Goal: Task Accomplishment & Management: Use online tool/utility

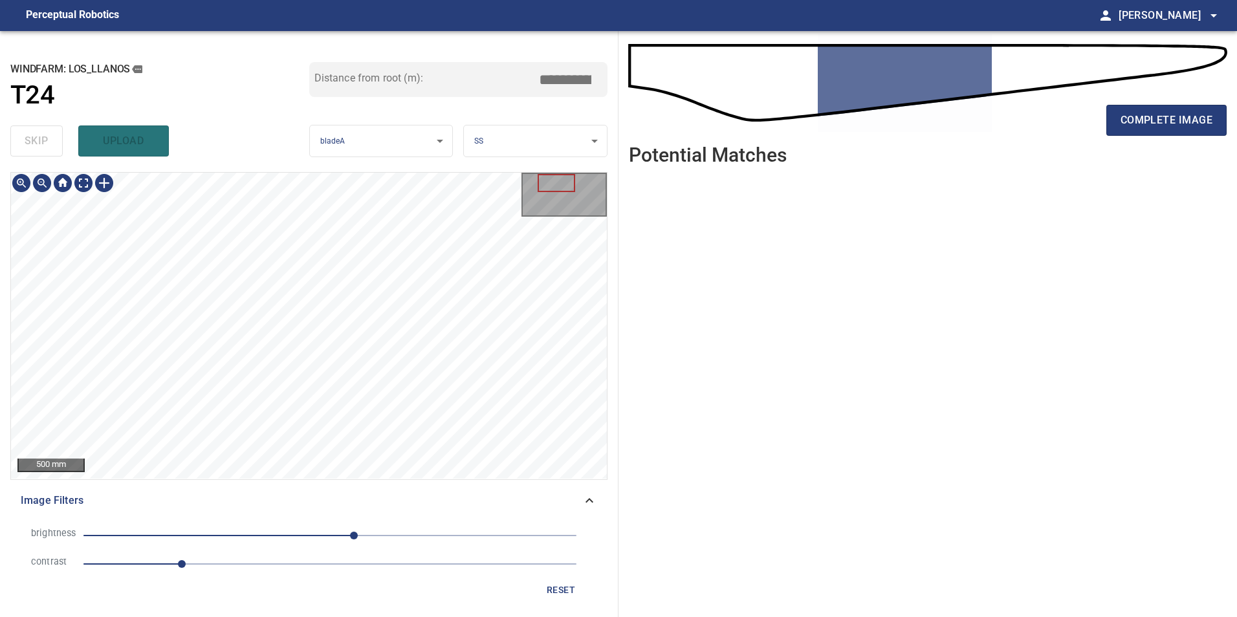
click at [475, 497] on div "500 mm Image Filters brightness 25 contrast 1 reset" at bounding box center [308, 389] width 597 height 435
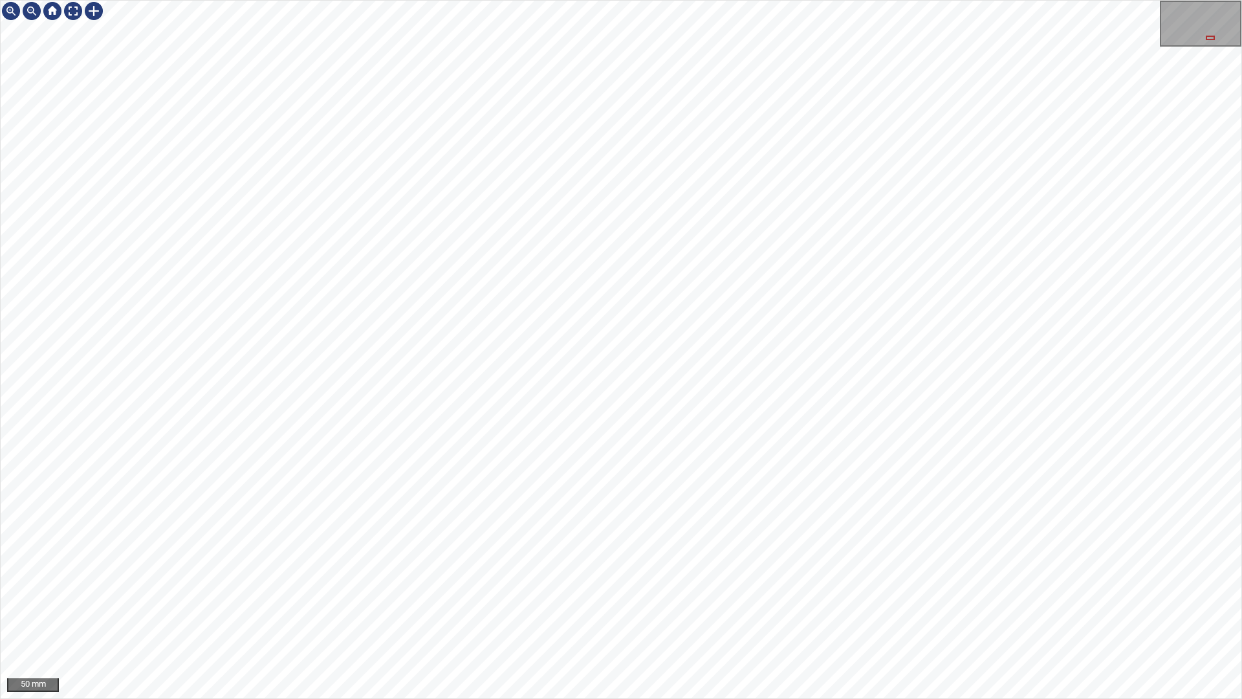
click at [855, 616] on div "50 mm" at bounding box center [621, 349] width 1242 height 699
click at [913, 616] on div "50 mm" at bounding box center [621, 349] width 1242 height 699
click at [984, 616] on div "50 mm" at bounding box center [621, 349] width 1242 height 699
click at [851, 616] on div "50 mm" at bounding box center [621, 349] width 1242 height 699
click at [806, 616] on div "50 mm" at bounding box center [621, 349] width 1242 height 699
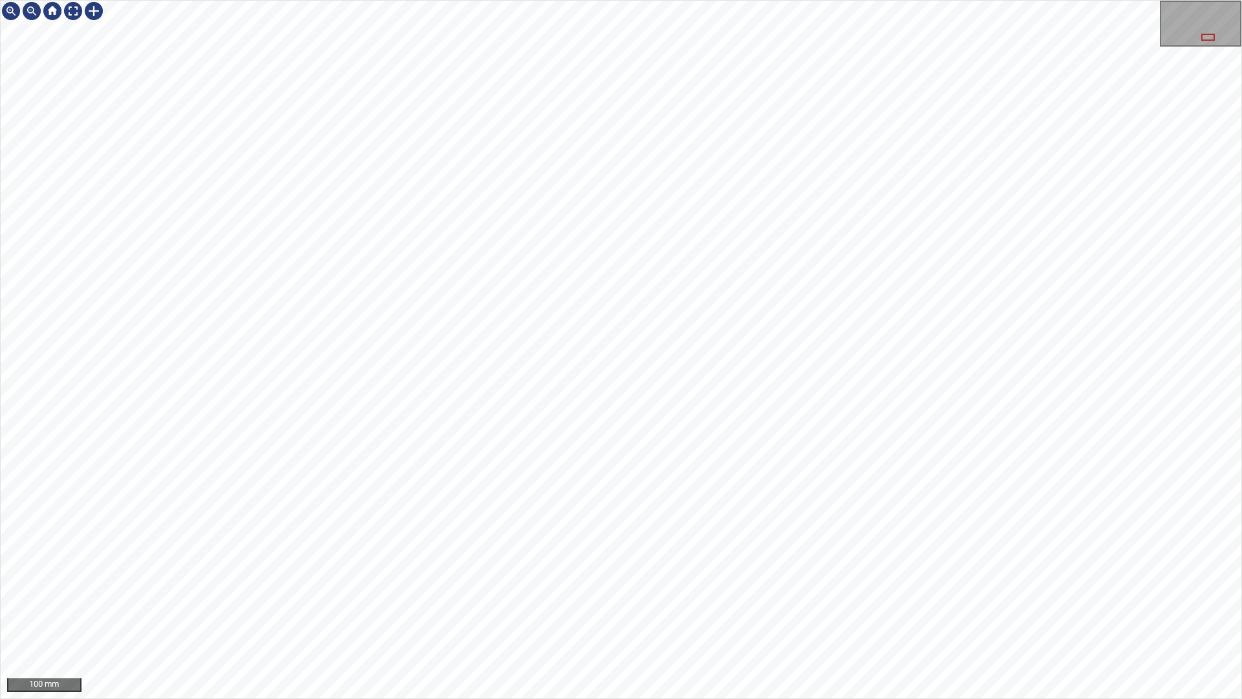
click at [620, 0] on div "100 mm" at bounding box center [621, 349] width 1242 height 699
click at [759, 616] on div "100 mm" at bounding box center [621, 349] width 1242 height 699
click at [866, 616] on div "100 mm" at bounding box center [621, 349] width 1242 height 699
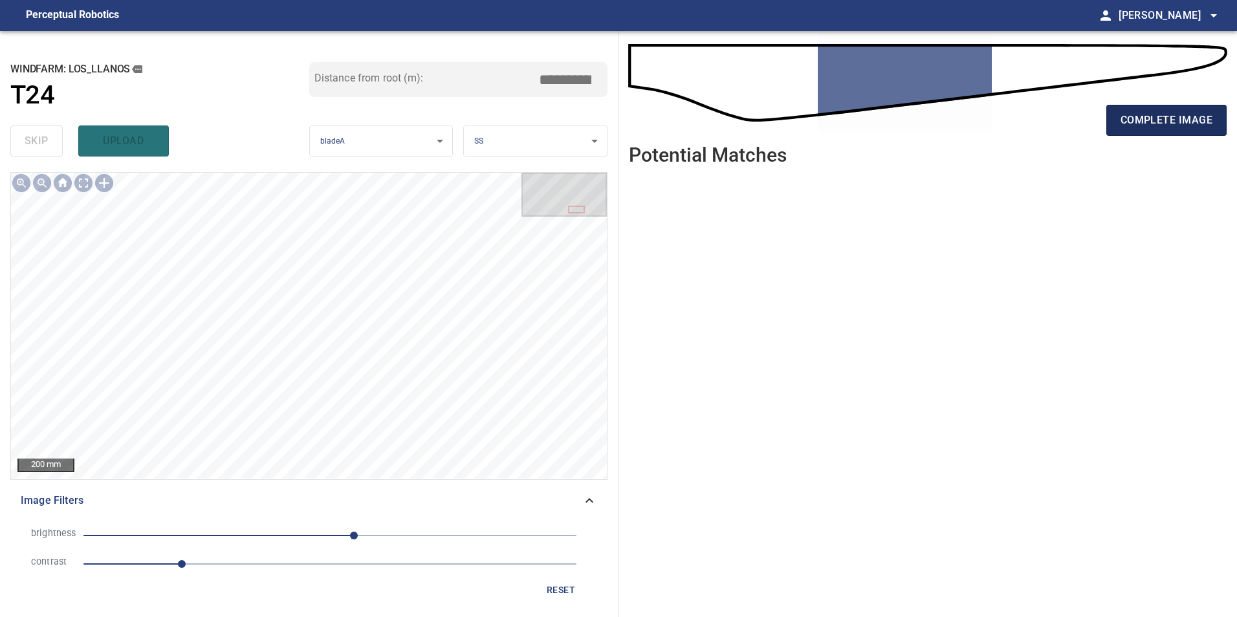
click at [1130, 120] on span "complete image" at bounding box center [1166, 120] width 92 height 18
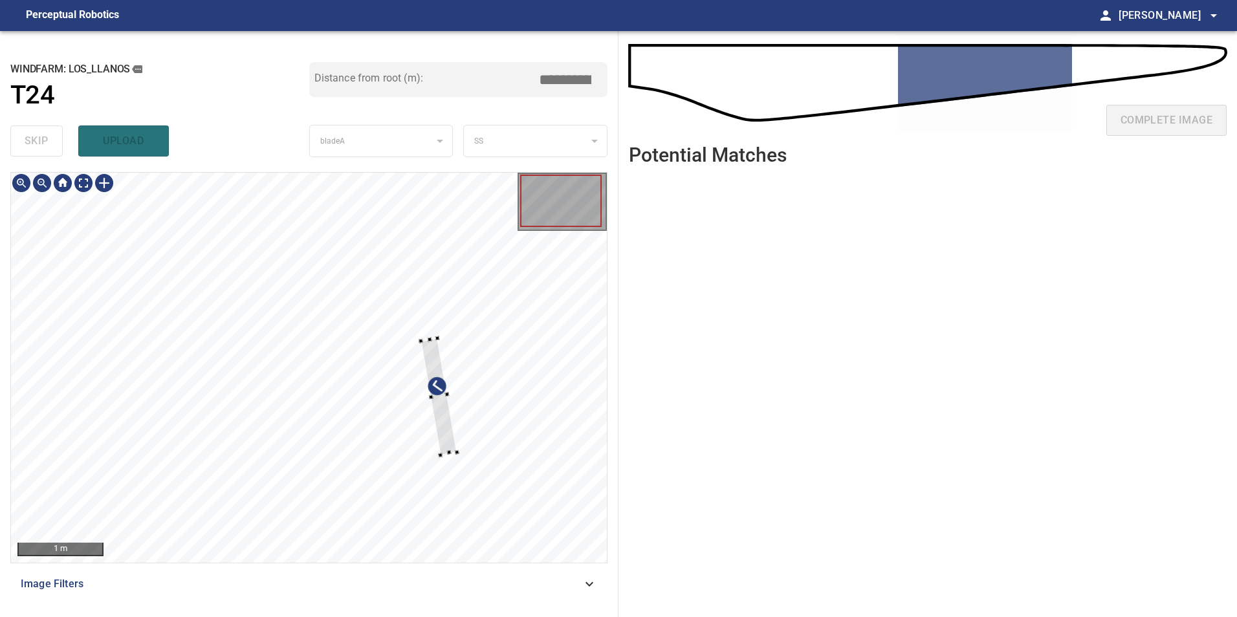
click at [465, 408] on div at bounding box center [309, 368] width 596 height 390
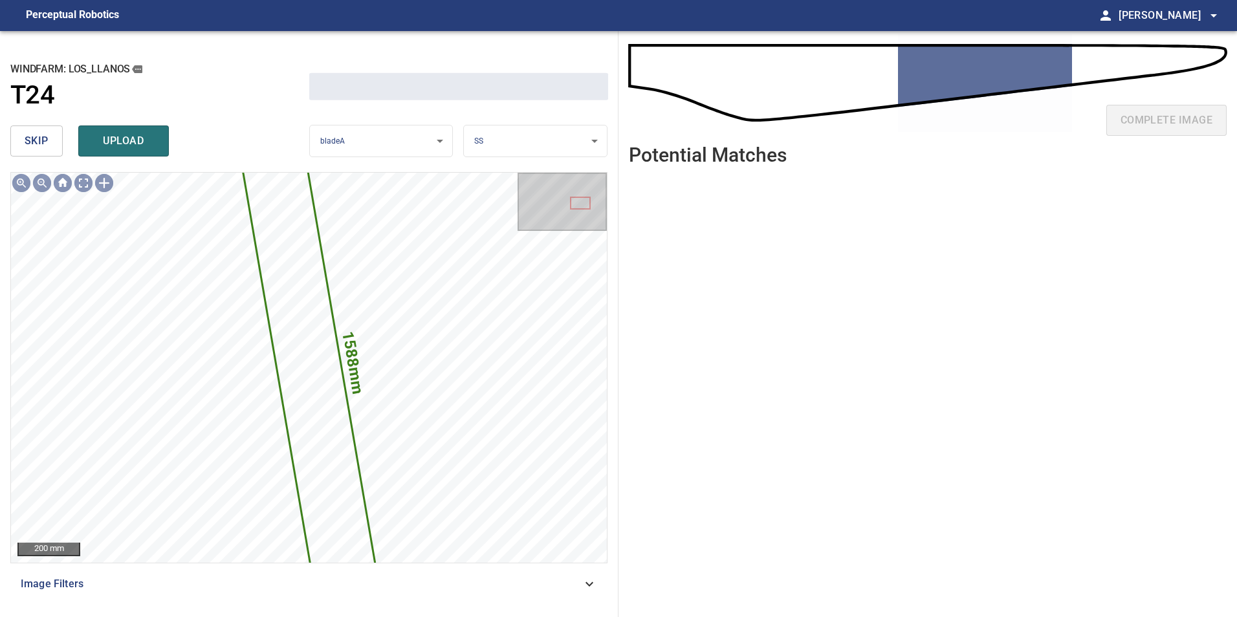
click at [26, 142] on span "skip" at bounding box center [37, 141] width 24 height 18
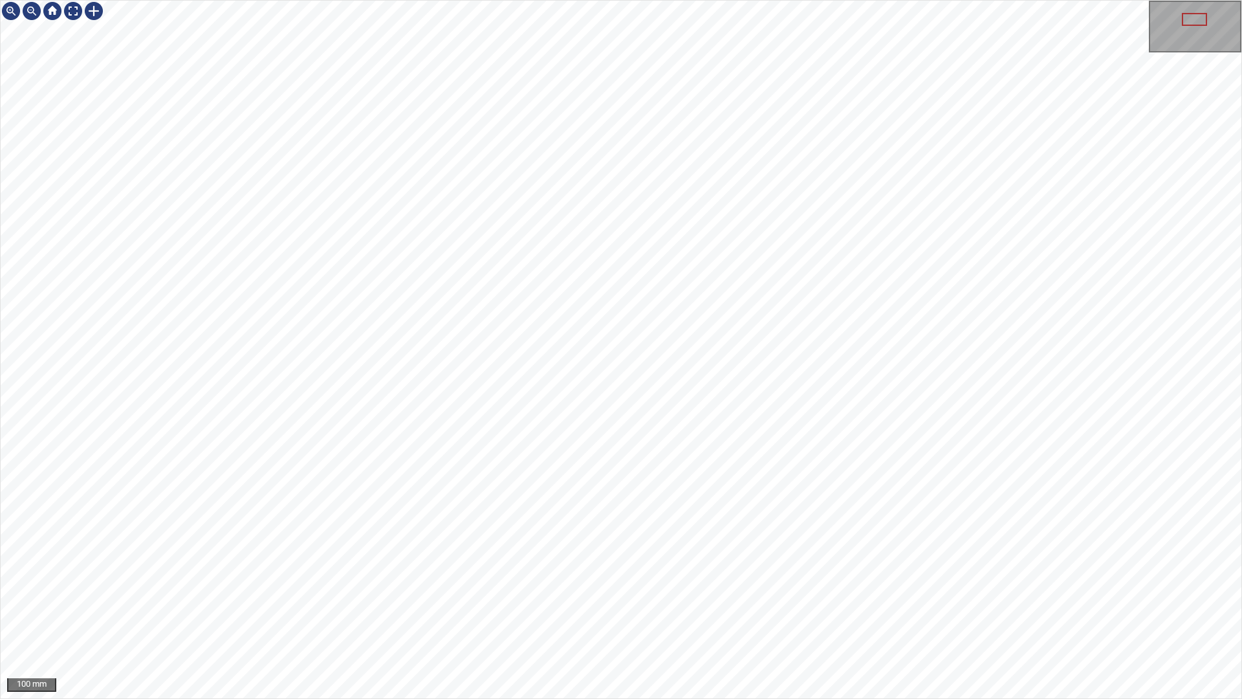
click at [790, 616] on div "100 mm" at bounding box center [621, 349] width 1242 height 699
click at [611, 616] on div "100 mm" at bounding box center [621, 349] width 1242 height 699
click at [803, 616] on div "100 mm" at bounding box center [621, 349] width 1242 height 699
click at [546, 616] on div "100 mm" at bounding box center [621, 349] width 1242 height 699
click at [549, 616] on div "100 mm" at bounding box center [621, 349] width 1242 height 699
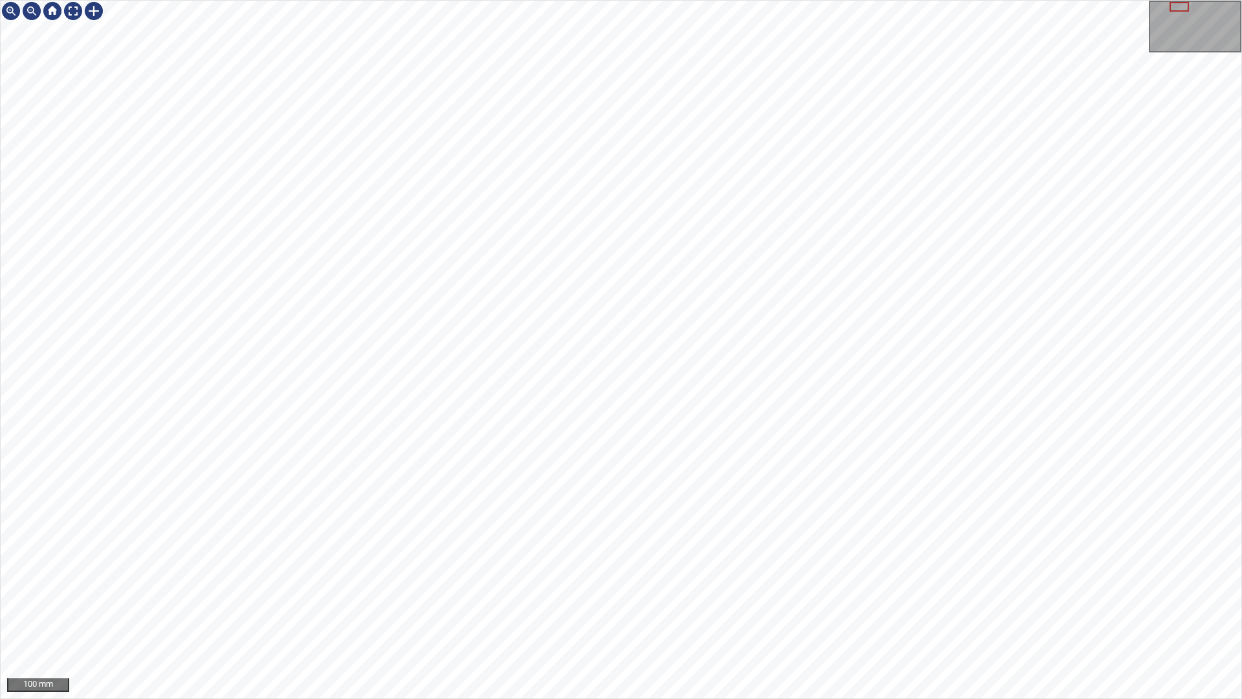
click at [539, 616] on div "100 mm" at bounding box center [621, 349] width 1242 height 699
click at [373, 0] on div "100 mm" at bounding box center [621, 349] width 1242 height 699
click at [668, 616] on div "100 mm" at bounding box center [621, 349] width 1242 height 699
click at [592, 616] on div "100 mm" at bounding box center [621, 349] width 1242 height 699
click at [72, 12] on div at bounding box center [73, 11] width 21 height 21
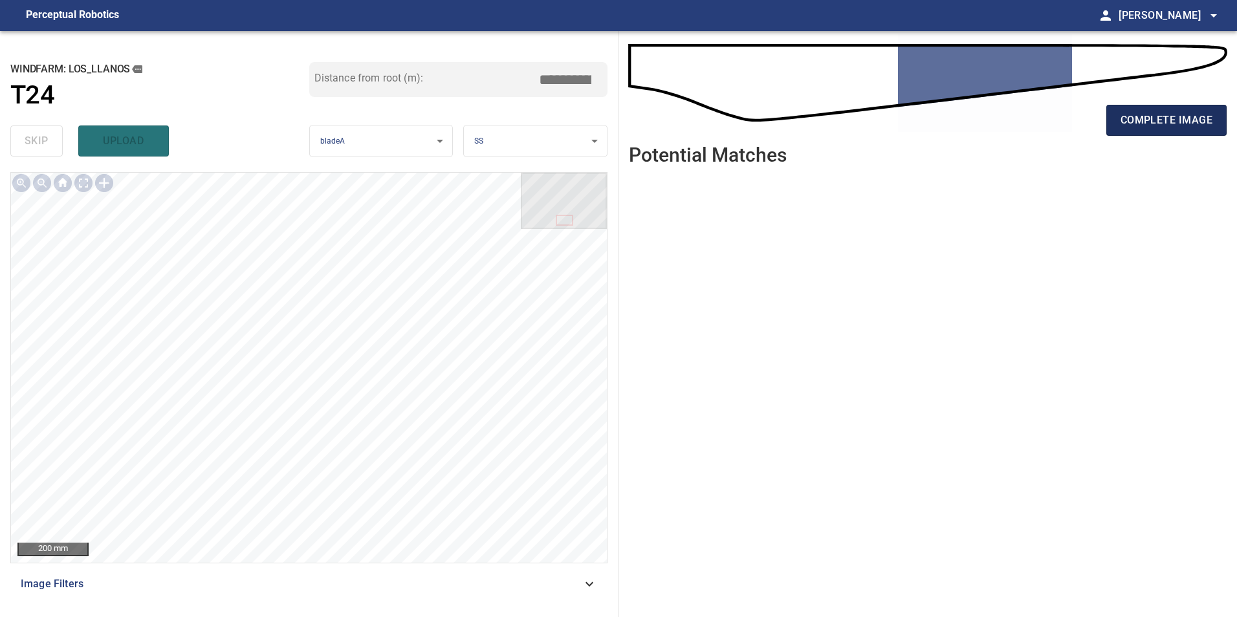
click at [1170, 120] on span "complete image" at bounding box center [1166, 120] width 92 height 18
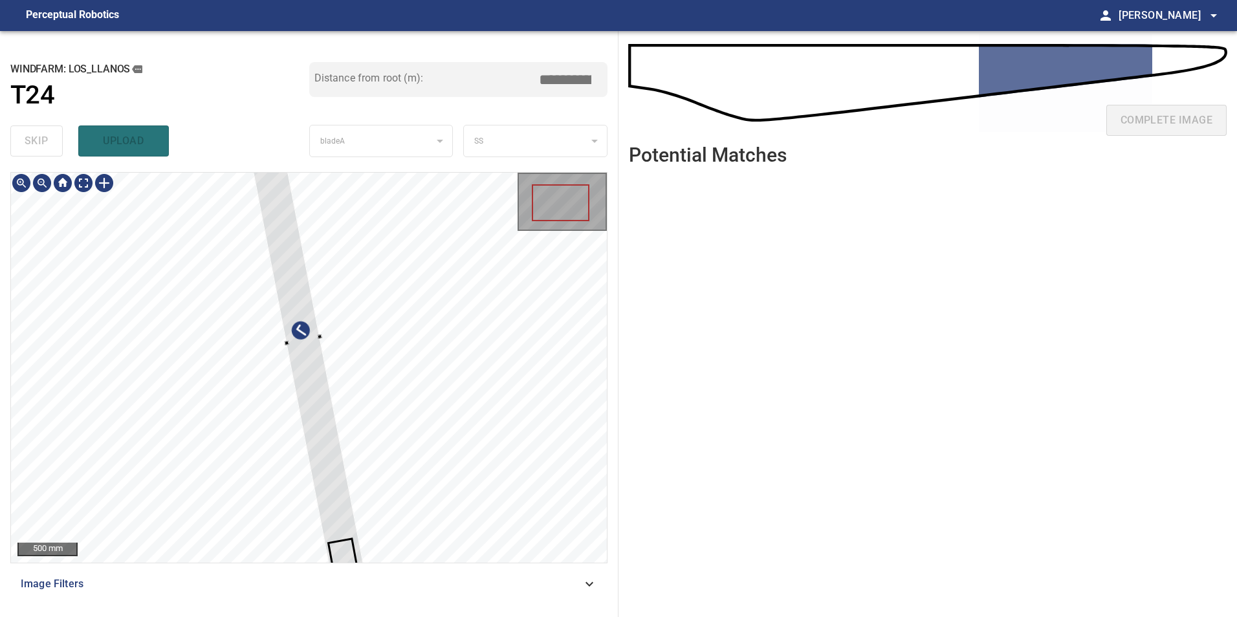
click at [367, 461] on div at bounding box center [302, 341] width 130 height 505
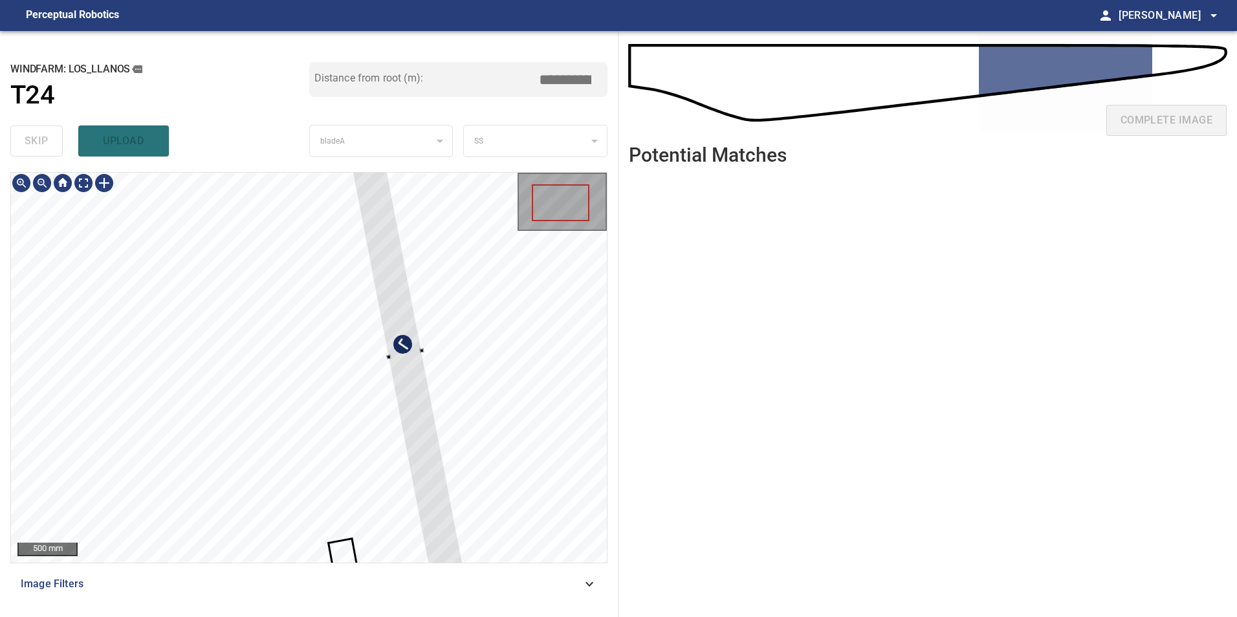
click at [405, 354] on div at bounding box center [405, 354] width 130 height 505
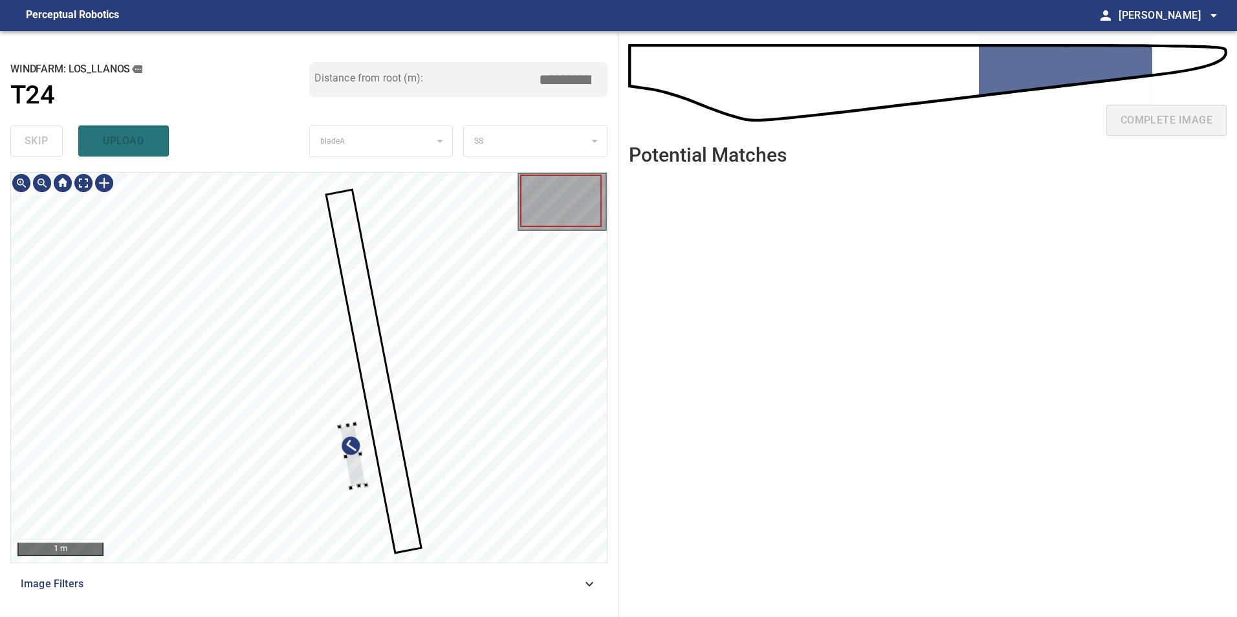
click at [364, 455] on div at bounding box center [309, 368] width 596 height 390
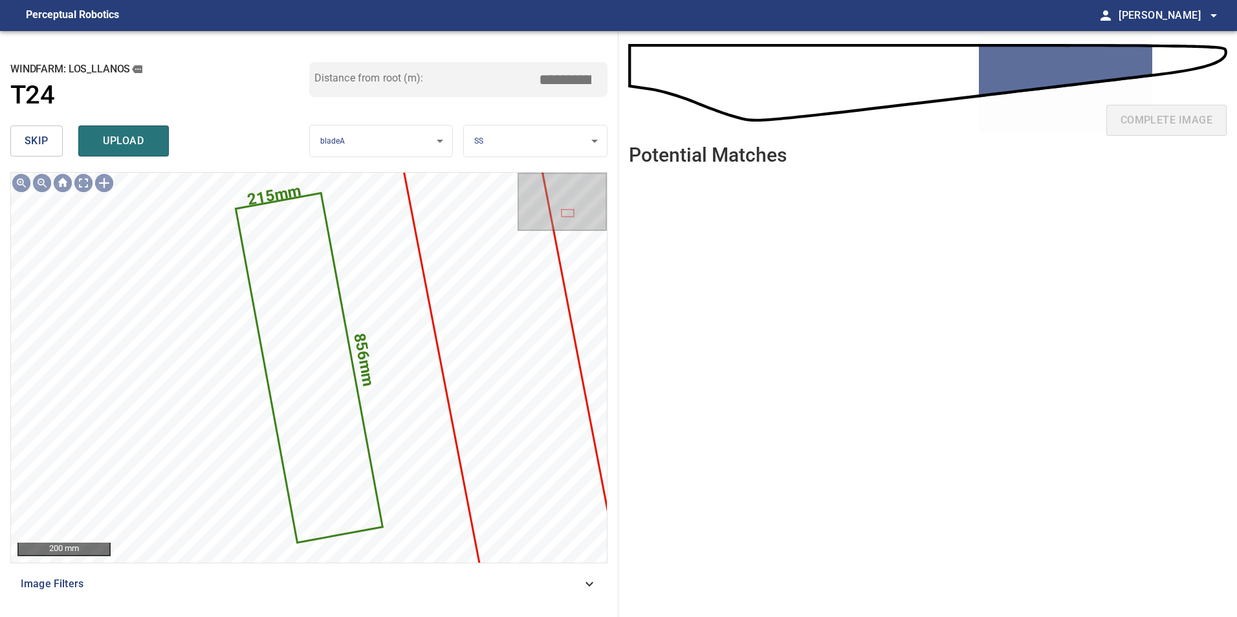
click at [48, 129] on button "skip" at bounding box center [36, 140] width 52 height 31
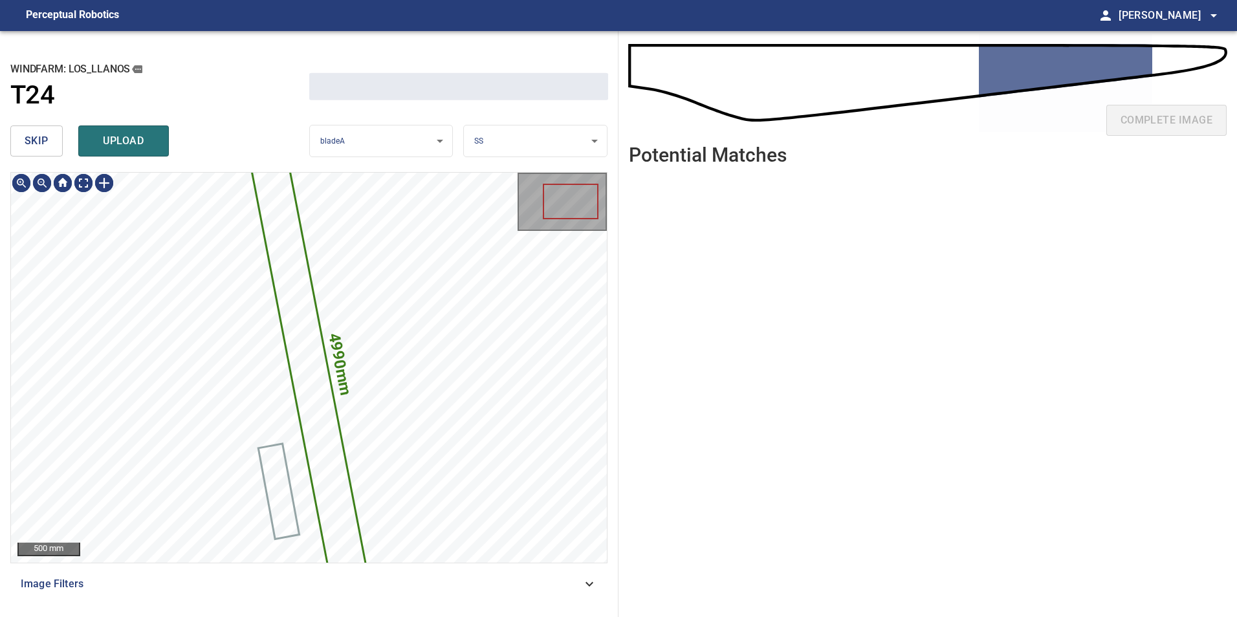
click at [48, 129] on button "skip" at bounding box center [36, 140] width 52 height 31
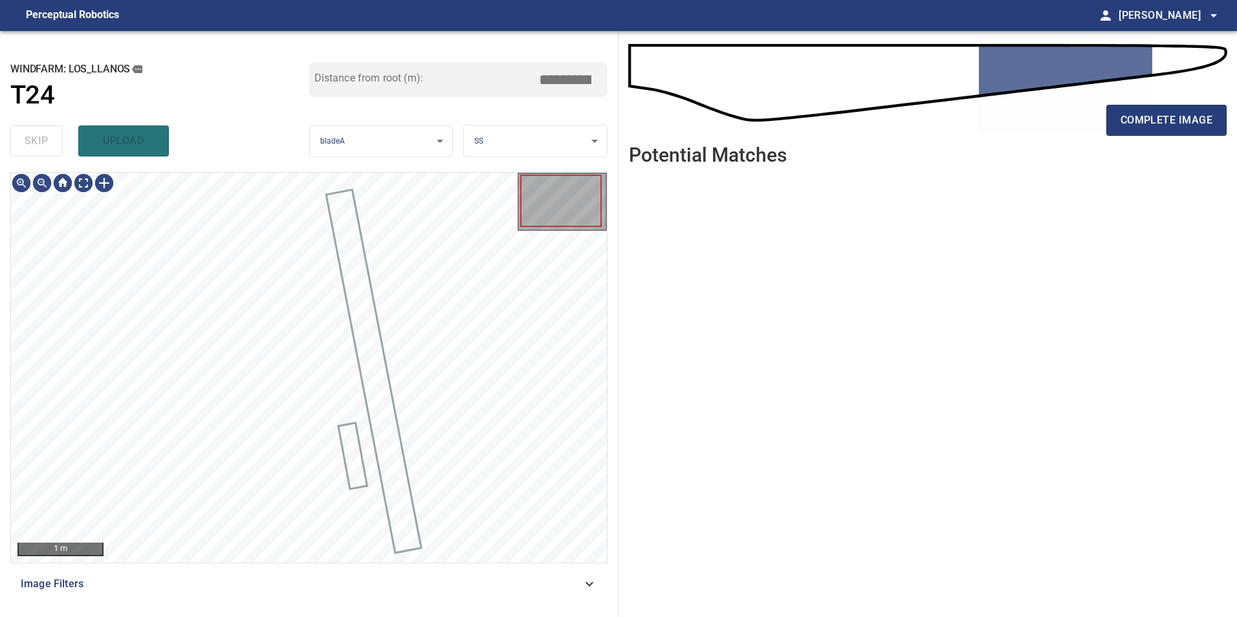
click at [48, 129] on div "skip upload" at bounding box center [159, 140] width 299 height 41
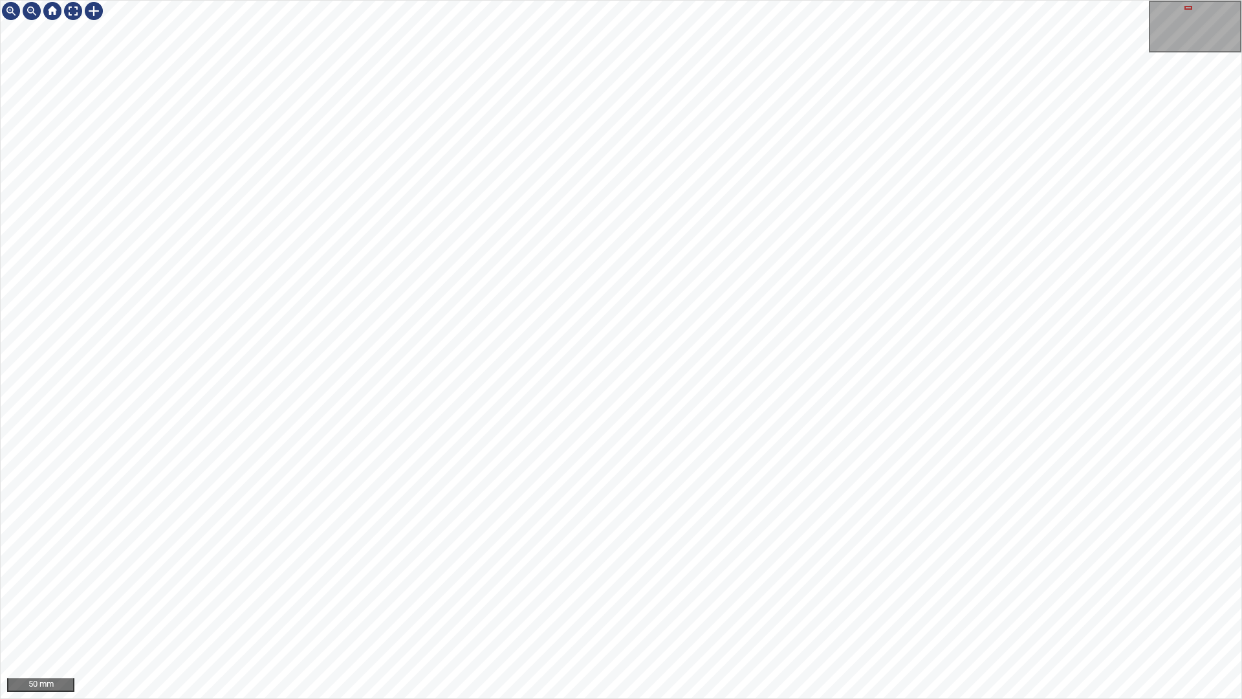
click at [827, 0] on div "50 mm" at bounding box center [621, 349] width 1242 height 699
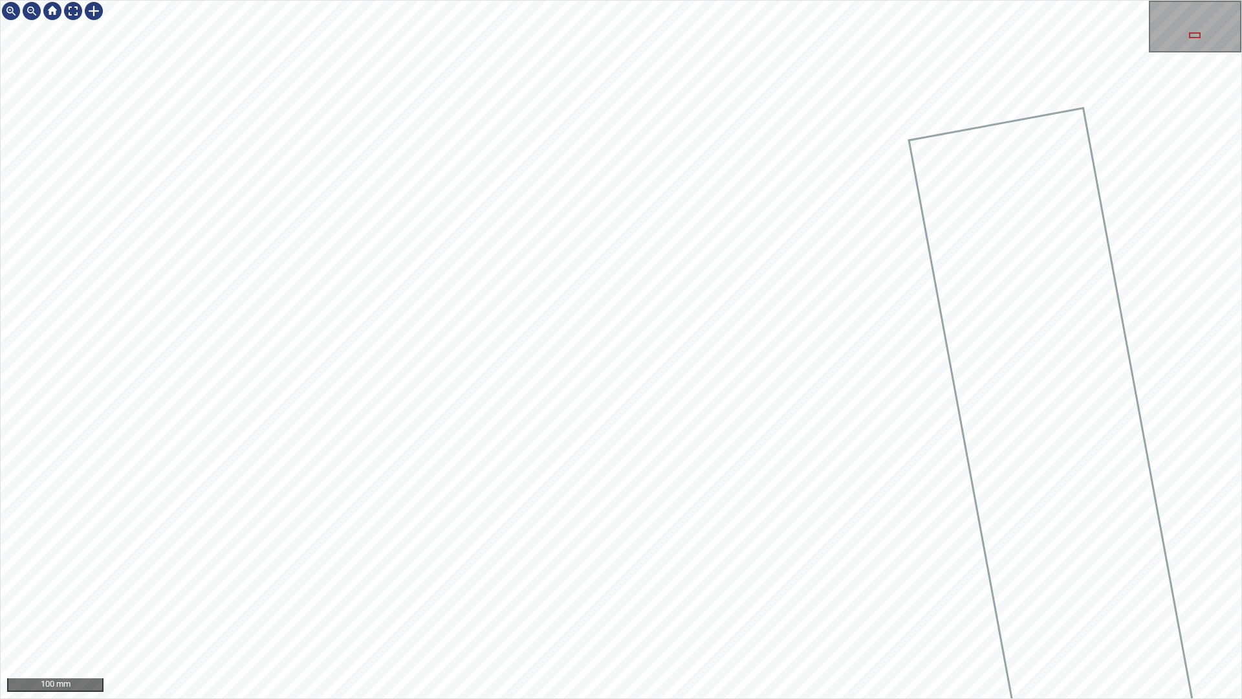
click at [441, 0] on div "100 mm" at bounding box center [621, 349] width 1242 height 699
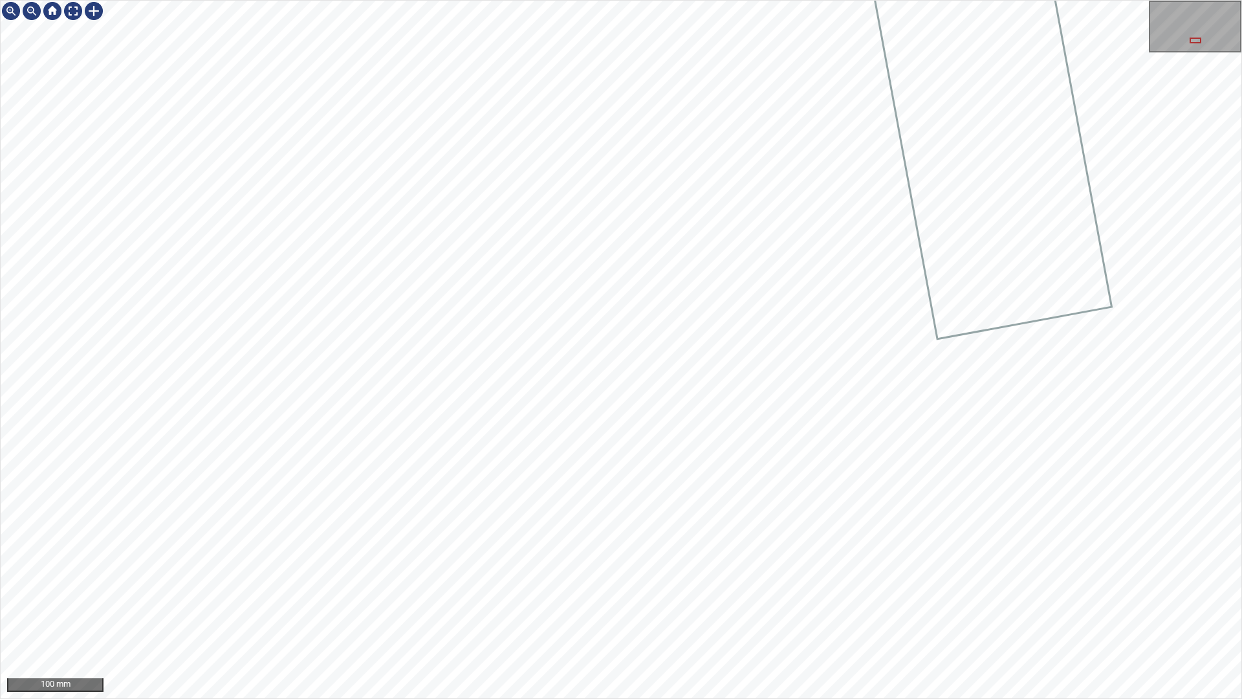
click at [564, 0] on div "100 mm" at bounding box center [621, 349] width 1242 height 699
click at [746, 616] on div "100 mm" at bounding box center [621, 349] width 1242 height 699
click at [890, 616] on div "100 mm" at bounding box center [621, 349] width 1242 height 699
click at [466, 616] on div "100 mm" at bounding box center [621, 349] width 1242 height 699
click at [337, 270] on div "100 mm" at bounding box center [621, 349] width 1242 height 699
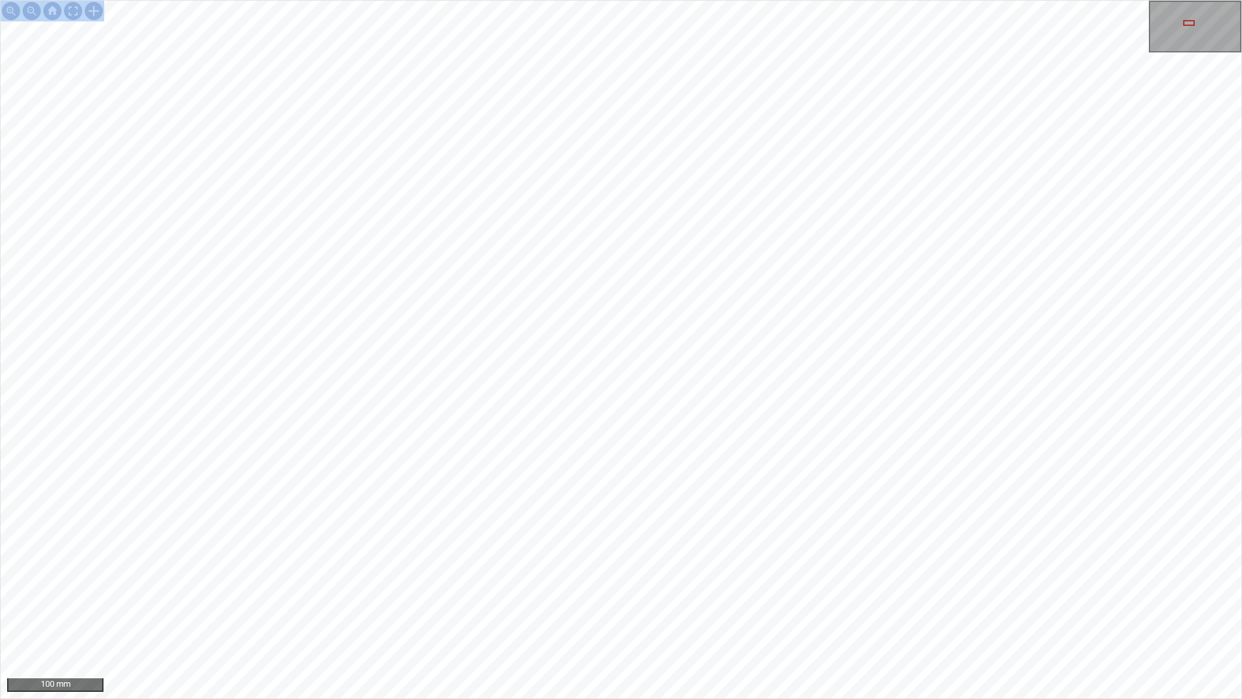
click at [842, 616] on div "100 mm" at bounding box center [621, 349] width 1242 height 699
click at [871, 616] on div "100 mm" at bounding box center [621, 349] width 1242 height 699
click at [750, 616] on div "100 mm" at bounding box center [621, 349] width 1242 height 699
click at [638, 616] on div "100 mm" at bounding box center [621, 349] width 1242 height 699
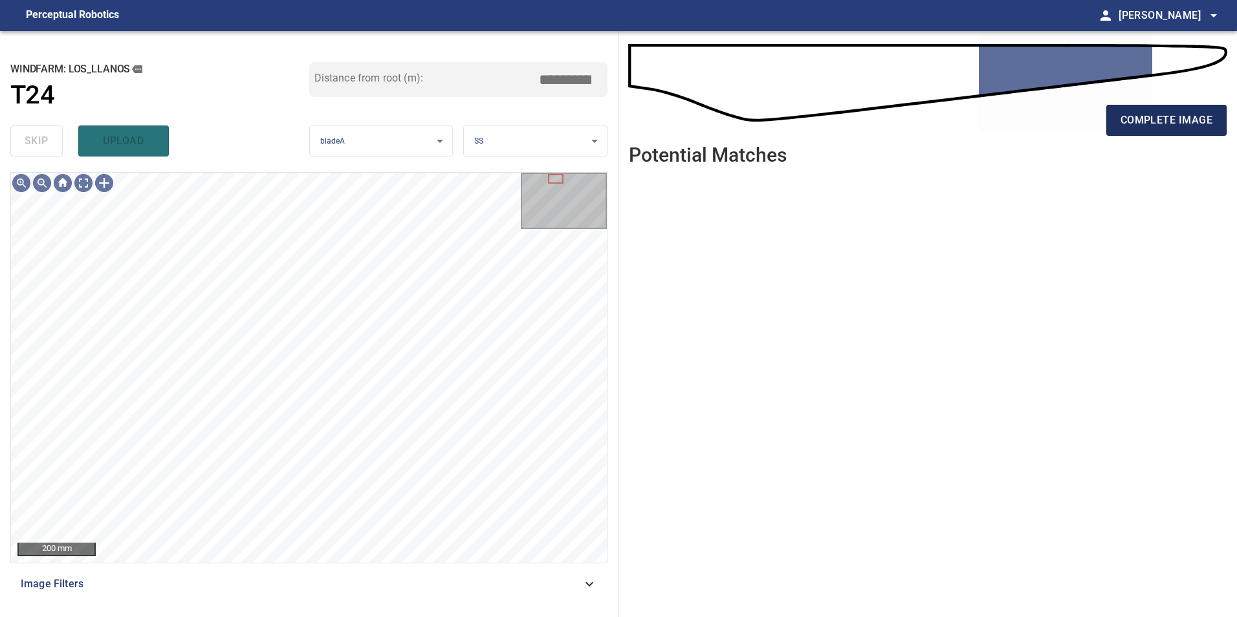
click at [1148, 123] on span "complete image" at bounding box center [1166, 120] width 92 height 18
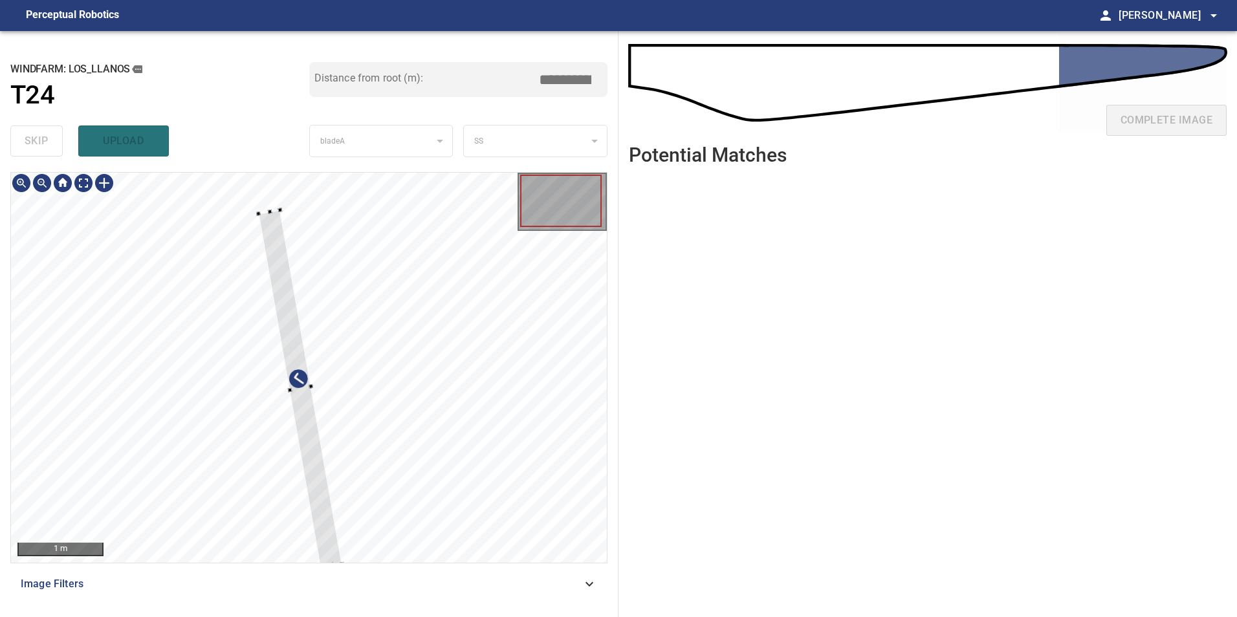
click at [480, 398] on div at bounding box center [309, 368] width 596 height 390
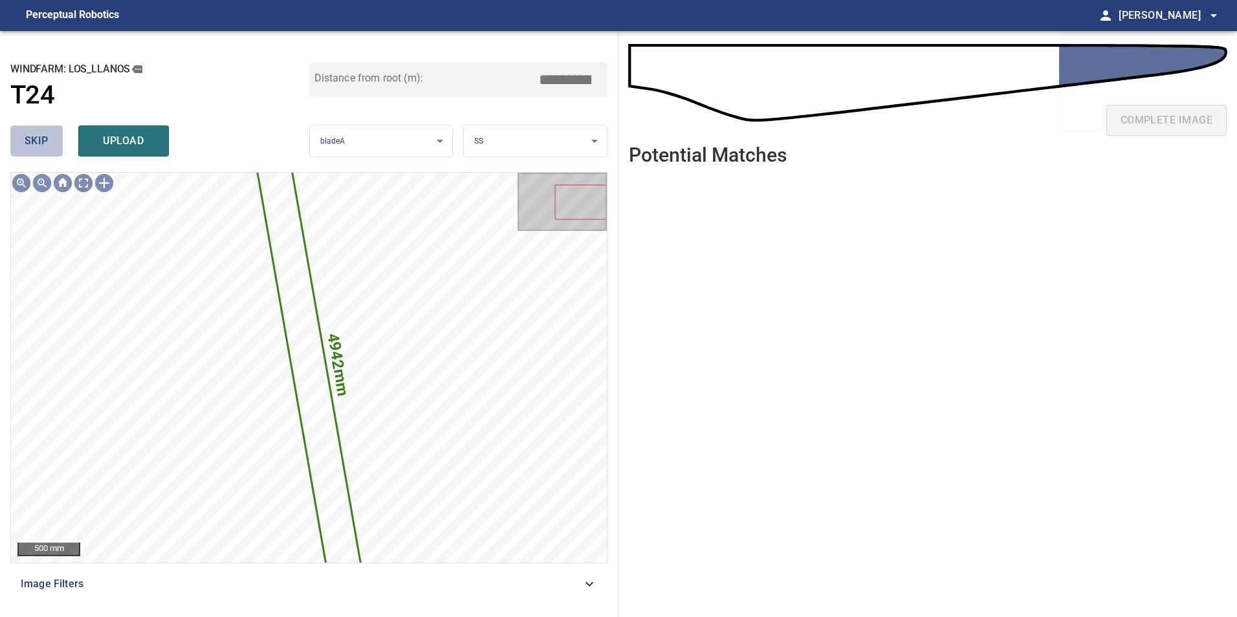
click at [39, 137] on span "skip" at bounding box center [37, 141] width 24 height 18
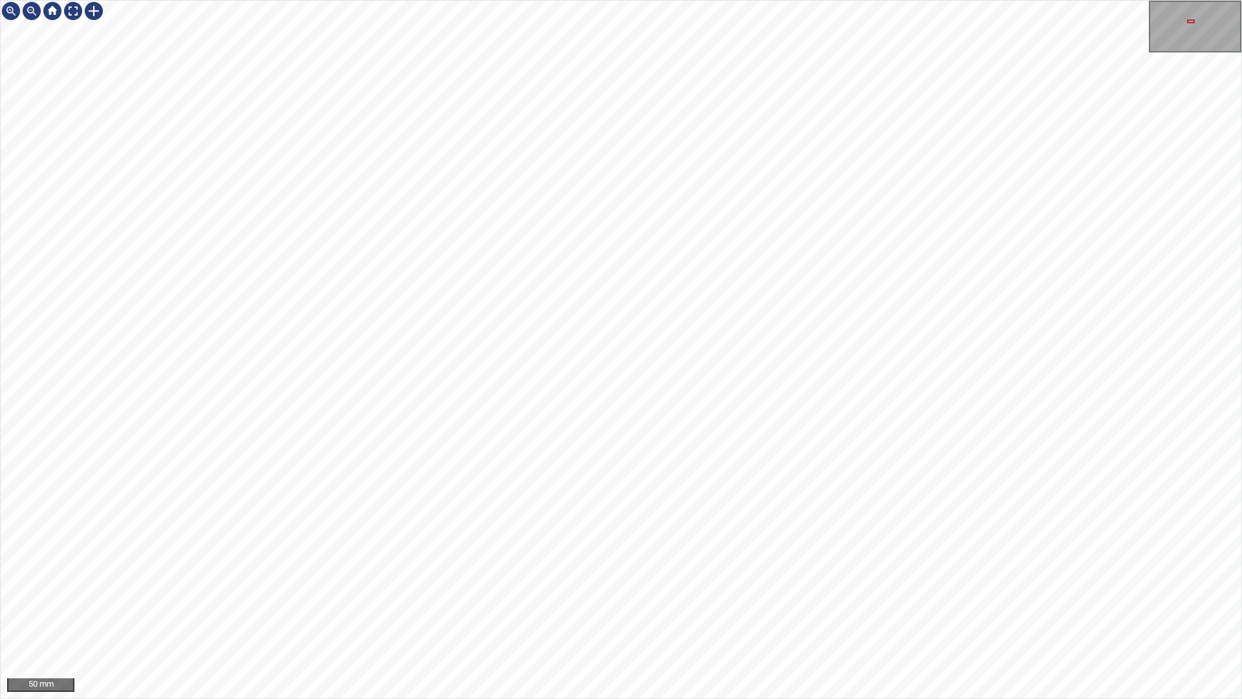
click at [913, 0] on div "50 mm" at bounding box center [621, 349] width 1242 height 699
click at [977, 0] on div "50 mm" at bounding box center [621, 349] width 1242 height 699
click at [908, 616] on div "100 mm" at bounding box center [621, 349] width 1242 height 699
click at [700, 616] on div "100 mm" at bounding box center [621, 349] width 1242 height 699
click at [794, 616] on div "100 mm" at bounding box center [621, 349] width 1242 height 699
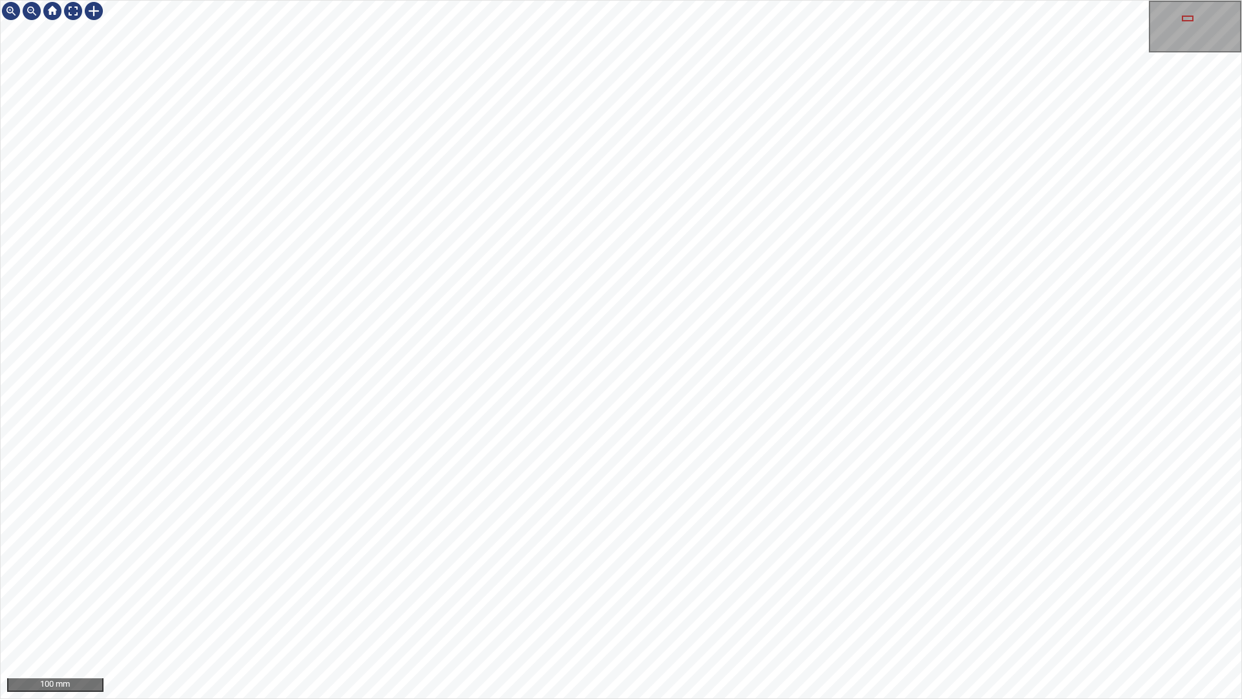
click at [762, 616] on div "100 mm" at bounding box center [621, 349] width 1242 height 699
click at [804, 616] on div "100 mm" at bounding box center [621, 349] width 1242 height 699
click at [821, 616] on div "100 mm" at bounding box center [621, 349] width 1242 height 699
click at [796, 616] on div "100 mm" at bounding box center [621, 349] width 1242 height 699
click at [869, 616] on div "100 mm" at bounding box center [621, 349] width 1242 height 699
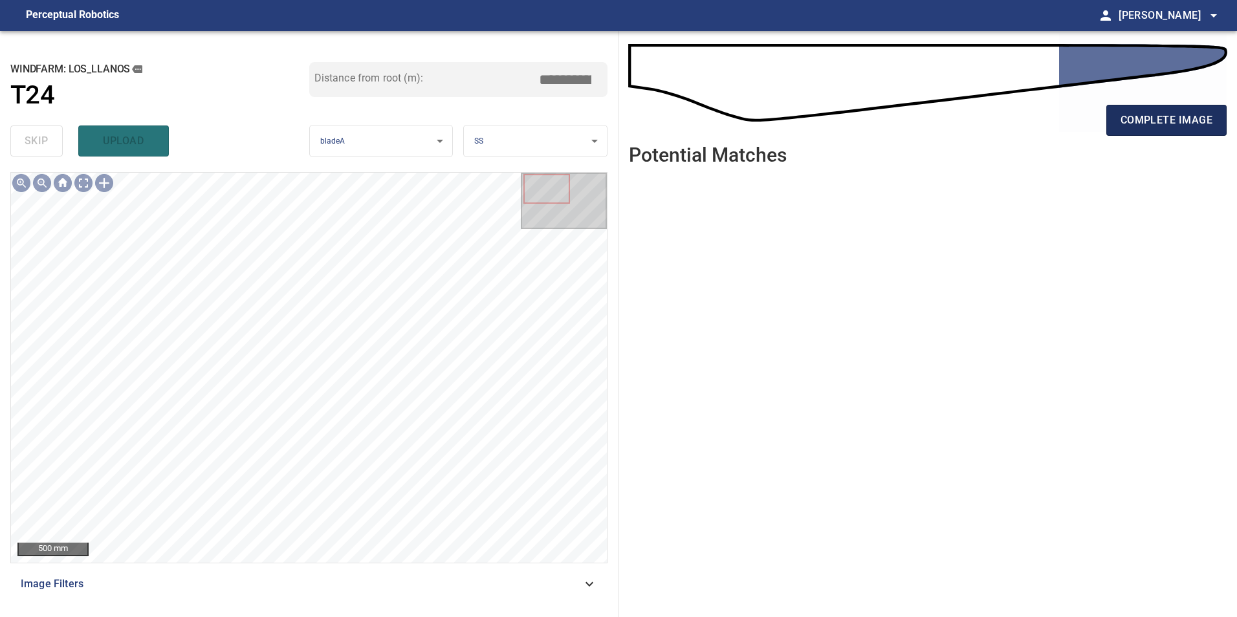
click at [1111, 118] on button "complete image" at bounding box center [1166, 120] width 120 height 31
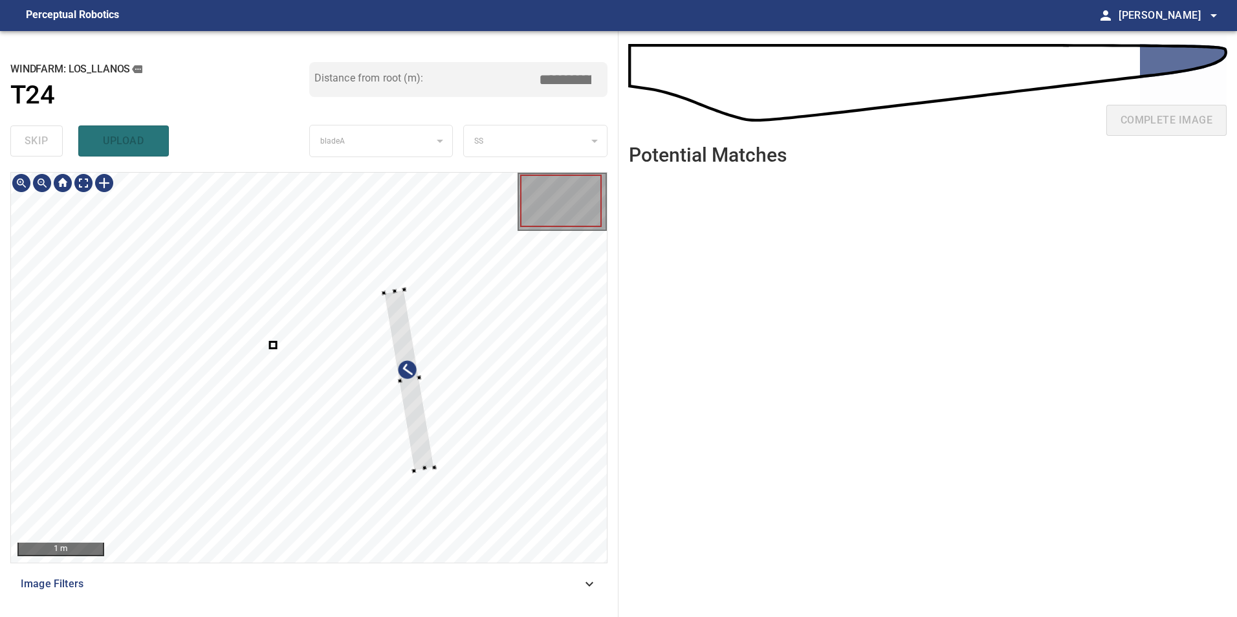
click at [523, 499] on div at bounding box center [309, 368] width 596 height 390
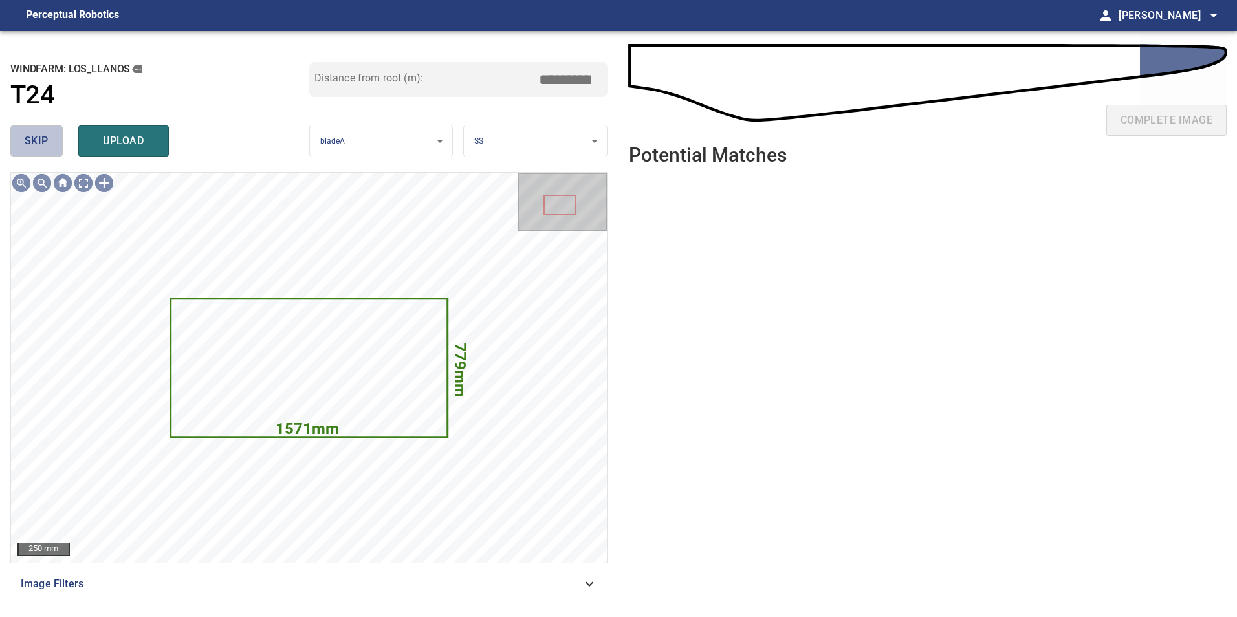
click at [56, 140] on button "skip" at bounding box center [36, 140] width 52 height 31
click at [56, 139] on button "skip" at bounding box center [36, 140] width 52 height 31
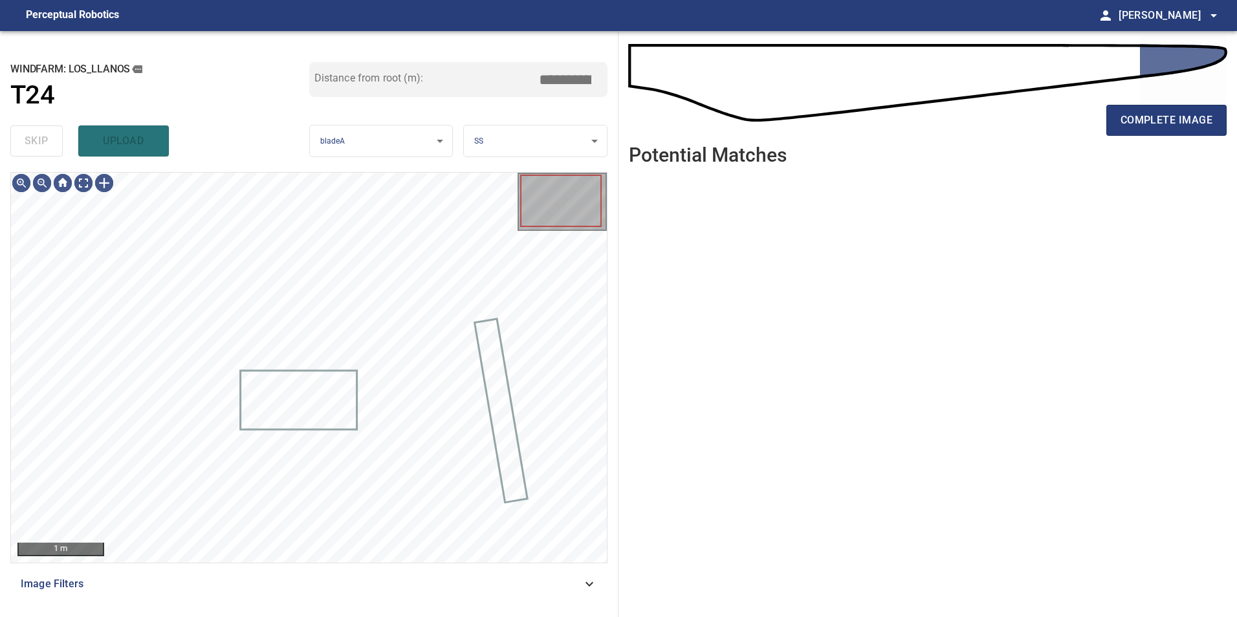
click at [52, 138] on div "skip upload" at bounding box center [159, 140] width 299 height 41
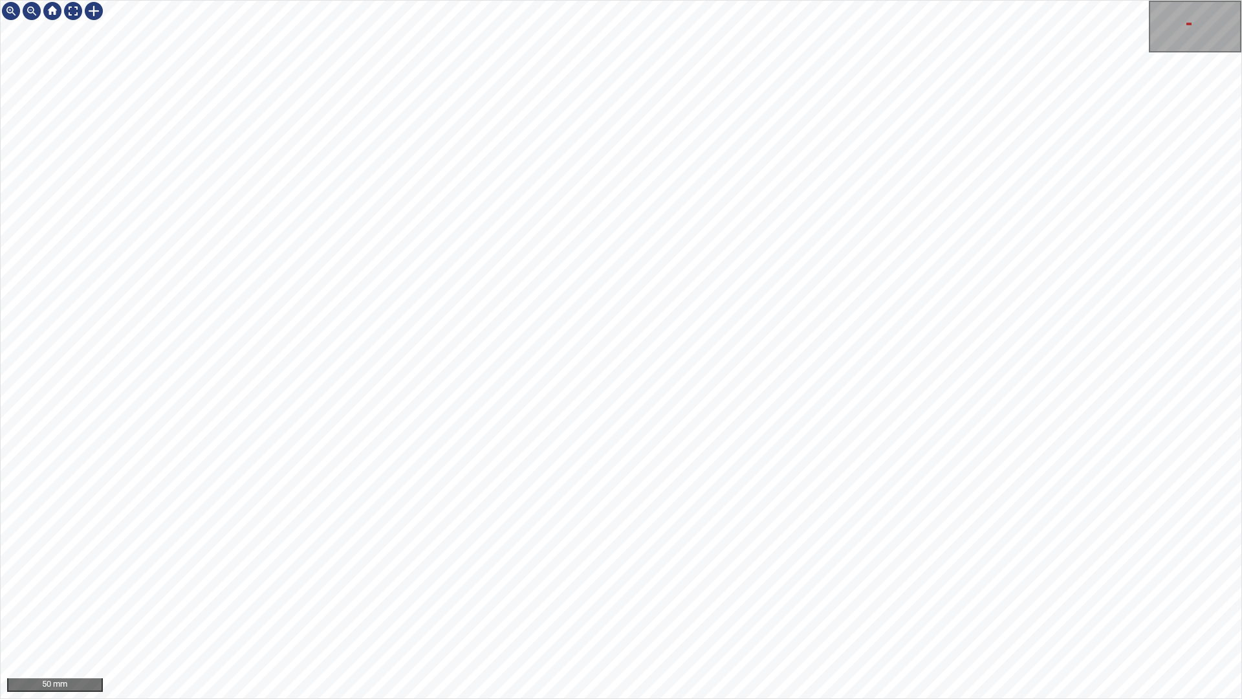
click at [638, 616] on div "50 mm" at bounding box center [621, 349] width 1242 height 699
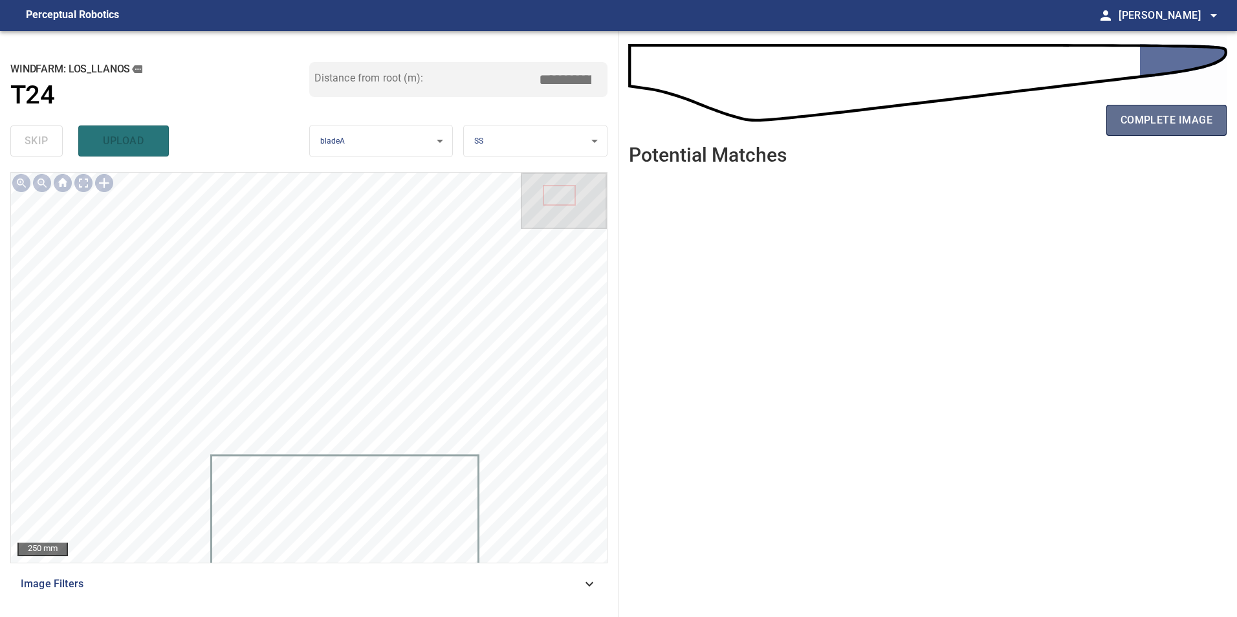
click at [1198, 128] on span "complete image" at bounding box center [1166, 120] width 92 height 18
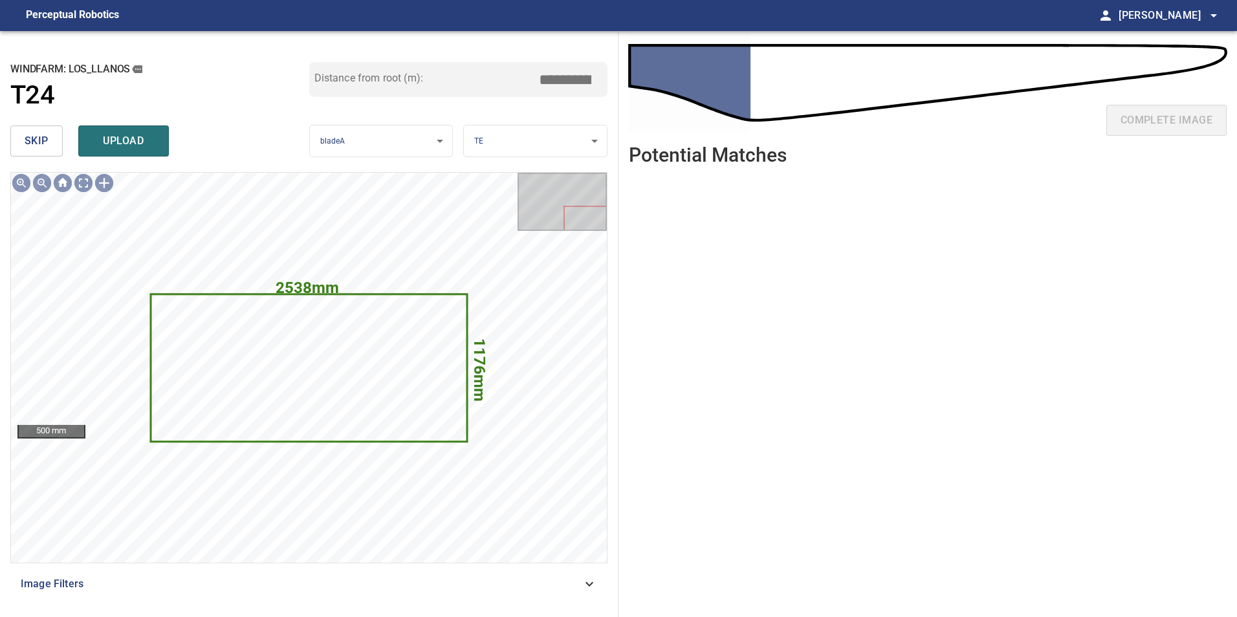
click at [24, 146] on button "skip" at bounding box center [36, 140] width 52 height 31
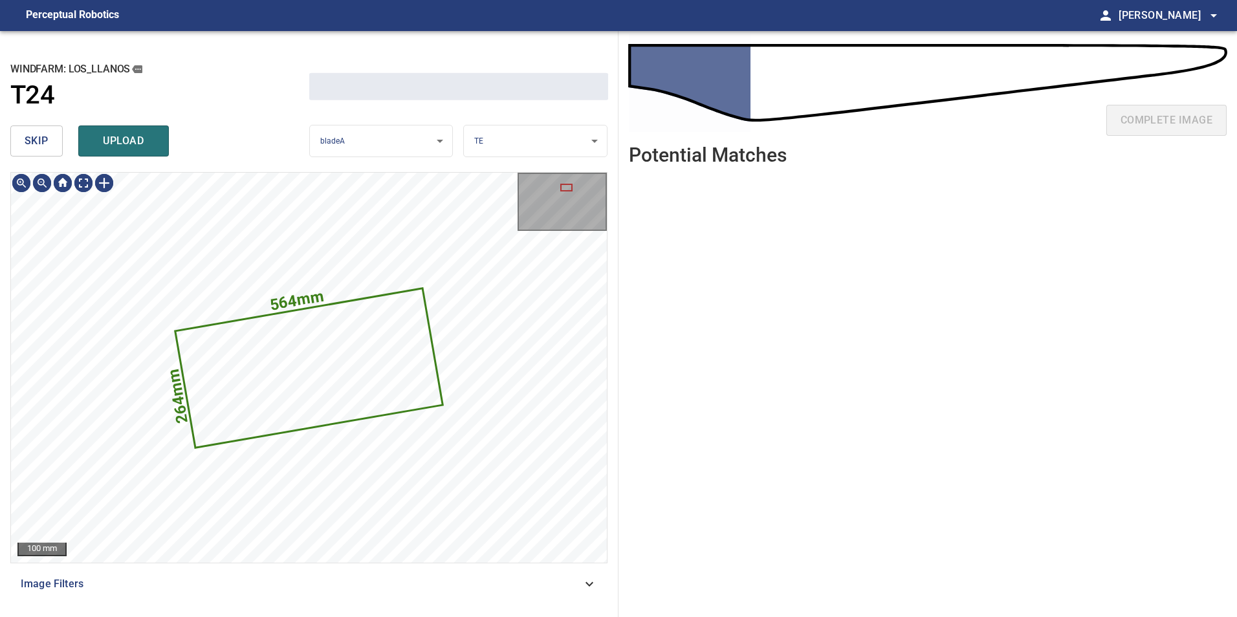
click at [24, 146] on button "skip" at bounding box center [36, 140] width 52 height 31
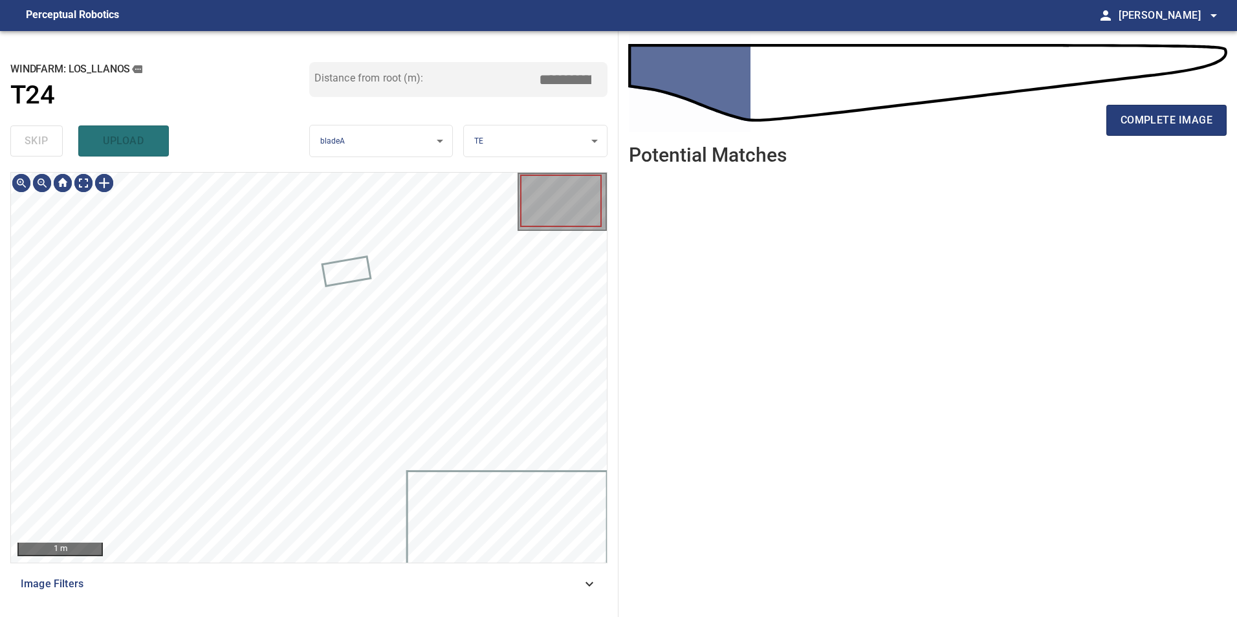
click at [24, 146] on div "skip upload" at bounding box center [159, 140] width 299 height 41
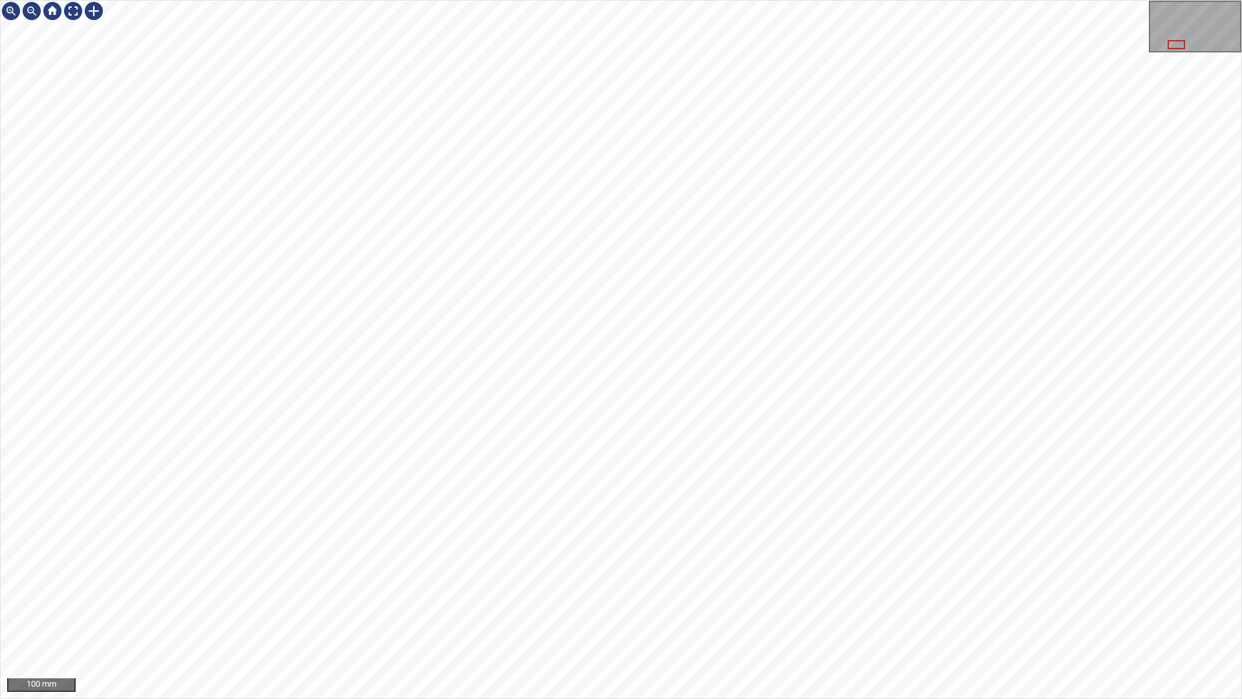
click at [679, 616] on div "100 mm" at bounding box center [621, 349] width 1242 height 699
click at [372, 616] on div "100 mm" at bounding box center [621, 349] width 1242 height 699
click at [68, 12] on div at bounding box center [73, 11] width 21 height 21
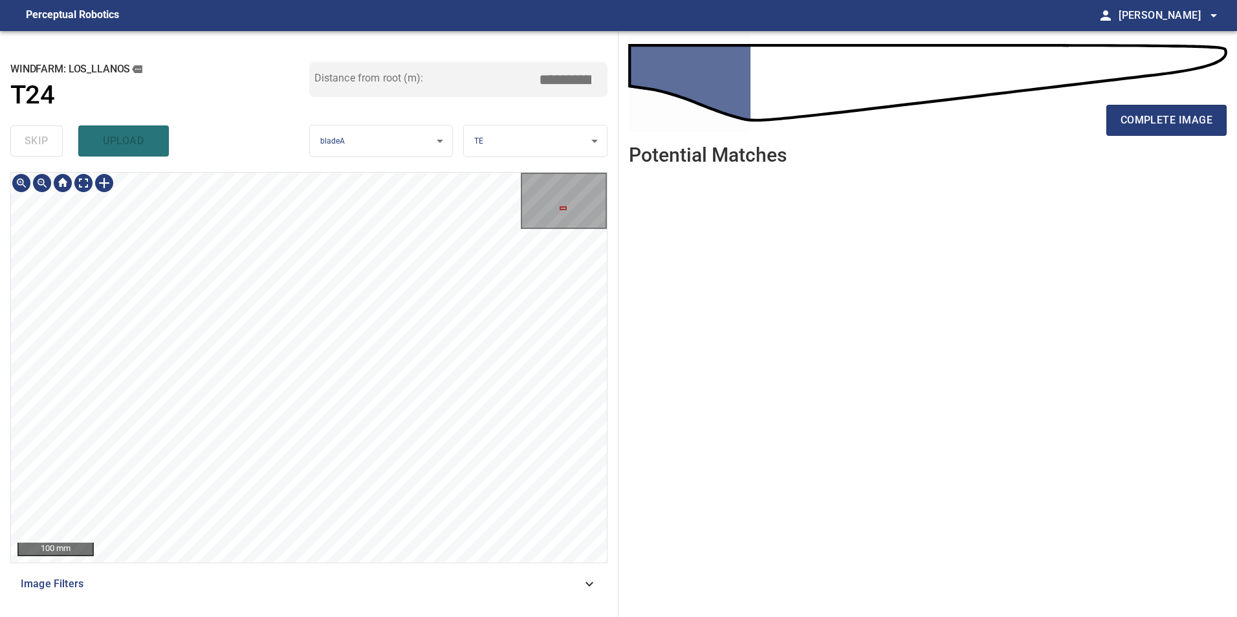
click at [377, 149] on div "**********" at bounding box center [309, 324] width 618 height 586
click at [89, 197] on div "100 mm" at bounding box center [309, 368] width 596 height 390
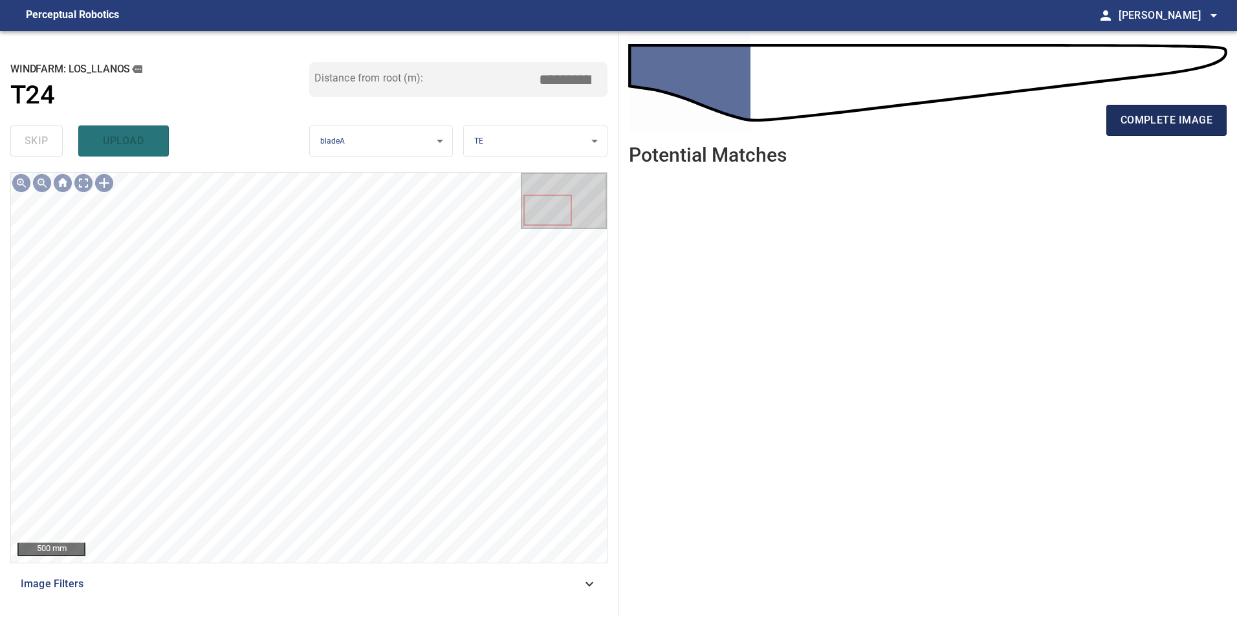
click at [1161, 118] on span "complete image" at bounding box center [1166, 120] width 92 height 18
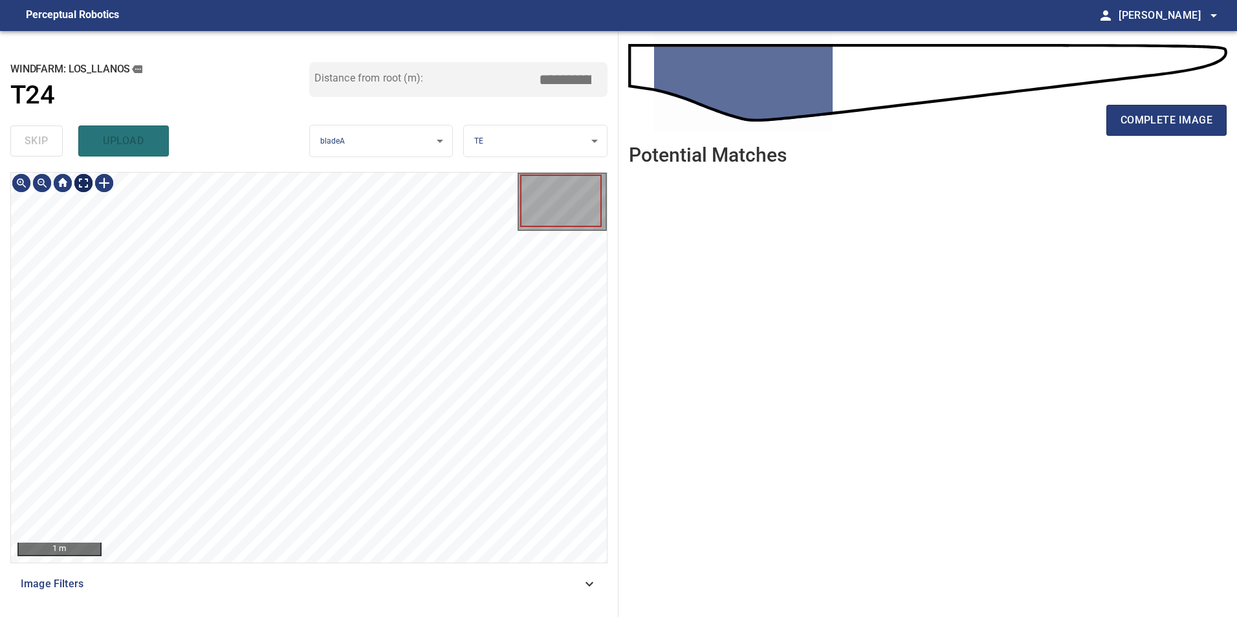
click at [85, 197] on div "1 m" at bounding box center [309, 368] width 596 height 390
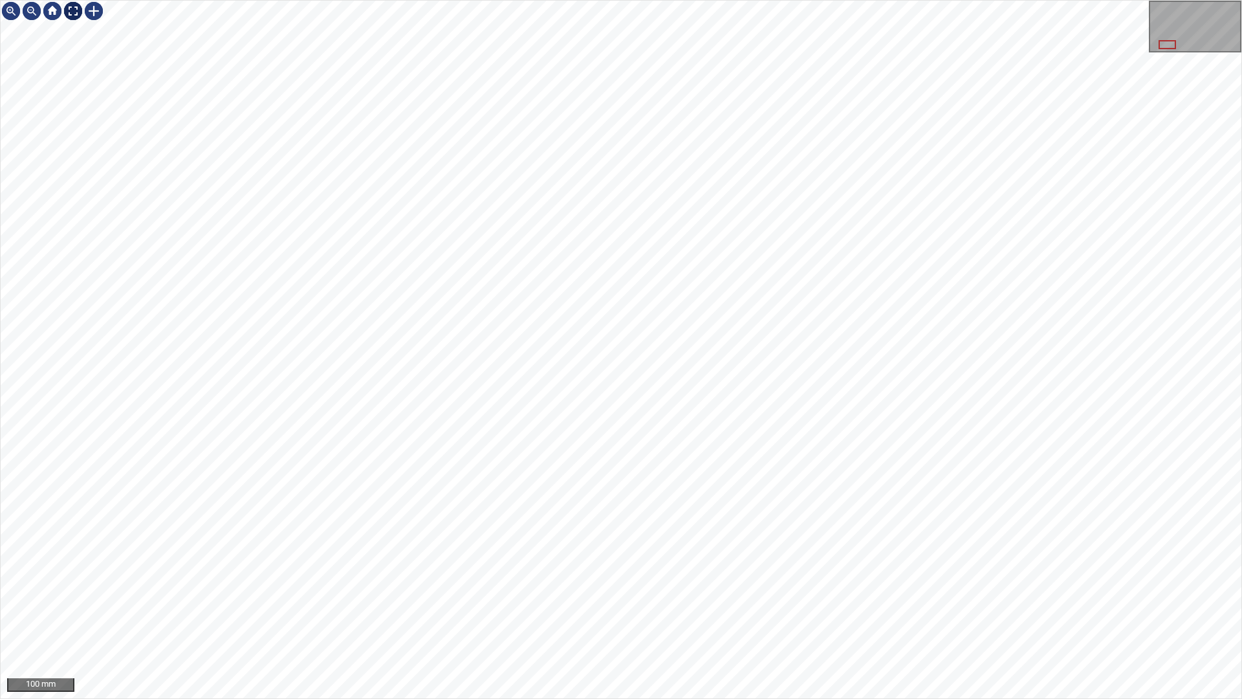
click at [71, 3] on div at bounding box center [73, 11] width 21 height 21
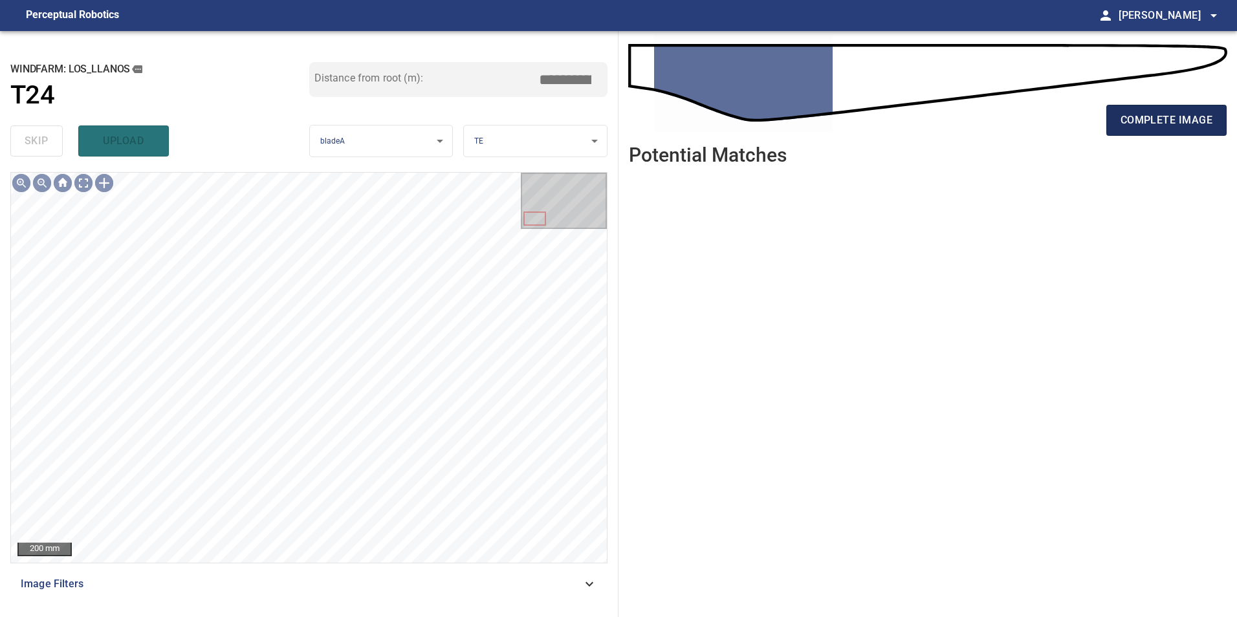
click at [1139, 125] on span "complete image" at bounding box center [1166, 120] width 92 height 18
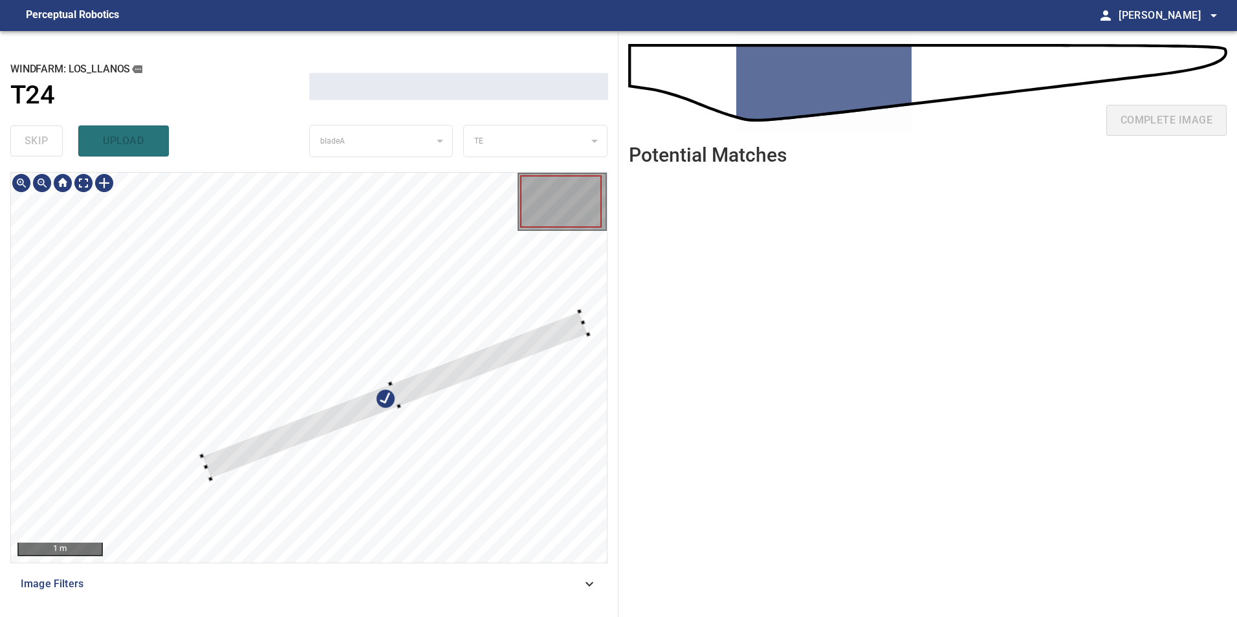
click at [321, 274] on div at bounding box center [309, 368] width 596 height 390
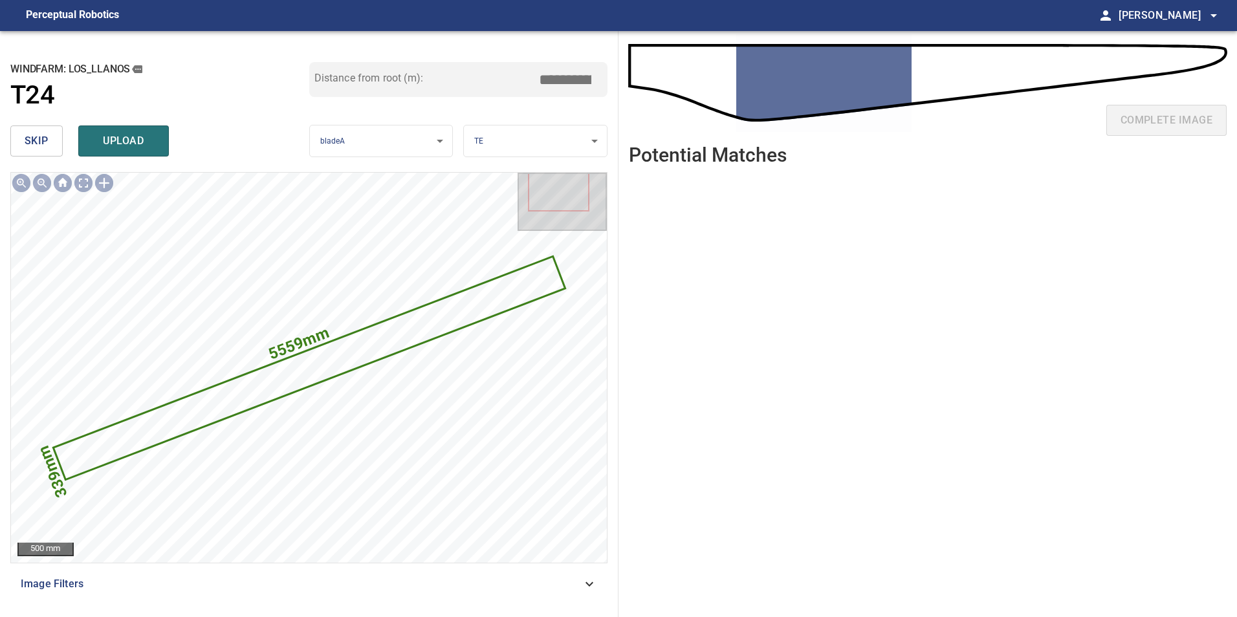
click at [5, 142] on div "**********" at bounding box center [309, 324] width 618 height 586
click at [50, 144] on button "skip" at bounding box center [36, 140] width 52 height 31
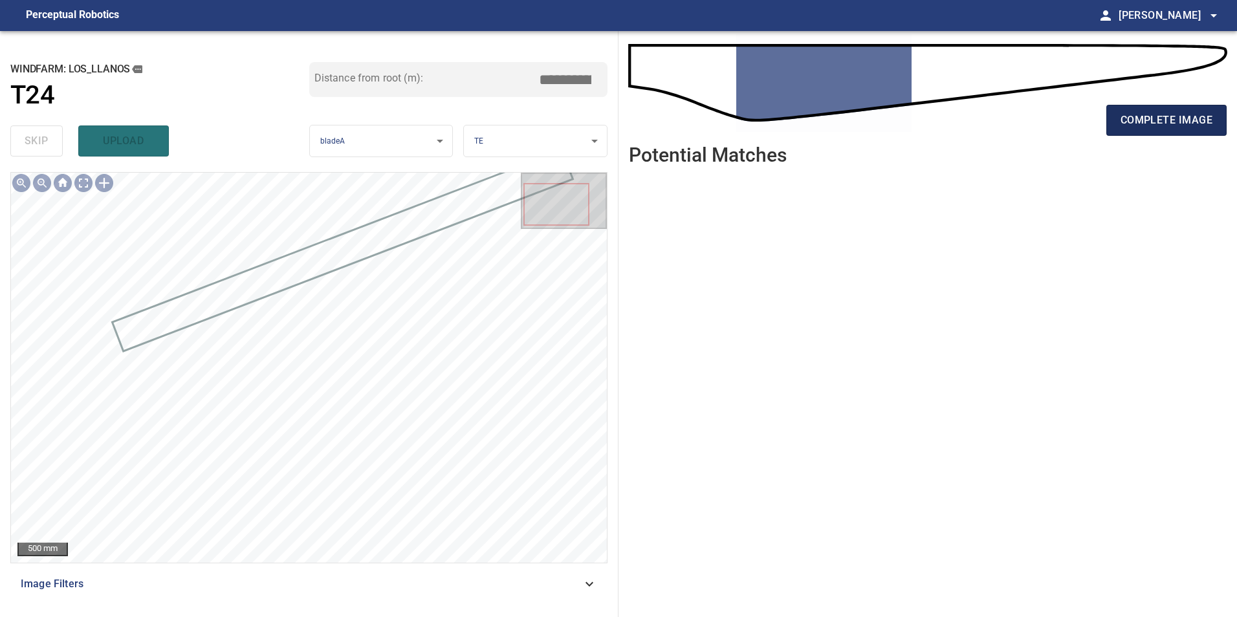
click at [1170, 118] on span "complete image" at bounding box center [1166, 120] width 92 height 18
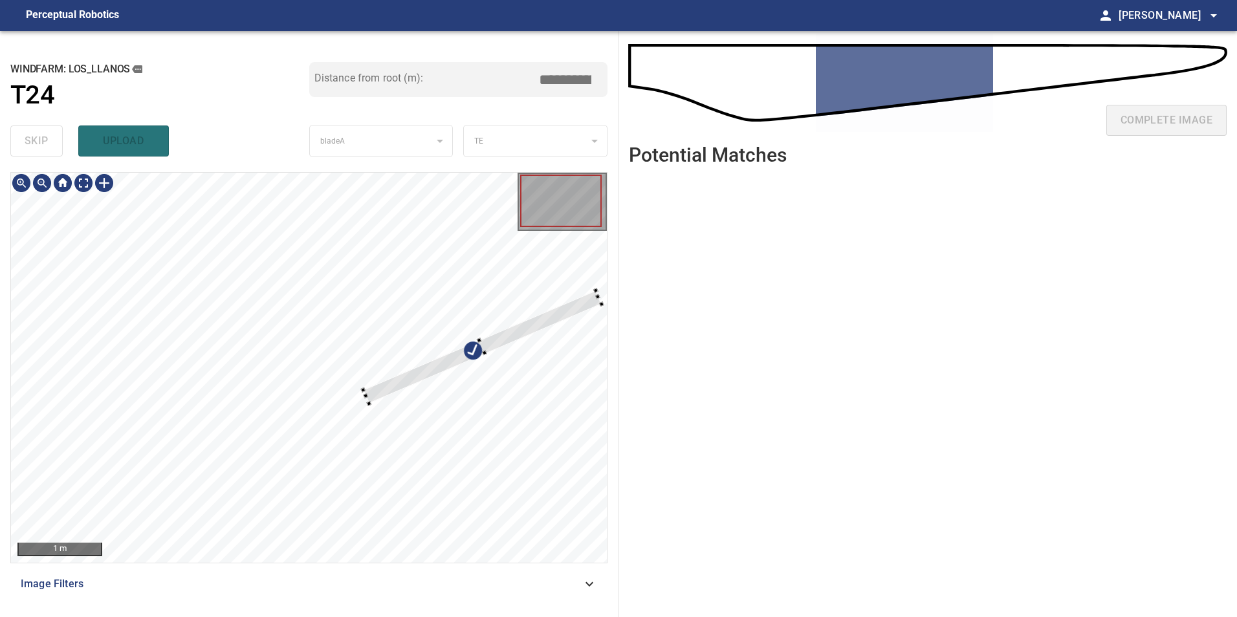
click at [294, 292] on div at bounding box center [309, 368] width 596 height 390
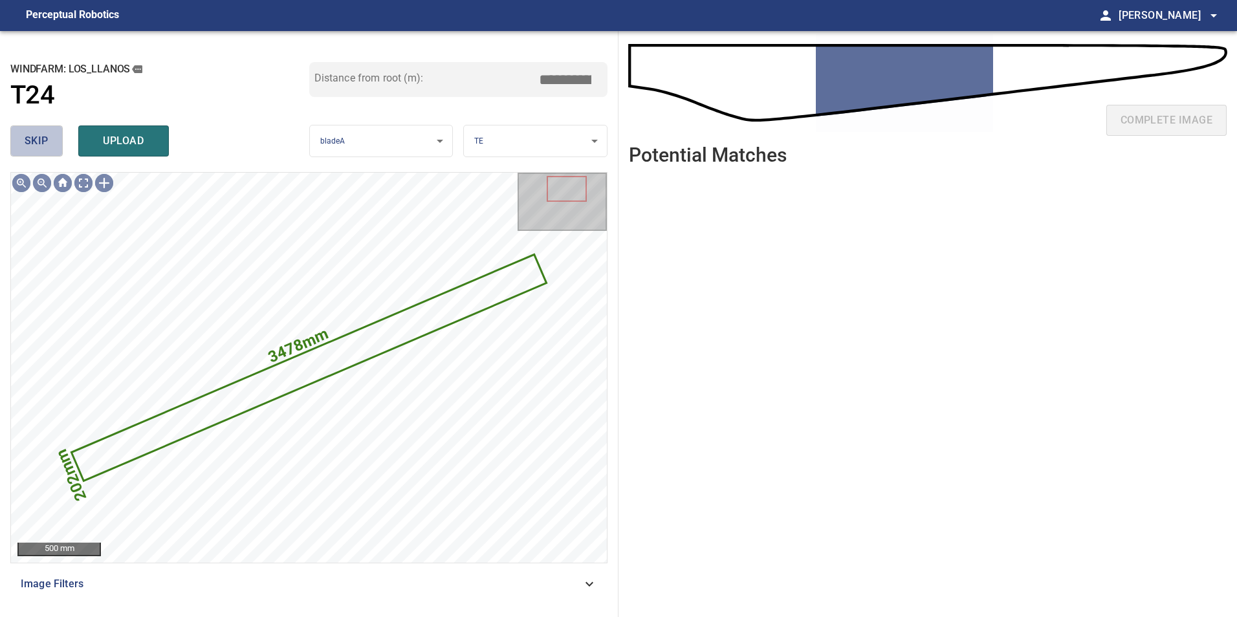
drag, startPoint x: 29, startPoint y: 143, endPoint x: 62, endPoint y: 168, distance: 41.1
click at [34, 147] on span "skip" at bounding box center [37, 141] width 24 height 18
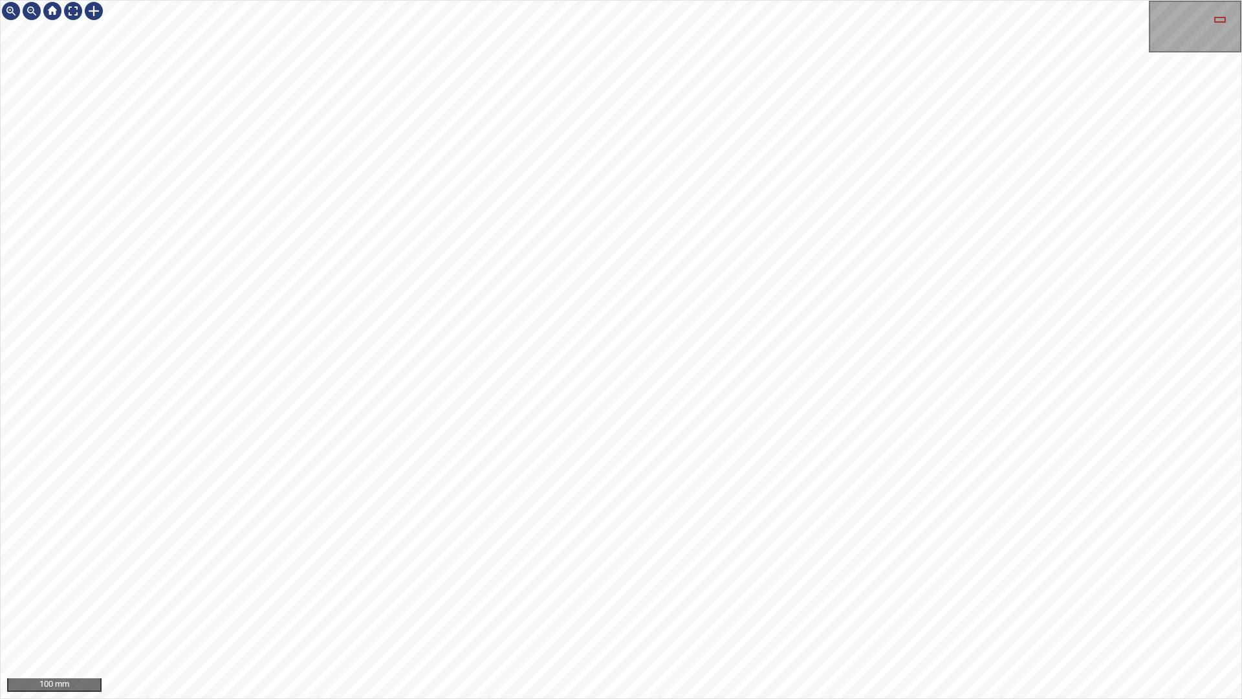
click at [1236, 111] on html "100 mm" at bounding box center [621, 349] width 1242 height 699
click at [1236, 221] on html "100 mm" at bounding box center [621, 349] width 1242 height 699
click at [1236, 160] on html "100 mm" at bounding box center [621, 349] width 1242 height 699
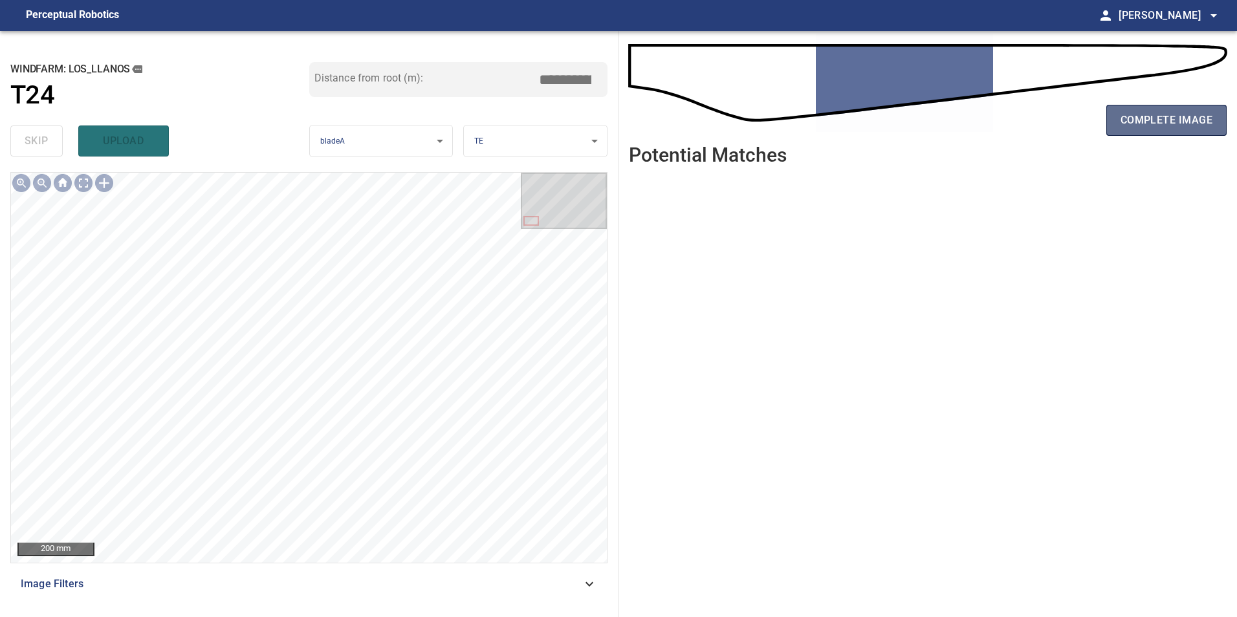
click at [1171, 115] on span "complete image" at bounding box center [1166, 120] width 92 height 18
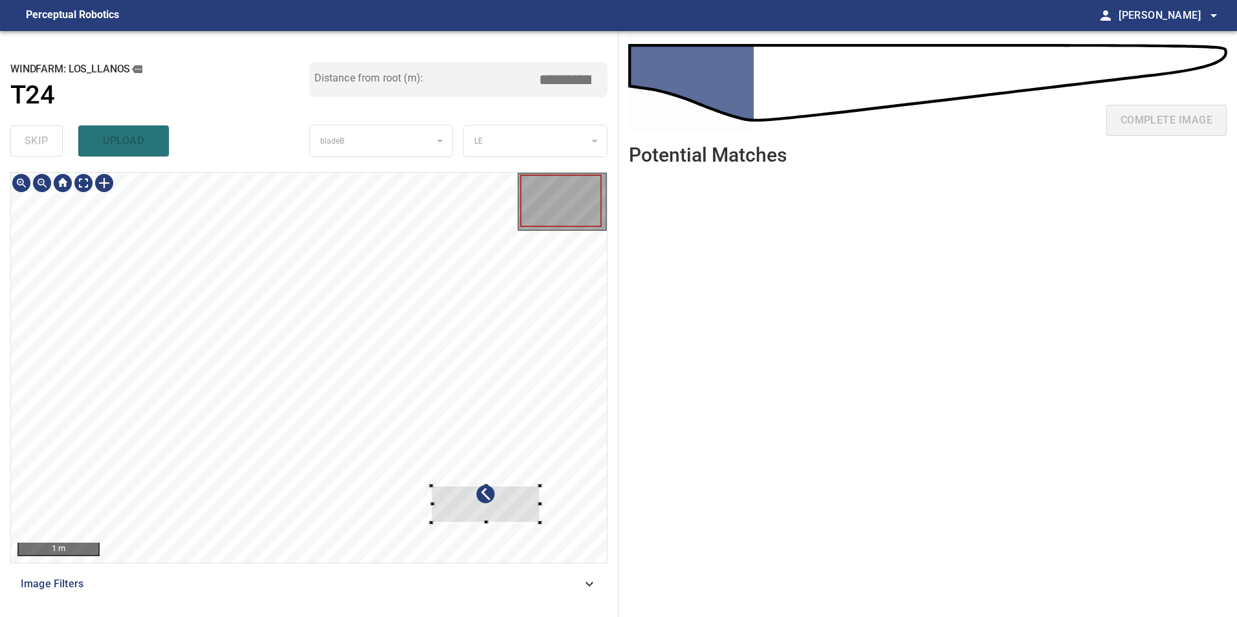
click at [470, 486] on div at bounding box center [485, 504] width 109 height 37
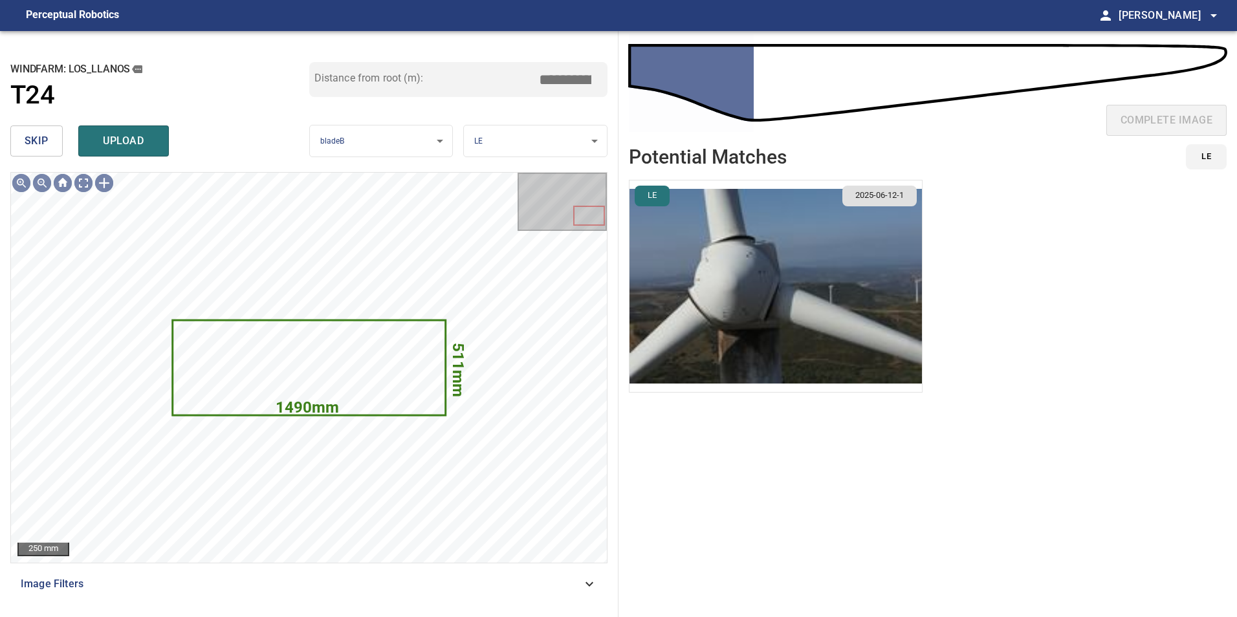
click at [13, 141] on button "skip" at bounding box center [36, 140] width 52 height 31
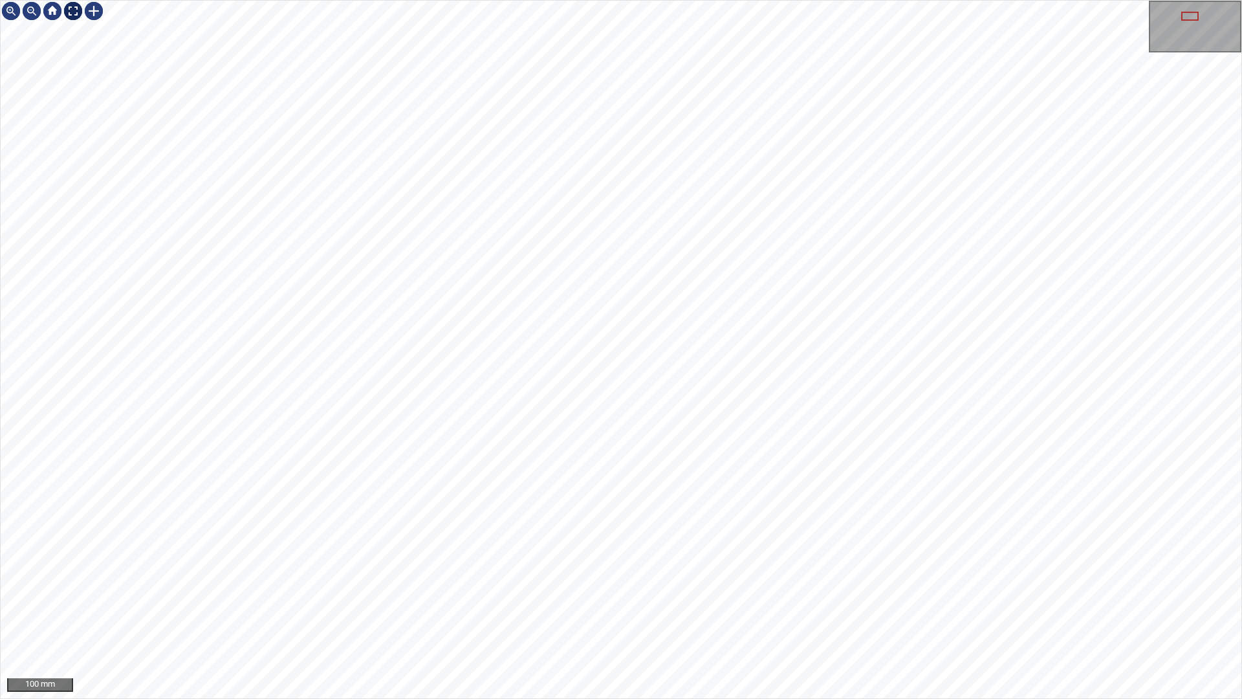
click at [75, 20] on div at bounding box center [73, 11] width 21 height 21
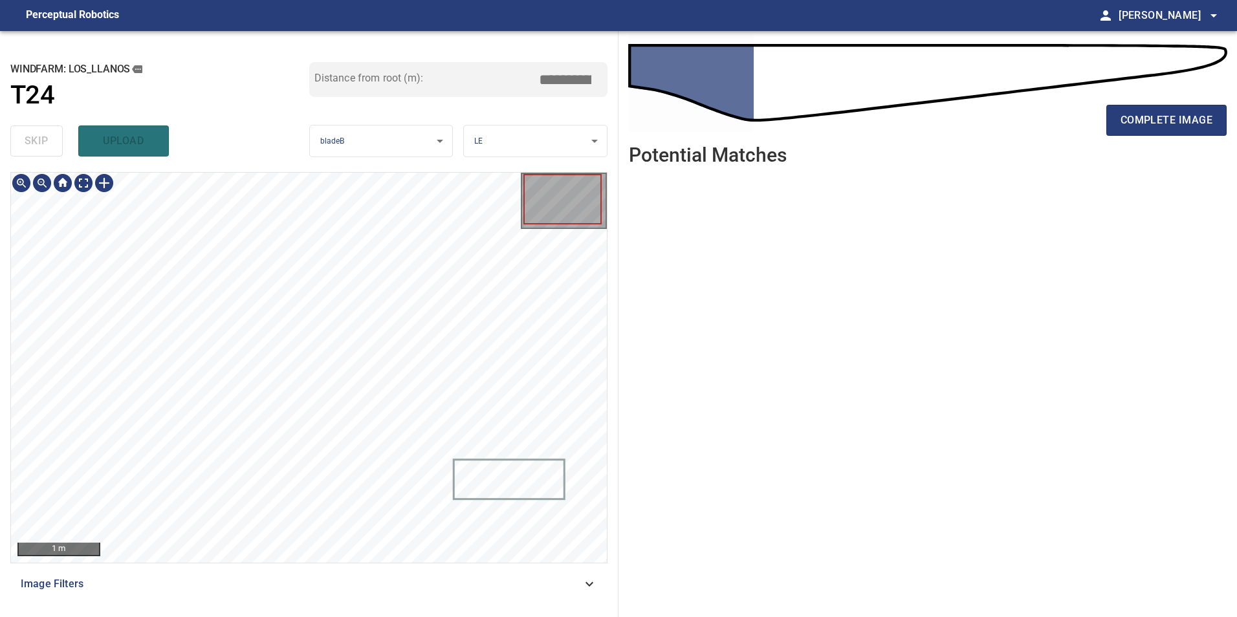
click at [594, 587] on icon at bounding box center [589, 584] width 16 height 16
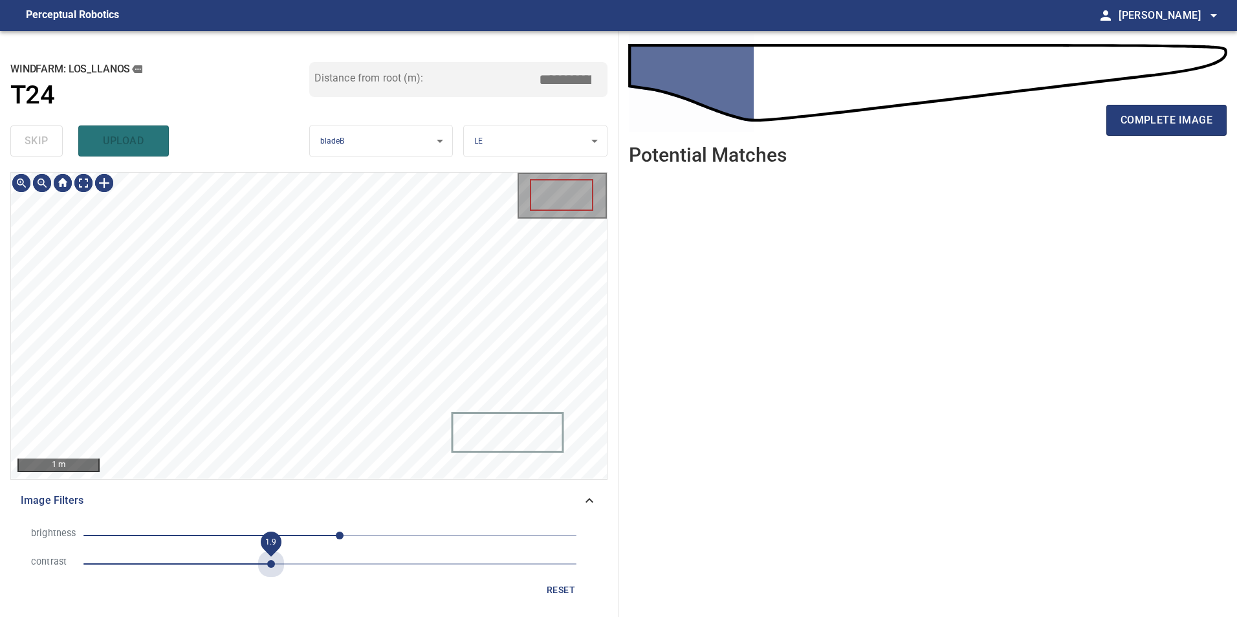
click at [274, 560] on span "1.9" at bounding box center [329, 564] width 493 height 18
click at [287, 539] on span "-44" at bounding box center [329, 536] width 493 height 18
click at [261, 540] on span "-44" at bounding box center [329, 536] width 493 height 18
drag, startPoint x: 239, startPoint y: 535, endPoint x: 211, endPoint y: 531, distance: 28.1
click at [237, 535] on span "-71" at bounding box center [329, 536] width 493 height 18
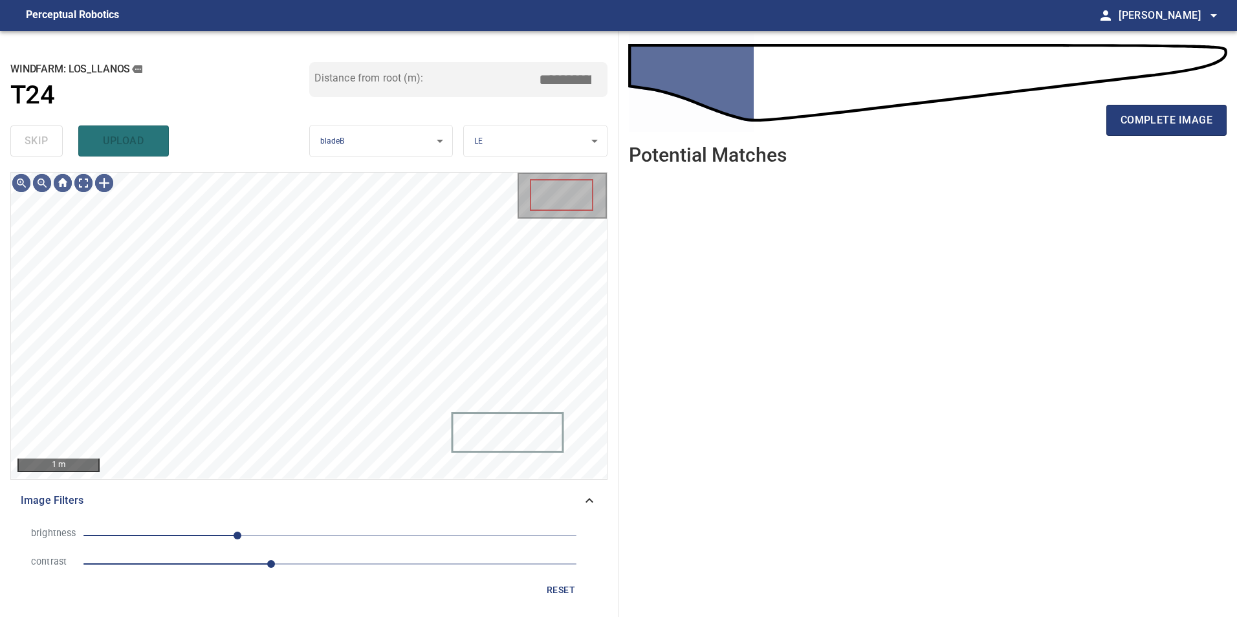
click at [208, 530] on span "-96" at bounding box center [329, 536] width 493 height 18
click at [257, 530] on span "-126" at bounding box center [329, 536] width 493 height 18
click at [159, 566] on span "0.8" at bounding box center [329, 564] width 493 height 18
click at [234, 527] on span "-100" at bounding box center [329, 536] width 493 height 18
click at [279, 527] on span "-53" at bounding box center [329, 536] width 493 height 18
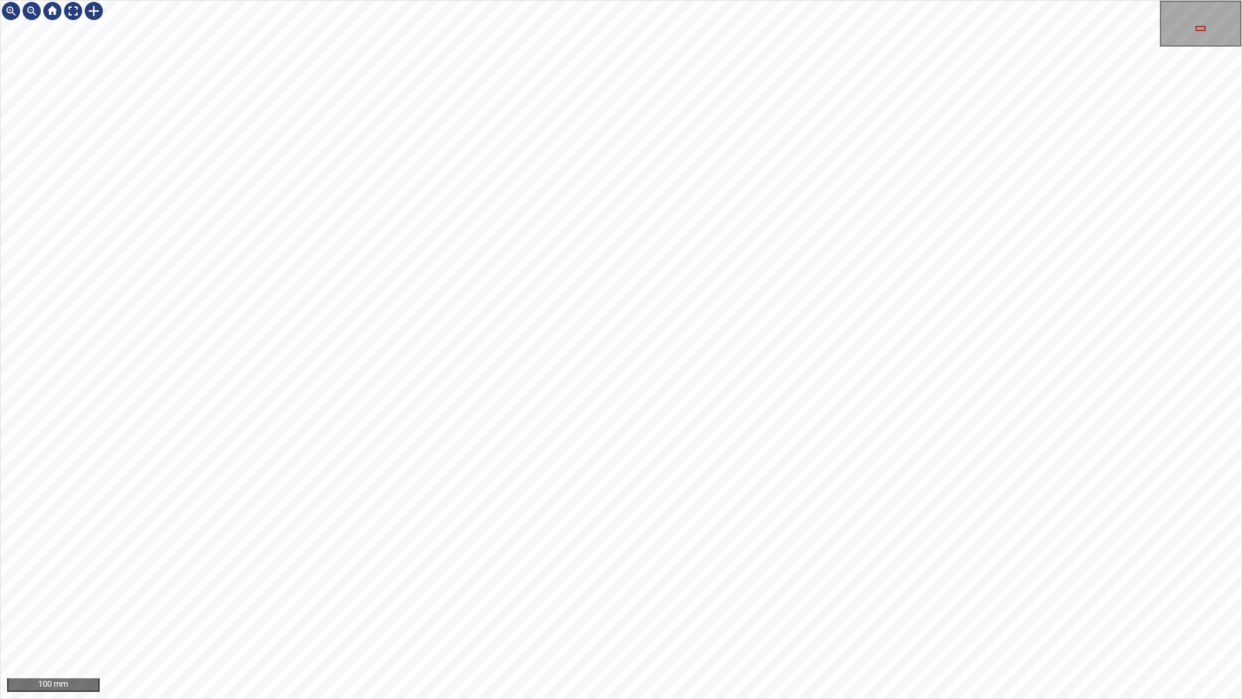
click at [605, 616] on div "100 mm" at bounding box center [621, 349] width 1242 height 699
click at [550, 616] on div "100 mm" at bounding box center [621, 349] width 1242 height 699
click at [72, 14] on div at bounding box center [73, 11] width 21 height 21
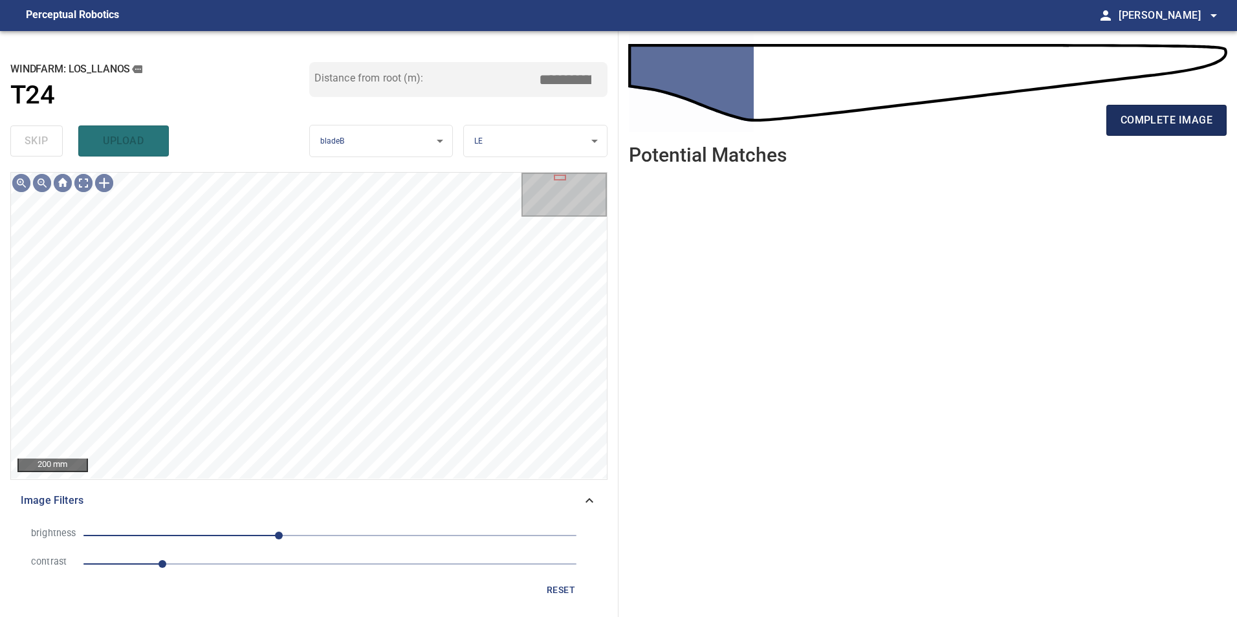
click at [1206, 122] on span "complete image" at bounding box center [1166, 120] width 92 height 18
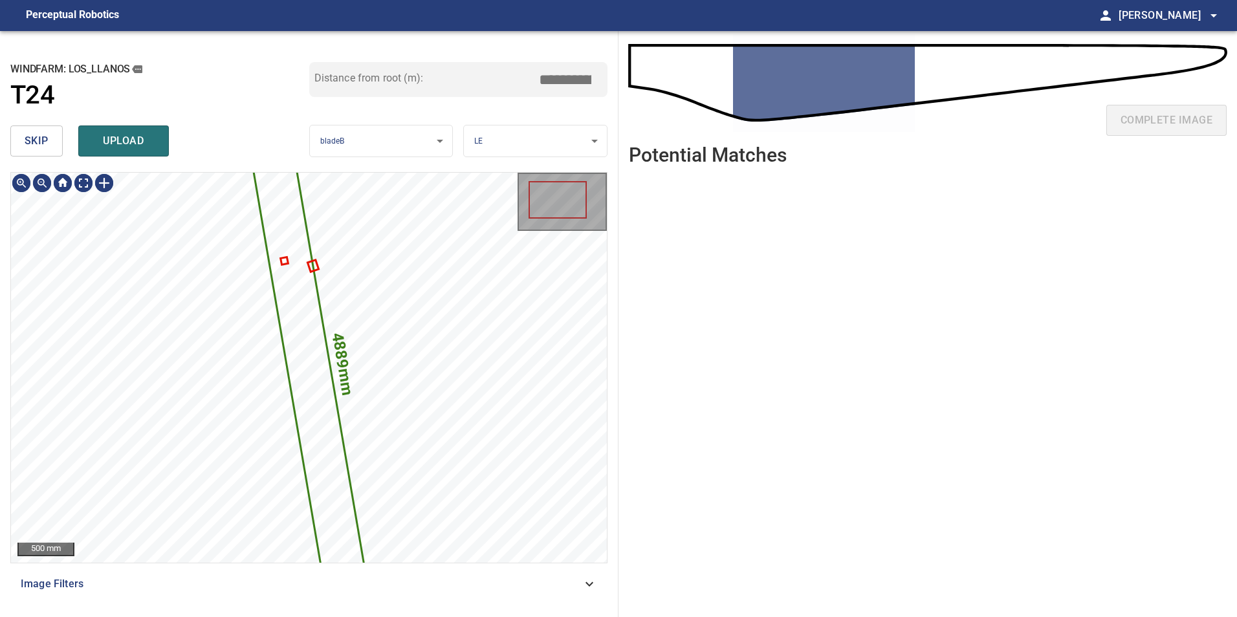
click at [303, 458] on div "4889mm 376mm Los_Llanos/T24/4 Category unclassified unclassified" at bounding box center [309, 368] width 596 height 390
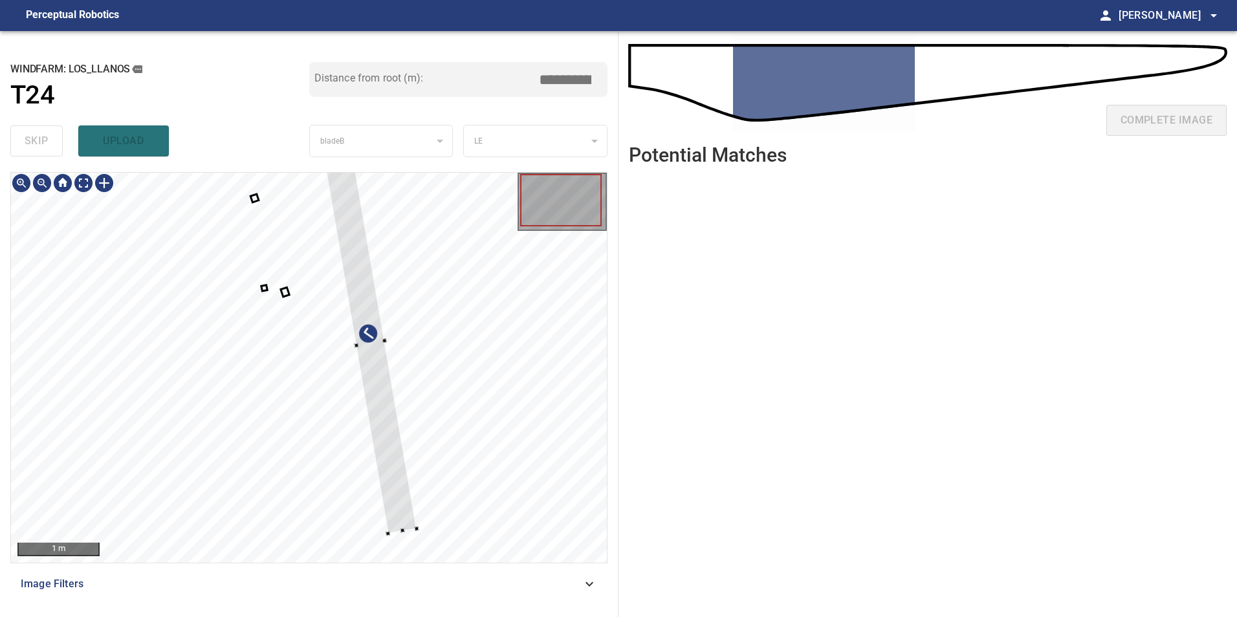
click at [423, 408] on div at bounding box center [309, 368] width 596 height 390
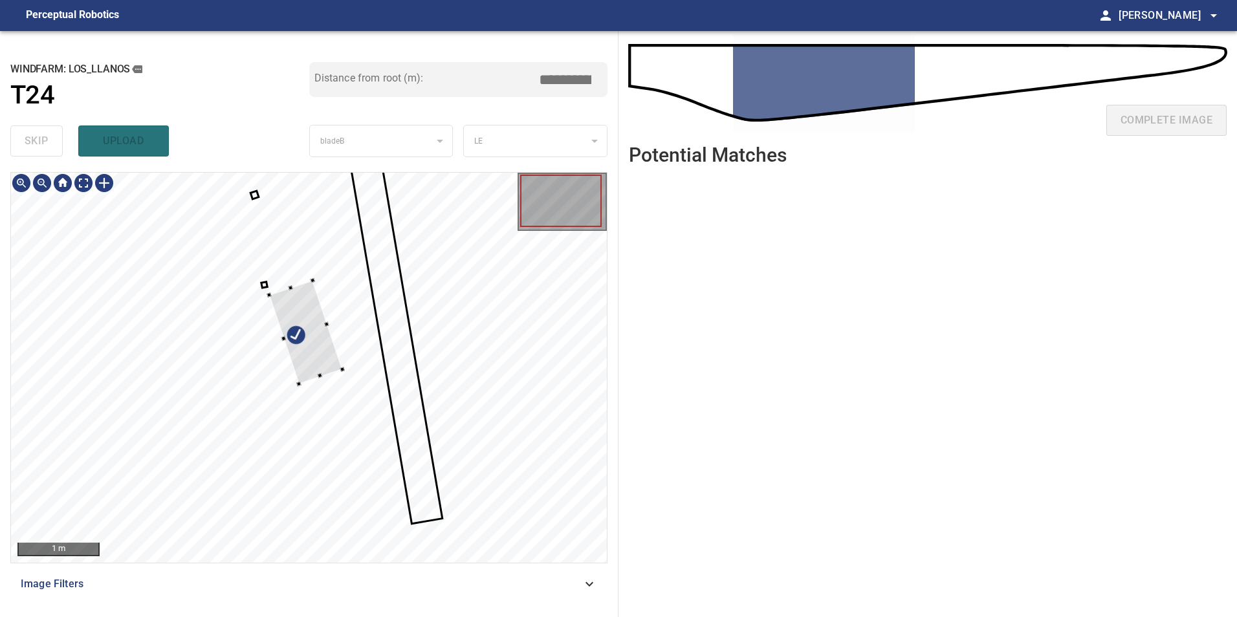
click at [444, 358] on div at bounding box center [309, 368] width 596 height 390
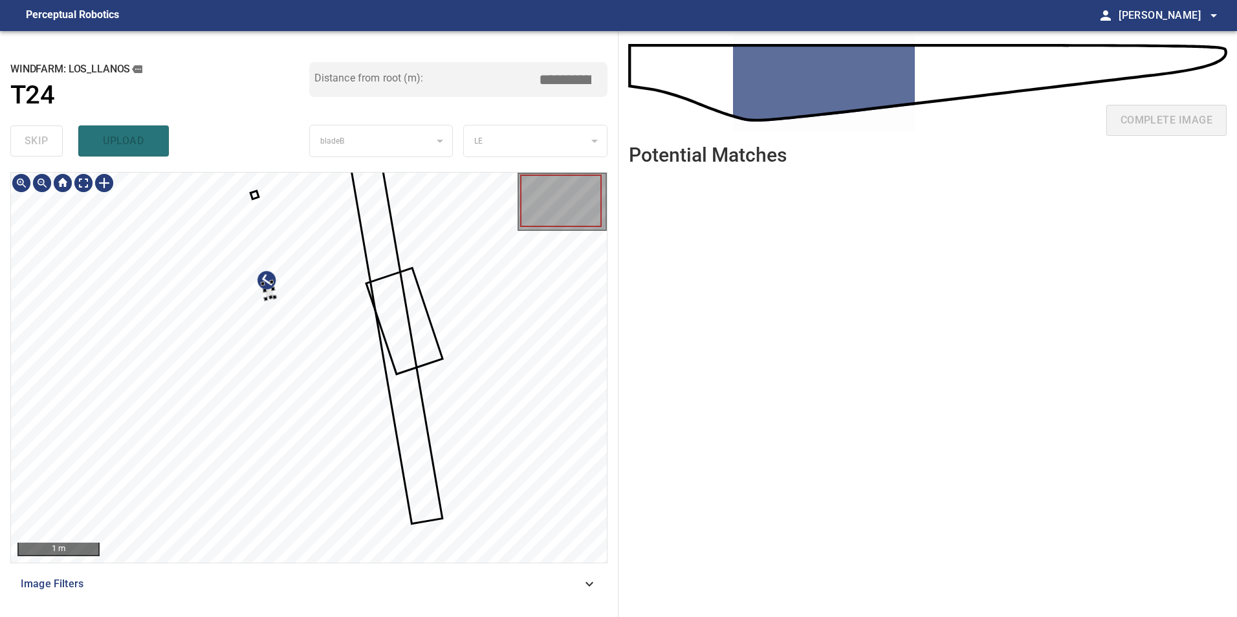
click at [345, 407] on div at bounding box center [309, 368] width 596 height 390
click at [360, 333] on div at bounding box center [319, 344] width 81 height 143
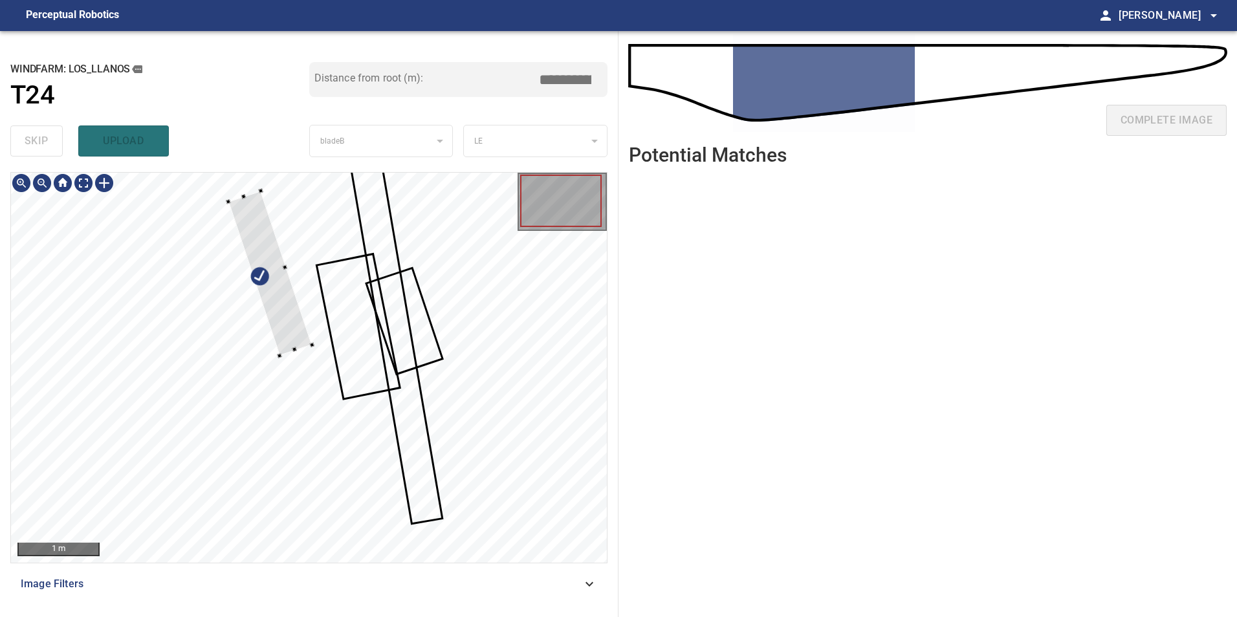
click at [433, 340] on div at bounding box center [309, 368] width 596 height 390
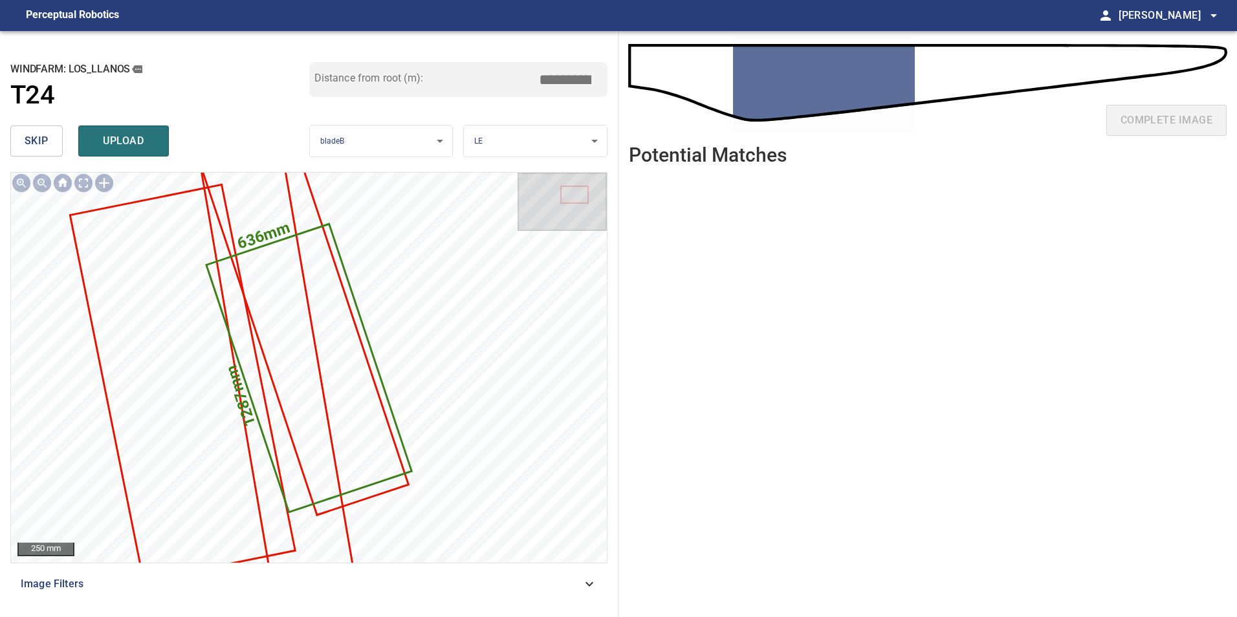
click at [30, 140] on span "skip" at bounding box center [37, 141] width 24 height 18
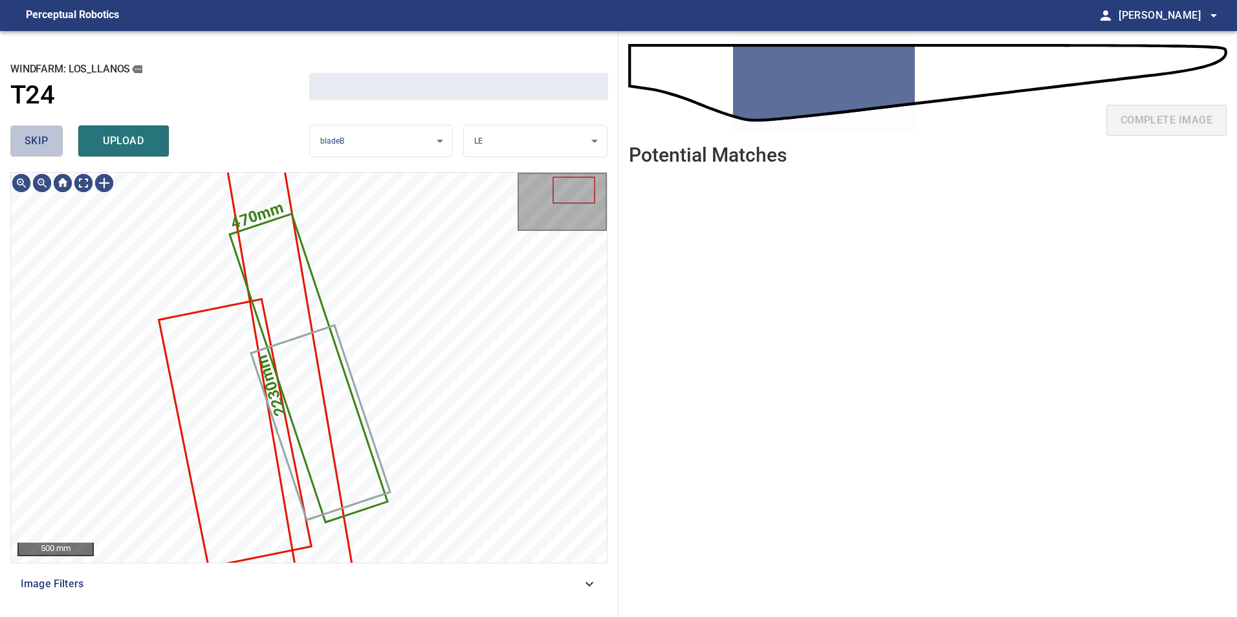
click at [30, 140] on span "skip" at bounding box center [37, 141] width 24 height 18
click at [29, 138] on span "skip" at bounding box center [37, 141] width 24 height 18
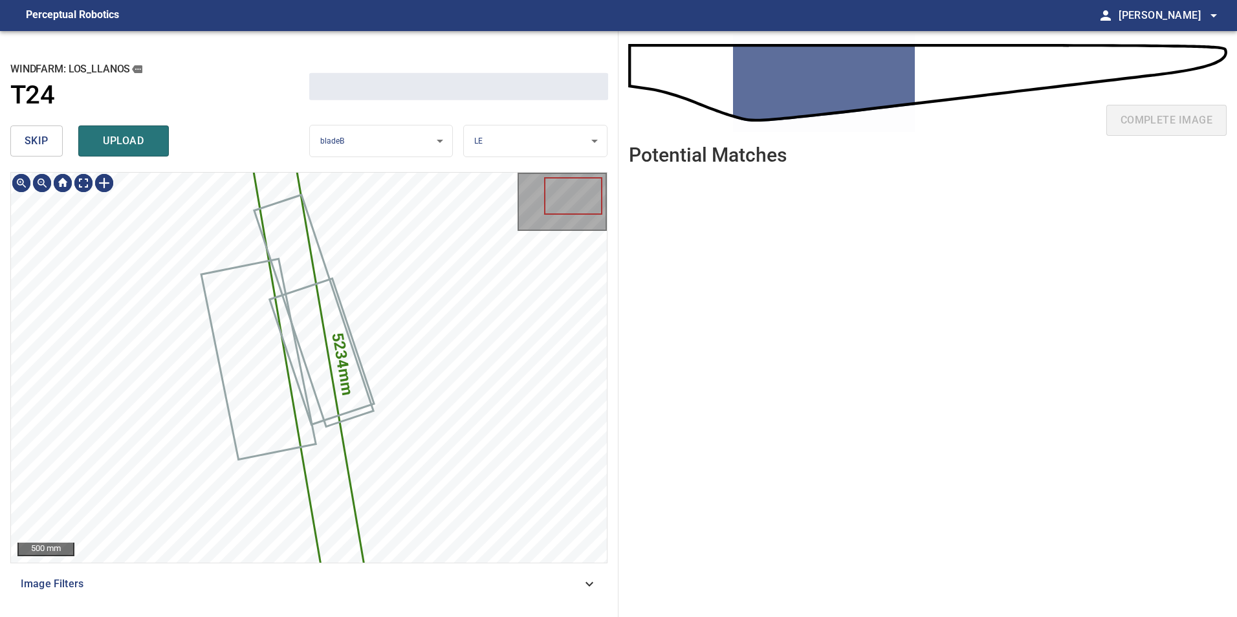
click at [29, 138] on span "skip" at bounding box center [37, 141] width 24 height 18
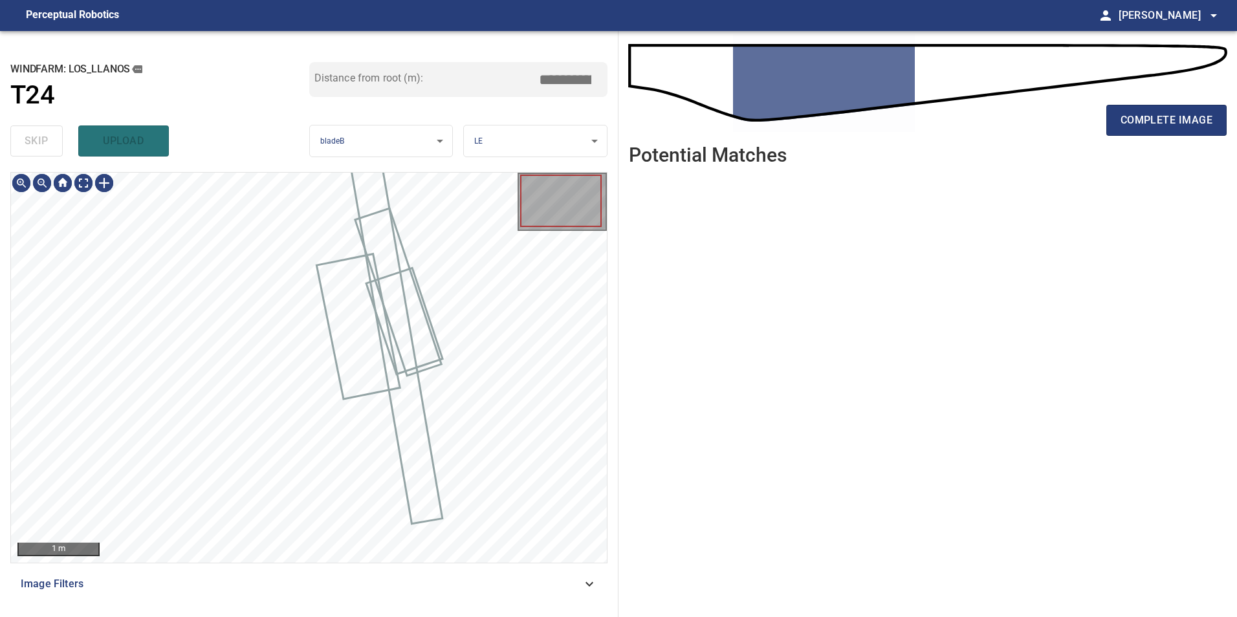
click at [29, 138] on div "skip upload" at bounding box center [159, 140] width 299 height 41
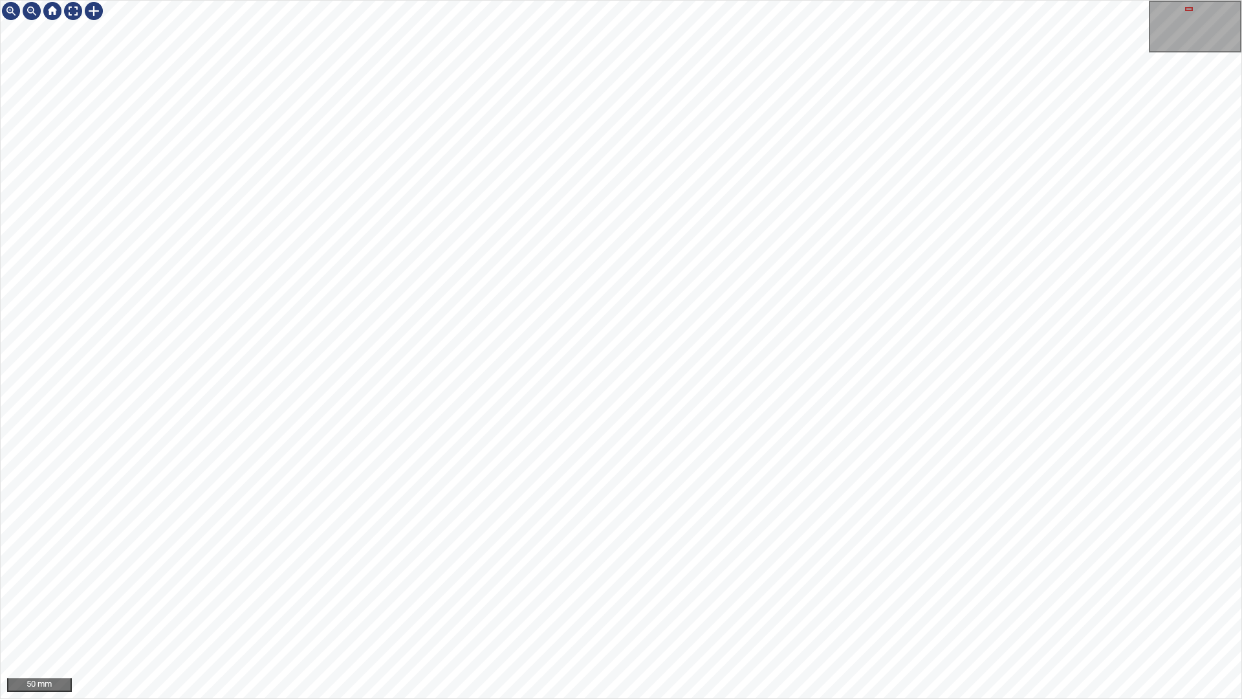
click at [701, 616] on div "50 mm" at bounding box center [621, 349] width 1242 height 699
click at [376, 0] on div "50 mm" at bounding box center [621, 349] width 1242 height 699
click at [553, 0] on div "50 mm" at bounding box center [621, 349] width 1242 height 699
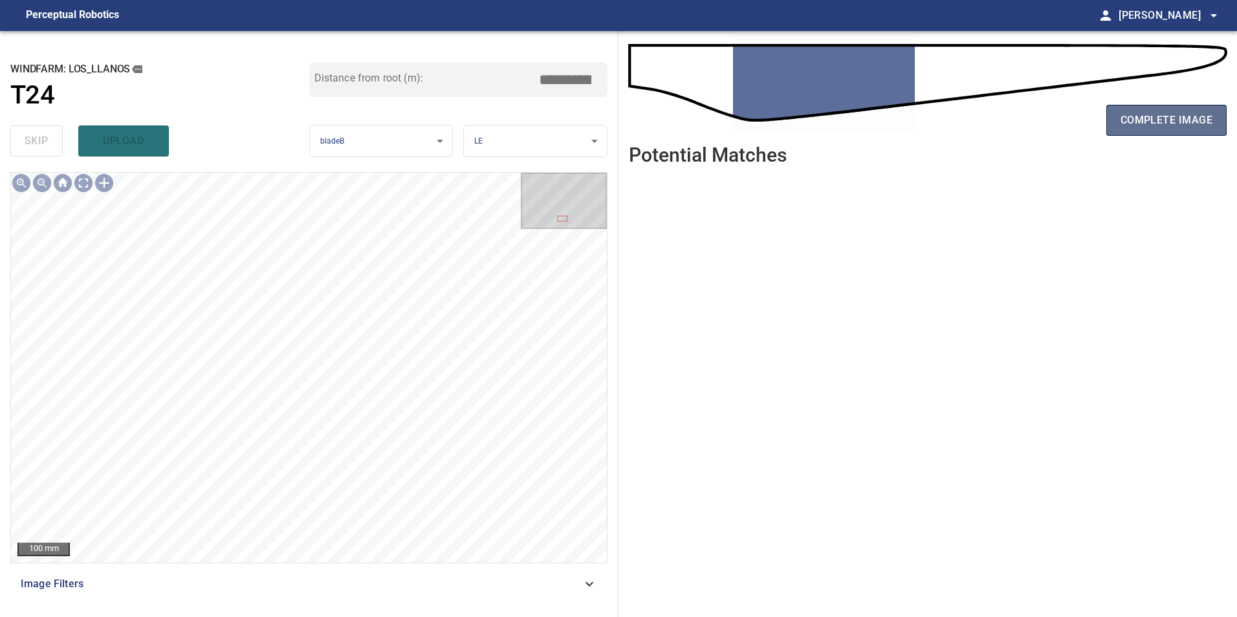
click at [1166, 122] on button "complete image" at bounding box center [1166, 120] width 120 height 31
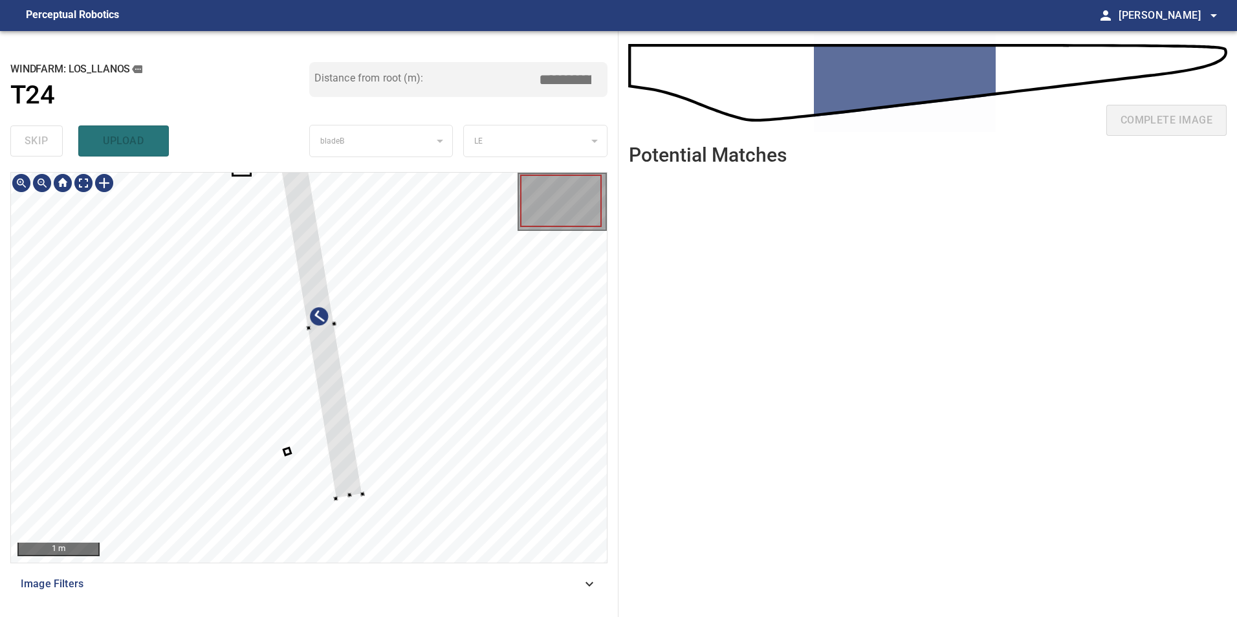
click at [363, 383] on div at bounding box center [320, 327] width 83 height 344
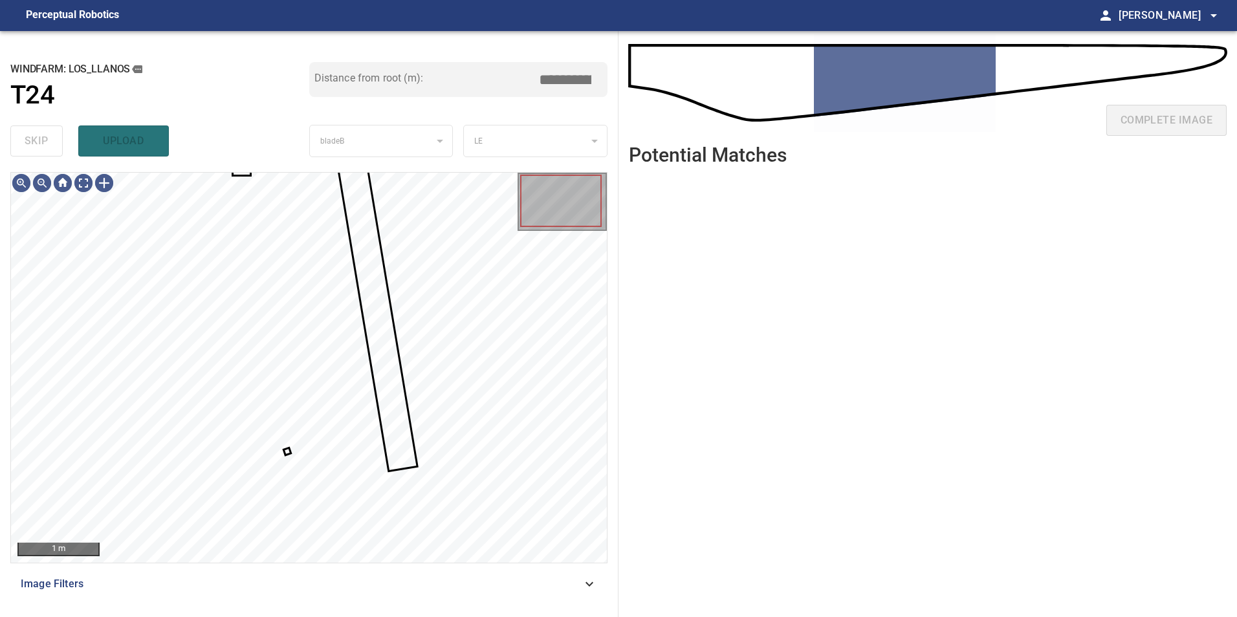
click at [241, 173] on div "**********" at bounding box center [309, 324] width 618 height 586
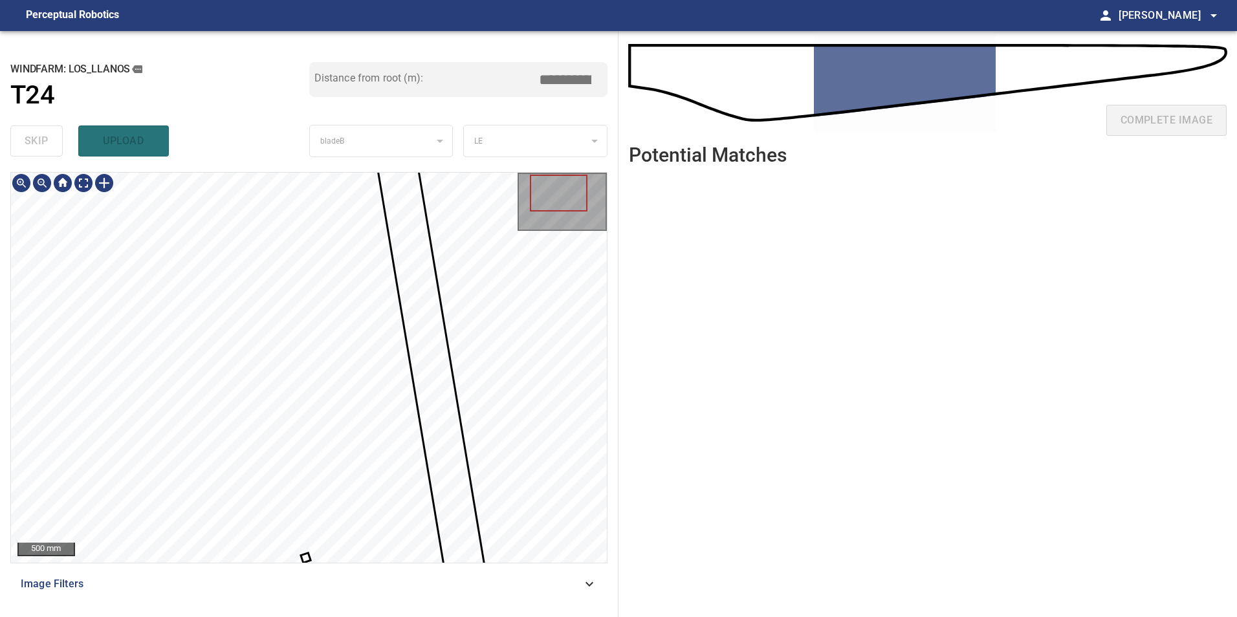
click at [250, 352] on div "500 mm" at bounding box center [308, 367] width 597 height 391
click at [316, 616] on html "**********" at bounding box center [618, 308] width 1237 height 617
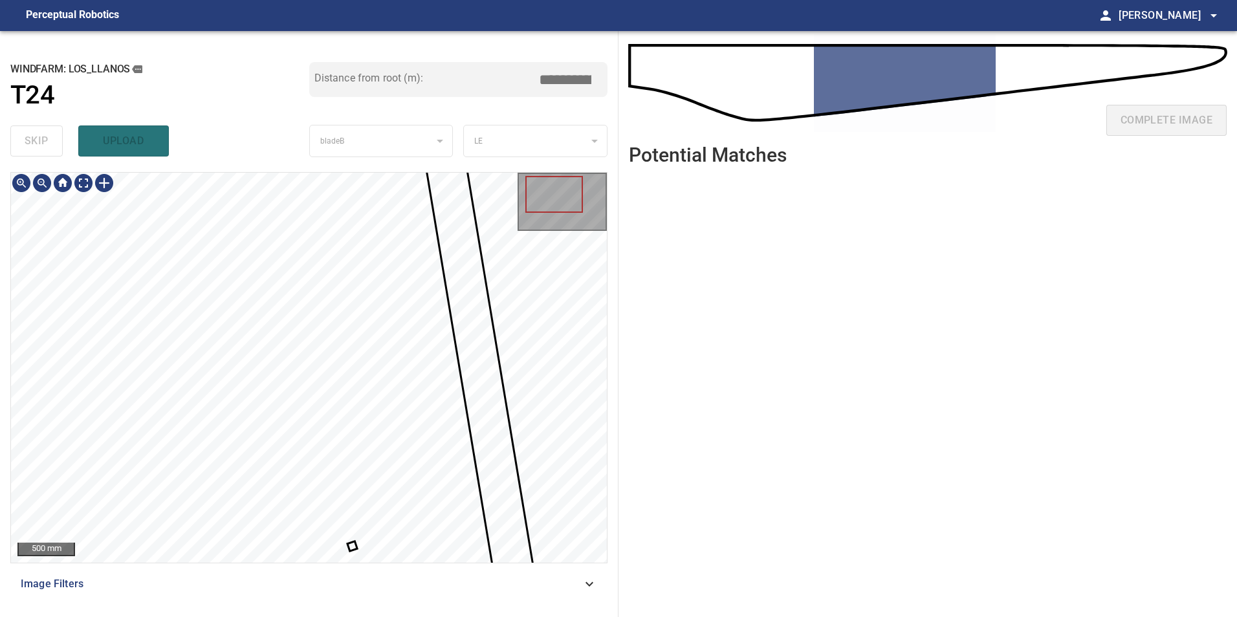
click at [294, 606] on div "500 mm Image Filters" at bounding box center [308, 389] width 597 height 435
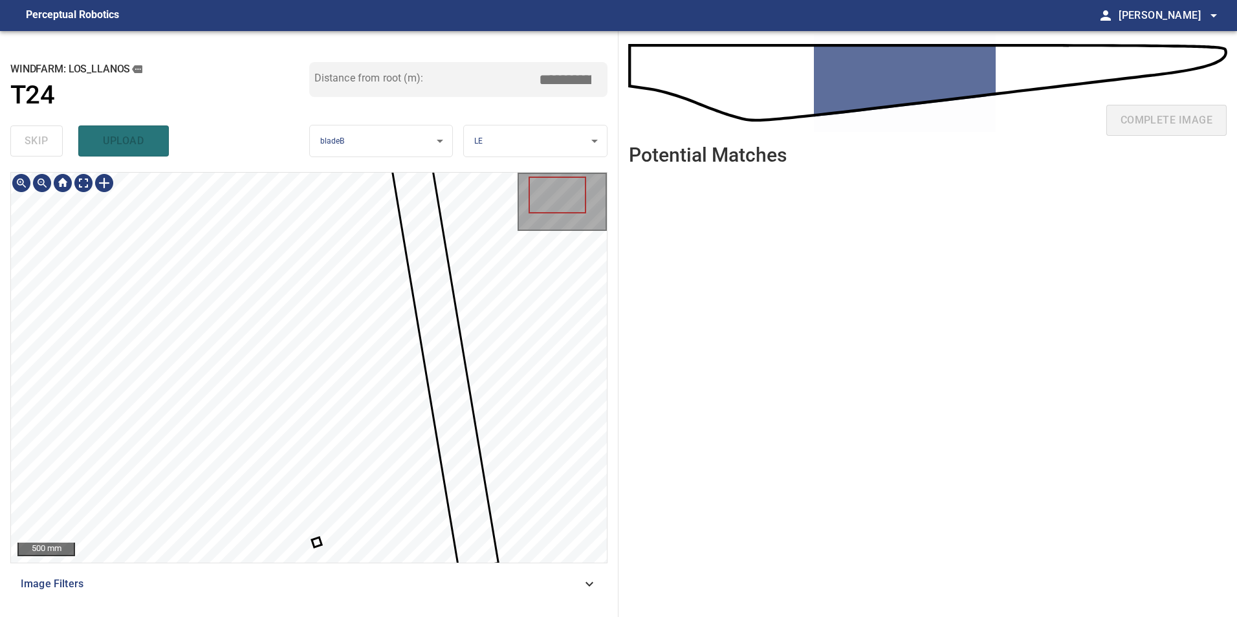
click at [318, 540] on div at bounding box center [309, 368] width 596 height 390
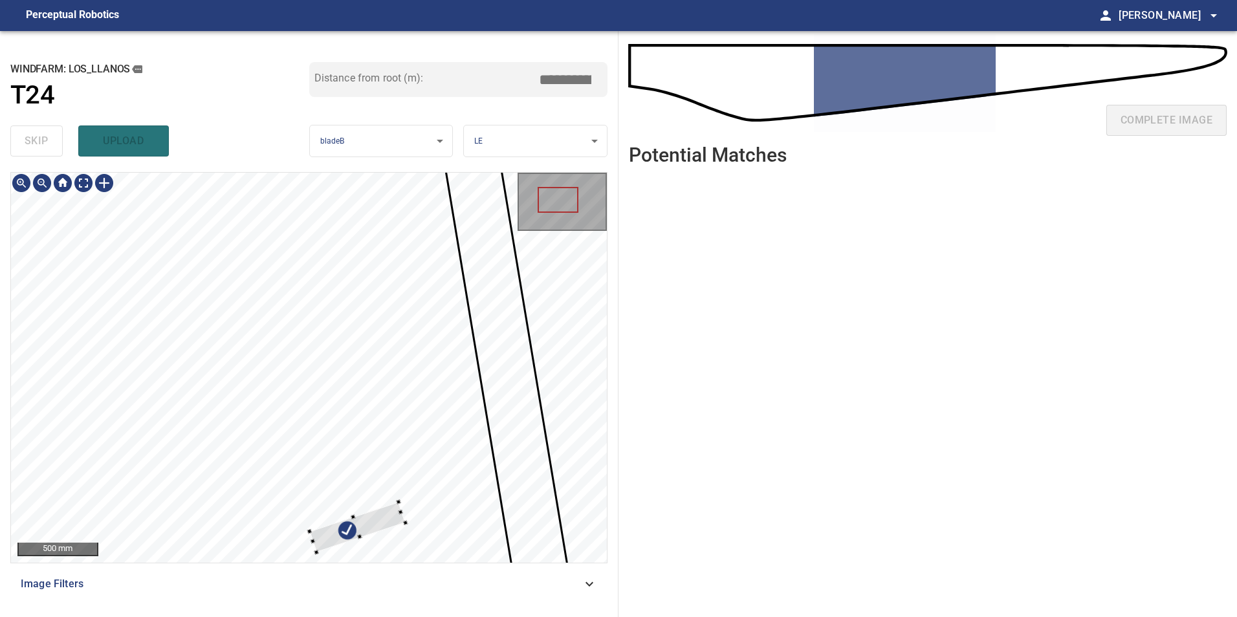
click at [542, 356] on div at bounding box center [309, 368] width 596 height 390
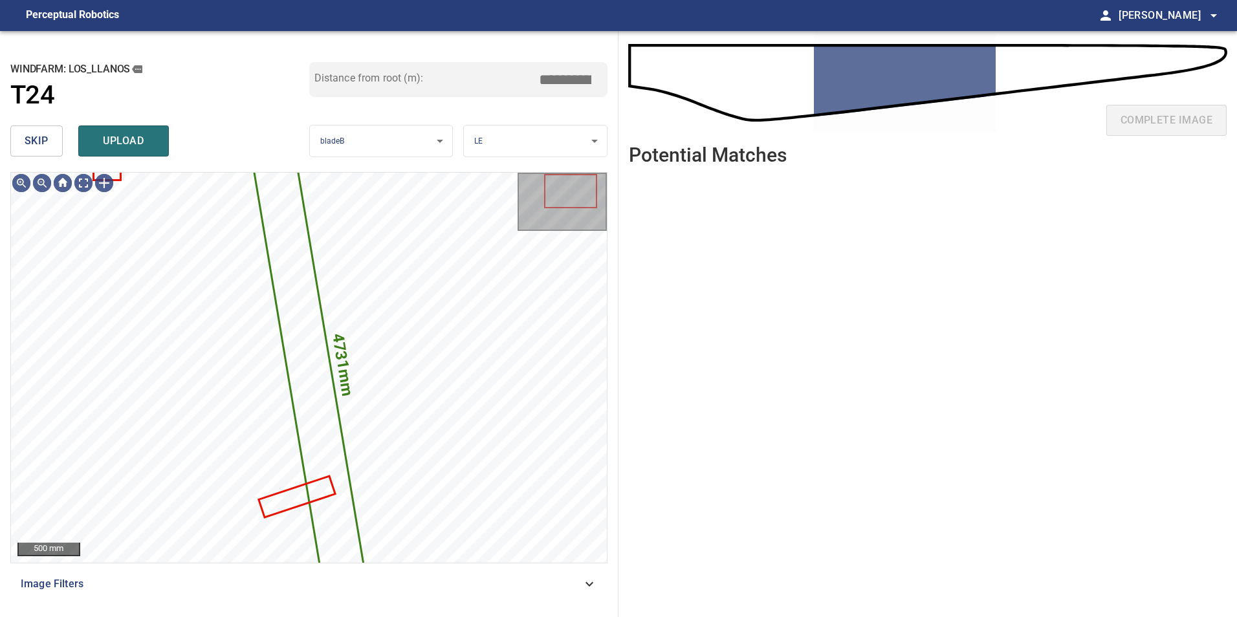
click at [39, 151] on button "skip" at bounding box center [36, 140] width 52 height 31
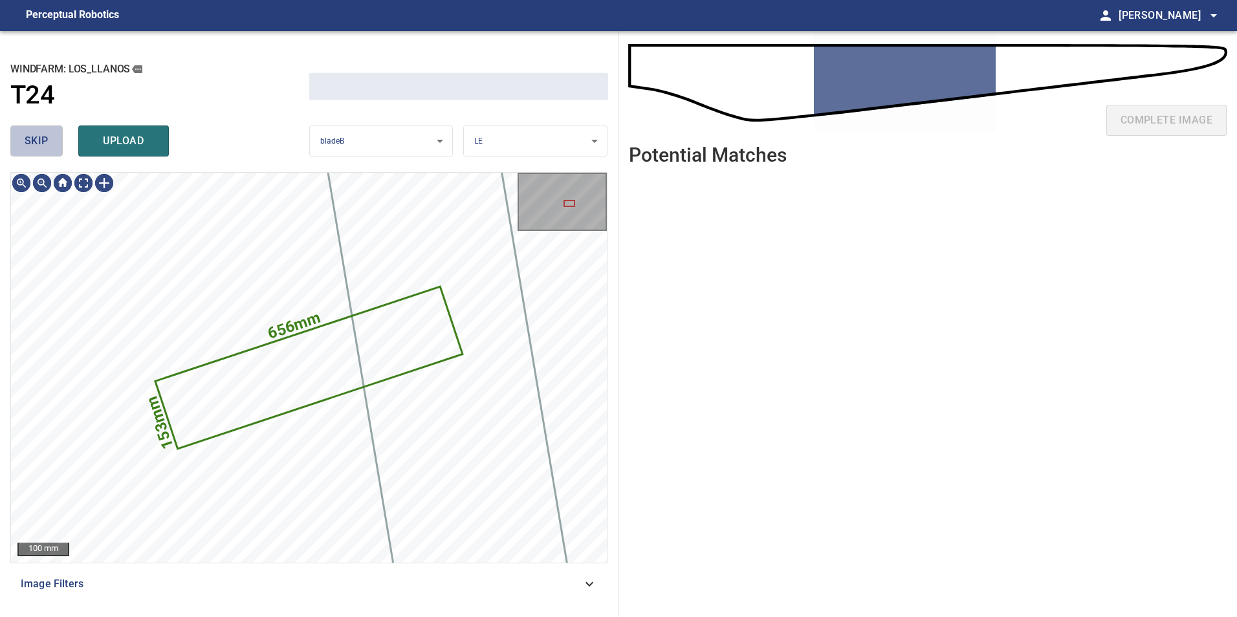
click at [39, 151] on button "skip" at bounding box center [36, 140] width 52 height 31
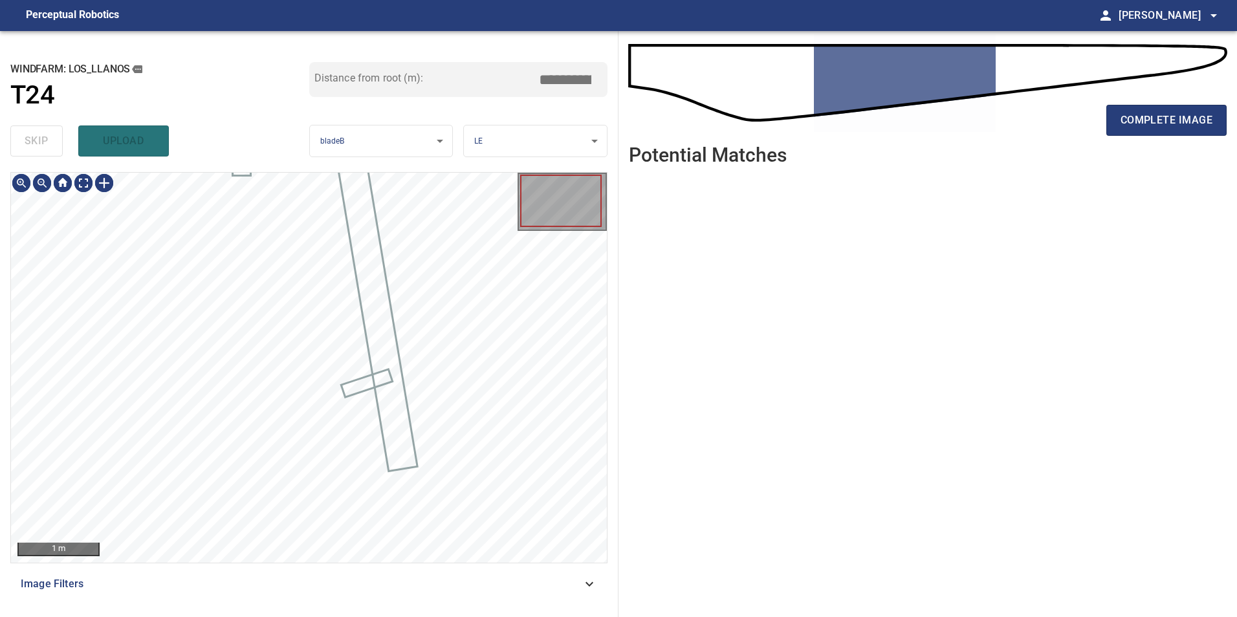
type input "*****"
click at [39, 151] on div "skip upload" at bounding box center [159, 140] width 299 height 41
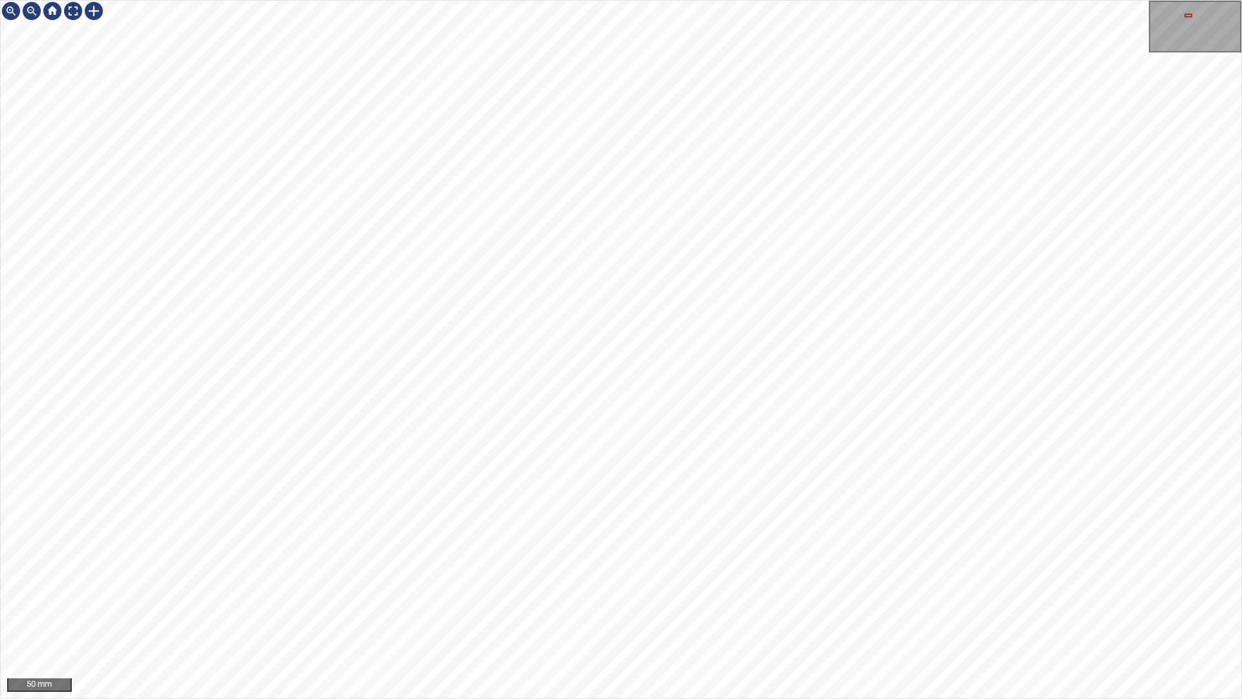
click at [843, 616] on div "50 mm" at bounding box center [621, 349] width 1242 height 699
click at [694, 616] on div "50 mm" at bounding box center [621, 349] width 1242 height 699
click at [1079, 616] on div "50 mm" at bounding box center [621, 349] width 1242 height 699
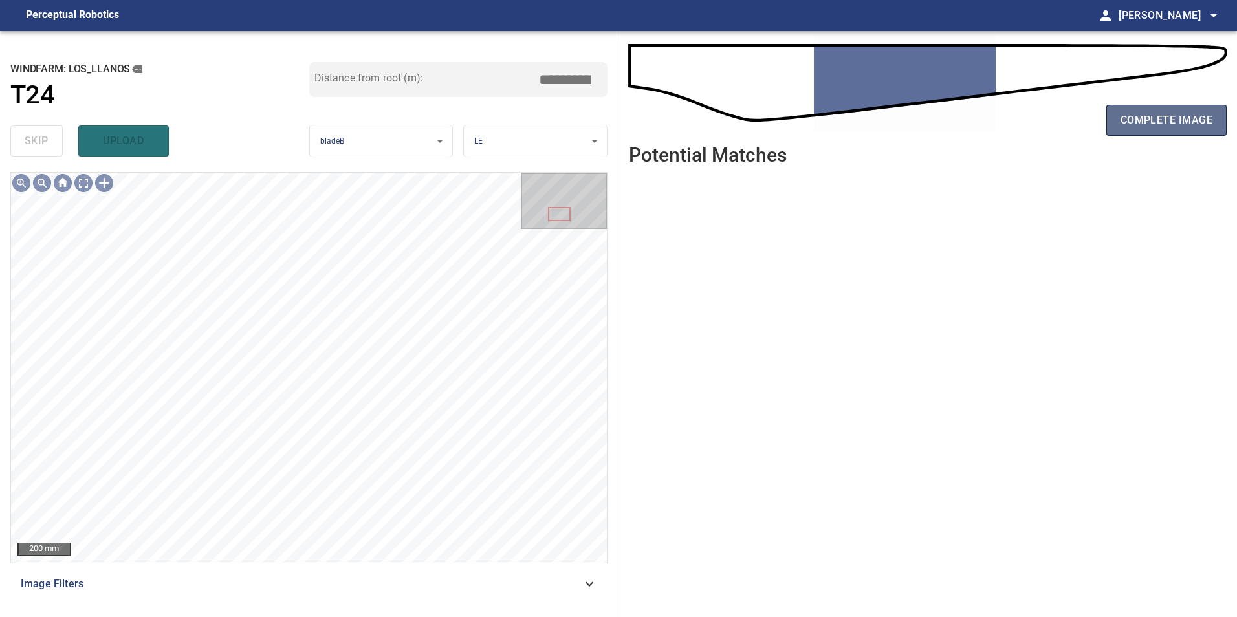
click at [1162, 121] on span "complete image" at bounding box center [1166, 120] width 92 height 18
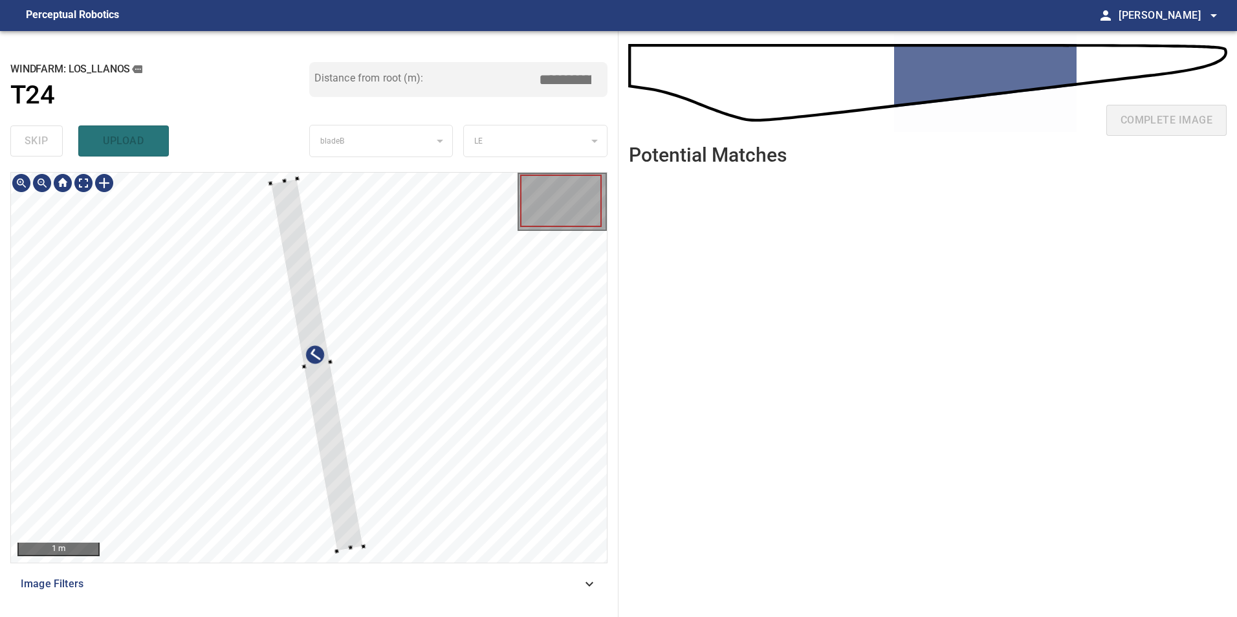
click at [390, 469] on div at bounding box center [309, 368] width 596 height 390
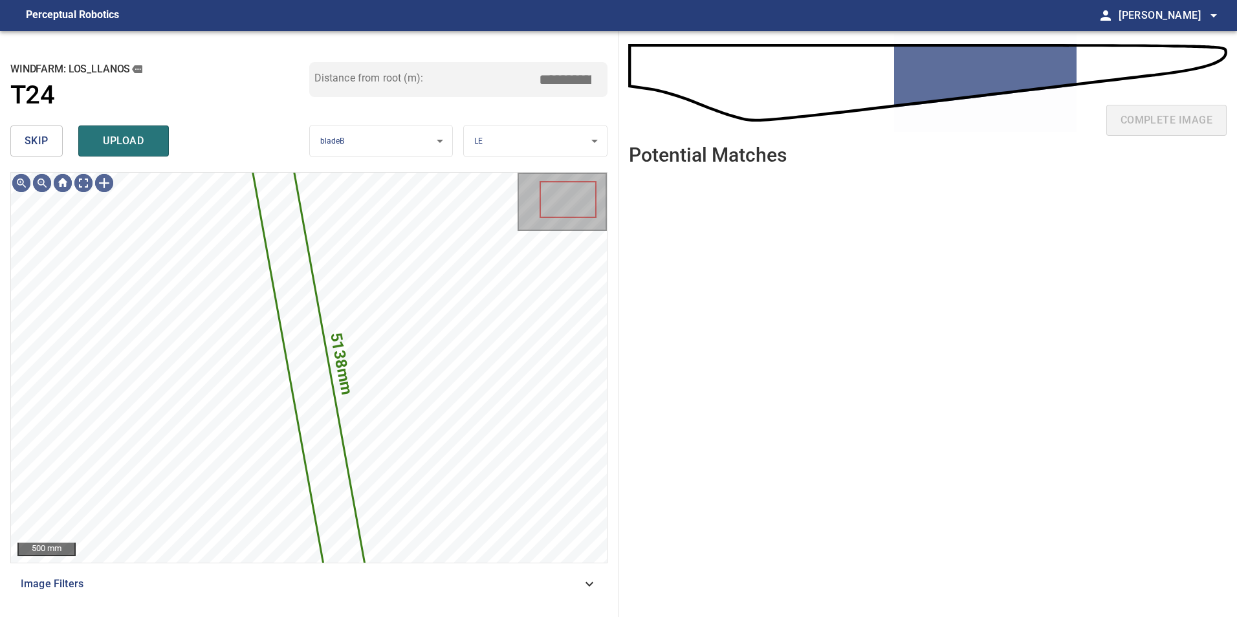
click at [19, 139] on button "skip" at bounding box center [36, 140] width 52 height 31
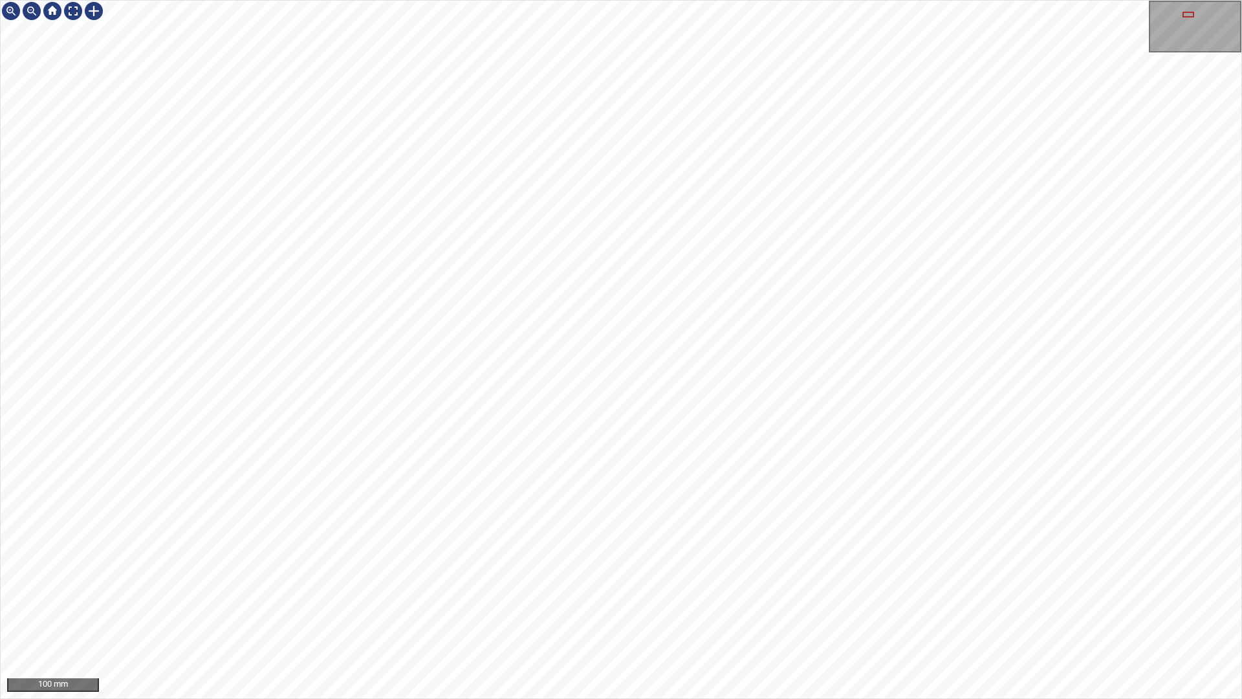
click at [768, 616] on div "100 mm" at bounding box center [621, 349] width 1242 height 699
click at [549, 616] on div "100 mm" at bounding box center [621, 349] width 1242 height 699
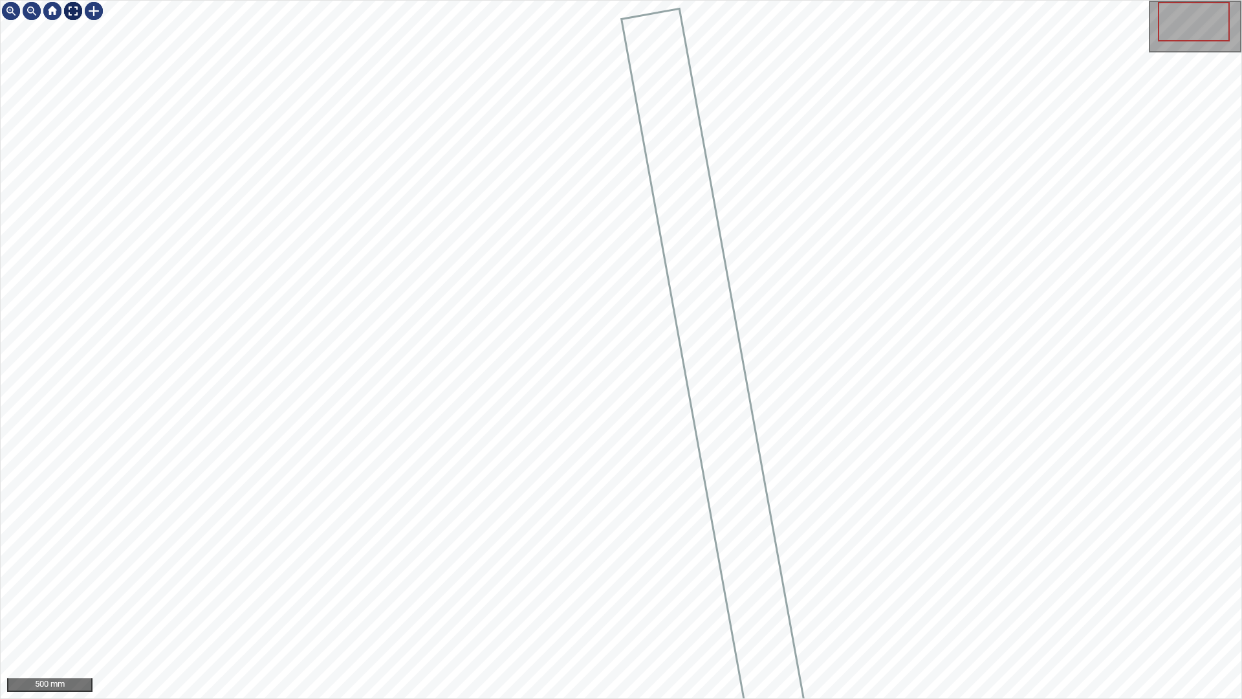
click at [71, 7] on div at bounding box center [73, 11] width 21 height 21
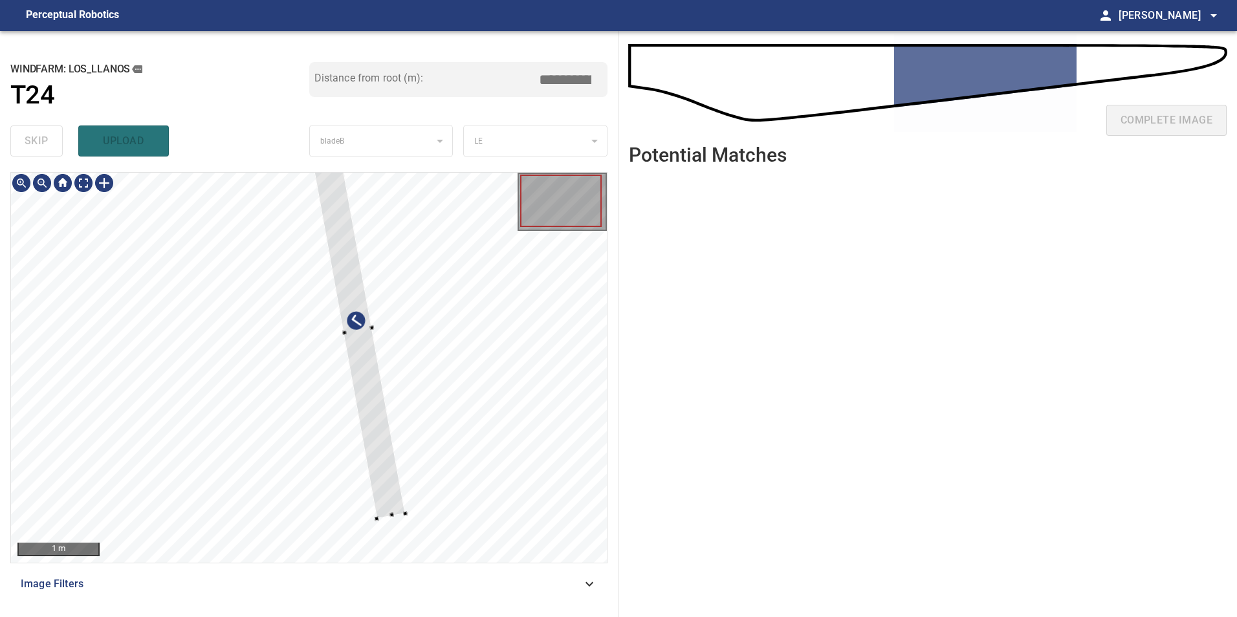
click at [393, 488] on div at bounding box center [309, 368] width 596 height 390
click at [372, 308] on div at bounding box center [309, 368] width 596 height 390
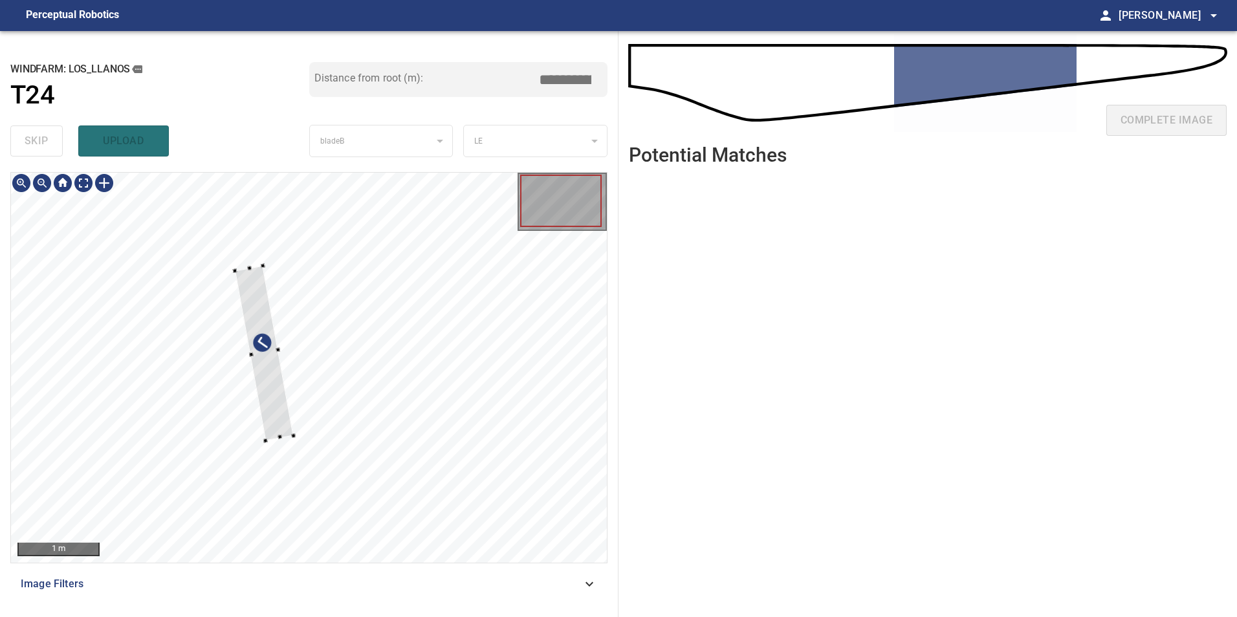
click at [270, 384] on div at bounding box center [264, 353] width 58 height 175
click at [233, 188] on div at bounding box center [309, 368] width 596 height 390
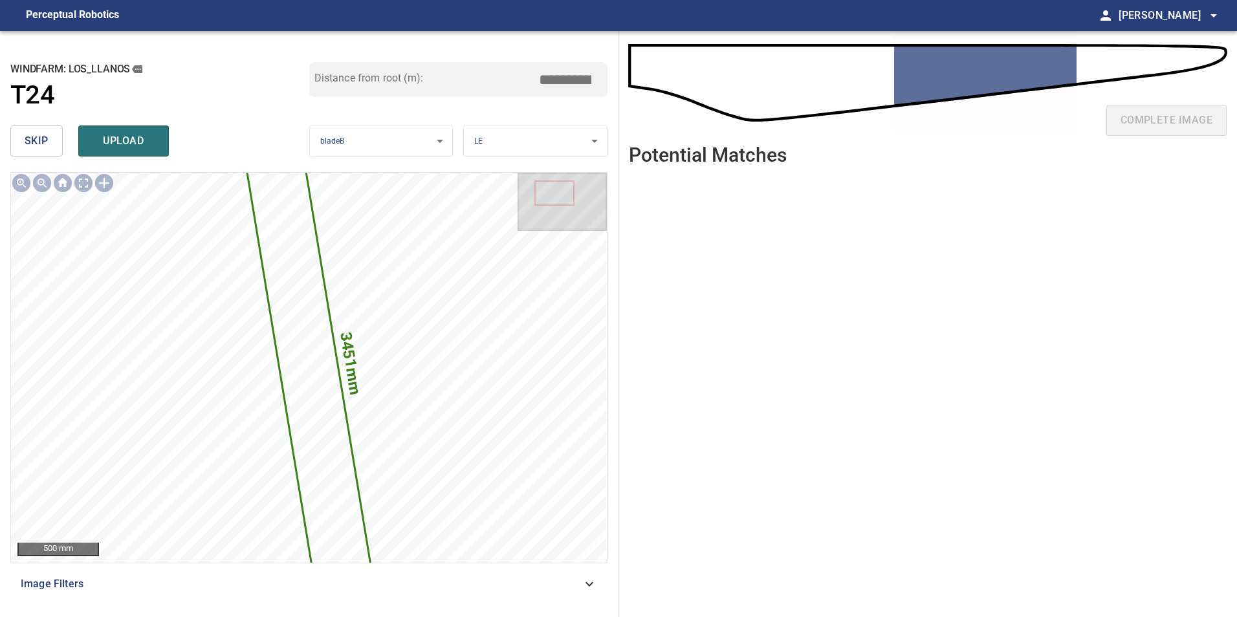
drag, startPoint x: 561, startPoint y: 83, endPoint x: 938, endPoint y: 146, distance: 382.4
click at [884, 133] on div "**********" at bounding box center [618, 324] width 1237 height 586
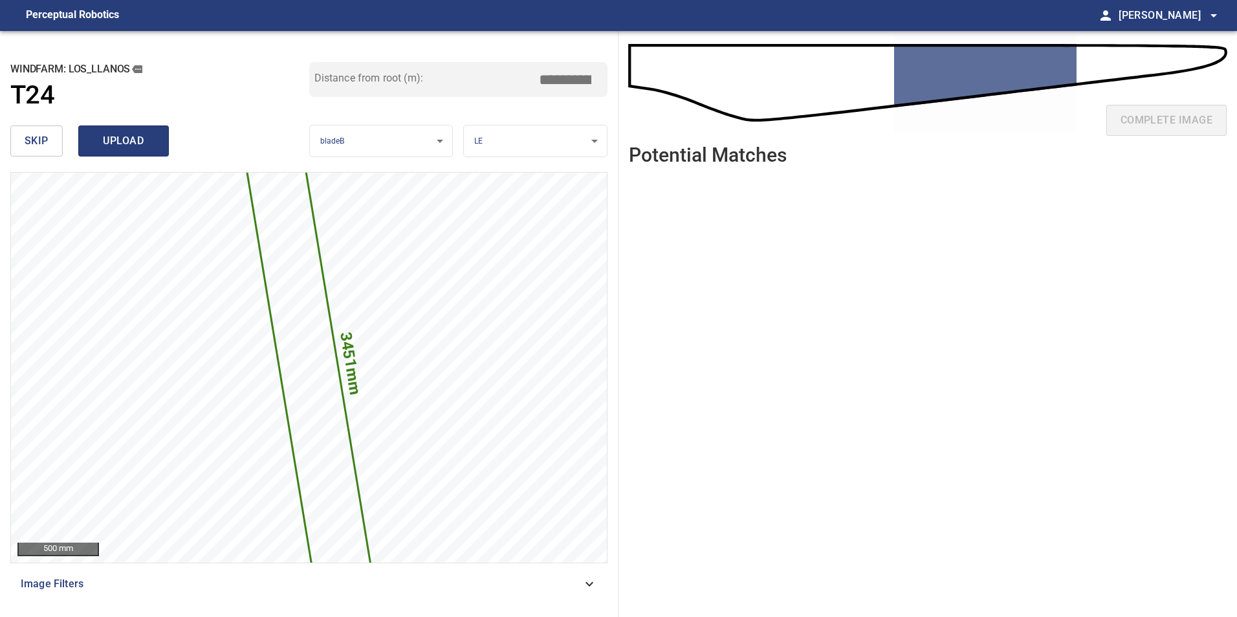
type input "*****"
click at [150, 147] on span "upload" at bounding box center [123, 141] width 62 height 18
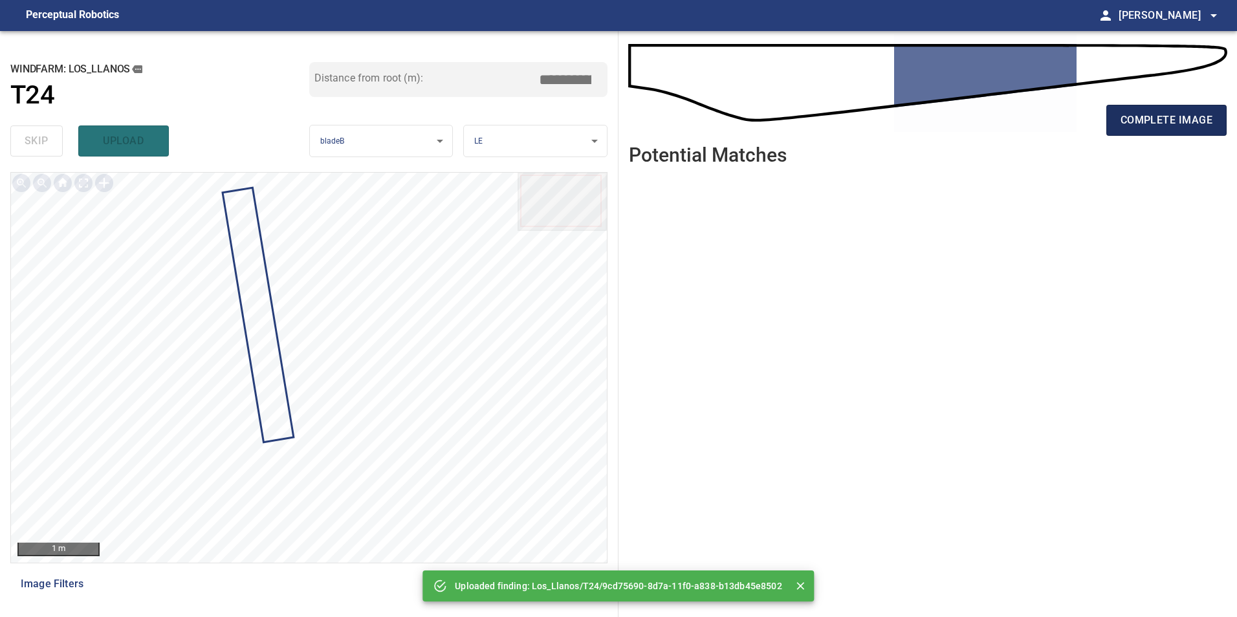
click at [1144, 116] on span "complete image" at bounding box center [1166, 120] width 92 height 18
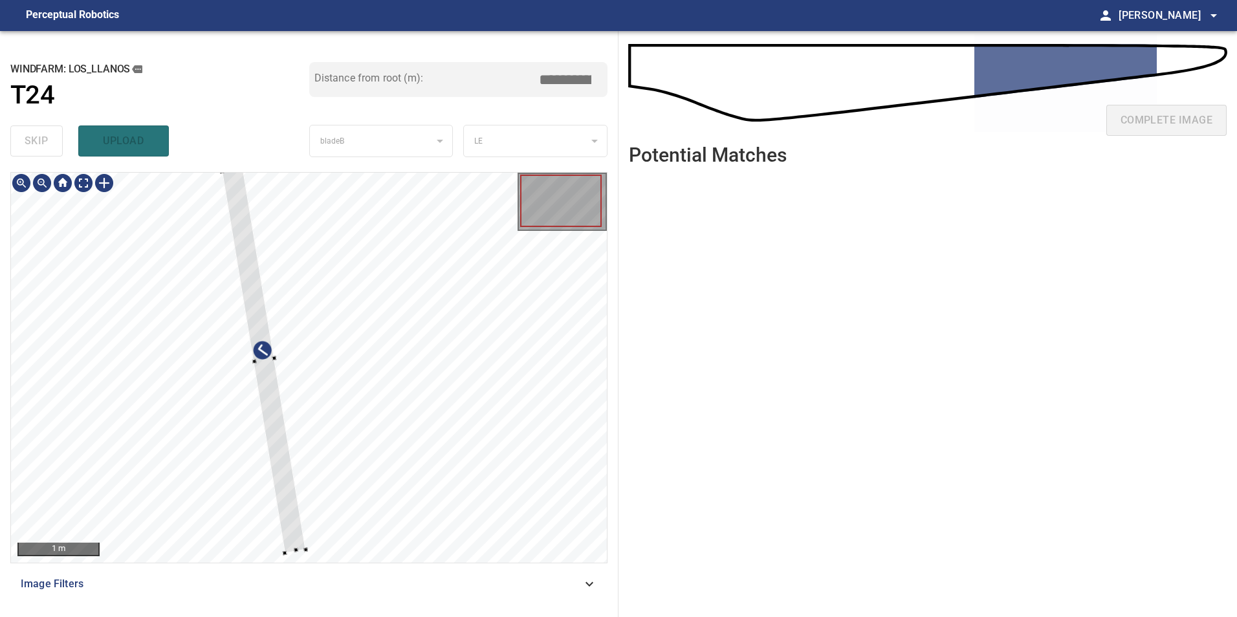
click at [354, 418] on div at bounding box center [309, 368] width 596 height 390
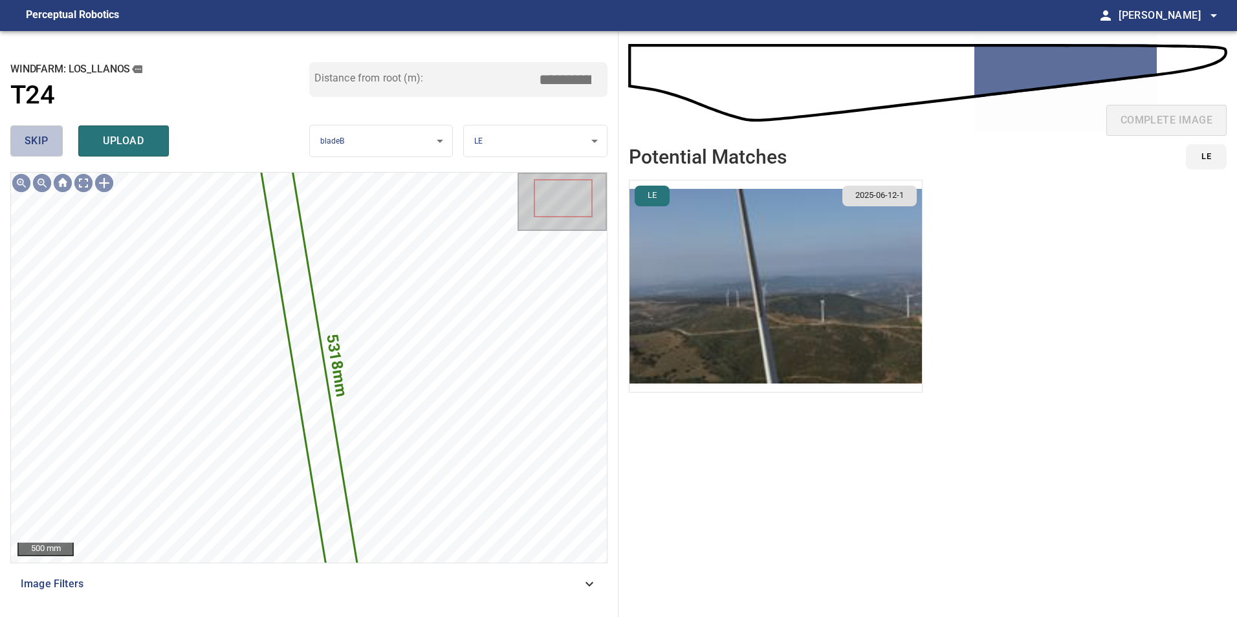
click at [32, 156] on button "skip" at bounding box center [36, 140] width 52 height 31
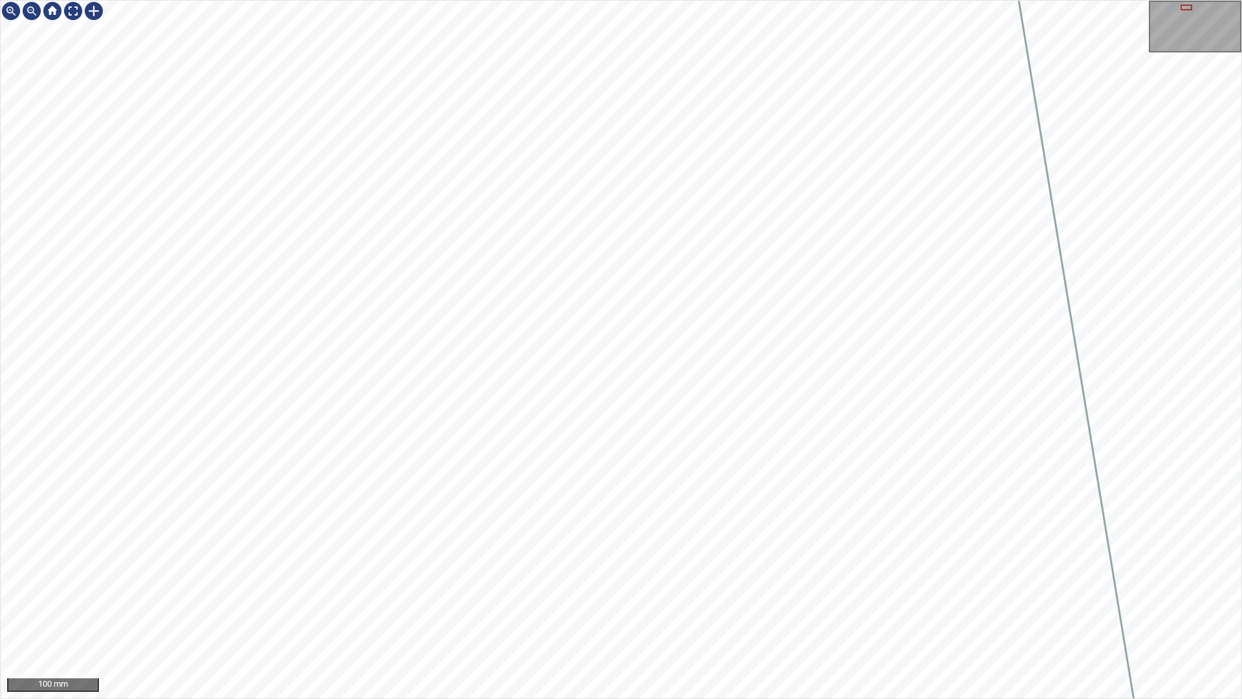
click at [668, 616] on div "100 mm" at bounding box center [621, 349] width 1242 height 699
click at [74, 15] on div at bounding box center [73, 11] width 21 height 21
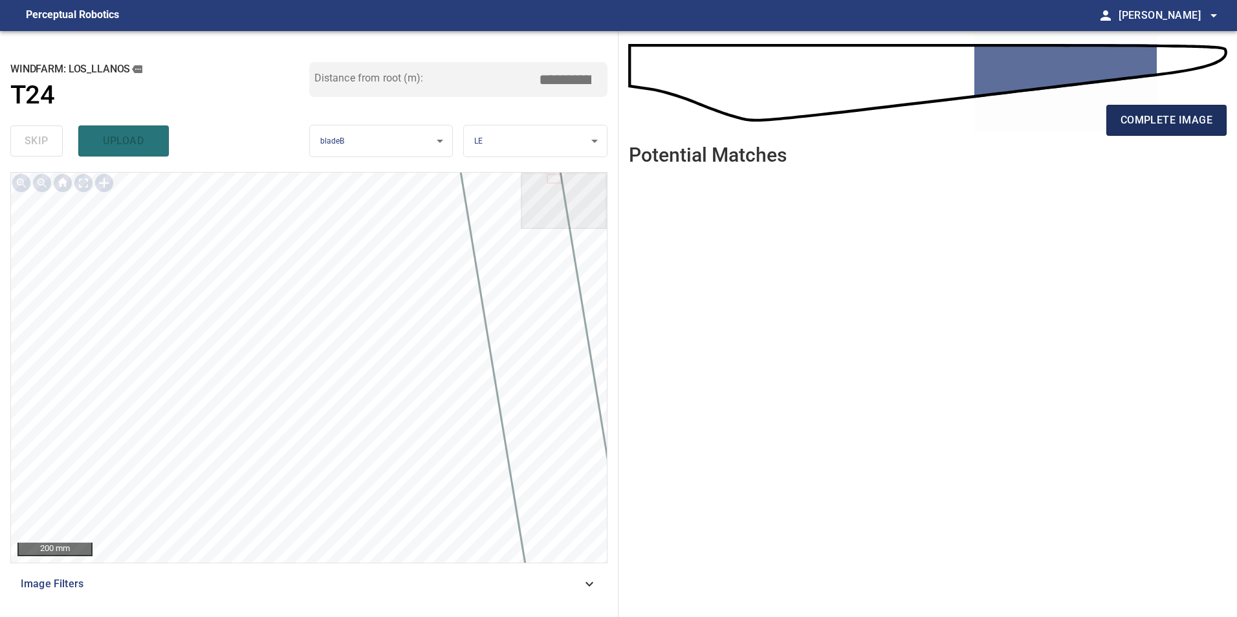
click at [1160, 124] on span "complete image" at bounding box center [1166, 120] width 92 height 18
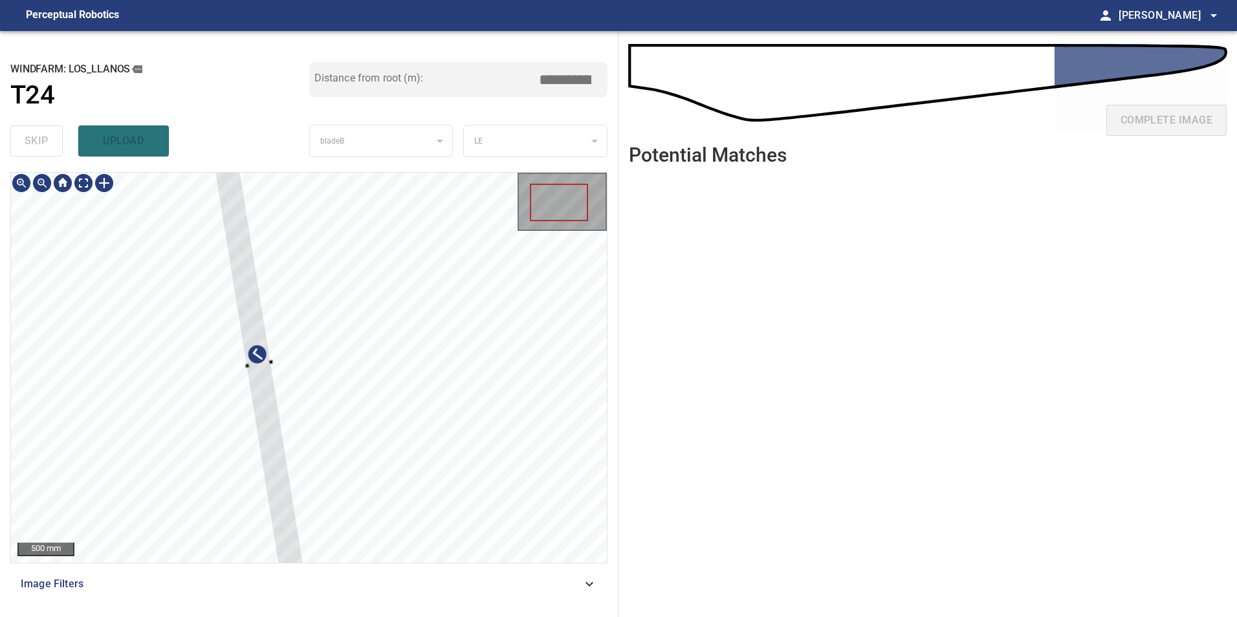
click at [400, 429] on div at bounding box center [309, 368] width 596 height 390
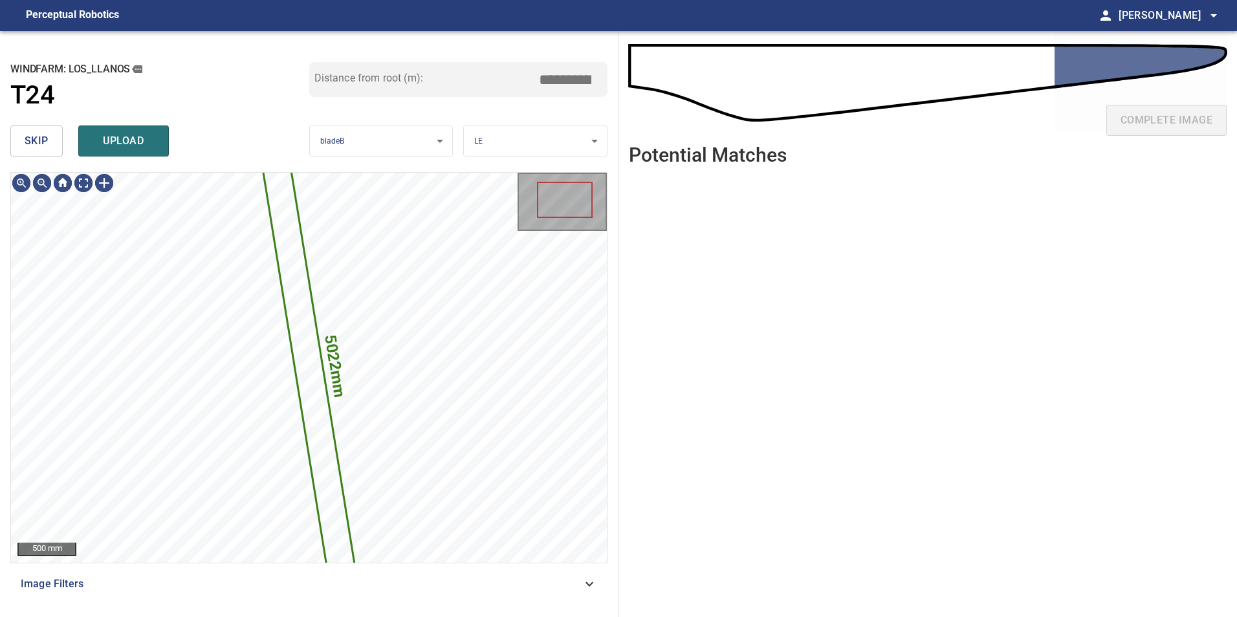
click at [34, 146] on span "skip" at bounding box center [37, 141] width 24 height 18
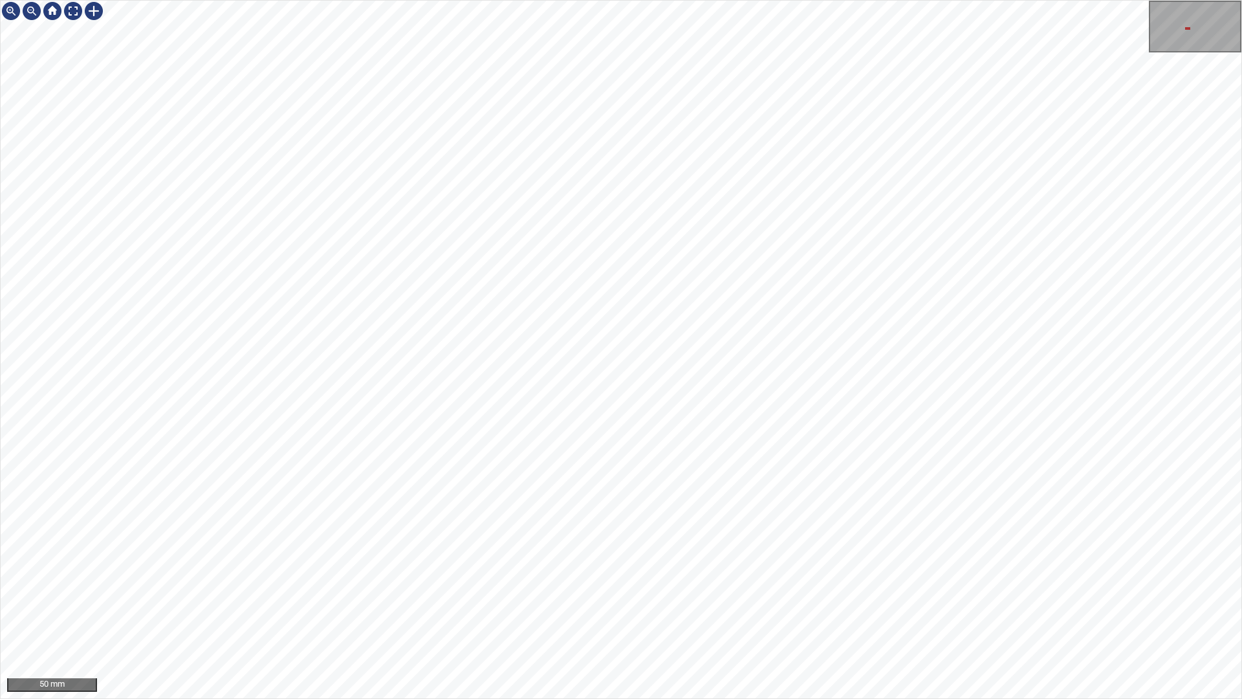
click at [688, 616] on div "50 mm" at bounding box center [621, 349] width 1242 height 699
click at [541, 616] on div "50 mm" at bounding box center [621, 349] width 1242 height 699
click at [516, 616] on div "50 mm" at bounding box center [621, 349] width 1242 height 699
click at [576, 616] on div "50 mm" at bounding box center [621, 349] width 1242 height 699
click at [641, 616] on div "50 mm" at bounding box center [621, 349] width 1242 height 699
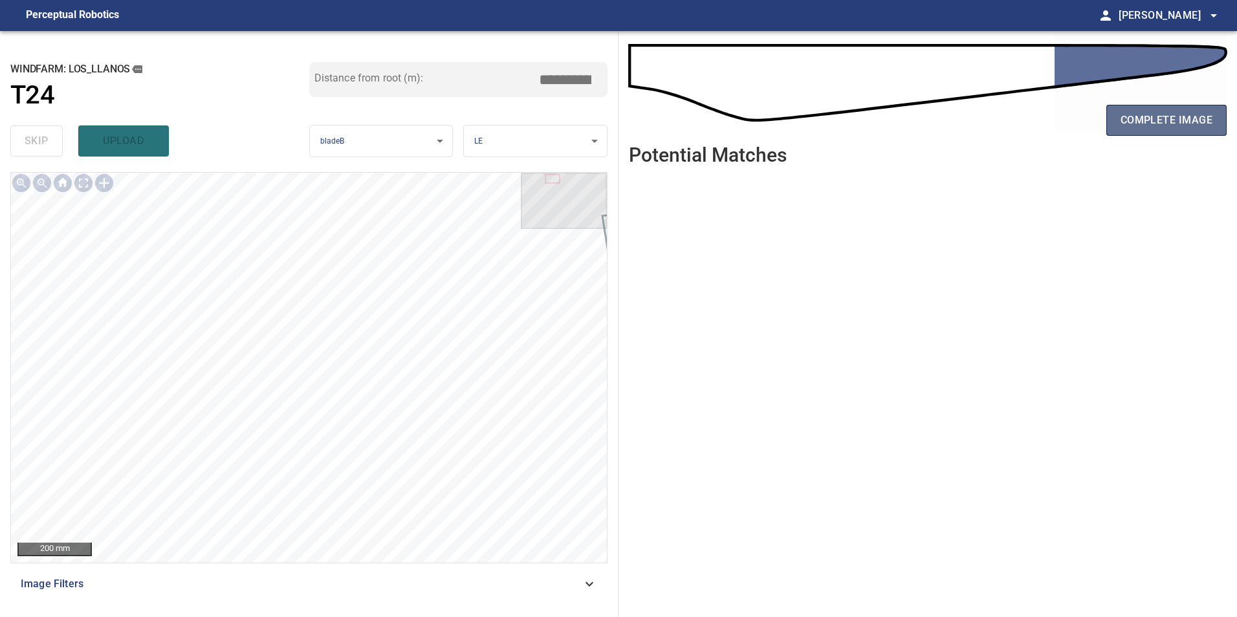
click at [1175, 117] on span "complete image" at bounding box center [1166, 120] width 92 height 18
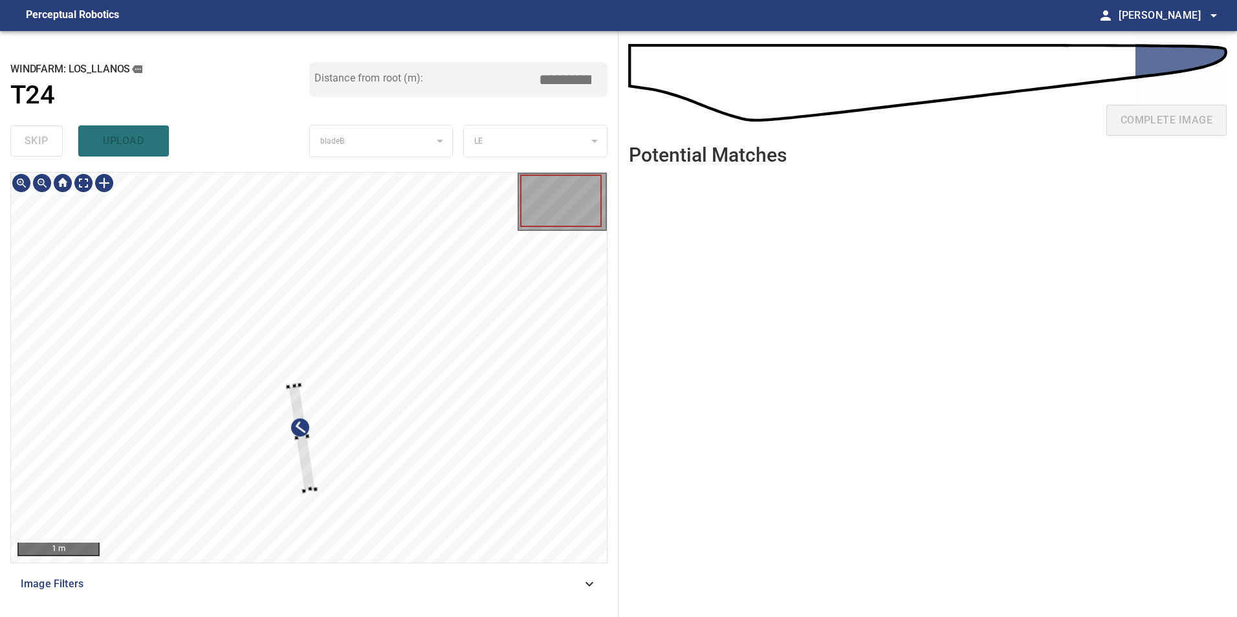
click at [313, 466] on div at bounding box center [309, 368] width 596 height 390
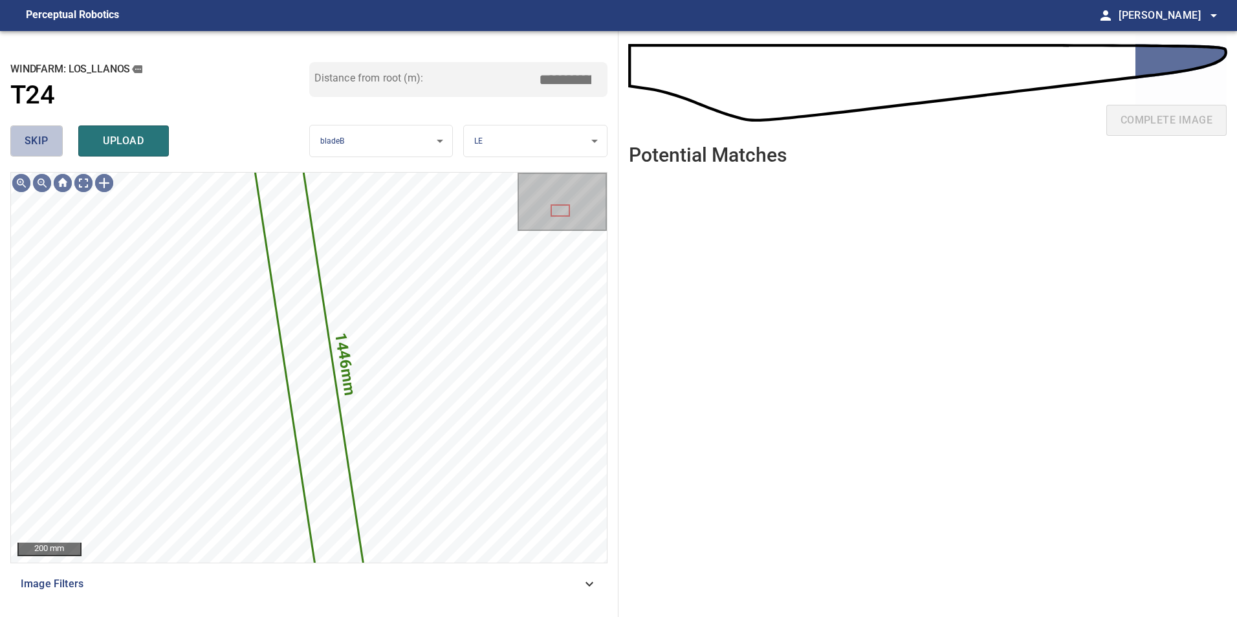
click at [33, 142] on span "skip" at bounding box center [37, 141] width 24 height 18
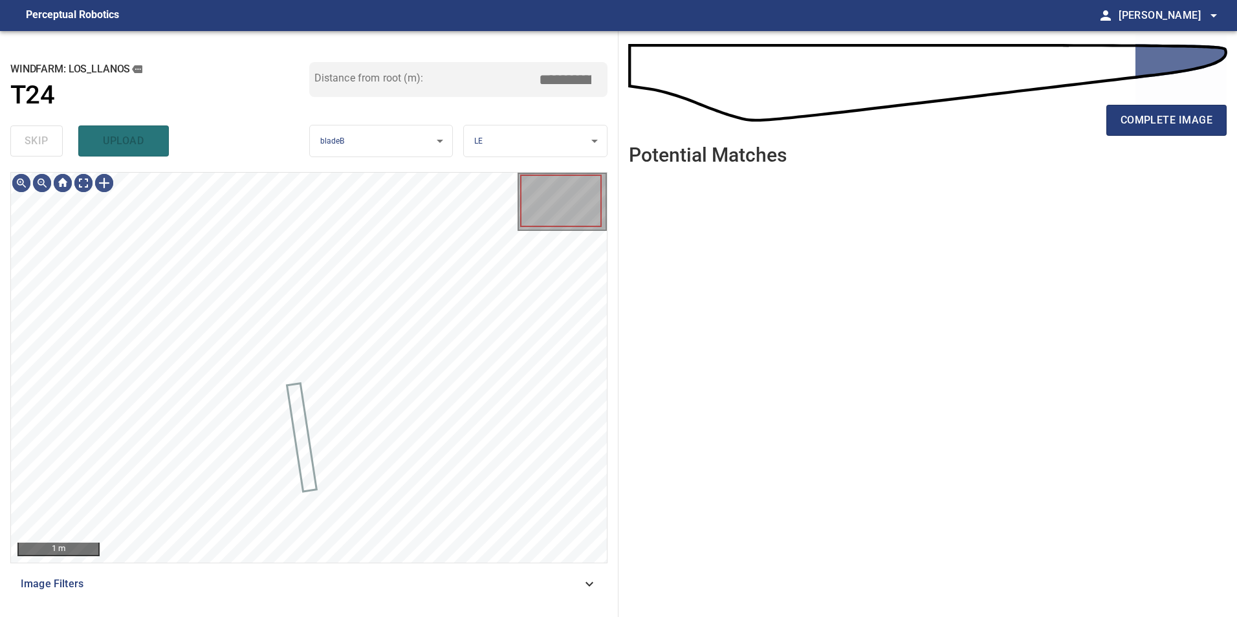
click at [33, 142] on div "skip upload" at bounding box center [159, 140] width 299 height 41
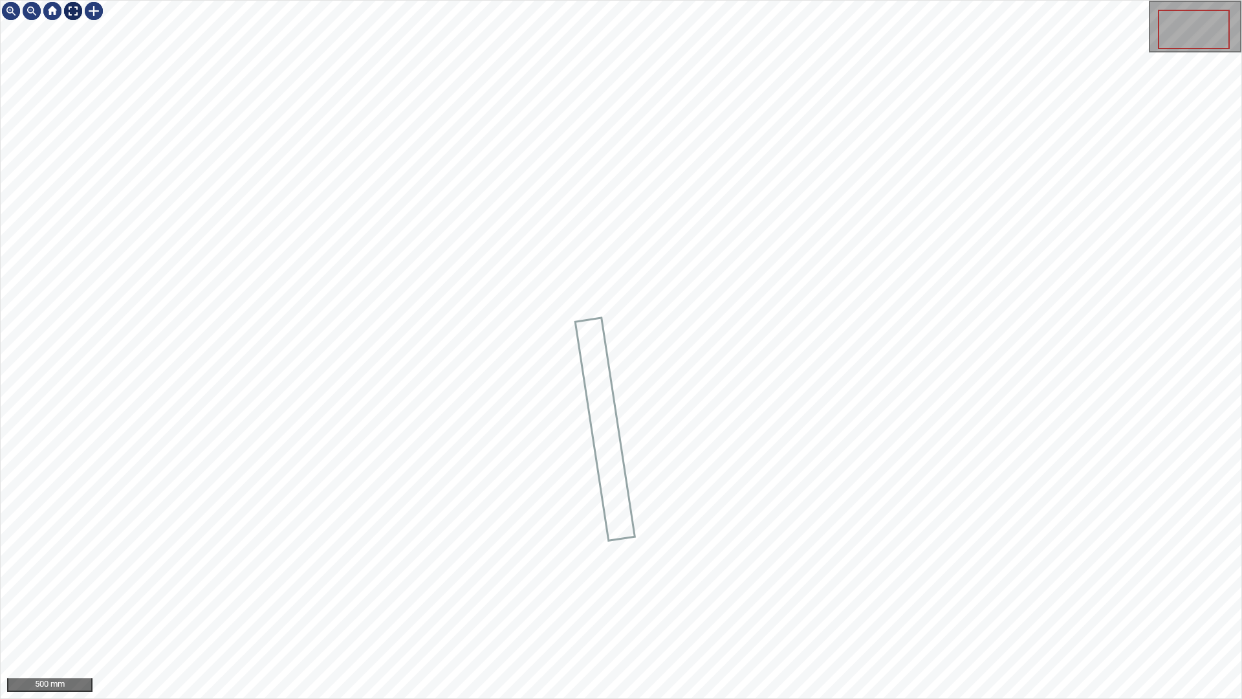
click at [71, 14] on div at bounding box center [73, 11] width 21 height 21
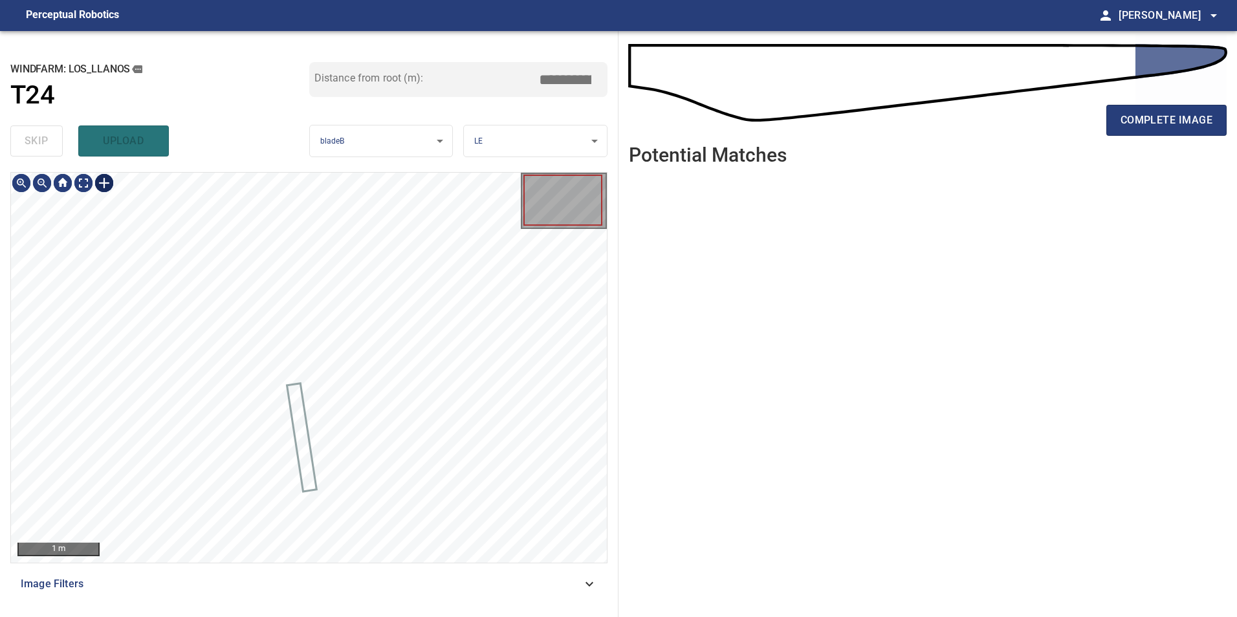
click at [103, 182] on div at bounding box center [104, 183] width 21 height 21
click at [274, 532] on div at bounding box center [270, 499] width 32 height 92
click at [276, 548] on div at bounding box center [276, 547] width 5 height 5
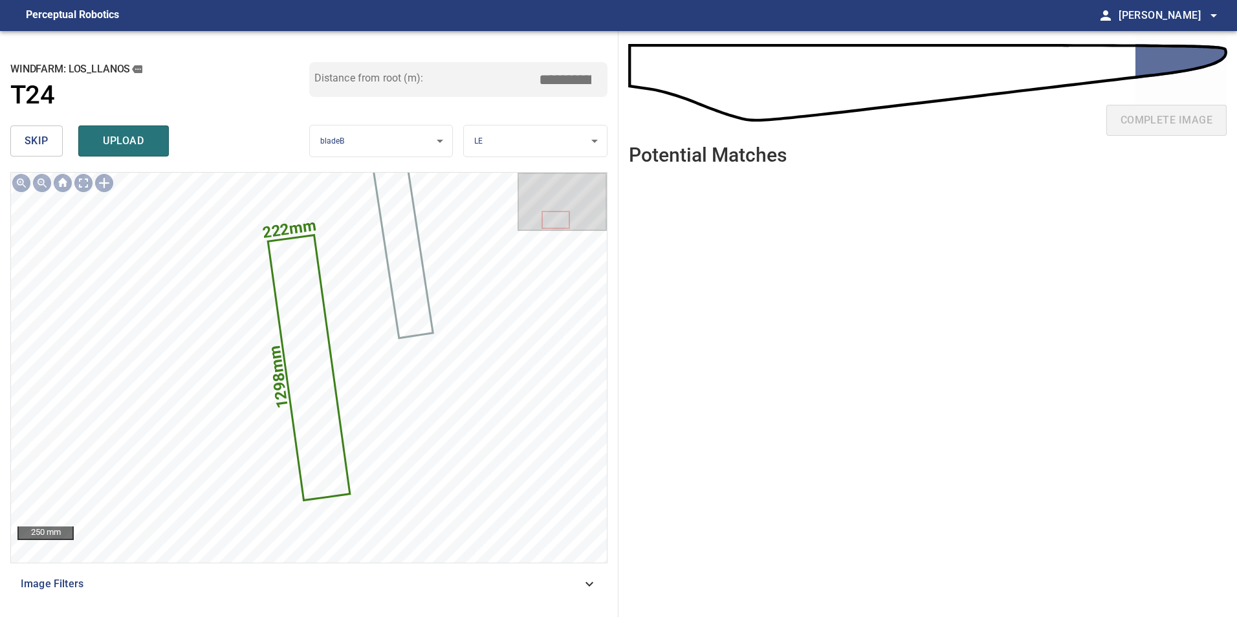
click at [559, 76] on input "*****" at bounding box center [570, 79] width 65 height 25
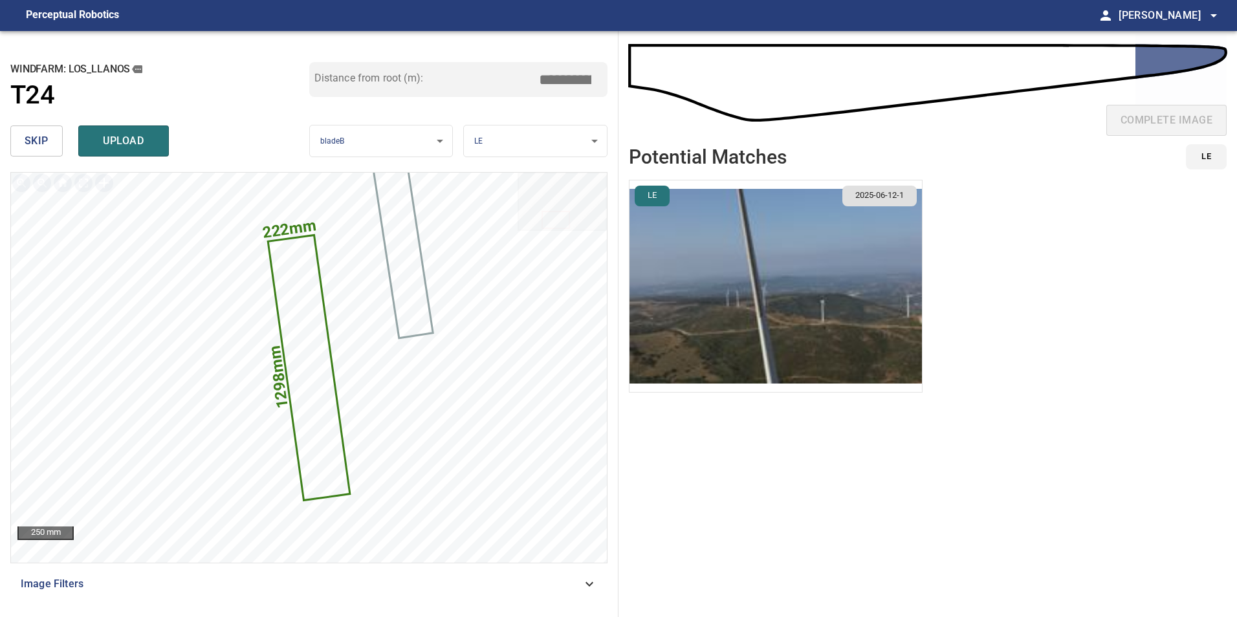
type input "*****"
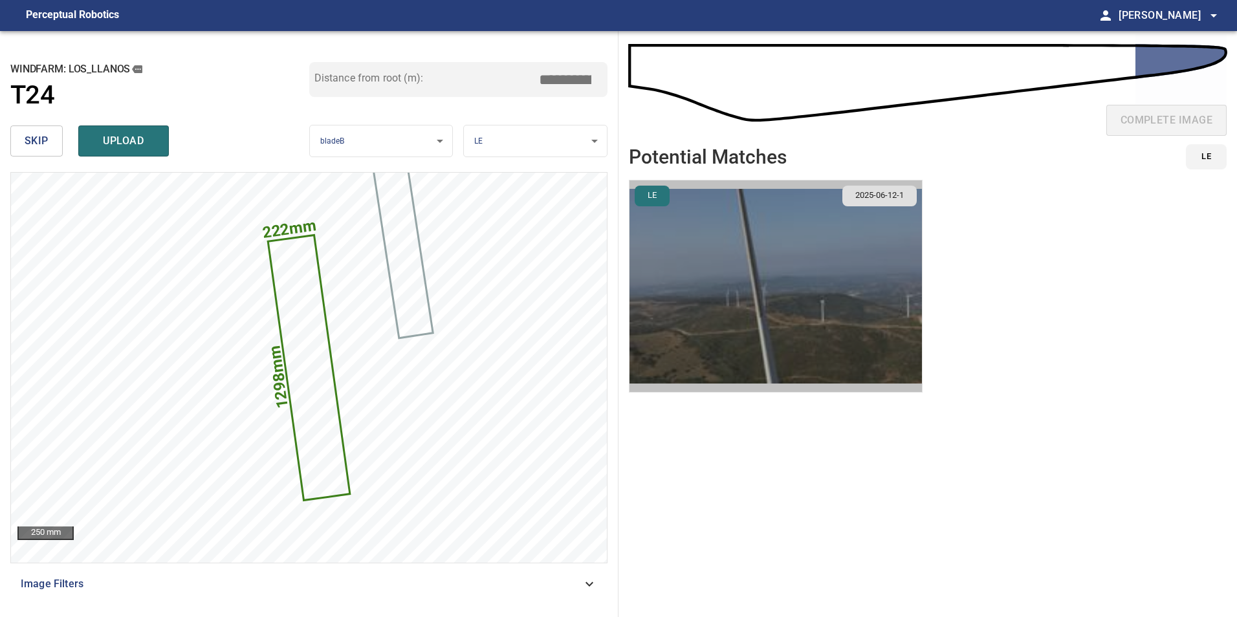
click at [884, 261] on img "button" at bounding box center [775, 286] width 292 height 212
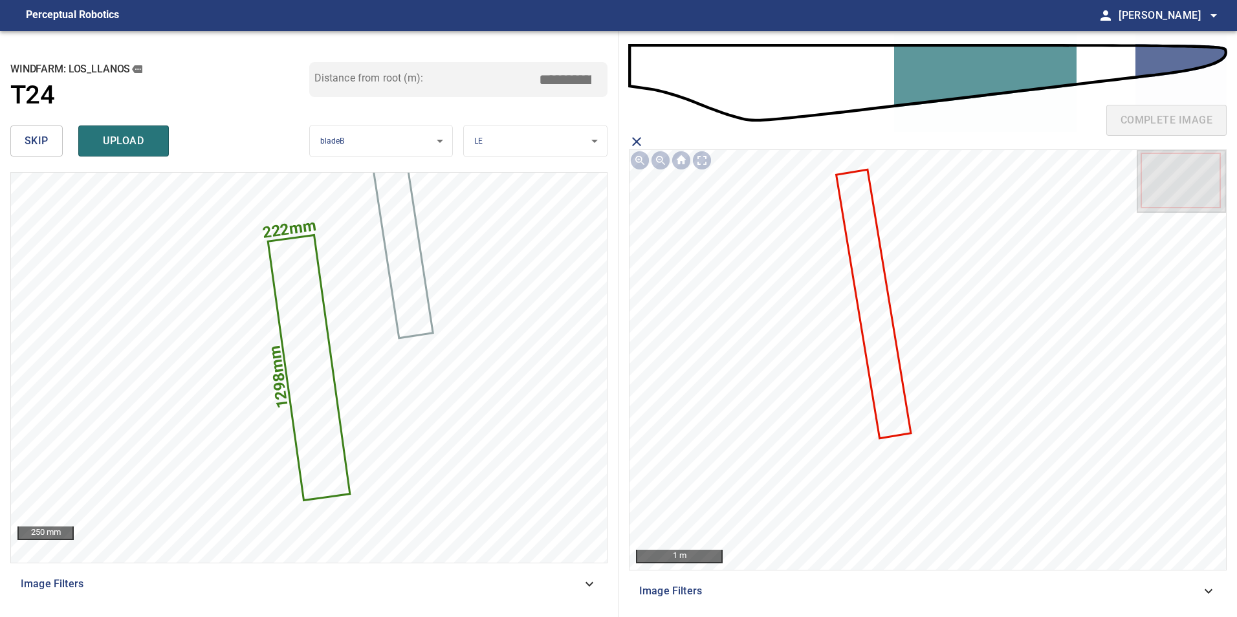
click at [886, 326] on icon at bounding box center [873, 304] width 72 height 266
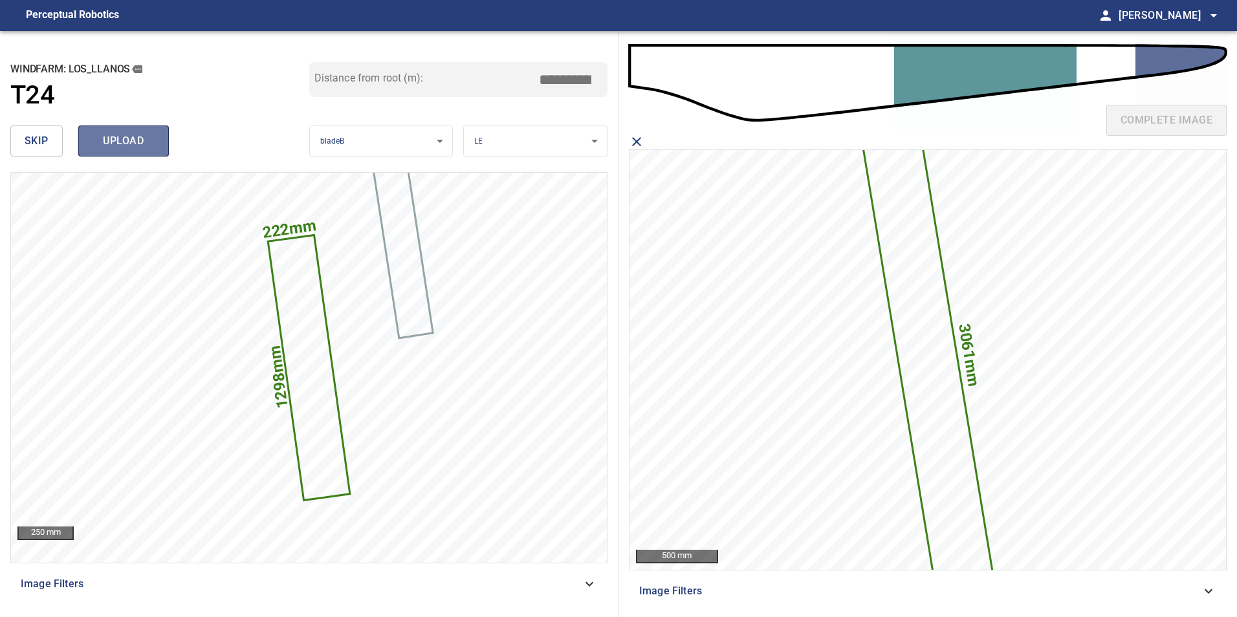
click at [89, 142] on button "upload" at bounding box center [123, 140] width 91 height 31
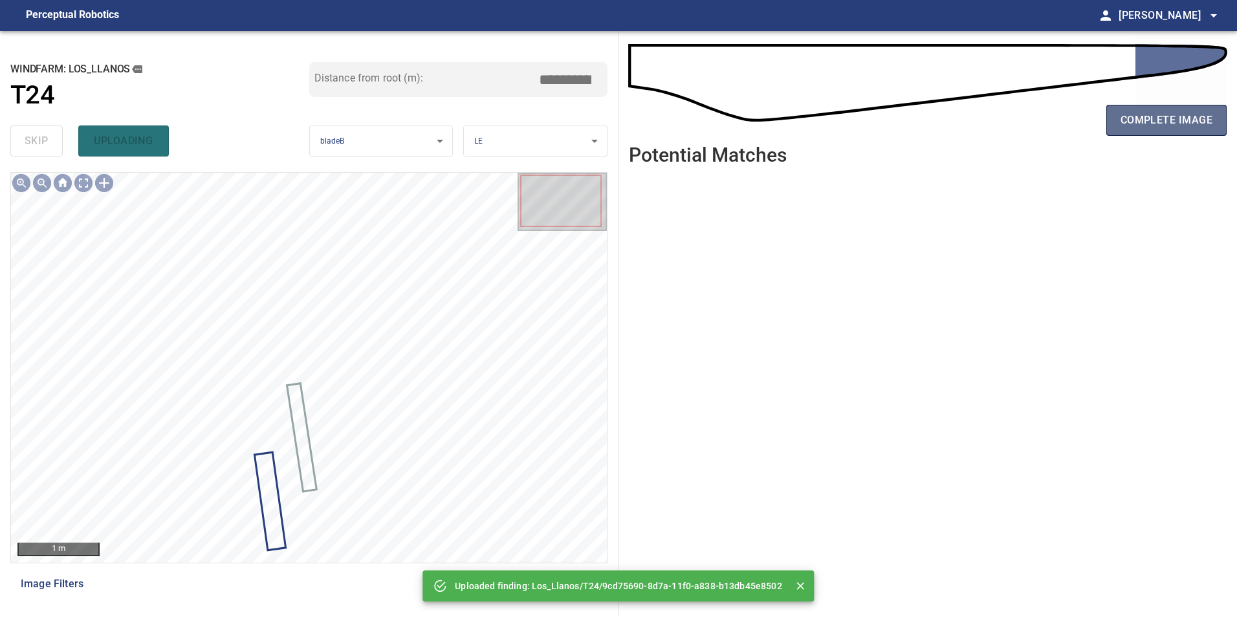
click at [1180, 112] on span "complete image" at bounding box center [1166, 120] width 92 height 18
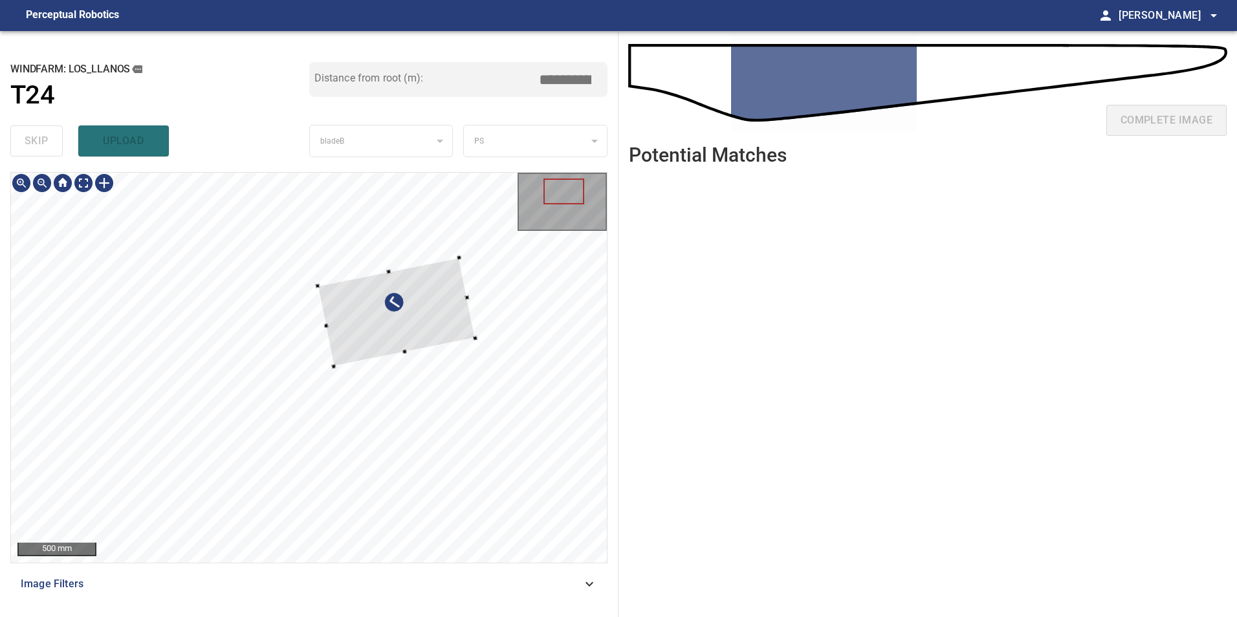
click at [475, 344] on div at bounding box center [397, 311] width 158 height 109
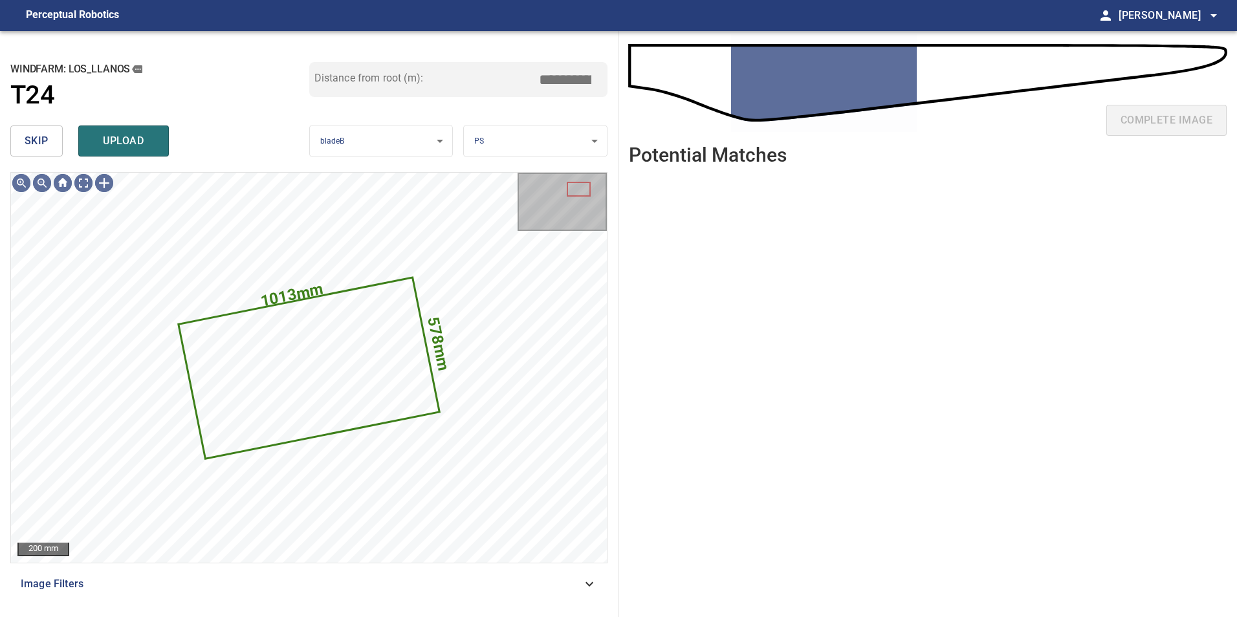
click at [49, 142] on button "skip" at bounding box center [36, 140] width 52 height 31
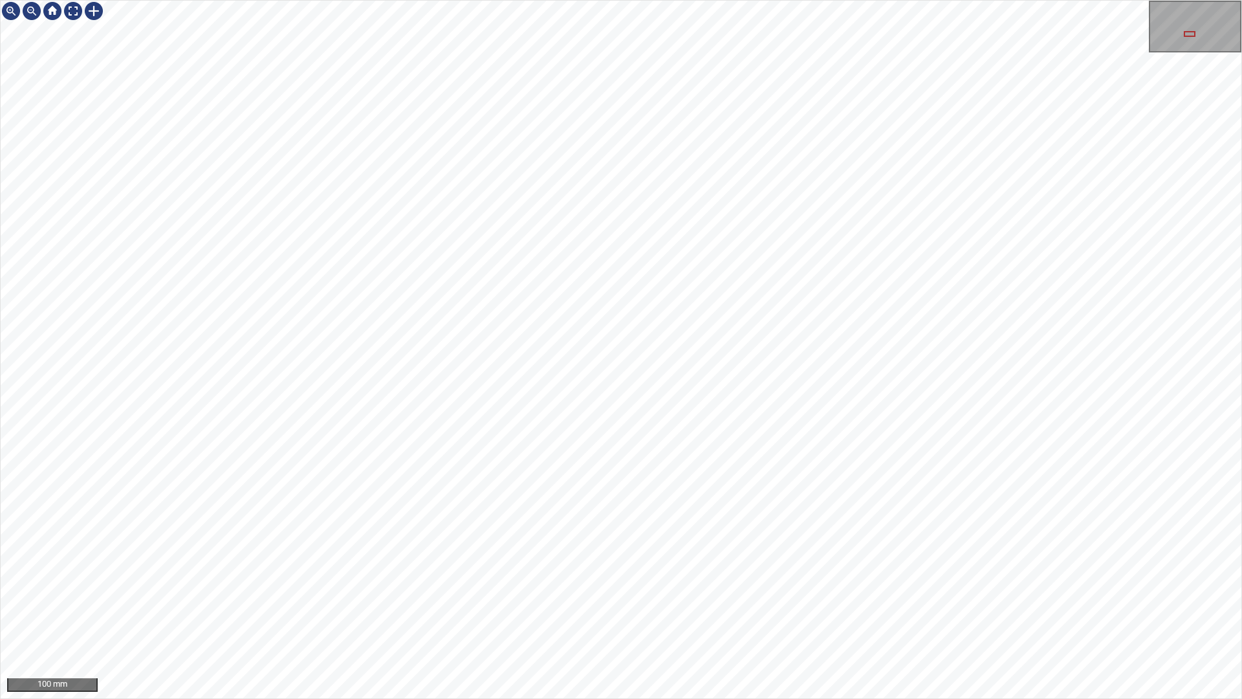
click at [540, 616] on div "100 mm" at bounding box center [621, 349] width 1242 height 699
click at [628, 616] on div "100 mm" at bounding box center [621, 349] width 1242 height 699
click at [626, 616] on div "100 mm" at bounding box center [621, 349] width 1242 height 699
click at [433, 616] on div "100 mm" at bounding box center [621, 349] width 1242 height 699
click at [722, 616] on div "100 mm" at bounding box center [621, 349] width 1242 height 699
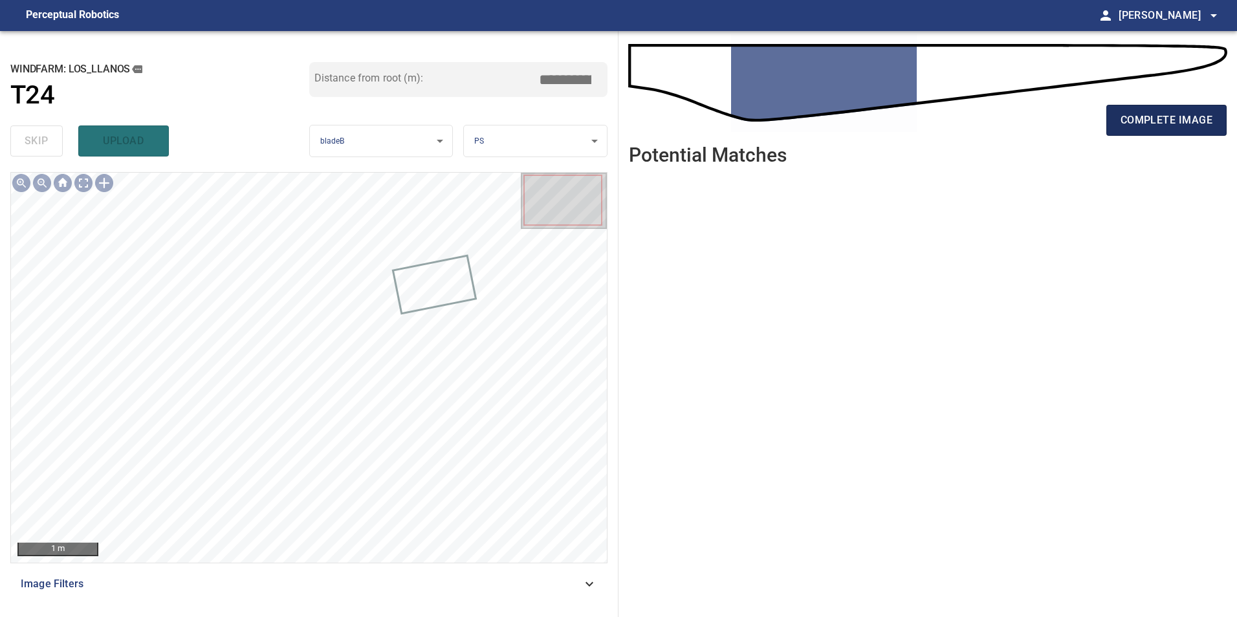
click at [1169, 114] on span "complete image" at bounding box center [1166, 120] width 92 height 18
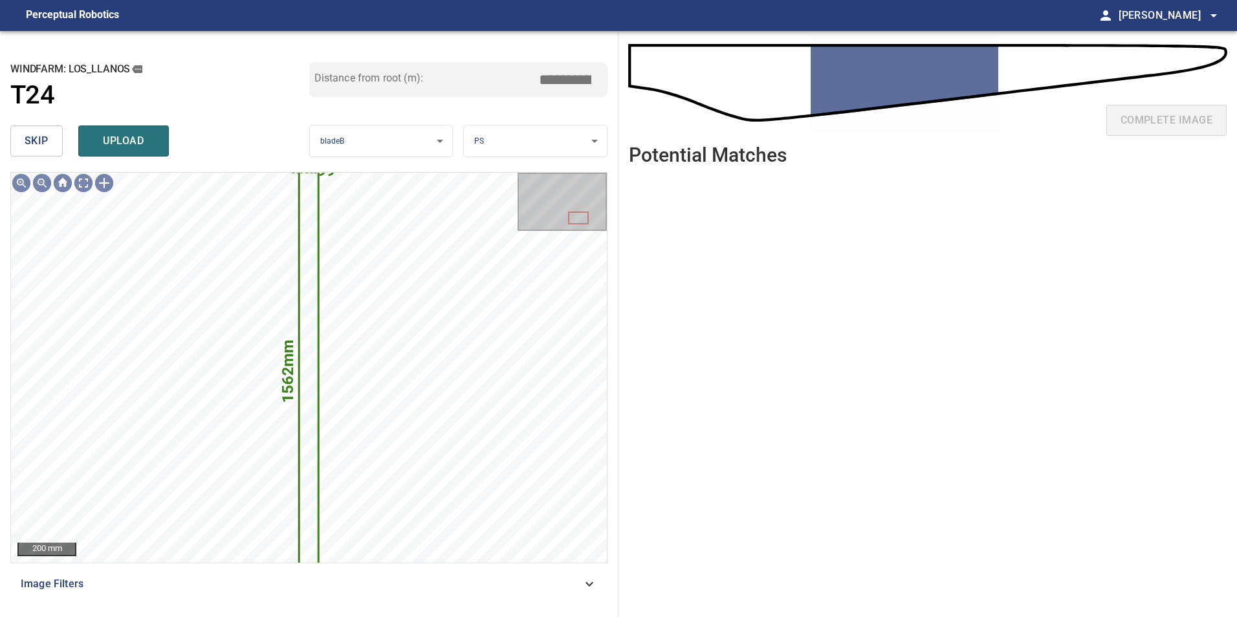
click at [26, 144] on span "skip" at bounding box center [37, 141] width 24 height 18
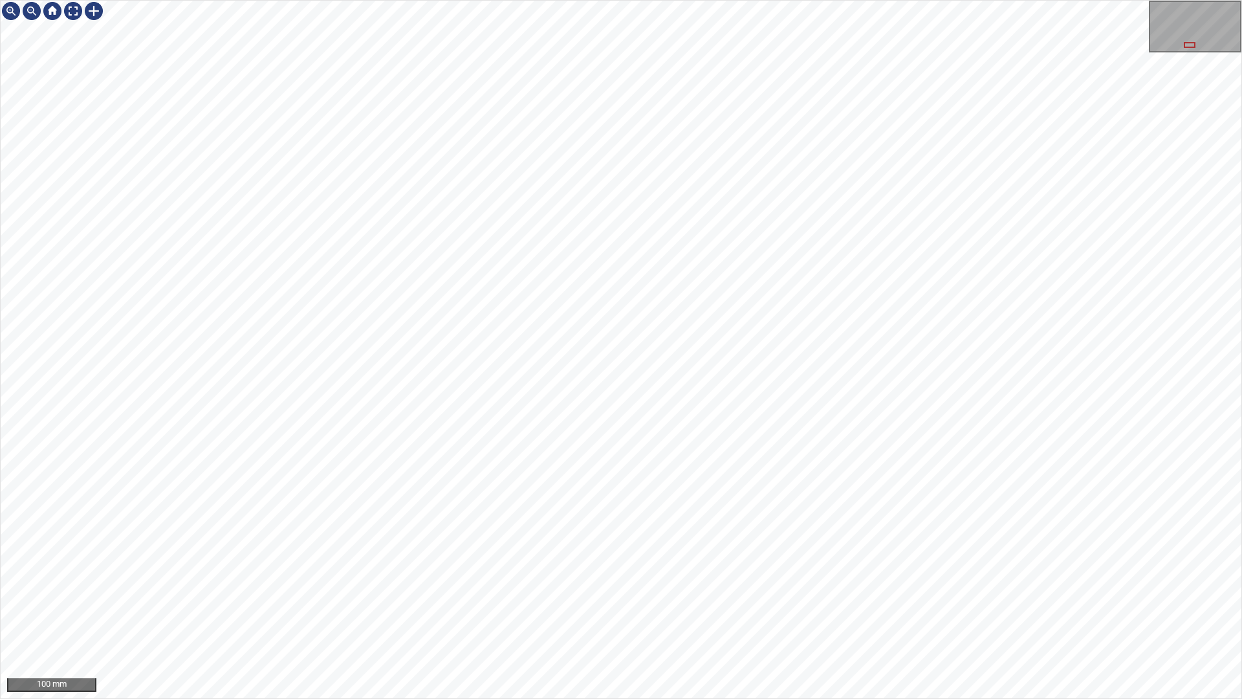
click at [610, 616] on div "100 mm" at bounding box center [621, 349] width 1242 height 699
click at [369, 616] on div "100 mm" at bounding box center [621, 349] width 1242 height 699
click at [502, 616] on div "100 mm" at bounding box center [621, 349] width 1242 height 699
click at [528, 0] on div "100 mm" at bounding box center [621, 349] width 1242 height 699
click at [727, 616] on div "100 mm" at bounding box center [621, 349] width 1242 height 699
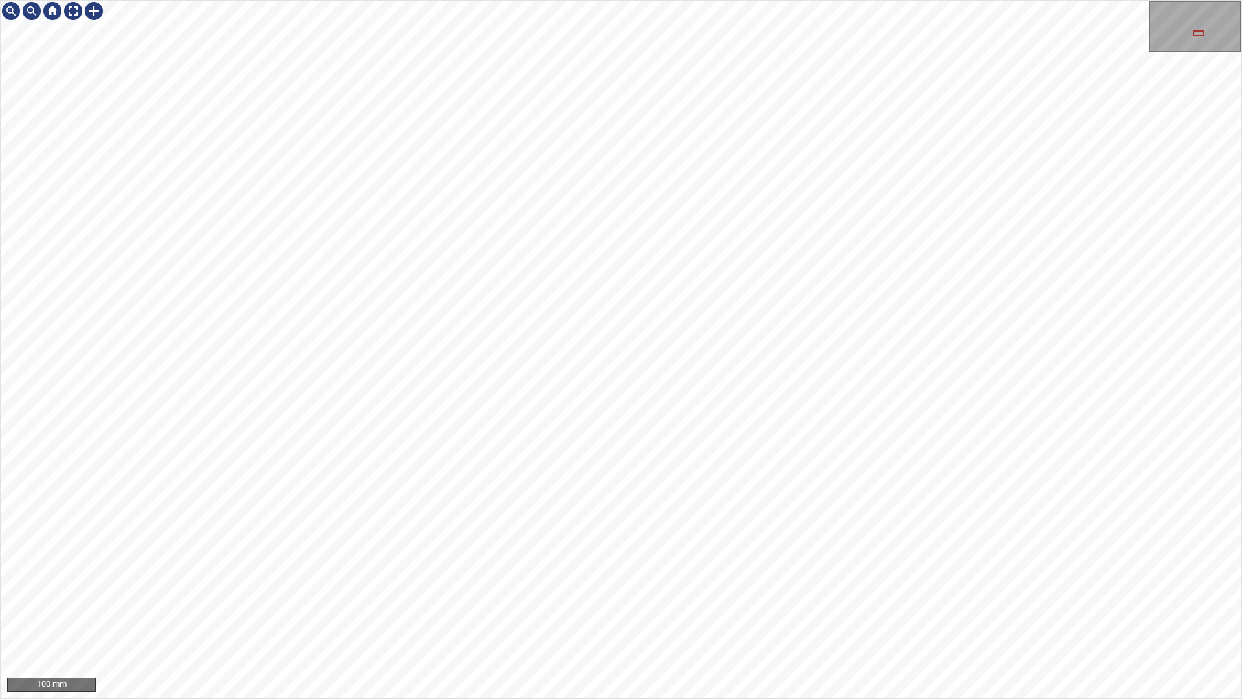
click at [716, 616] on div "100 mm" at bounding box center [621, 349] width 1242 height 699
click at [655, 616] on div "100 mm" at bounding box center [621, 349] width 1242 height 699
click at [626, 616] on div "100 mm" at bounding box center [621, 349] width 1242 height 699
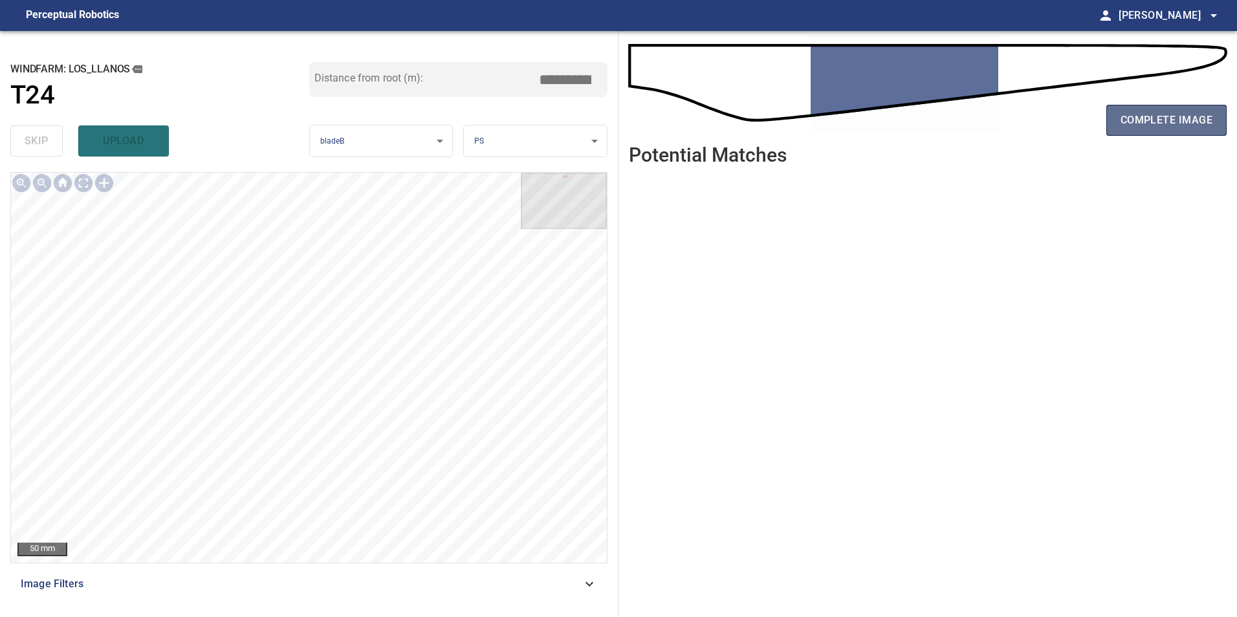
drag, startPoint x: 1173, startPoint y: 115, endPoint x: 1181, endPoint y: 113, distance: 8.2
click at [1181, 113] on span "complete image" at bounding box center [1166, 120] width 92 height 18
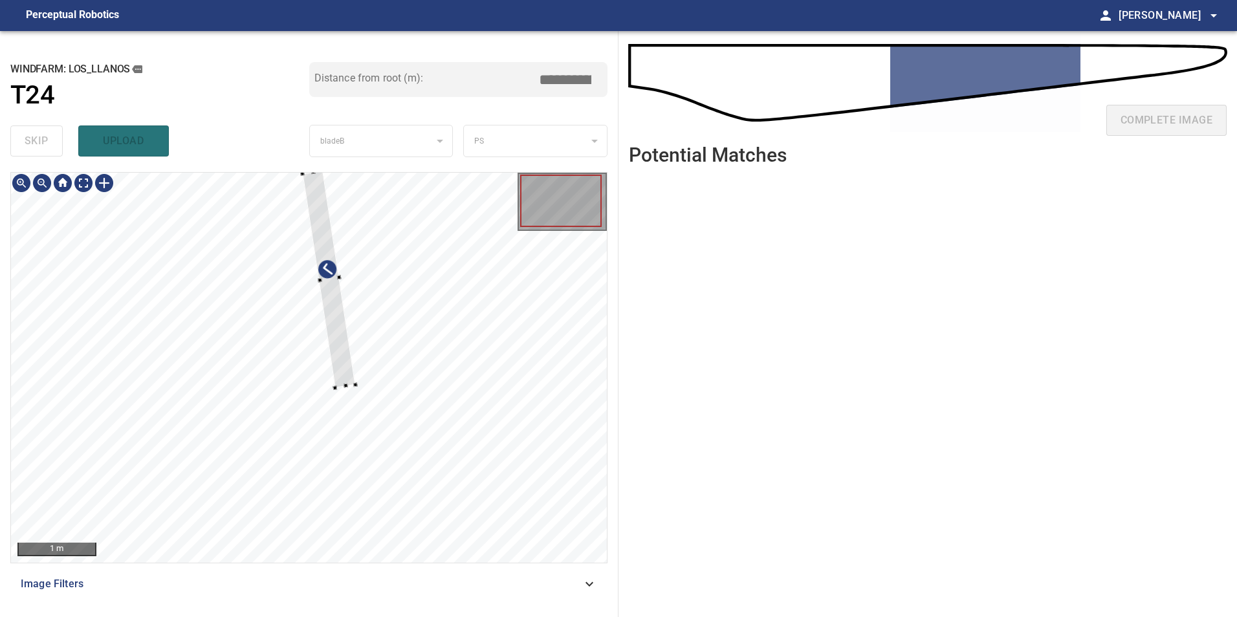
click at [356, 374] on div at bounding box center [329, 279] width 53 height 217
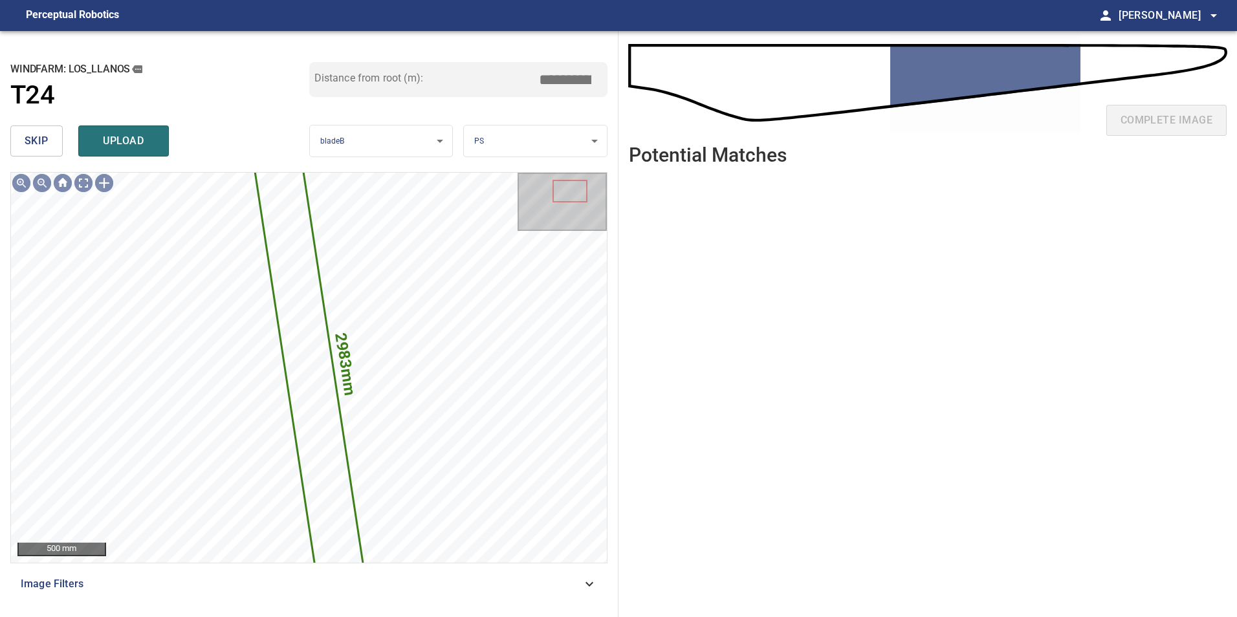
click at [39, 134] on span "skip" at bounding box center [37, 141] width 24 height 18
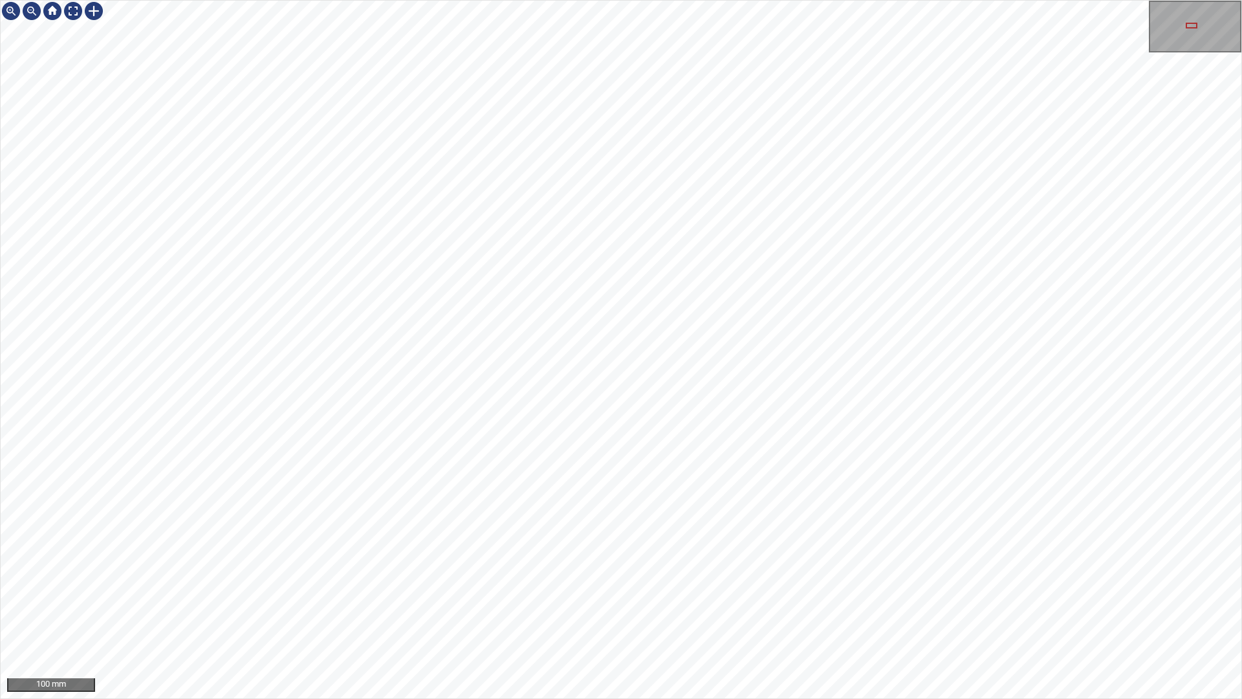
click at [470, 616] on div "100 mm" at bounding box center [621, 349] width 1242 height 699
click at [838, 572] on div "100 mm" at bounding box center [621, 349] width 1242 height 699
click at [78, 14] on div at bounding box center [73, 11] width 21 height 21
click at [681, 0] on div "50 mm" at bounding box center [621, 349] width 1242 height 699
click at [805, 0] on div "50 mm" at bounding box center [621, 349] width 1242 height 699
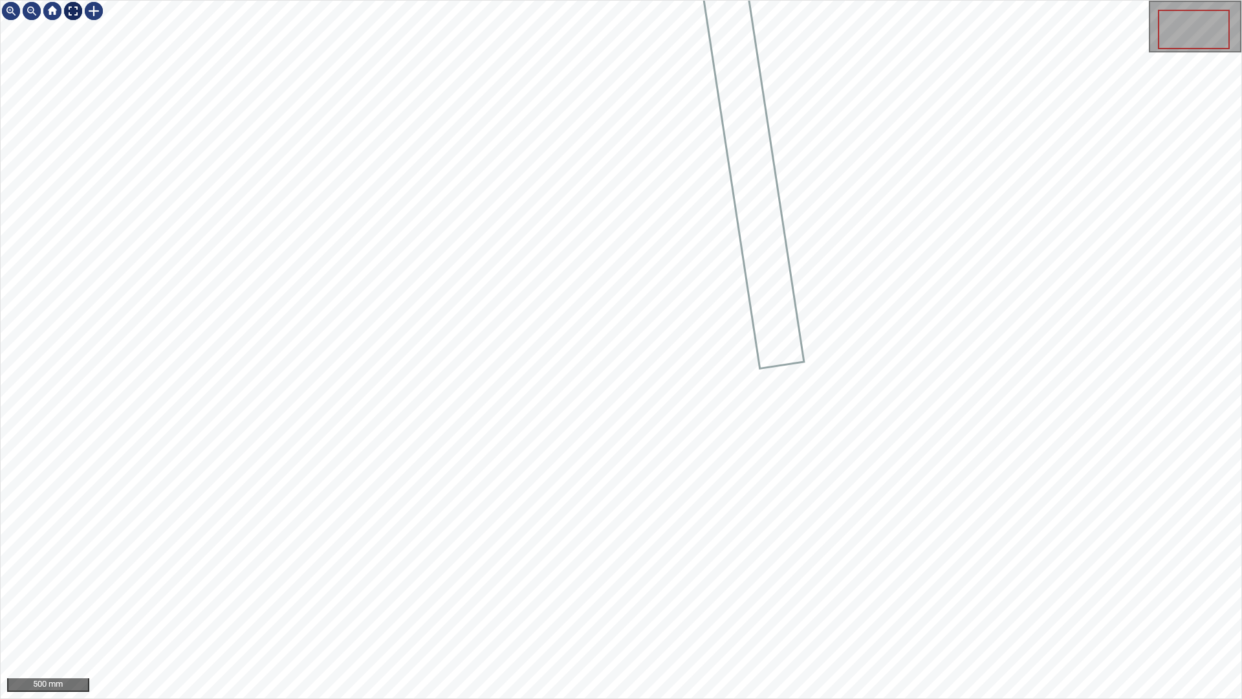
click at [69, 17] on div at bounding box center [73, 11] width 21 height 21
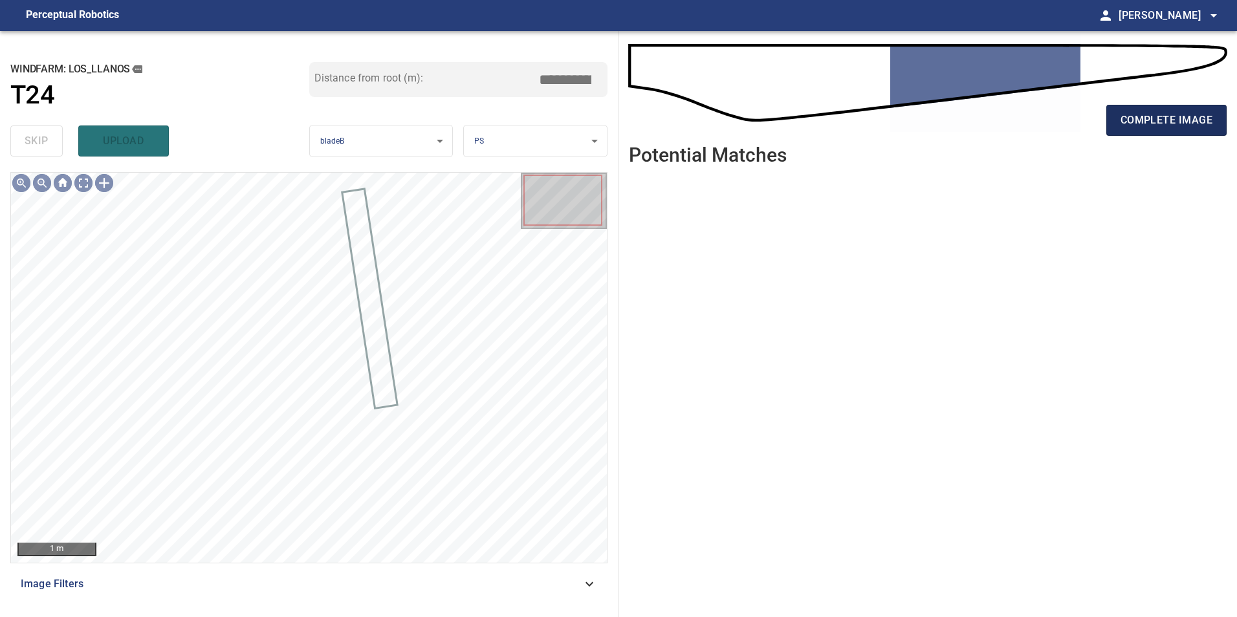
click at [1180, 119] on span "complete image" at bounding box center [1166, 120] width 92 height 18
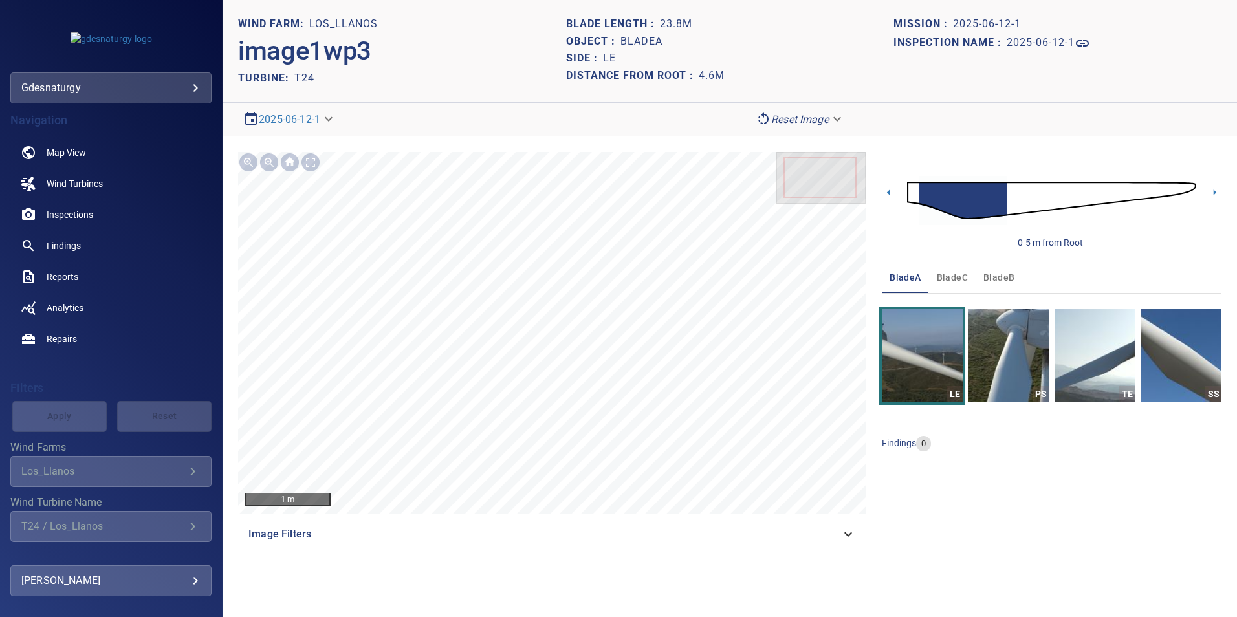
click at [988, 281] on span "bladeB" at bounding box center [998, 278] width 31 height 16
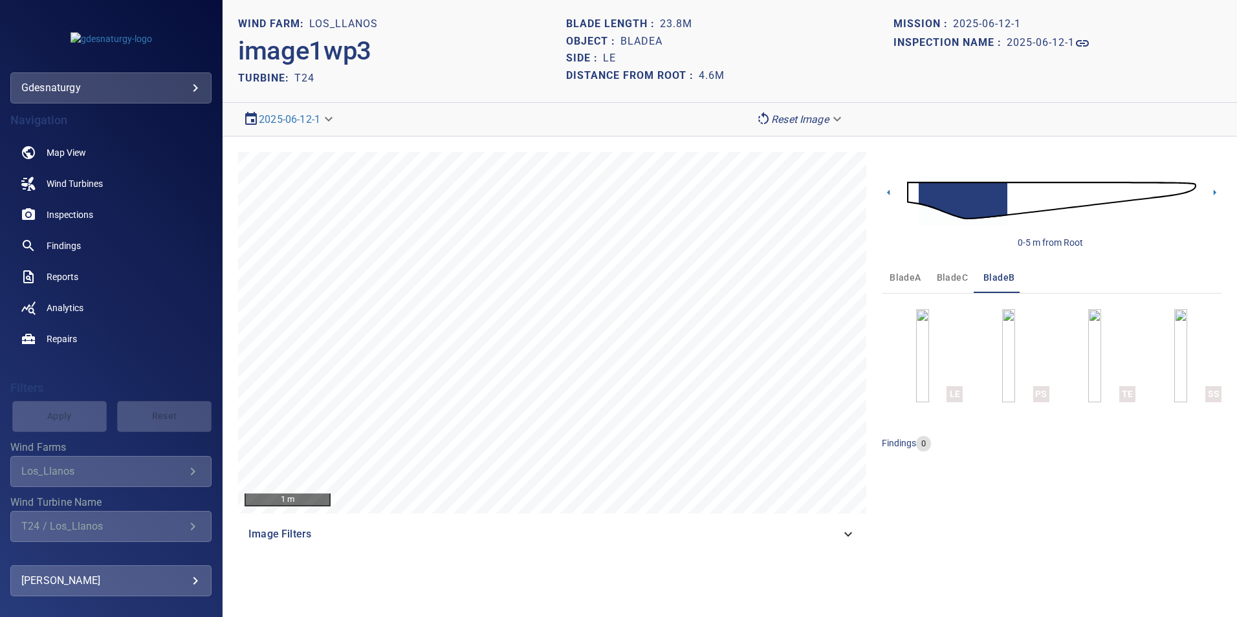
click at [1018, 196] on img at bounding box center [1051, 201] width 289 height 70
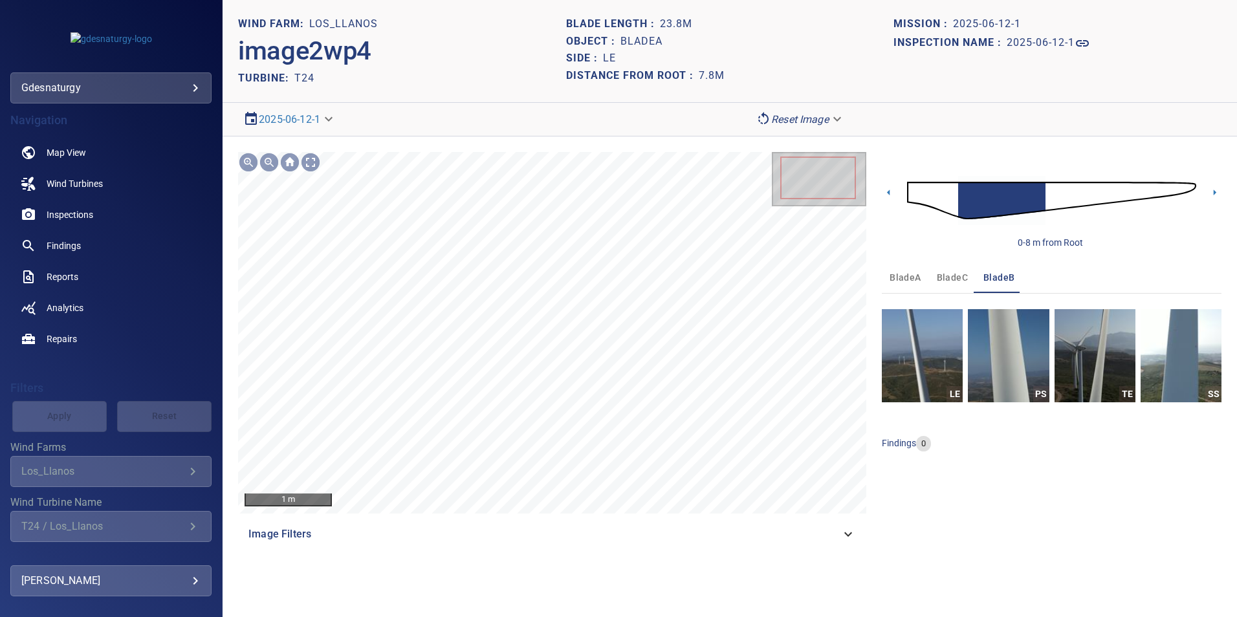
click at [911, 187] on img at bounding box center [1051, 201] width 289 height 70
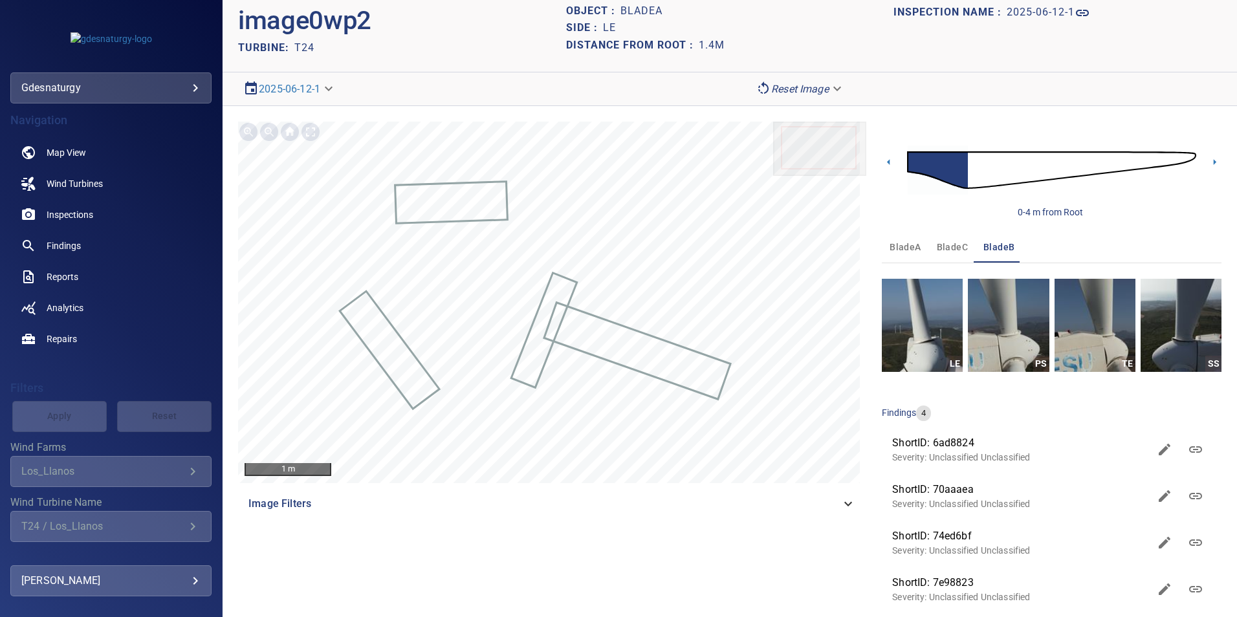
scroll to position [47, 0]
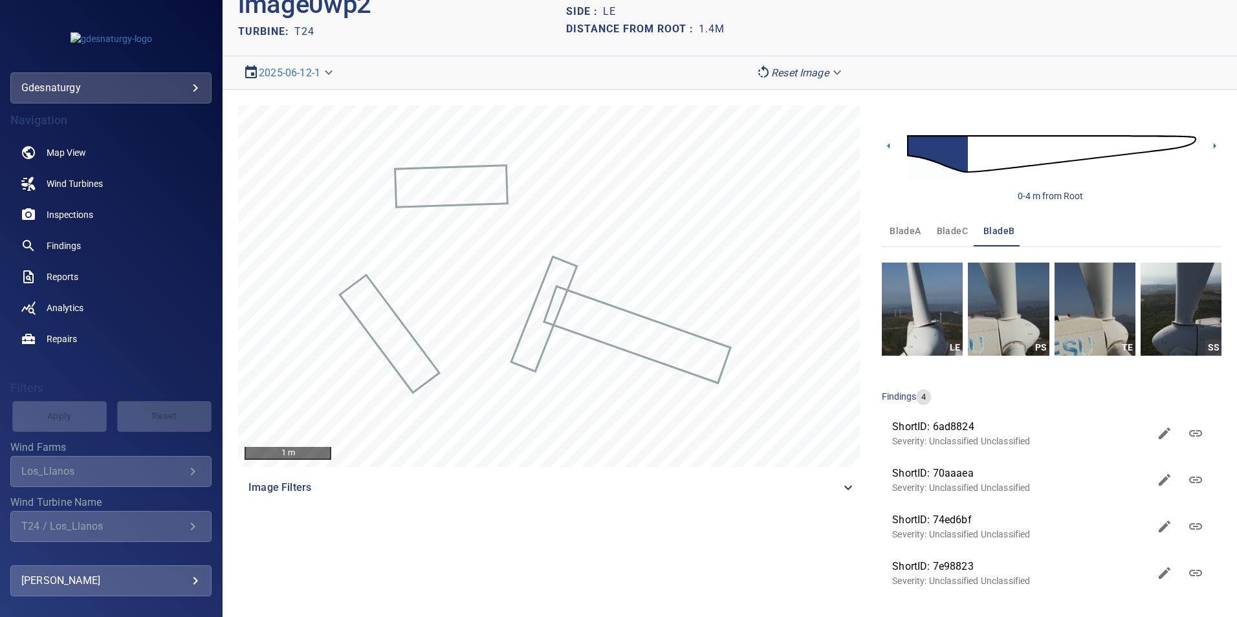
click at [984, 151] on img at bounding box center [1051, 154] width 289 height 70
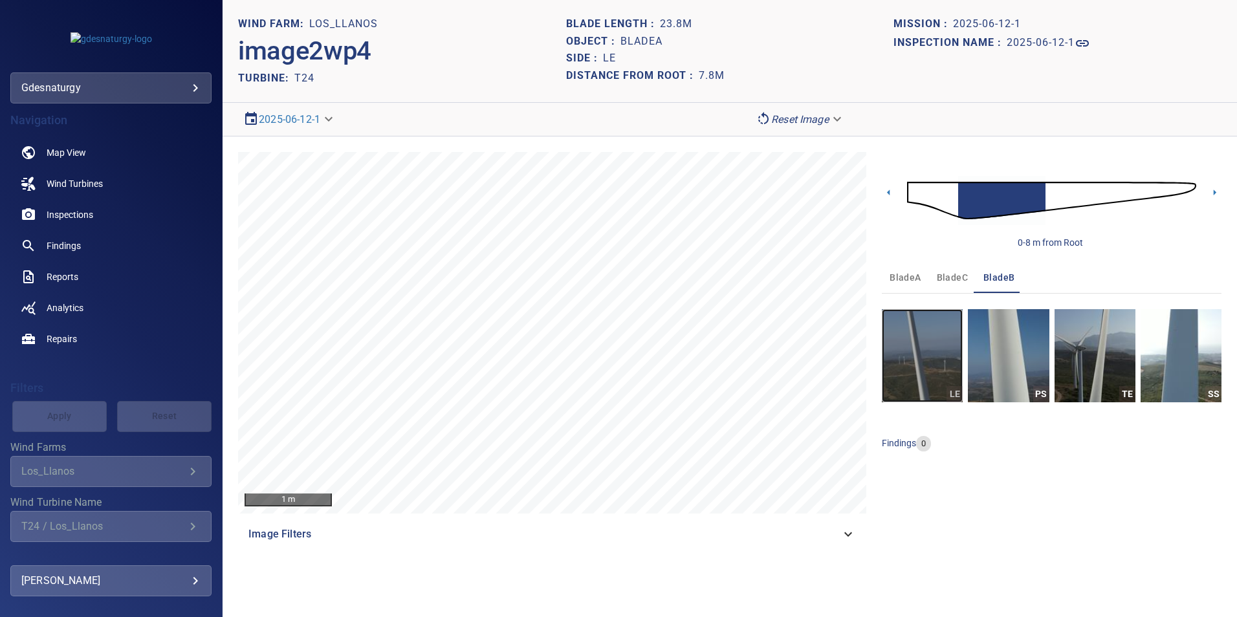
click at [930, 371] on img "button" at bounding box center [922, 355] width 81 height 93
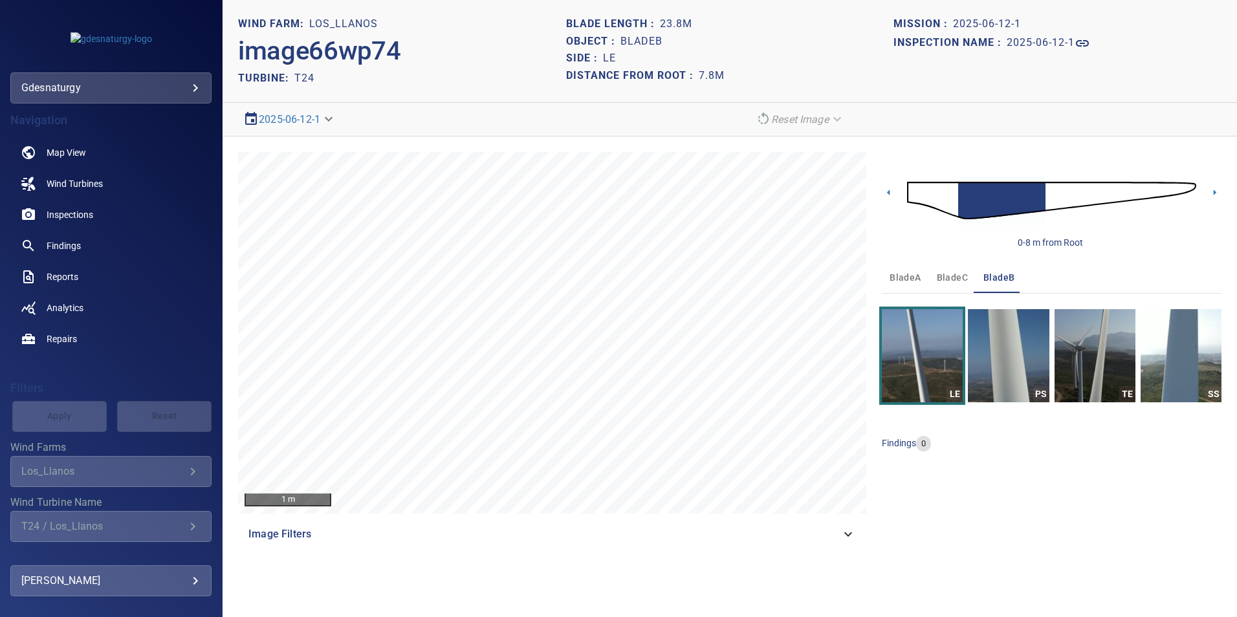
click at [1176, 188] on img at bounding box center [1051, 201] width 289 height 70
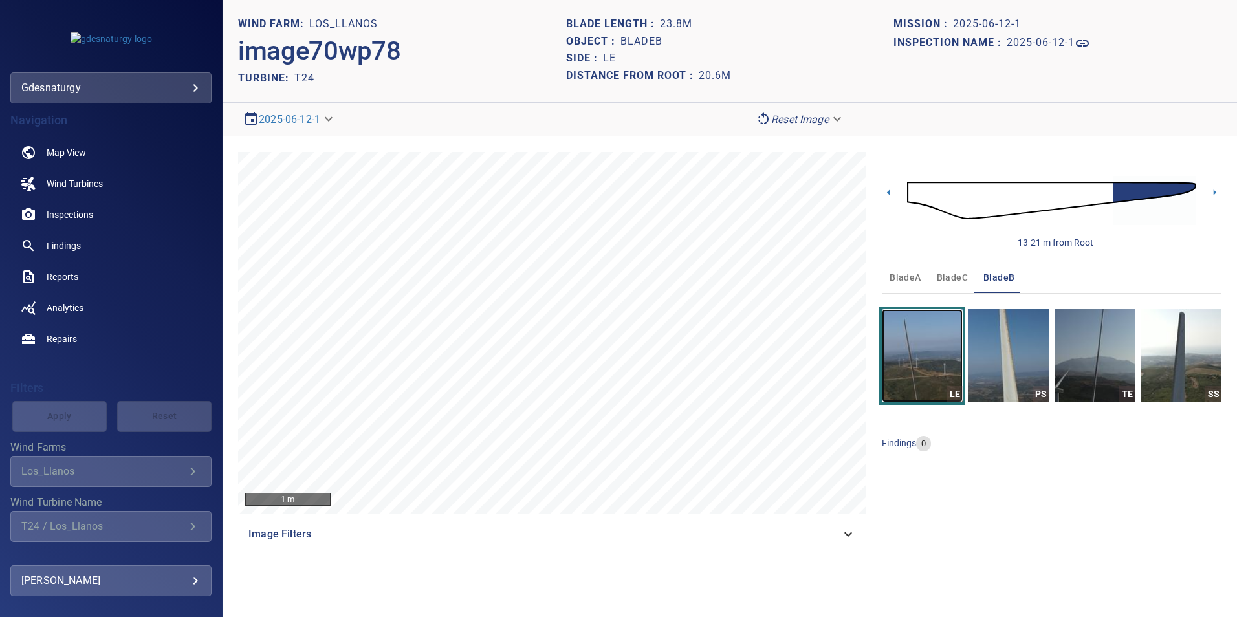
click at [909, 387] on img "button" at bounding box center [922, 355] width 81 height 93
click at [1101, 199] on img at bounding box center [1051, 201] width 289 height 70
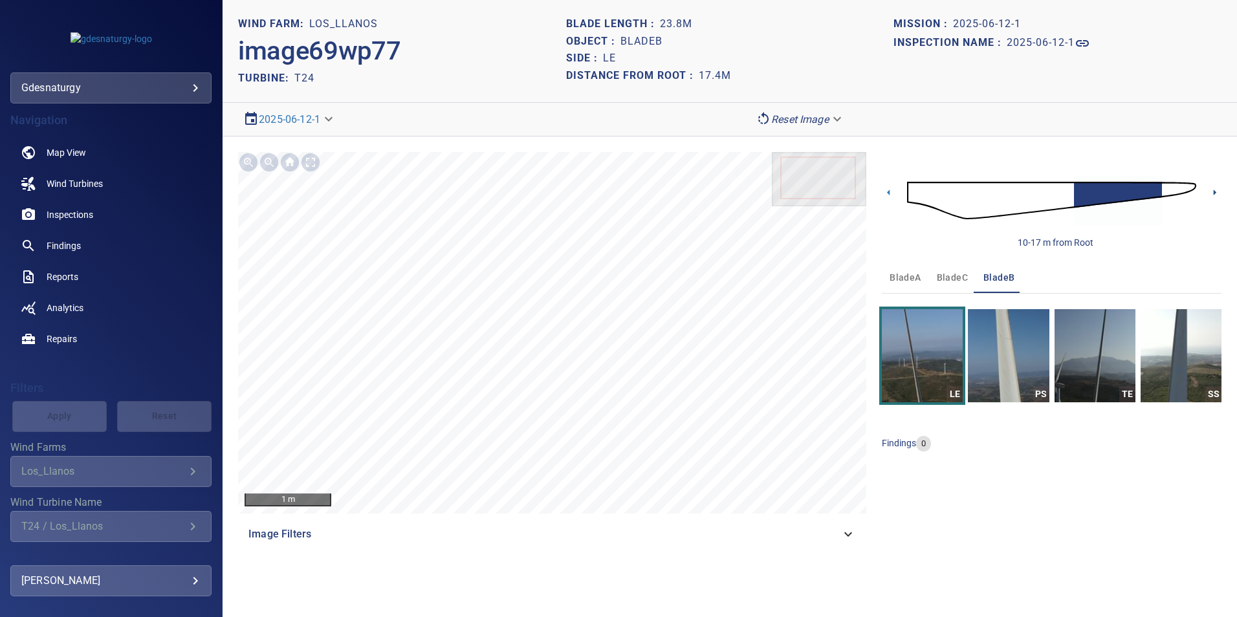
click at [1214, 190] on icon at bounding box center [1215, 193] width 14 height 14
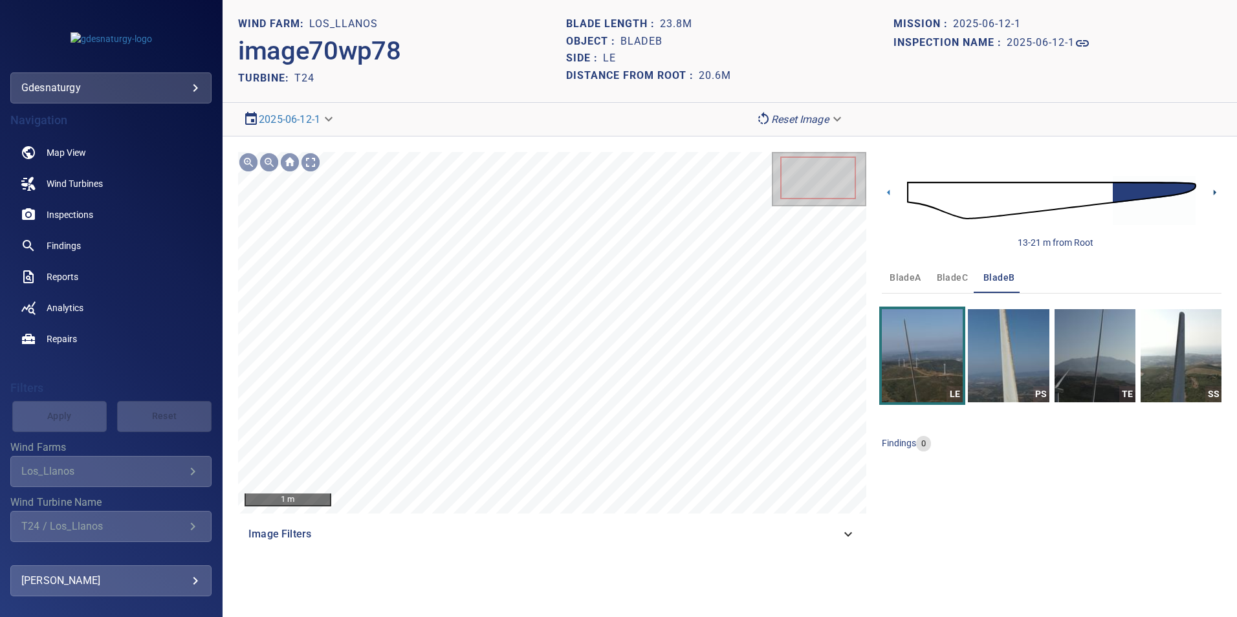
click at [1214, 190] on icon at bounding box center [1215, 193] width 14 height 14
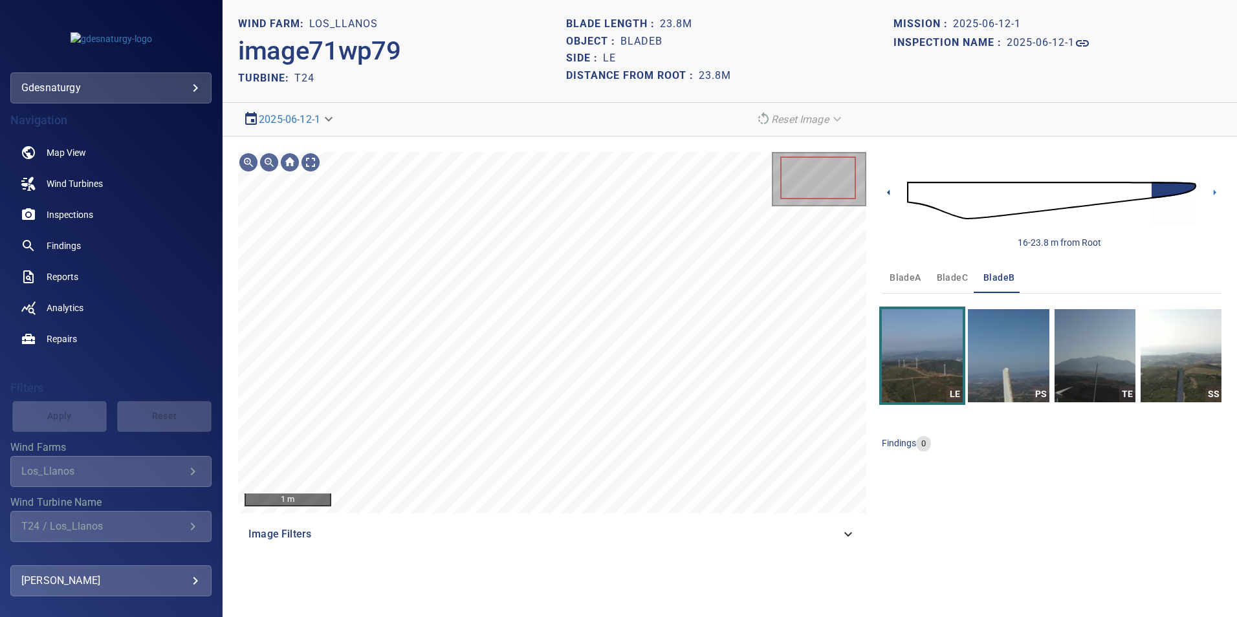
click at [884, 193] on icon at bounding box center [889, 193] width 14 height 14
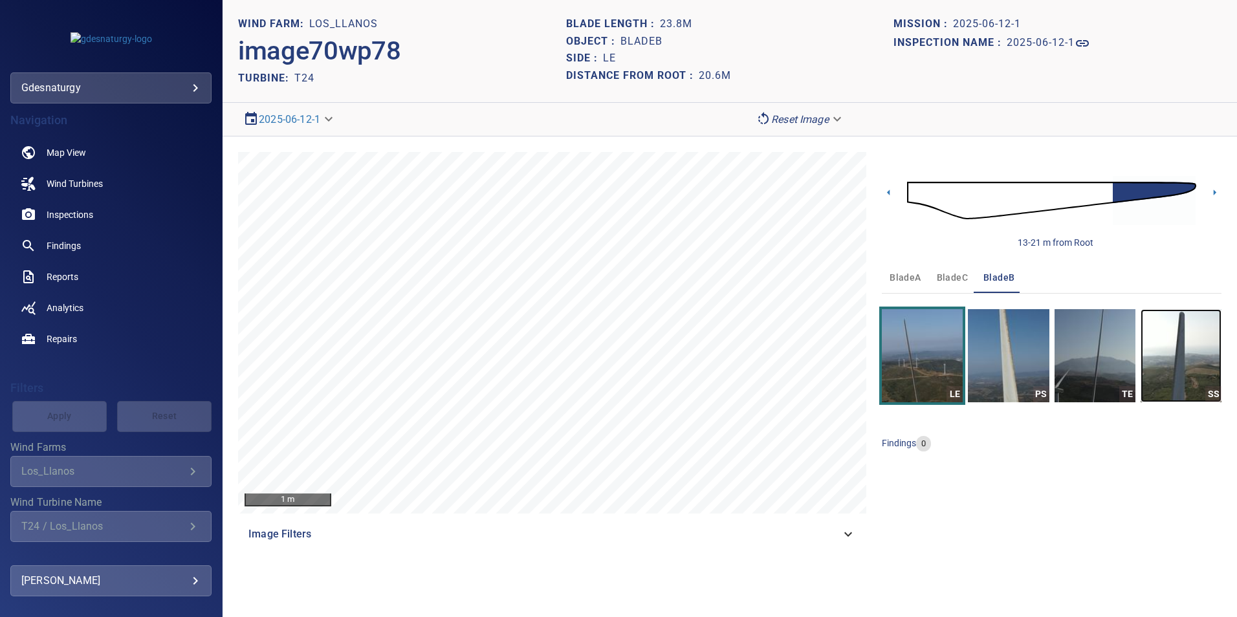
click at [1190, 338] on img "button" at bounding box center [1180, 355] width 81 height 93
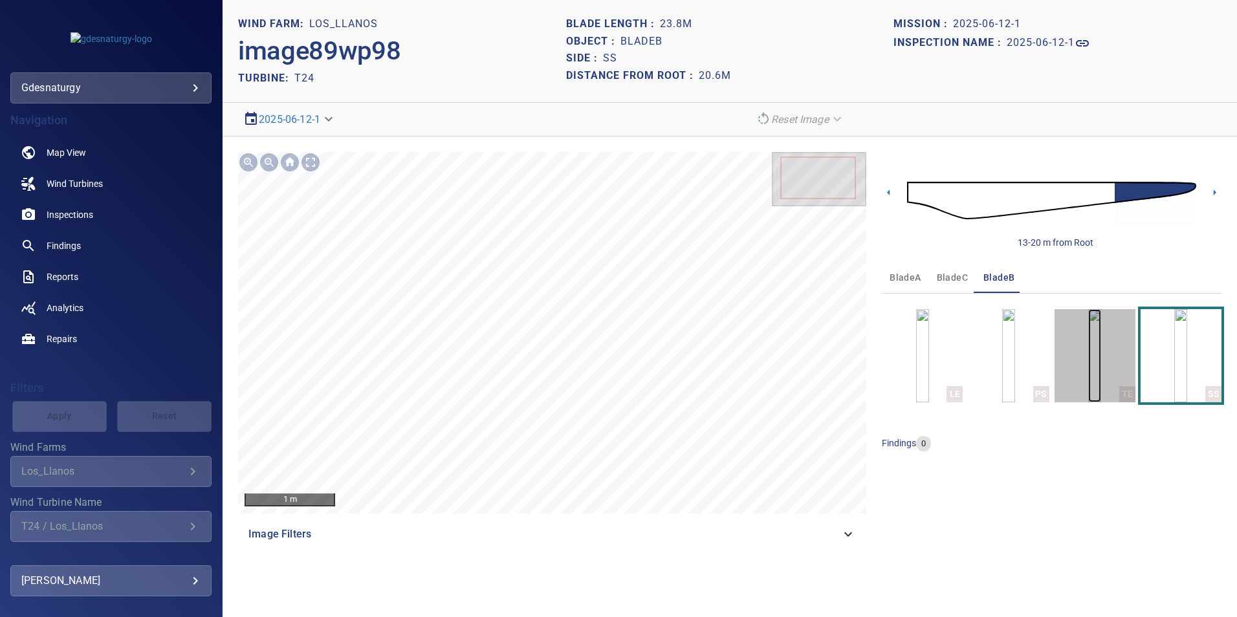
click at [1090, 380] on img "button" at bounding box center [1094, 355] width 13 height 93
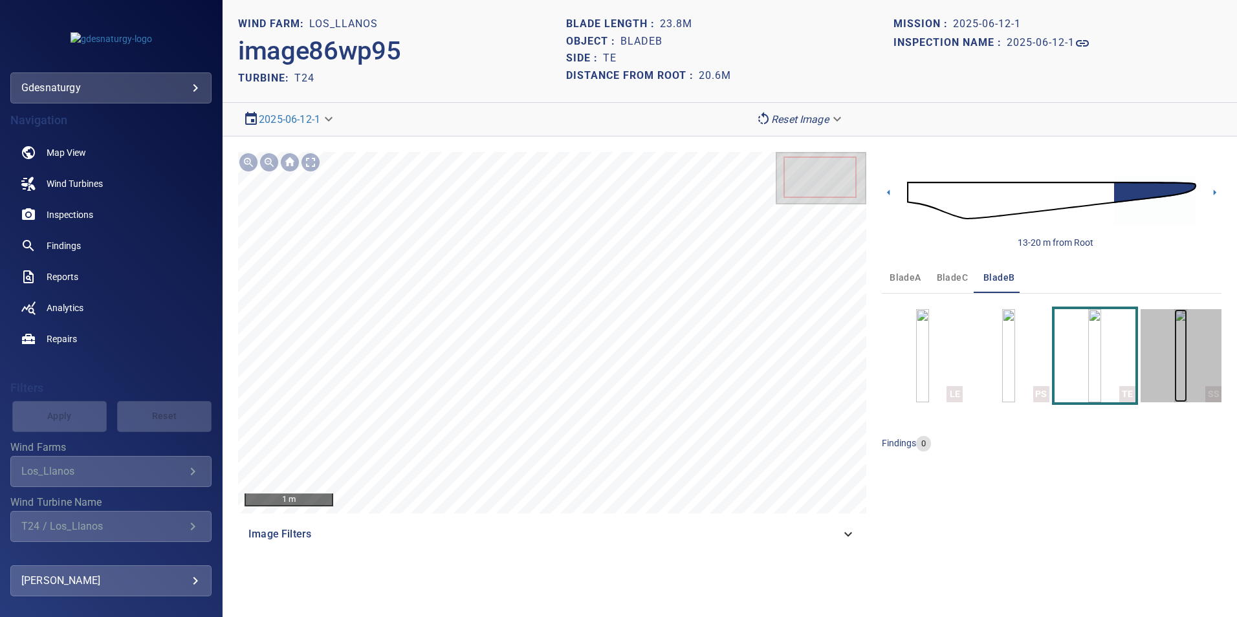
click at [1186, 380] on img "button" at bounding box center [1180, 355] width 13 height 93
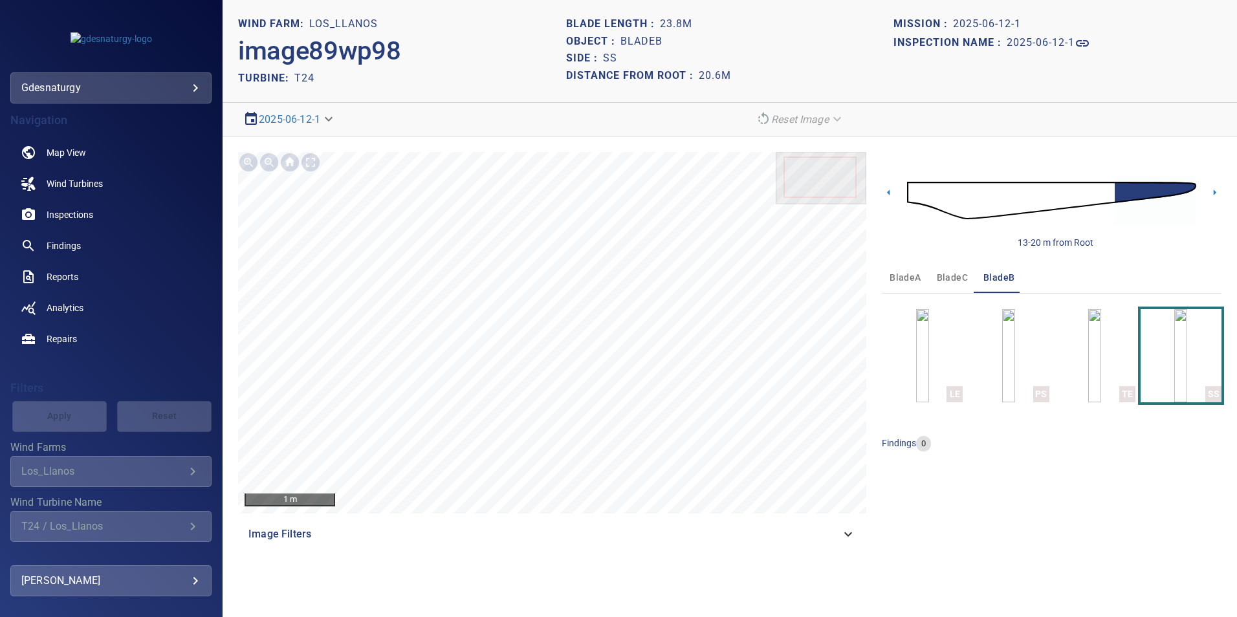
click at [942, 287] on button "bladeC" at bounding box center [952, 277] width 47 height 31
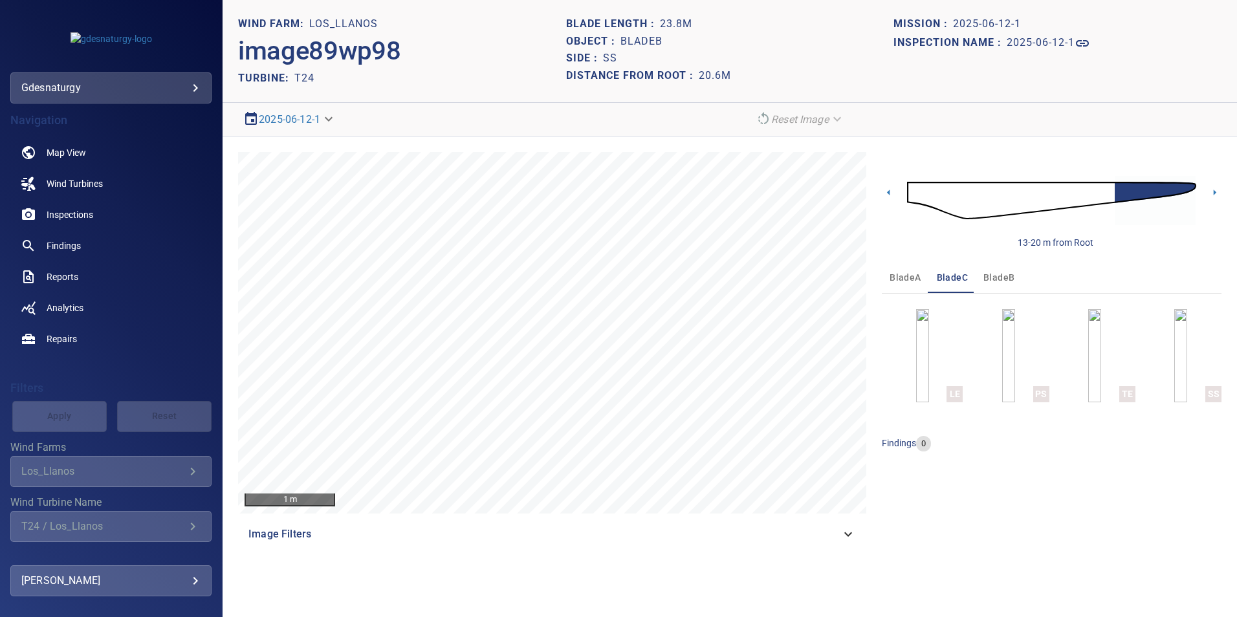
click at [954, 191] on img at bounding box center [1051, 201] width 289 height 70
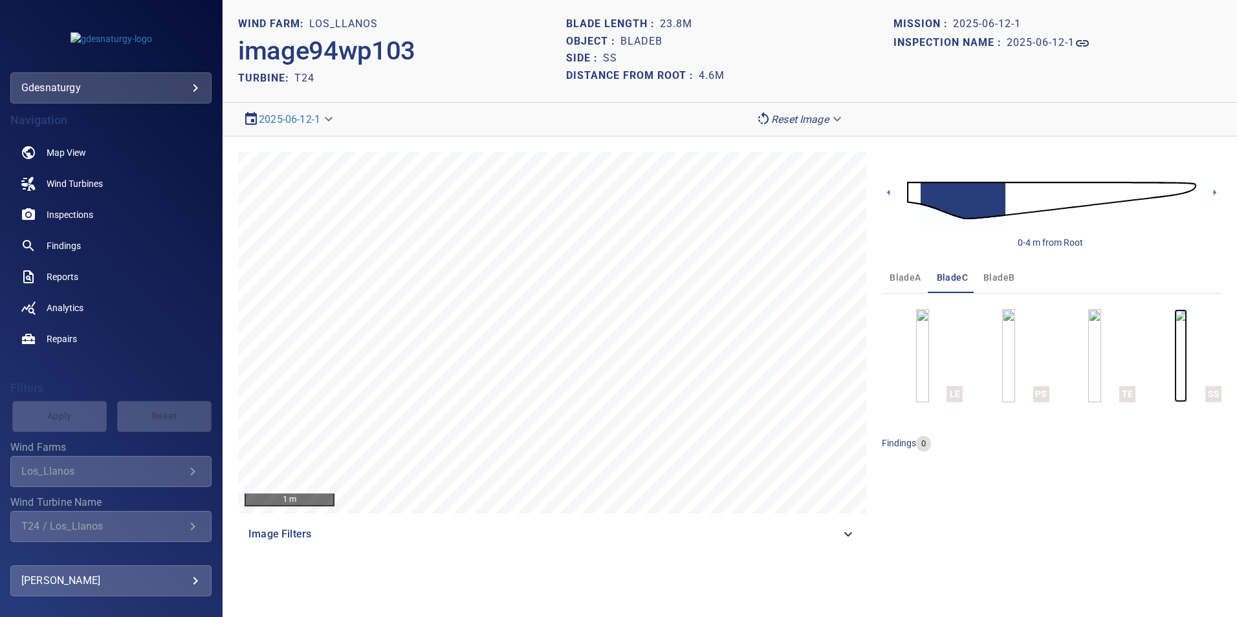
click at [1187, 321] on img "button" at bounding box center [1180, 355] width 13 height 93
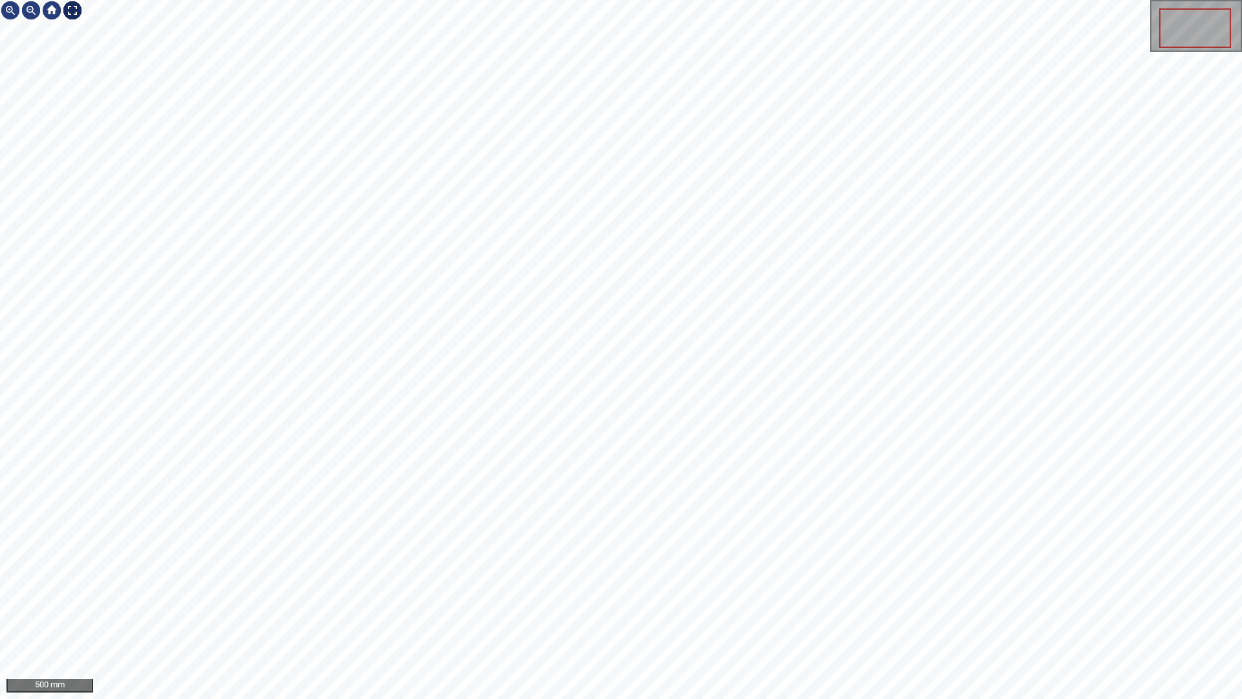
click at [78, 12] on div at bounding box center [72, 10] width 21 height 21
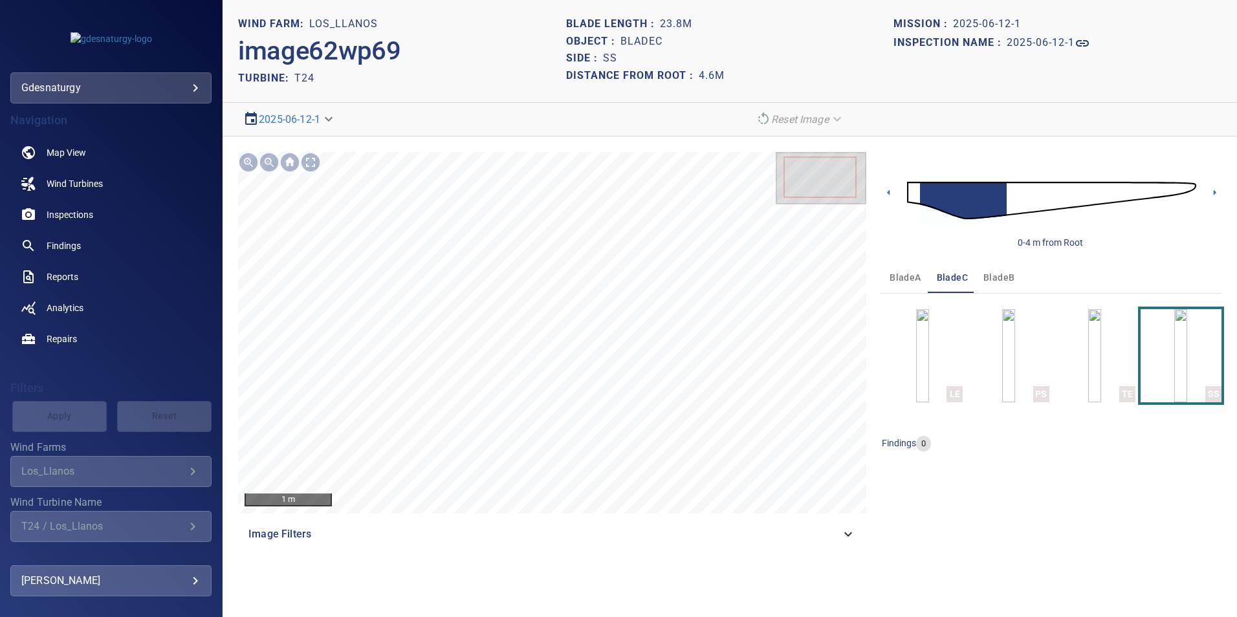
click at [1015, 187] on img at bounding box center [1051, 201] width 289 height 70
click at [1055, 193] on img at bounding box center [1051, 201] width 289 height 70
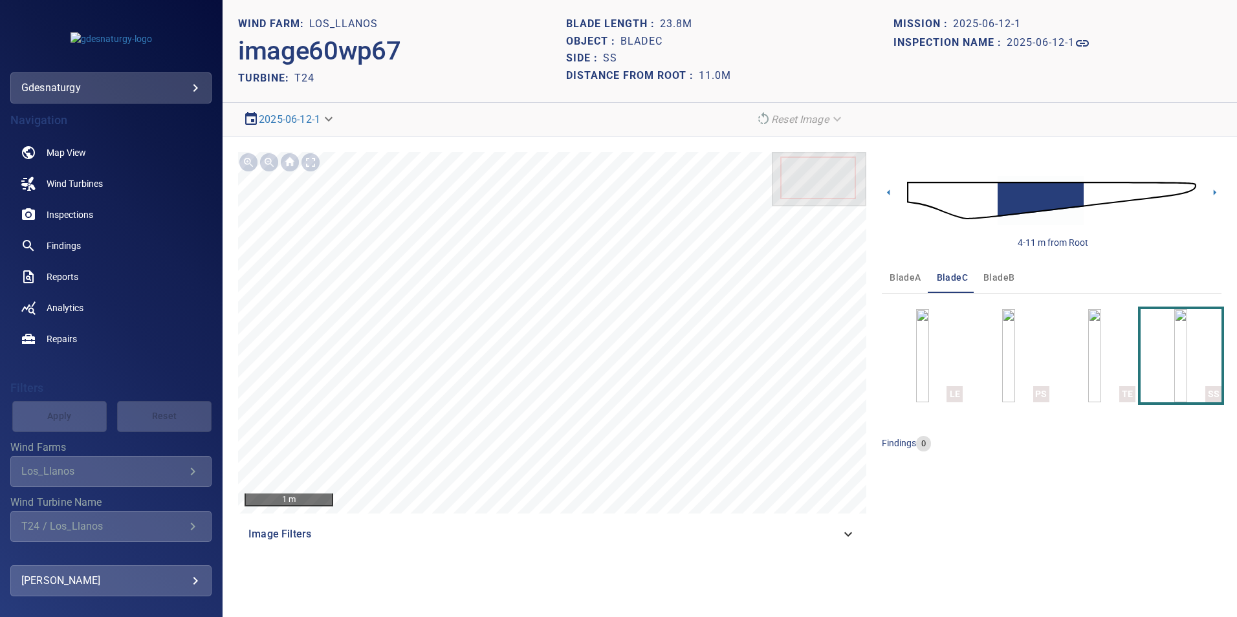
click at [1092, 191] on img at bounding box center [1051, 201] width 289 height 70
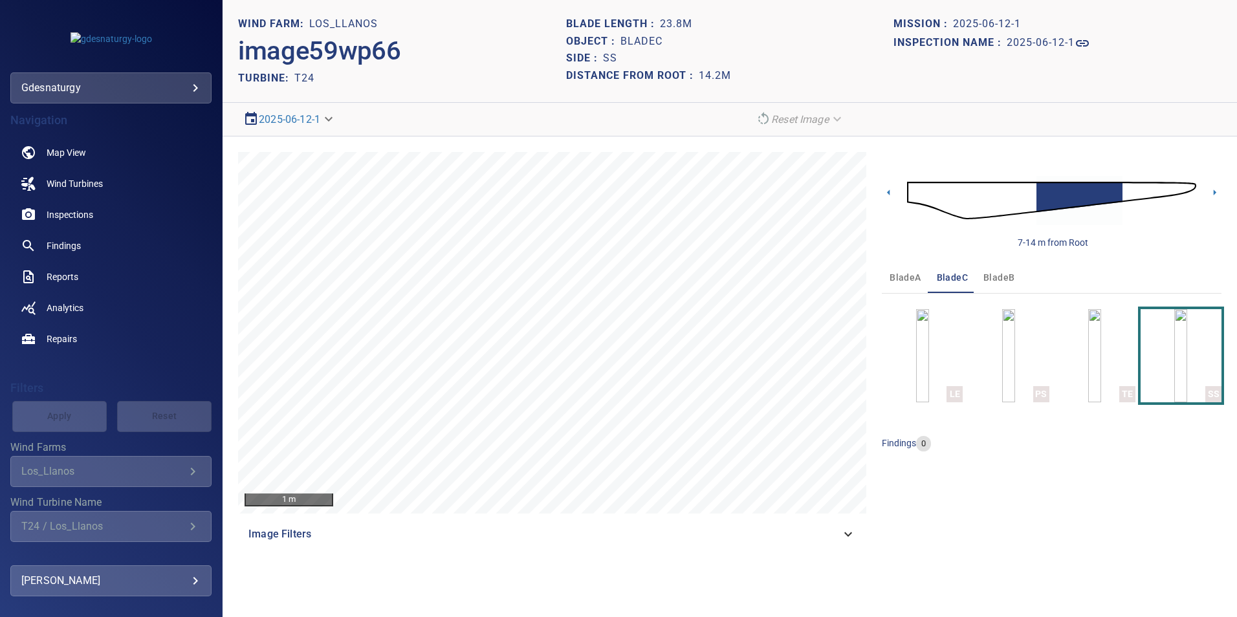
click at [1129, 192] on img at bounding box center [1051, 201] width 289 height 70
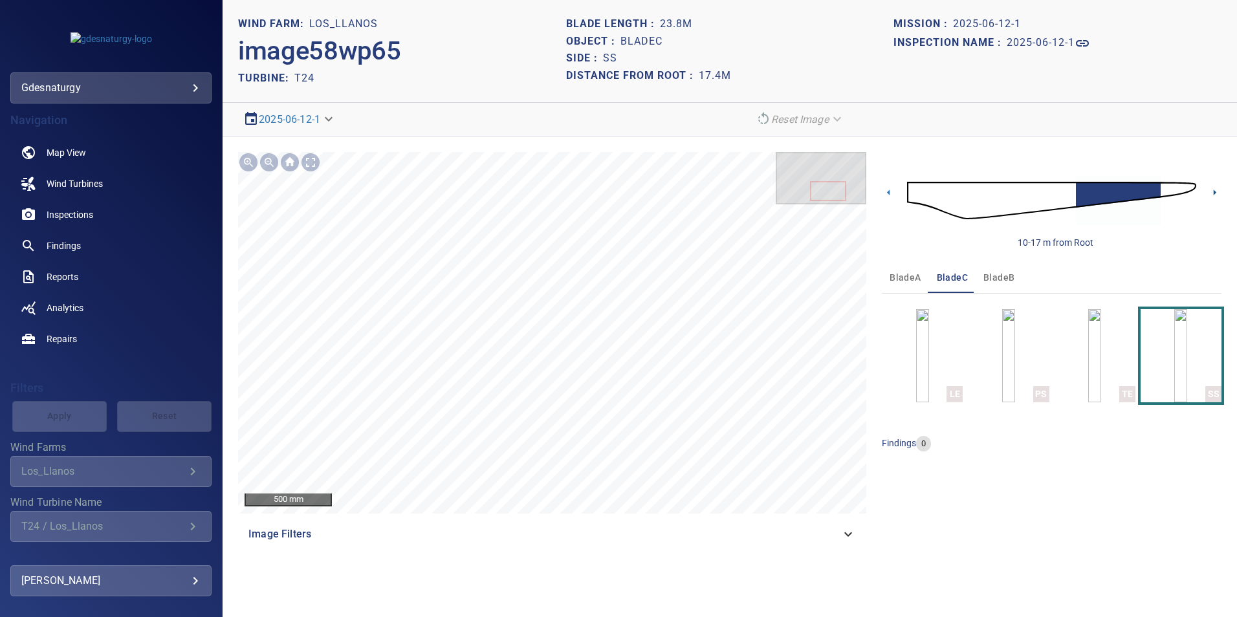
click at [1211, 195] on icon at bounding box center [1215, 193] width 14 height 14
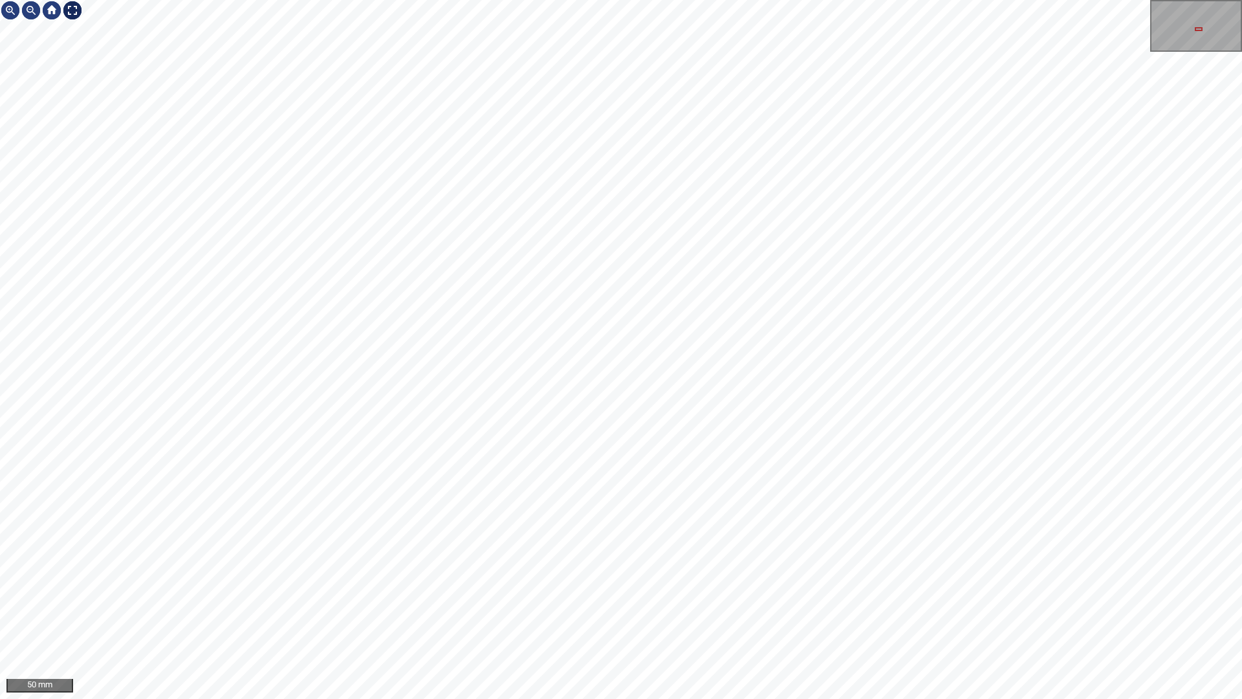
click at [74, 5] on div at bounding box center [72, 10] width 21 height 21
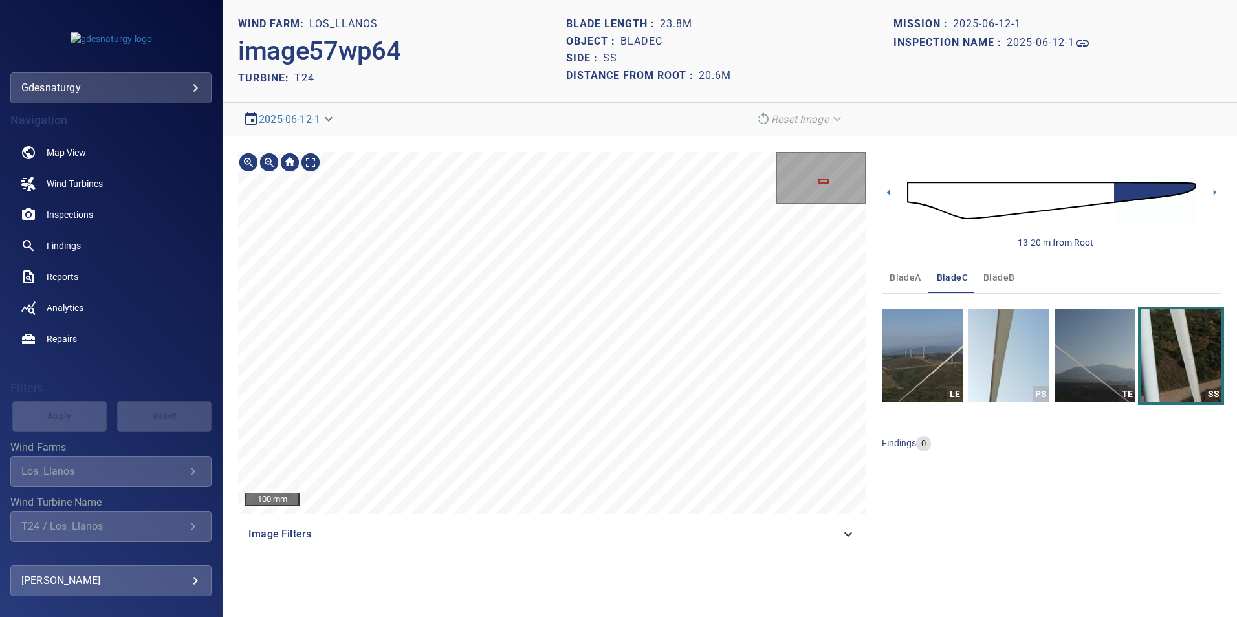
click at [664, 552] on div "100 mm Image Filters 13-20 m from Root bladeA bladeC bladeB LE PS TE SS finding…" at bounding box center [730, 350] width 1014 height 429
click at [1012, 199] on img at bounding box center [1051, 201] width 289 height 70
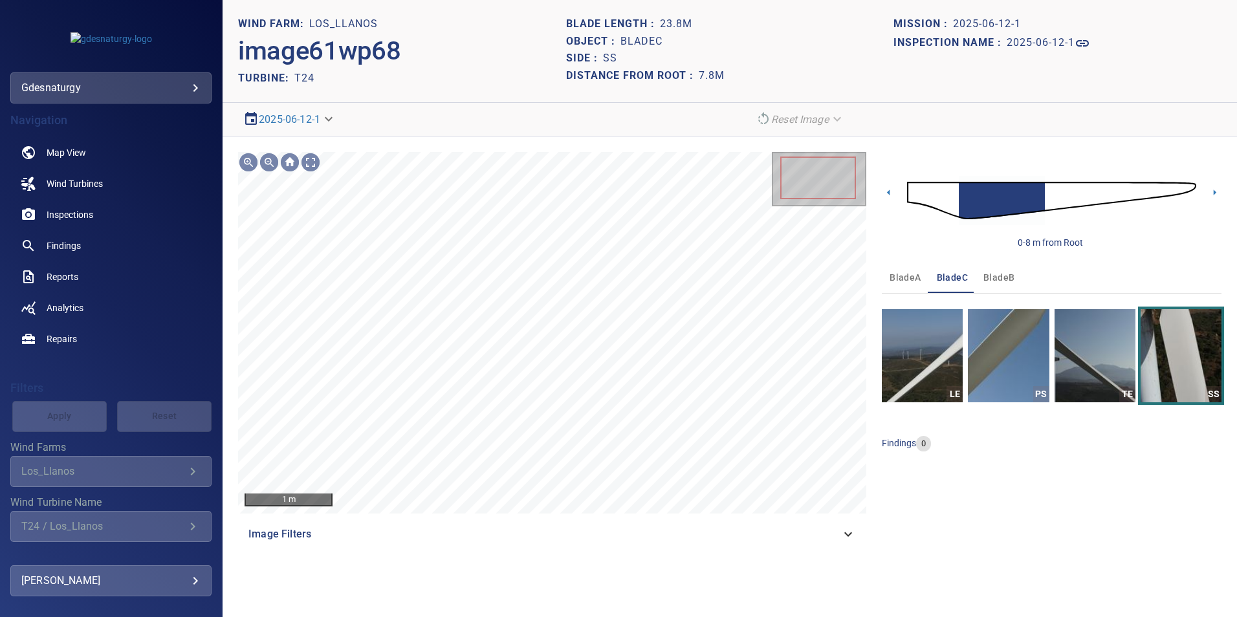
drag, startPoint x: 846, startPoint y: 541, endPoint x: 775, endPoint y: 567, distance: 75.7
click at [845, 542] on div "Image Filters" at bounding box center [552, 534] width 628 height 31
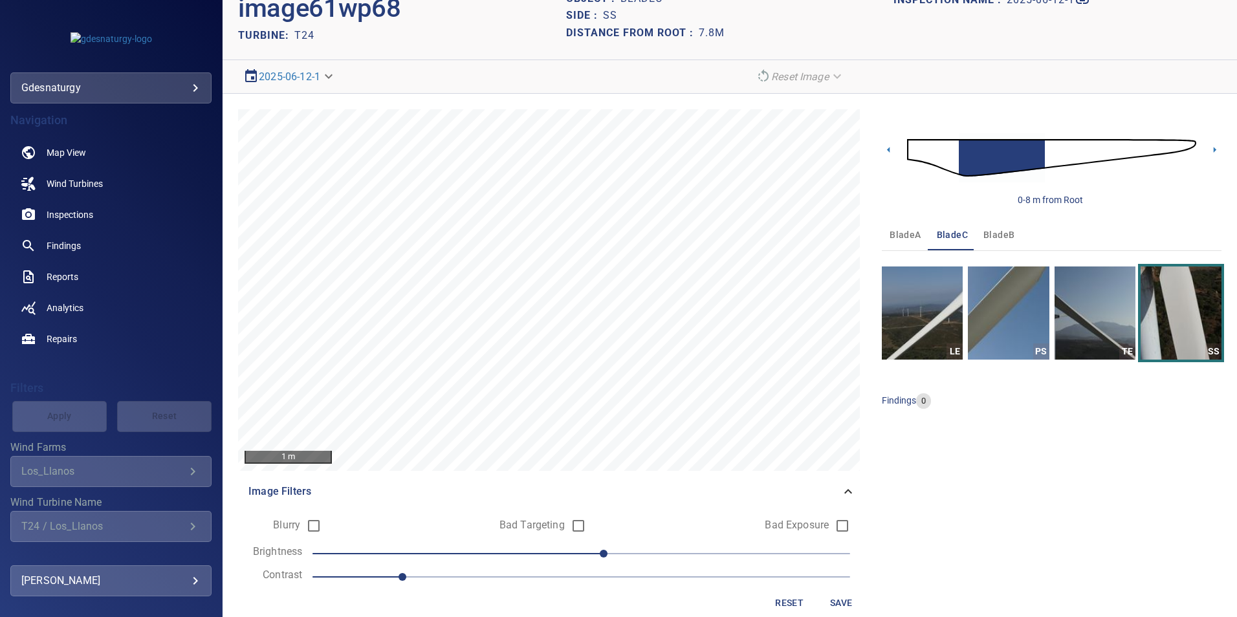
scroll to position [61, 0]
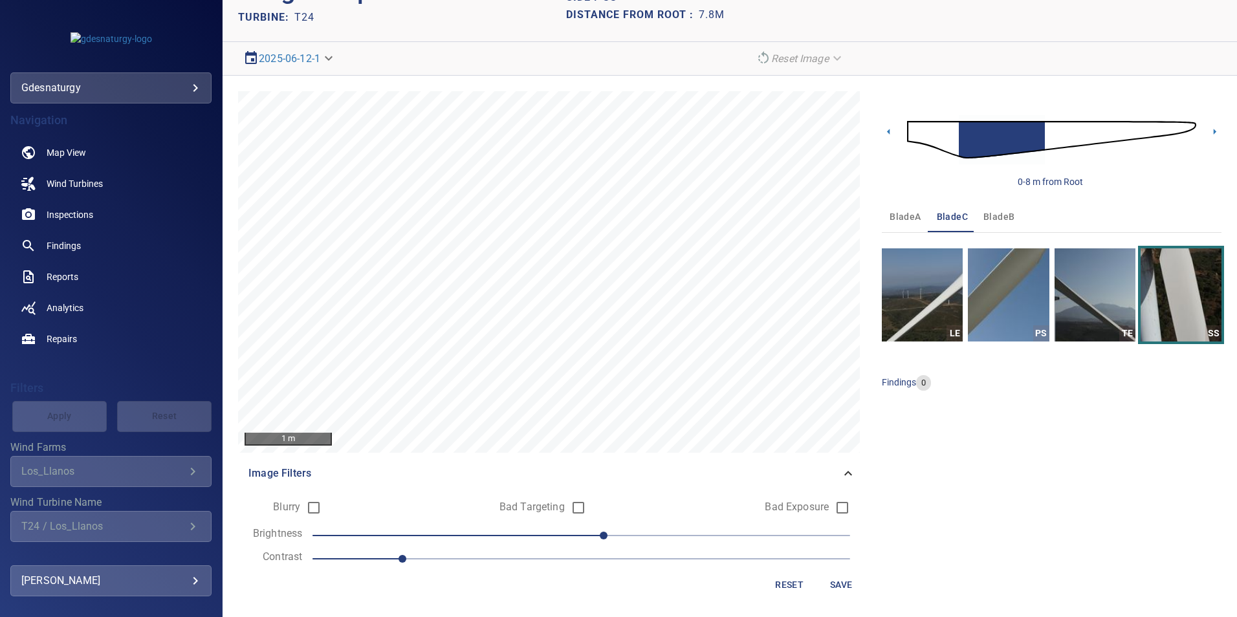
click at [513, 561] on span "1" at bounding box center [581, 559] width 538 height 18
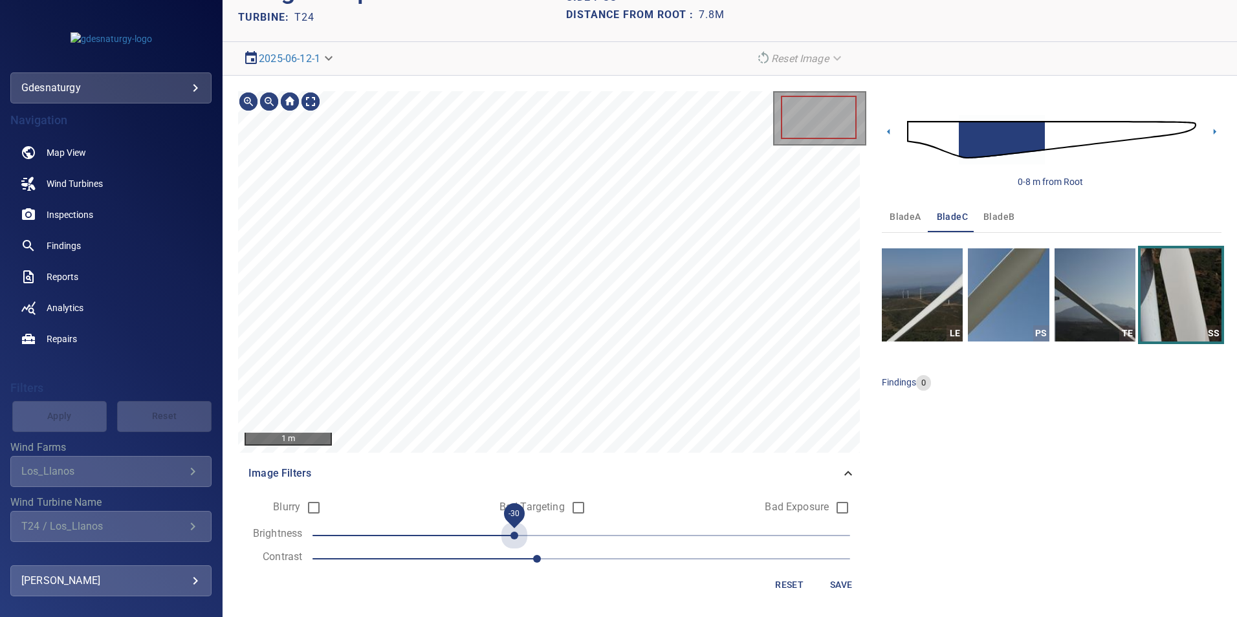
drag, startPoint x: 512, startPoint y: 530, endPoint x: 481, endPoint y: 534, distance: 31.4
click at [512, 530] on span "-30" at bounding box center [581, 536] width 538 height 18
click at [481, 534] on span "-30" at bounding box center [581, 536] width 538 height 18
click at [455, 531] on span "-40" at bounding box center [581, 536] width 538 height 18
click at [443, 532] on span "-60" at bounding box center [447, 536] width 8 height 8
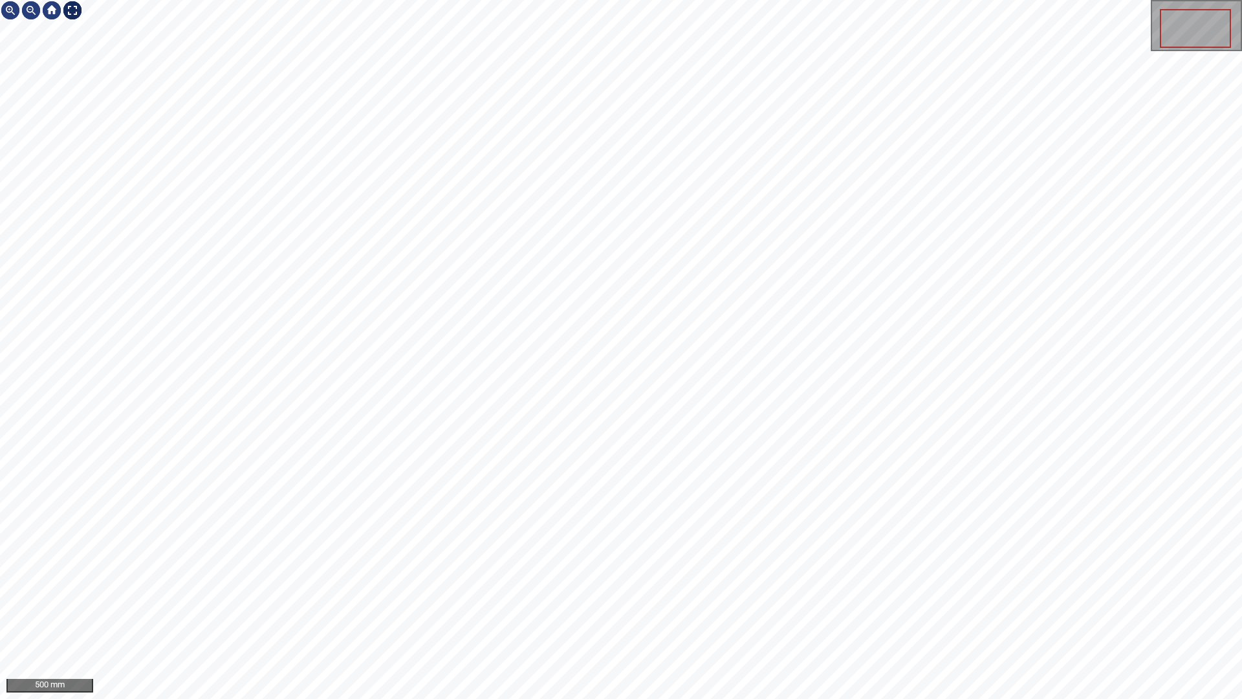
click at [77, 8] on div at bounding box center [72, 10] width 21 height 21
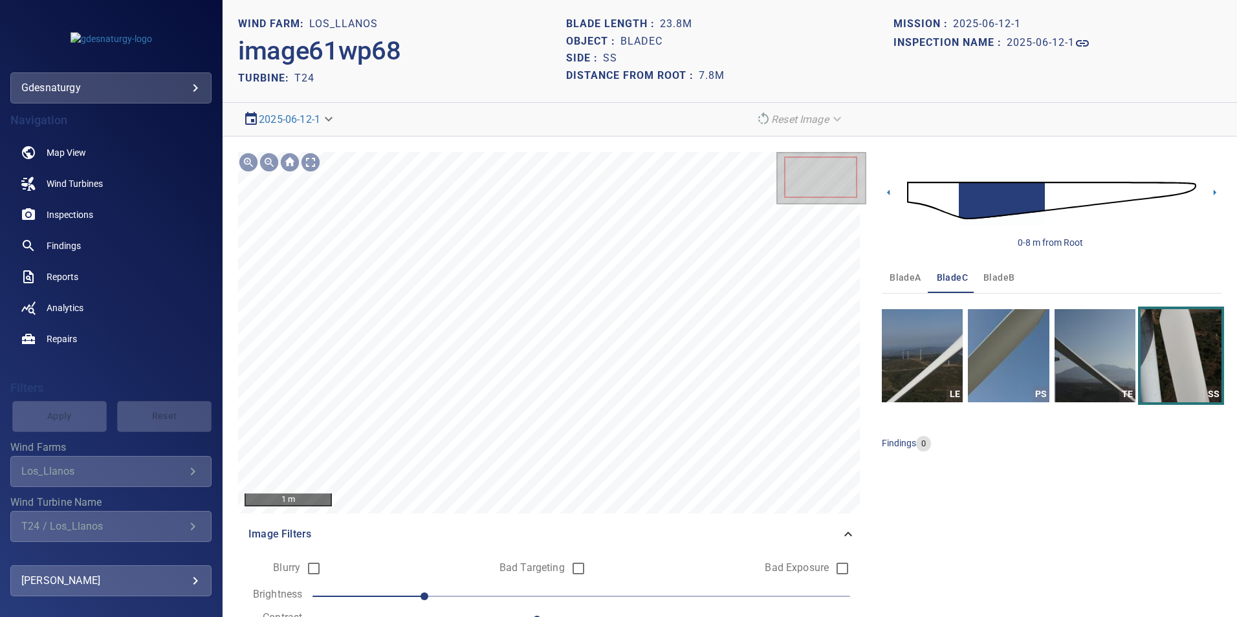
click at [1038, 190] on img at bounding box center [1051, 201] width 289 height 70
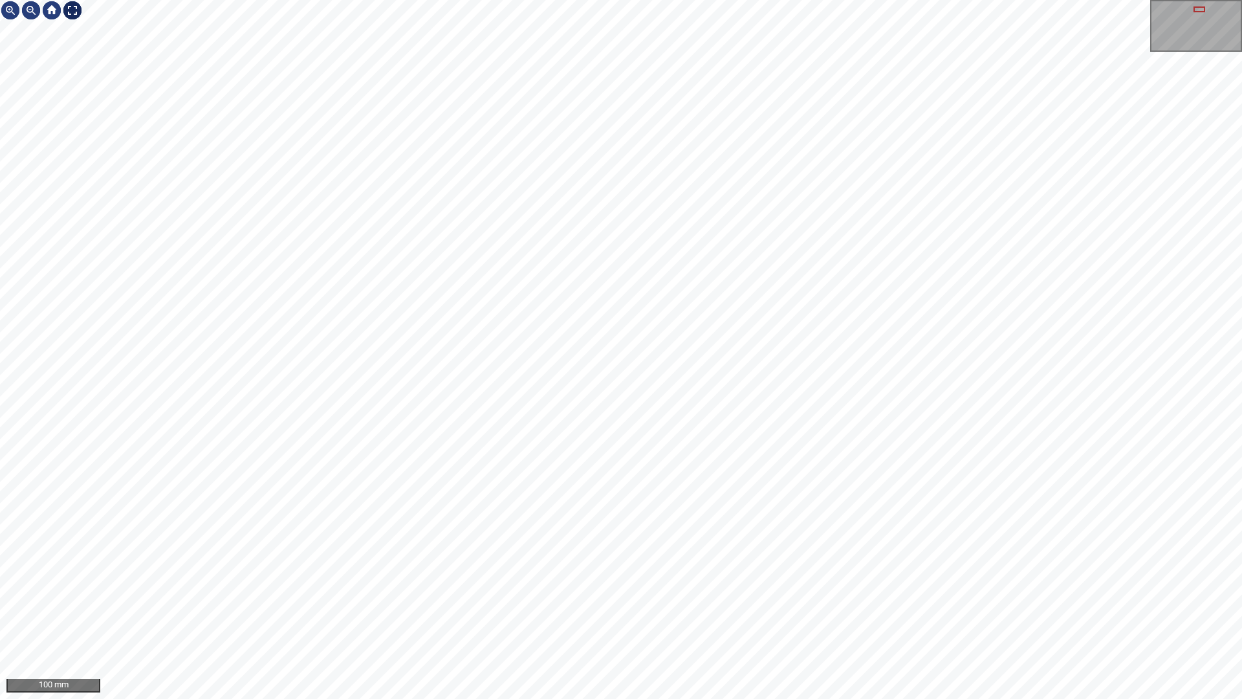
click at [71, 18] on div at bounding box center [72, 10] width 21 height 21
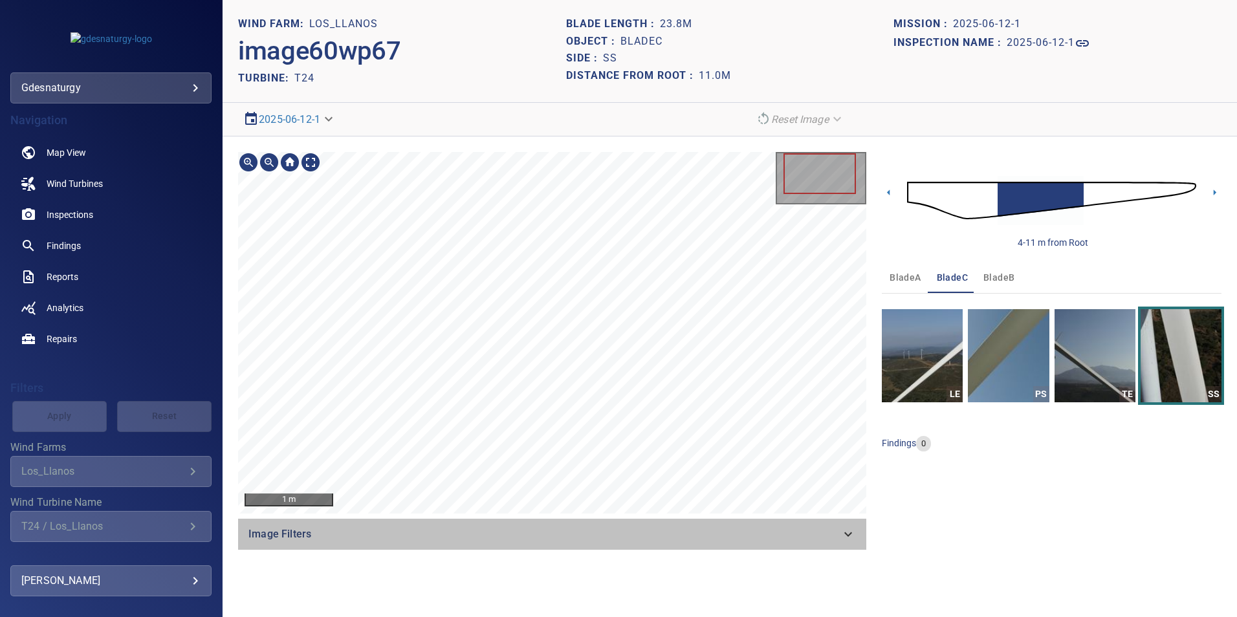
drag, startPoint x: 849, startPoint y: 543, endPoint x: 785, endPoint y: 547, distance: 63.5
click at [842, 543] on div "Image Filters" at bounding box center [552, 534] width 628 height 31
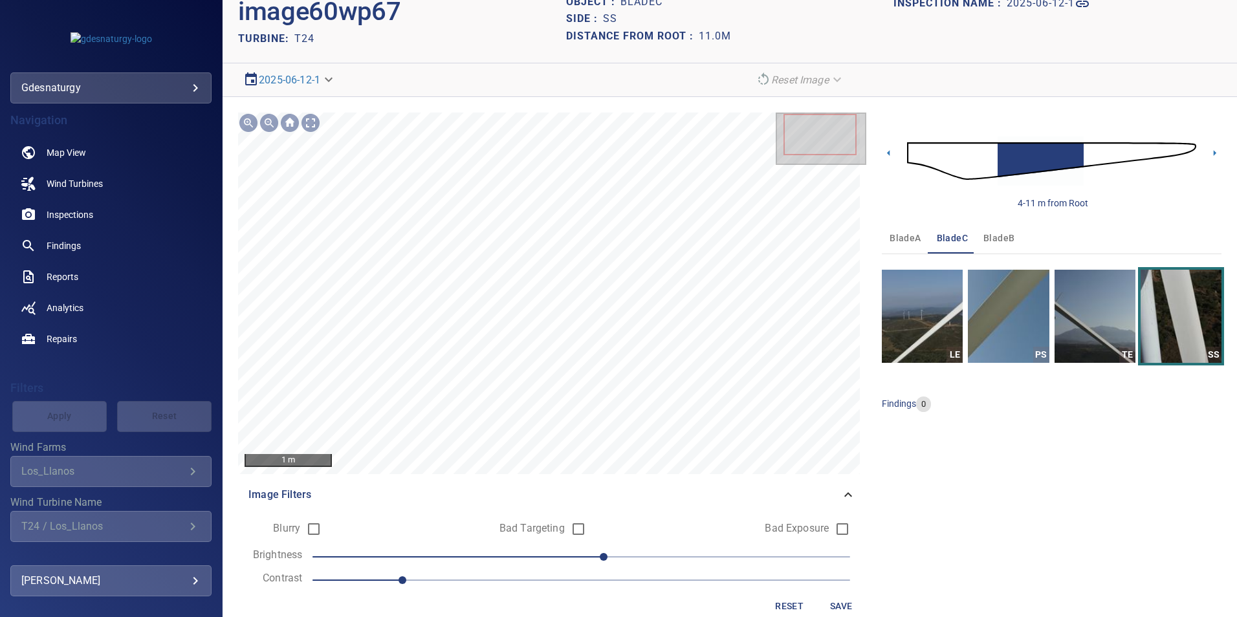
scroll to position [61, 0]
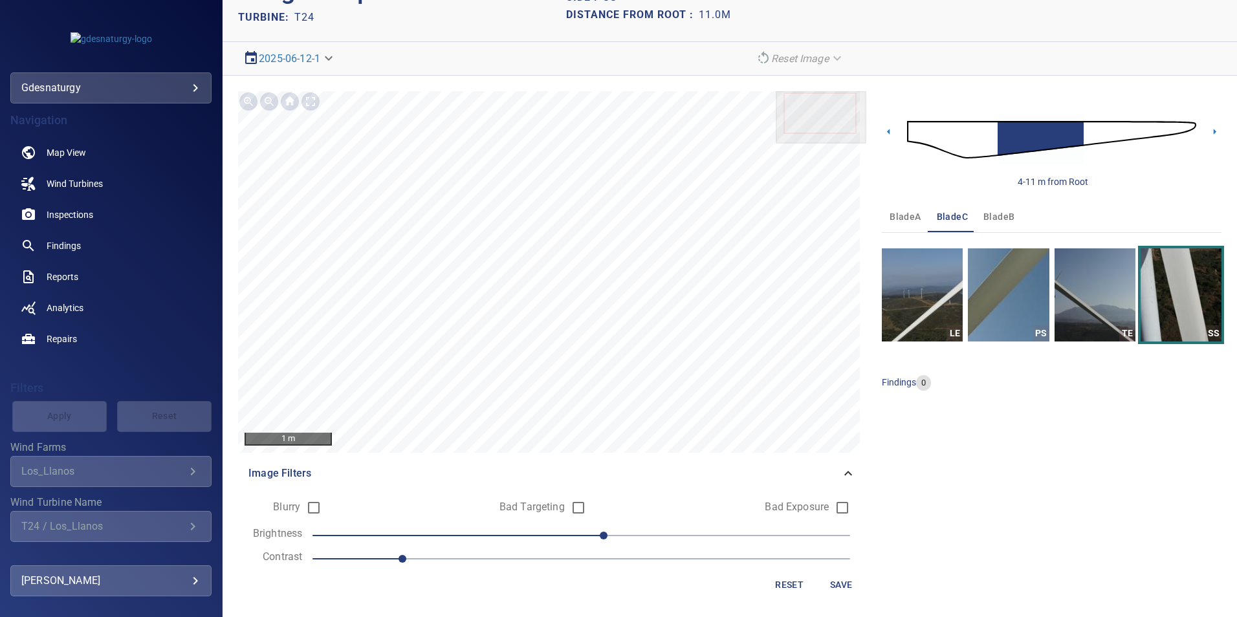
click at [595, 568] on form "Blurry Bad Targeting Bad Exposure Brightness 10 Contrast 1 Reset Save" at bounding box center [551, 545] width 607 height 103
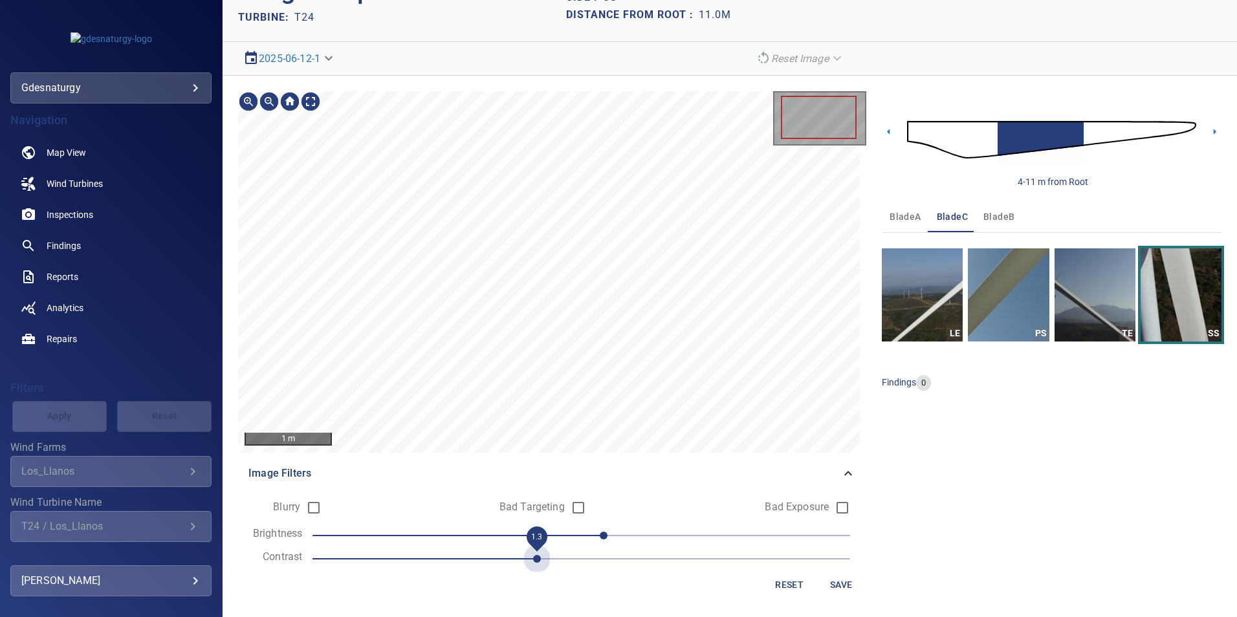
drag, startPoint x: 555, startPoint y: 560, endPoint x: 513, endPoint y: 549, distance: 43.5
click at [554, 560] on span "1.3" at bounding box center [581, 559] width 538 height 18
click at [504, 529] on span "10" at bounding box center [581, 536] width 538 height 18
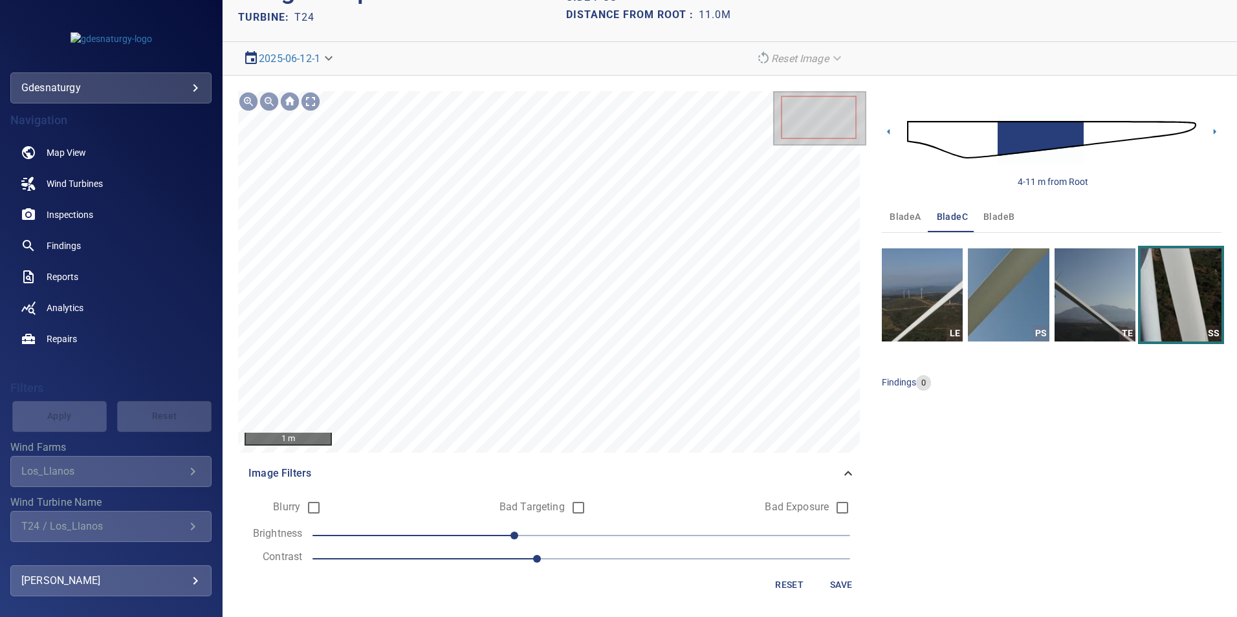
click at [479, 533] on span "-30" at bounding box center [581, 536] width 538 height 18
click at [417, 533] on span "-70" at bounding box center [581, 536] width 538 height 18
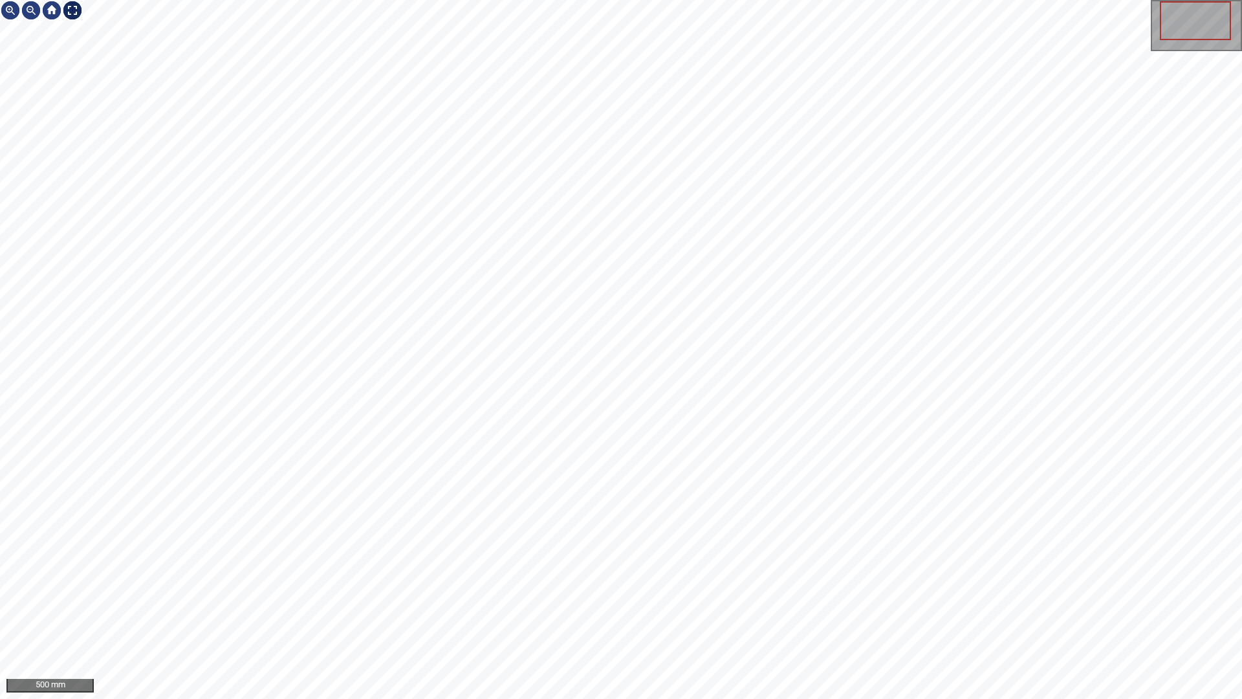
click at [72, 6] on div at bounding box center [72, 10] width 21 height 21
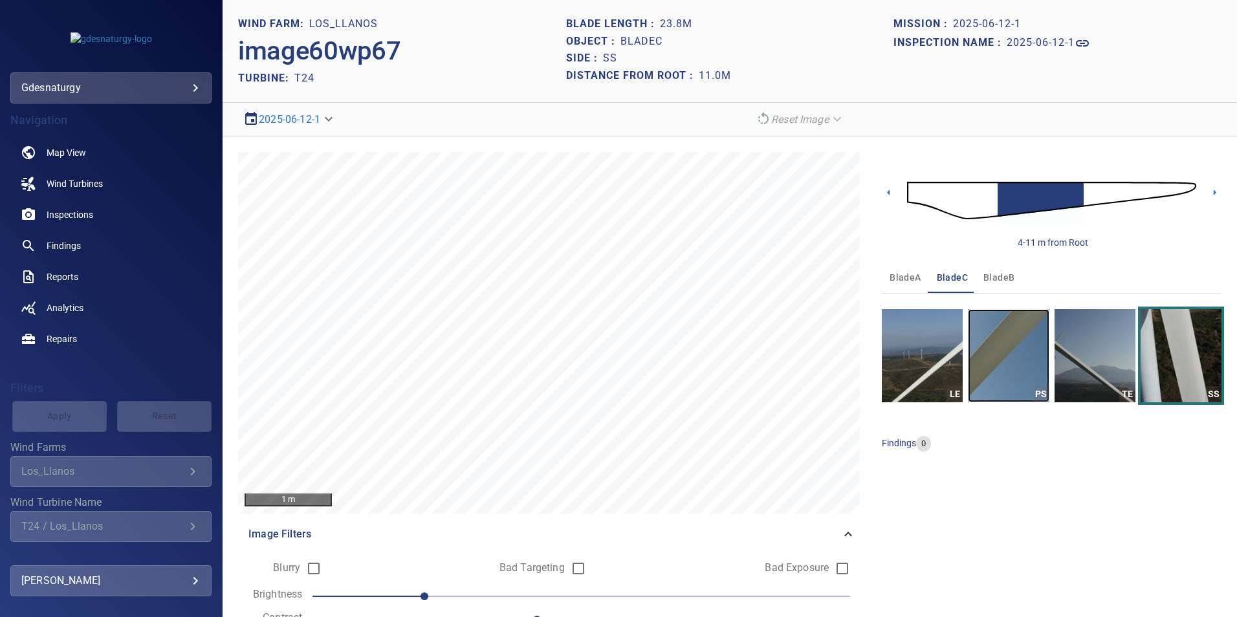
click at [1019, 331] on img "button" at bounding box center [1008, 355] width 81 height 93
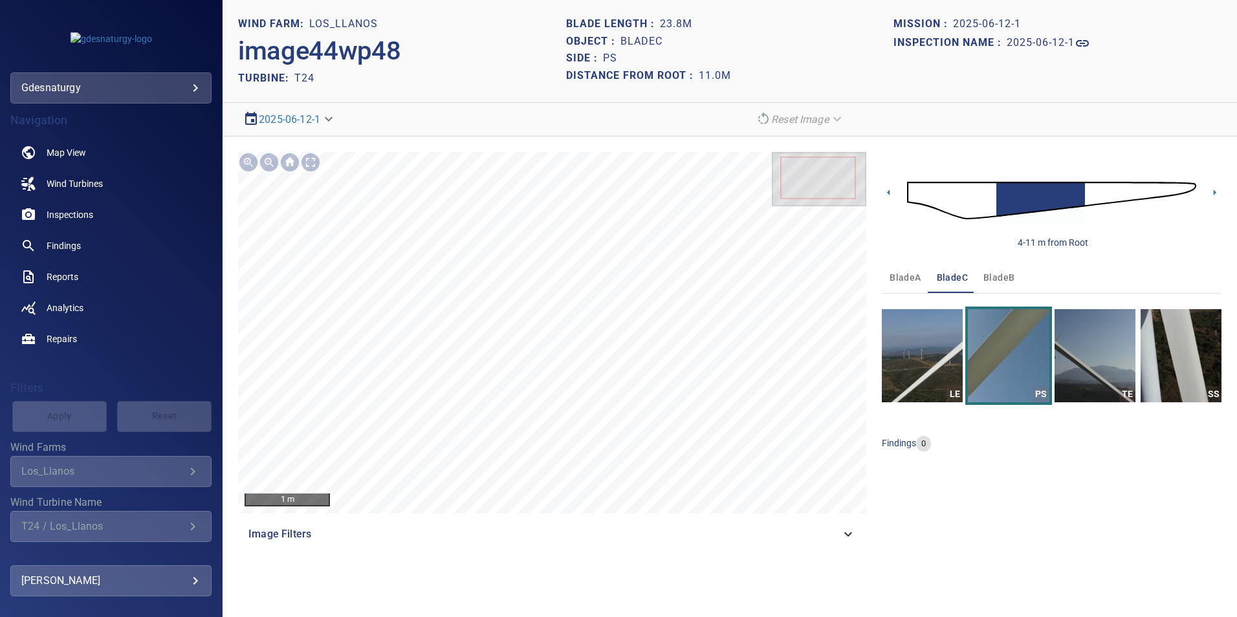
click at [1128, 182] on img at bounding box center [1051, 201] width 289 height 70
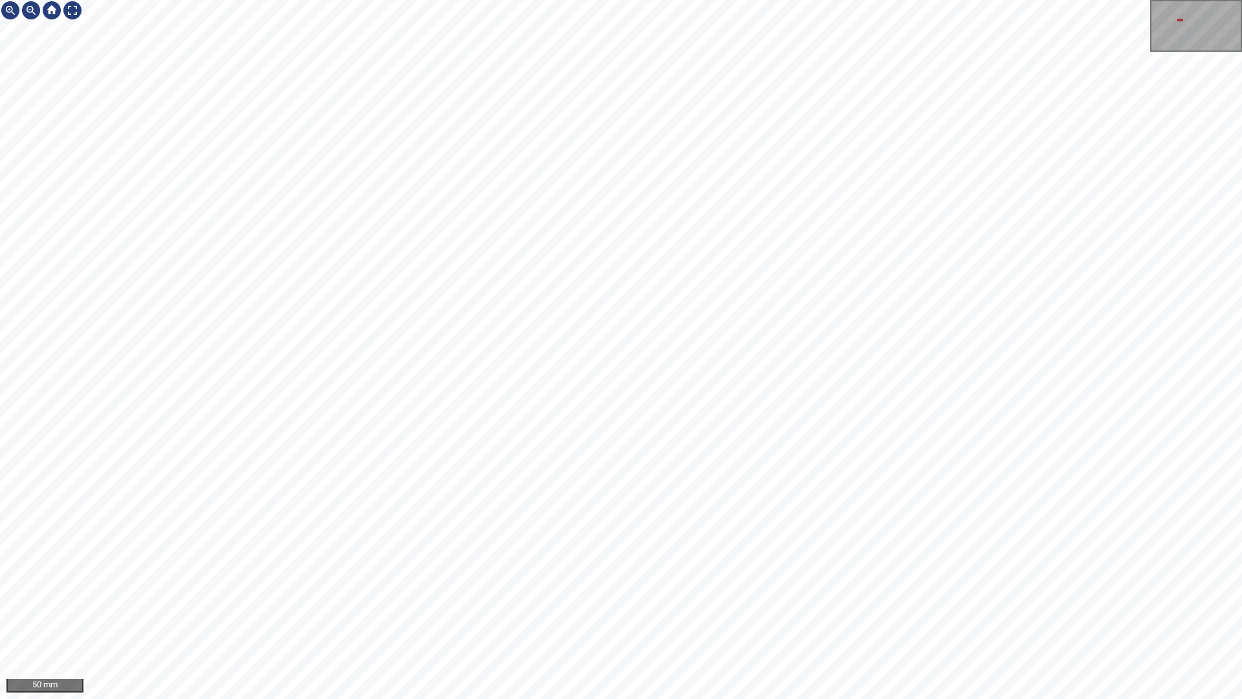
click at [0, 616] on html "50 mm" at bounding box center [621, 349] width 1242 height 699
click at [71, 13] on div at bounding box center [72, 10] width 21 height 21
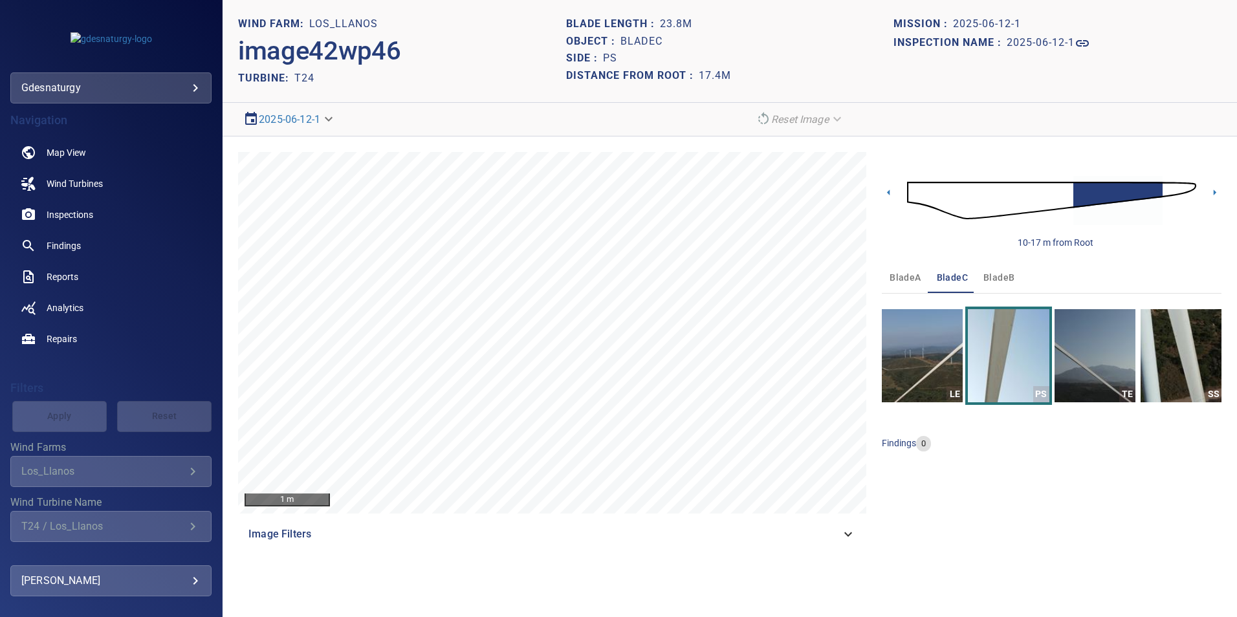
click at [1048, 201] on img at bounding box center [1051, 201] width 289 height 70
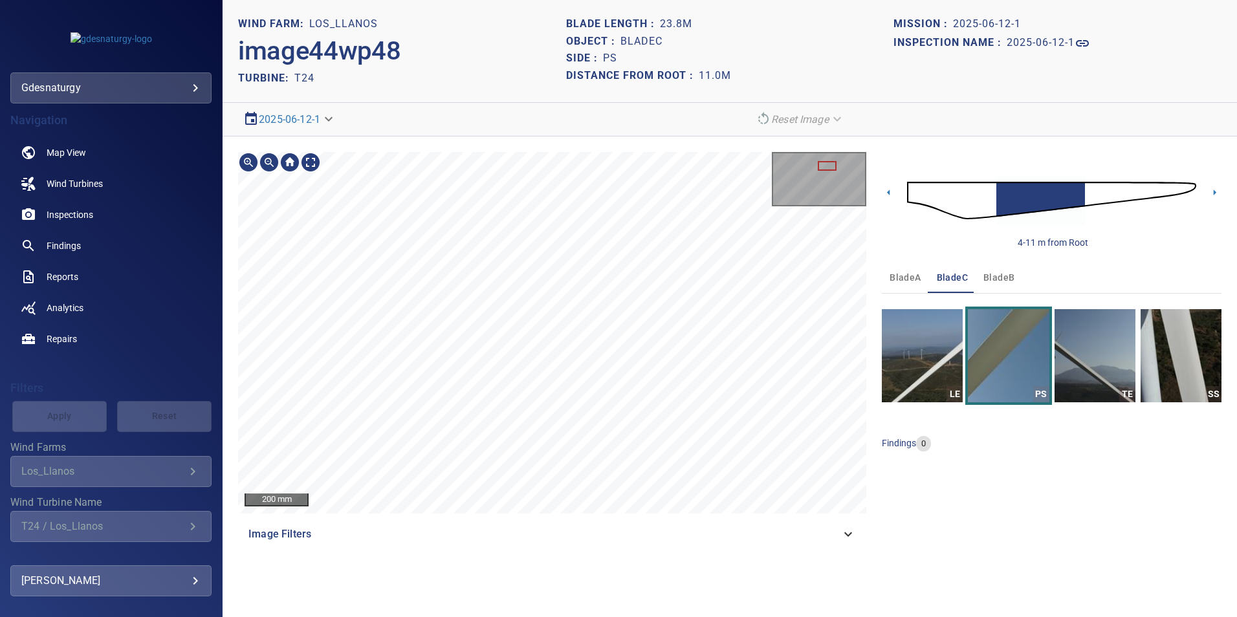
click at [709, 588] on section "**********" at bounding box center [730, 308] width 1014 height 617
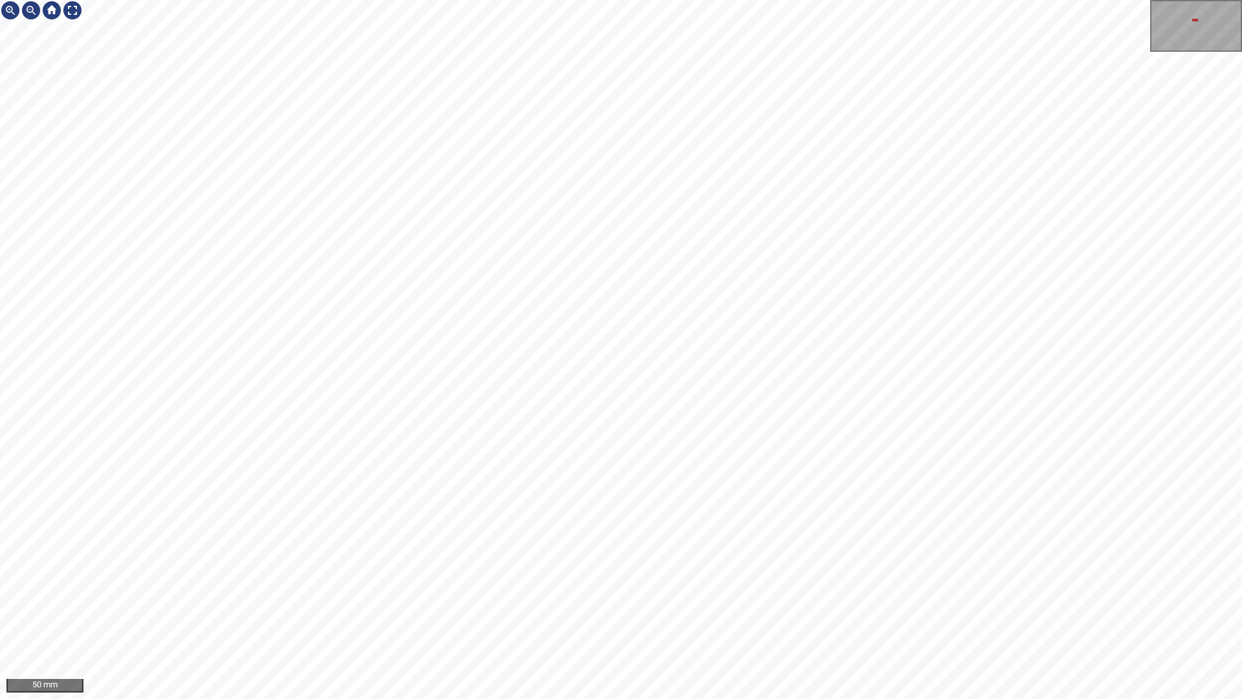
click at [1167, 45] on div "50 mm" at bounding box center [621, 349] width 1242 height 699
click at [1220, 0] on div "50 mm" at bounding box center [621, 349] width 1242 height 699
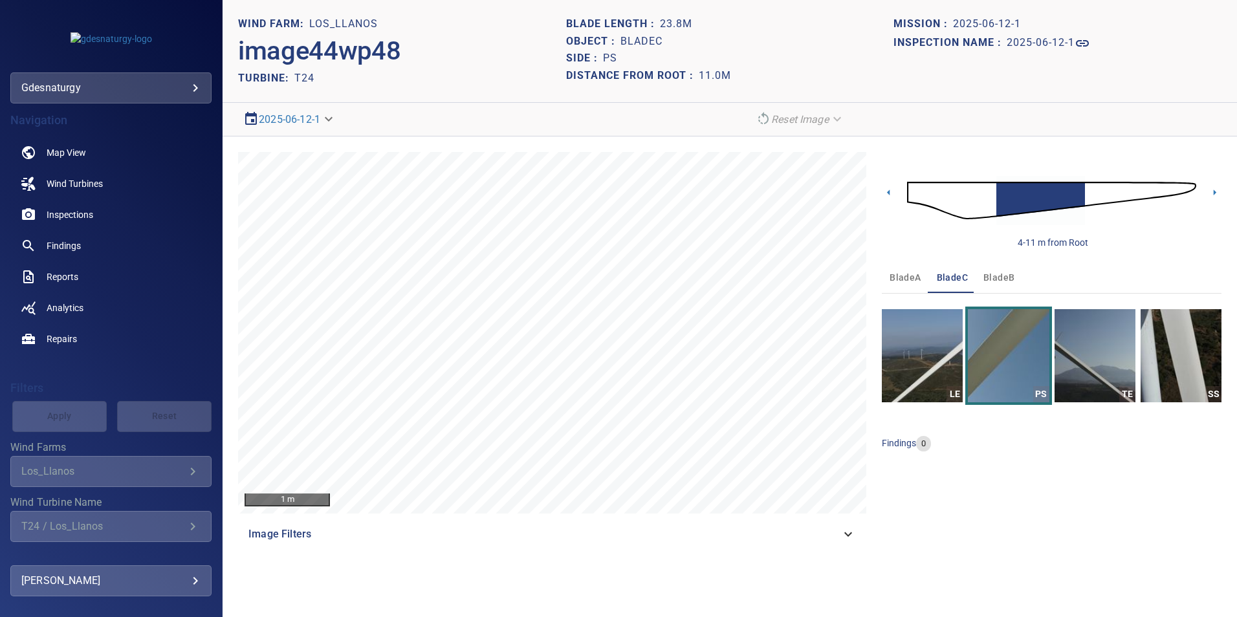
click at [979, 193] on img at bounding box center [1051, 201] width 289 height 70
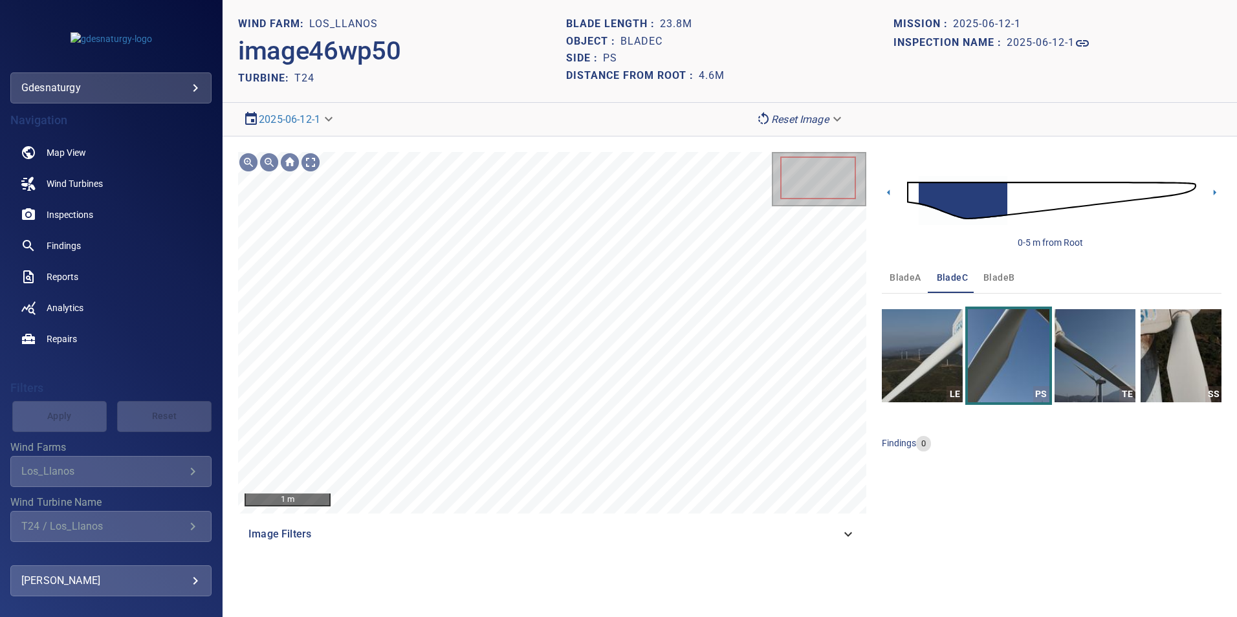
click at [1034, 197] on img at bounding box center [1051, 201] width 289 height 70
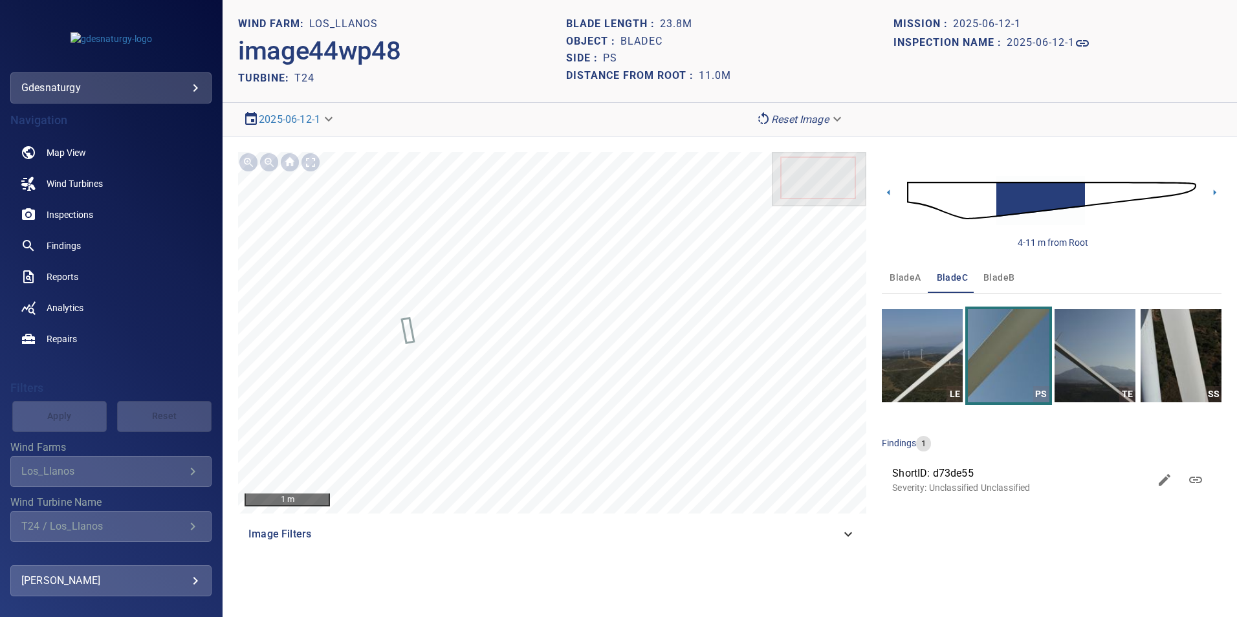
click at [1094, 196] on img at bounding box center [1051, 201] width 289 height 70
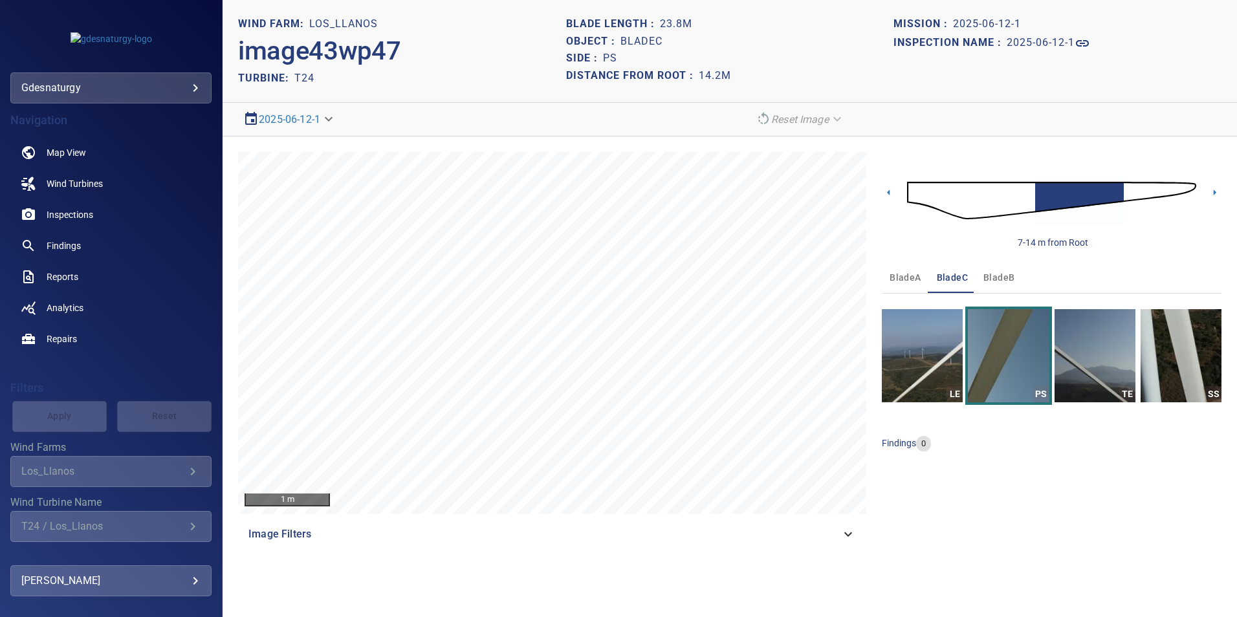
click at [1136, 183] on img at bounding box center [1051, 201] width 289 height 70
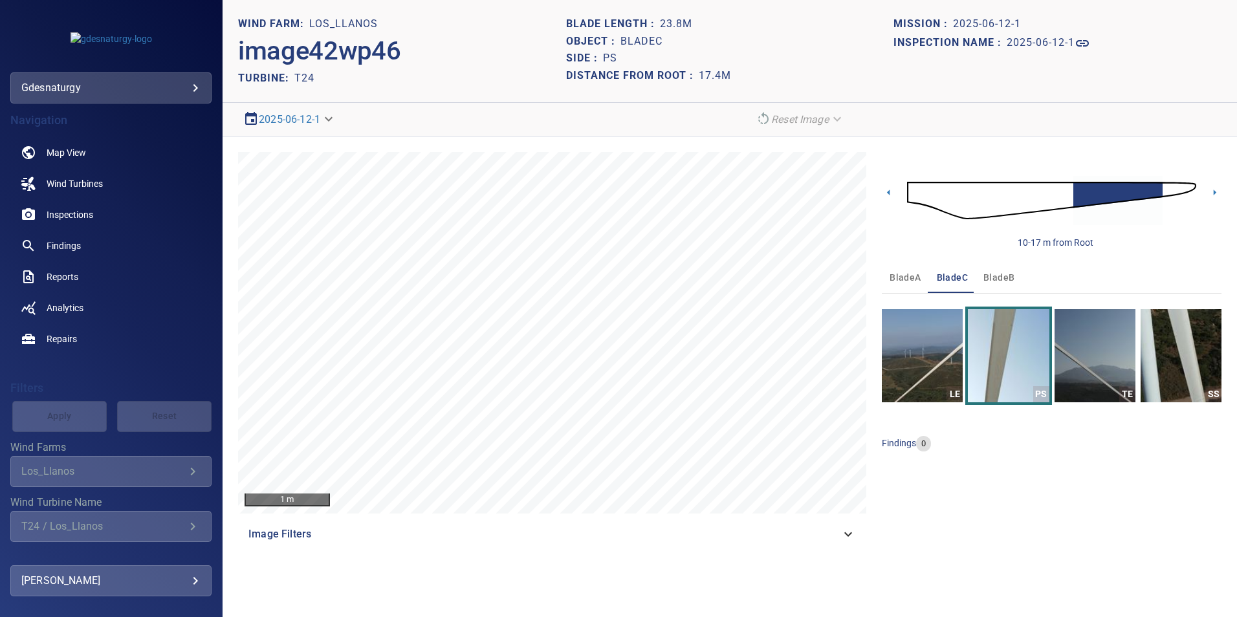
click at [1065, 187] on img at bounding box center [1051, 201] width 289 height 70
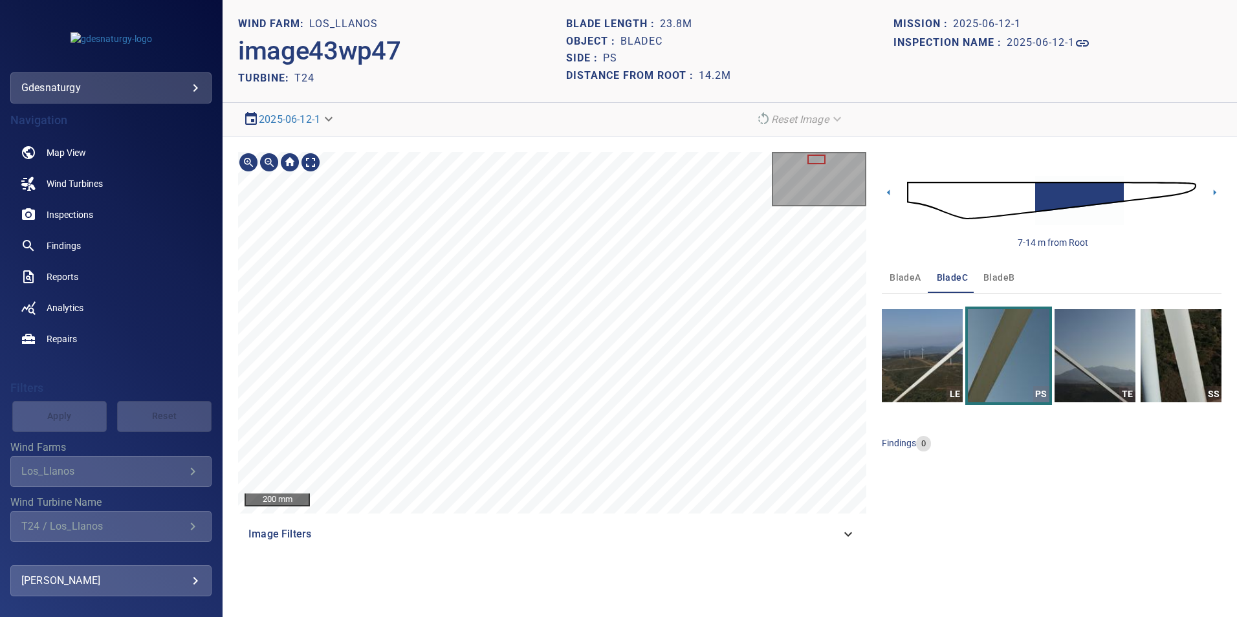
click at [482, 569] on section "**********" at bounding box center [730, 308] width 1014 height 617
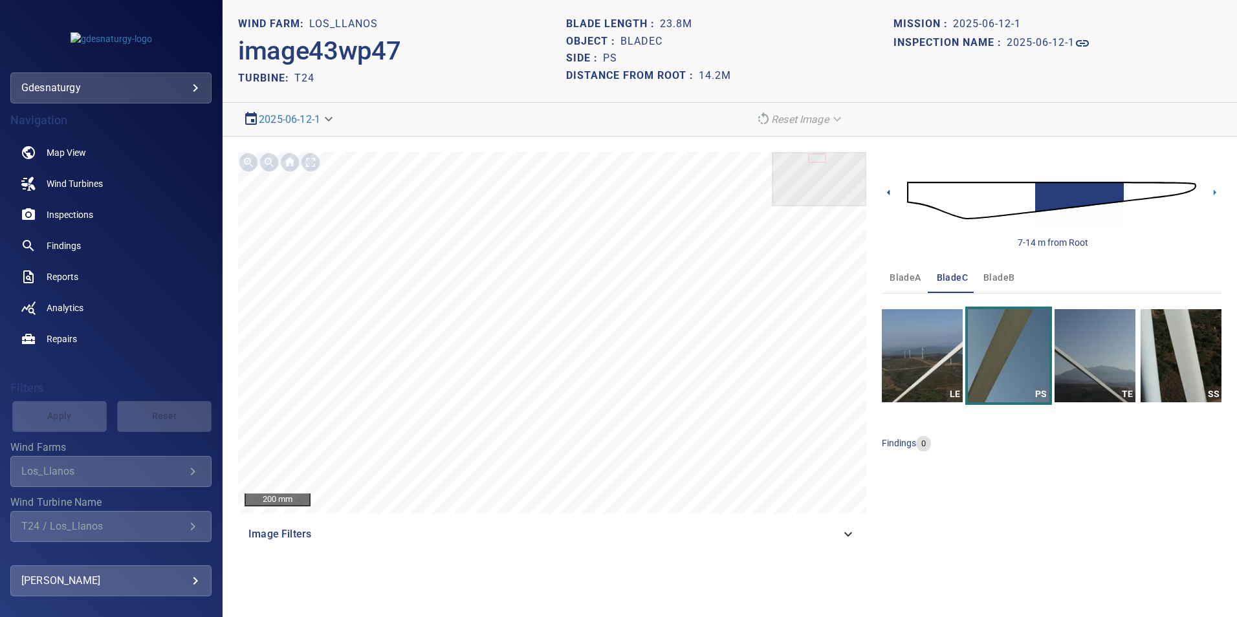
click at [889, 195] on icon at bounding box center [889, 193] width 14 height 14
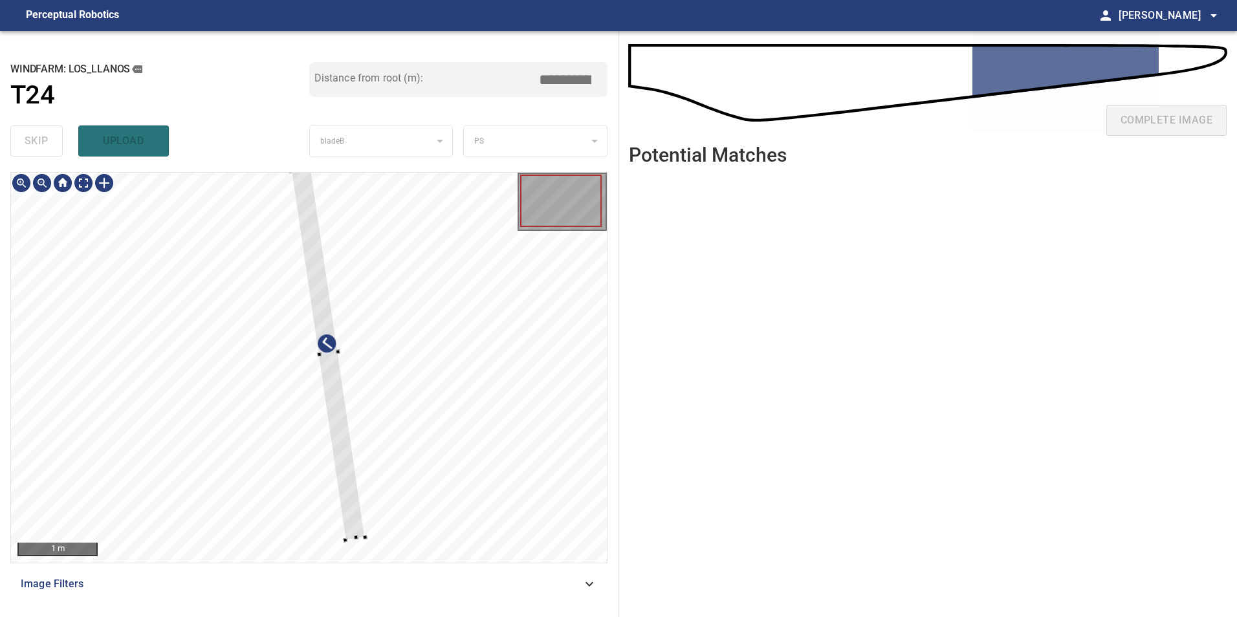
click at [381, 411] on div at bounding box center [309, 368] width 596 height 390
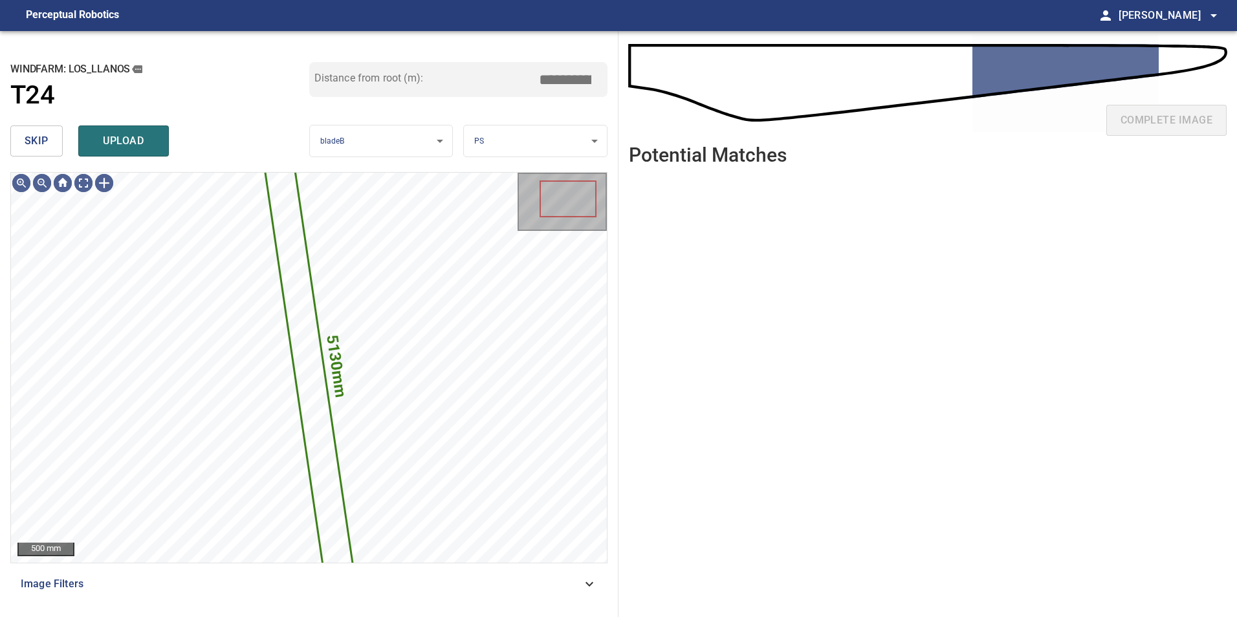
click at [34, 148] on span "skip" at bounding box center [37, 141] width 24 height 18
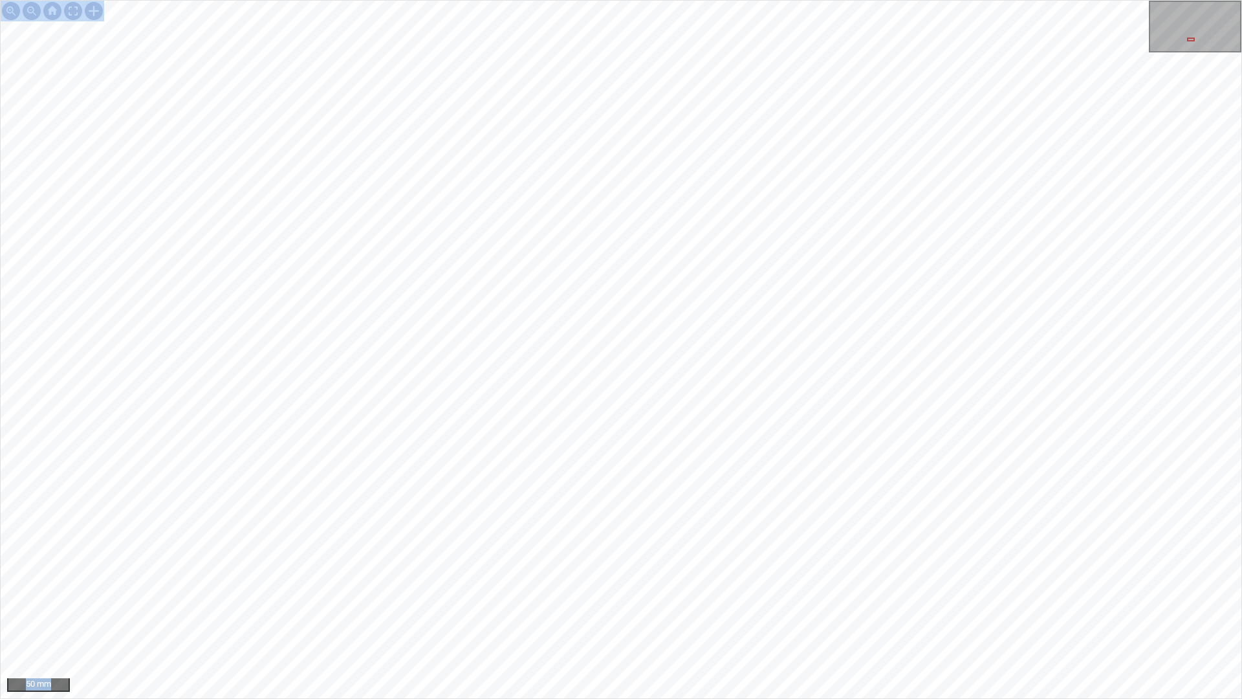
click at [598, 201] on div "50 mm" at bounding box center [621, 349] width 1242 height 699
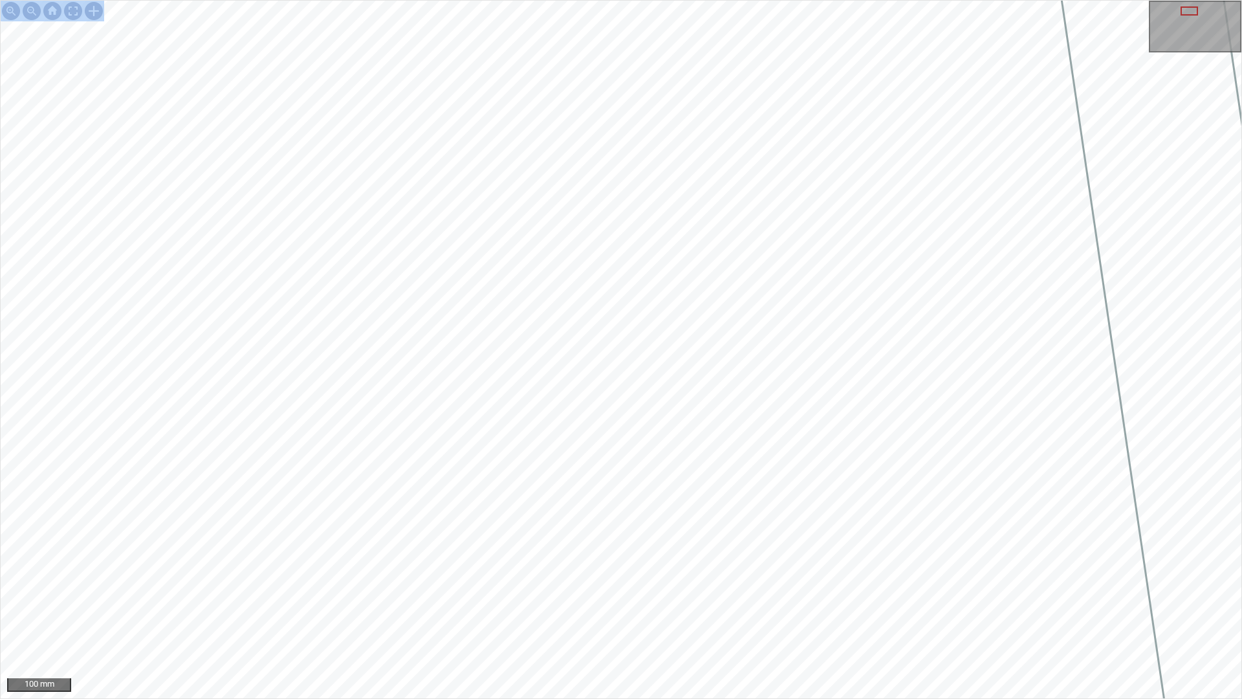
click at [556, 616] on div "100 mm" at bounding box center [621, 349] width 1242 height 699
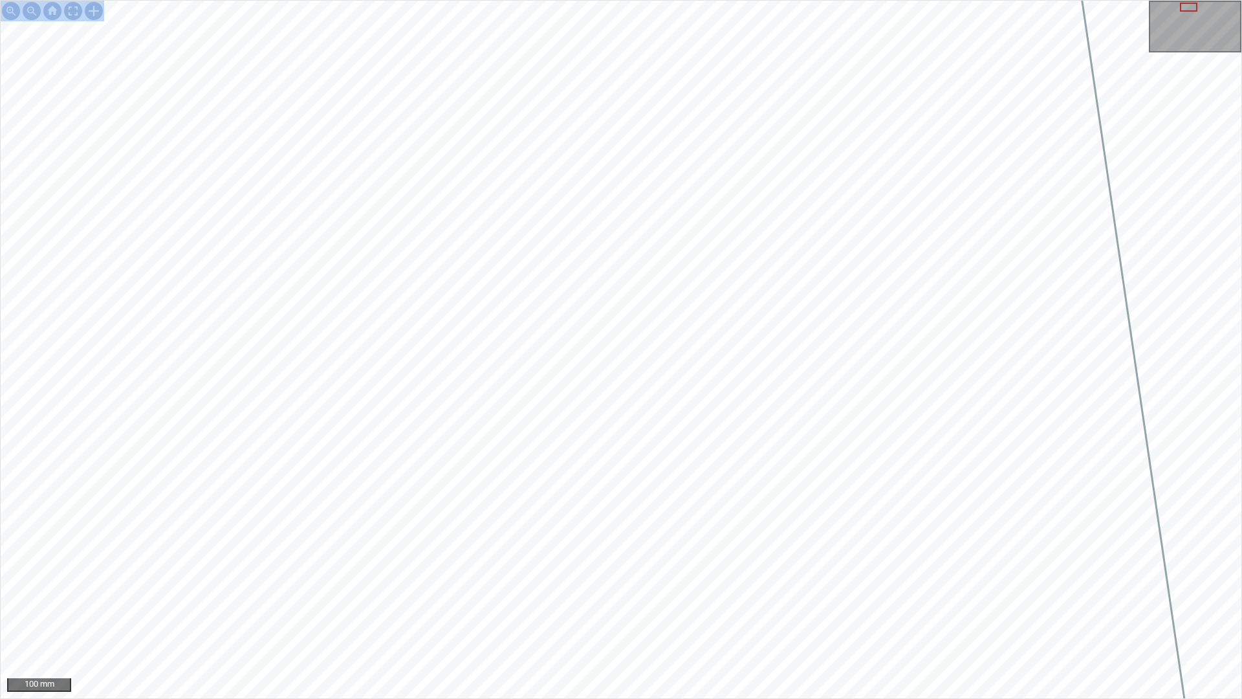
click at [591, 616] on div "100 mm" at bounding box center [621, 349] width 1242 height 699
click at [904, 0] on div "50 mm" at bounding box center [621, 349] width 1242 height 699
click at [744, 616] on div "50 mm" at bounding box center [621, 349] width 1242 height 699
click at [829, 616] on div "50 mm" at bounding box center [621, 349] width 1242 height 699
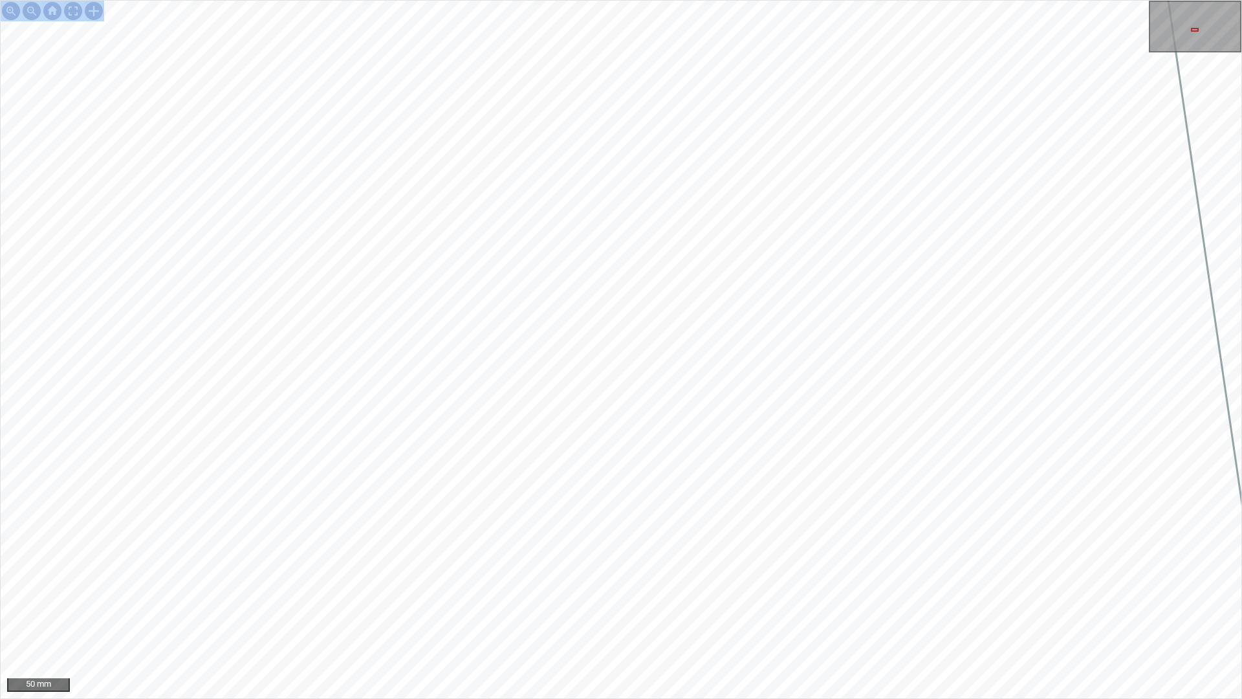
click at [706, 616] on div "50 mm" at bounding box center [621, 349] width 1242 height 699
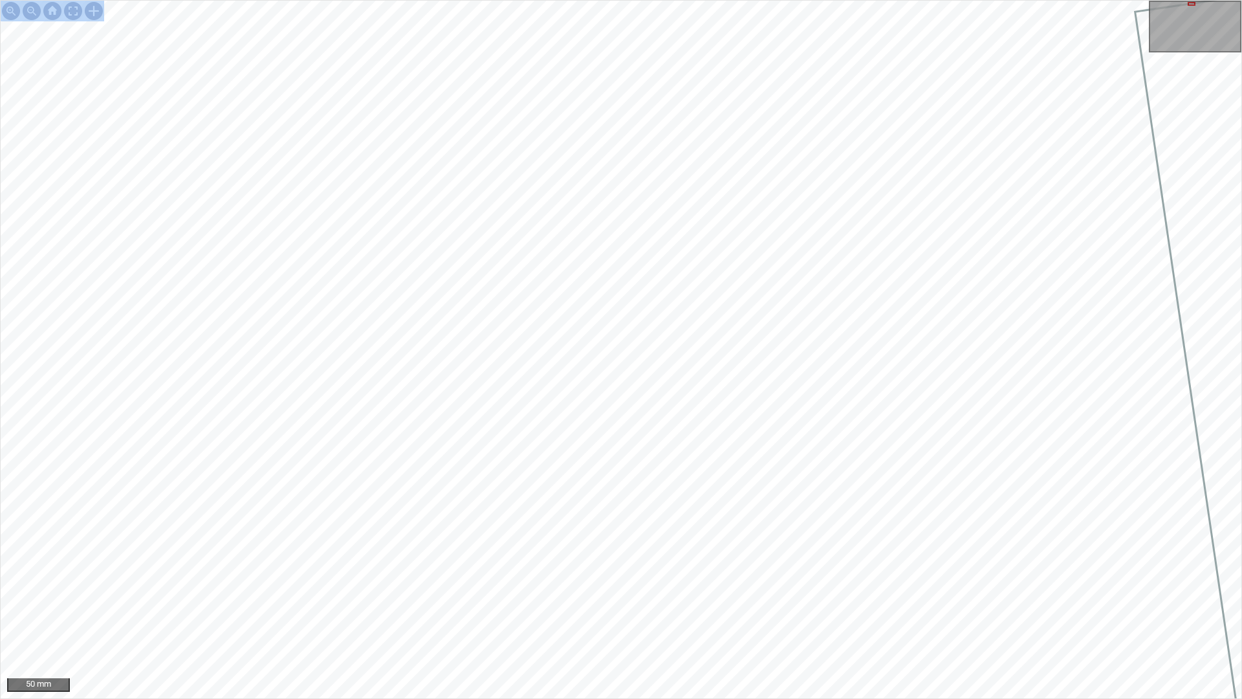
click at [698, 616] on div "50 mm" at bounding box center [621, 349] width 1242 height 699
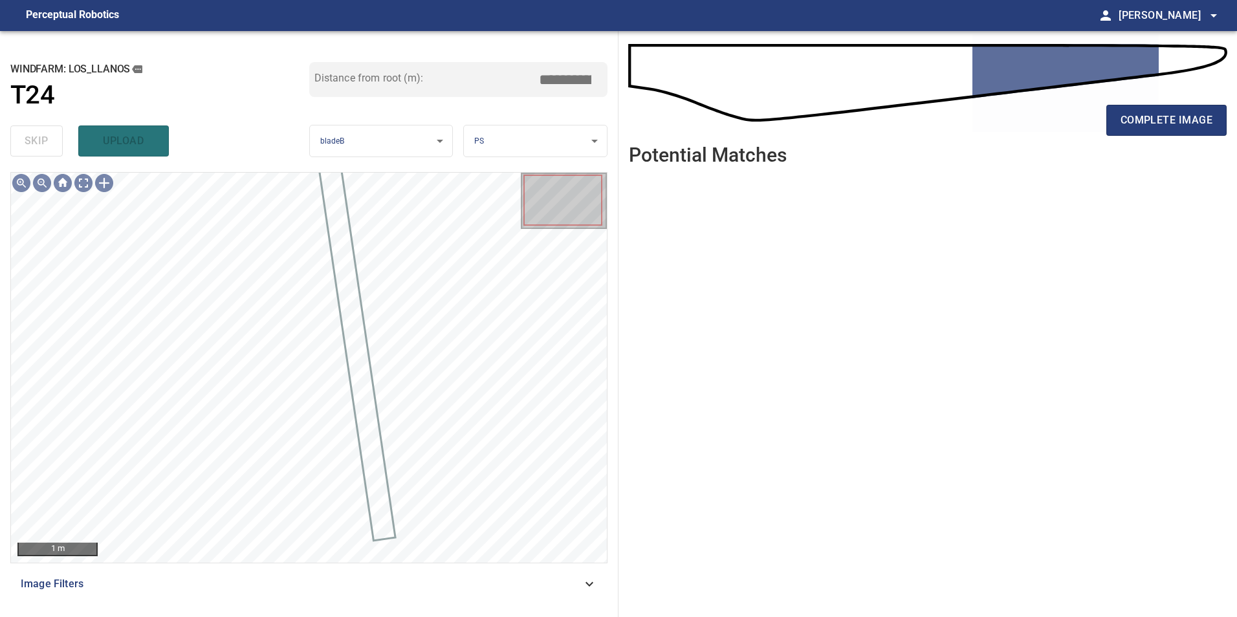
click at [574, 591] on span "Image Filters" at bounding box center [301, 584] width 561 height 16
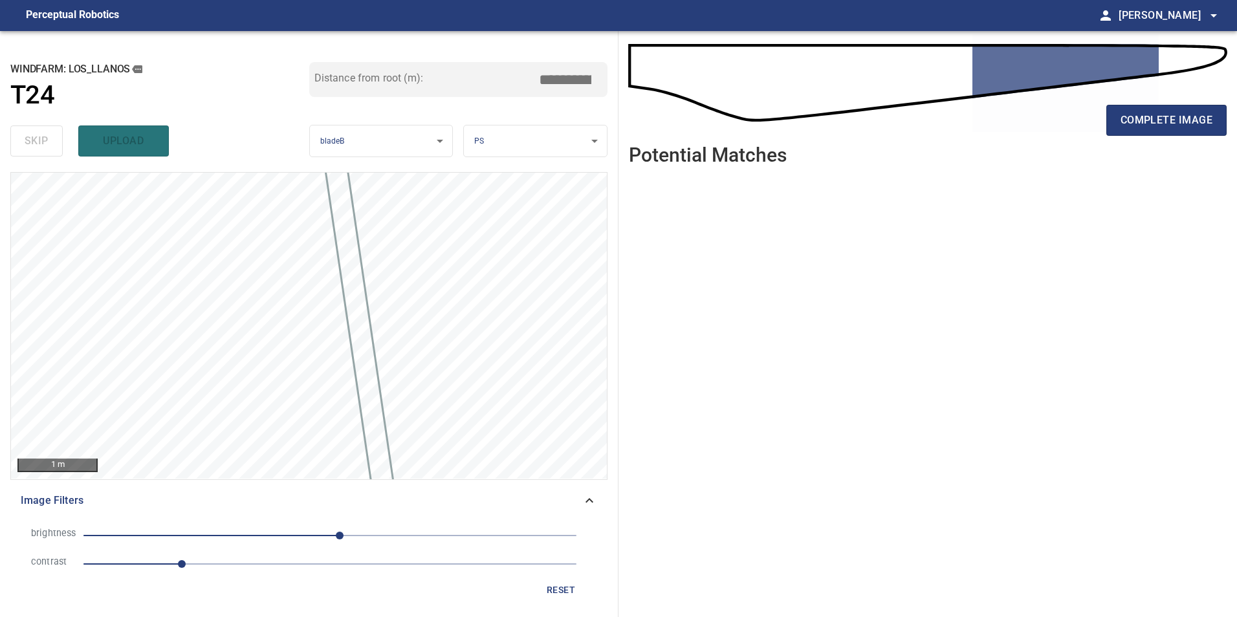
click at [306, 566] on span "1" at bounding box center [329, 564] width 493 height 18
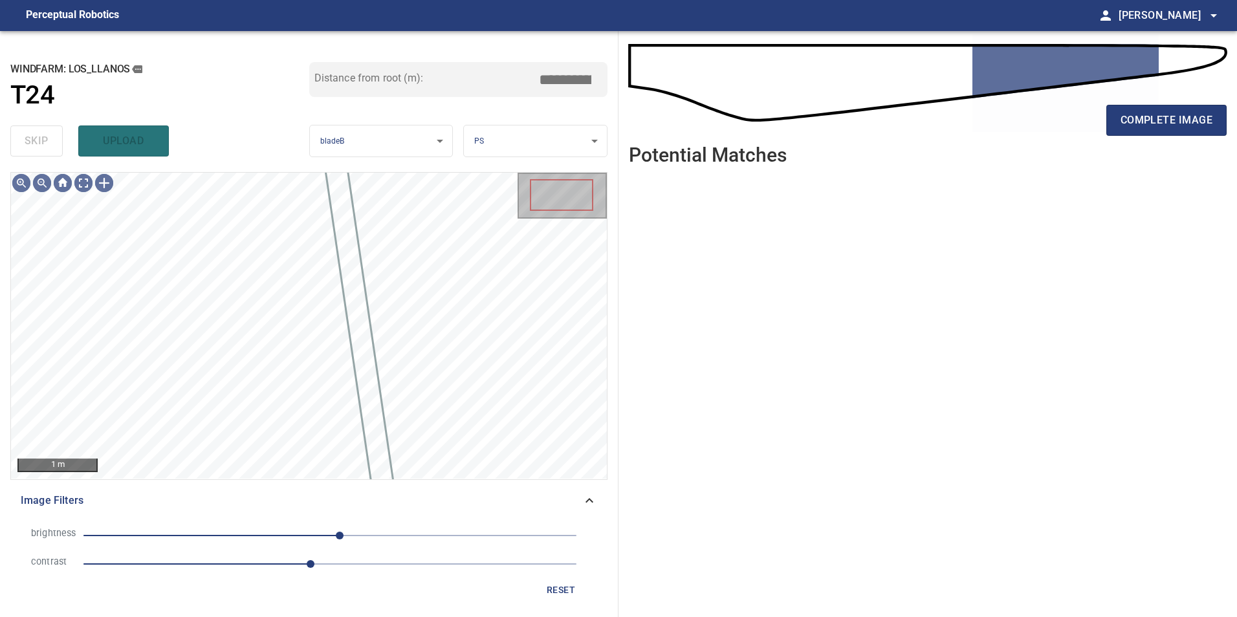
click at [264, 540] on span "10" at bounding box center [329, 536] width 493 height 18
click at [228, 532] on span "-68" at bounding box center [329, 536] width 493 height 18
click at [195, 534] on span "-140" at bounding box center [329, 536] width 493 height 18
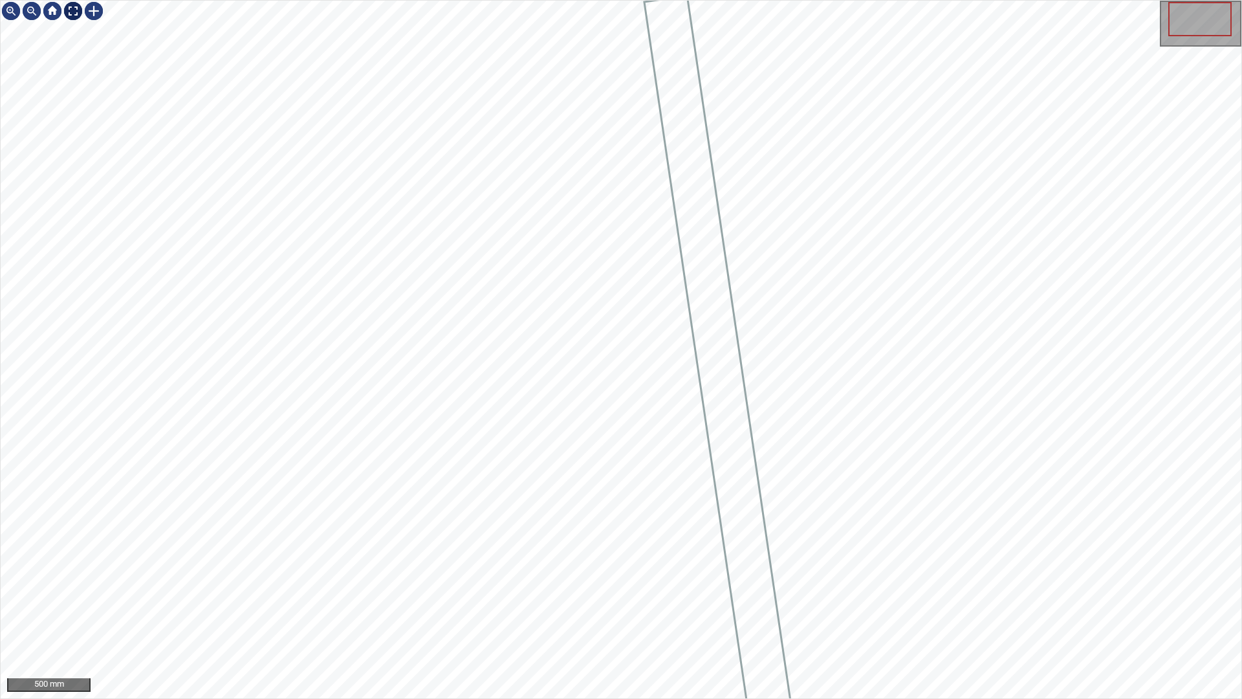
click at [73, 4] on div at bounding box center [73, 11] width 21 height 21
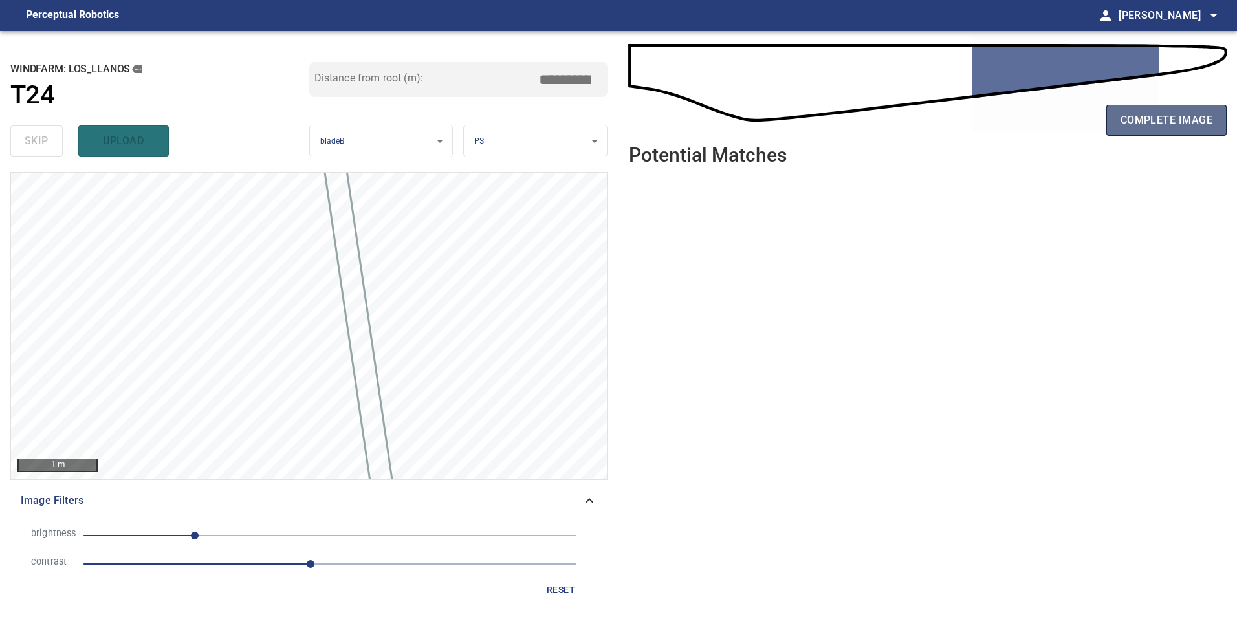
click at [1190, 125] on span "complete image" at bounding box center [1166, 120] width 92 height 18
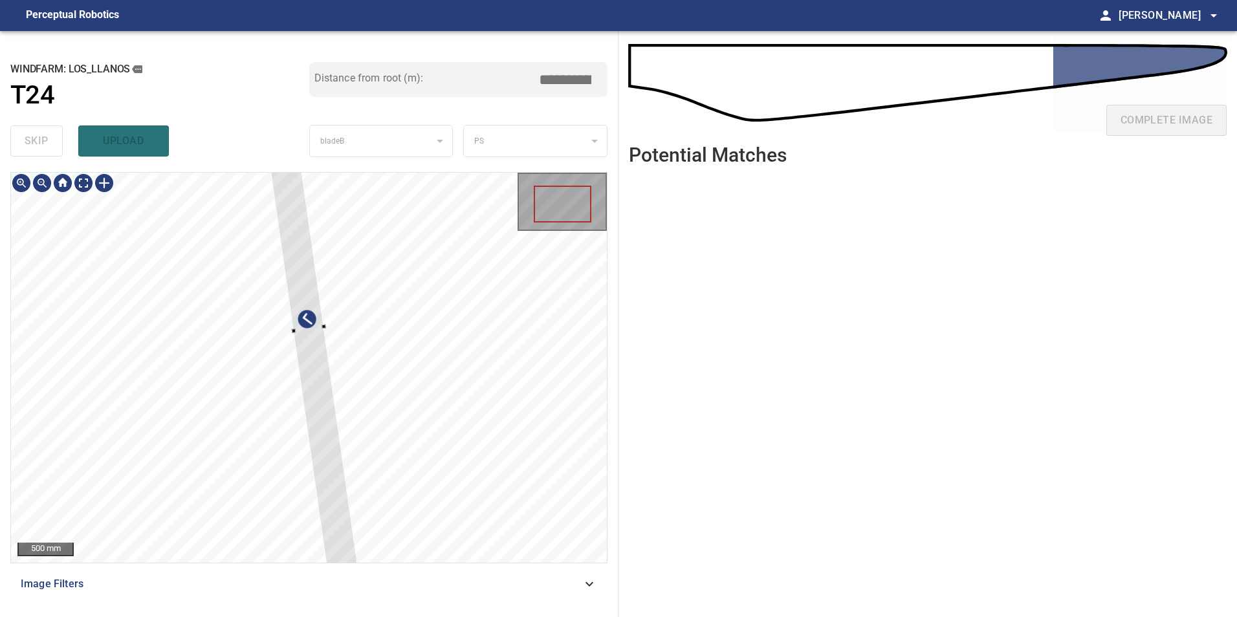
click at [391, 422] on div at bounding box center [309, 368] width 596 height 390
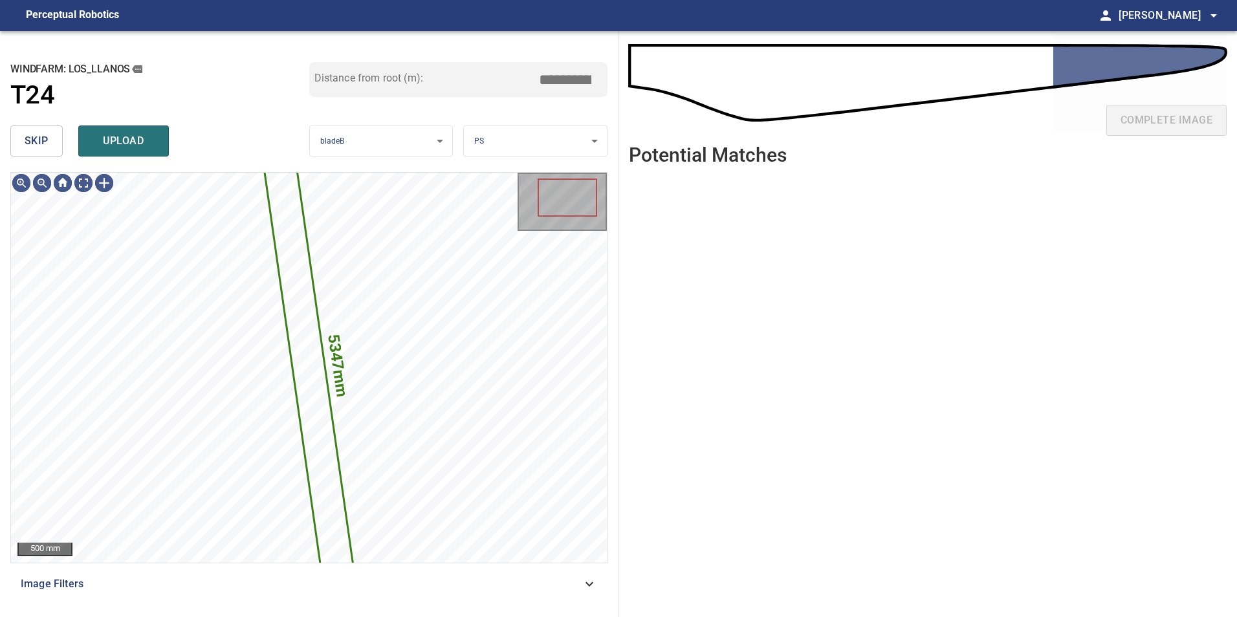
click at [41, 129] on button "skip" at bounding box center [36, 140] width 52 height 31
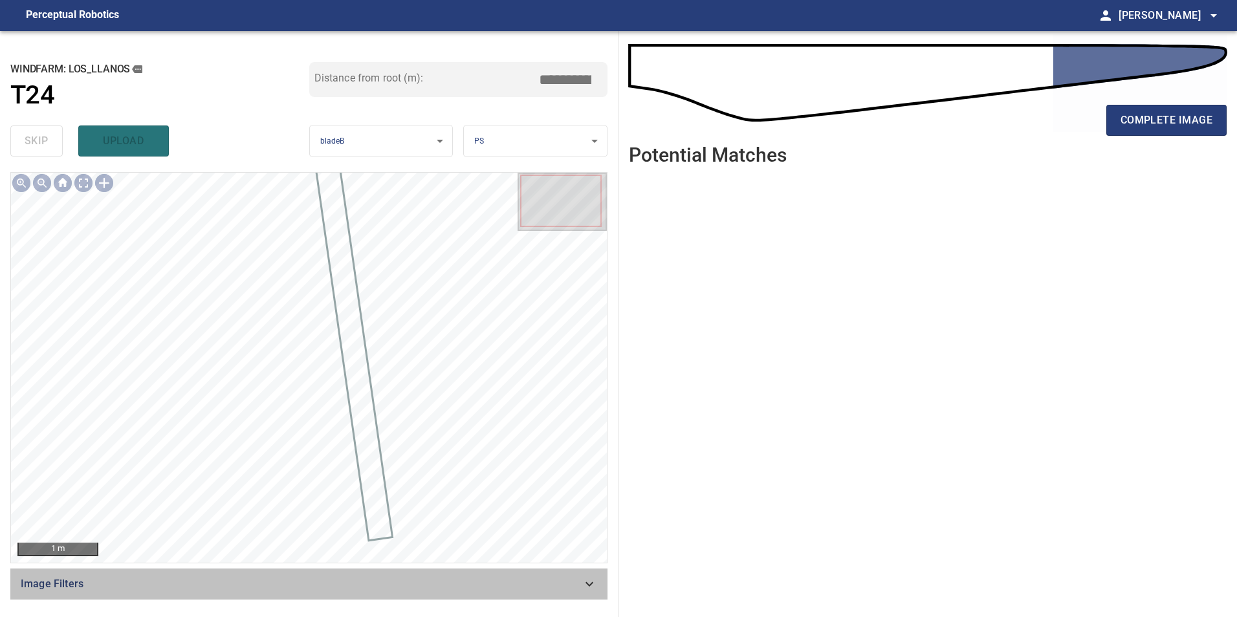
click at [578, 584] on span "Image Filters" at bounding box center [301, 584] width 561 height 16
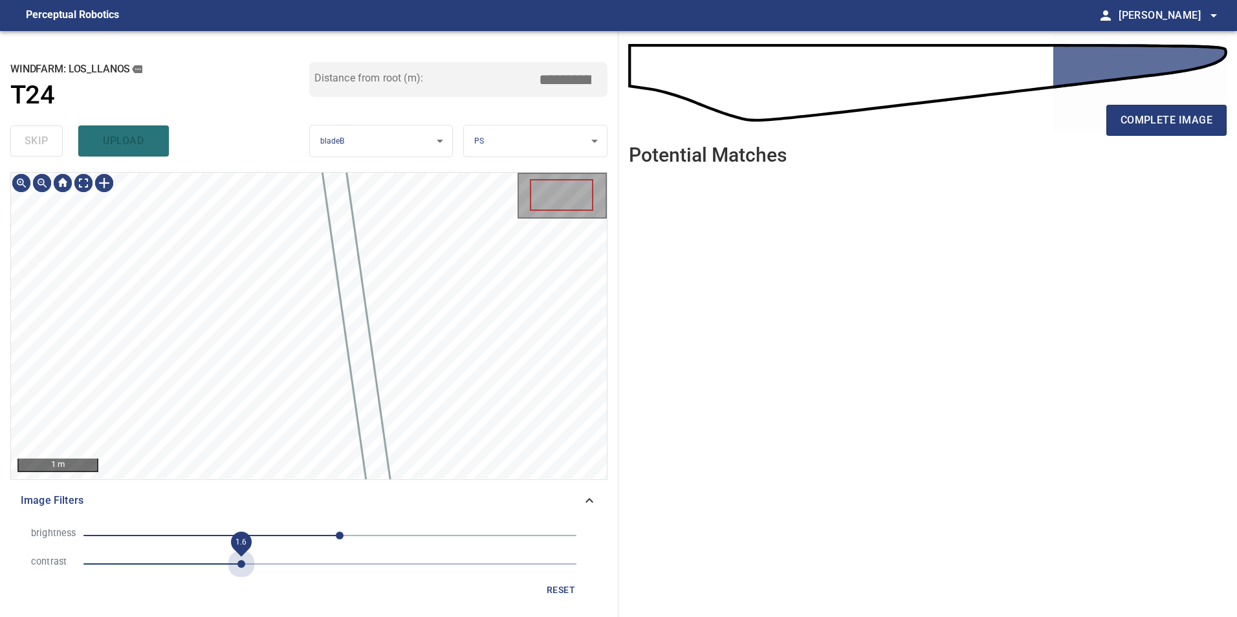
click at [238, 556] on span "1.6" at bounding box center [329, 564] width 493 height 18
click at [284, 530] on span "-48" at bounding box center [329, 536] width 493 height 18
click at [266, 530] on span "-66" at bounding box center [329, 536] width 493 height 18
click at [250, 528] on span "-84" at bounding box center [329, 536] width 493 height 18
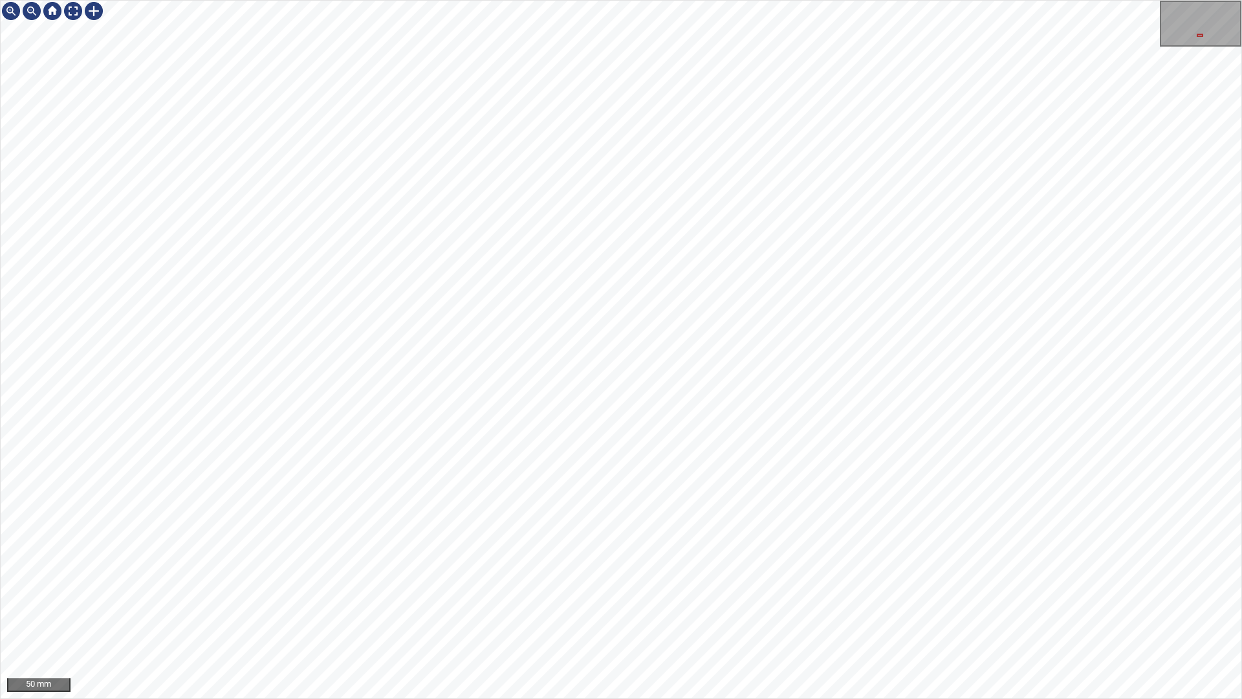
click at [679, 616] on div "50 mm" at bounding box center [621, 349] width 1242 height 699
click at [698, 616] on div "50 mm" at bounding box center [621, 349] width 1242 height 699
click at [695, 616] on div "50 mm" at bounding box center [621, 349] width 1242 height 699
click at [909, 616] on div "50 mm" at bounding box center [621, 349] width 1242 height 699
click at [796, 616] on div "50 mm" at bounding box center [621, 349] width 1242 height 699
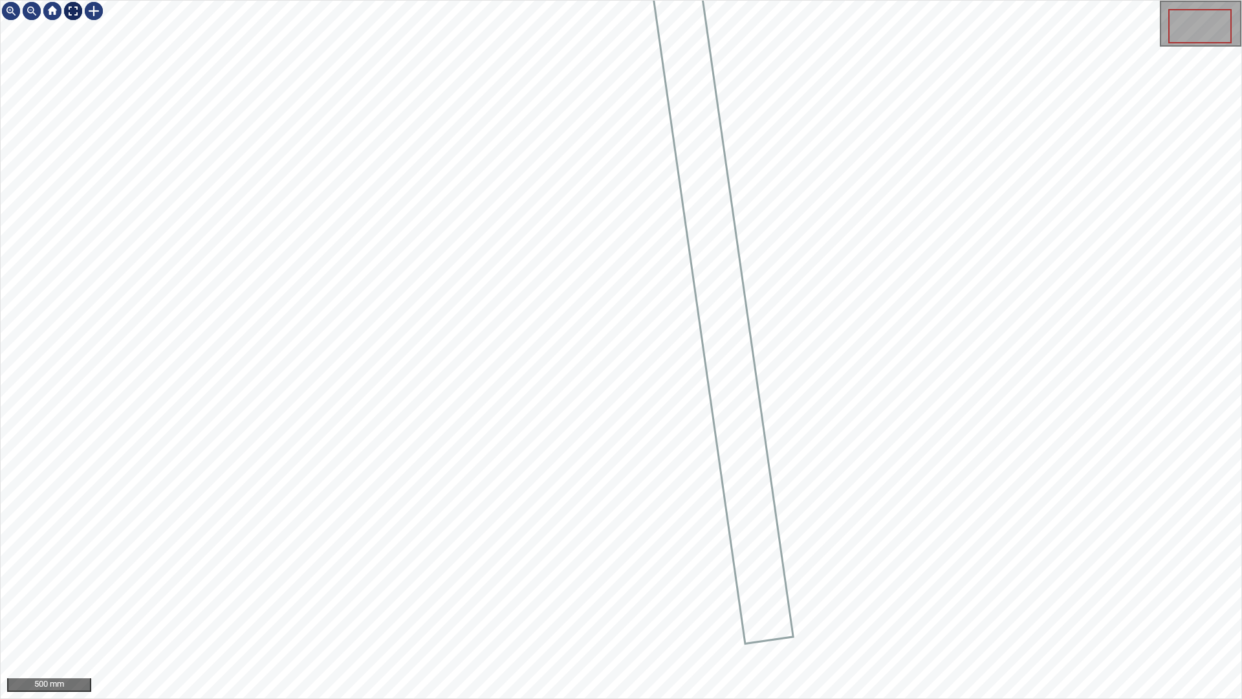
click at [67, 5] on div at bounding box center [73, 11] width 21 height 21
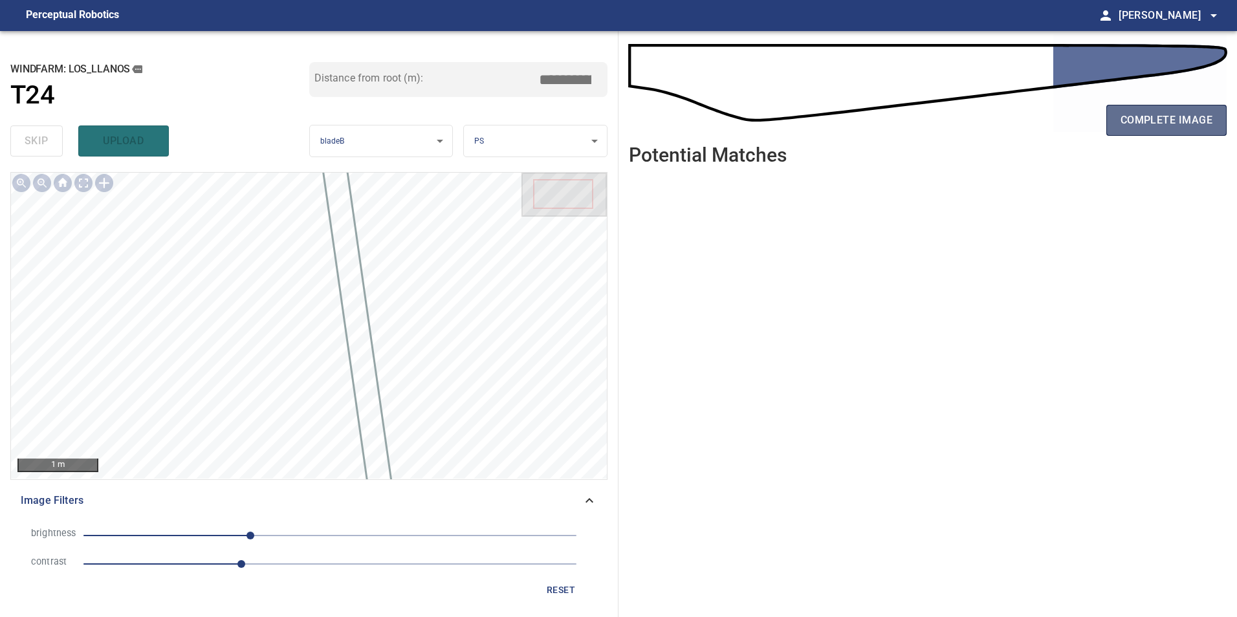
click at [1138, 119] on span "complete image" at bounding box center [1166, 120] width 92 height 18
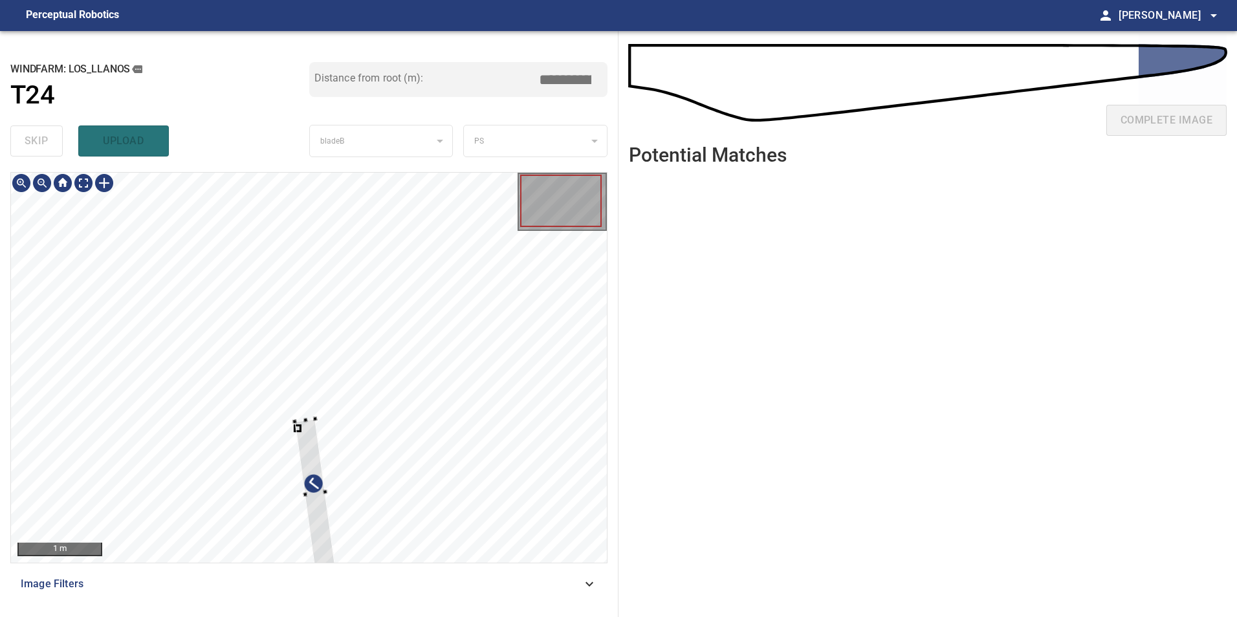
click at [413, 360] on div at bounding box center [309, 368] width 596 height 390
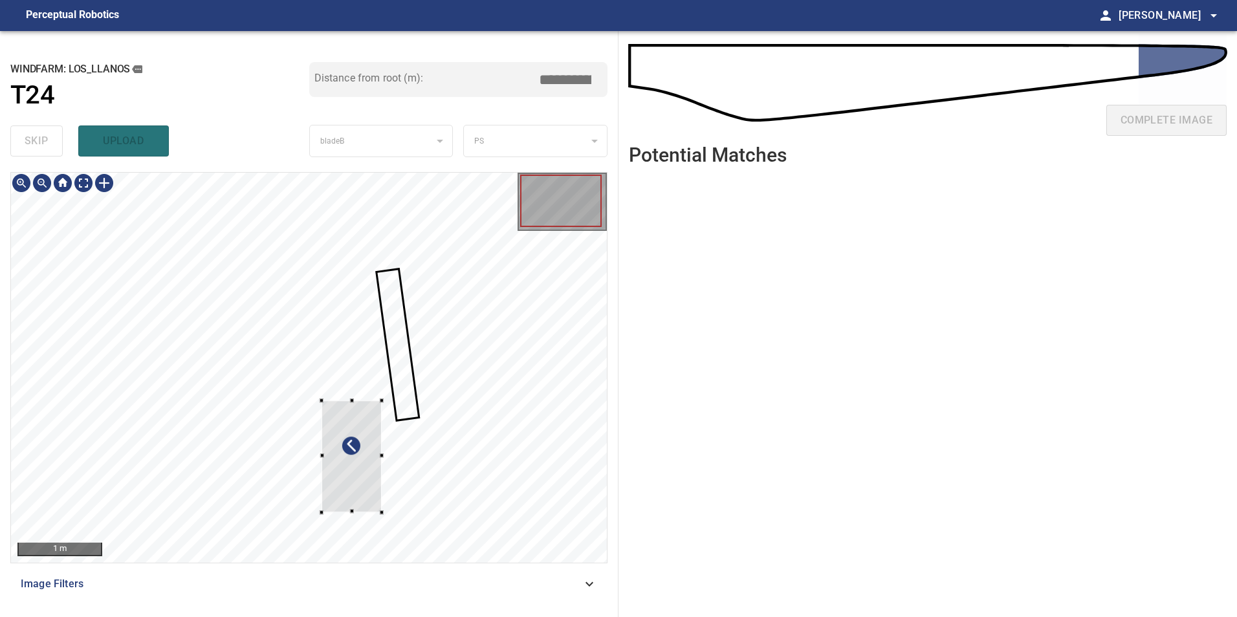
click at [461, 351] on div at bounding box center [309, 368] width 596 height 390
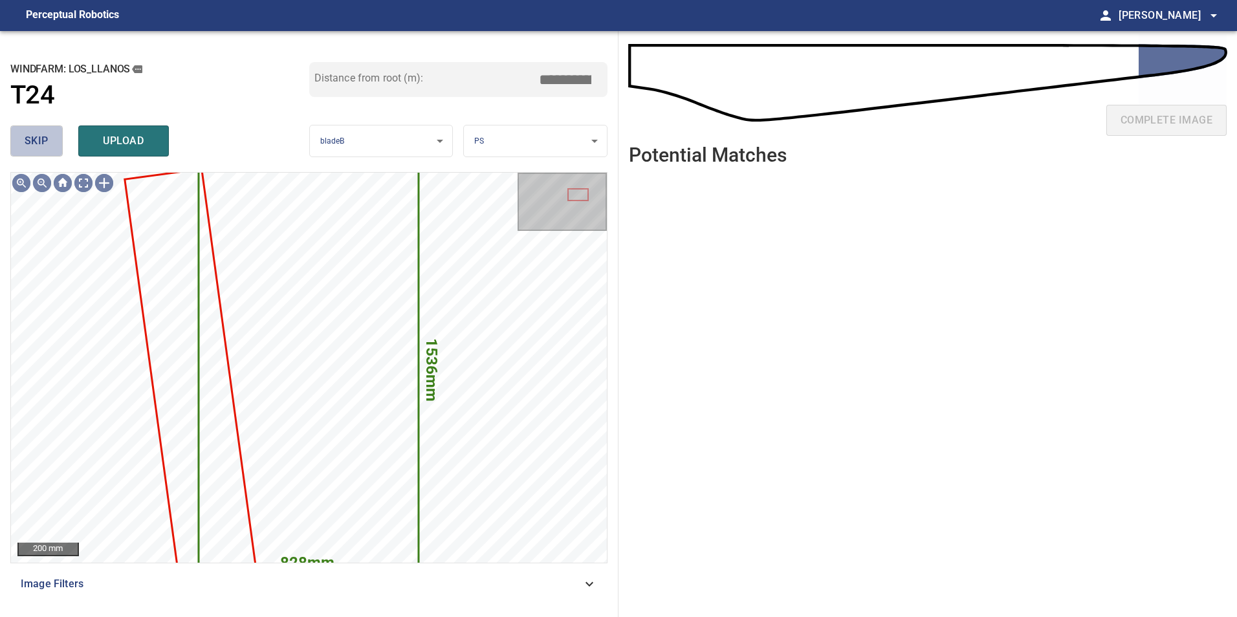
click at [25, 140] on span "skip" at bounding box center [37, 141] width 24 height 18
click at [27, 142] on span "skip" at bounding box center [37, 141] width 24 height 18
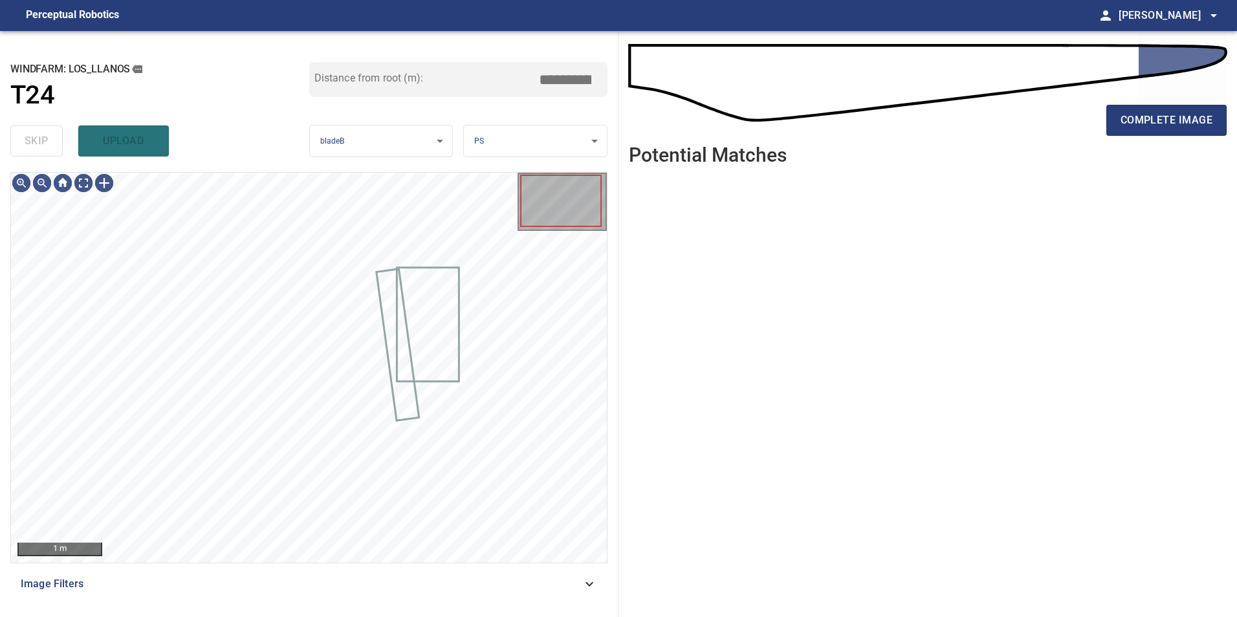
click at [27, 145] on div "skip upload" at bounding box center [159, 140] width 299 height 41
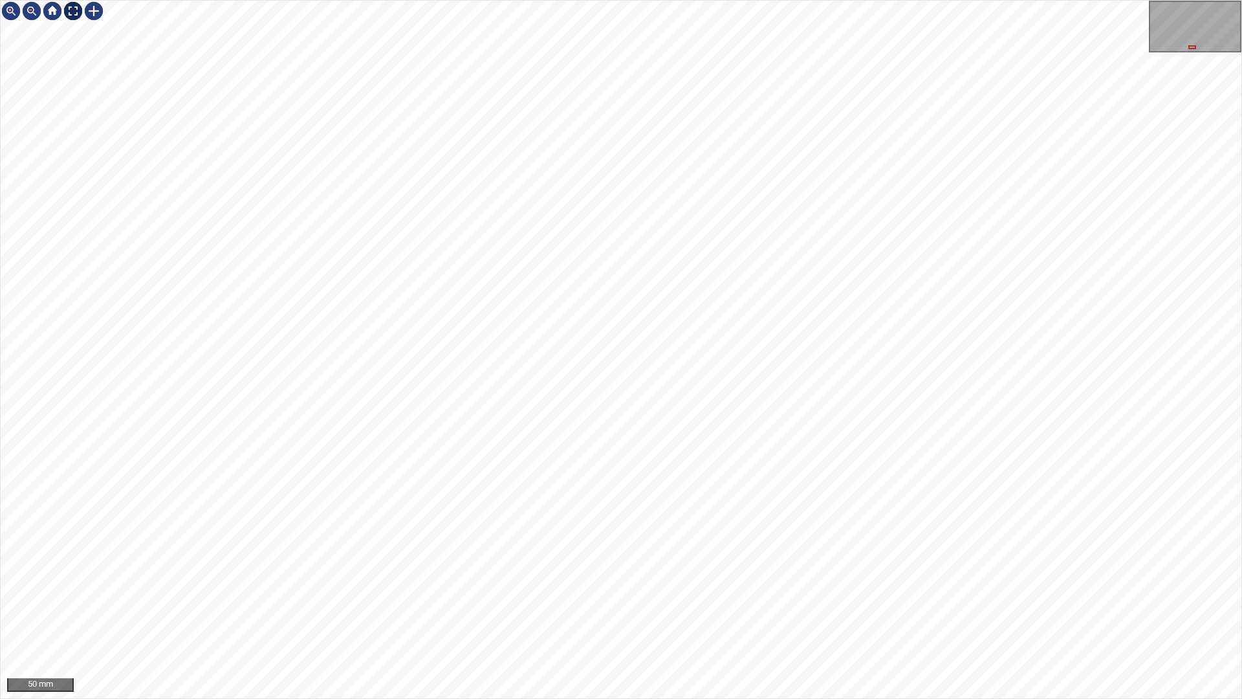
click at [76, 7] on div at bounding box center [73, 11] width 21 height 21
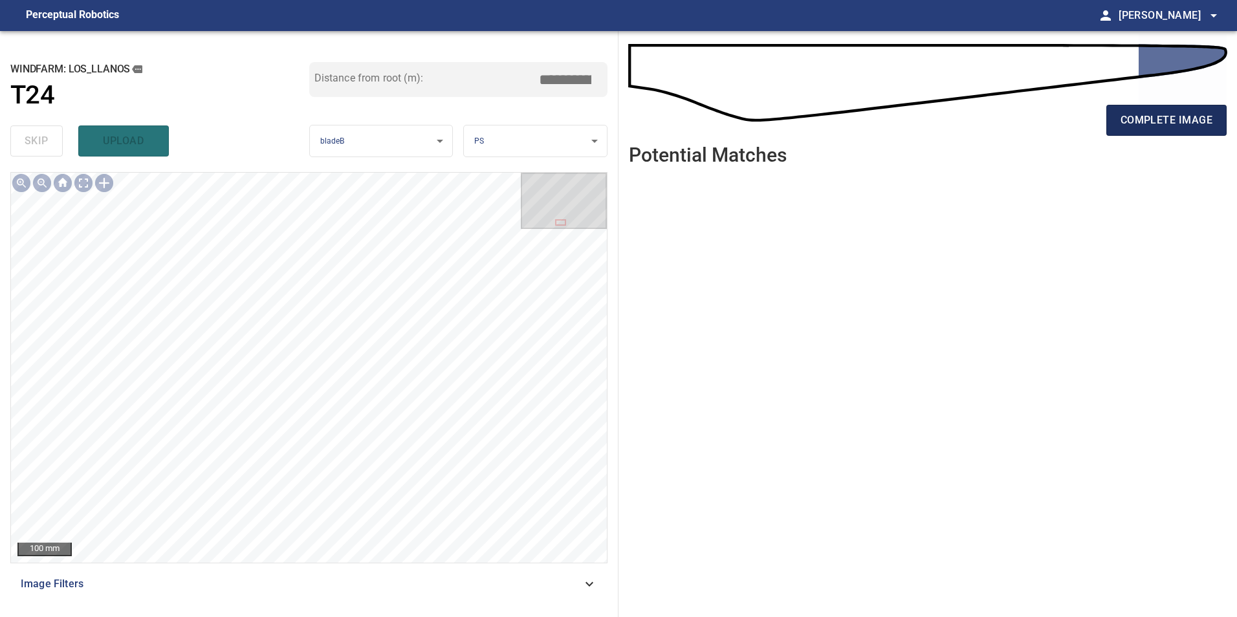
click at [1180, 129] on button "complete image" at bounding box center [1166, 120] width 120 height 31
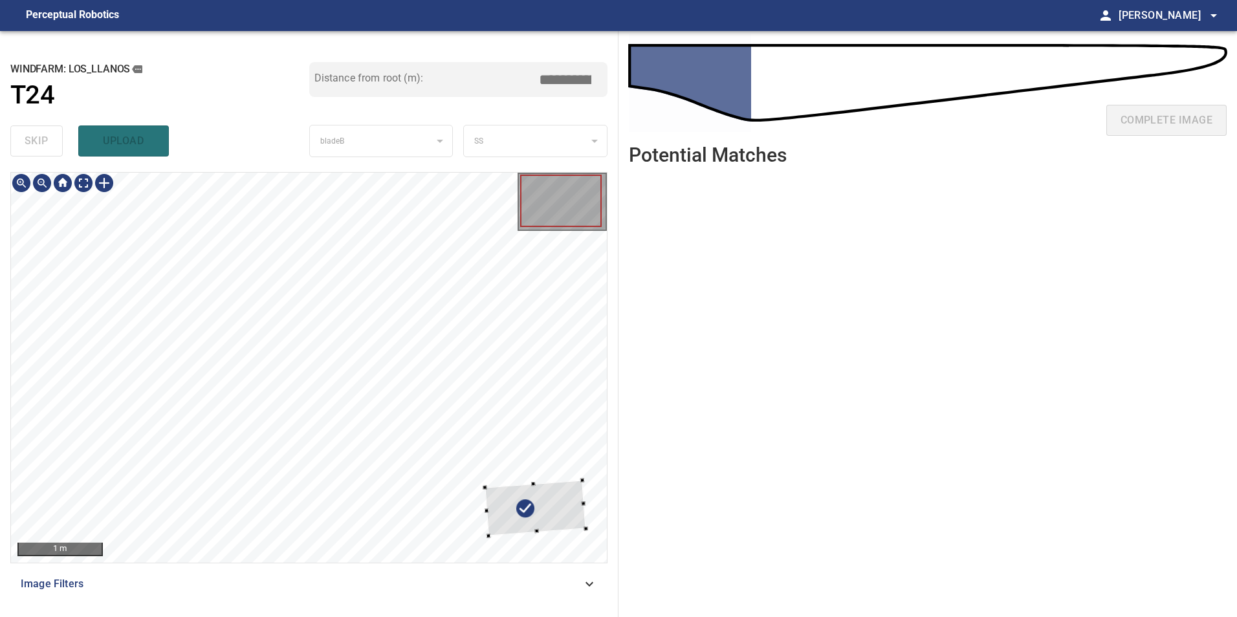
click at [596, 515] on div at bounding box center [309, 368] width 596 height 390
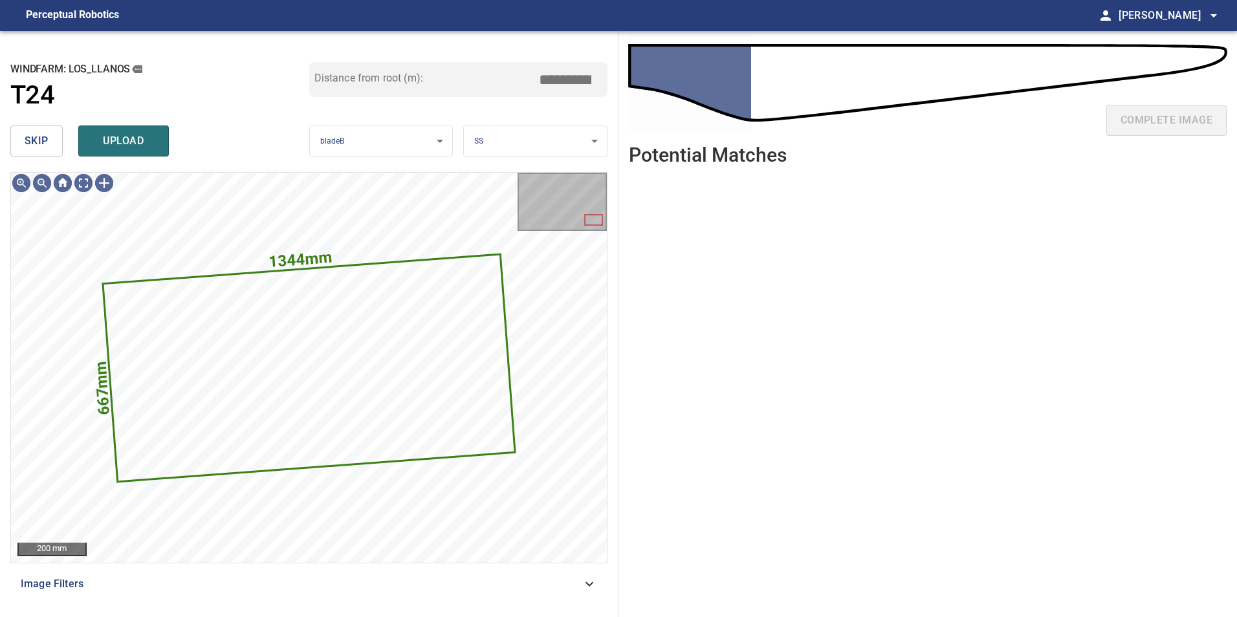
drag, startPoint x: 53, startPoint y: 148, endPoint x: 65, endPoint y: 168, distance: 22.6
click at [53, 149] on button "skip" at bounding box center [36, 140] width 52 height 31
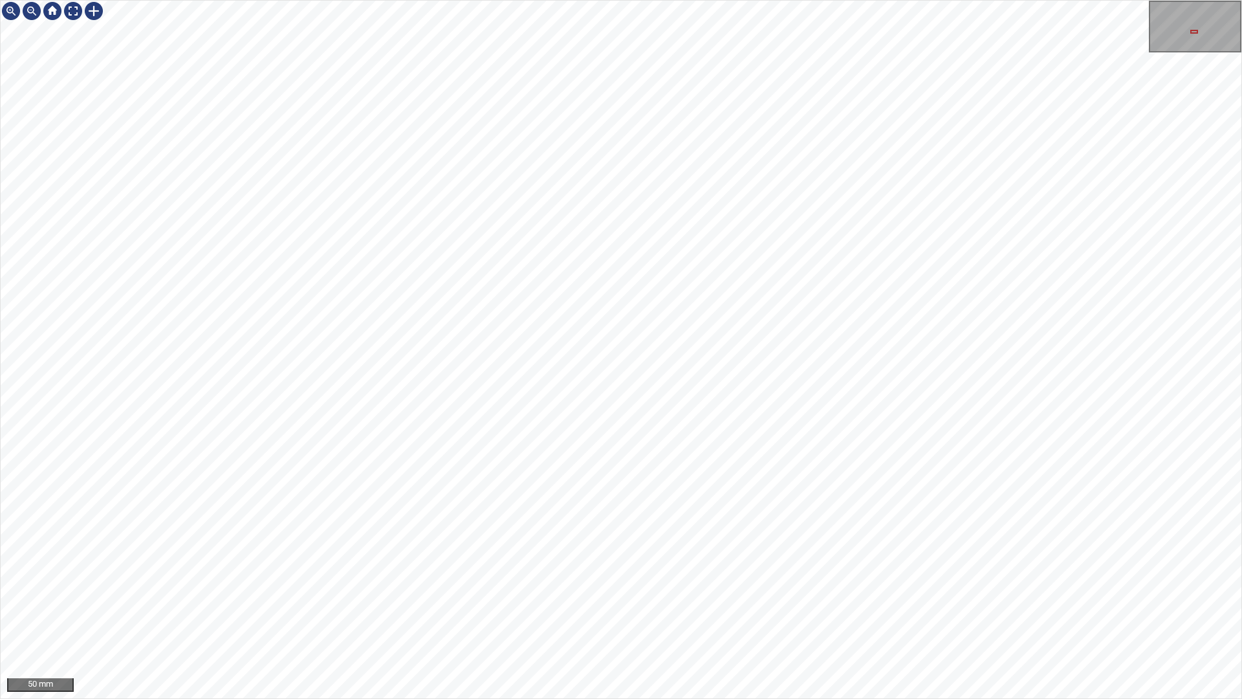
click at [450, 616] on div "50 mm" at bounding box center [621, 349] width 1242 height 699
click at [719, 616] on div "50 mm" at bounding box center [621, 349] width 1242 height 699
click at [719, 616] on div "100 mm" at bounding box center [621, 349] width 1242 height 699
click at [627, 616] on div "100 mm" at bounding box center [621, 349] width 1242 height 699
click at [78, 8] on div at bounding box center [73, 11] width 21 height 21
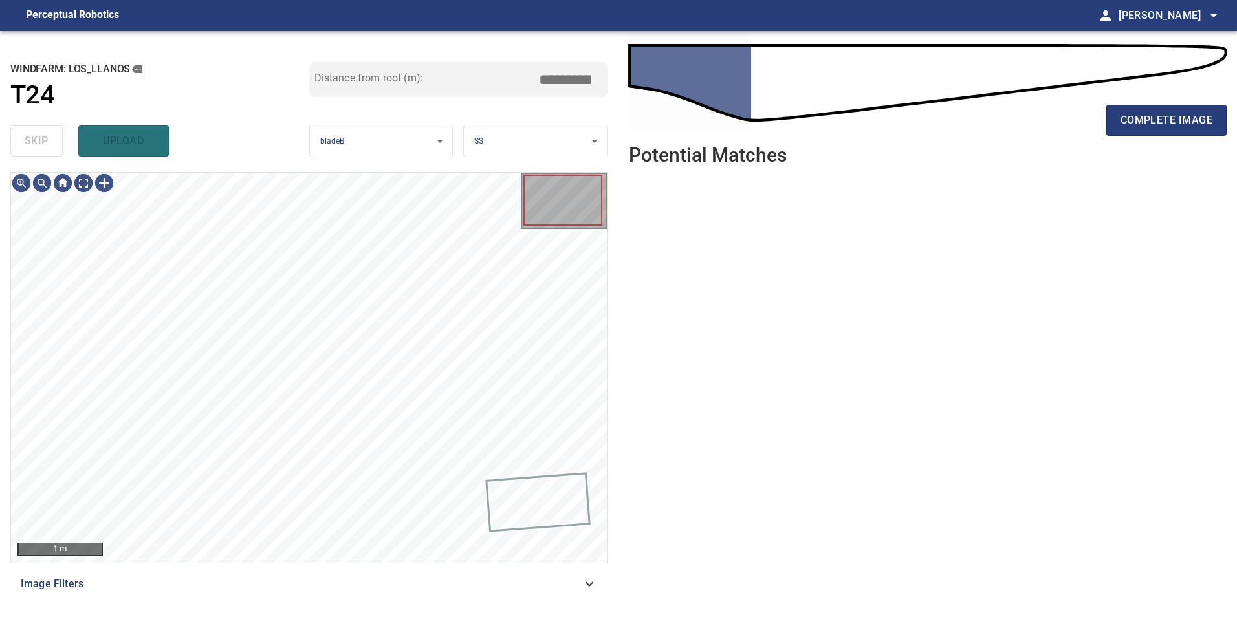
click at [547, 594] on div "Image Filters" at bounding box center [308, 584] width 597 height 31
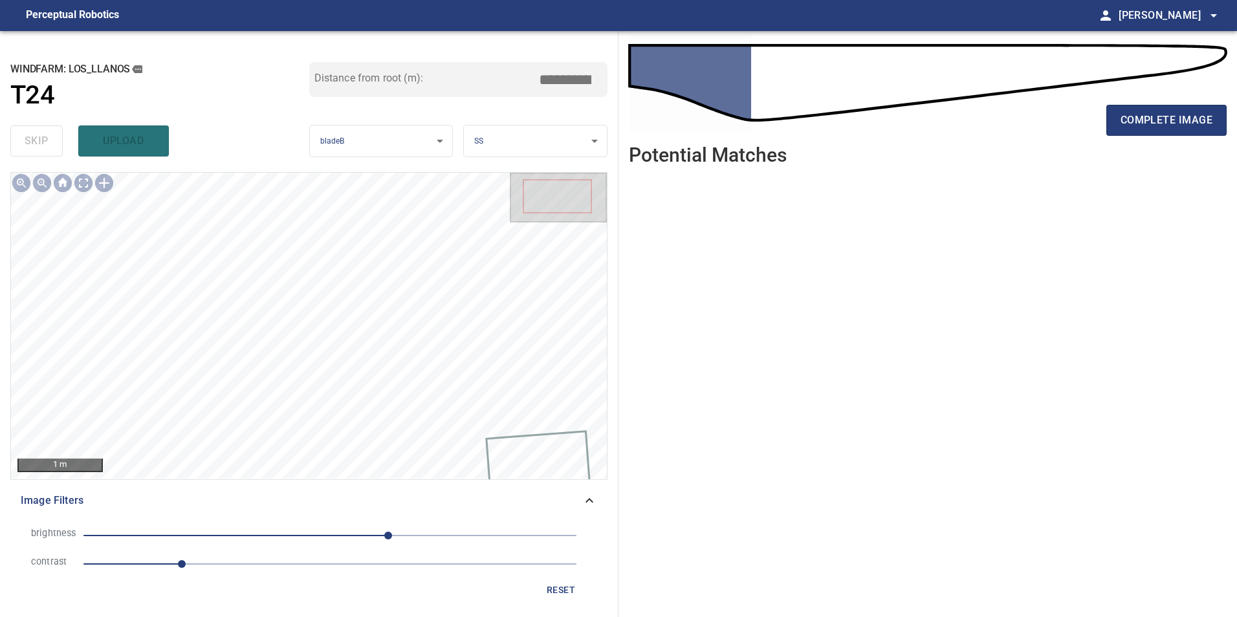
click at [253, 561] on span "1" at bounding box center [329, 564] width 493 height 18
drag, startPoint x: 299, startPoint y: 525, endPoint x: 299, endPoint y: 541, distance: 16.2
click at [299, 528] on li "brightness 60" at bounding box center [309, 535] width 576 height 28
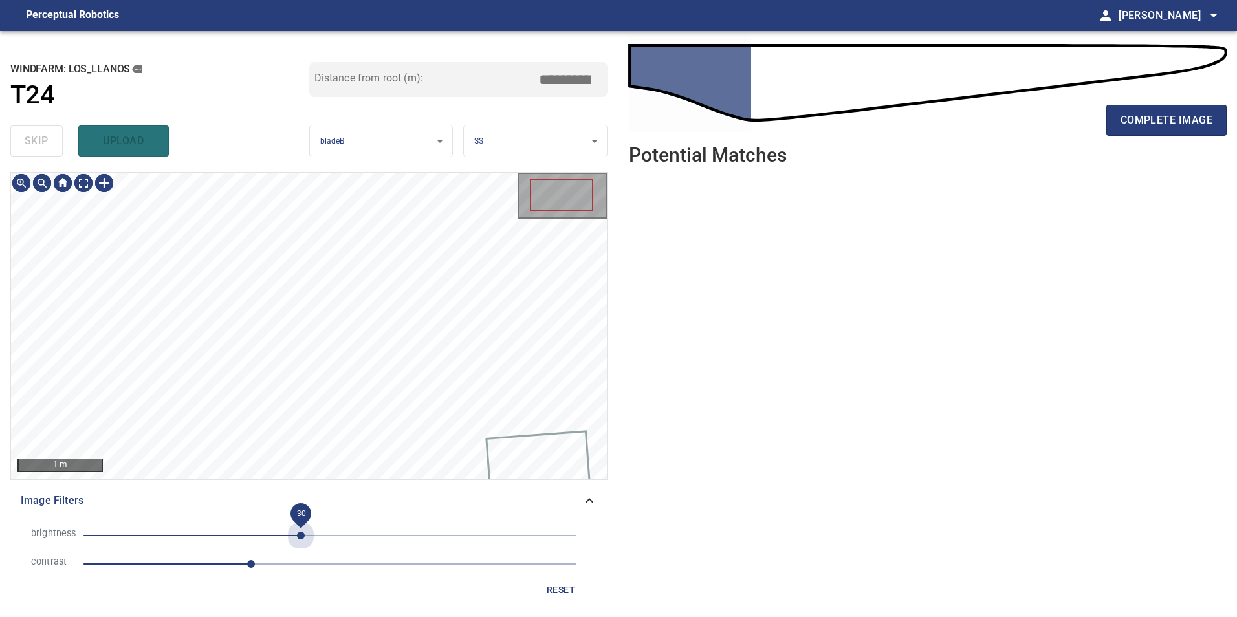
click at [301, 532] on span "-30" at bounding box center [329, 536] width 493 height 18
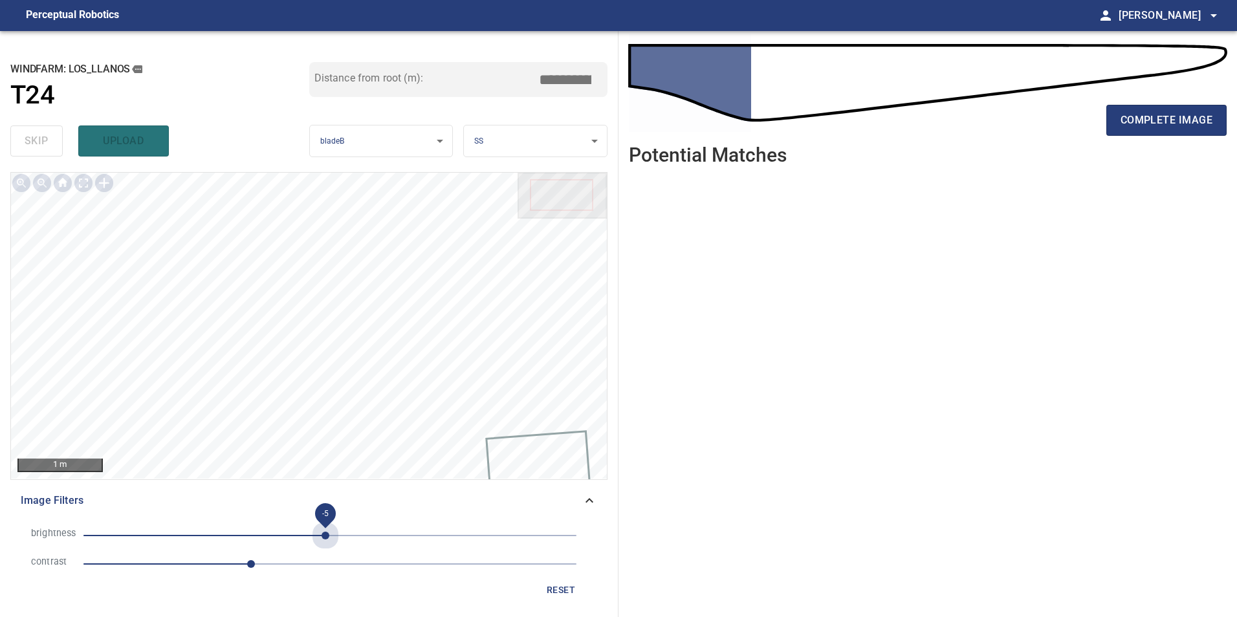
click at [325, 538] on span "-5" at bounding box center [329, 536] width 493 height 18
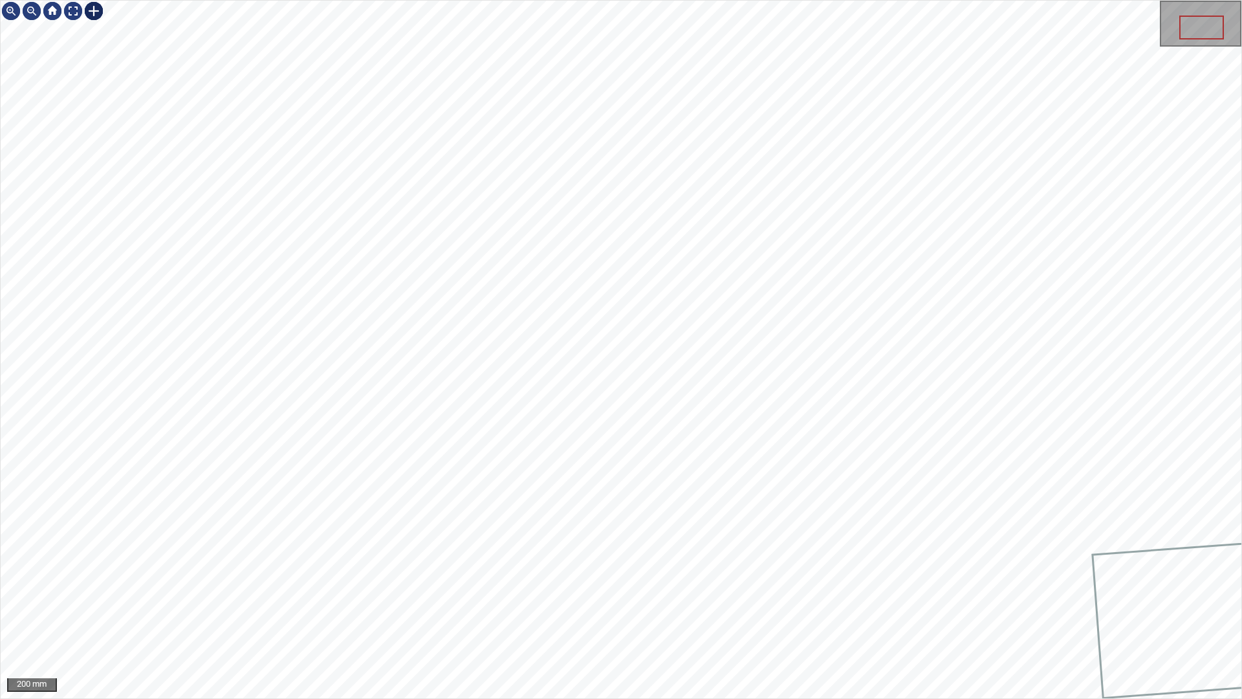
click at [95, 12] on div at bounding box center [93, 11] width 21 height 21
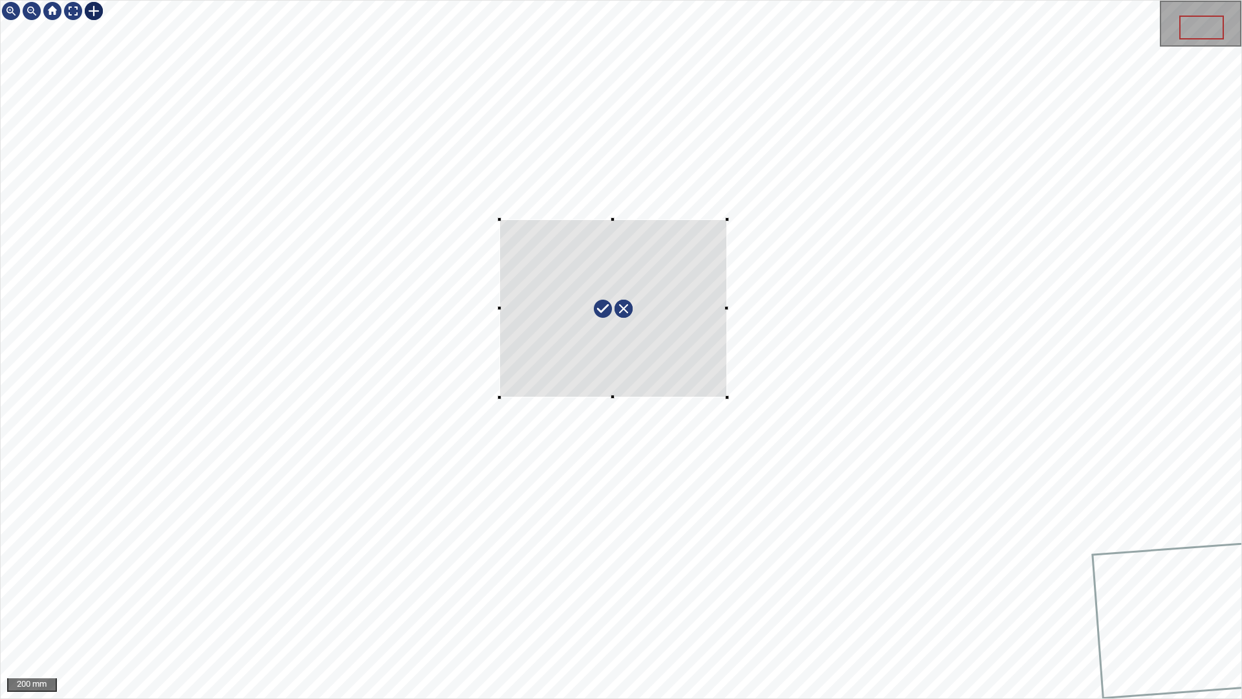
click at [727, 397] on div at bounding box center [621, 349] width 1241 height 697
click at [686, 362] on div at bounding box center [607, 308] width 243 height 199
click at [732, 236] on div at bounding box center [621, 349] width 1241 height 697
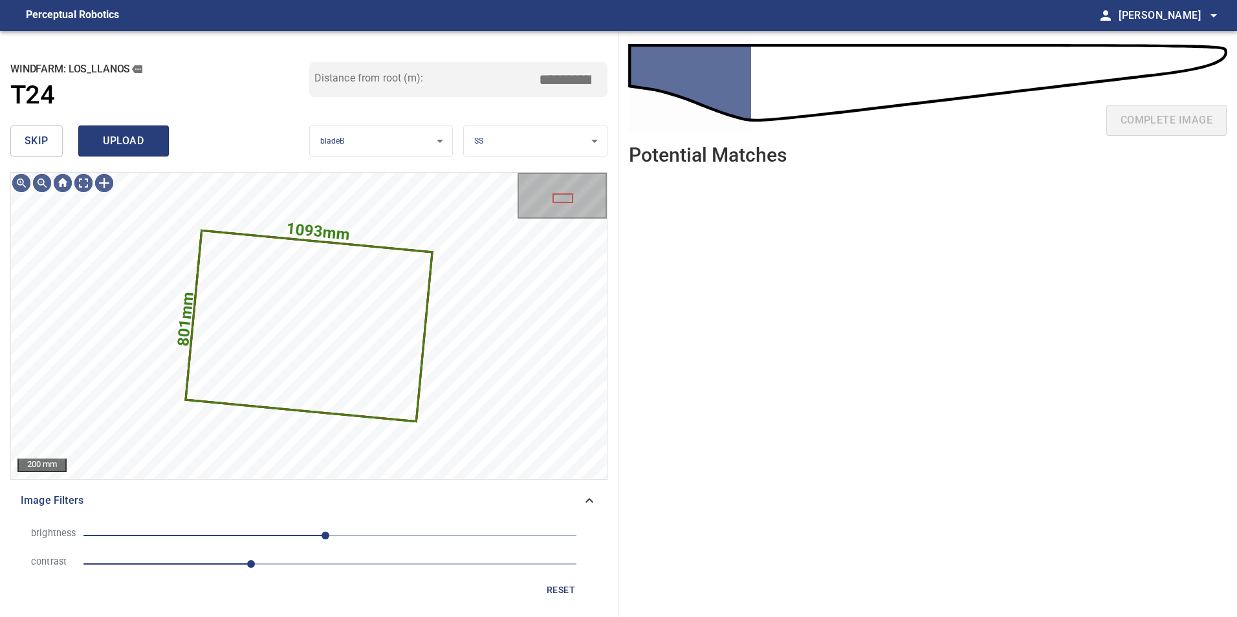
click at [107, 133] on span "upload" at bounding box center [123, 141] width 62 height 18
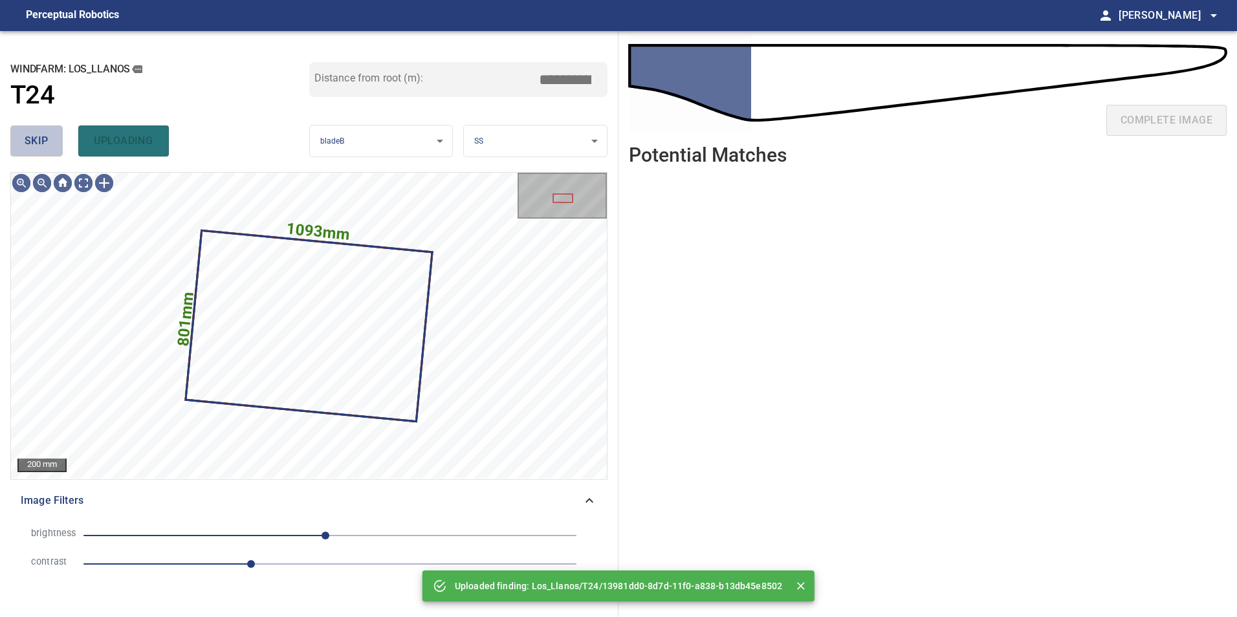
drag, startPoint x: 47, startPoint y: 141, endPoint x: 47, endPoint y: 168, distance: 26.5
click at [47, 155] on button "skip" at bounding box center [36, 140] width 52 height 31
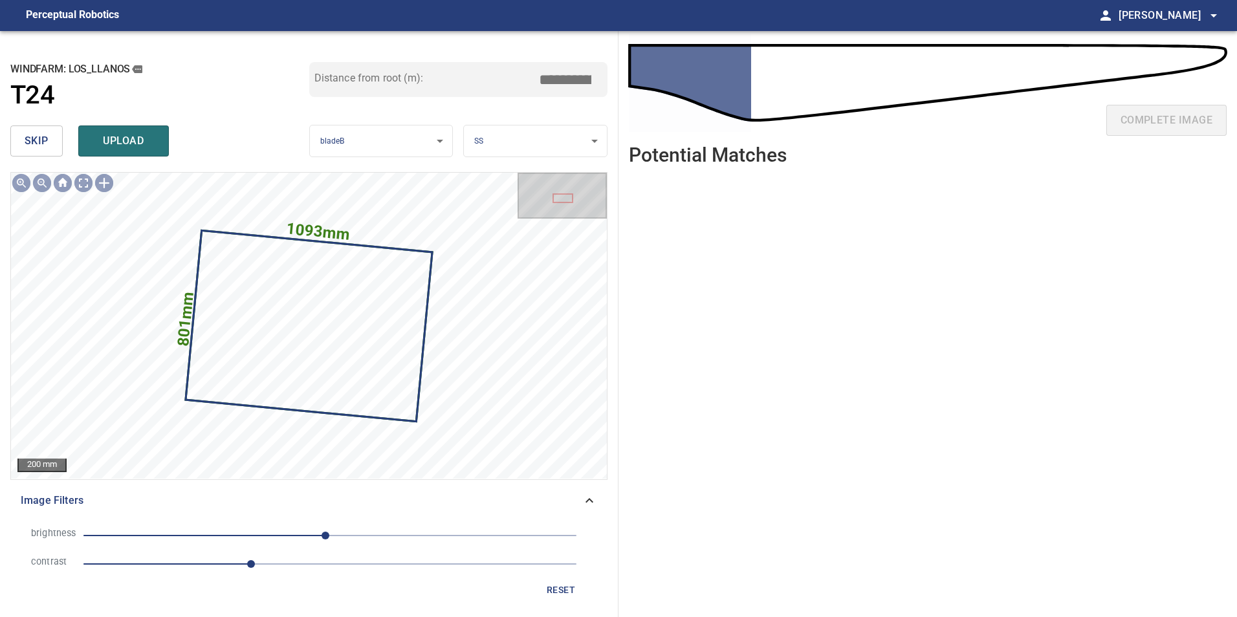
click at [45, 134] on span "skip" at bounding box center [37, 141] width 24 height 18
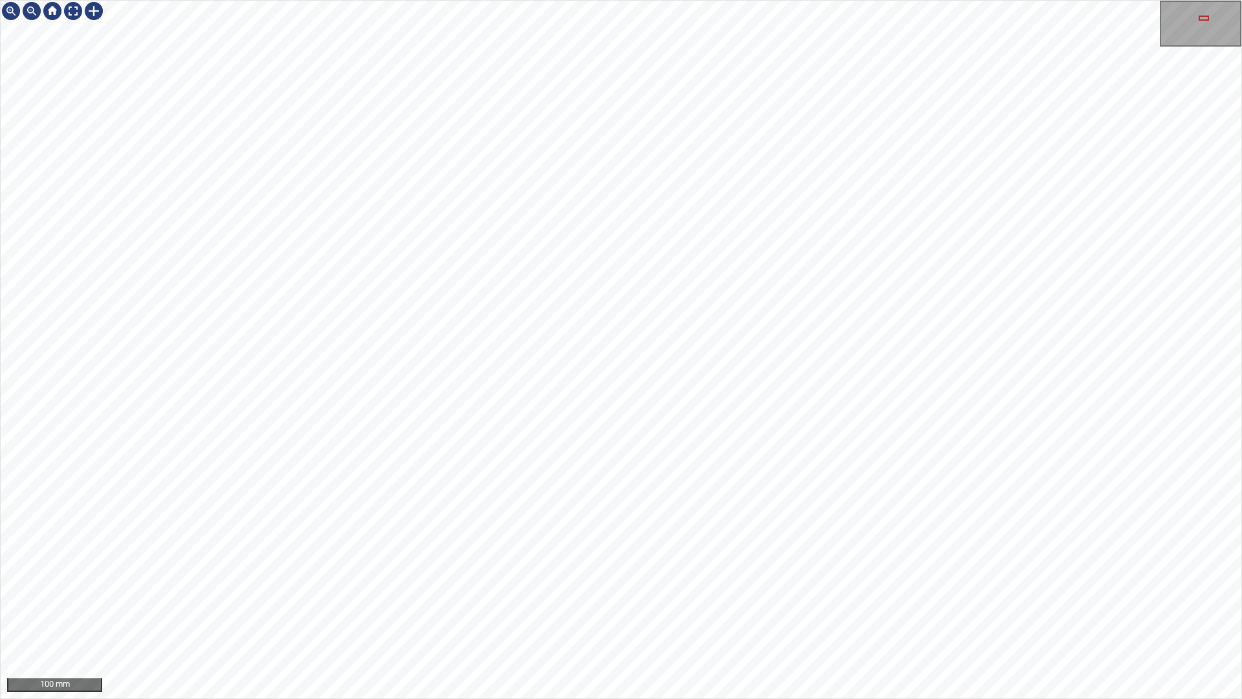
click at [792, 616] on div "100 mm" at bounding box center [621, 349] width 1242 height 699
click at [864, 616] on div "100 mm" at bounding box center [621, 349] width 1242 height 699
click at [887, 616] on div "100 mm" at bounding box center [621, 349] width 1242 height 699
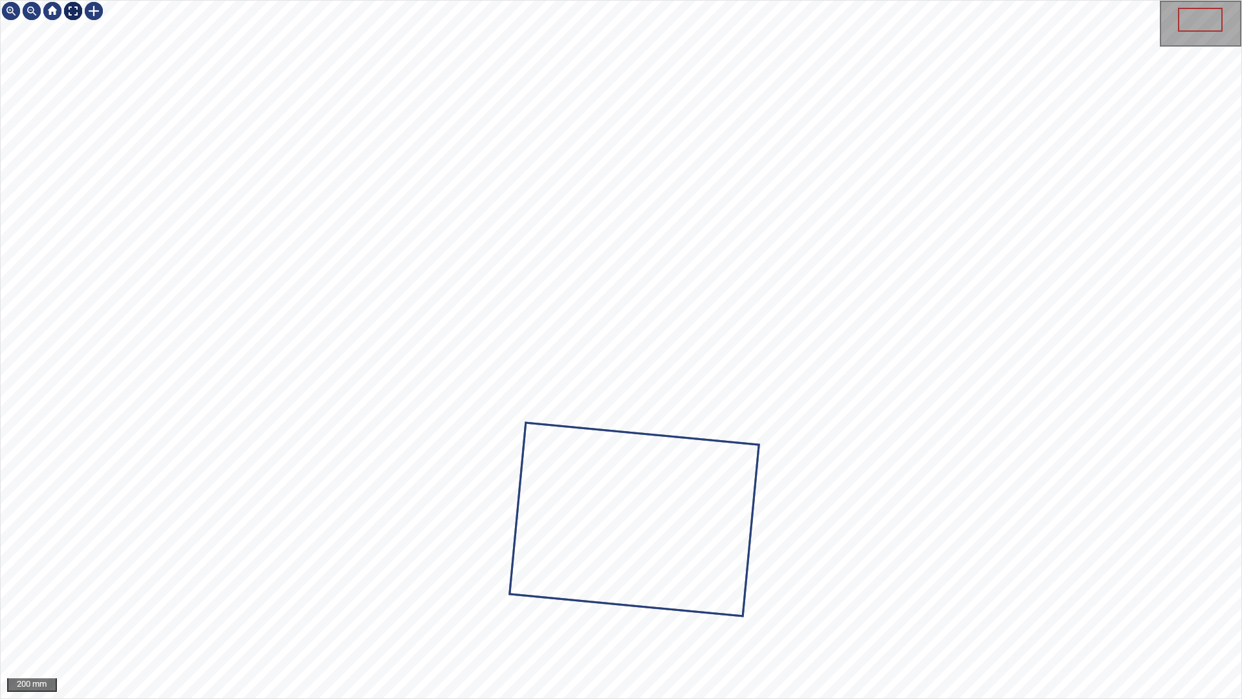
click at [76, 7] on div at bounding box center [73, 11] width 21 height 21
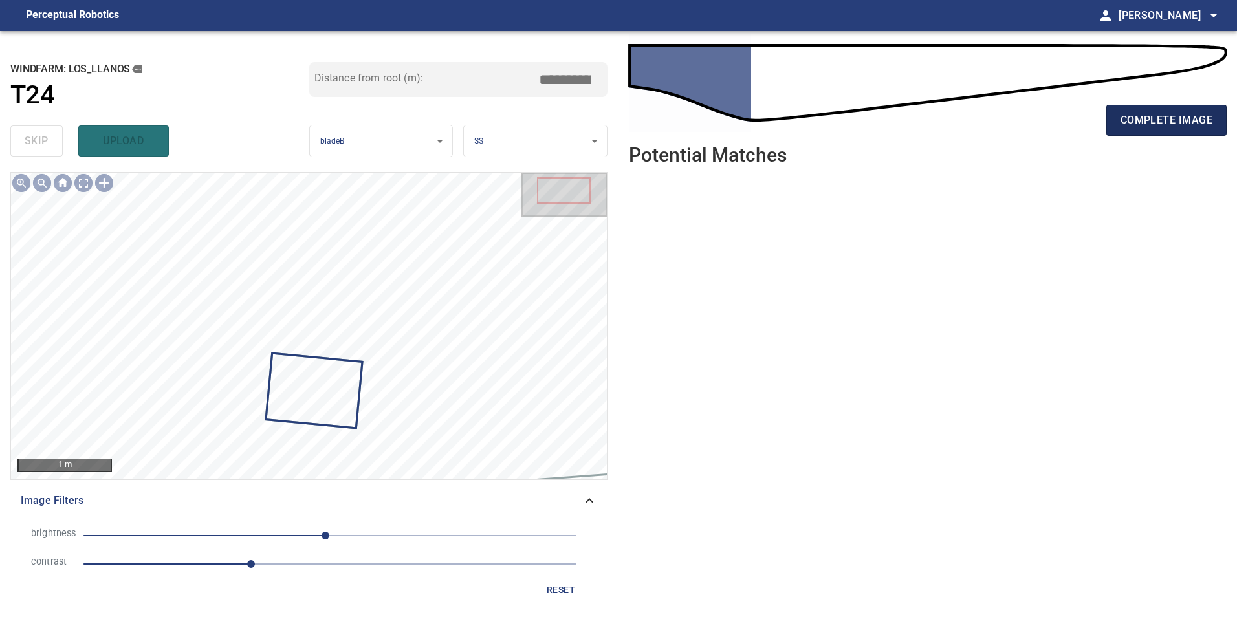
click at [1174, 123] on span "complete image" at bounding box center [1166, 120] width 92 height 18
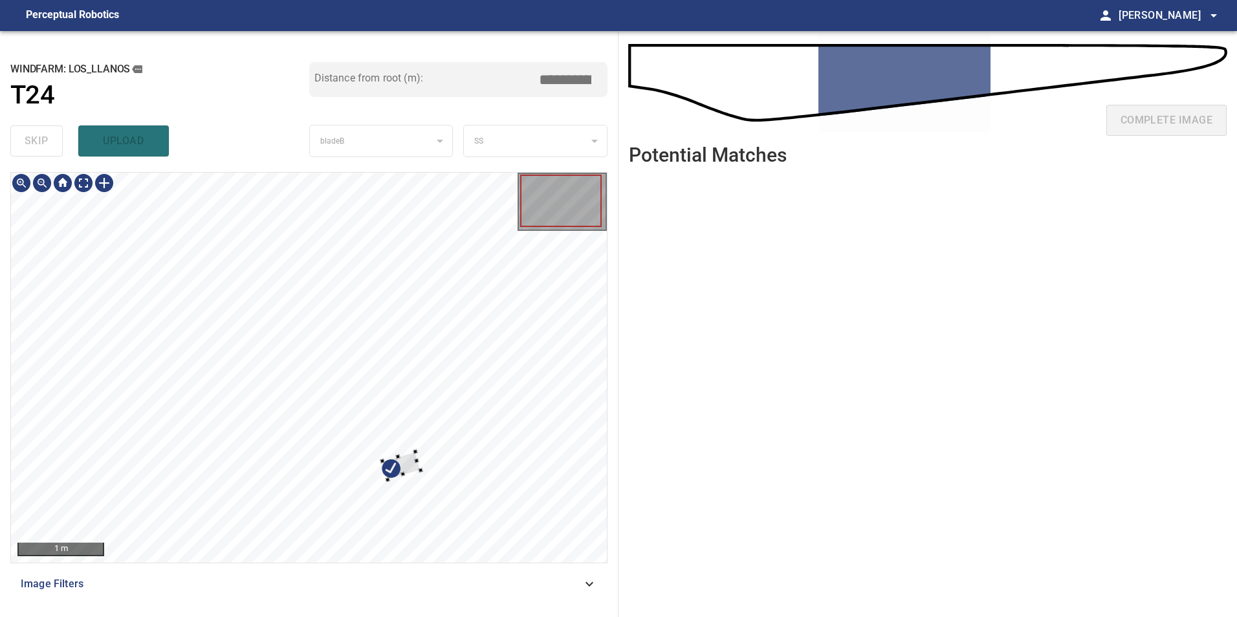
click at [422, 424] on div at bounding box center [309, 368] width 596 height 390
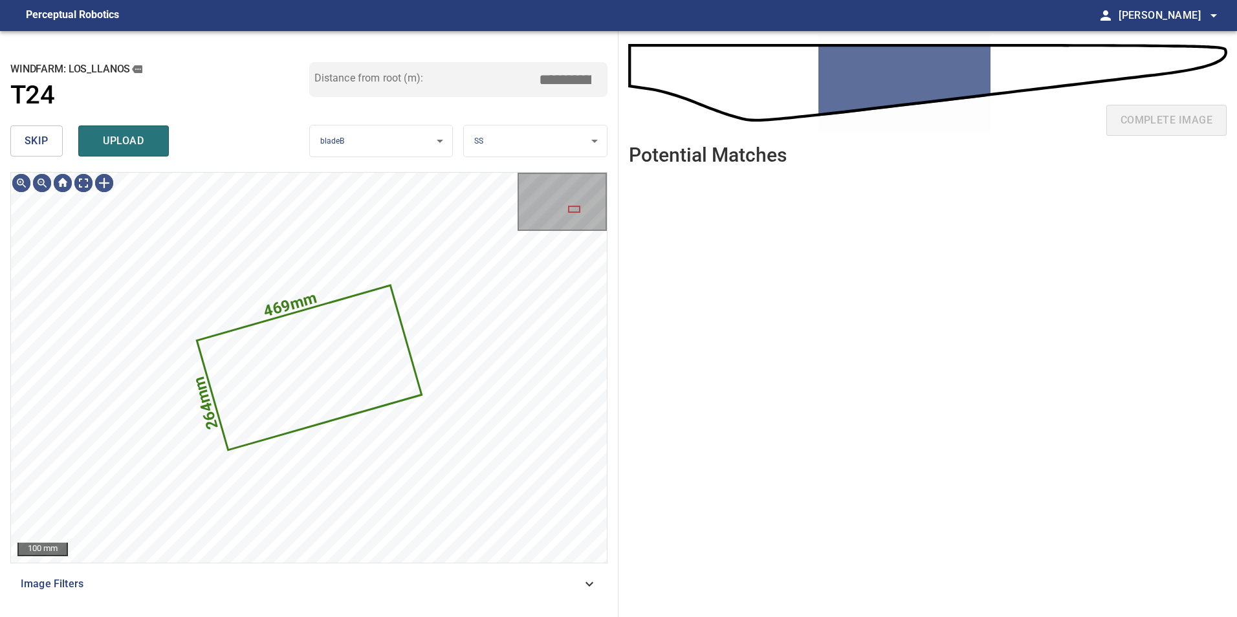
drag, startPoint x: 23, startPoint y: 144, endPoint x: 84, endPoint y: 166, distance: 65.3
click at [24, 144] on button "skip" at bounding box center [36, 140] width 52 height 31
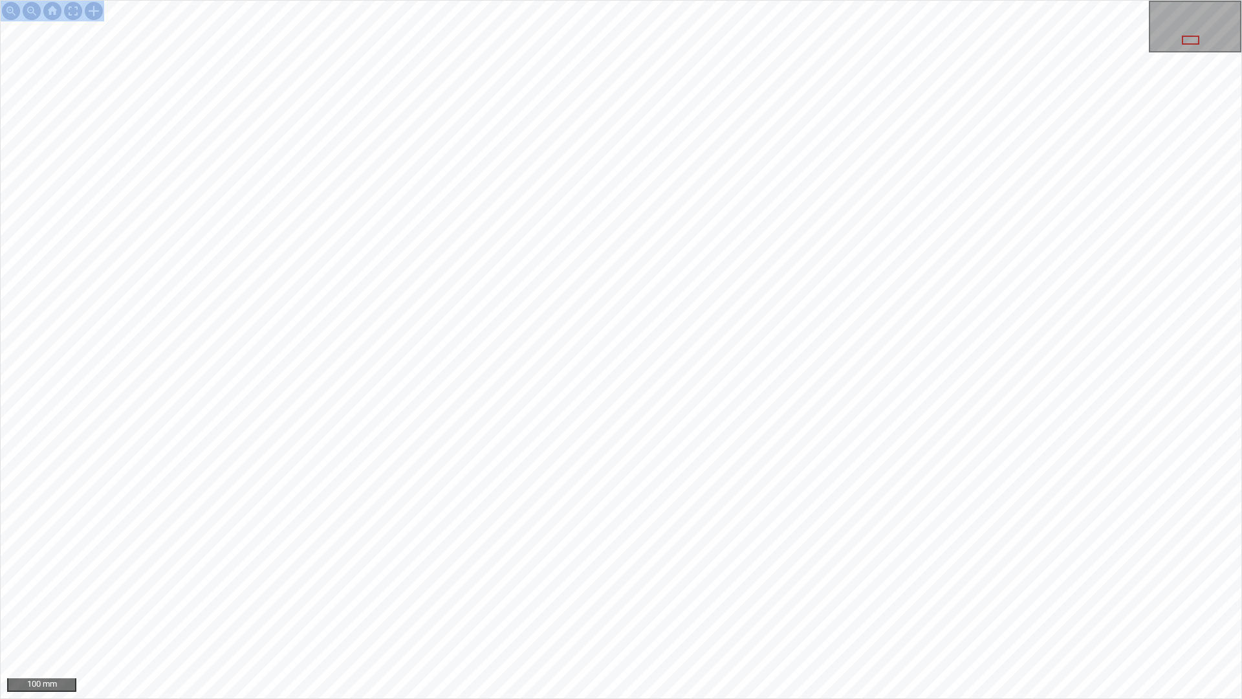
click at [422, 616] on div "100 mm" at bounding box center [621, 349] width 1242 height 699
click at [465, 0] on div "50 mm" at bounding box center [621, 349] width 1242 height 699
click at [710, 369] on div "50 mm" at bounding box center [621, 349] width 1242 height 699
click at [903, 616] on div "50 mm" at bounding box center [621, 349] width 1242 height 699
click at [871, 616] on div "50 mm" at bounding box center [621, 349] width 1242 height 699
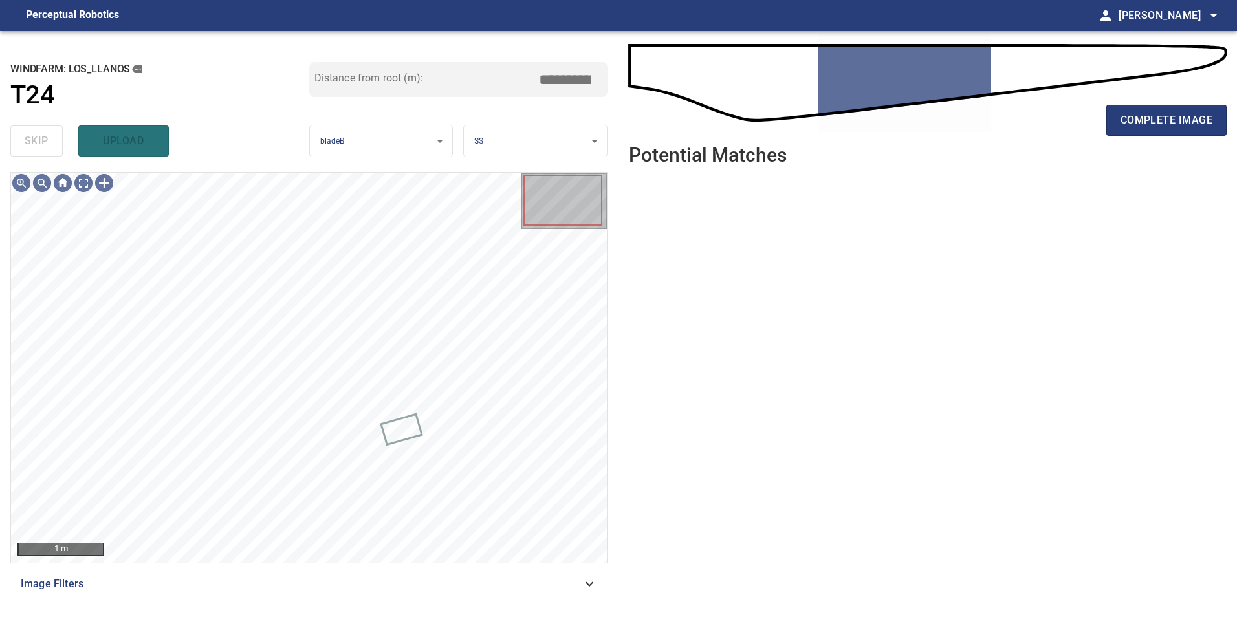
click at [575, 593] on div "Image Filters" at bounding box center [308, 584] width 597 height 31
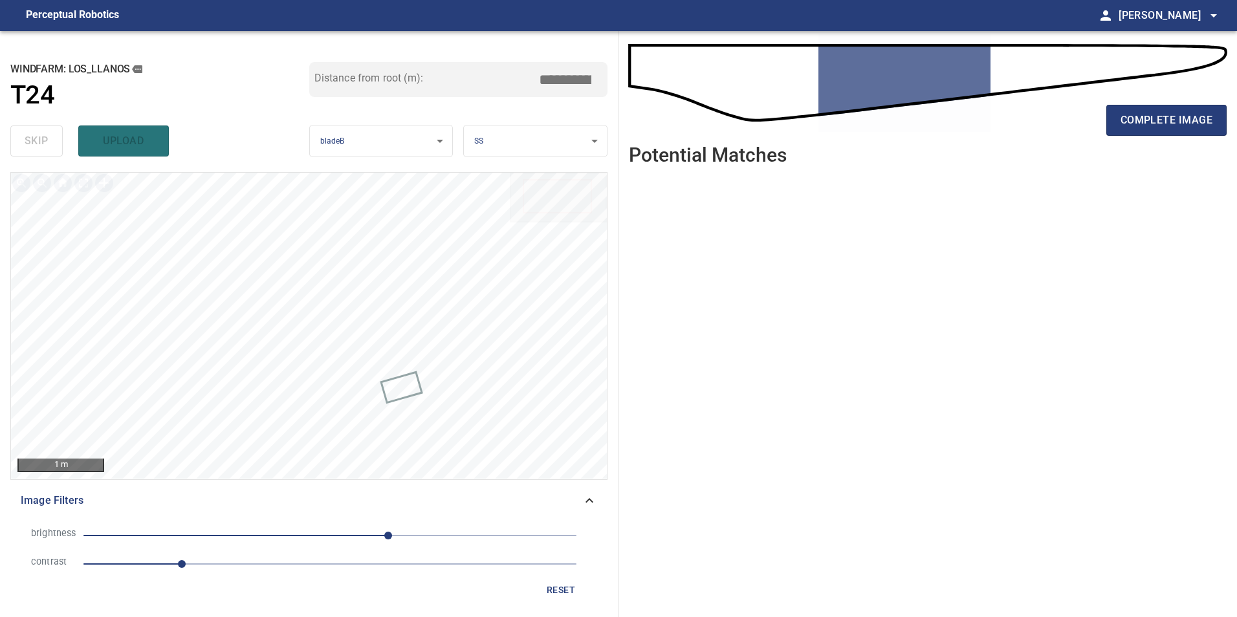
click at [268, 563] on span "1" at bounding box center [329, 564] width 493 height 18
click at [302, 525] on li "brightness 60" at bounding box center [309, 535] width 576 height 28
click at [288, 530] on span "60" at bounding box center [329, 536] width 493 height 18
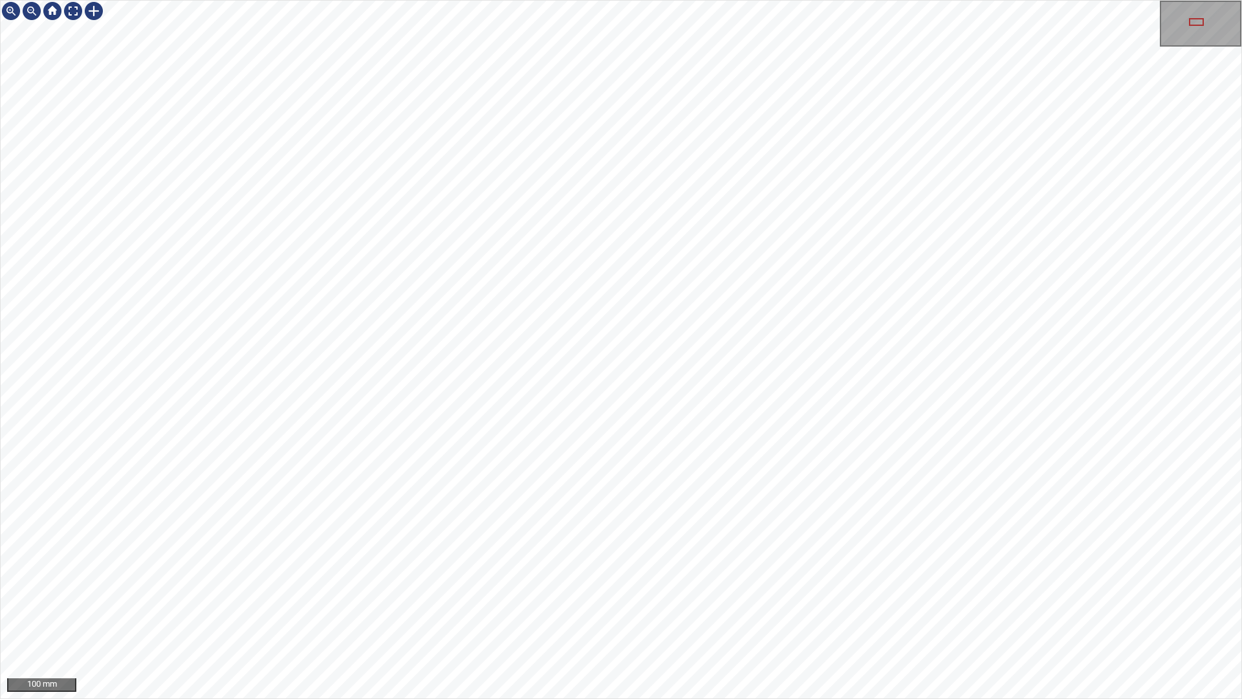
click at [654, 616] on div "100 mm" at bounding box center [621, 349] width 1242 height 699
click at [651, 616] on div "100 mm" at bounding box center [621, 349] width 1242 height 699
click at [75, 11] on div at bounding box center [73, 11] width 21 height 21
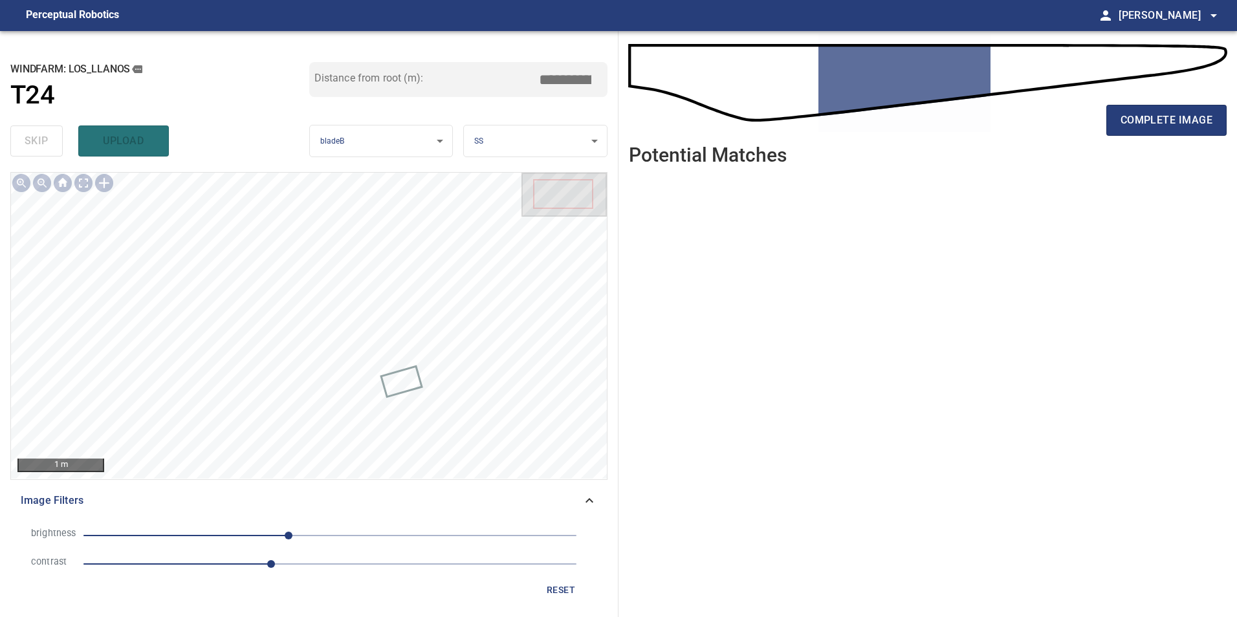
click at [568, 588] on span "reset" at bounding box center [560, 590] width 31 height 16
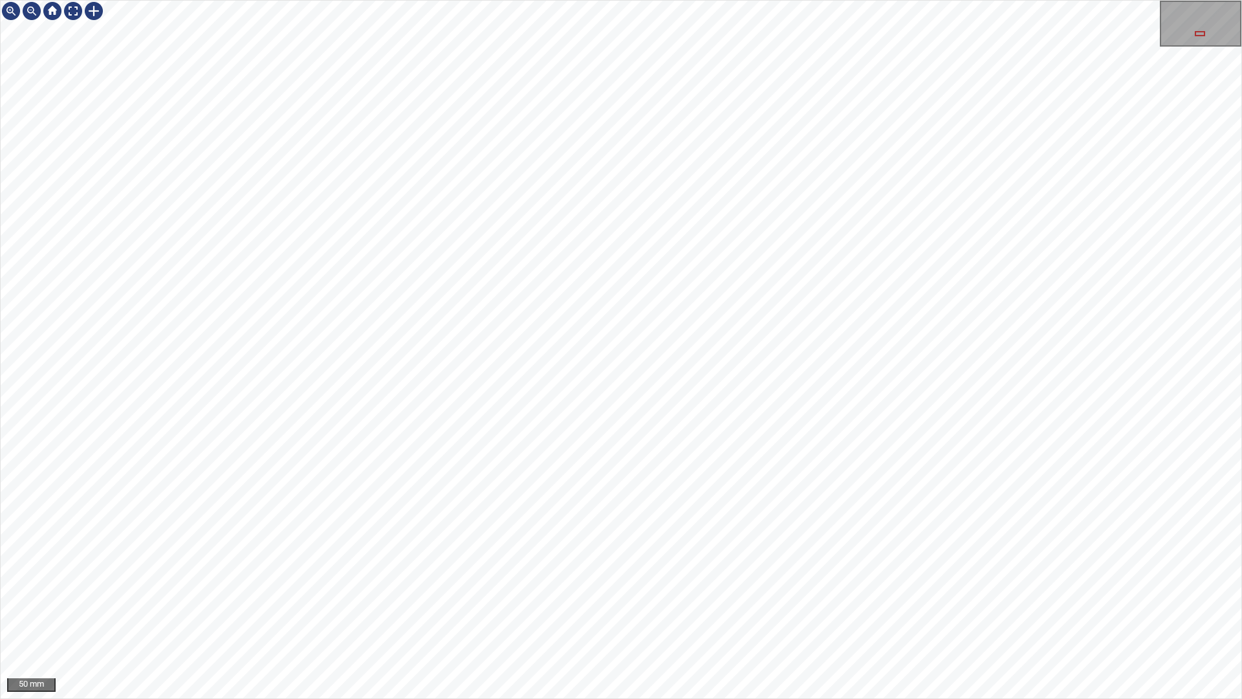
click at [580, 616] on div "50 mm" at bounding box center [621, 349] width 1242 height 699
click at [620, 616] on div "50 mm" at bounding box center [621, 349] width 1242 height 699
click at [794, 616] on div "50 mm" at bounding box center [621, 349] width 1242 height 699
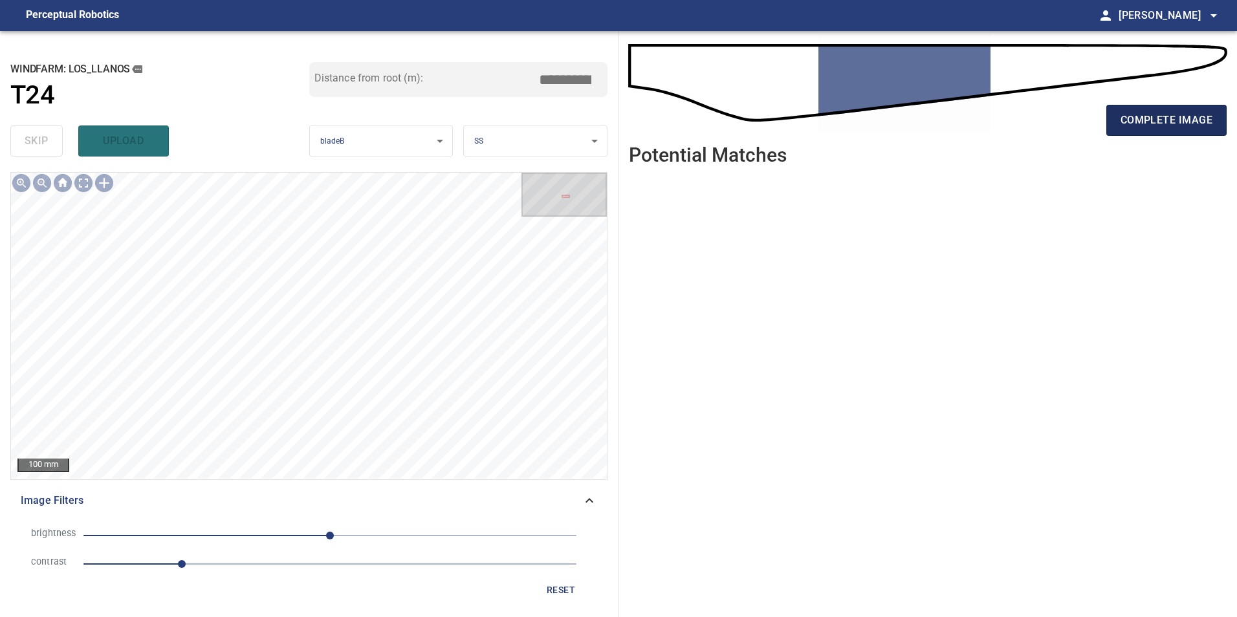
click at [1166, 121] on span "complete image" at bounding box center [1166, 120] width 92 height 18
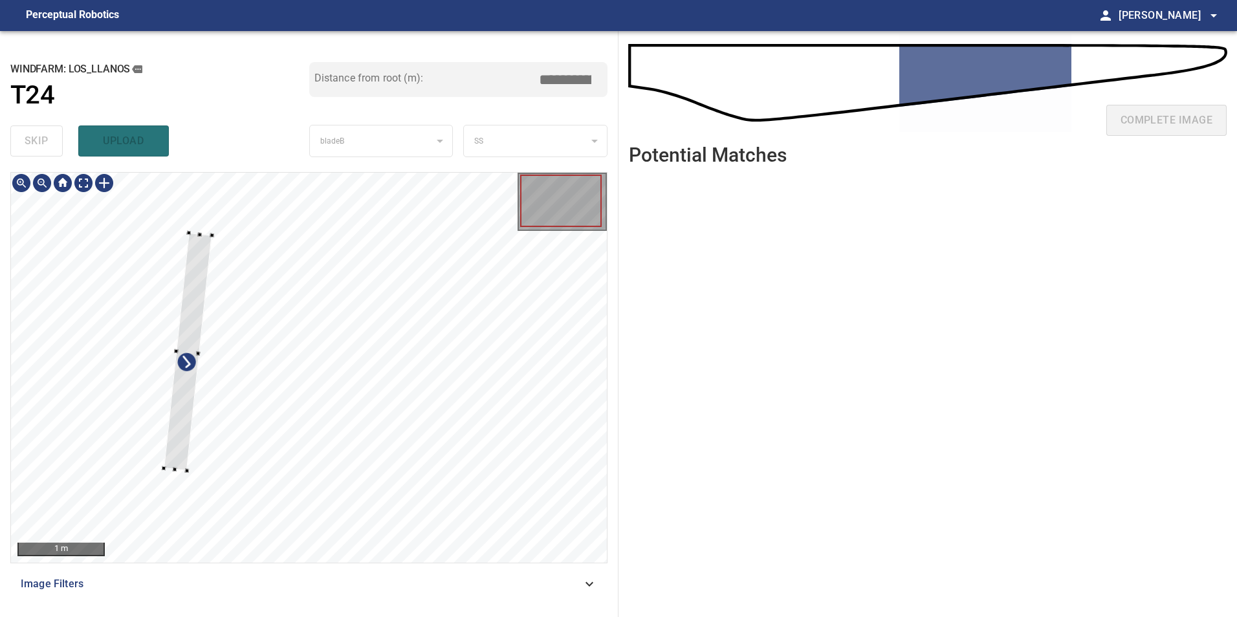
click at [165, 437] on div at bounding box center [309, 368] width 596 height 390
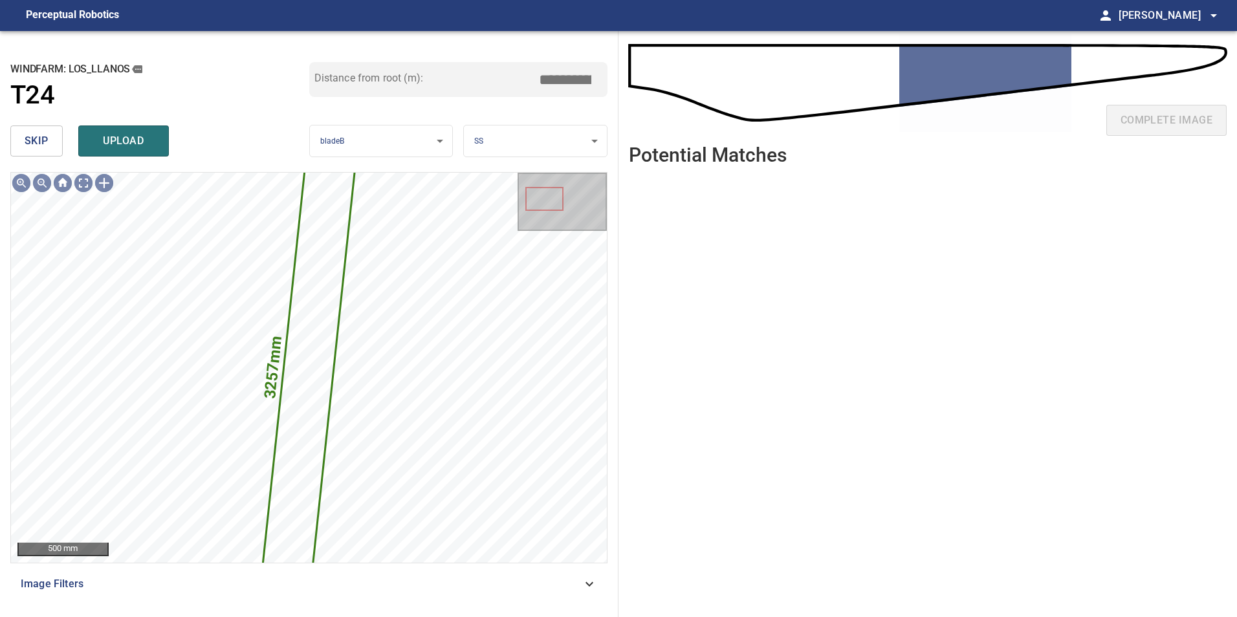
drag, startPoint x: 52, startPoint y: 140, endPoint x: 80, endPoint y: 171, distance: 41.7
click at [54, 145] on button "skip" at bounding box center [36, 140] width 52 height 31
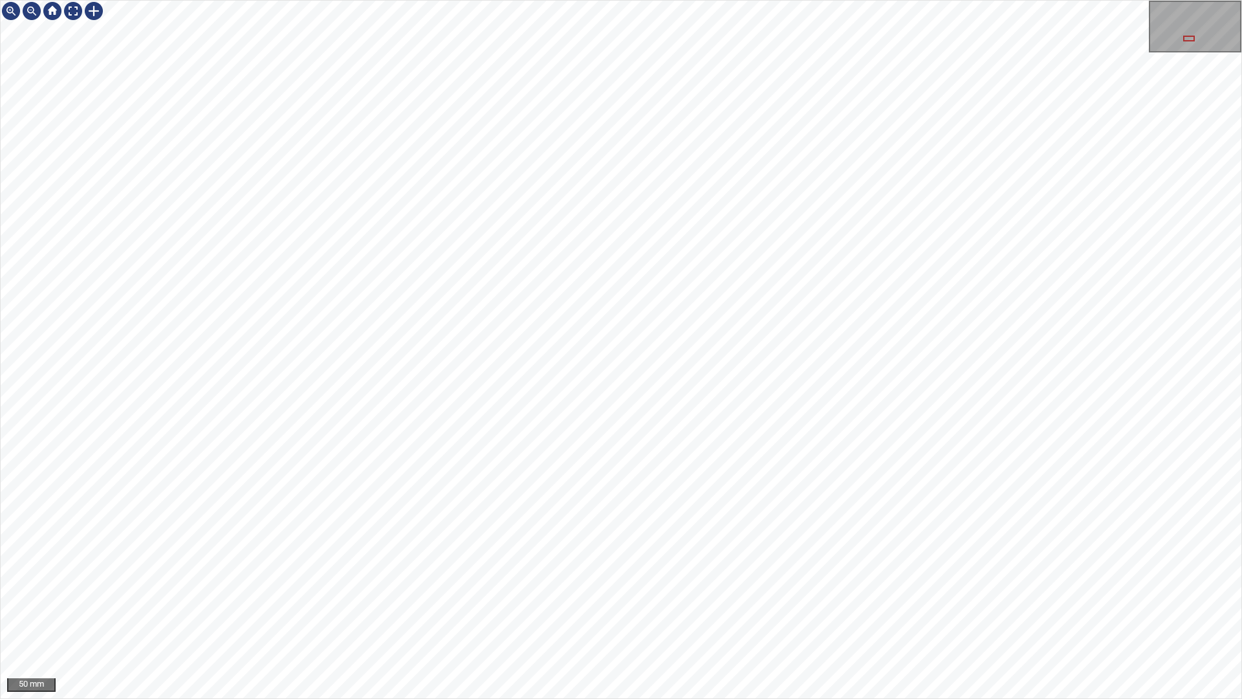
click at [519, 616] on div "50 mm" at bounding box center [621, 349] width 1242 height 699
click at [503, 616] on div "50 mm" at bounding box center [621, 349] width 1242 height 699
click at [771, 616] on div "50 mm" at bounding box center [621, 349] width 1242 height 699
click at [873, 616] on div "50 mm" at bounding box center [621, 349] width 1242 height 699
click at [69, 10] on div at bounding box center [73, 11] width 21 height 21
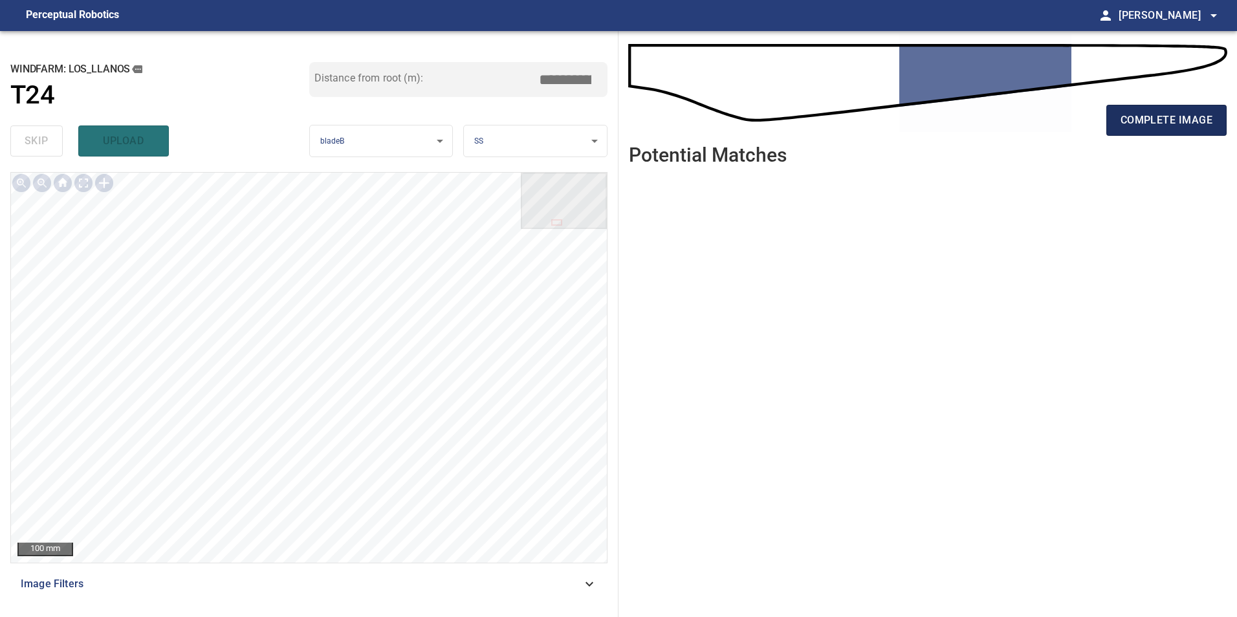
click at [1155, 117] on span "complete image" at bounding box center [1166, 120] width 92 height 18
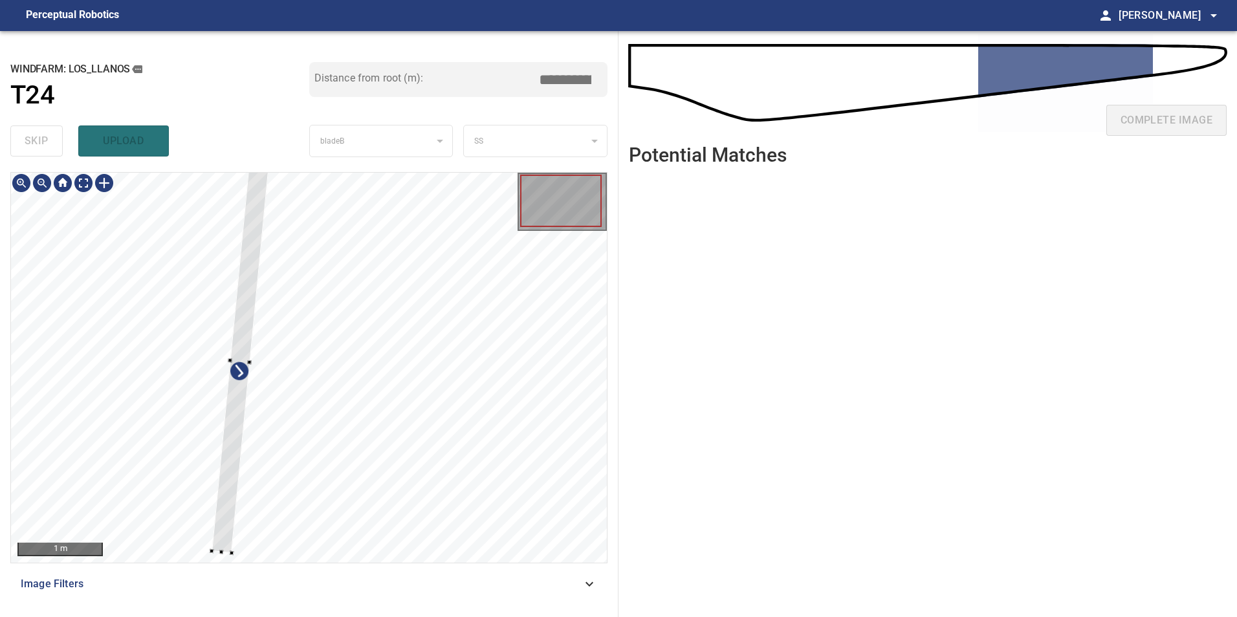
click at [142, 457] on div at bounding box center [309, 368] width 596 height 390
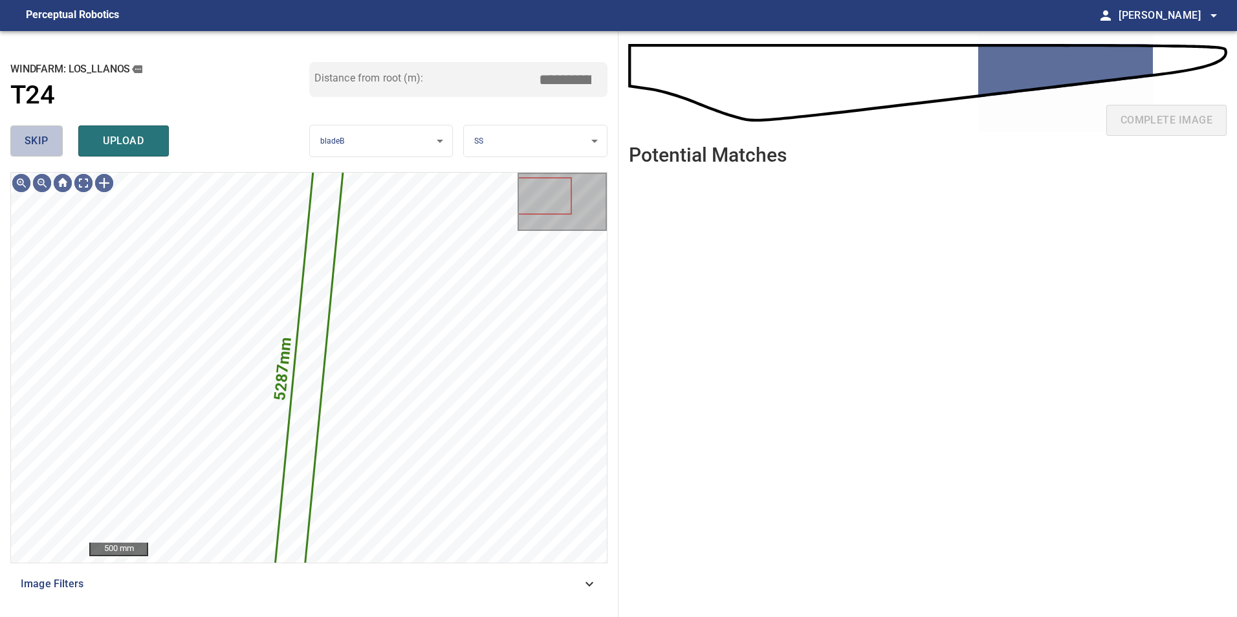
click at [34, 151] on button "skip" at bounding box center [36, 140] width 52 height 31
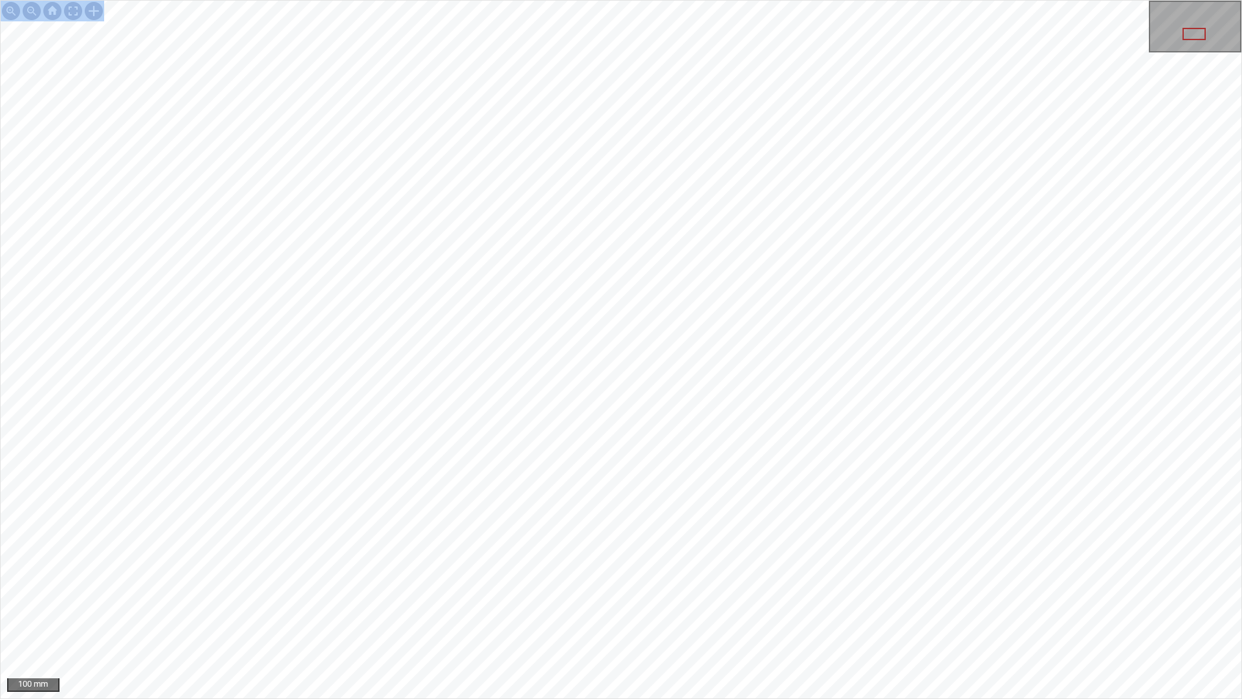
drag, startPoint x: 682, startPoint y: 698, endPoint x: 457, endPoint y: 0, distance: 733.3
click at [460, 0] on div "100 mm" at bounding box center [621, 349] width 1242 height 699
click at [801, 616] on div "50 mm" at bounding box center [621, 349] width 1242 height 699
click at [769, 616] on div "50 mm" at bounding box center [621, 349] width 1242 height 699
click at [728, 616] on div "50 mm" at bounding box center [621, 349] width 1242 height 699
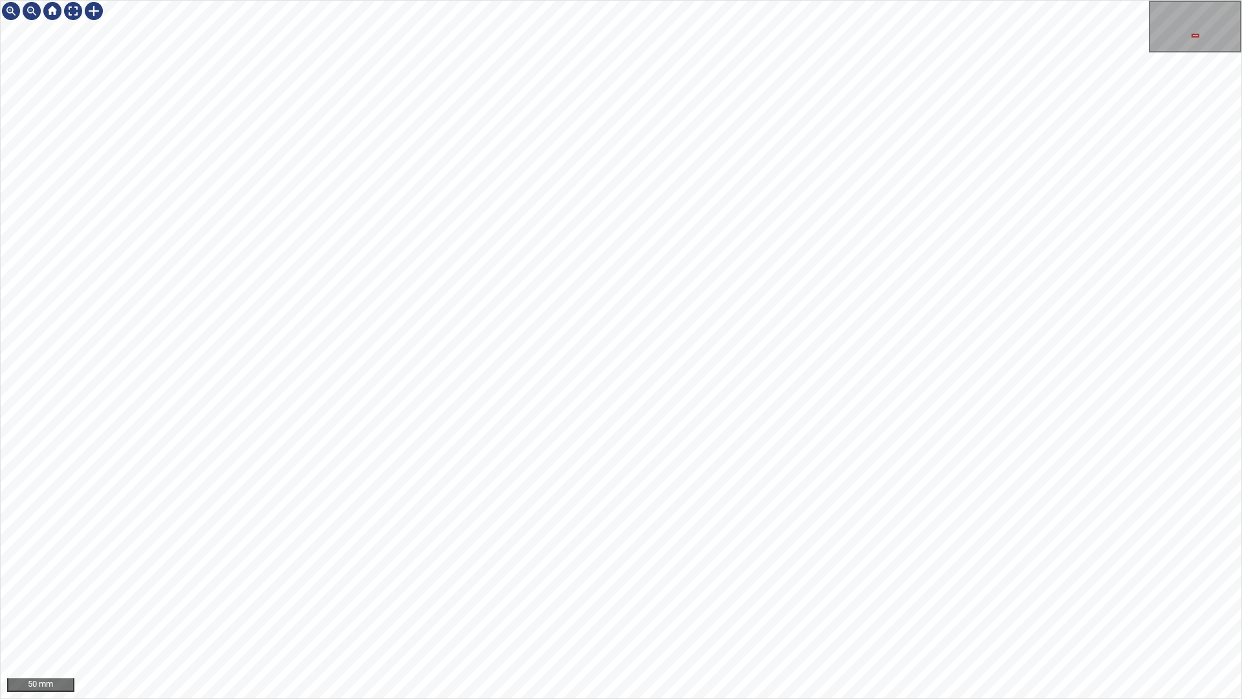
click at [747, 616] on div "50 mm" at bounding box center [621, 349] width 1242 height 699
click at [804, 616] on div "50 mm" at bounding box center [621, 349] width 1242 height 699
click at [913, 616] on div "50 mm" at bounding box center [621, 349] width 1242 height 699
click at [796, 616] on div "100 mm" at bounding box center [621, 349] width 1242 height 699
click at [67, 15] on div at bounding box center [73, 11] width 21 height 21
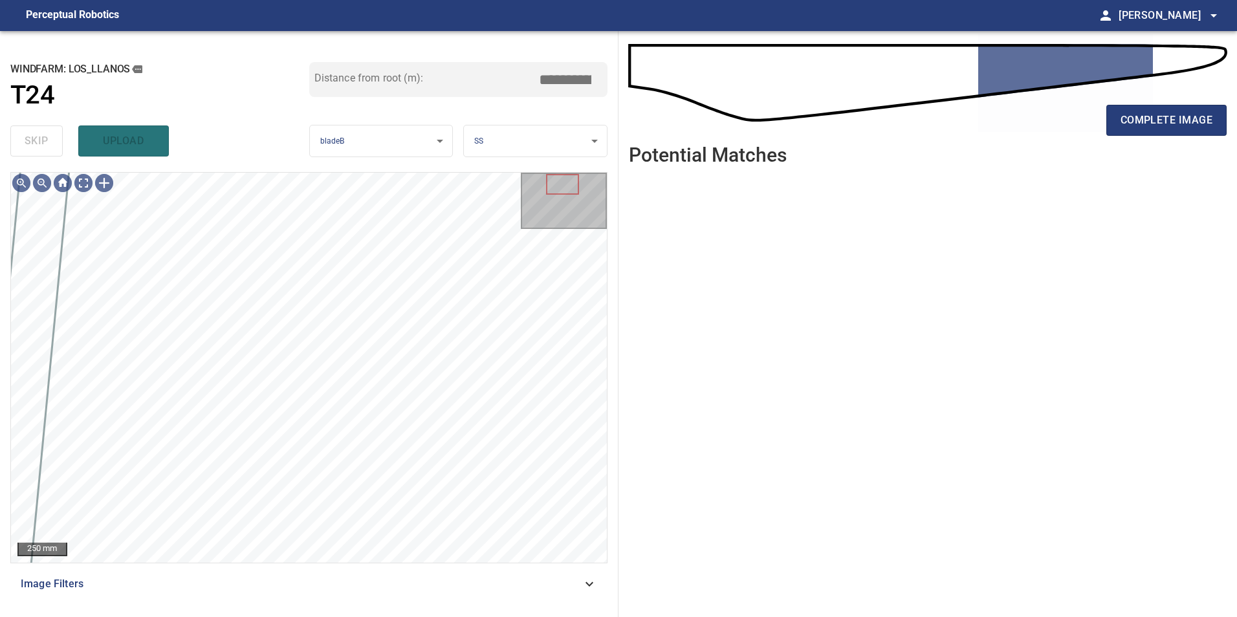
drag, startPoint x: 559, startPoint y: 591, endPoint x: 545, endPoint y: 582, distance: 16.0
click at [555, 588] on span "Image Filters" at bounding box center [301, 584] width 561 height 16
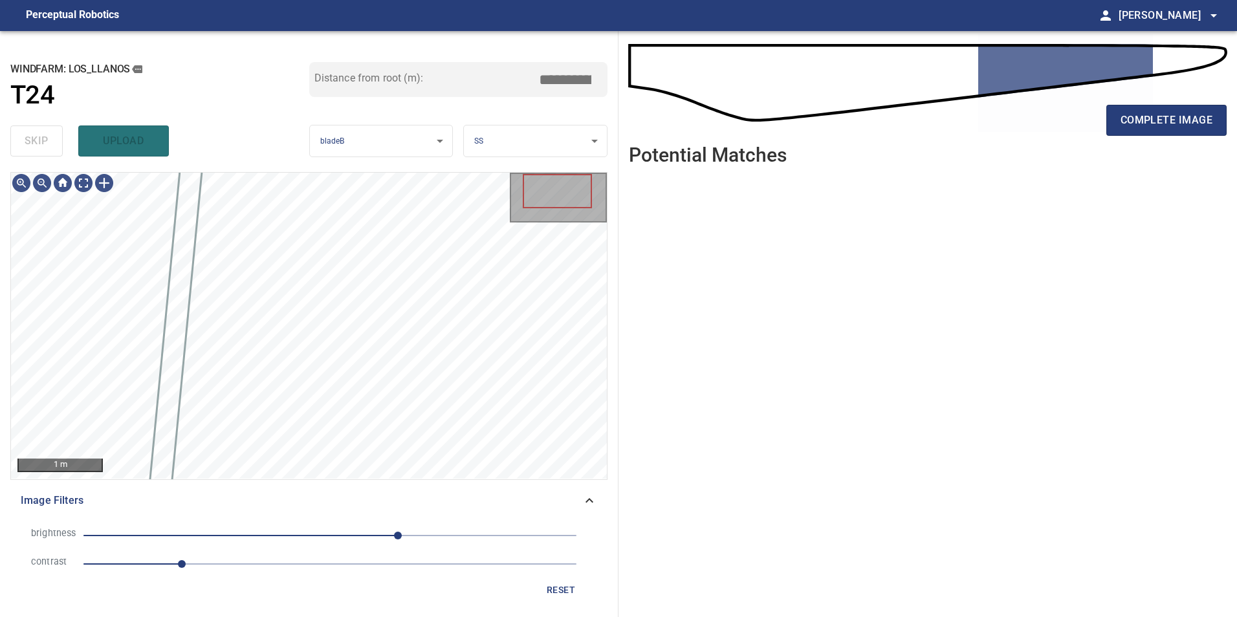
click at [279, 570] on span "1" at bounding box center [329, 564] width 493 height 18
click at [348, 545] on li "brightness 70" at bounding box center [309, 535] width 576 height 28
click at [303, 541] on span "-28" at bounding box center [329, 536] width 493 height 18
drag, startPoint x: 214, startPoint y: 560, endPoint x: 274, endPoint y: 561, distance: 59.5
click at [214, 560] on span "1.3" at bounding box center [329, 564] width 493 height 18
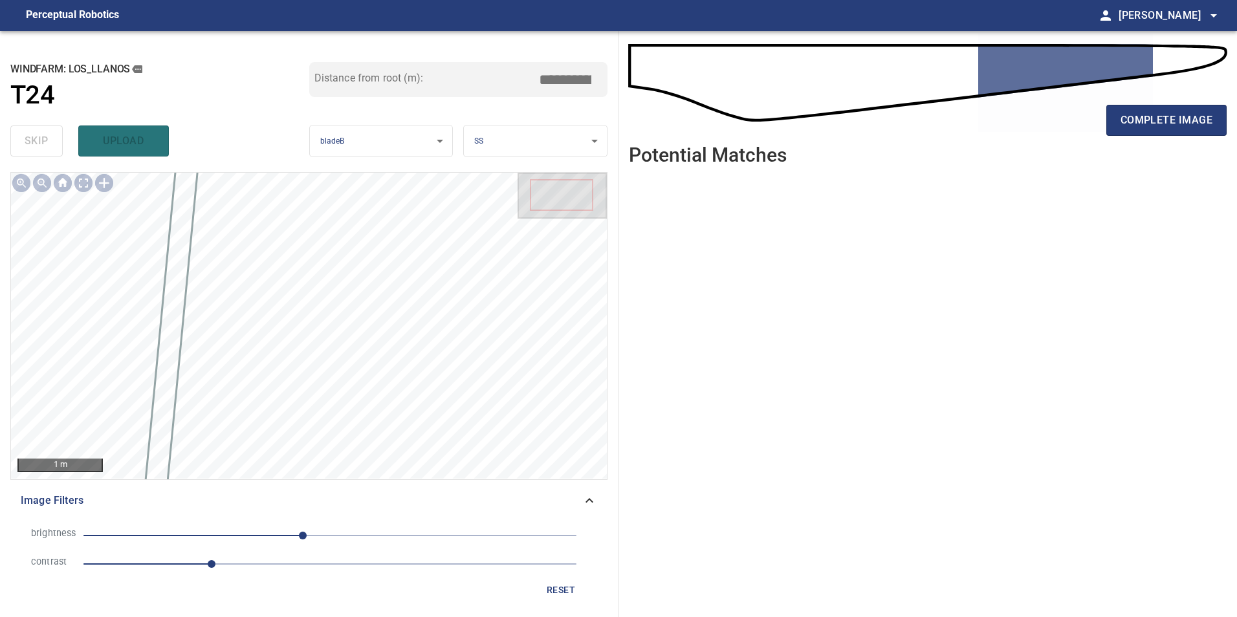
click at [288, 564] on span "1.3" at bounding box center [329, 564] width 493 height 18
click at [86, 195] on div "1 m" at bounding box center [309, 326] width 596 height 306
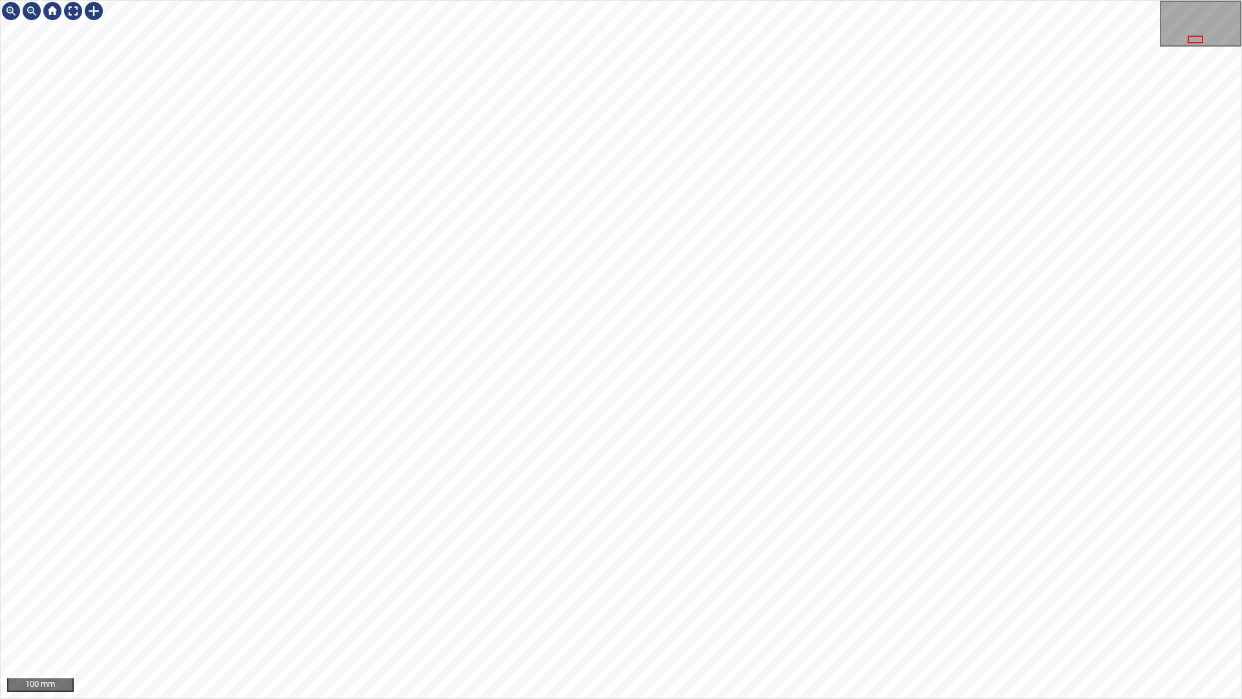
click at [820, 0] on div "100 mm" at bounding box center [621, 349] width 1242 height 699
click at [75, 14] on div at bounding box center [73, 11] width 21 height 21
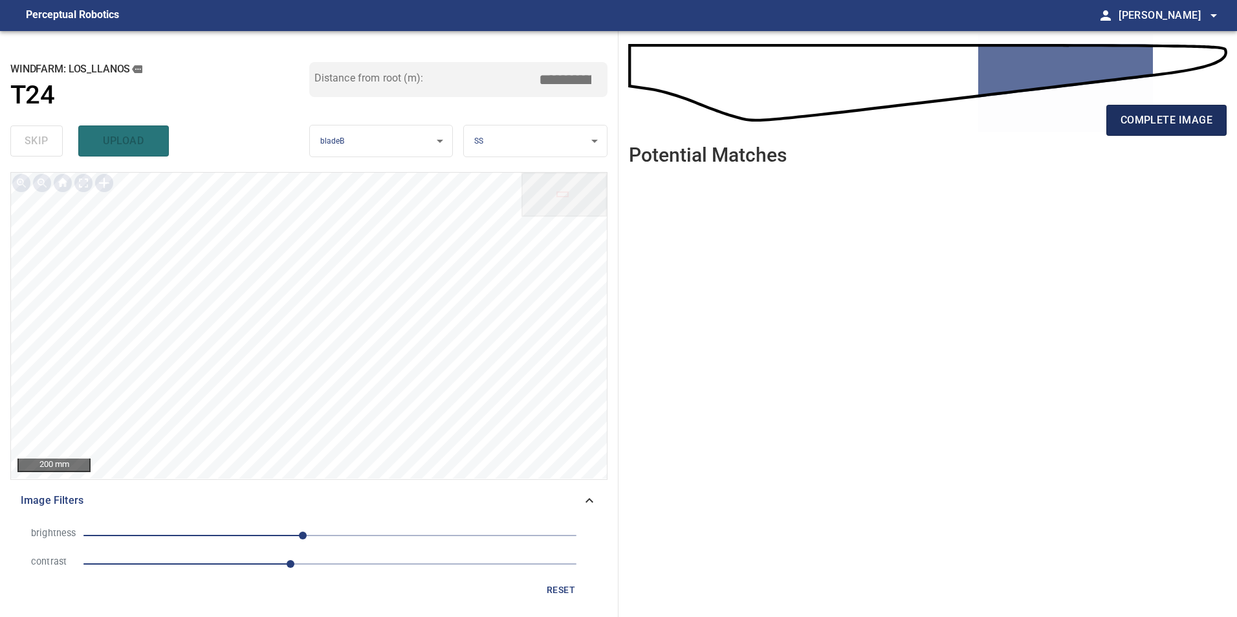
click at [1186, 120] on span "complete image" at bounding box center [1166, 120] width 92 height 18
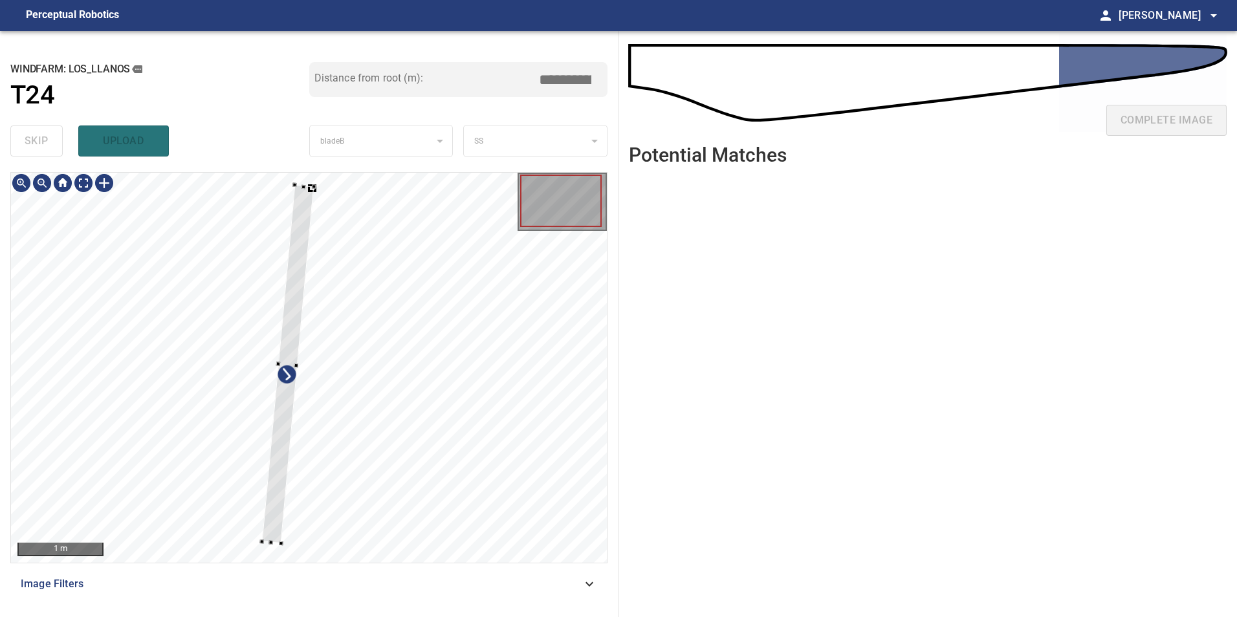
click at [214, 446] on div at bounding box center [309, 368] width 596 height 390
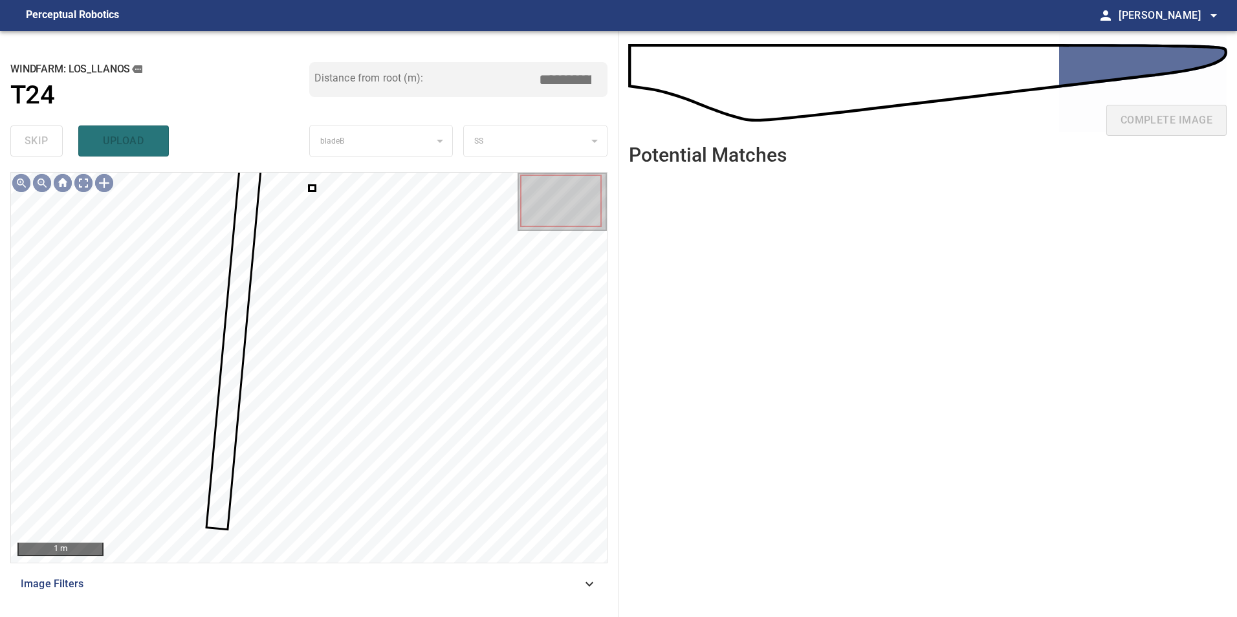
click at [312, 189] on div at bounding box center [309, 368] width 596 height 390
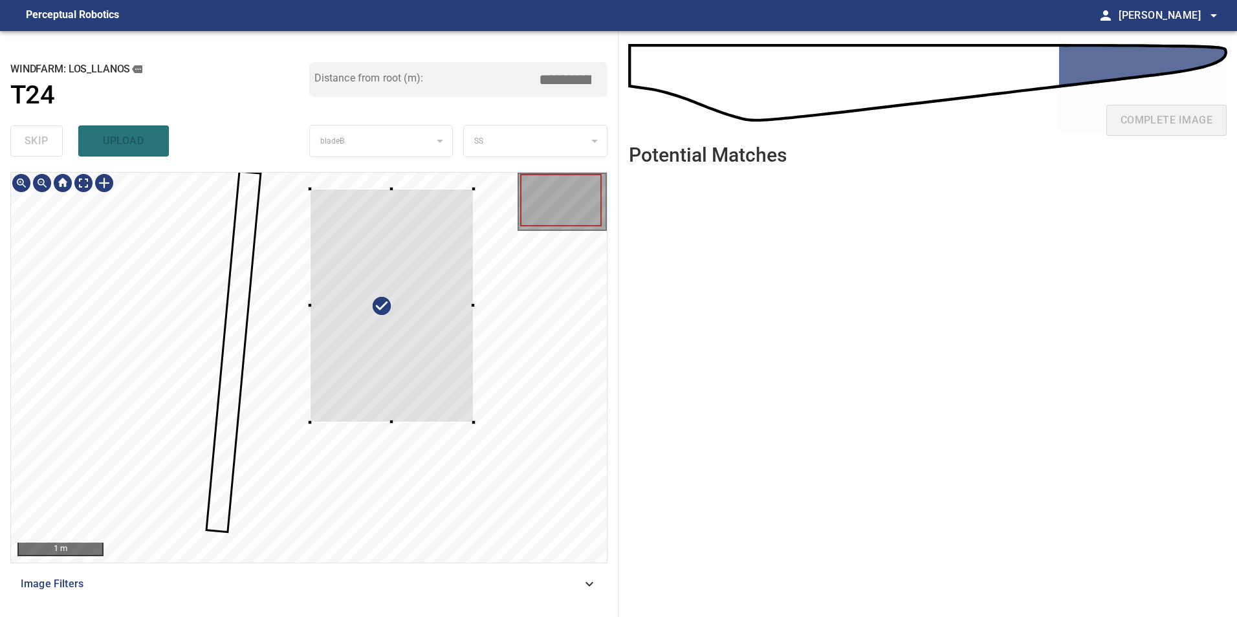
click at [473, 415] on div at bounding box center [392, 306] width 164 height 234
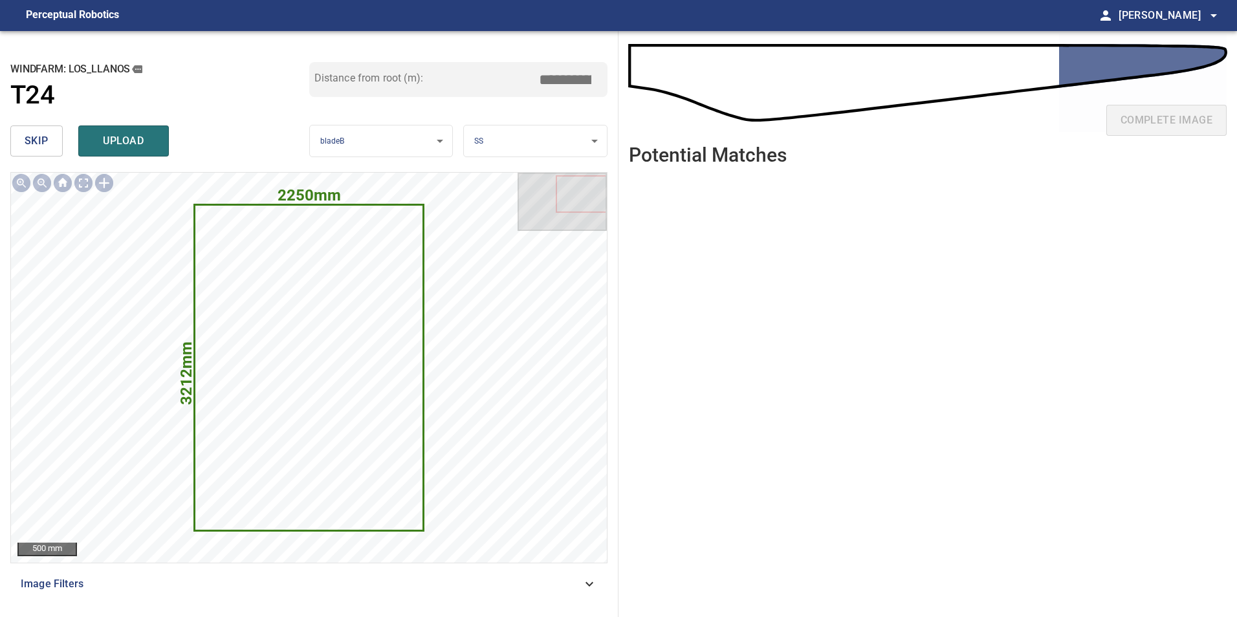
click at [52, 137] on button "skip" at bounding box center [36, 140] width 52 height 31
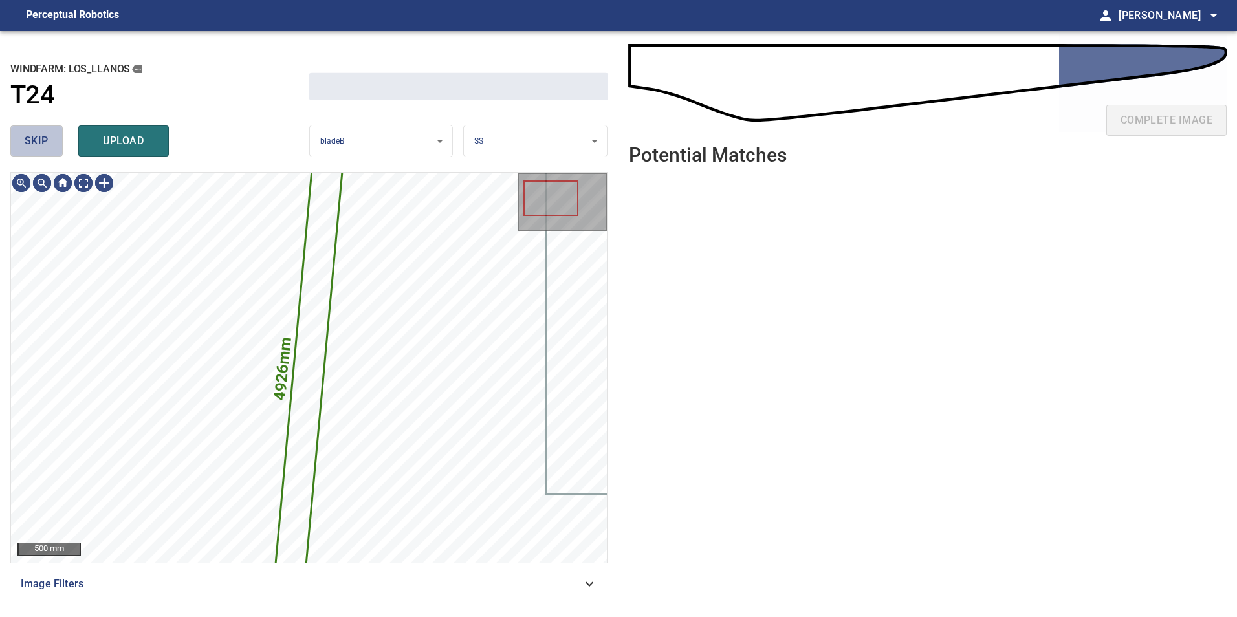
click at [52, 137] on button "skip" at bounding box center [36, 140] width 52 height 31
click at [52, 137] on div "skip upload" at bounding box center [159, 140] width 299 height 41
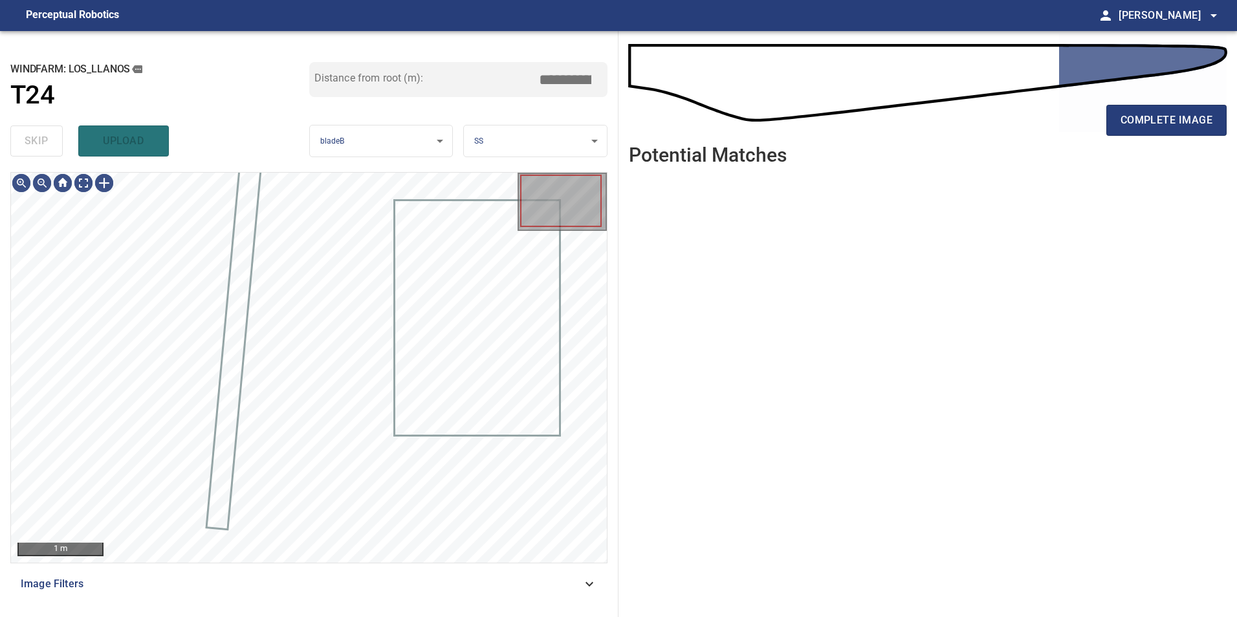
click at [52, 137] on div "skip upload" at bounding box center [159, 140] width 299 height 41
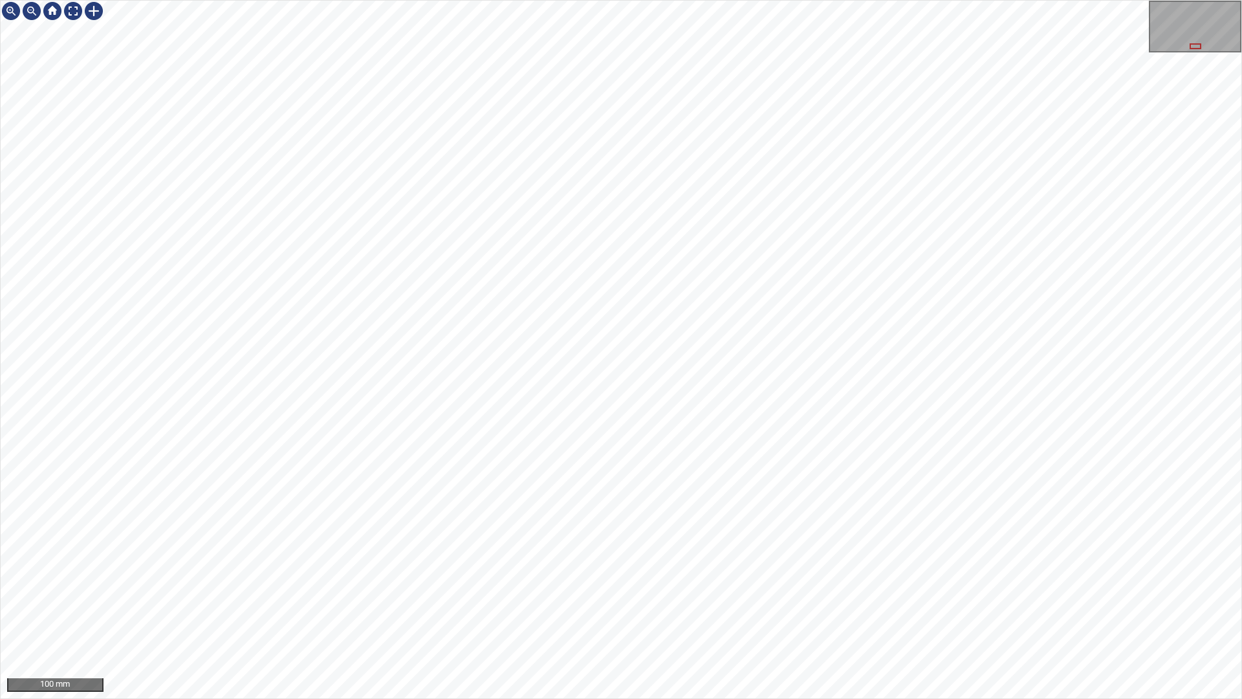
click at [433, 616] on div "100 mm" at bounding box center [621, 349] width 1242 height 699
click at [523, 616] on div "100 mm" at bounding box center [621, 349] width 1242 height 699
click at [624, 616] on div "50 mm" at bounding box center [621, 349] width 1242 height 699
click at [529, 616] on div "50 mm" at bounding box center [621, 349] width 1242 height 699
click at [561, 616] on div "50 mm" at bounding box center [621, 349] width 1242 height 699
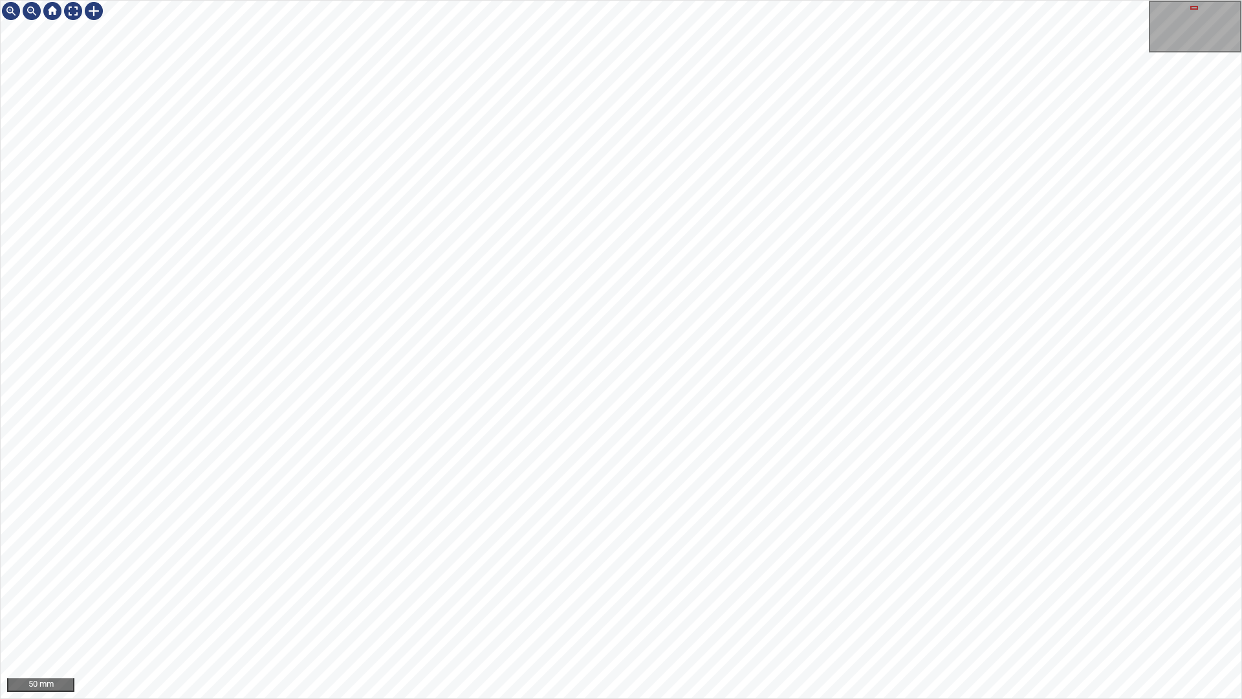
click at [834, 616] on div "50 mm" at bounding box center [621, 349] width 1242 height 699
click at [67, 15] on div at bounding box center [73, 11] width 21 height 21
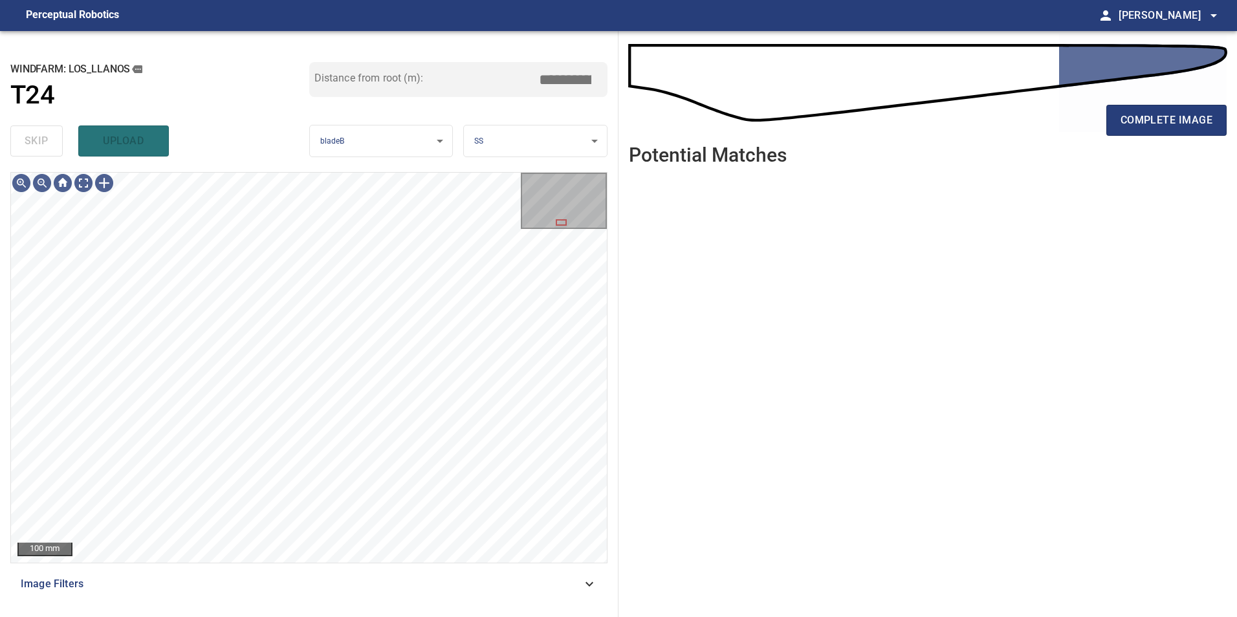
drag, startPoint x: 503, startPoint y: 583, endPoint x: 485, endPoint y: 585, distance: 17.7
click at [497, 585] on span "Image Filters" at bounding box center [301, 584] width 561 height 16
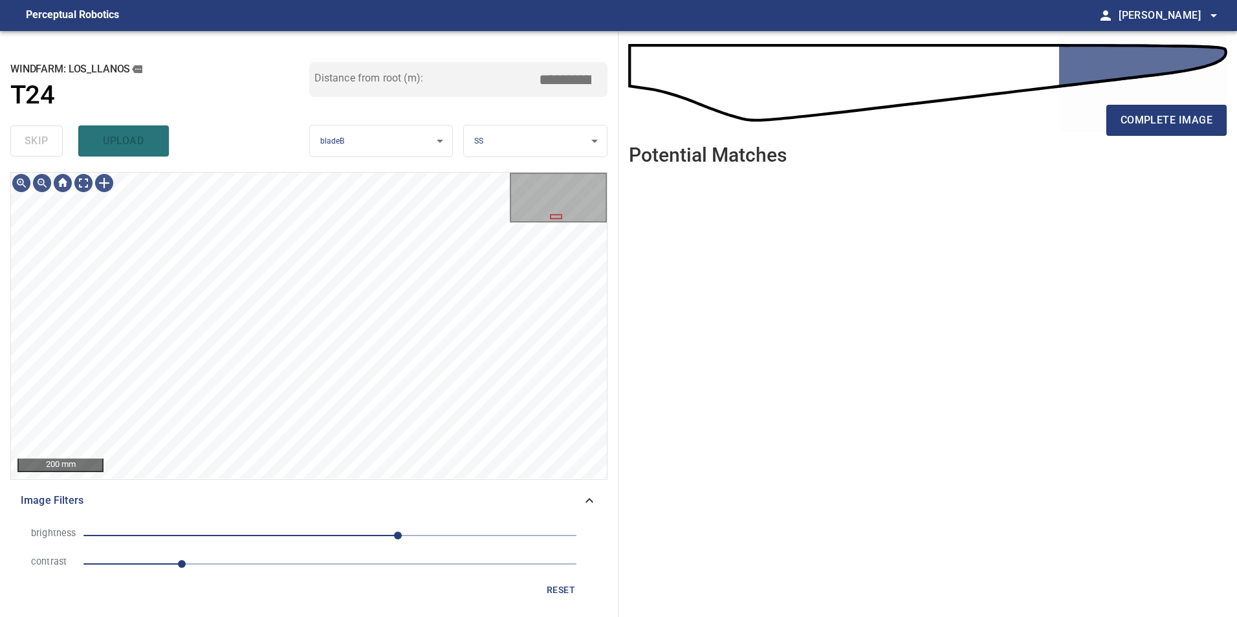
click at [234, 568] on span "1" at bounding box center [329, 564] width 493 height 18
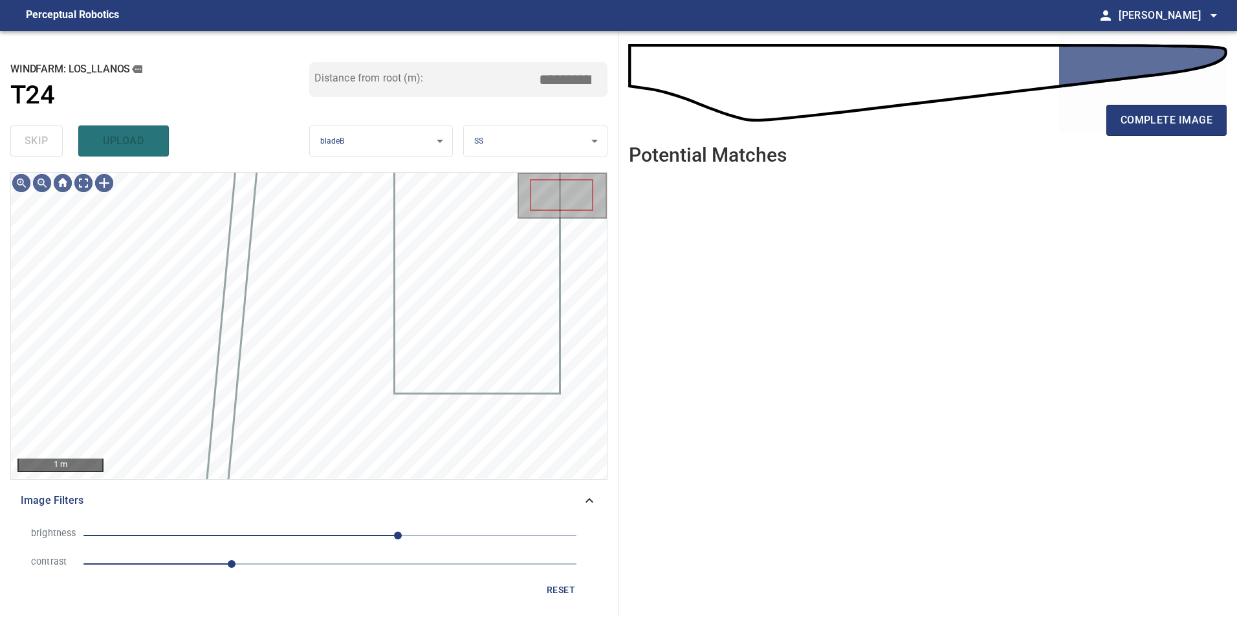
click at [271, 545] on li "brightness 70" at bounding box center [309, 535] width 576 height 28
click at [327, 532] on span "70" at bounding box center [329, 536] width 493 height 18
click at [339, 533] on span "9" at bounding box center [338, 536] width 8 height 8
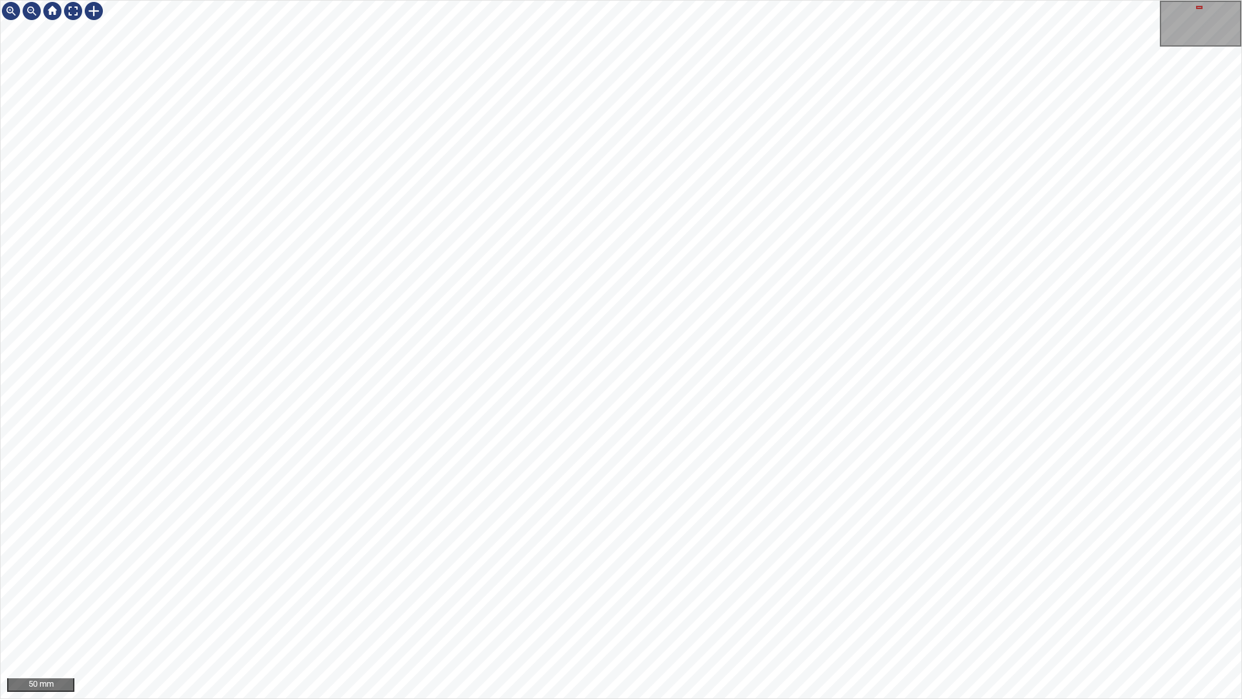
click at [794, 616] on div "50 mm" at bounding box center [621, 349] width 1242 height 699
click at [74, 16] on div at bounding box center [73, 11] width 21 height 21
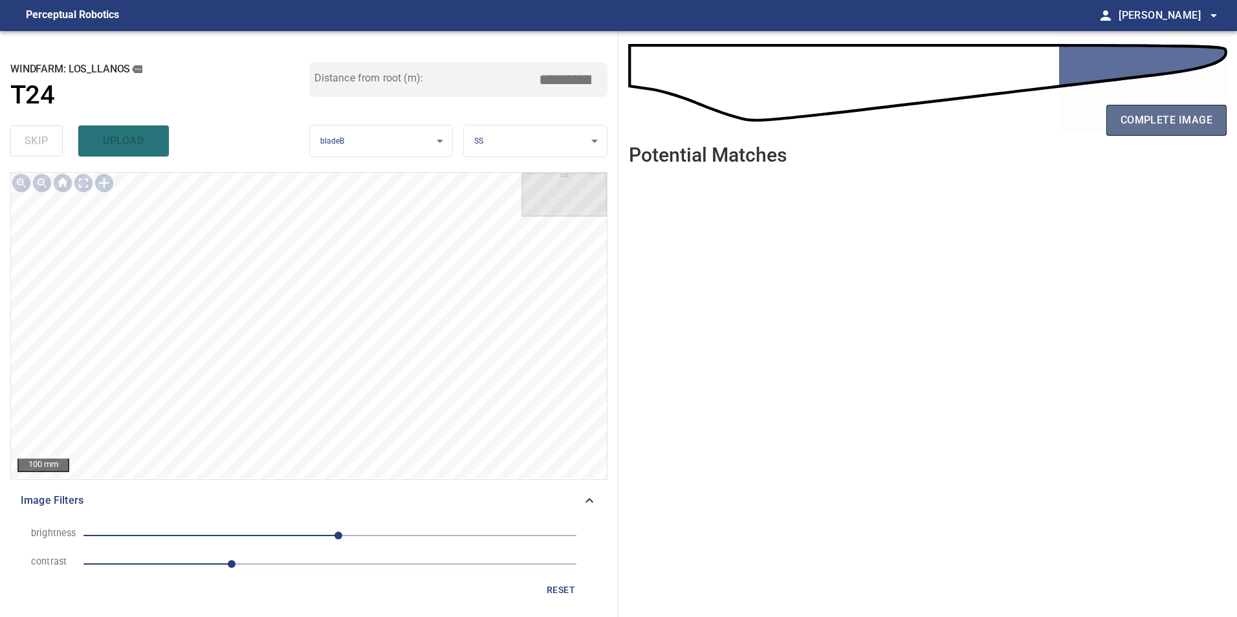
click at [1167, 118] on span "complete image" at bounding box center [1166, 120] width 92 height 18
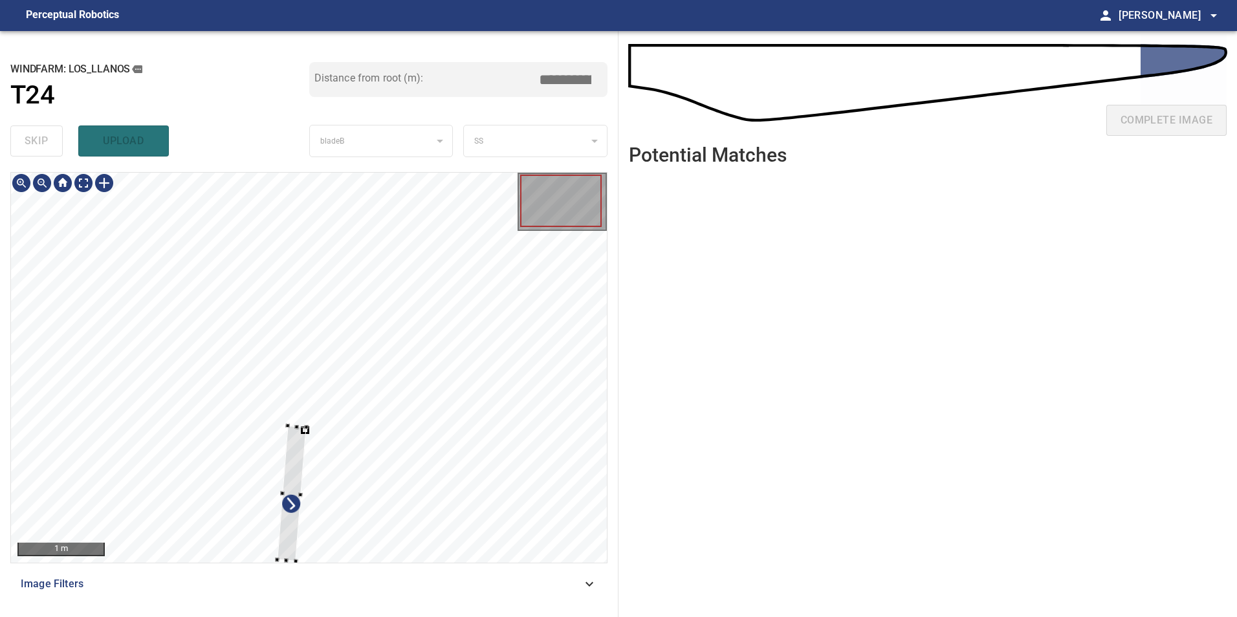
click at [215, 419] on div at bounding box center [309, 368] width 596 height 390
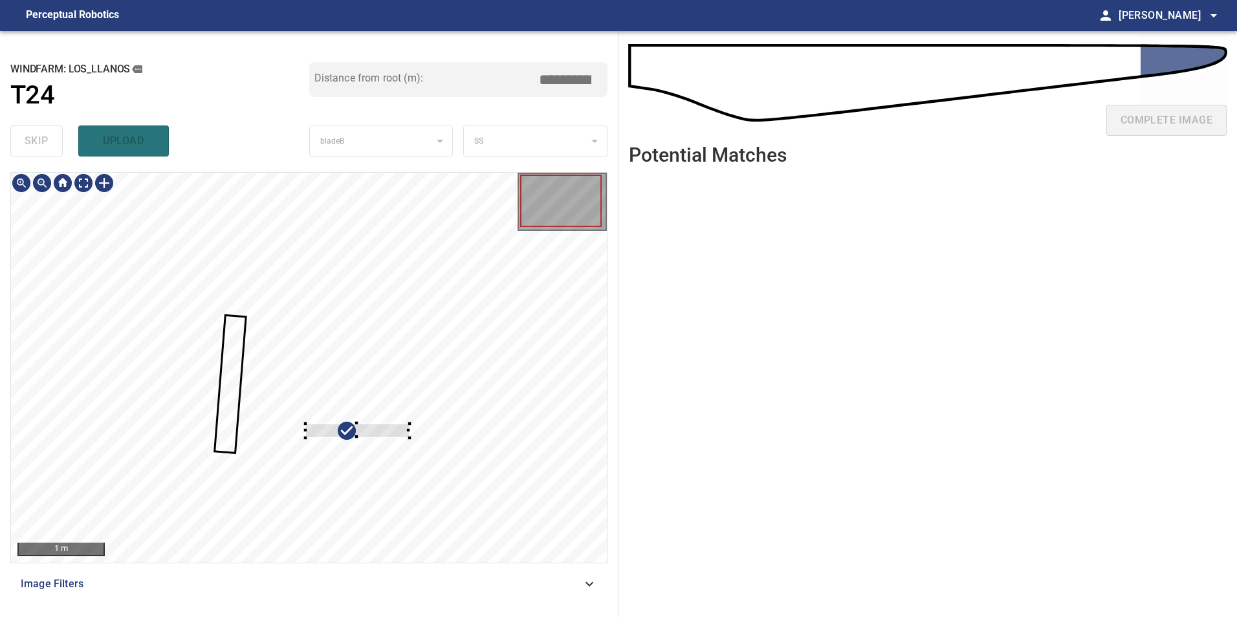
click at [420, 255] on div at bounding box center [309, 368] width 596 height 390
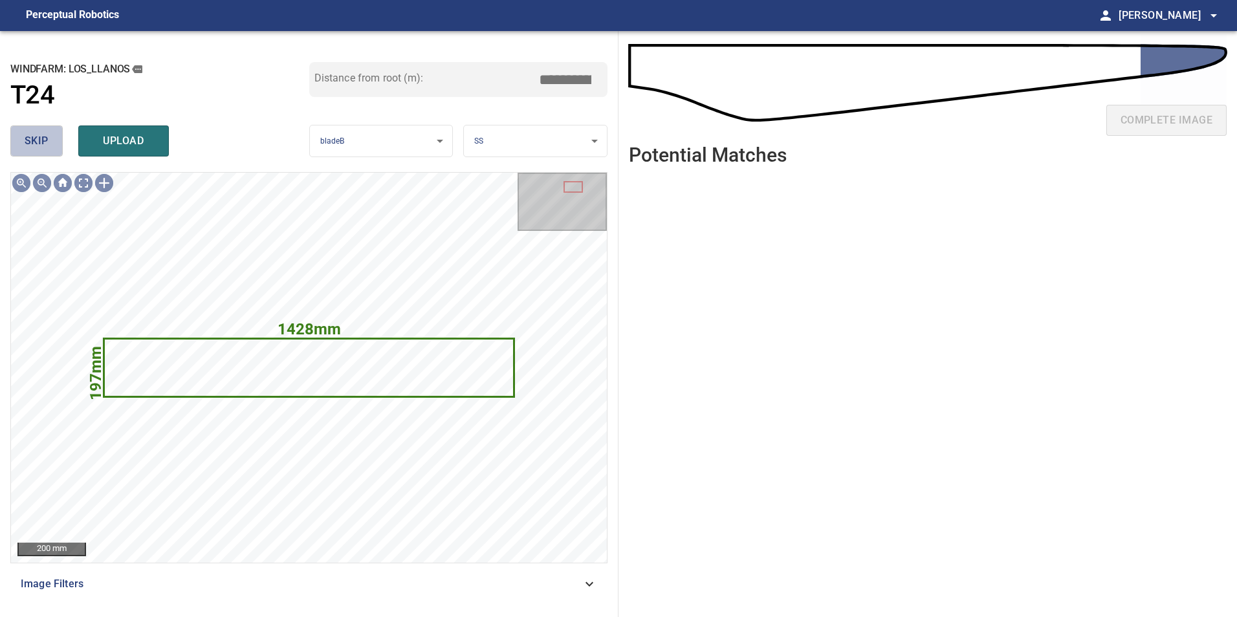
click at [30, 132] on span "skip" at bounding box center [37, 141] width 24 height 18
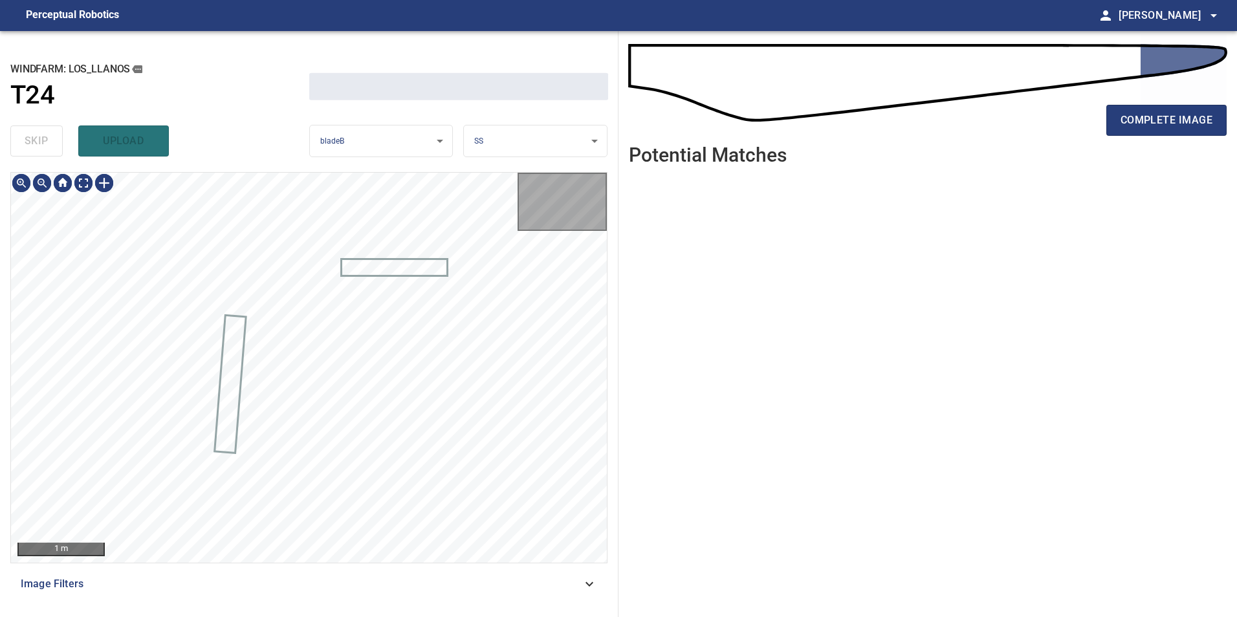
click at [30, 132] on div "skip upload" at bounding box center [159, 140] width 299 height 41
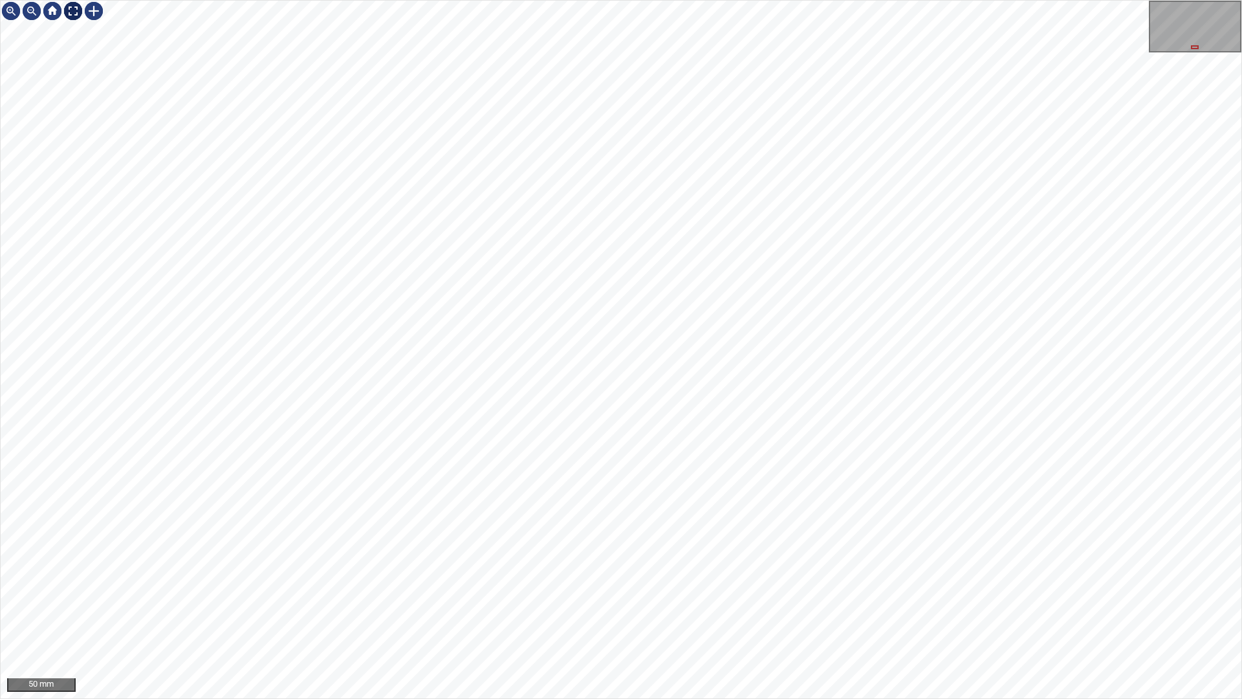
click at [74, 19] on div at bounding box center [73, 11] width 21 height 21
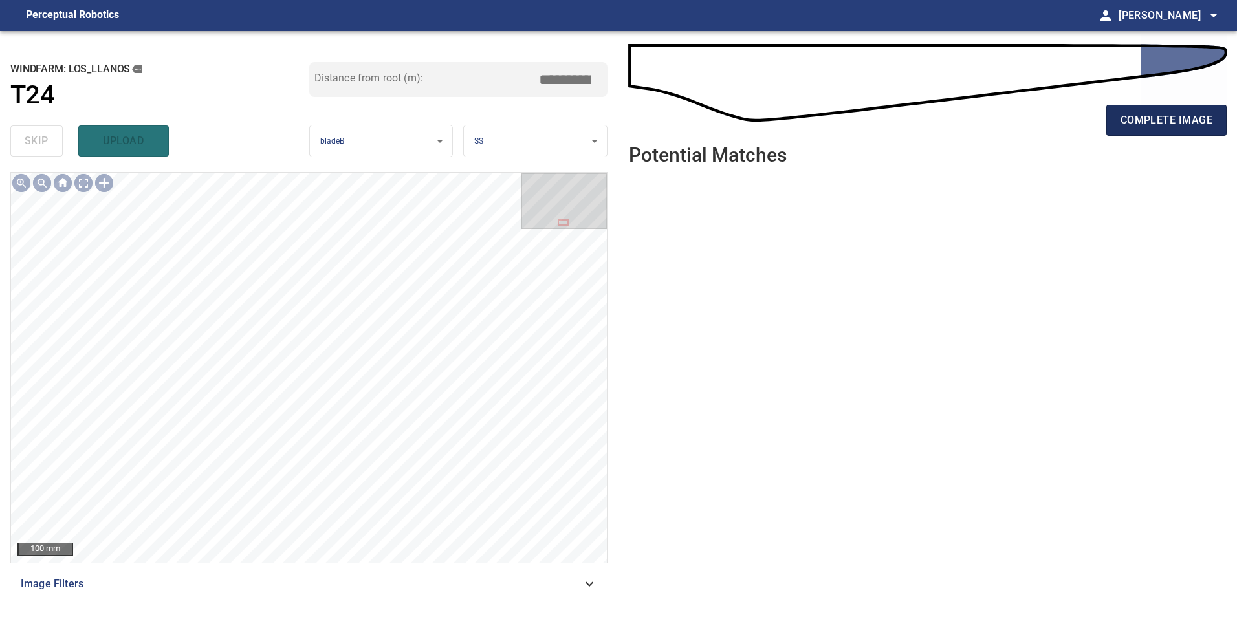
click at [1142, 128] on span "complete image" at bounding box center [1166, 120] width 92 height 18
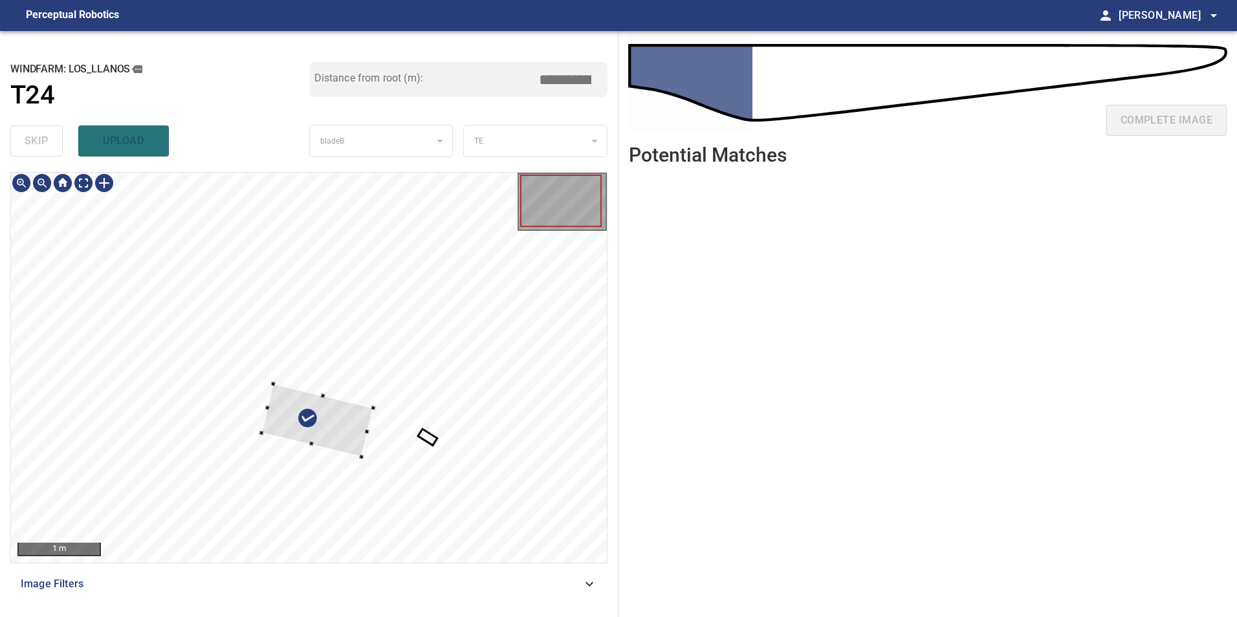
click at [297, 457] on div at bounding box center [317, 420] width 112 height 73
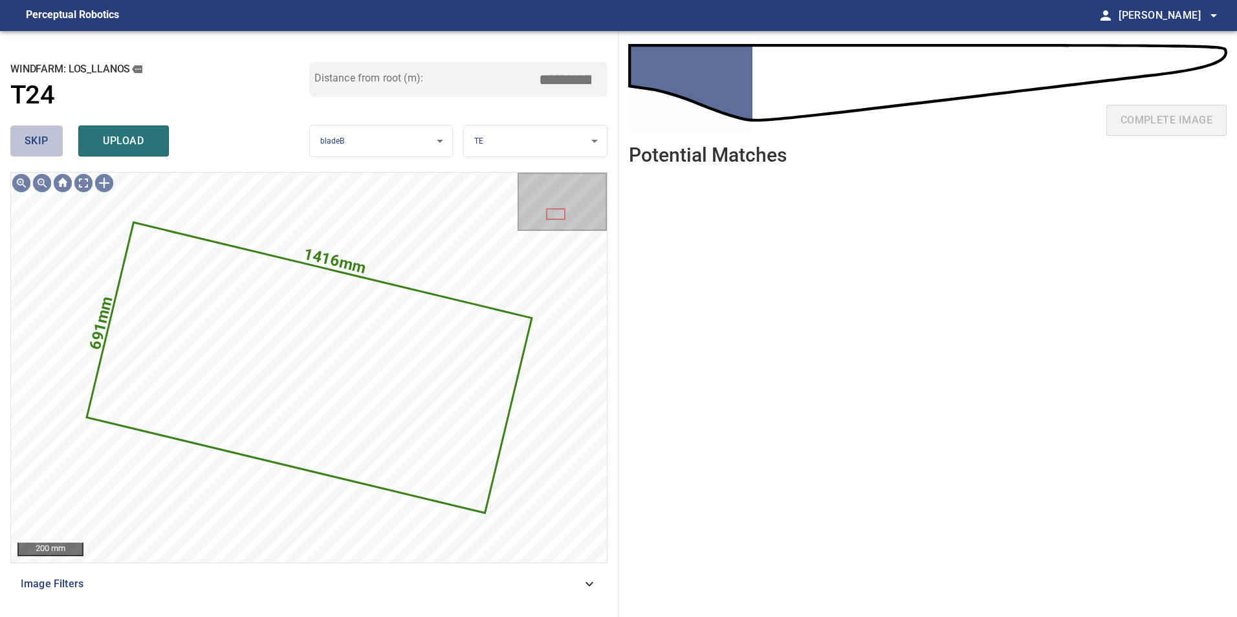
click at [36, 145] on span "skip" at bounding box center [37, 141] width 24 height 18
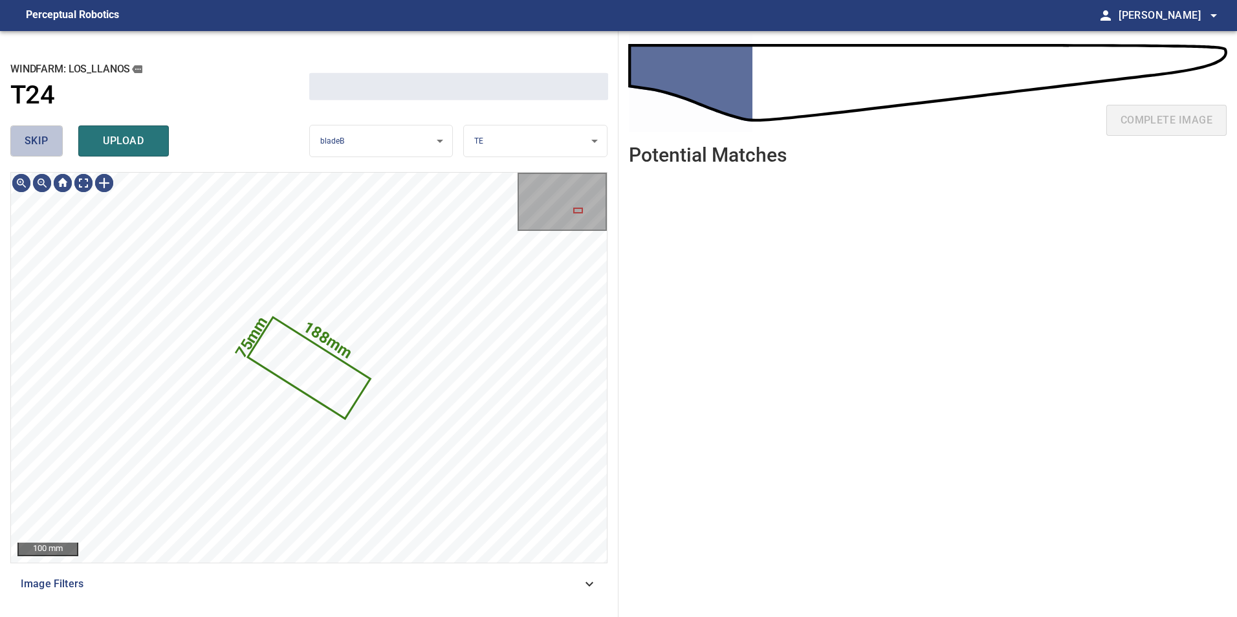
click at [36, 145] on span "skip" at bounding box center [37, 141] width 24 height 18
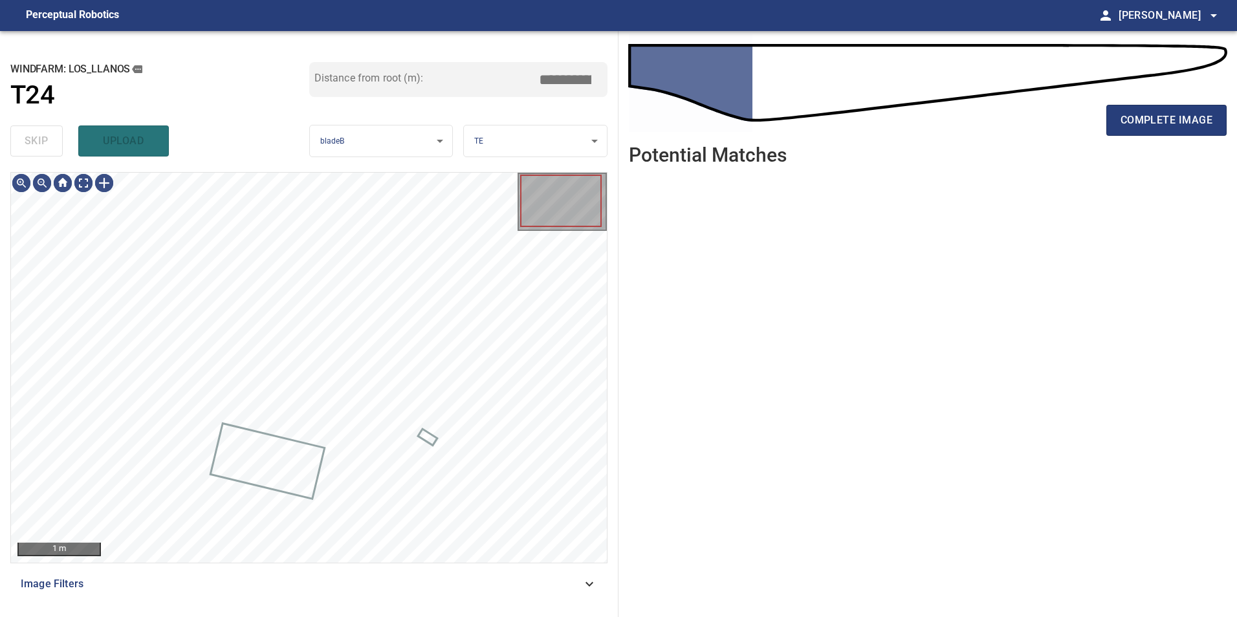
click at [36, 145] on div "skip upload" at bounding box center [159, 140] width 299 height 41
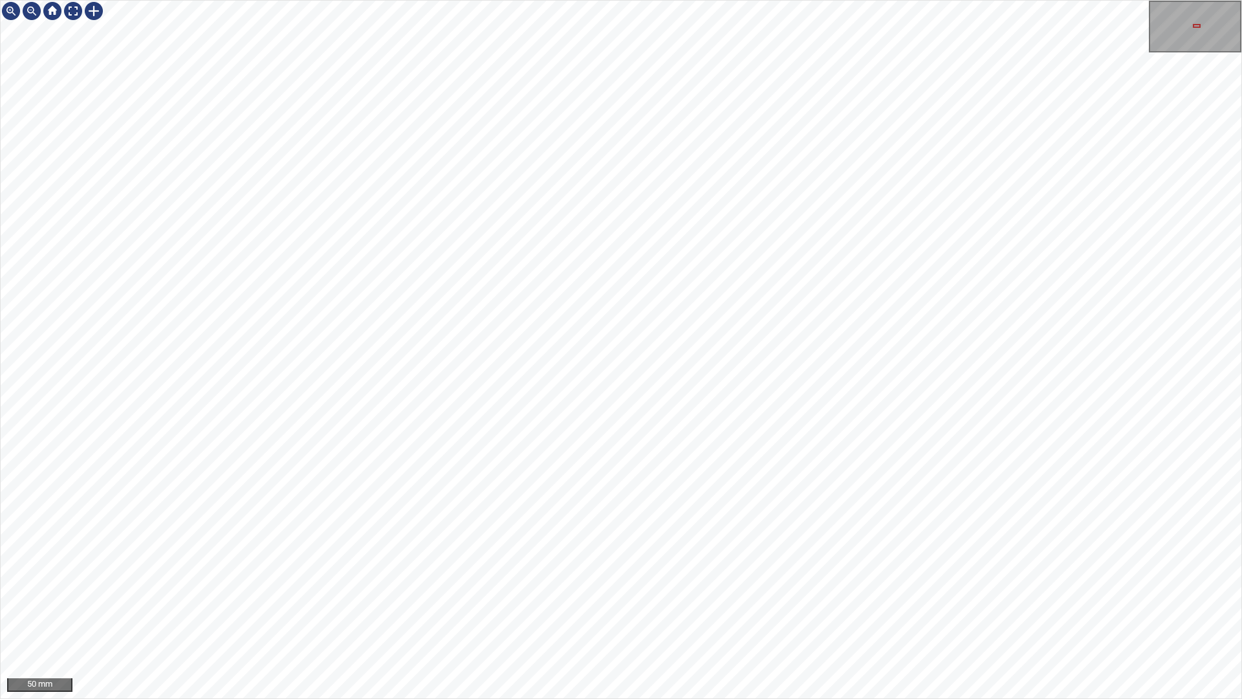
click at [664, 616] on div "50 mm" at bounding box center [621, 349] width 1242 height 699
click at [425, 616] on div "50 mm" at bounding box center [621, 349] width 1242 height 699
click at [477, 616] on div "50 mm" at bounding box center [621, 349] width 1242 height 699
click at [534, 616] on div "50 mm" at bounding box center [621, 349] width 1242 height 699
click at [509, 616] on div "50 mm" at bounding box center [621, 349] width 1242 height 699
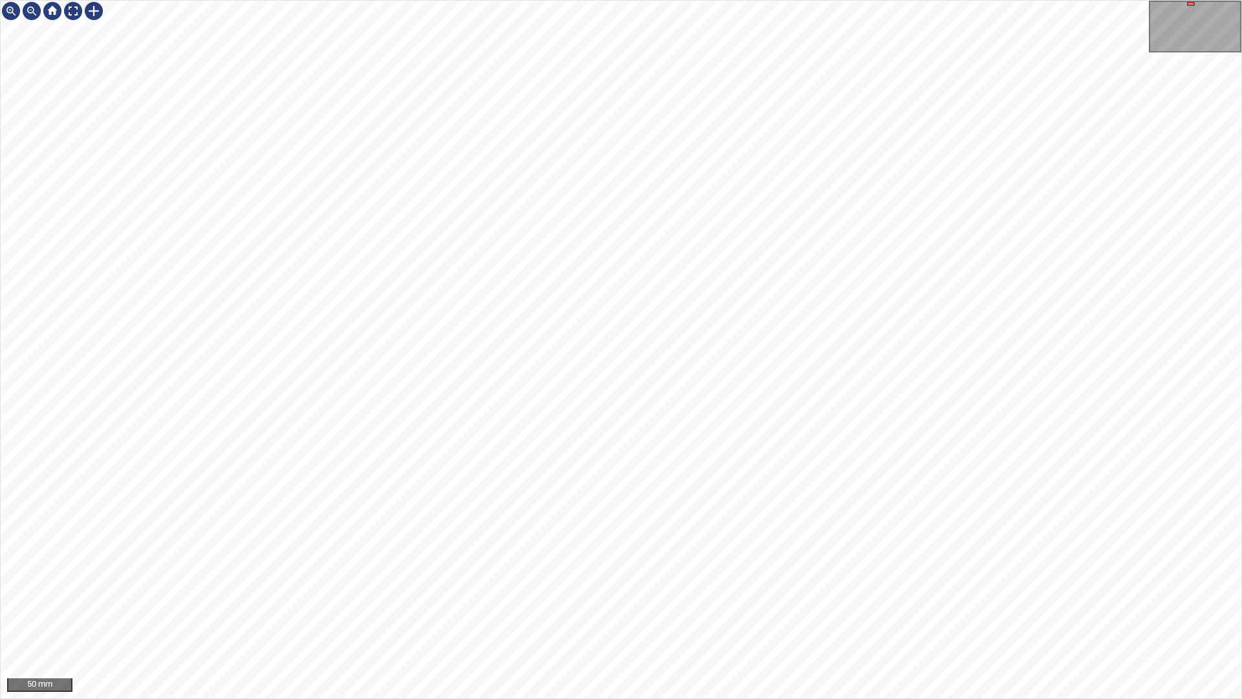
click at [373, 616] on div "50 mm" at bounding box center [621, 349] width 1242 height 699
click at [570, 0] on div "50 mm" at bounding box center [621, 349] width 1242 height 699
click at [849, 616] on div "50 mm" at bounding box center [621, 349] width 1242 height 699
click at [949, 616] on div "50 mm" at bounding box center [621, 349] width 1242 height 699
click at [92, 11] on div at bounding box center [93, 11] width 21 height 21
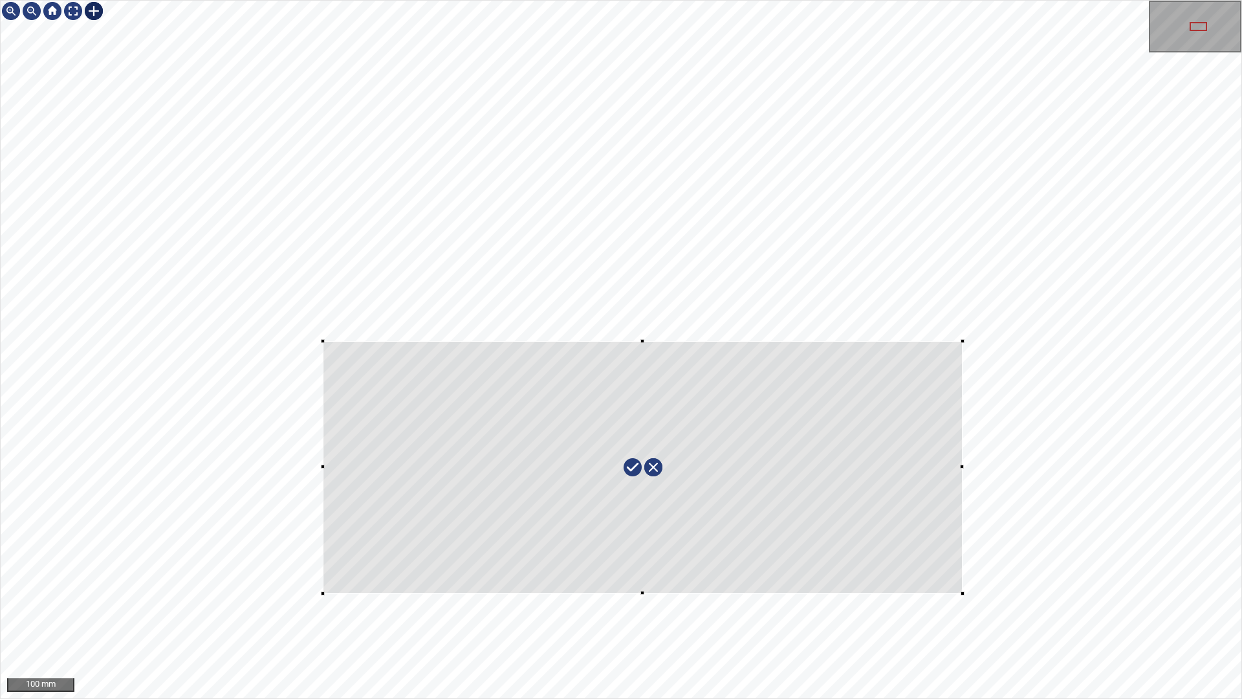
click at [962, 593] on div at bounding box center [621, 349] width 1241 height 697
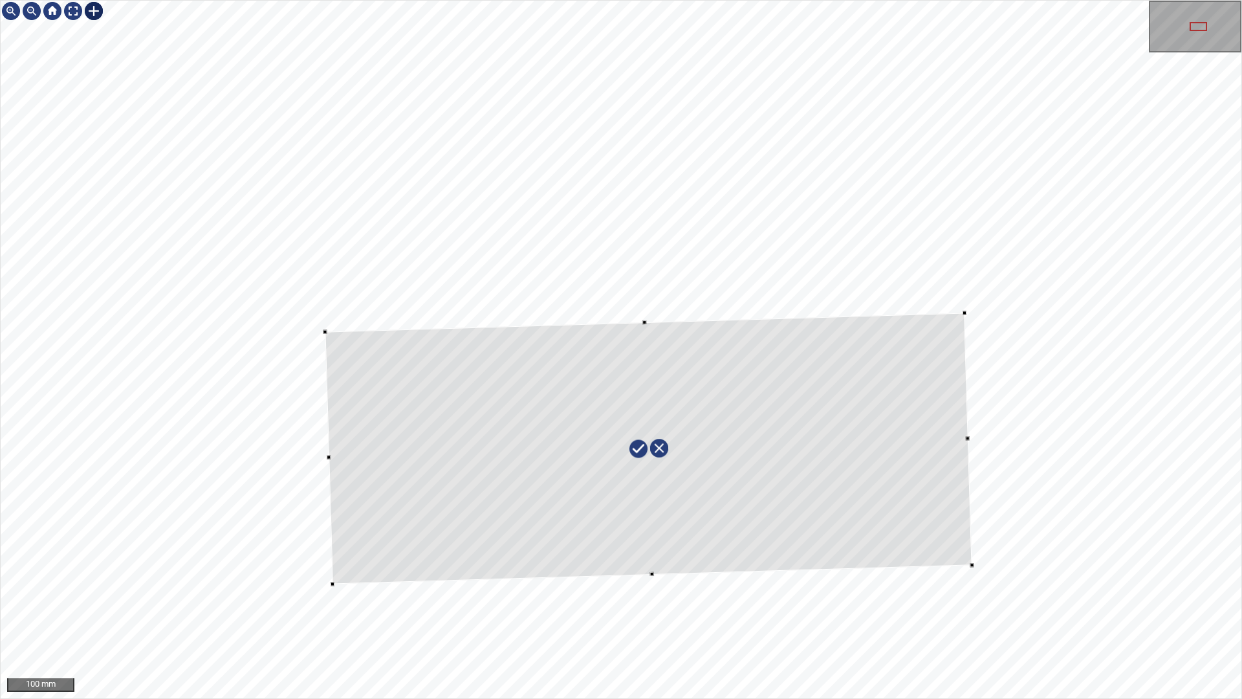
click at [887, 519] on div at bounding box center [648, 447] width 647 height 271
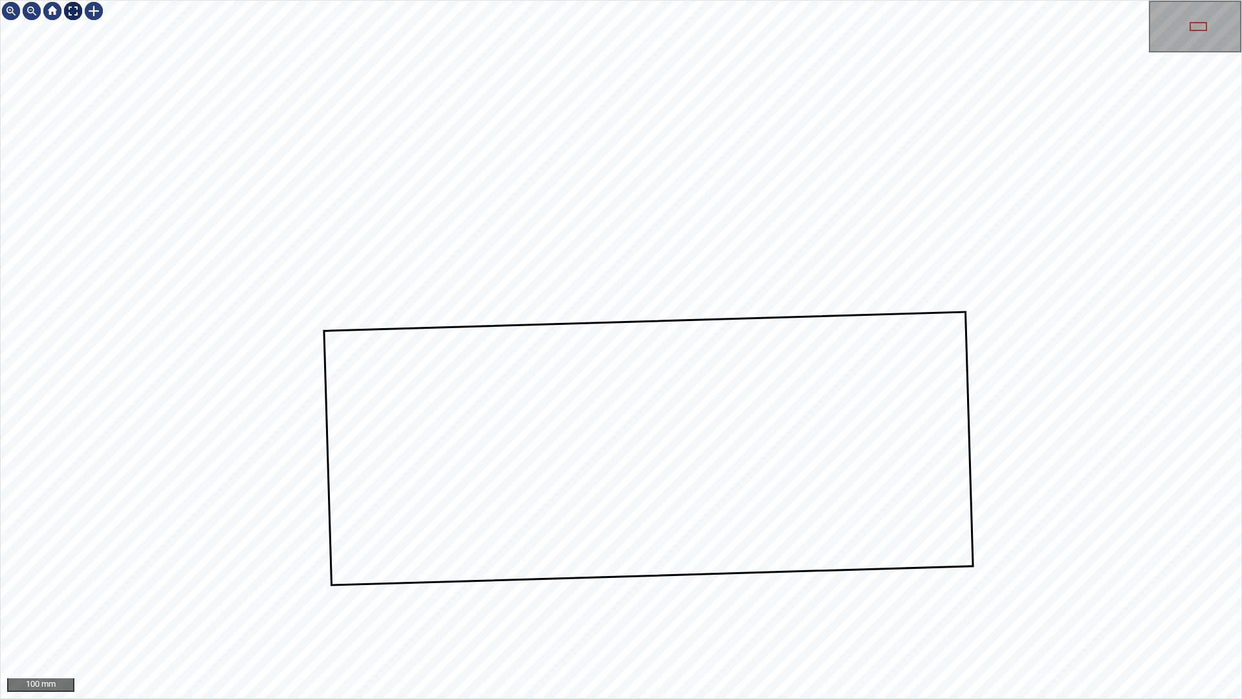
click at [67, 6] on div at bounding box center [73, 11] width 21 height 21
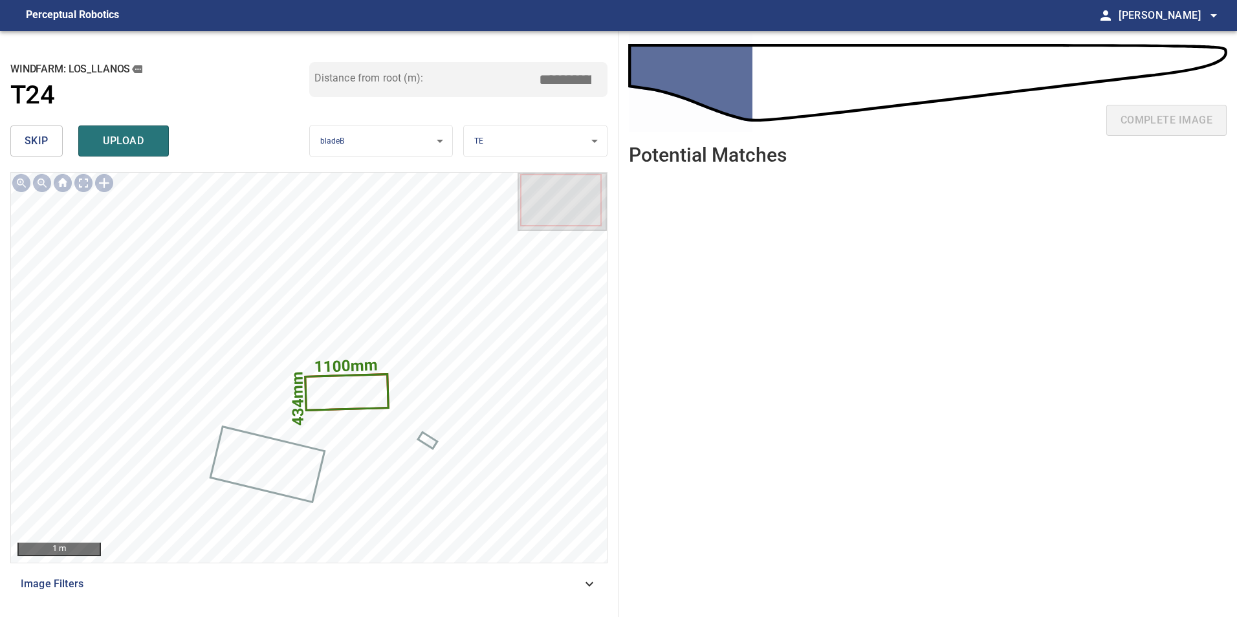
click at [518, 138] on body "**********" at bounding box center [618, 308] width 1237 height 617
click at [492, 162] on li "PS" at bounding box center [535, 162] width 143 height 21
drag, startPoint x: 576, startPoint y: 80, endPoint x: 644, endPoint y: 71, distance: 69.2
click at [618, 78] on div "**********" at bounding box center [309, 324] width 618 height 586
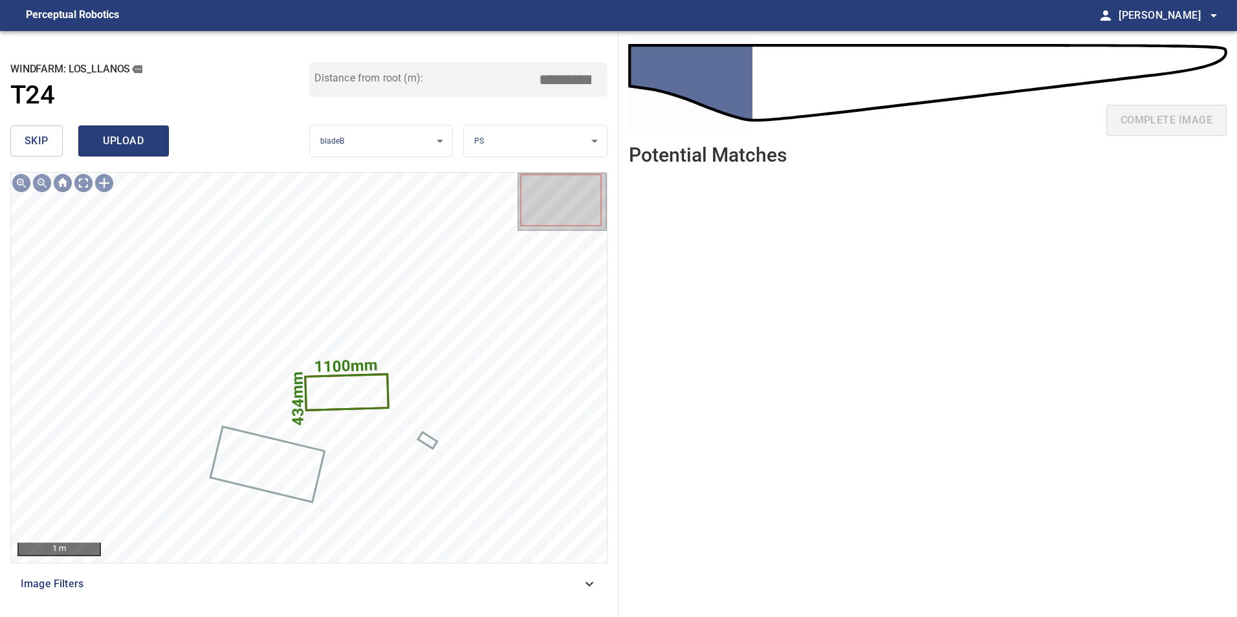
type input "****"
click at [141, 129] on button "upload" at bounding box center [123, 140] width 91 height 31
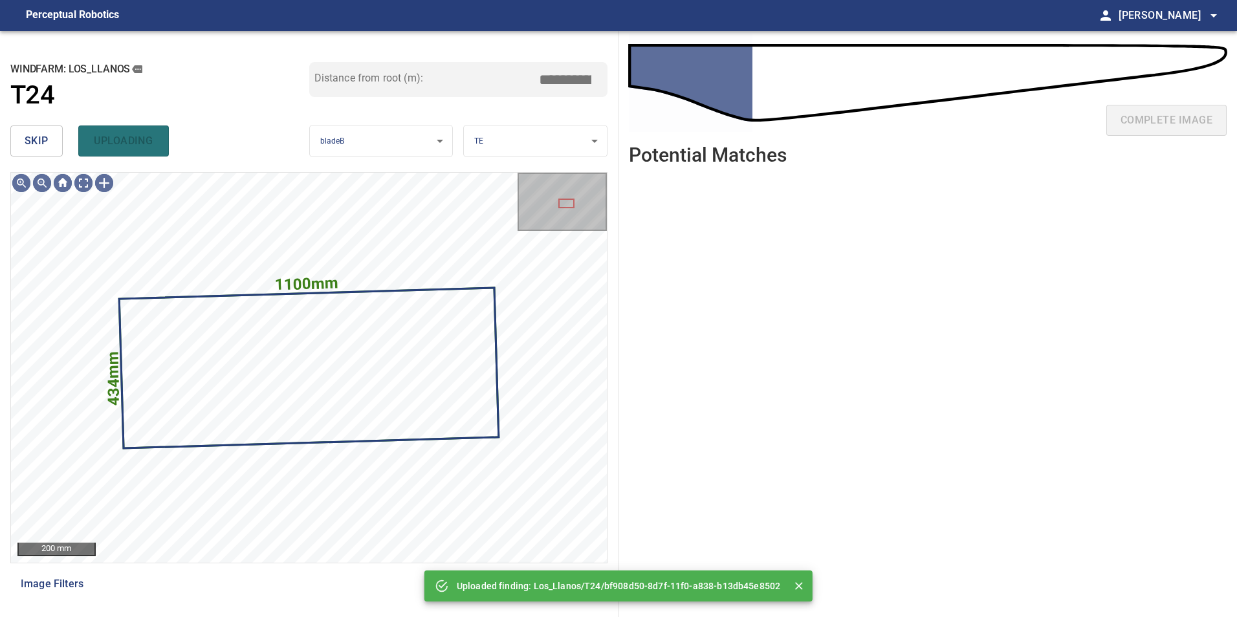
click at [50, 144] on button "skip" at bounding box center [36, 140] width 52 height 31
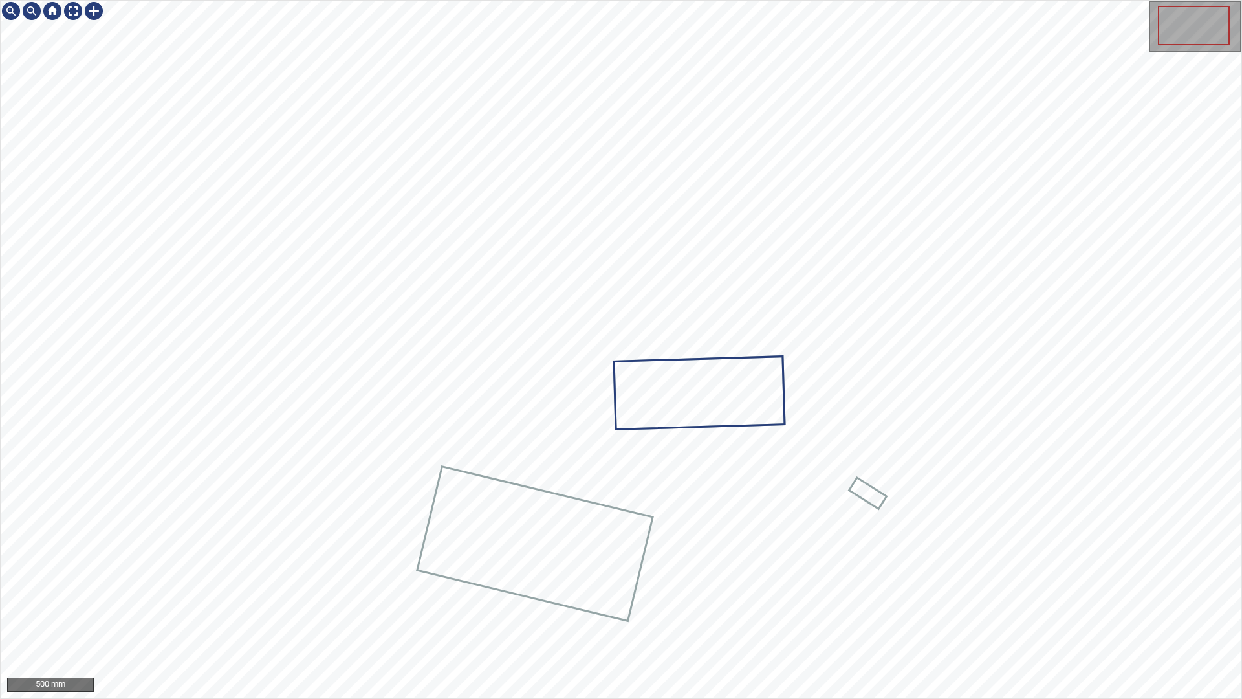
click at [461, 553] on div at bounding box center [621, 349] width 1241 height 697
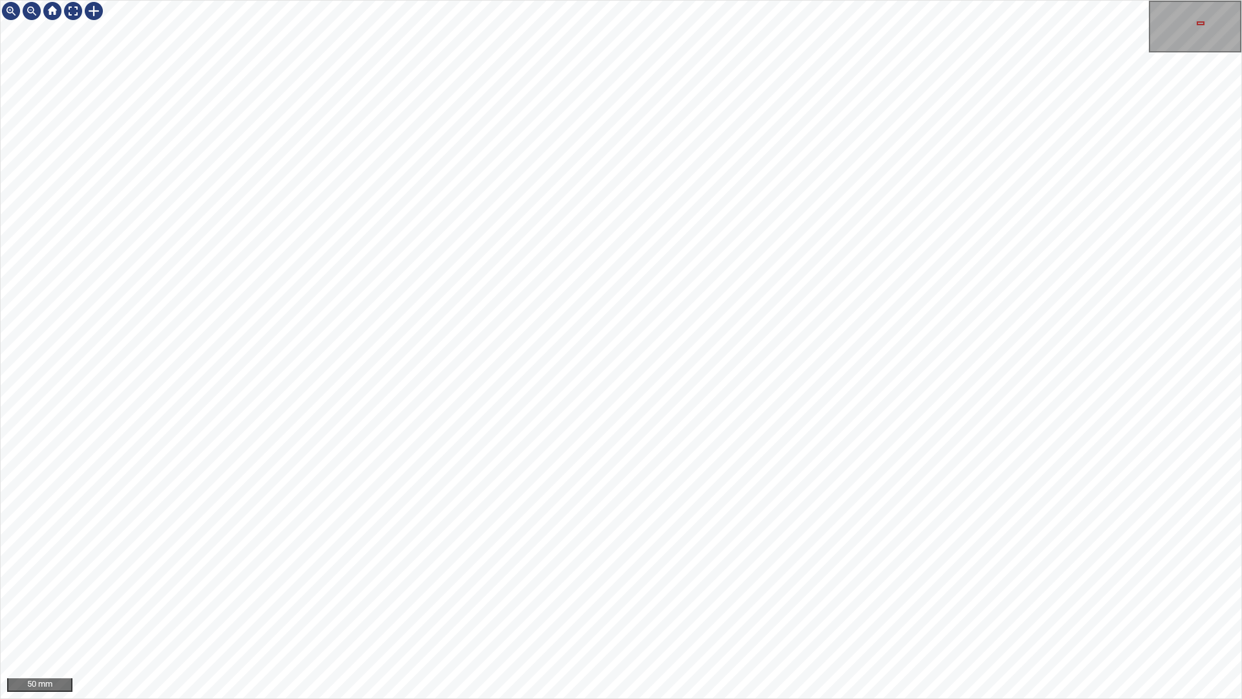
click at [843, 616] on div "50 mm" at bounding box center [621, 349] width 1242 height 699
click at [862, 616] on div "50 mm" at bounding box center [621, 349] width 1242 height 699
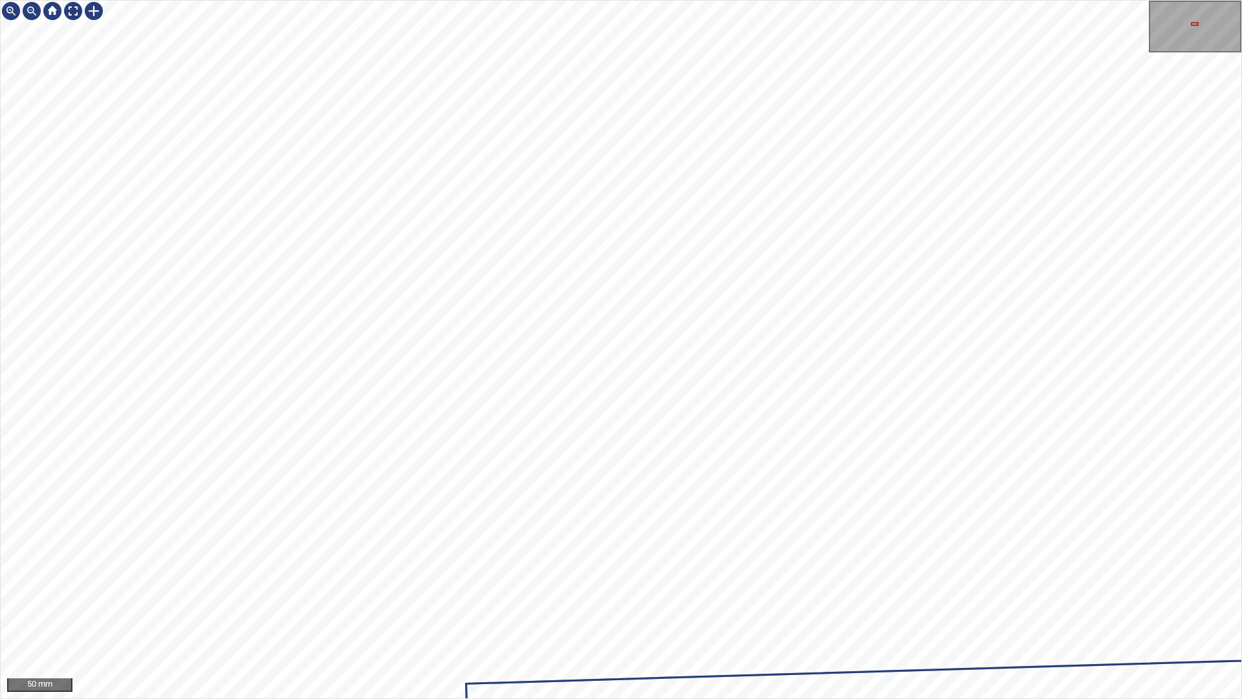
click at [455, 616] on div "50 mm" at bounding box center [621, 349] width 1242 height 699
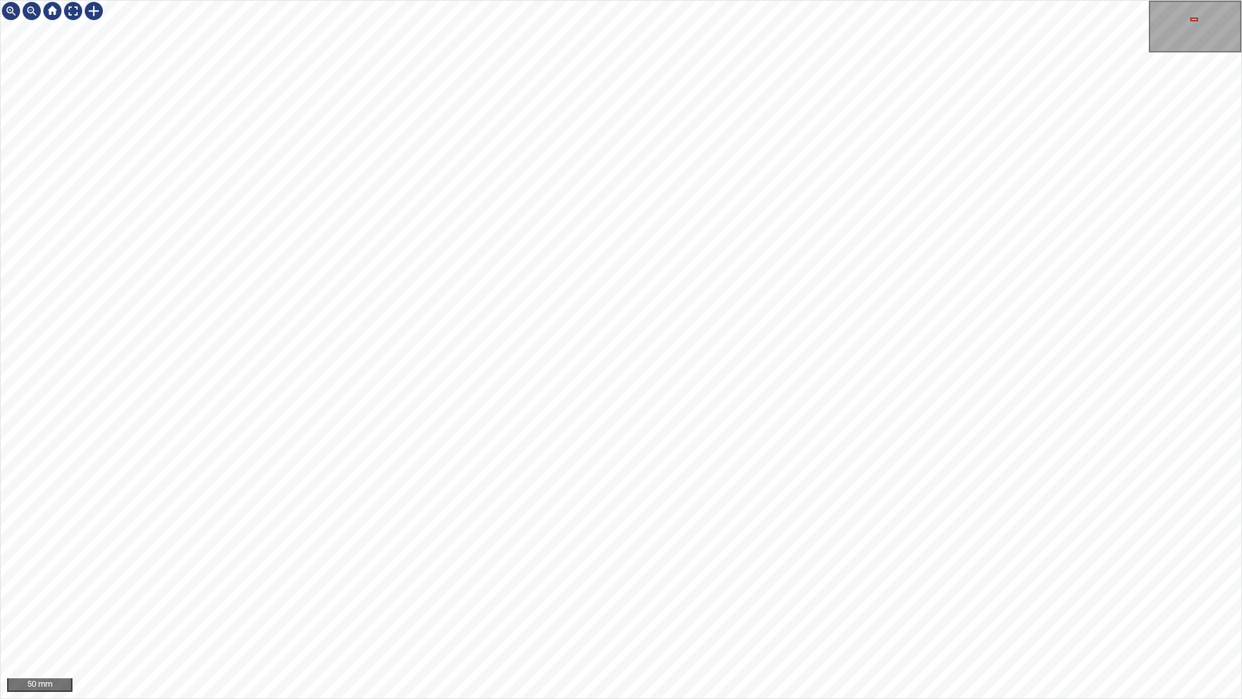
click at [572, 616] on div "50 mm" at bounding box center [621, 349] width 1242 height 699
click at [556, 616] on div "50 mm" at bounding box center [621, 349] width 1242 height 699
click at [71, 9] on div at bounding box center [73, 11] width 21 height 21
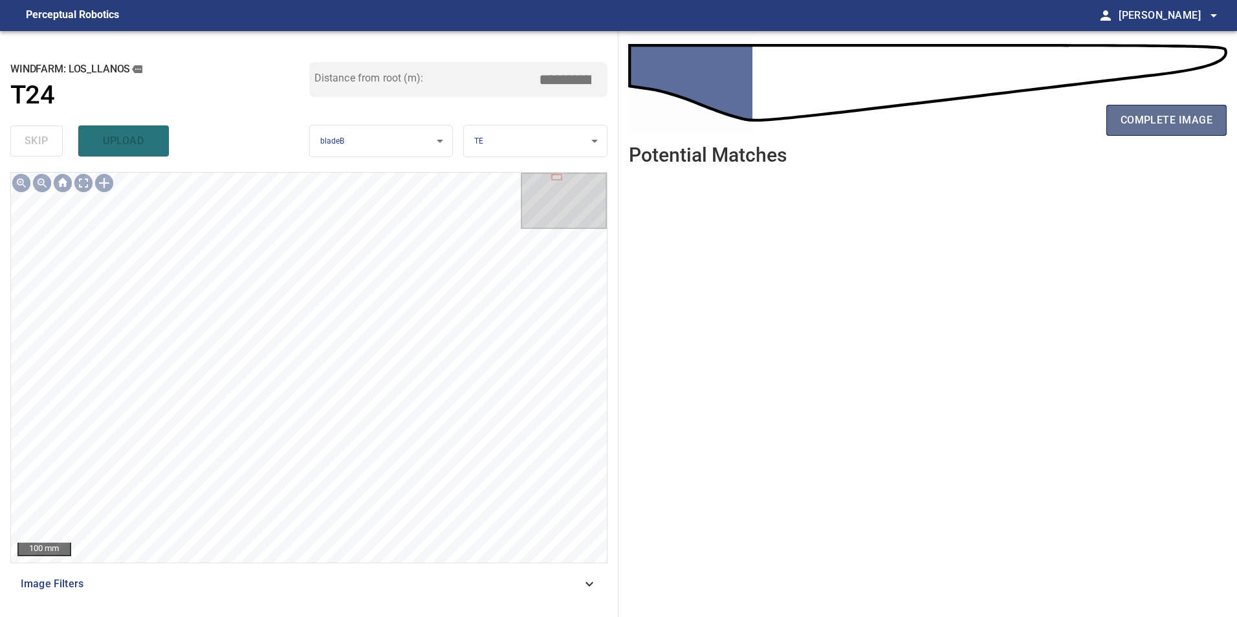
drag, startPoint x: 1166, startPoint y: 124, endPoint x: 1158, endPoint y: 126, distance: 8.0
click at [1166, 124] on span "complete image" at bounding box center [1166, 120] width 92 height 18
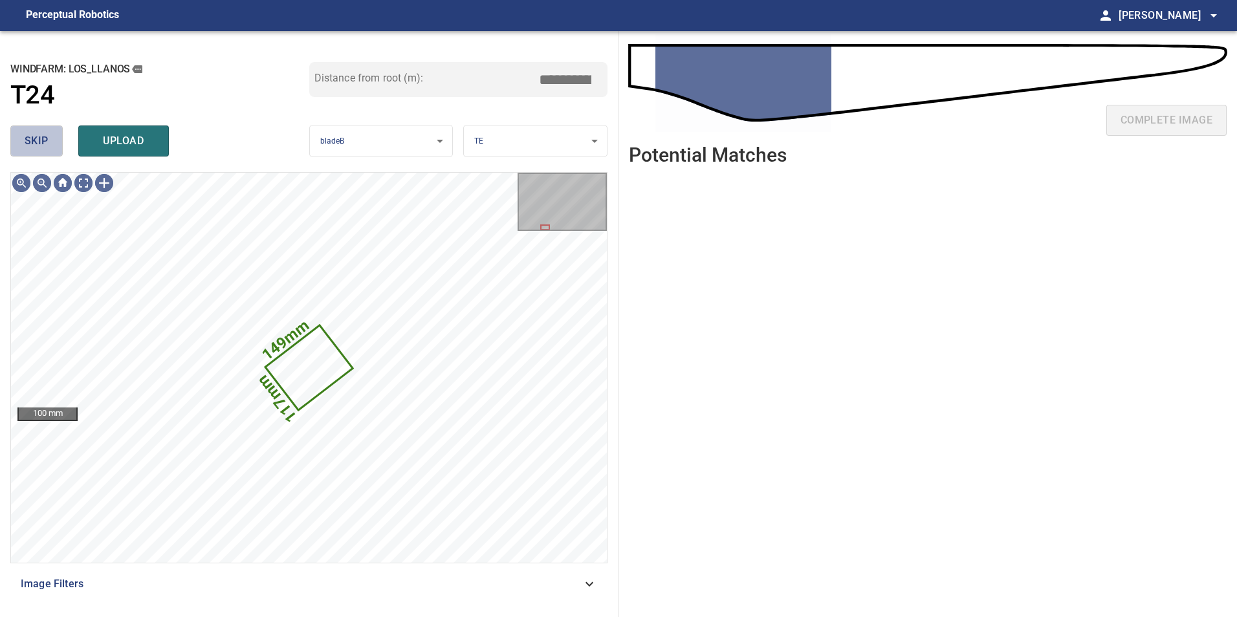
click at [50, 148] on button "skip" at bounding box center [36, 140] width 52 height 31
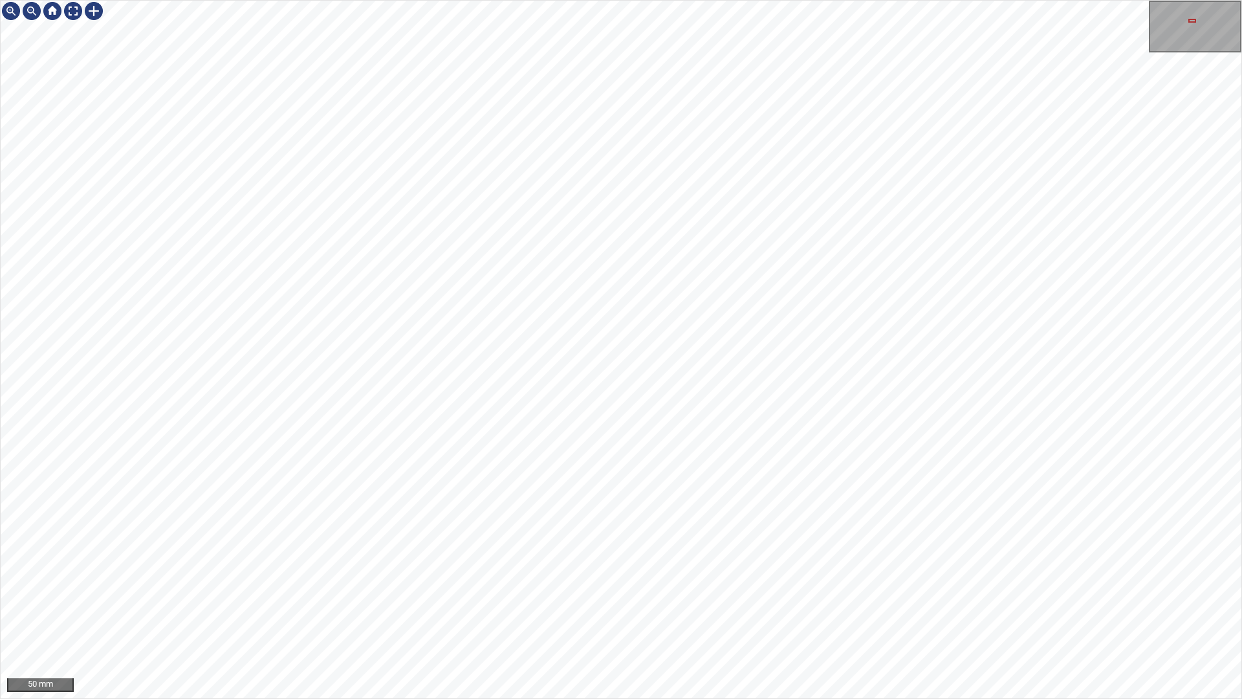
click at [605, 616] on div "50 mm" at bounding box center [621, 349] width 1242 height 699
click at [544, 616] on div "50 mm" at bounding box center [621, 349] width 1242 height 699
click at [724, 616] on div "50 mm" at bounding box center [621, 349] width 1242 height 699
click at [953, 616] on div "50 mm" at bounding box center [621, 349] width 1242 height 699
click at [517, 0] on div "50 mm" at bounding box center [621, 349] width 1242 height 699
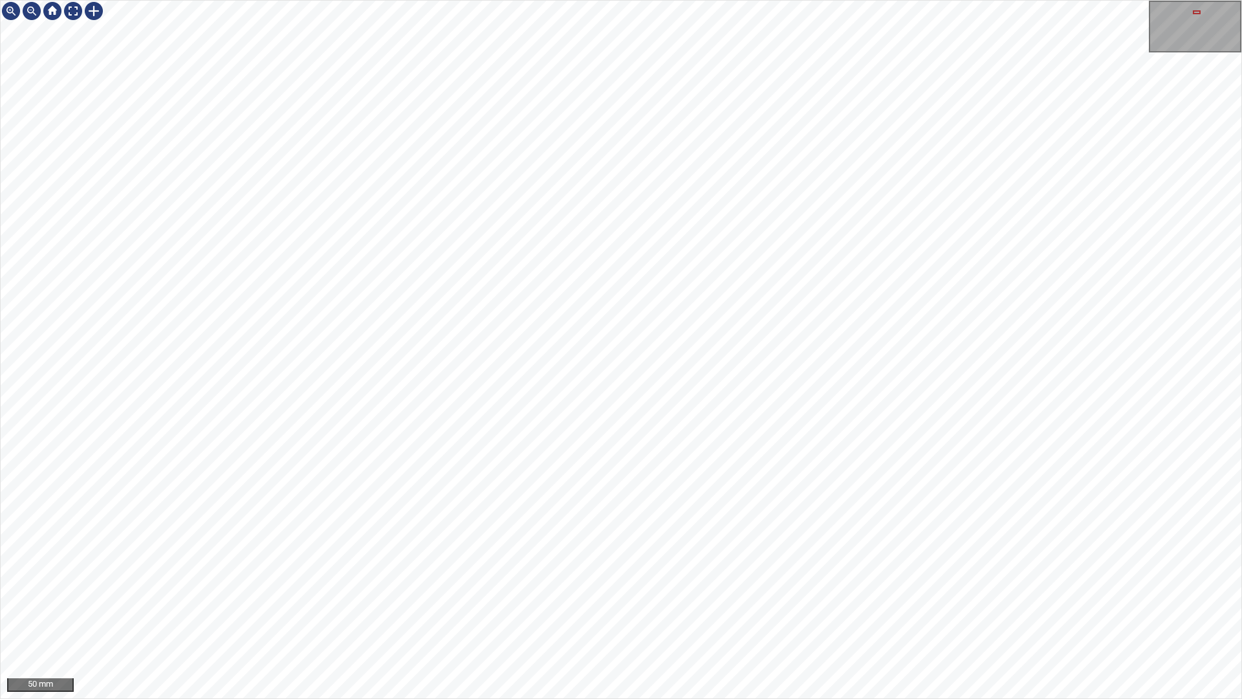
click at [620, 0] on div "50 mm" at bounding box center [621, 349] width 1242 height 699
click at [737, 0] on div "50 mm" at bounding box center [621, 349] width 1242 height 699
click at [427, 0] on div "50 mm" at bounding box center [621, 349] width 1242 height 699
click at [587, 616] on div "50 mm" at bounding box center [621, 349] width 1242 height 699
click at [748, 616] on div "50 mm" at bounding box center [621, 349] width 1242 height 699
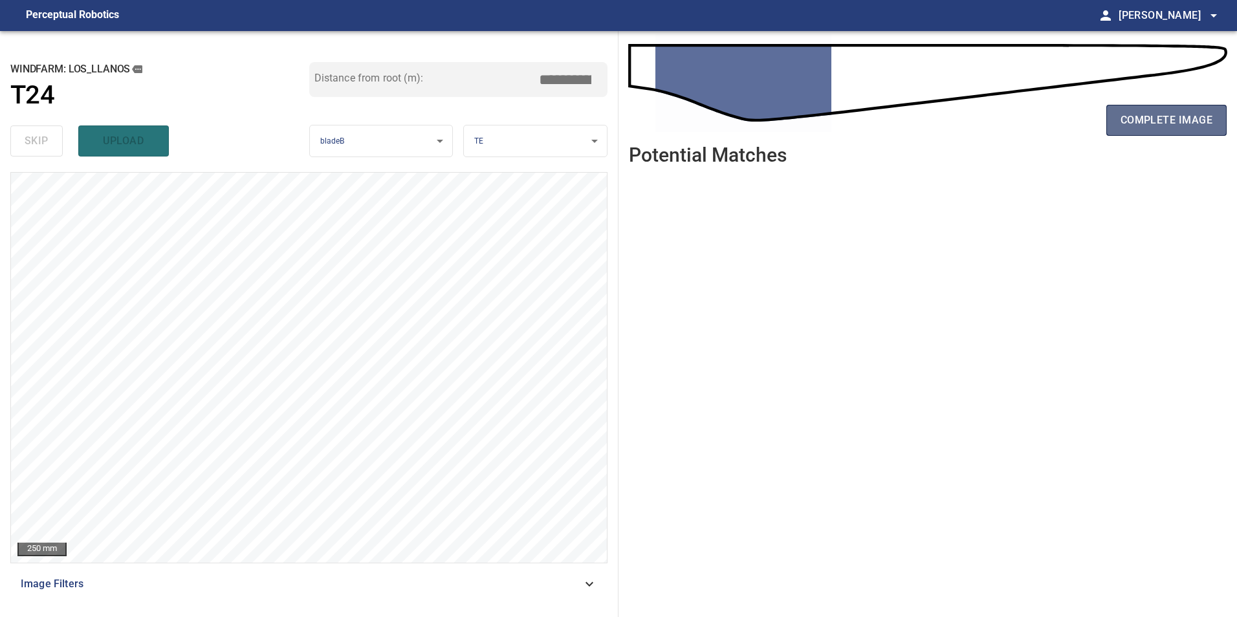
click at [1128, 124] on span "complete image" at bounding box center [1166, 120] width 92 height 18
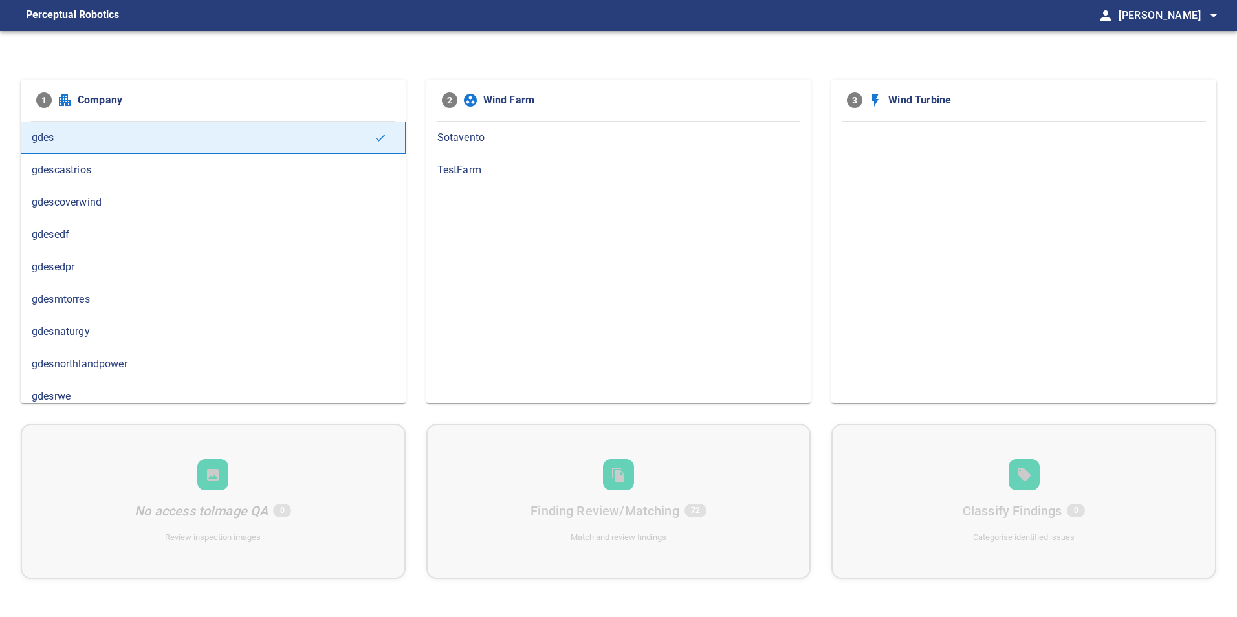
click at [116, 323] on div "gdesnaturgy" at bounding box center [213, 332] width 385 height 32
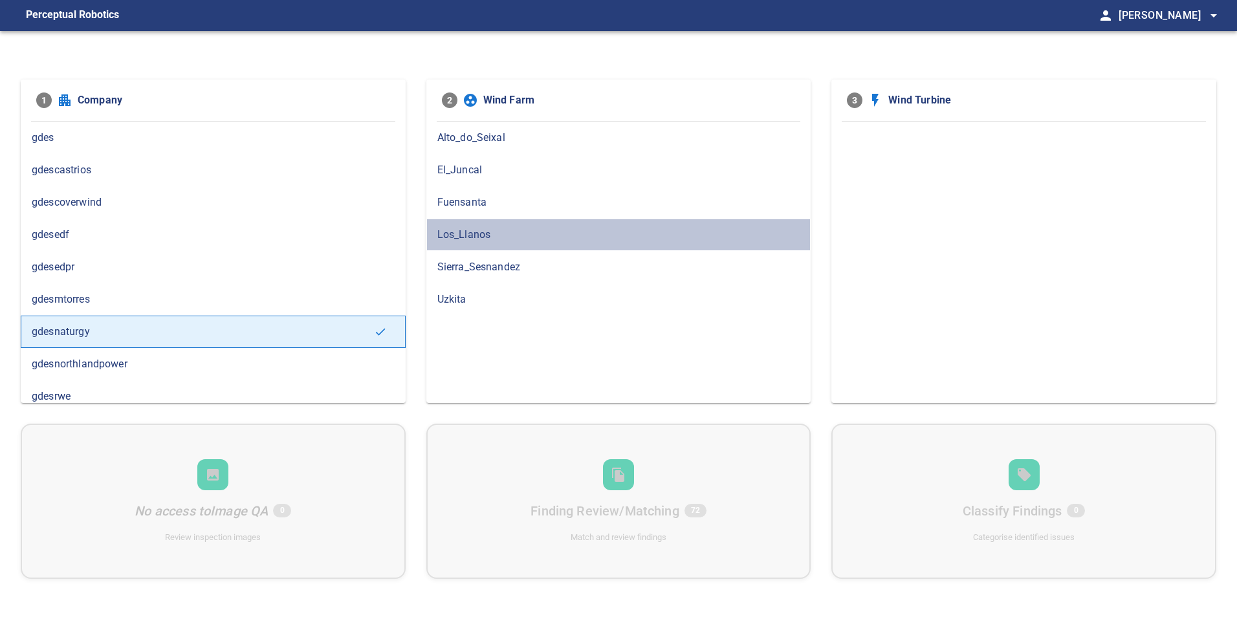
drag, startPoint x: 495, startPoint y: 227, endPoint x: 665, endPoint y: 255, distance: 172.4
click at [495, 228] on span "Los_Llanos" at bounding box center [618, 235] width 363 height 16
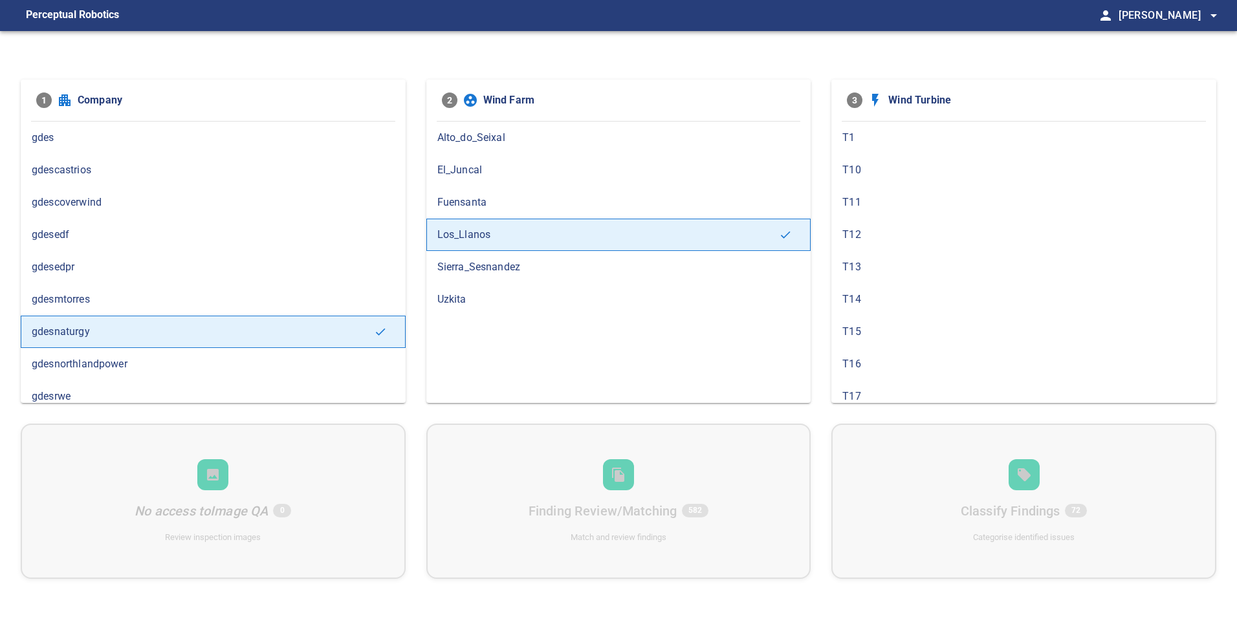
scroll to position [388, 0]
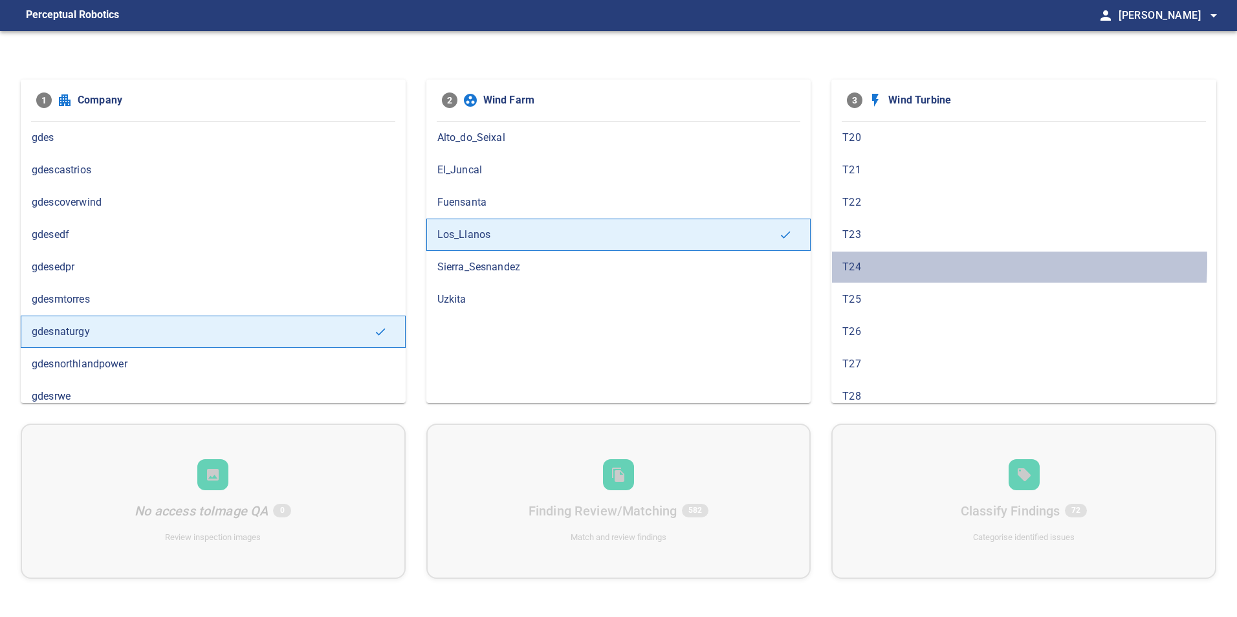
click at [863, 262] on span "T24" at bounding box center [1023, 267] width 363 height 16
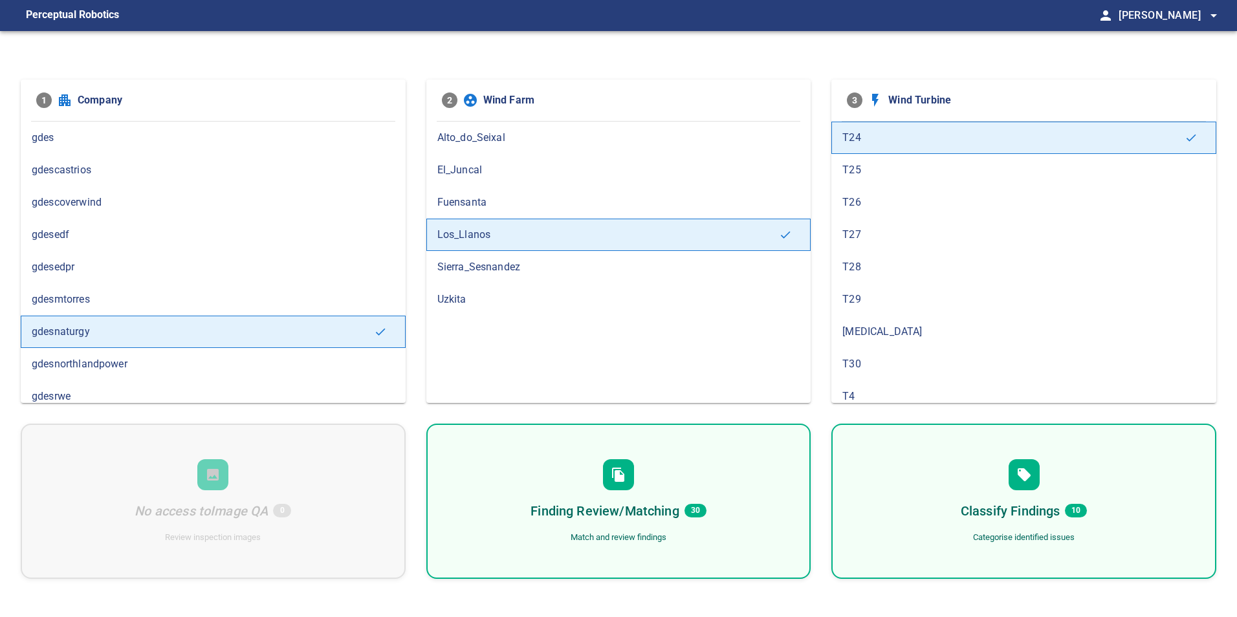
scroll to position [453, 0]
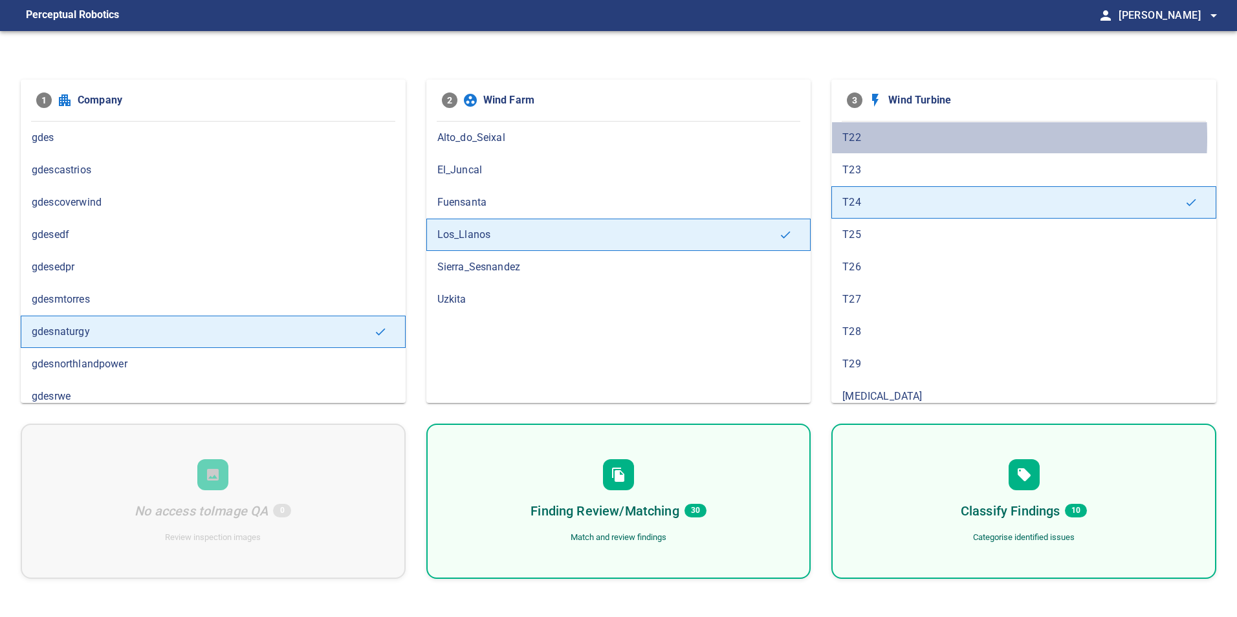
click at [876, 138] on span "T22" at bounding box center [1023, 138] width 363 height 16
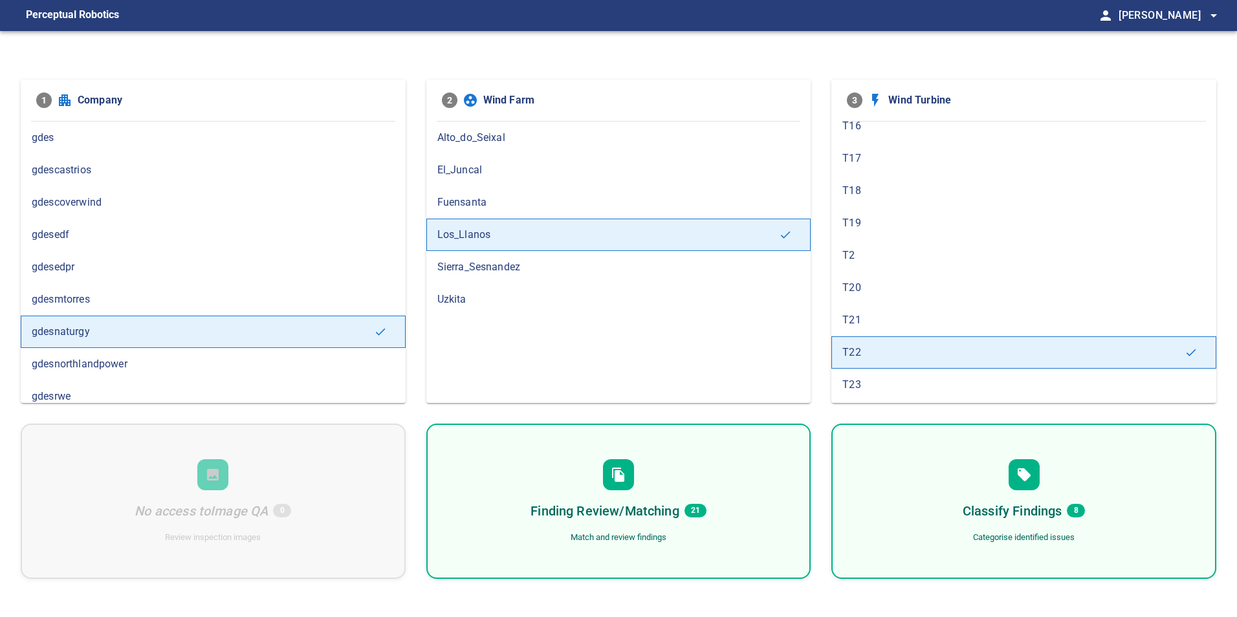
scroll to position [259, 0]
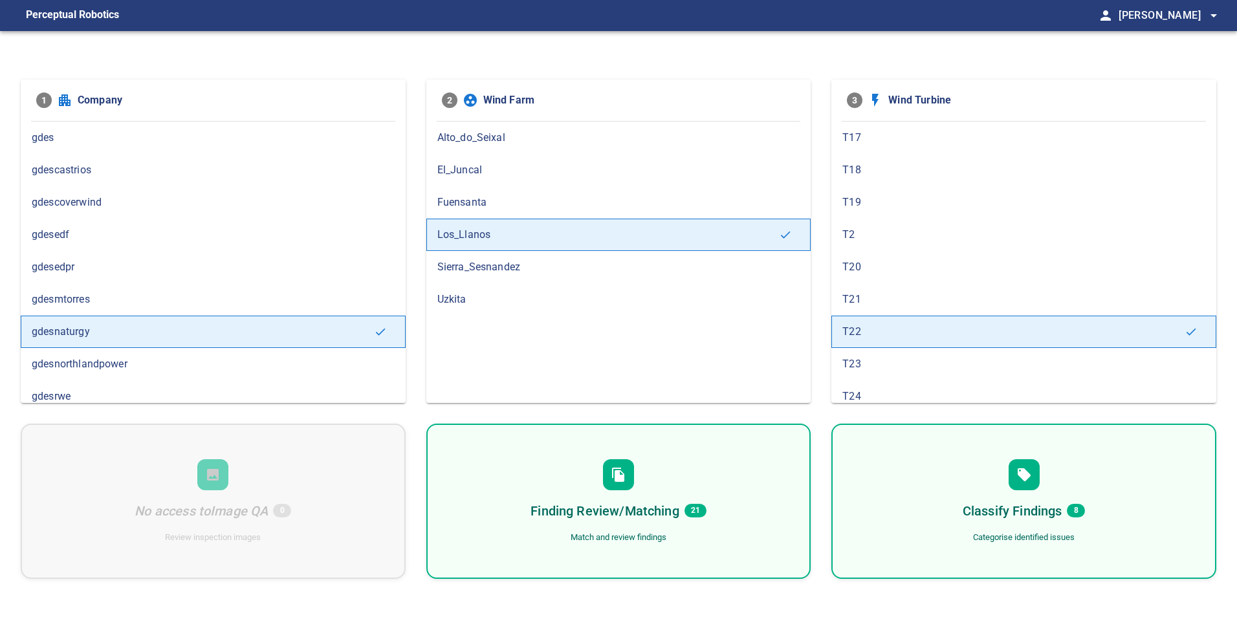
click at [872, 303] on span "T21" at bounding box center [1023, 300] width 363 height 16
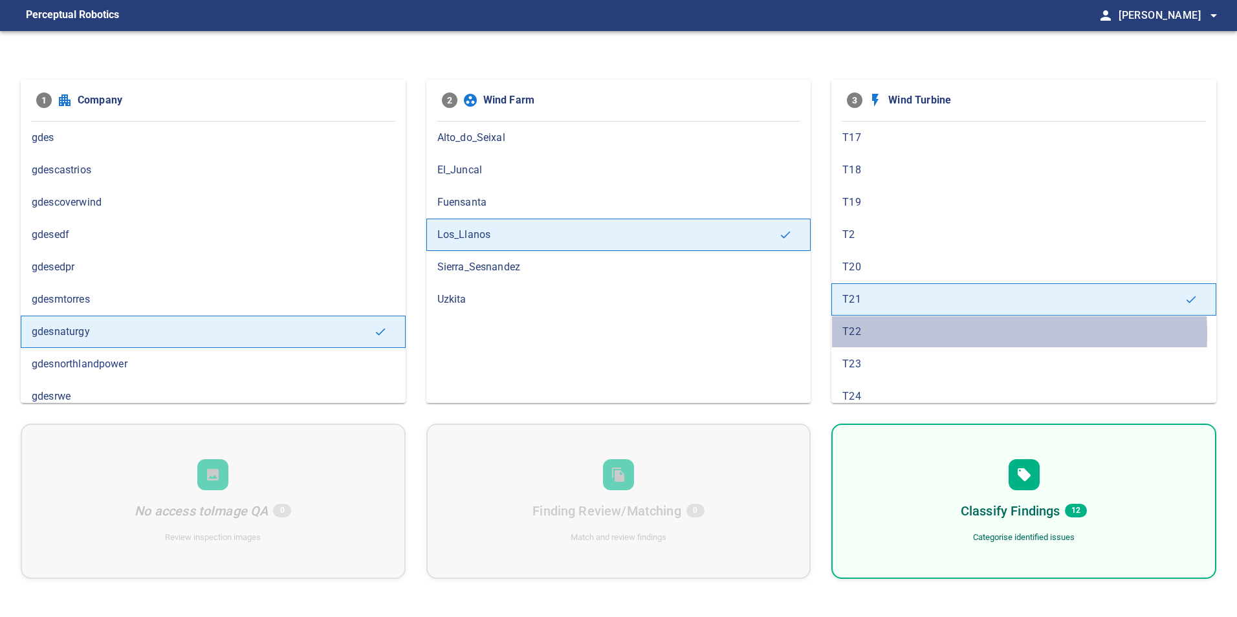
click at [898, 335] on span "T22" at bounding box center [1023, 332] width 363 height 16
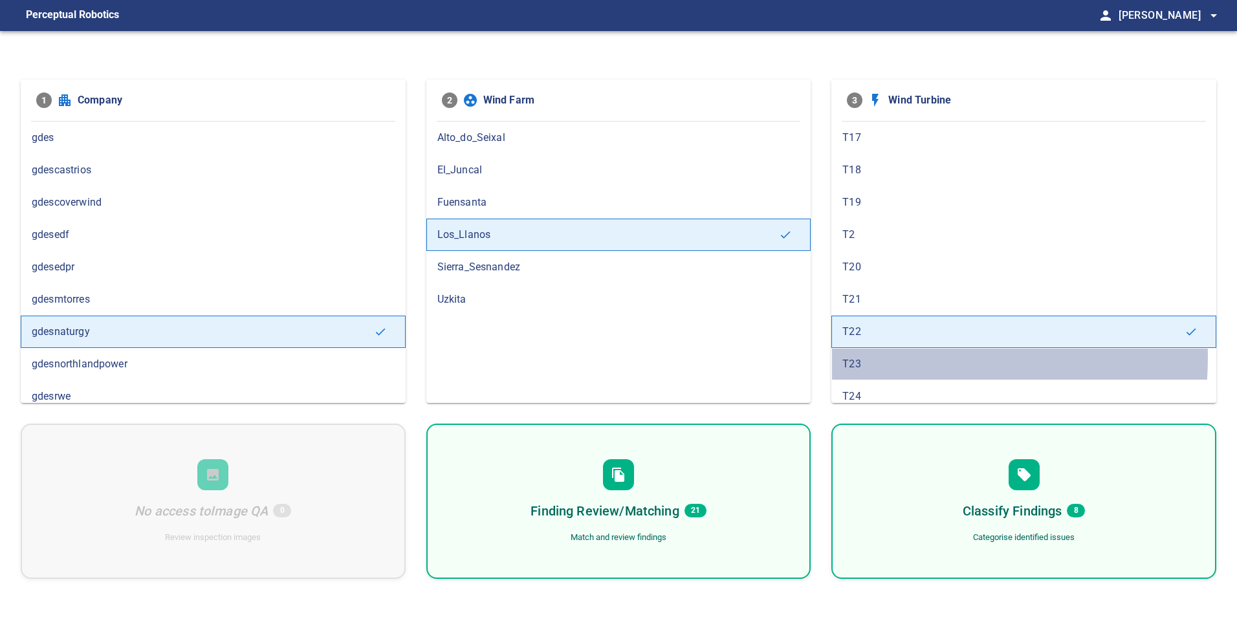
click at [882, 357] on span "T23" at bounding box center [1023, 364] width 363 height 16
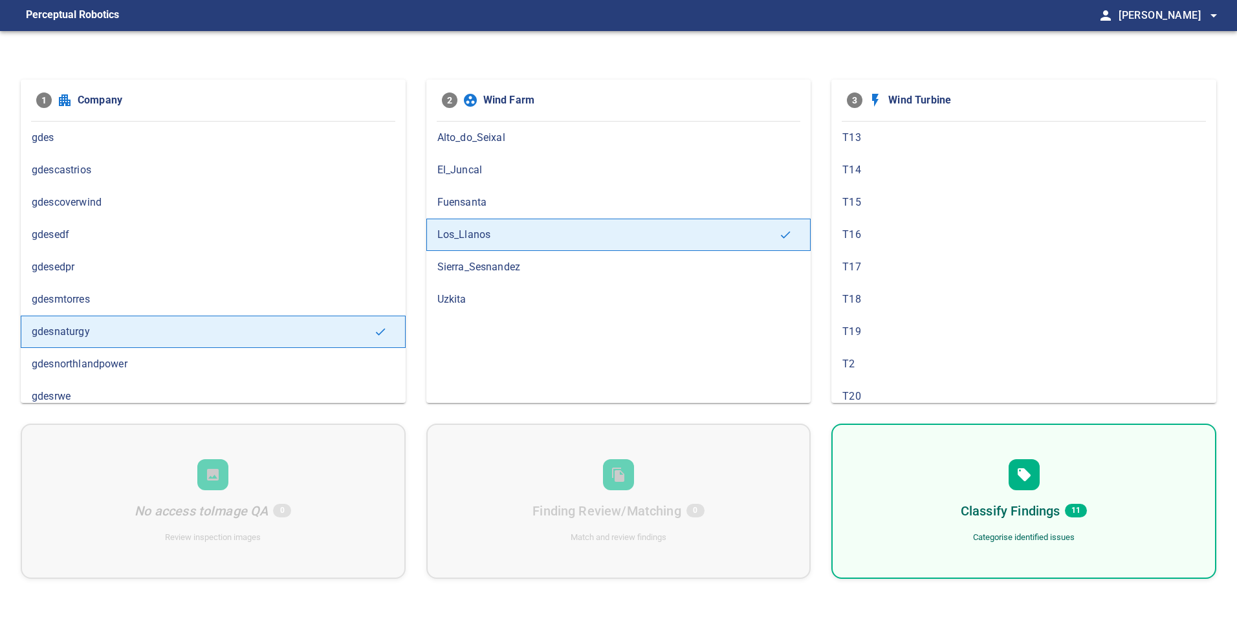
scroll to position [388, 0]
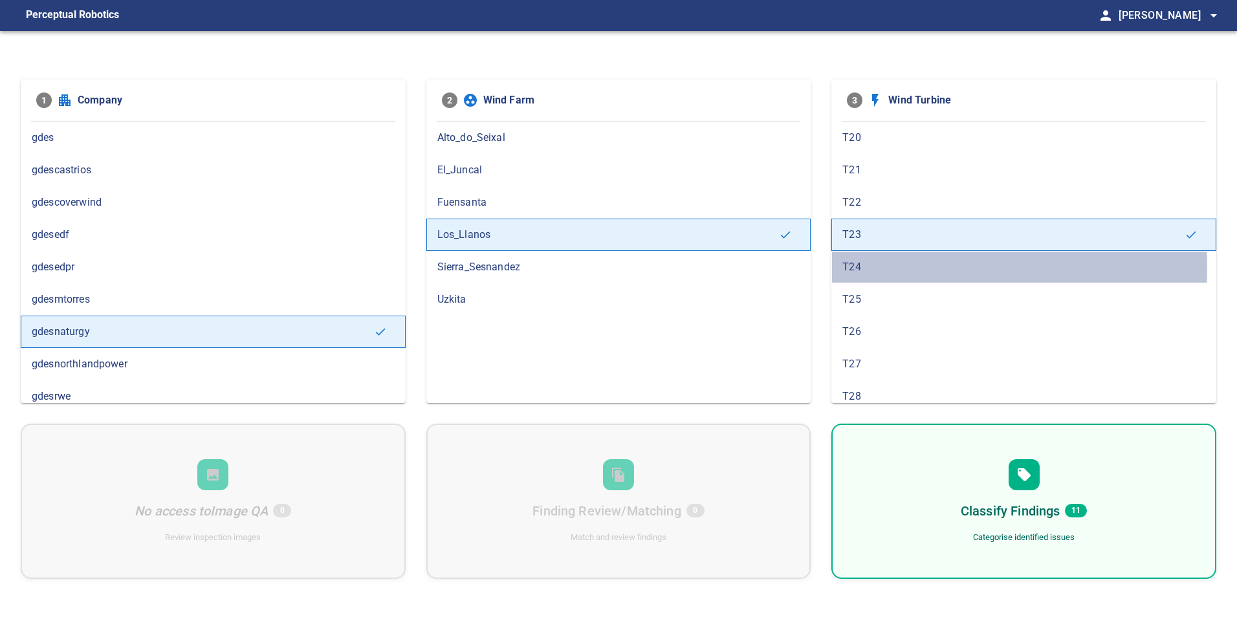
click at [898, 268] on span "T24" at bounding box center [1023, 267] width 363 height 16
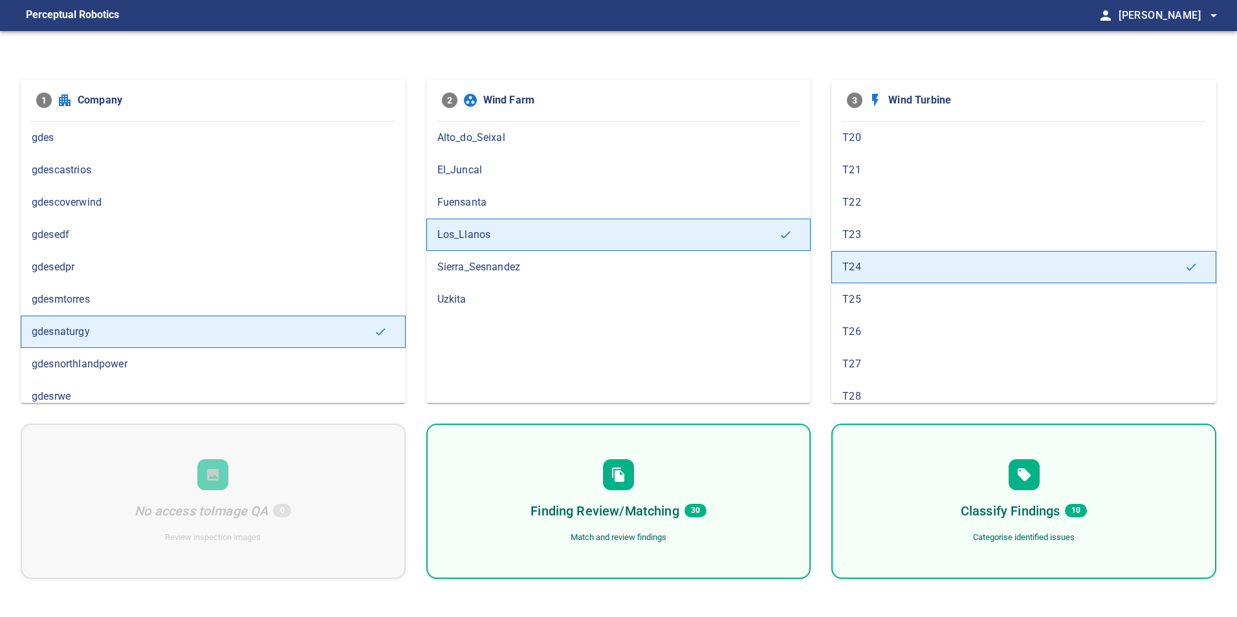
scroll to position [689, 0]
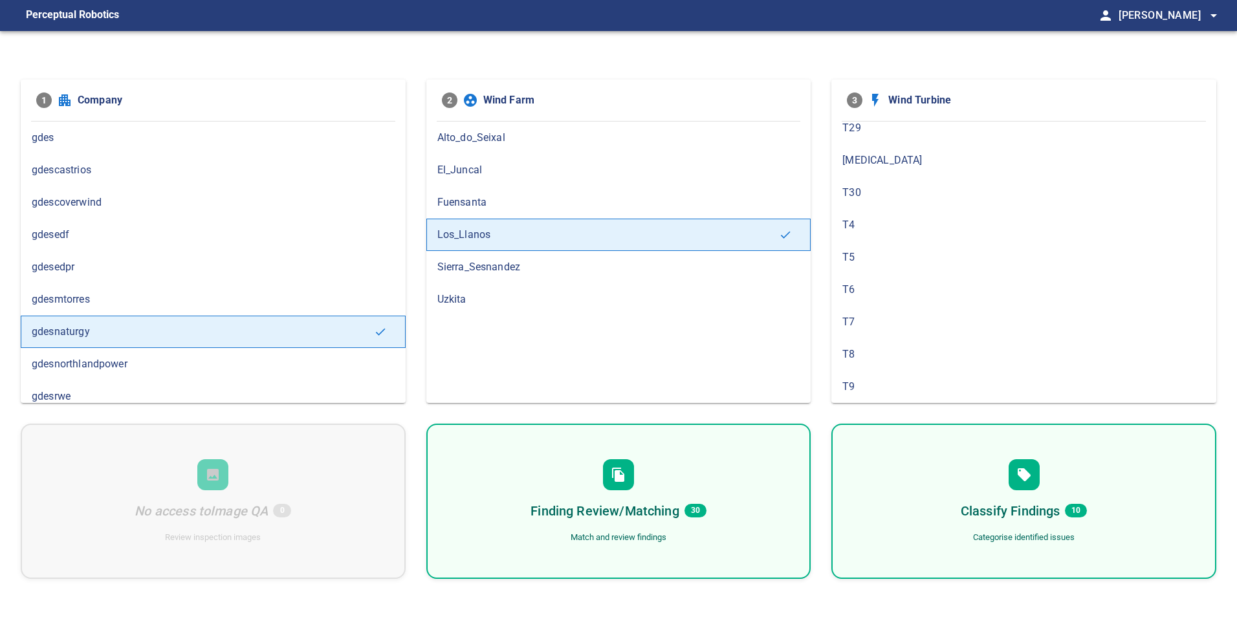
click at [725, 453] on div "Finding Review/Matching 30 Match and review findings" at bounding box center [618, 501] width 385 height 155
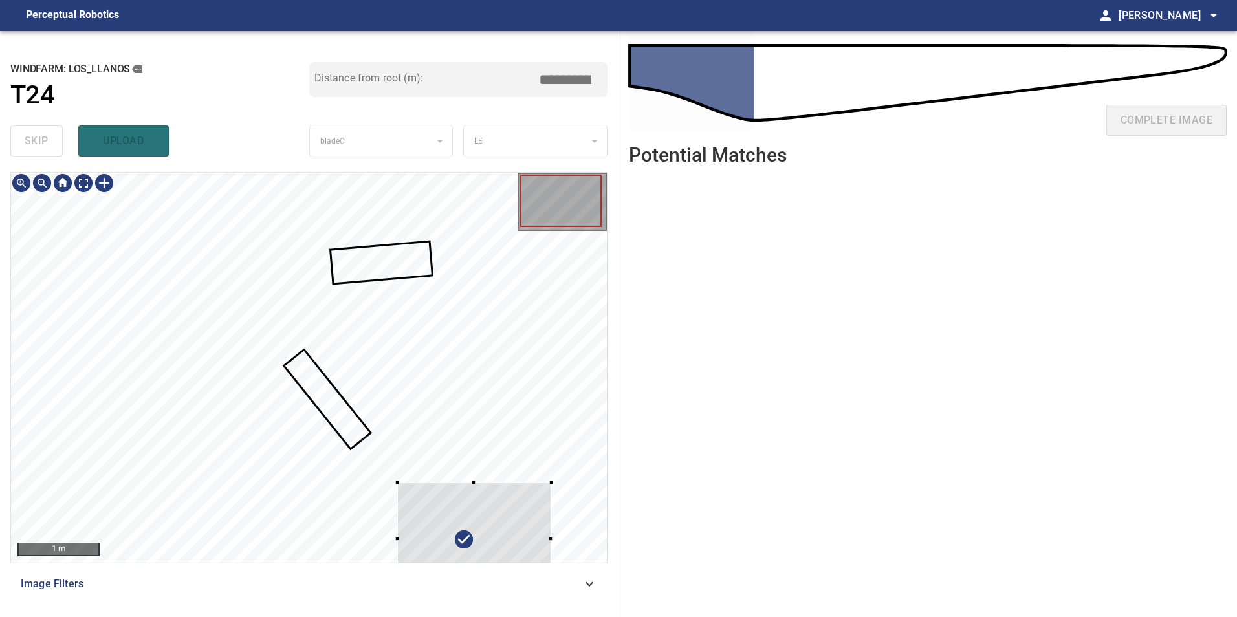
click at [510, 539] on div at bounding box center [474, 540] width 154 height 114
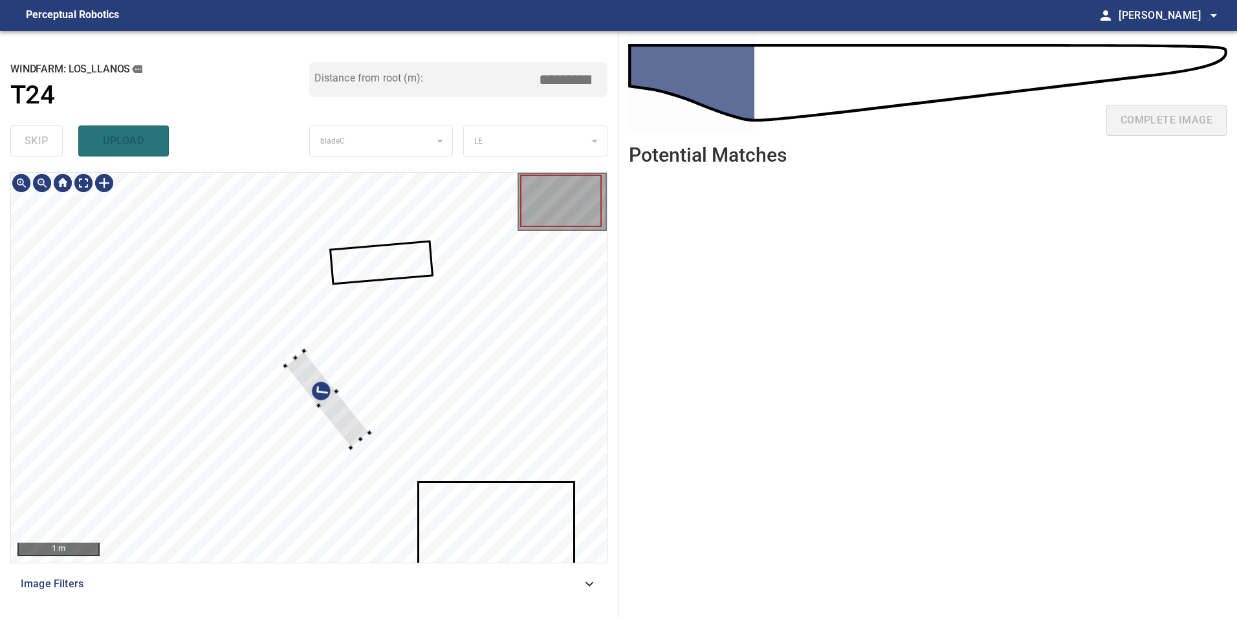
click at [418, 376] on div at bounding box center [309, 368] width 596 height 390
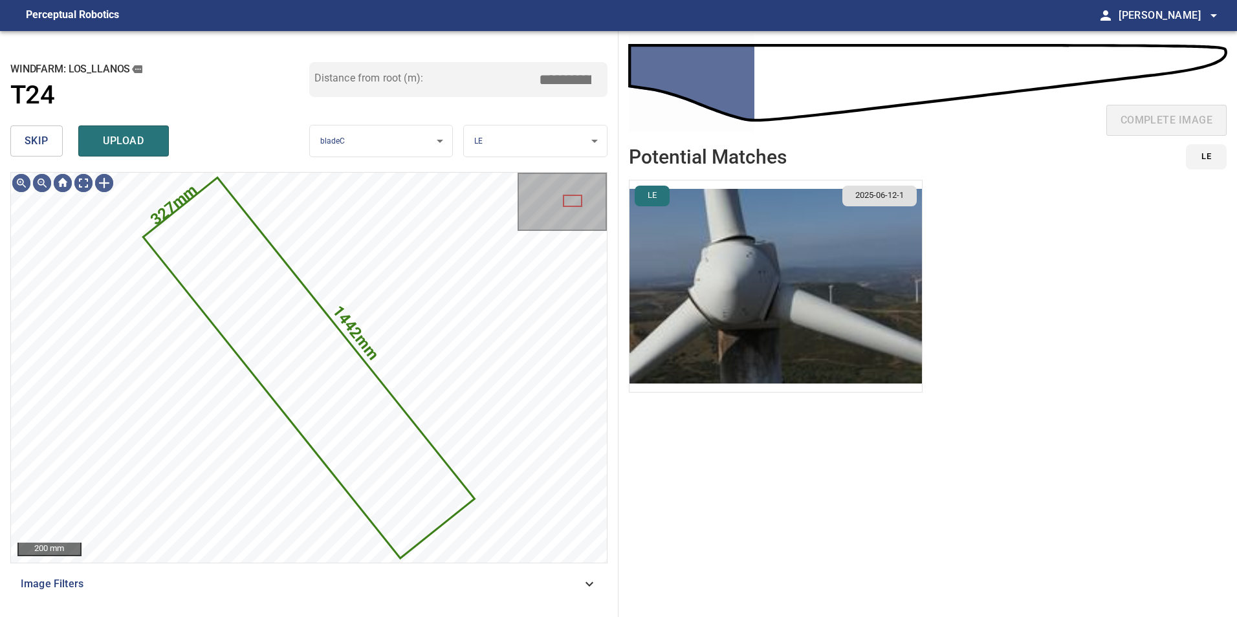
click at [41, 132] on span "skip" at bounding box center [37, 141] width 24 height 18
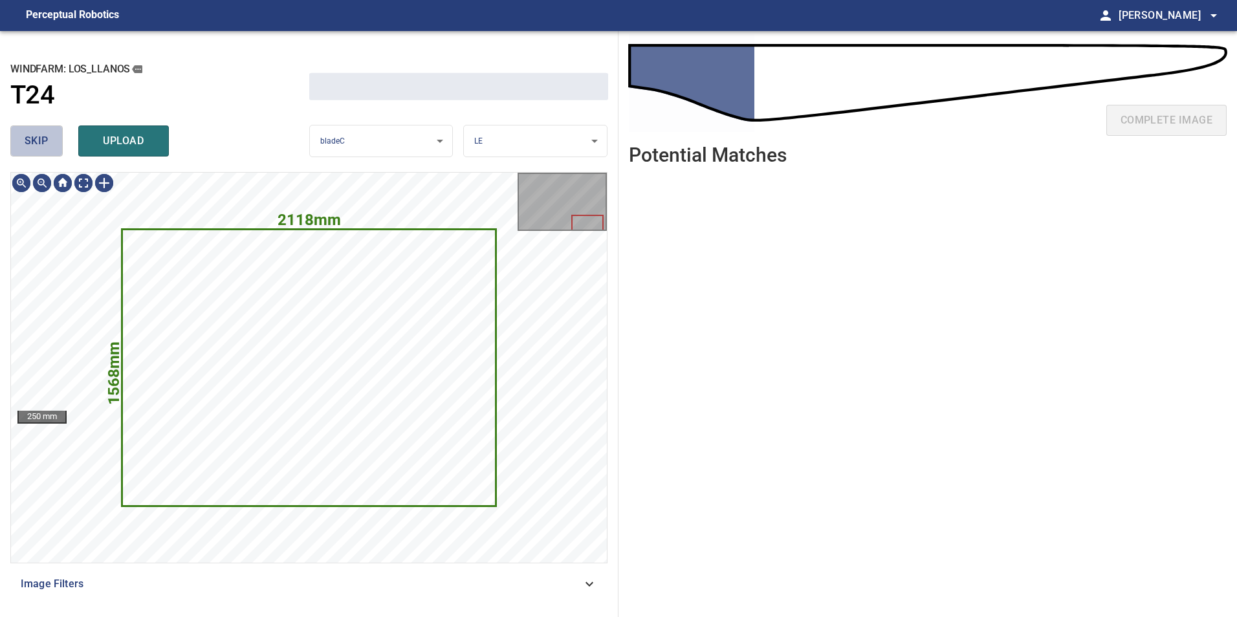
click at [41, 132] on span "skip" at bounding box center [37, 141] width 24 height 18
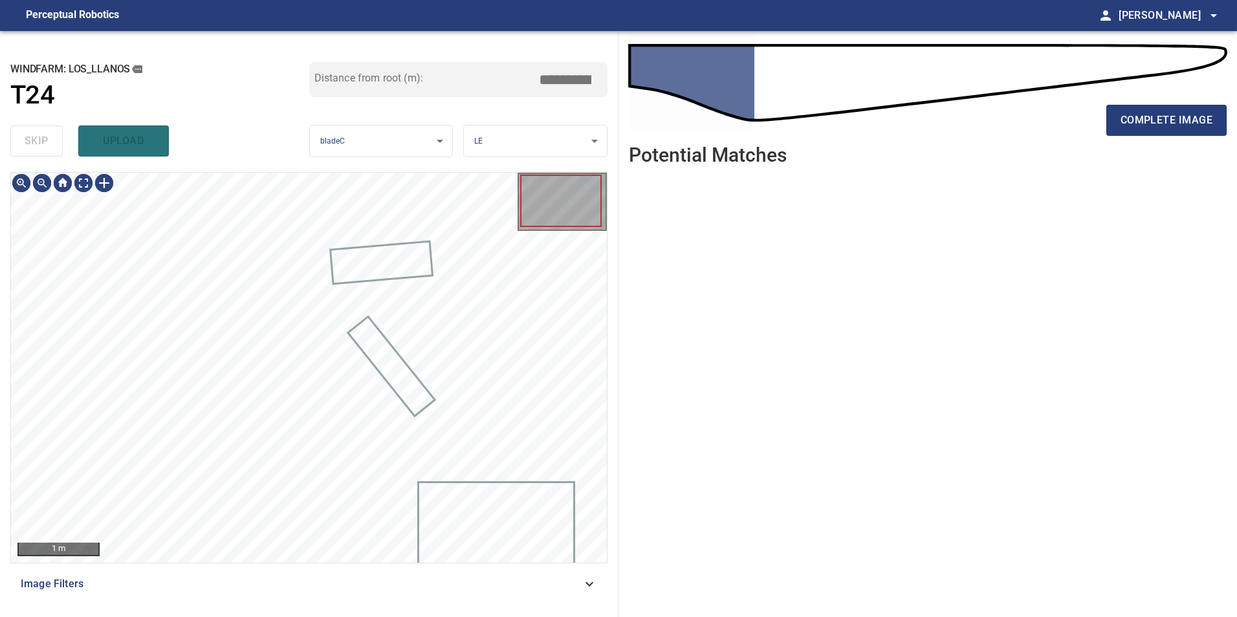
click at [41, 132] on div "skip upload" at bounding box center [159, 140] width 299 height 41
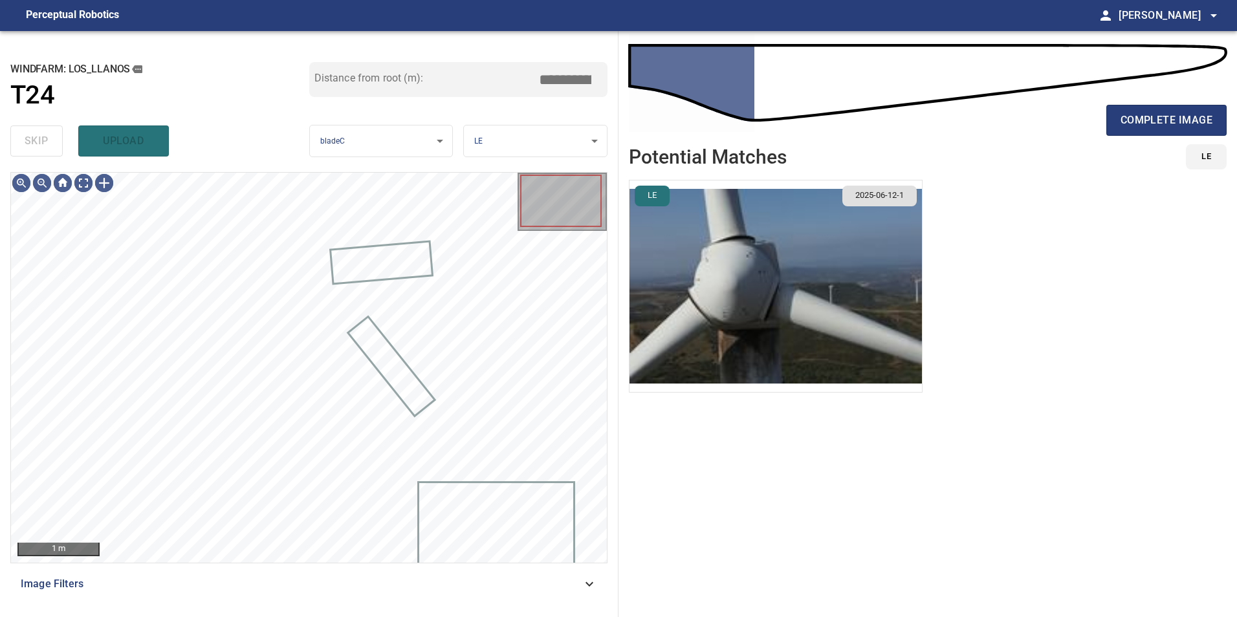
click at [41, 132] on div "skip upload" at bounding box center [159, 140] width 299 height 41
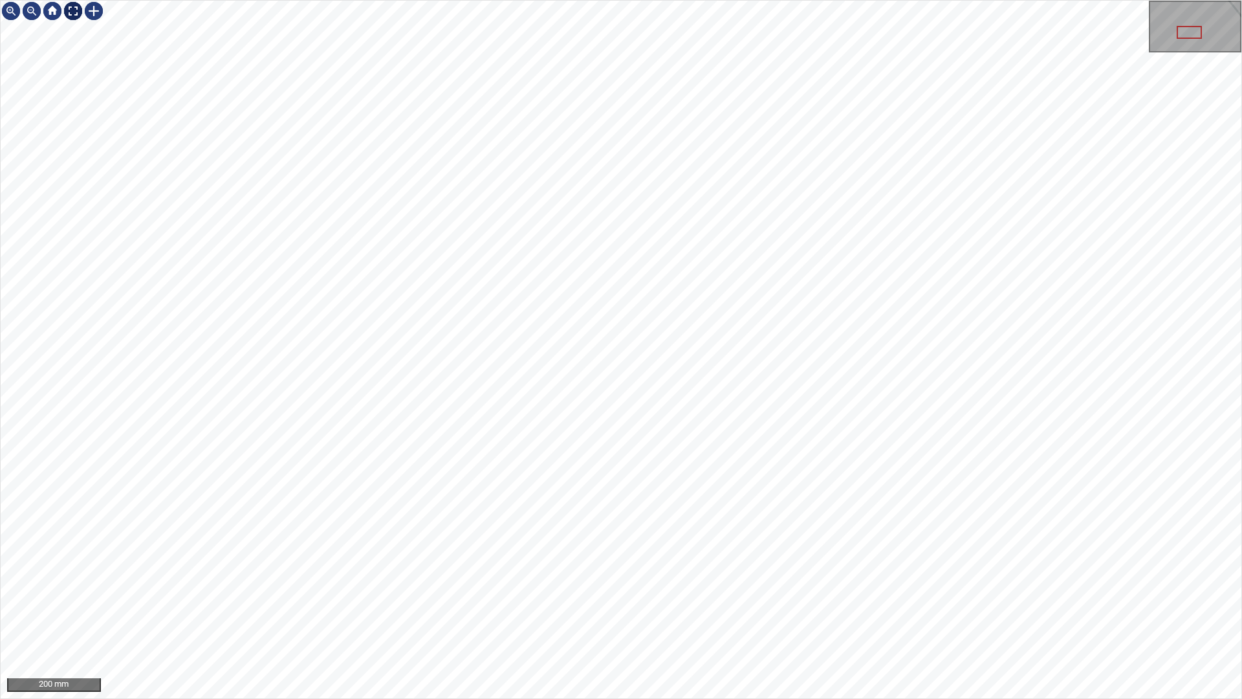
click at [73, 6] on div at bounding box center [73, 11] width 21 height 21
click at [67, 15] on div at bounding box center [73, 11] width 21 height 21
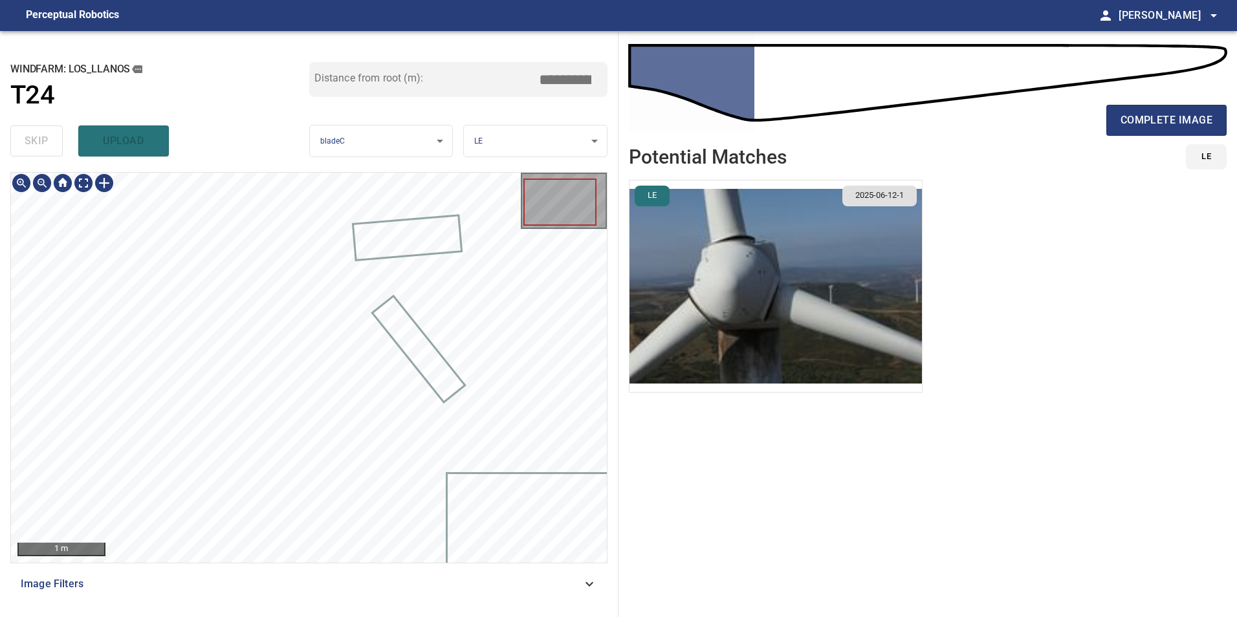
drag, startPoint x: 552, startPoint y: 581, endPoint x: 350, endPoint y: 581, distance: 202.5
click at [543, 585] on span "Image Filters" at bounding box center [301, 584] width 561 height 16
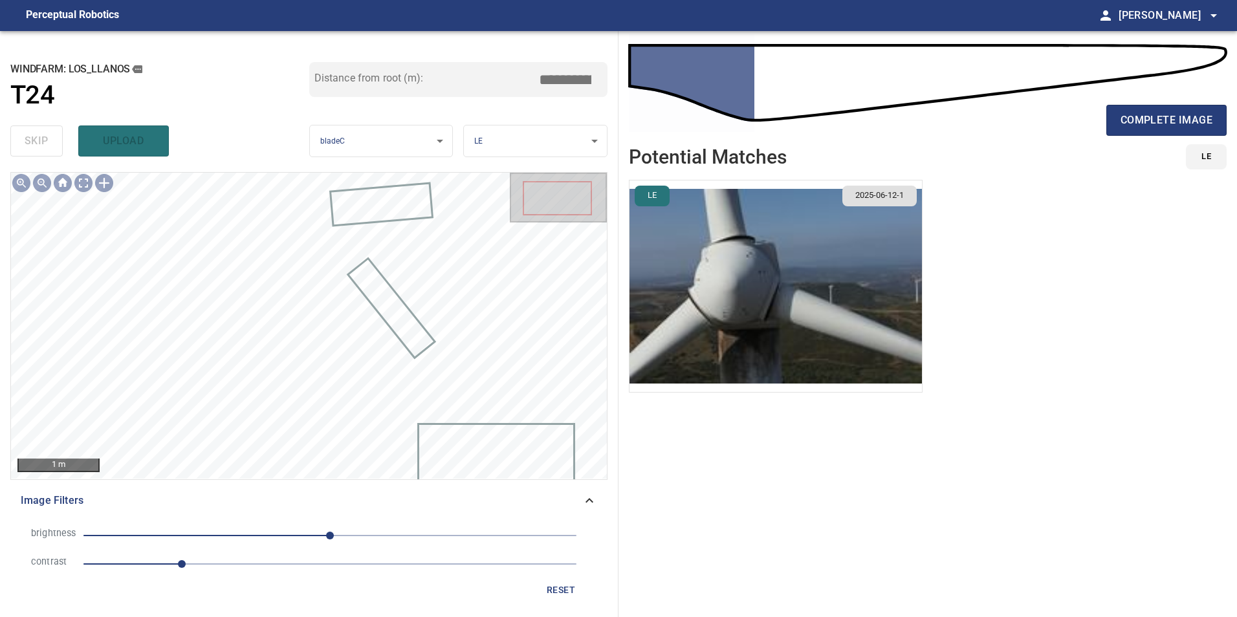
click at [255, 569] on span "1" at bounding box center [329, 564] width 493 height 18
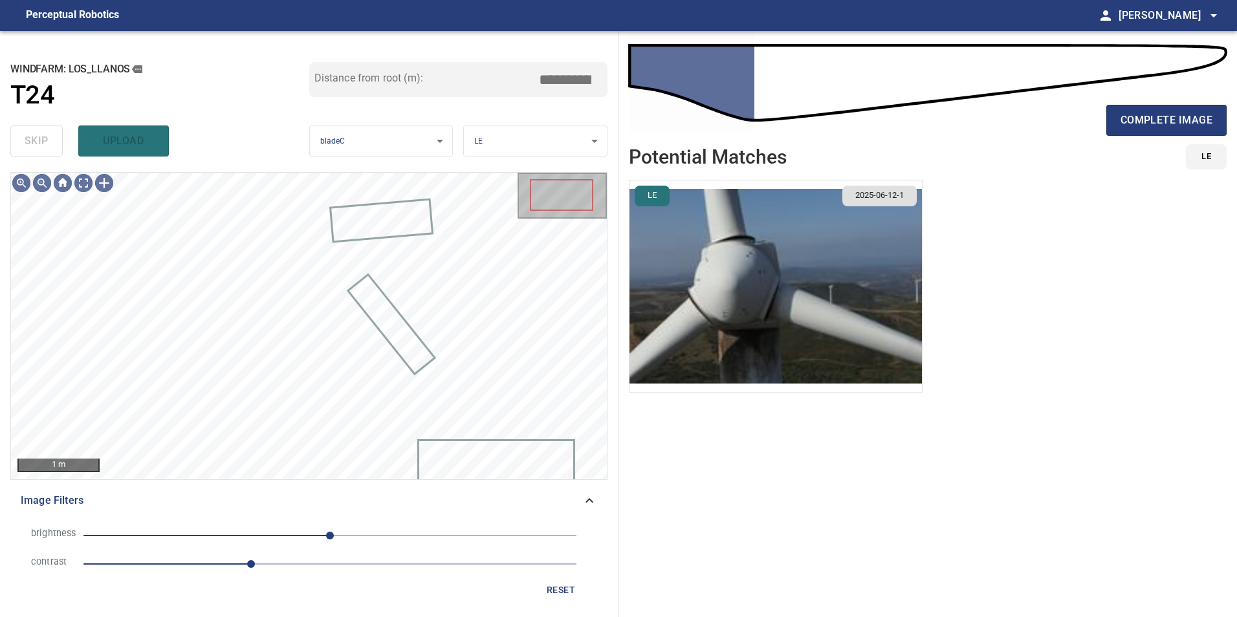
click at [258, 534] on span "0" at bounding box center [329, 536] width 493 height 18
click at [242, 532] on span "-74" at bounding box center [329, 536] width 493 height 18
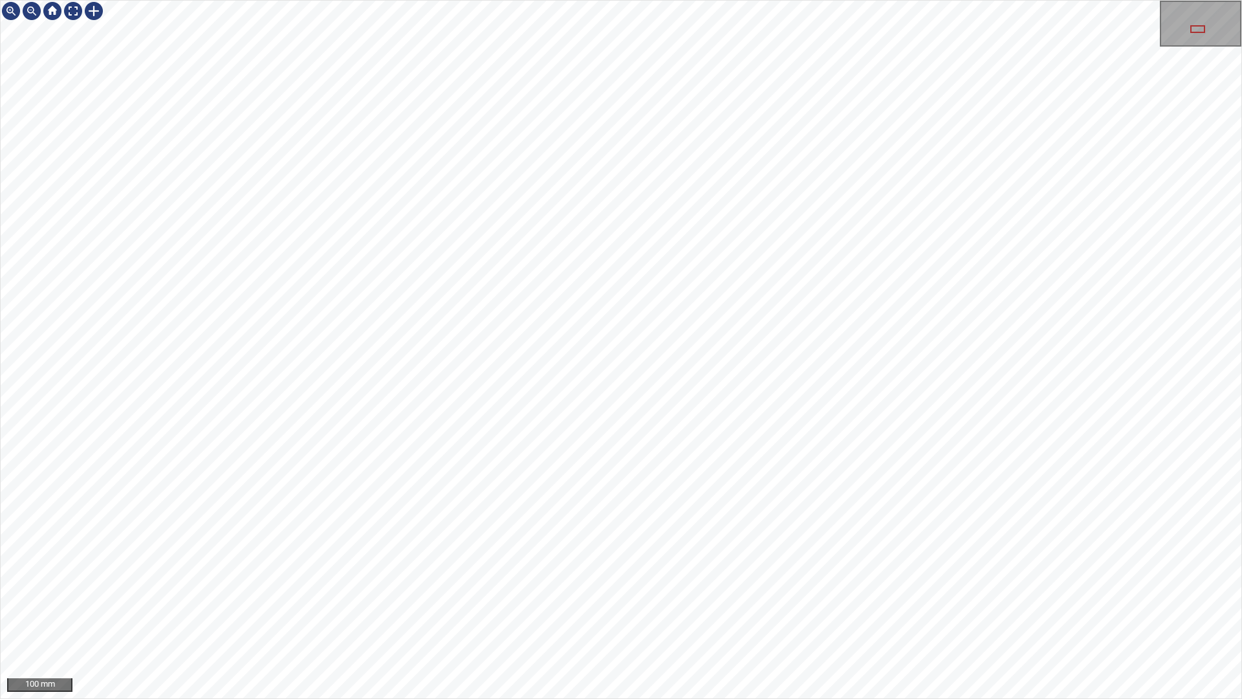
click at [346, 616] on div "100 mm" at bounding box center [621, 349] width 1242 height 699
click at [68, 7] on div at bounding box center [73, 11] width 21 height 21
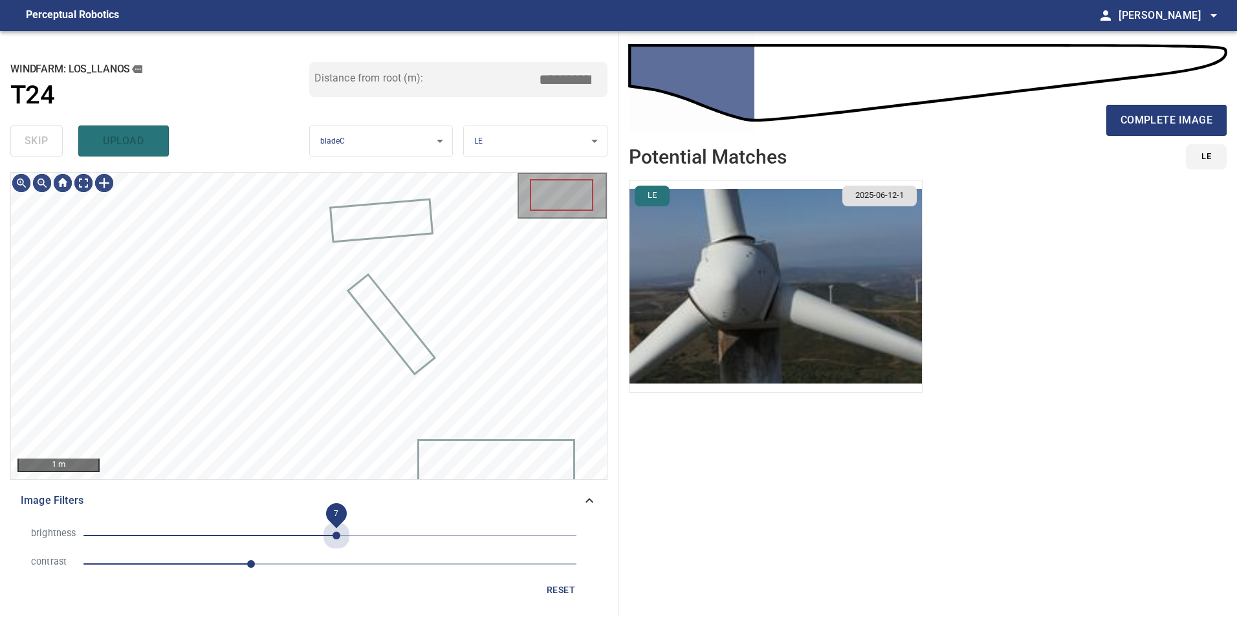
click at [337, 534] on span "7" at bounding box center [329, 536] width 493 height 18
click at [314, 530] on span "7" at bounding box center [329, 536] width 493 height 18
click at [294, 535] on span "-16" at bounding box center [329, 536] width 493 height 18
click at [560, 596] on span "reset" at bounding box center [560, 590] width 31 height 16
click at [392, 531] on span "64" at bounding box center [329, 536] width 493 height 18
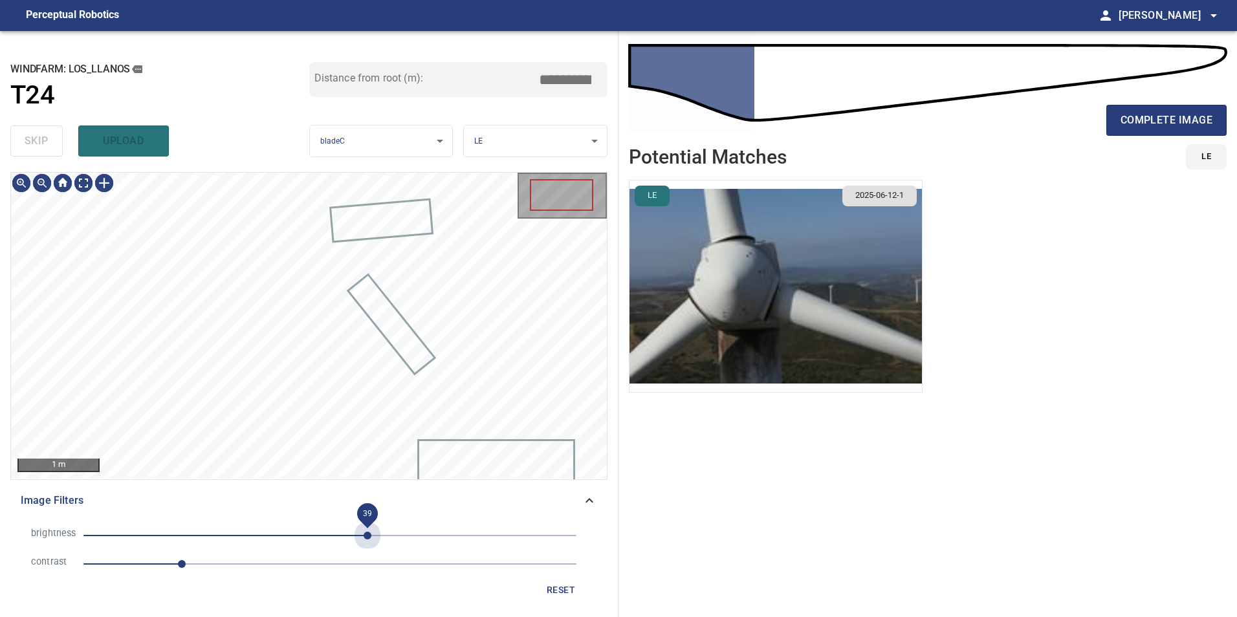
click at [368, 534] on span "39" at bounding box center [329, 536] width 493 height 18
drag, startPoint x: 245, startPoint y: 554, endPoint x: 292, endPoint y: 552, distance: 47.3
click at [246, 555] on span "1.6" at bounding box center [329, 564] width 493 height 18
click at [292, 543] on span "-39" at bounding box center [329, 536] width 493 height 18
drag, startPoint x: 266, startPoint y: 539, endPoint x: 240, endPoint y: 537, distance: 26.6
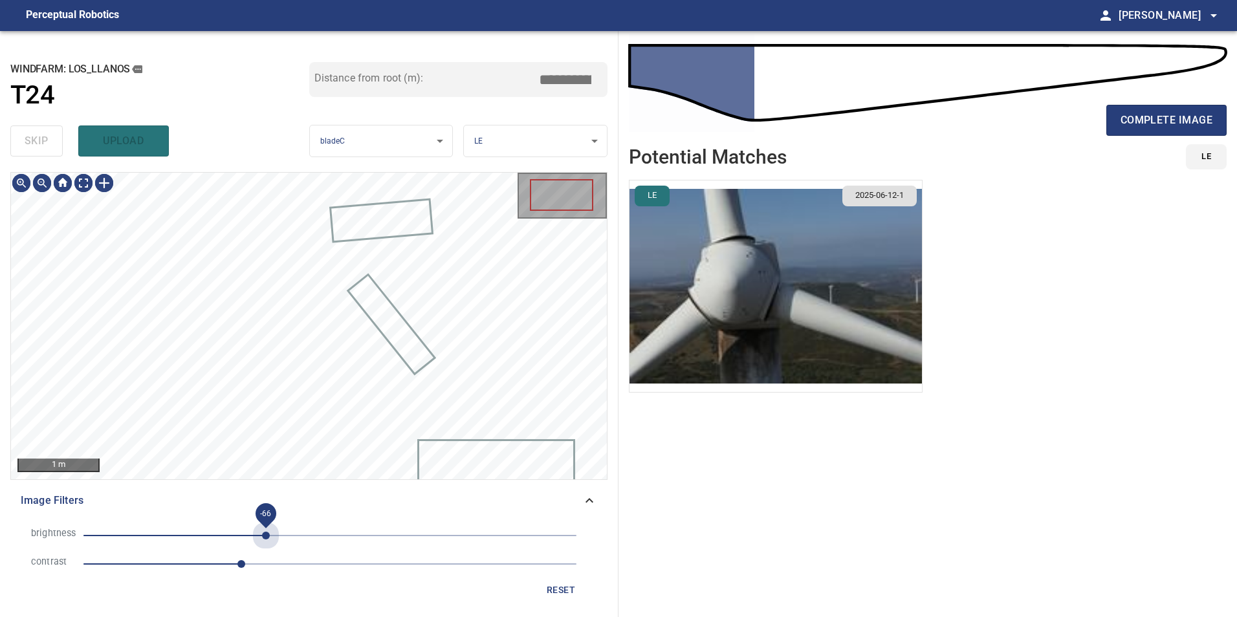
click at [266, 539] on span "-66" at bounding box center [329, 536] width 493 height 18
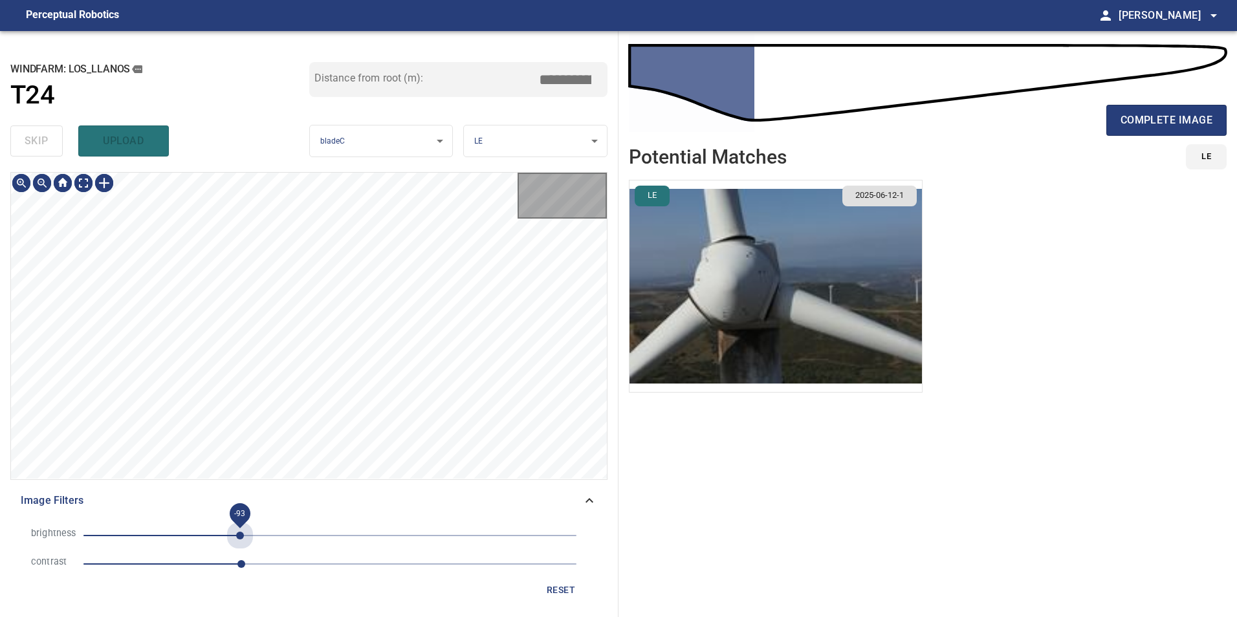
click at [240, 537] on span "-93" at bounding box center [329, 536] width 493 height 18
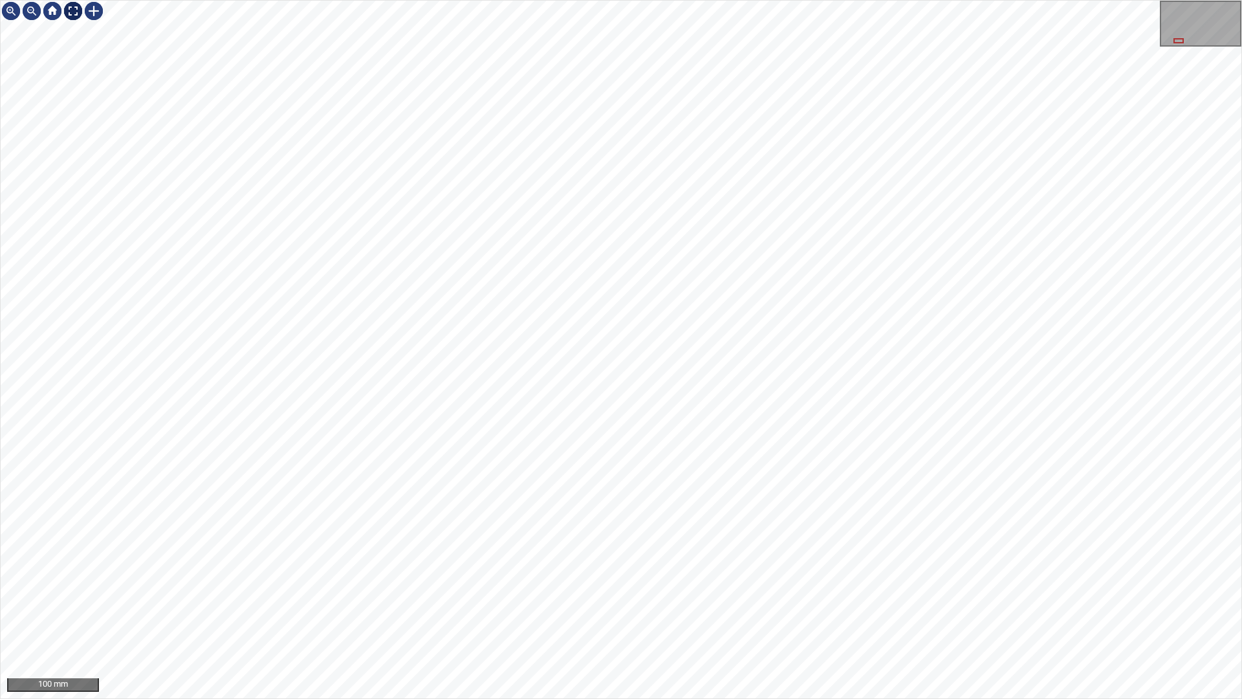
click at [71, 7] on div at bounding box center [73, 11] width 21 height 21
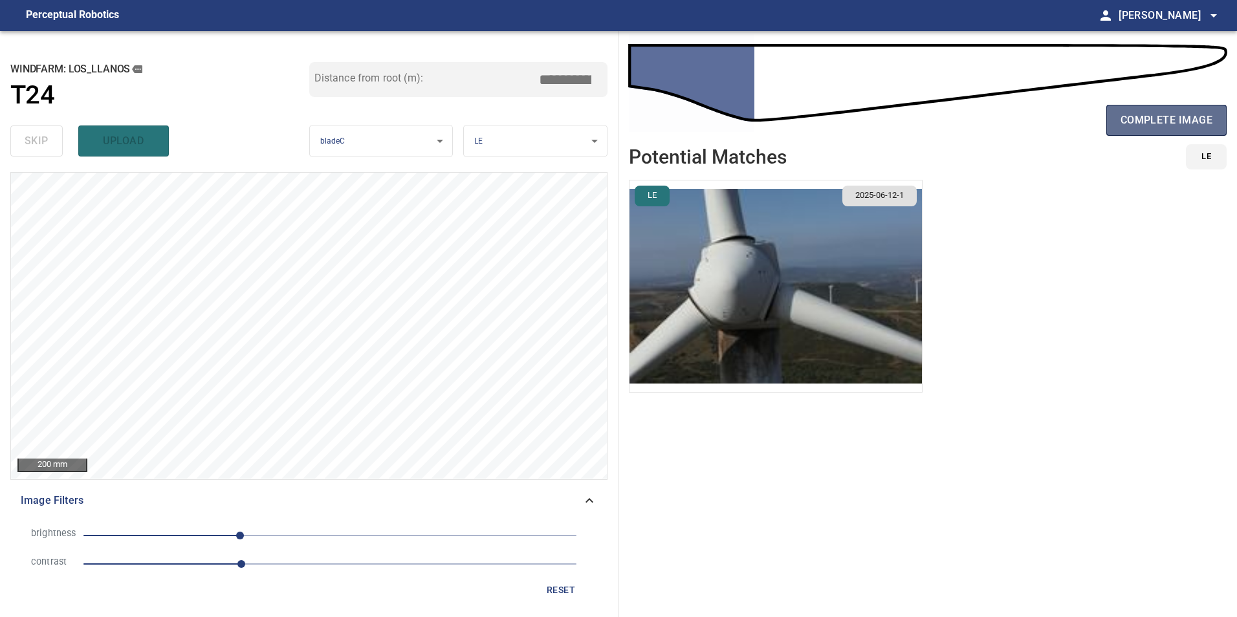
click at [1205, 118] on span "complete image" at bounding box center [1166, 120] width 92 height 18
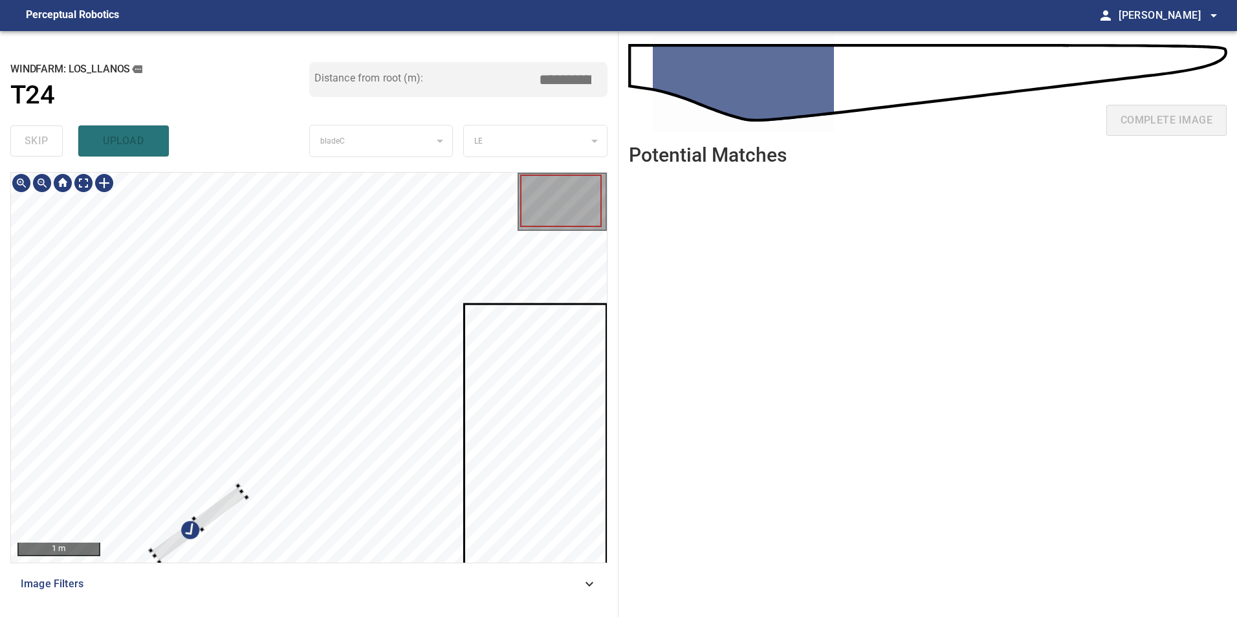
click at [219, 338] on div at bounding box center [309, 368] width 596 height 390
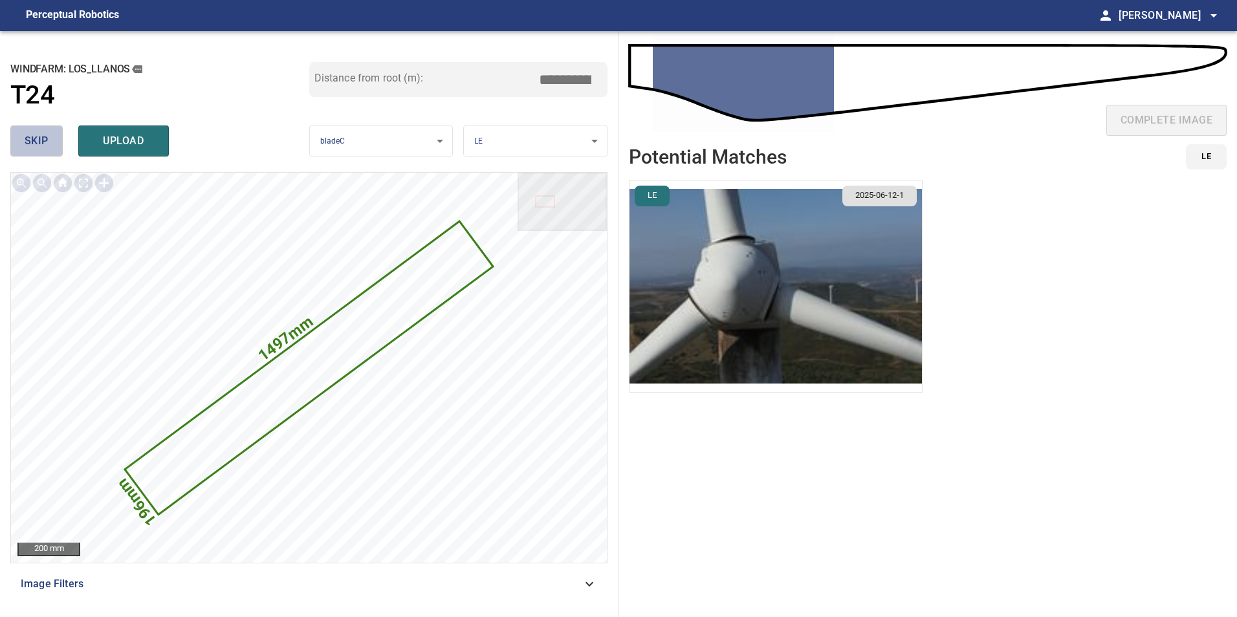
click at [23, 142] on button "skip" at bounding box center [36, 140] width 52 height 31
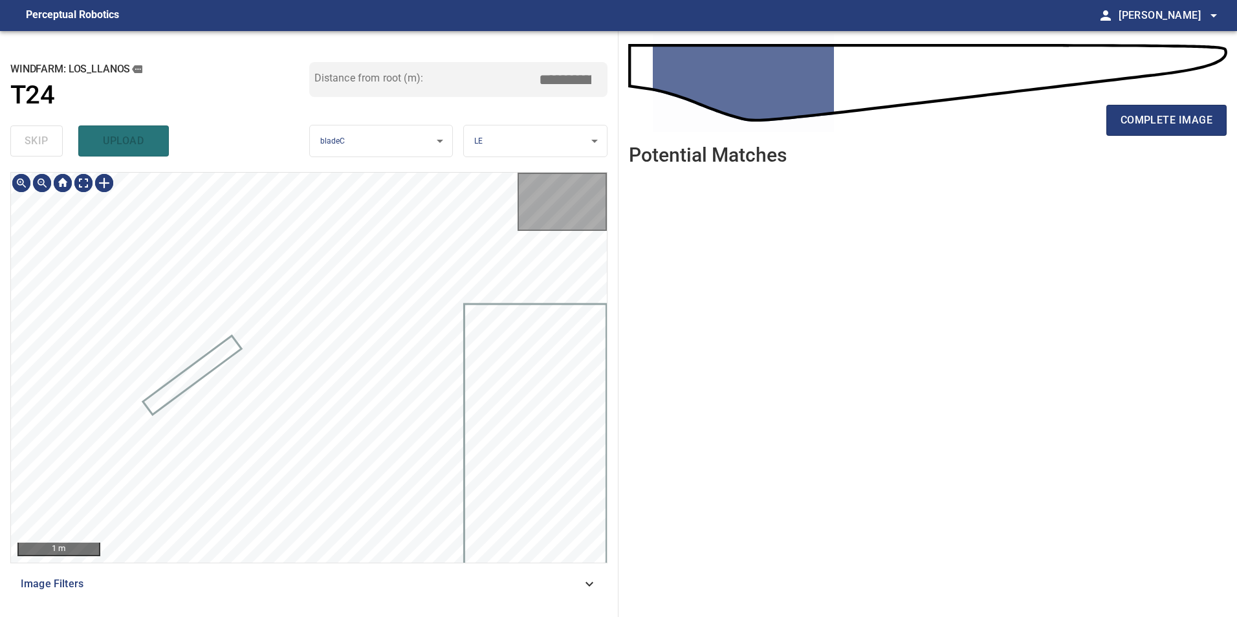
click at [23, 142] on div "skip upload" at bounding box center [159, 140] width 299 height 41
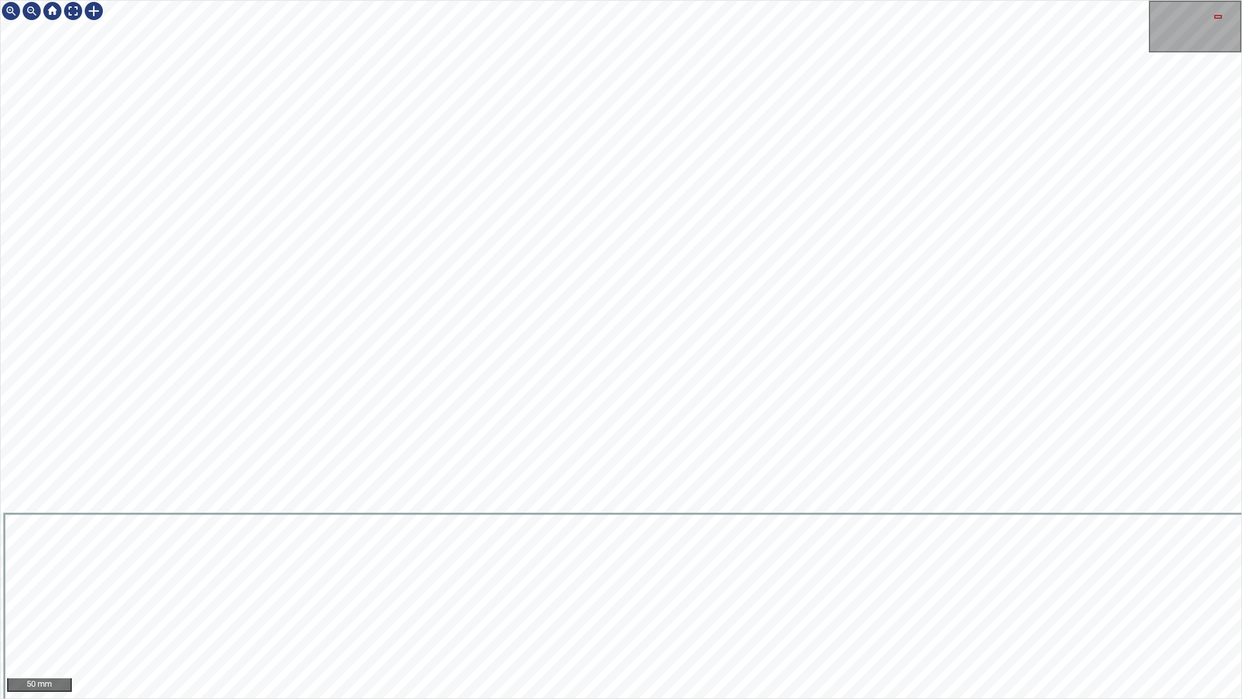
click at [1080, 0] on div "50 mm" at bounding box center [621, 349] width 1242 height 699
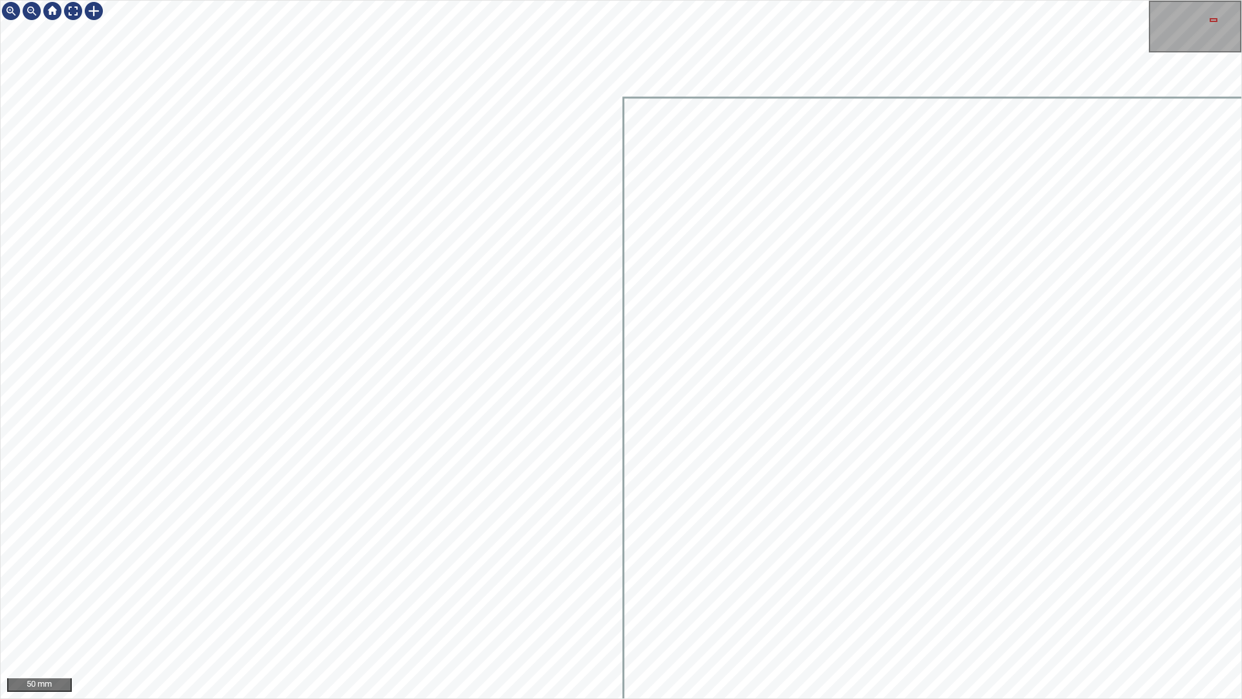
click at [973, 121] on div at bounding box center [621, 349] width 1241 height 697
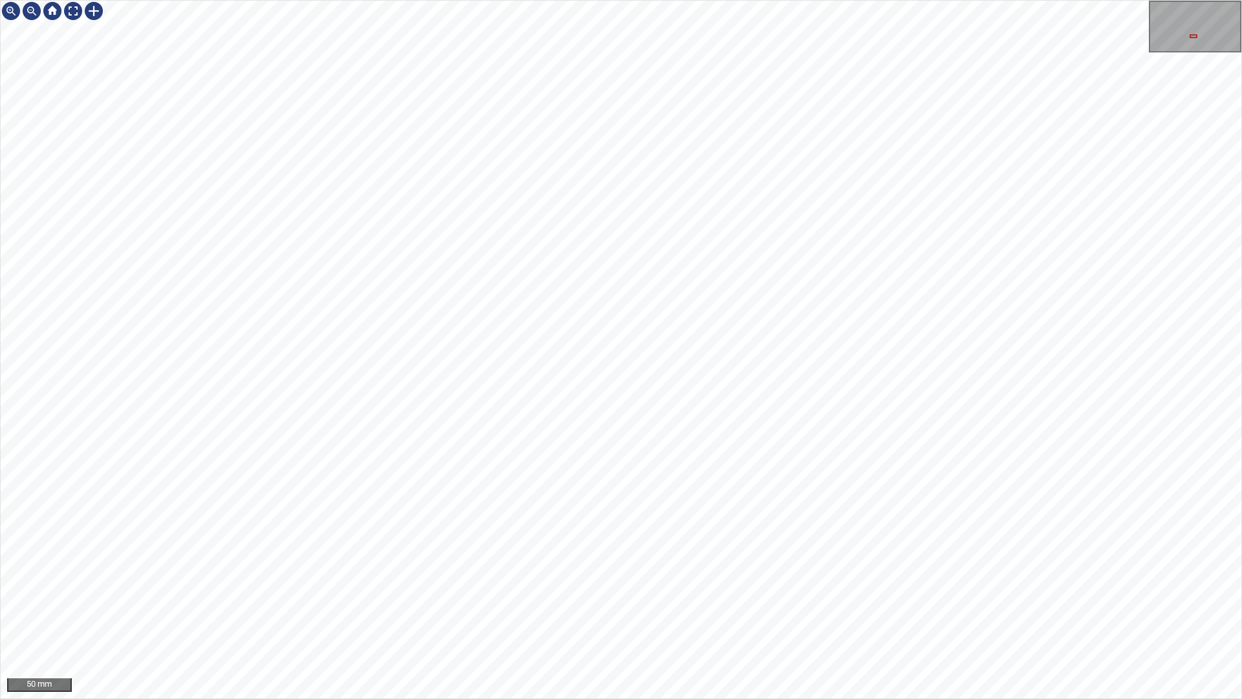
click at [898, 0] on div "50 mm" at bounding box center [621, 349] width 1242 height 699
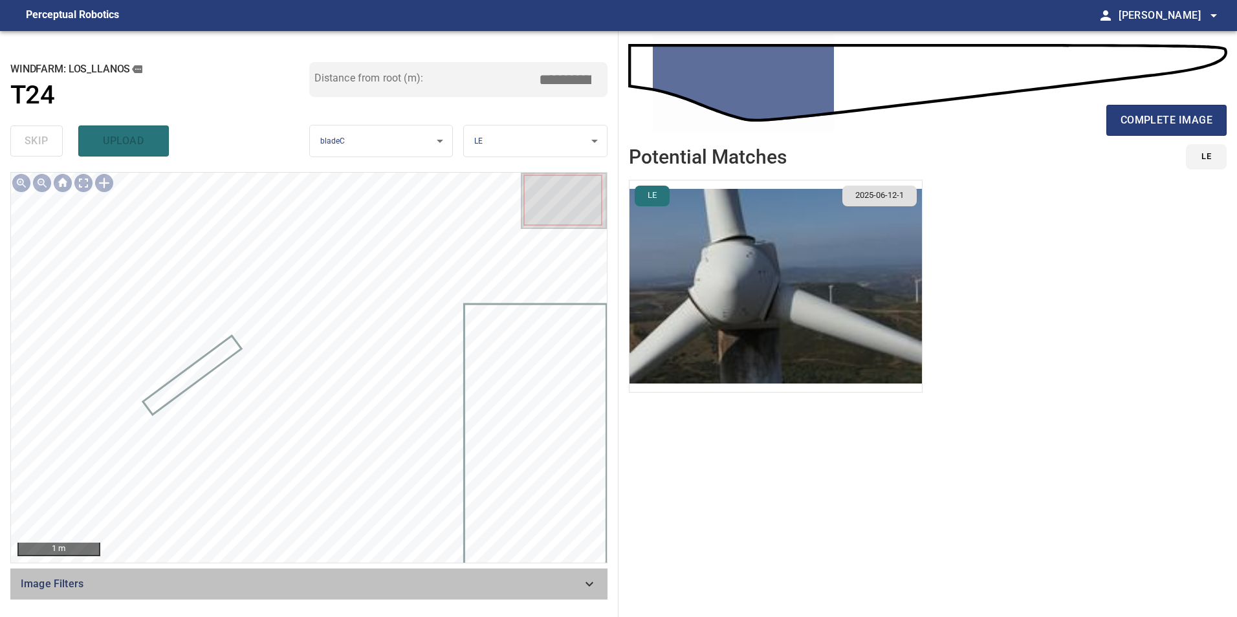
click at [373, 574] on div "Image Filters" at bounding box center [308, 584] width 597 height 31
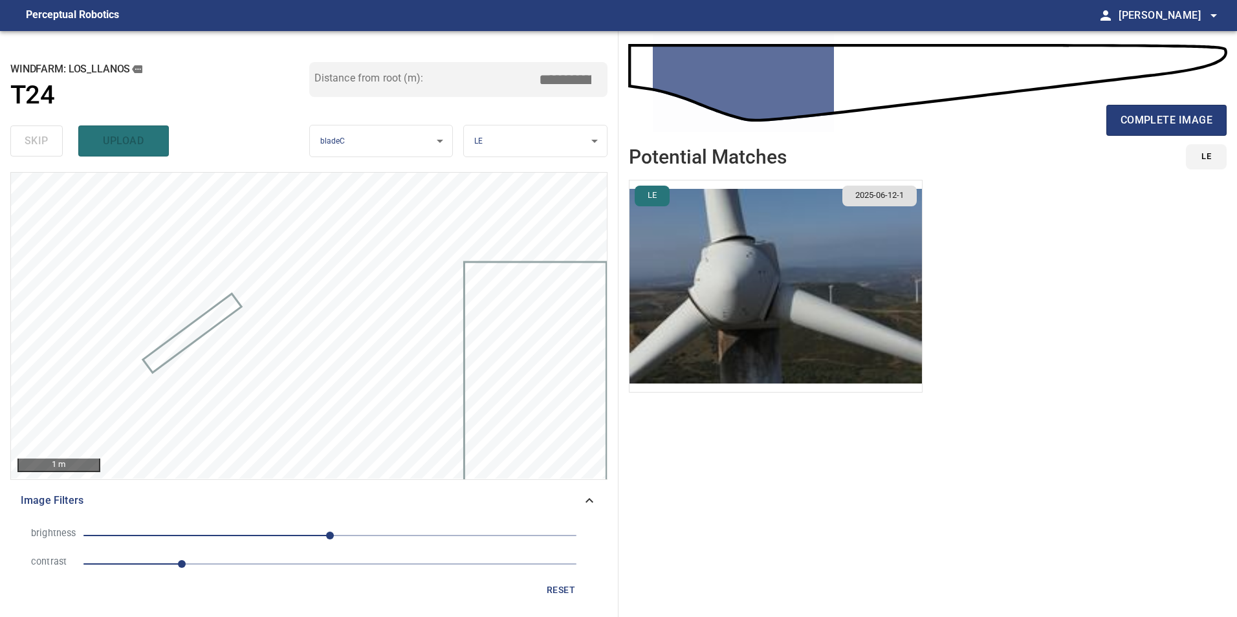
drag, startPoint x: 243, startPoint y: 563, endPoint x: 268, endPoint y: 567, distance: 25.6
click at [243, 563] on span "1" at bounding box center [329, 564] width 493 height 18
click at [266, 534] on span "0" at bounding box center [329, 536] width 493 height 18
click at [549, 585] on span "reset" at bounding box center [560, 590] width 31 height 16
click at [274, 568] on span "1" at bounding box center [329, 564] width 493 height 18
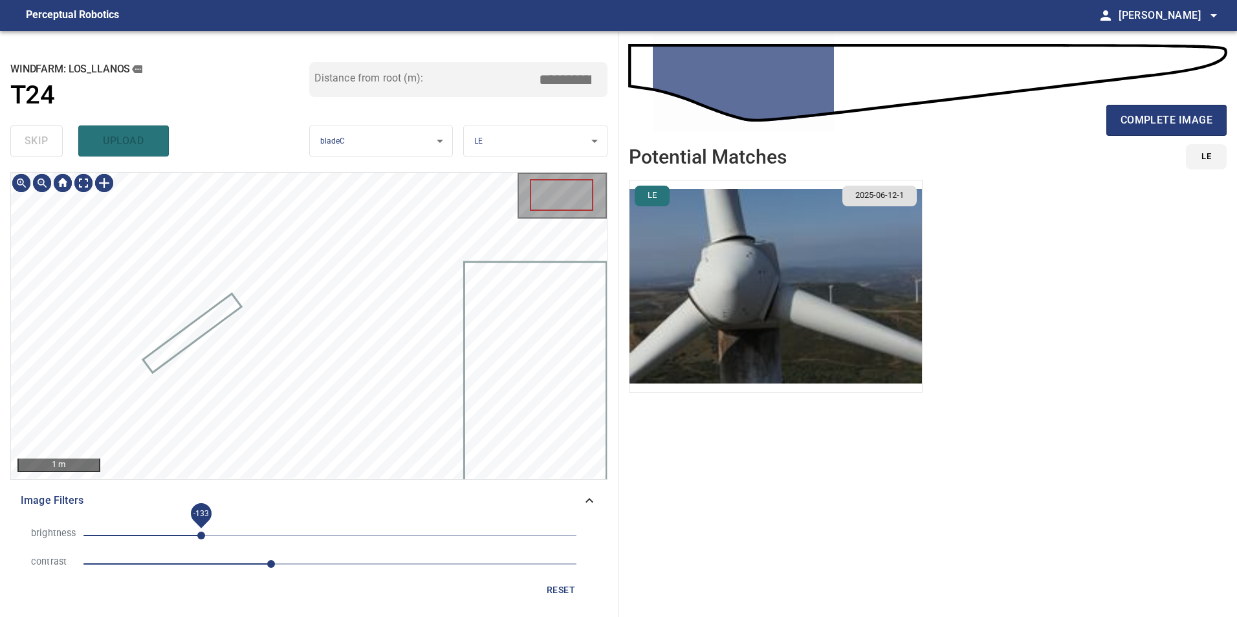
drag, startPoint x: 201, startPoint y: 527, endPoint x: 197, endPoint y: 538, distance: 11.1
click at [201, 530] on span "-133" at bounding box center [329, 536] width 493 height 18
click at [236, 538] on span "-97" at bounding box center [329, 536] width 493 height 18
click at [204, 536] on span "-133" at bounding box center [329, 536] width 493 height 18
click at [554, 588] on span "reset" at bounding box center [560, 590] width 31 height 16
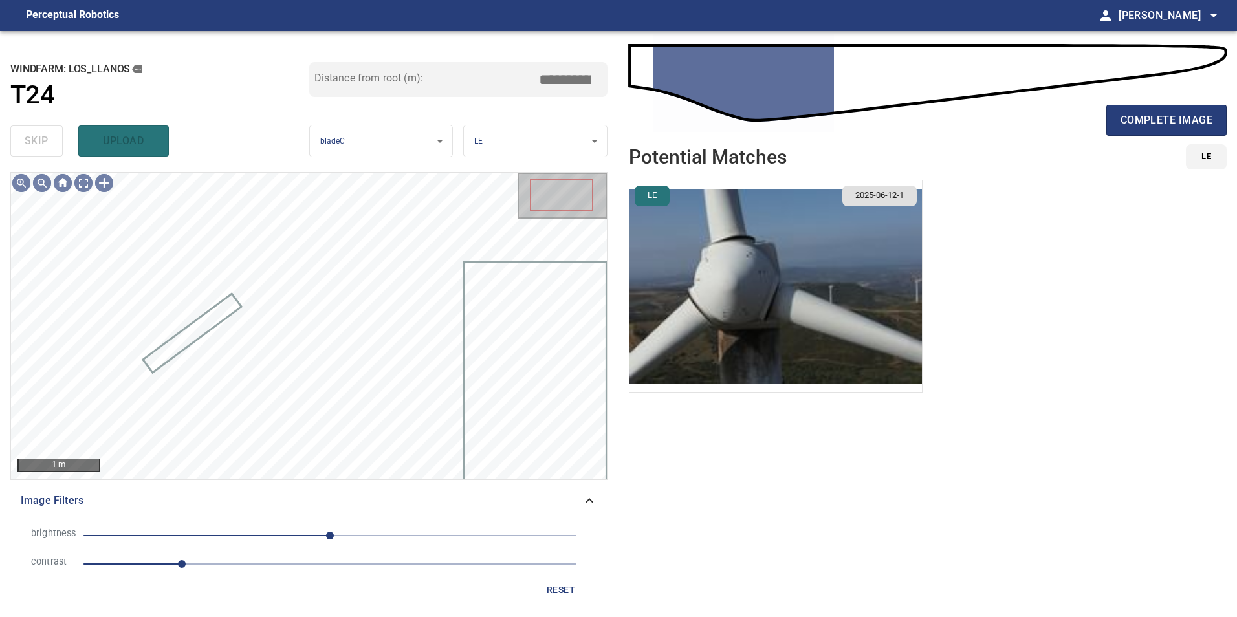
click at [413, 530] on span "0" at bounding box center [329, 536] width 493 height 18
click at [264, 536] on span "86" at bounding box center [329, 536] width 493 height 18
click at [316, 543] on span "-15" at bounding box center [329, 536] width 493 height 18
drag, startPoint x: 557, startPoint y: 592, endPoint x: 550, endPoint y: 591, distance: 7.1
click at [557, 591] on span "reset" at bounding box center [560, 590] width 31 height 16
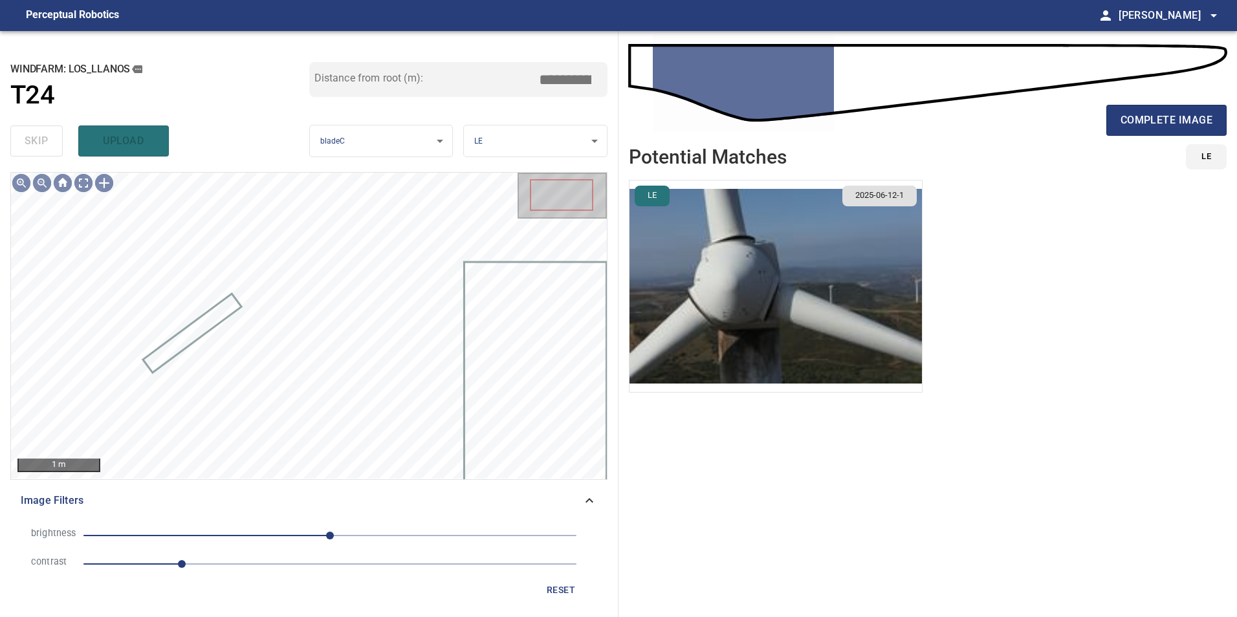
drag, startPoint x: 305, startPoint y: 587, endPoint x: 381, endPoint y: 565, distance: 79.4
click at [306, 587] on div "reset" at bounding box center [309, 590] width 576 height 24
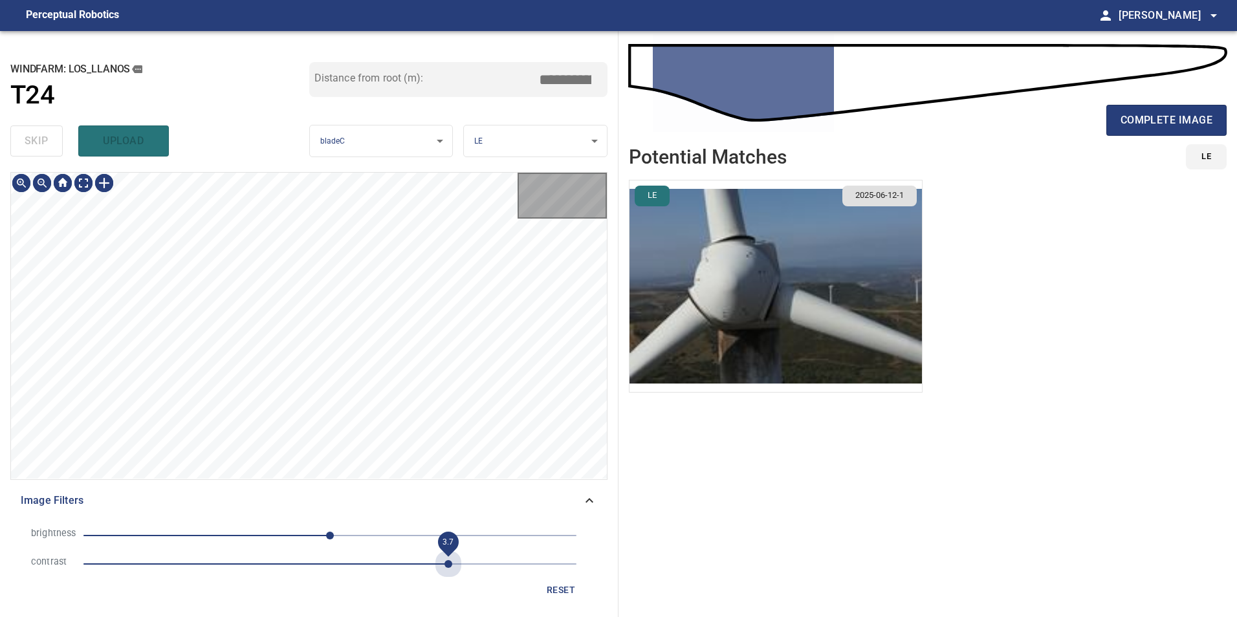
click at [453, 567] on span "3.7" at bounding box center [329, 564] width 493 height 18
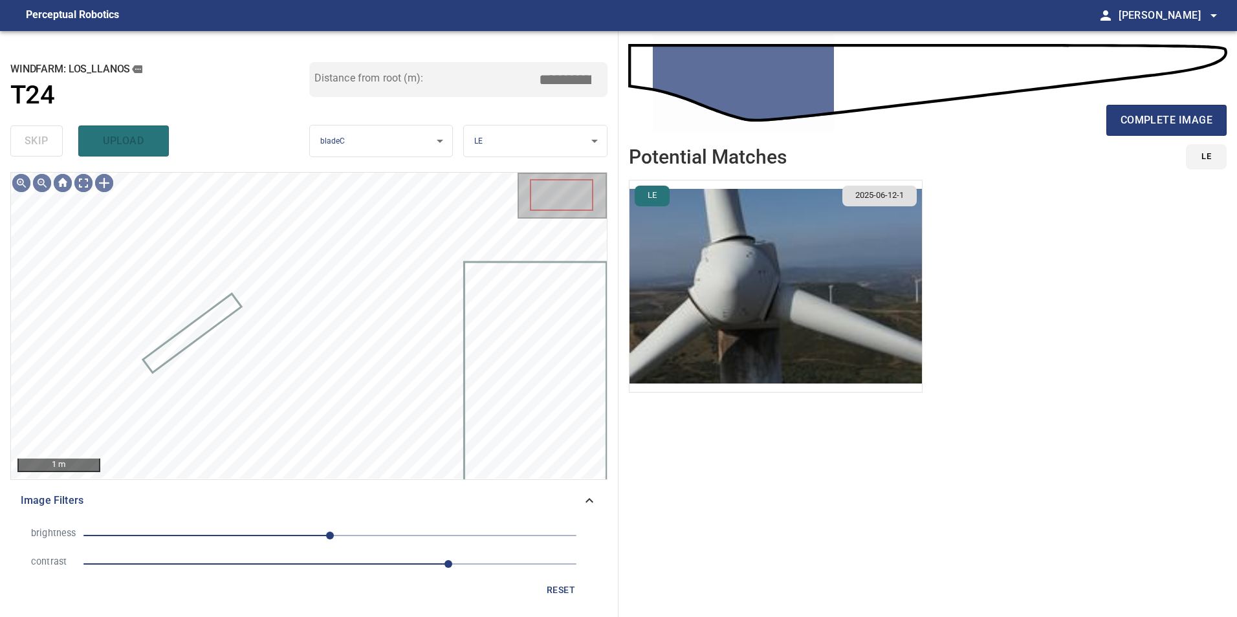
click at [391, 561] on span "3.7" at bounding box center [329, 564] width 493 height 18
click at [343, 563] on span "3.1" at bounding box center [329, 564] width 493 height 18
drag, startPoint x: 292, startPoint y: 562, endPoint x: 265, endPoint y: 563, distance: 27.2
click at [269, 563] on span "2.6" at bounding box center [329, 564] width 493 height 18
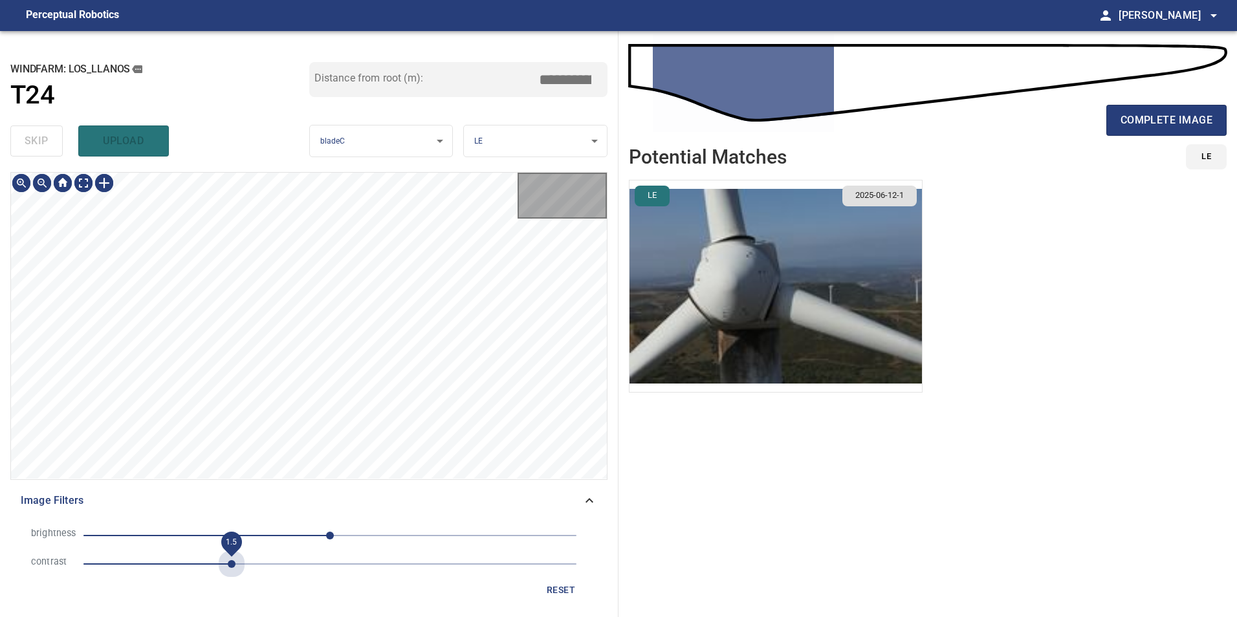
click at [236, 560] on span "1.5" at bounding box center [329, 564] width 493 height 18
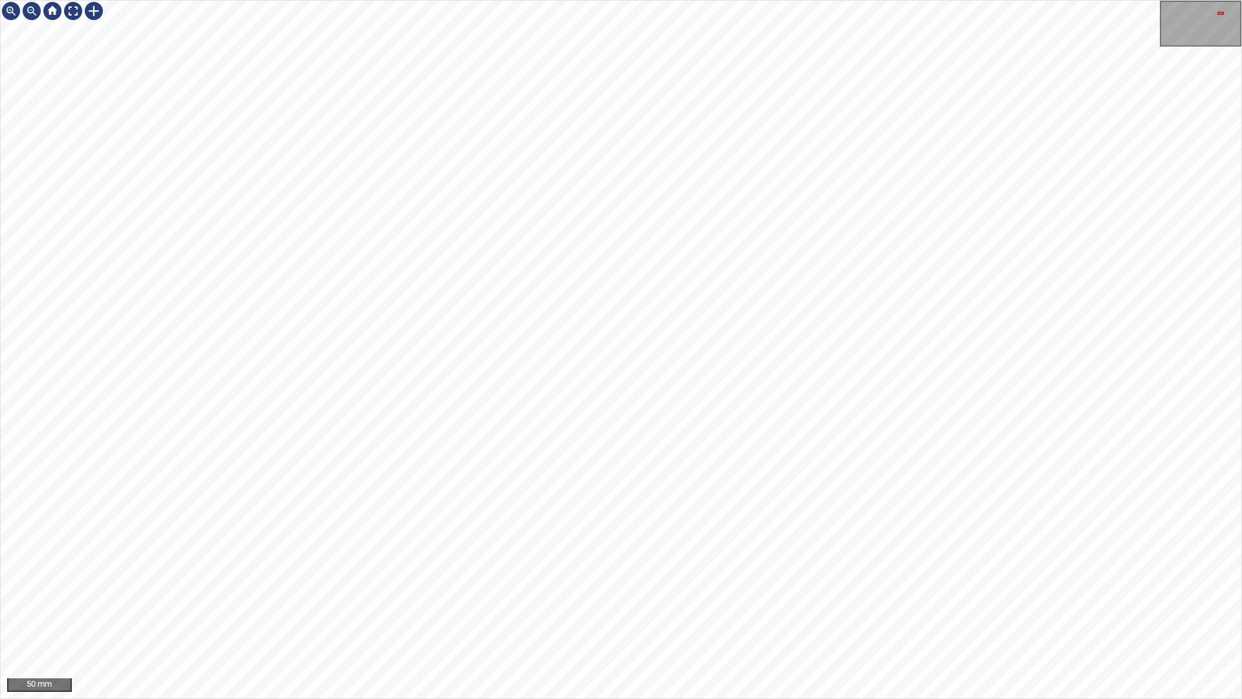
click at [1171, 0] on div "50 mm" at bounding box center [621, 349] width 1242 height 699
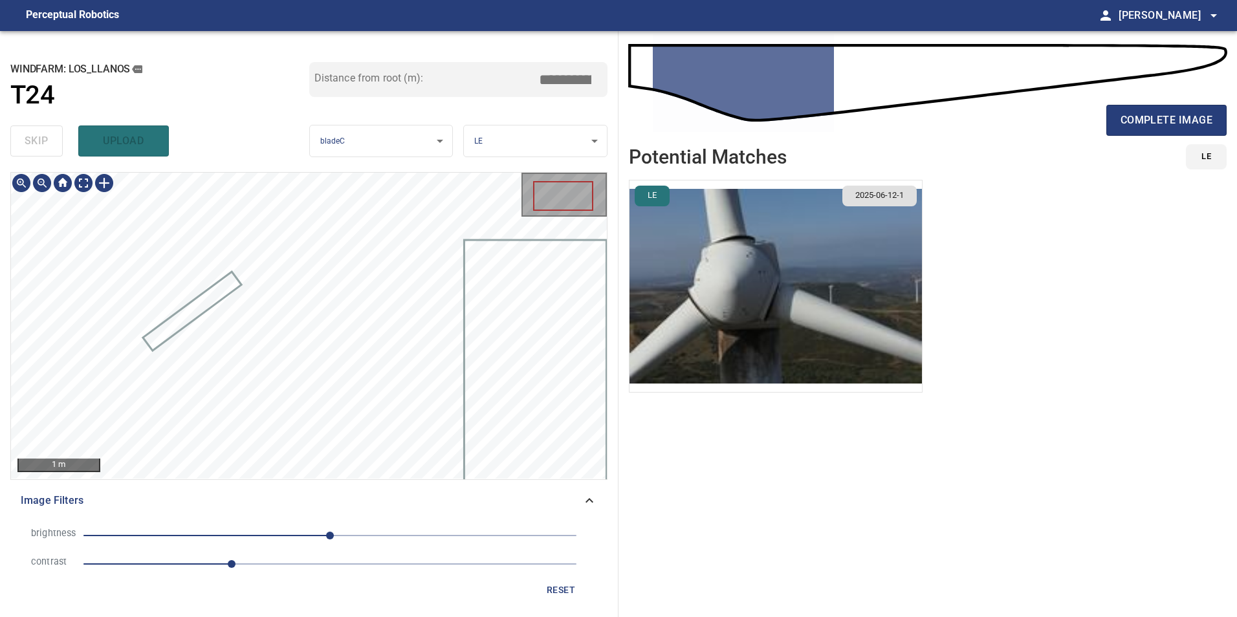
click at [572, 590] on span "reset" at bounding box center [560, 590] width 31 height 16
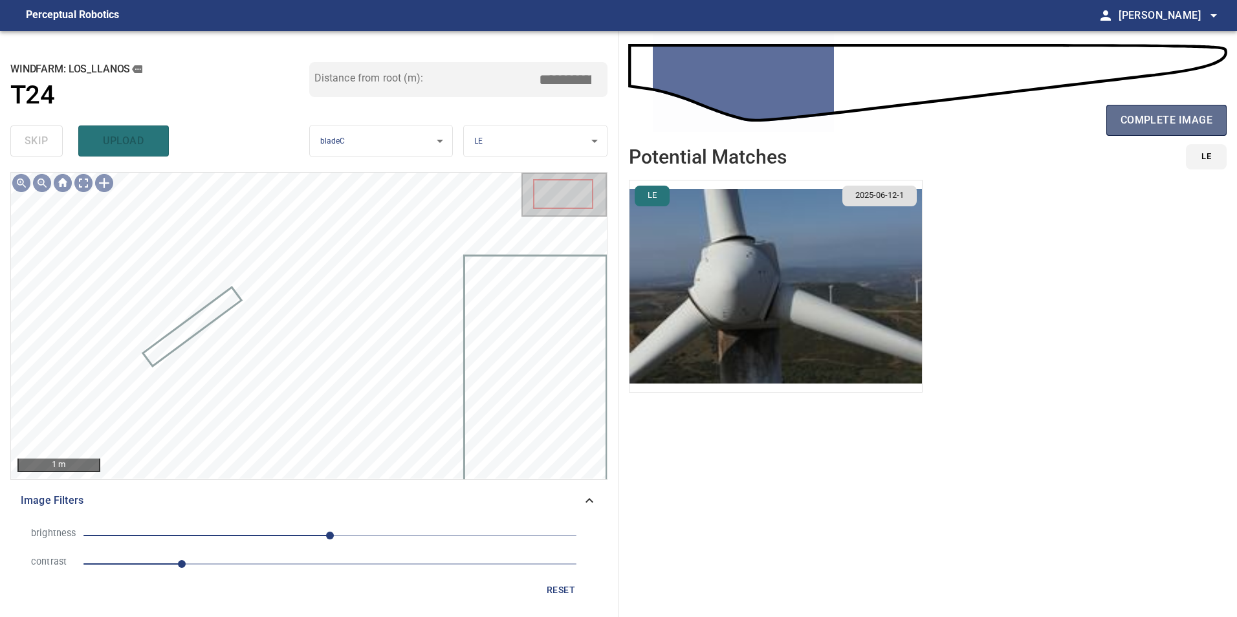
click at [1166, 125] on span "complete image" at bounding box center [1166, 120] width 92 height 18
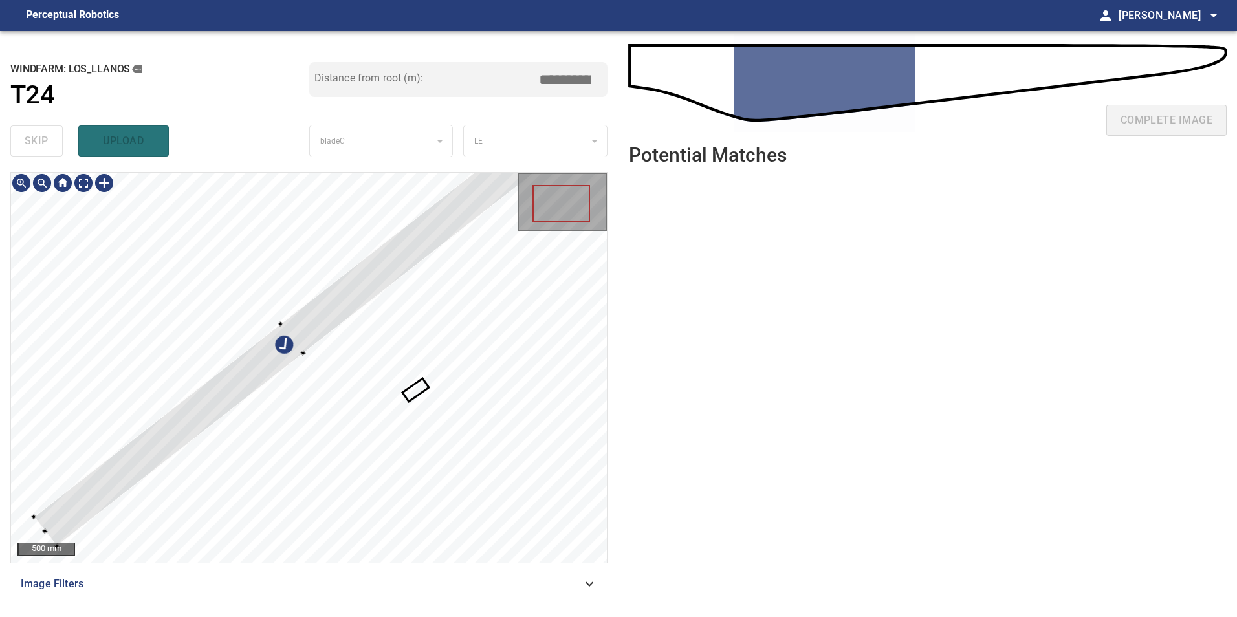
click at [236, 353] on div at bounding box center [292, 338] width 517 height 417
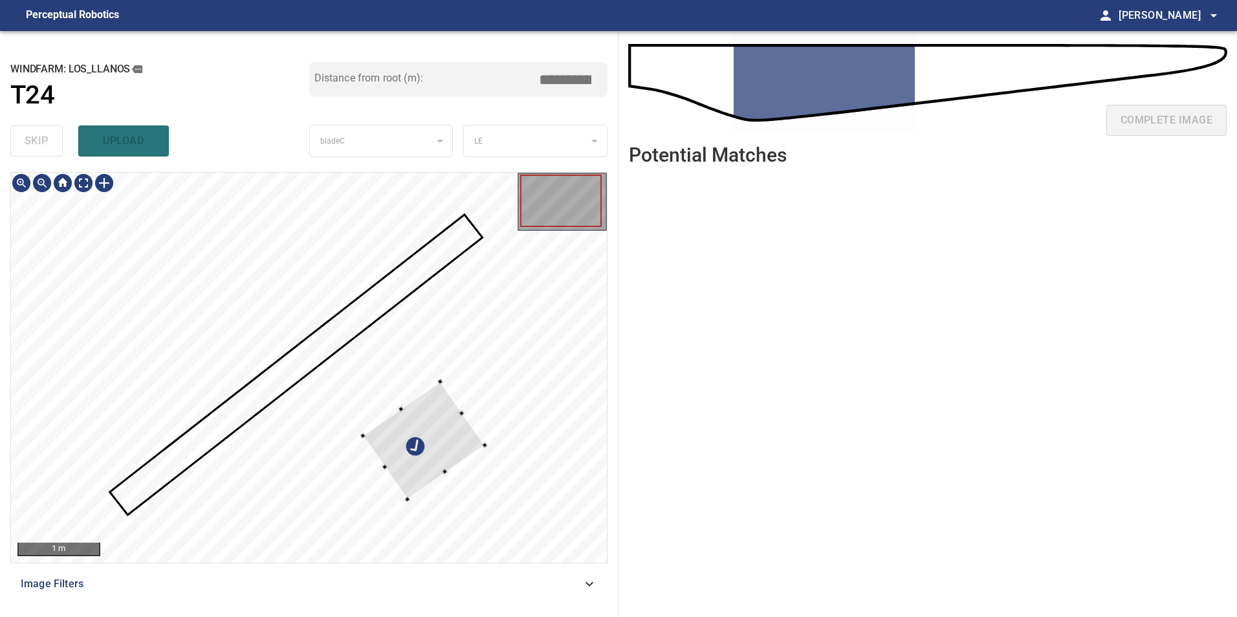
click at [484, 465] on div at bounding box center [423, 441] width 122 height 118
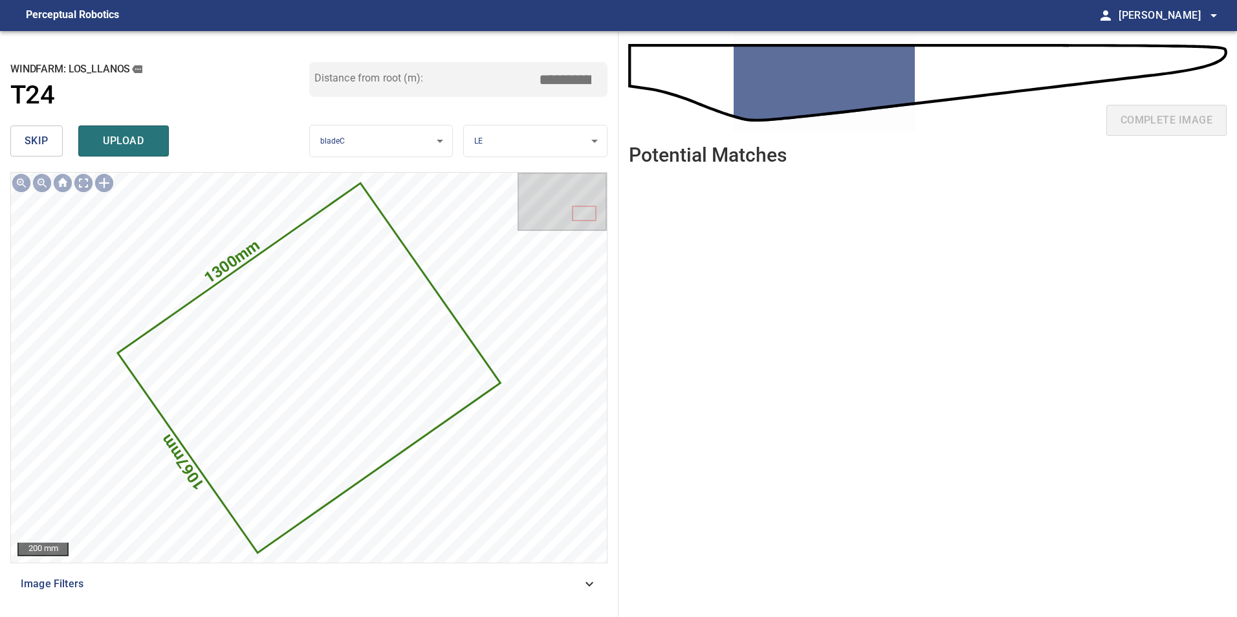
click at [29, 142] on span "skip" at bounding box center [37, 141] width 24 height 18
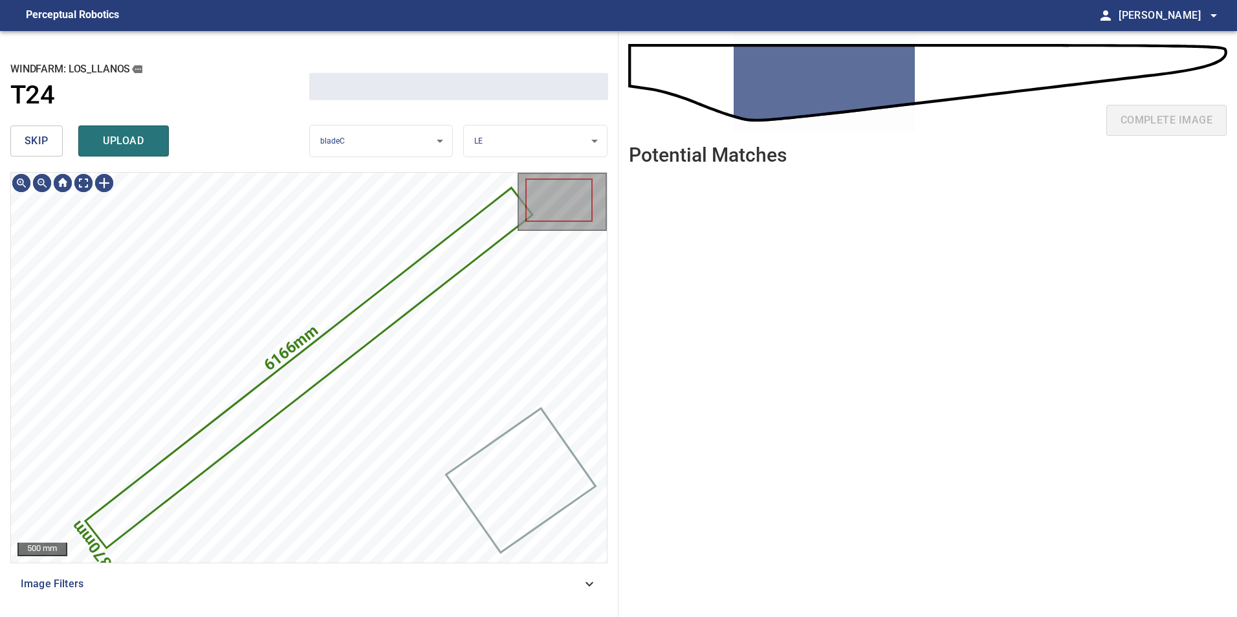
click at [31, 144] on span "skip" at bounding box center [37, 141] width 24 height 18
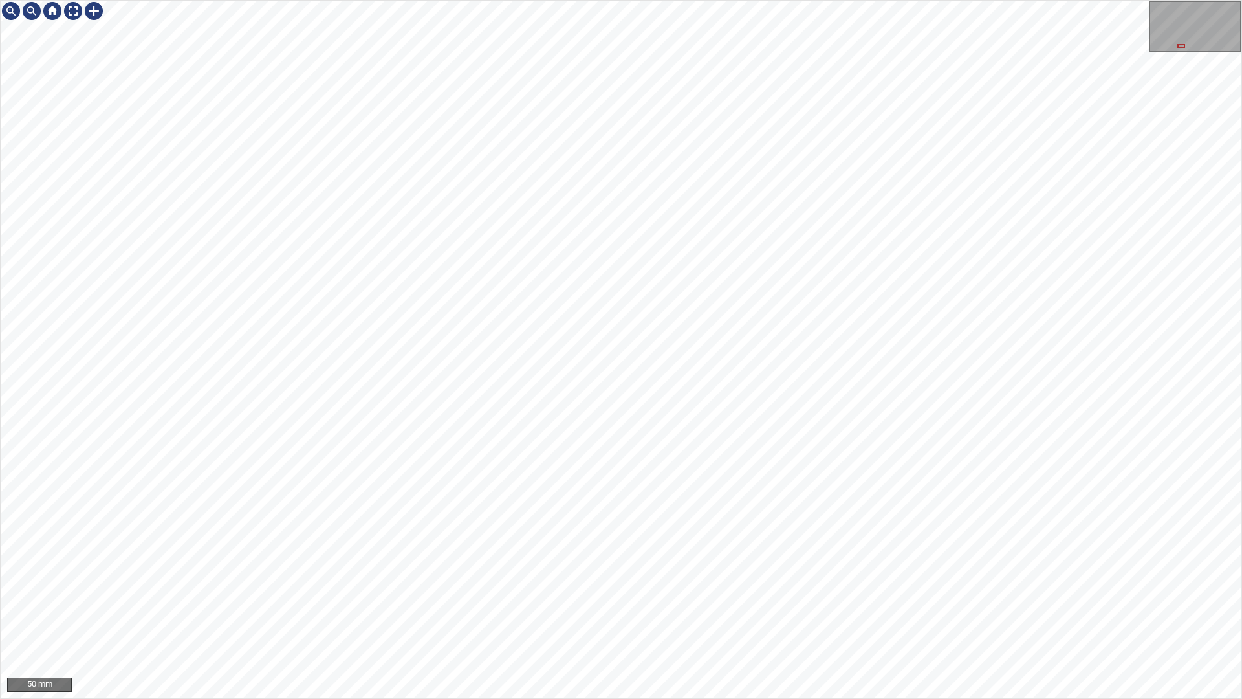
click at [1236, 265] on html "50 mm" at bounding box center [621, 349] width 1242 height 699
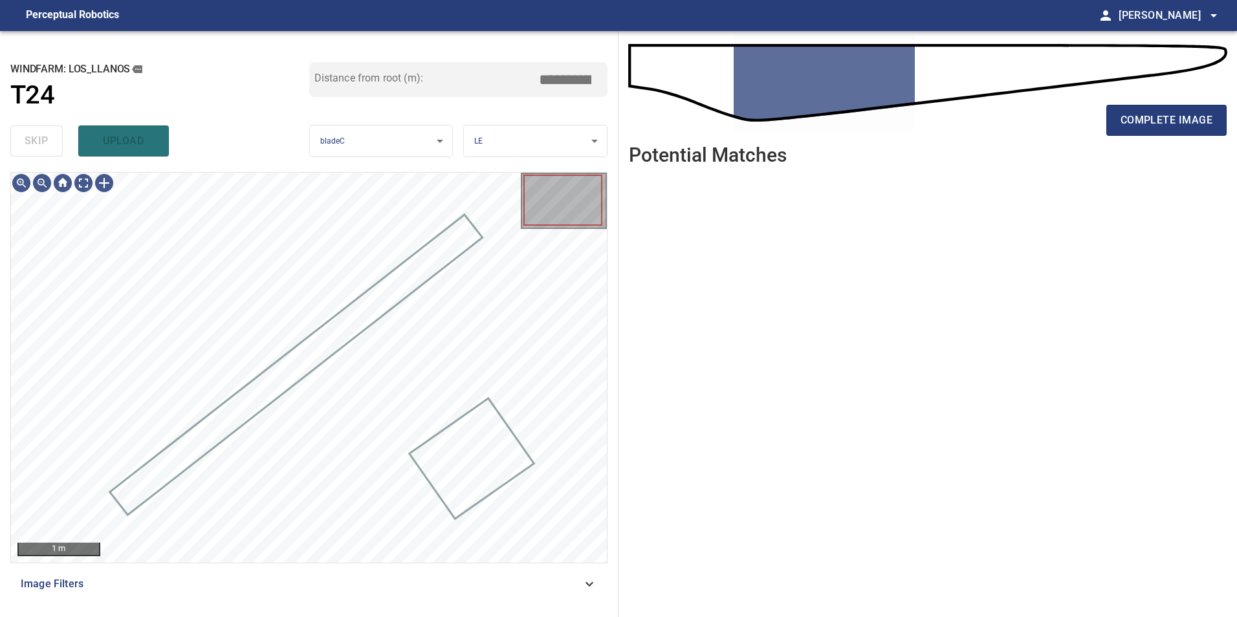
click at [484, 564] on div "1 m Image Filters" at bounding box center [308, 389] width 597 height 435
click at [494, 571] on div "1 m Image Filters" at bounding box center [308, 389] width 597 height 435
click at [490, 583] on span "Image Filters" at bounding box center [301, 584] width 561 height 16
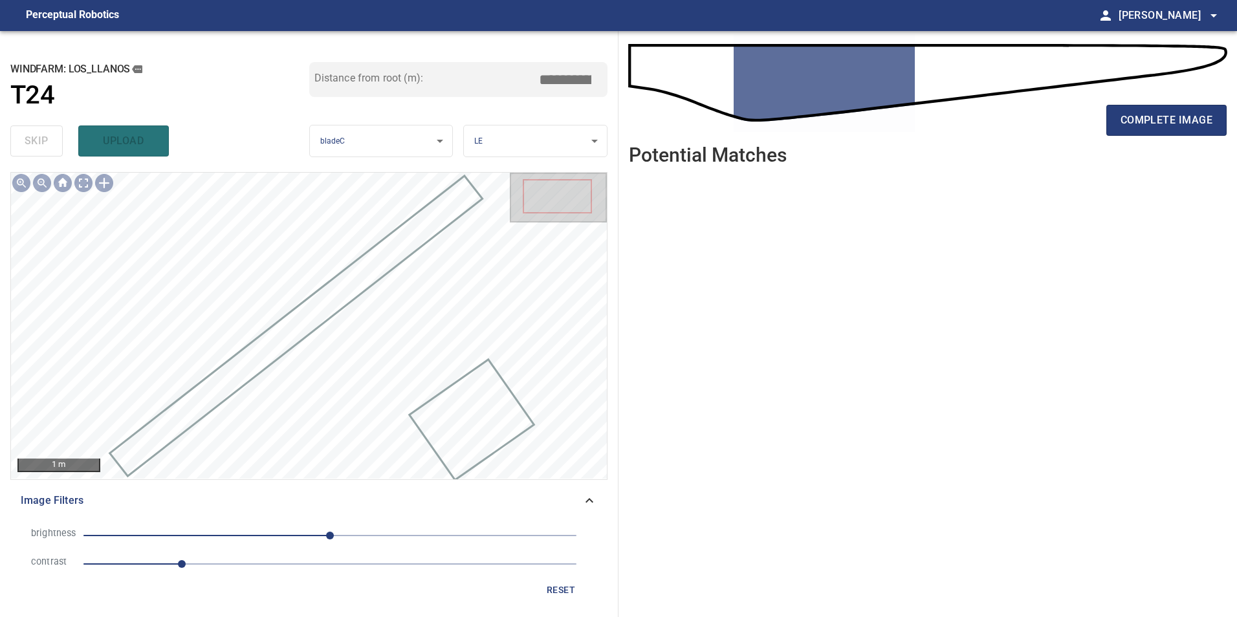
click at [257, 568] on span "1" at bounding box center [329, 564] width 493 height 18
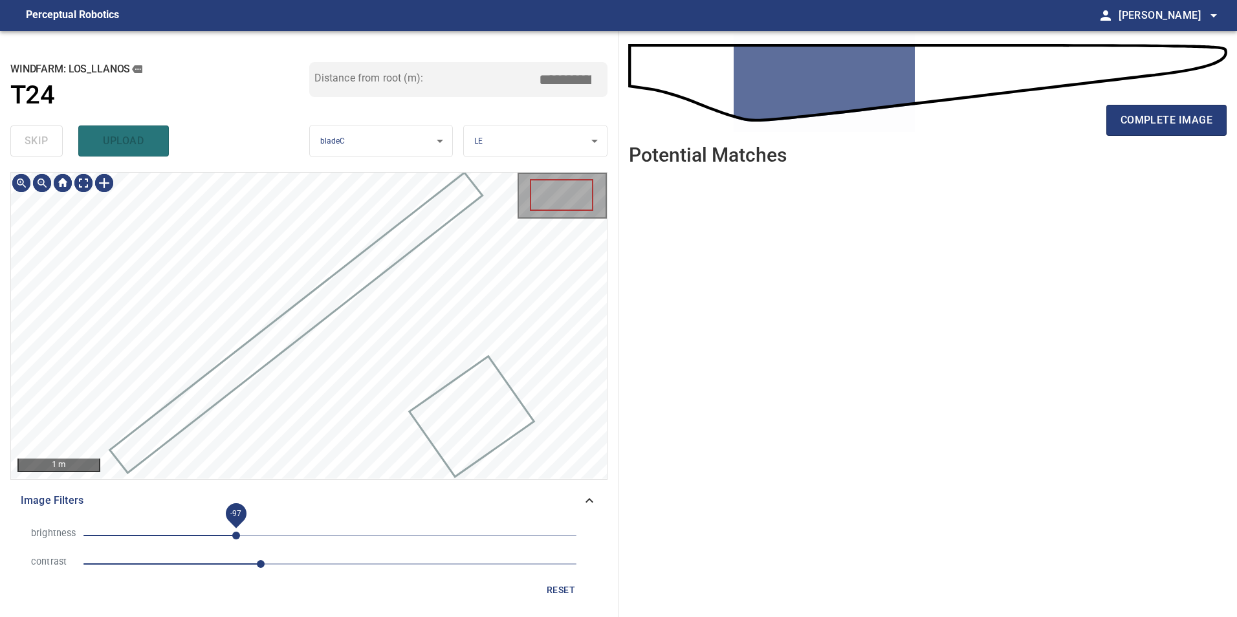
drag, startPoint x: 236, startPoint y: 532, endPoint x: 233, endPoint y: 540, distance: 9.0
click at [236, 539] on span "-97" at bounding box center [329, 536] width 493 height 18
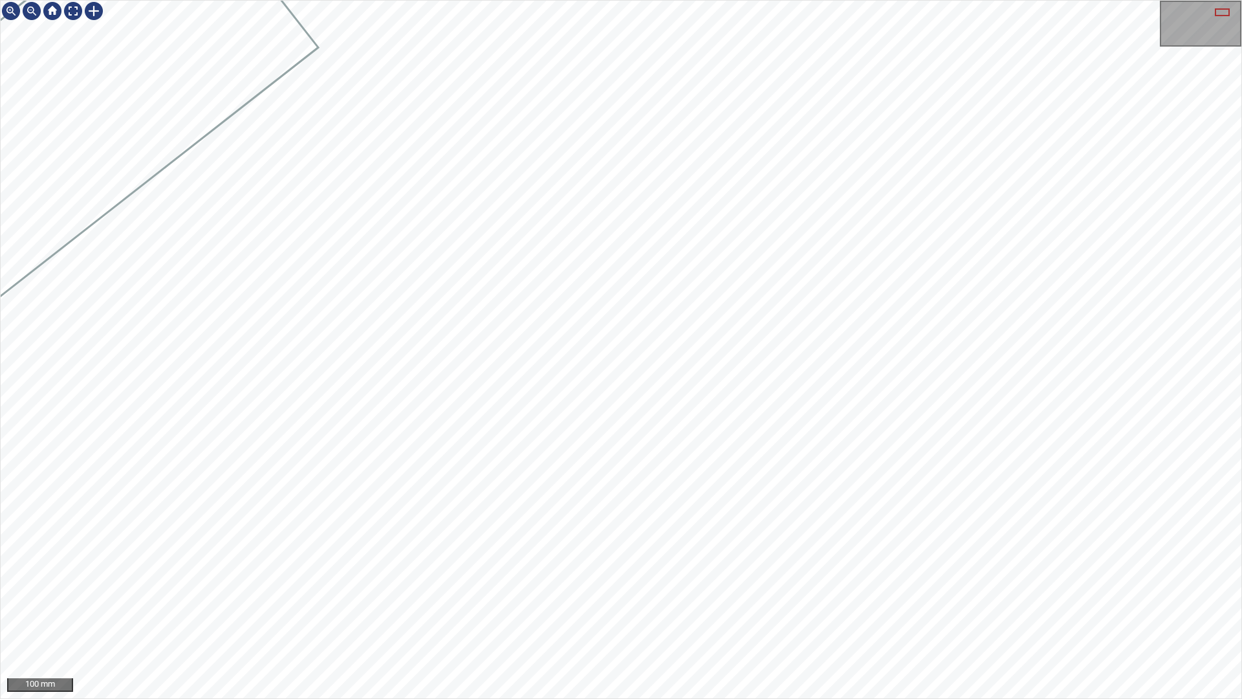
click at [409, 616] on div "100 mm" at bounding box center [621, 349] width 1242 height 699
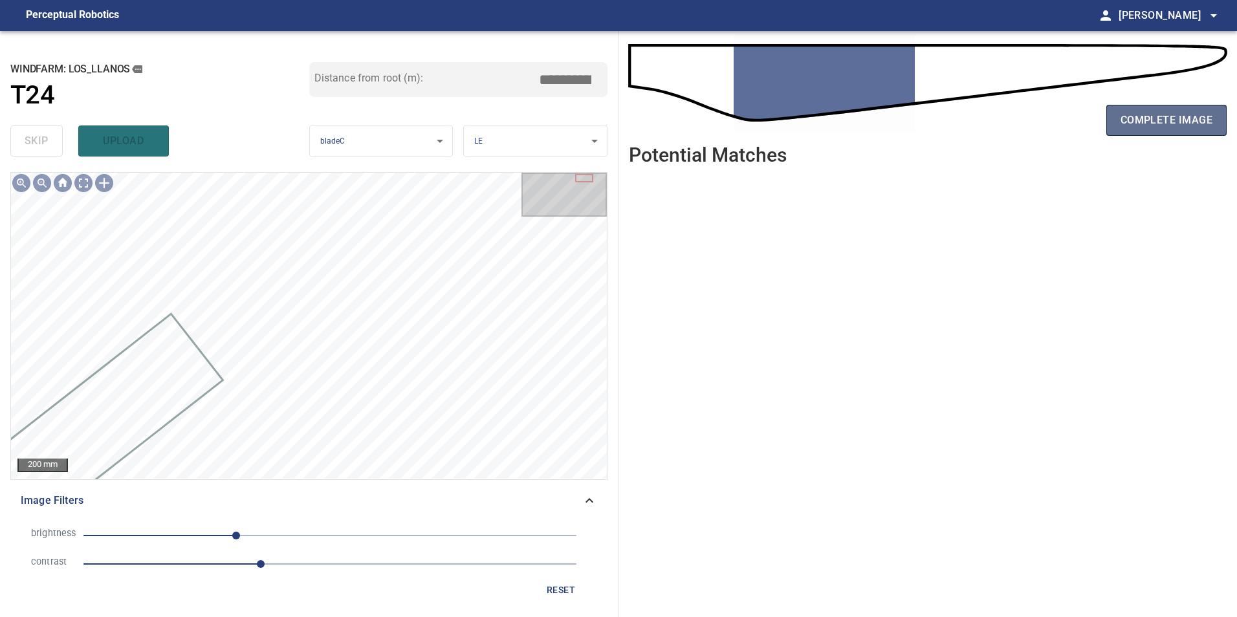
click at [1199, 134] on button "complete image" at bounding box center [1166, 120] width 120 height 31
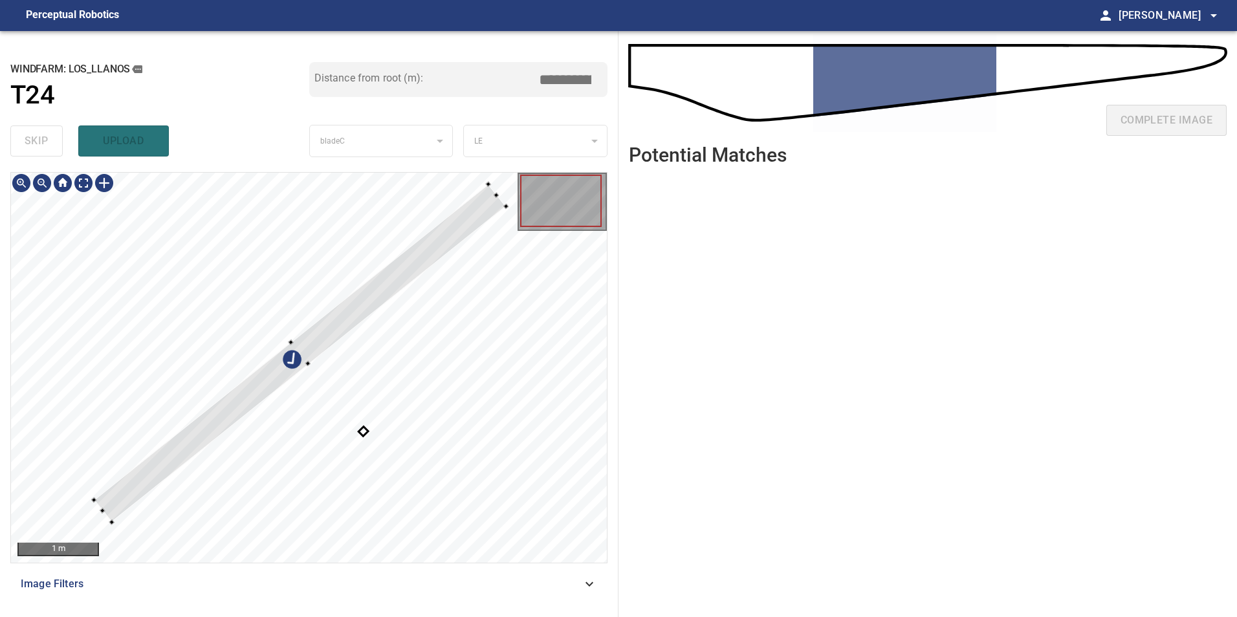
click at [208, 395] on div at bounding box center [309, 368] width 596 height 390
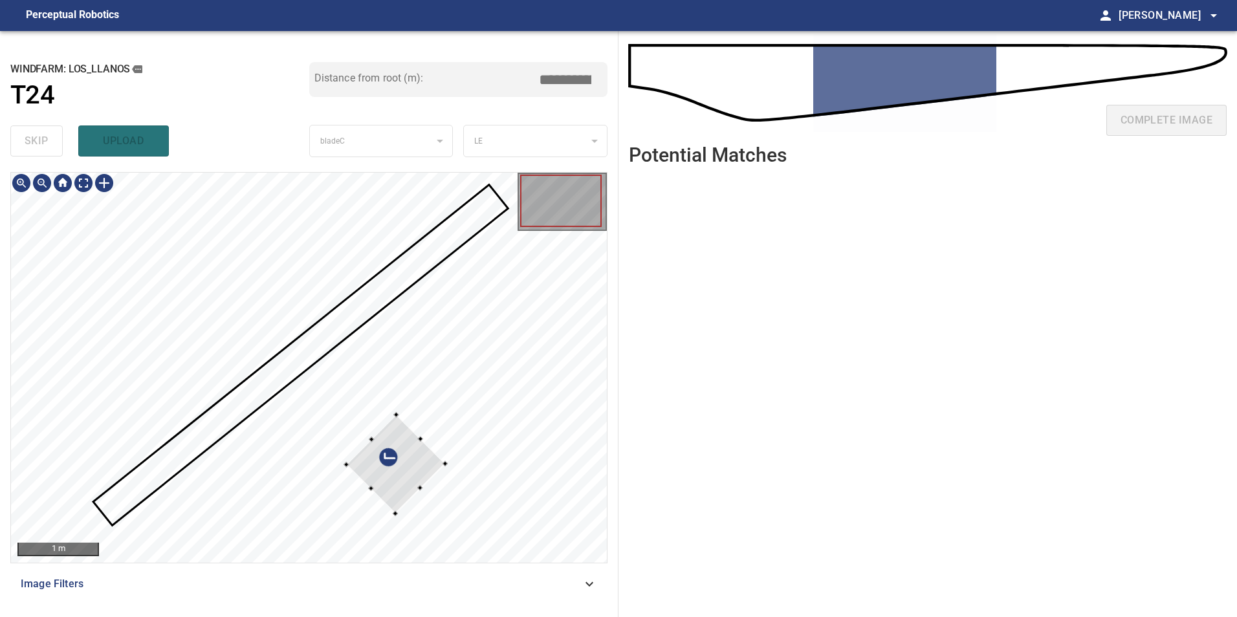
click at [533, 578] on div "1 m Image Filters" at bounding box center [308, 389] width 597 height 435
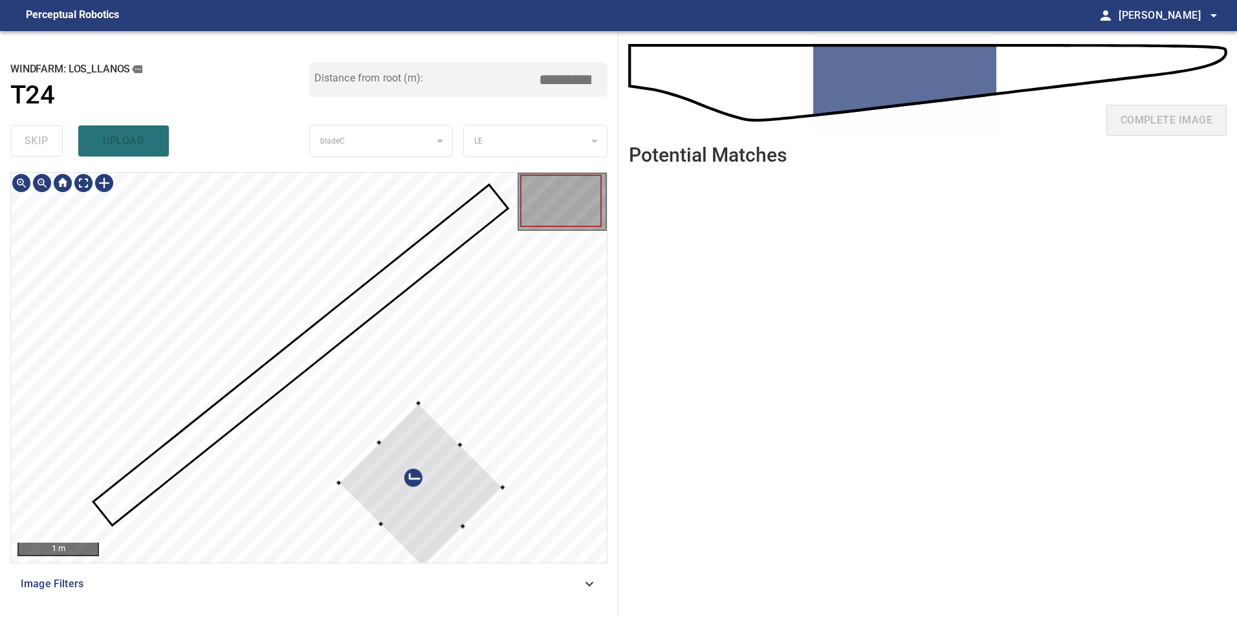
click at [424, 485] on div at bounding box center [420, 486] width 164 height 164
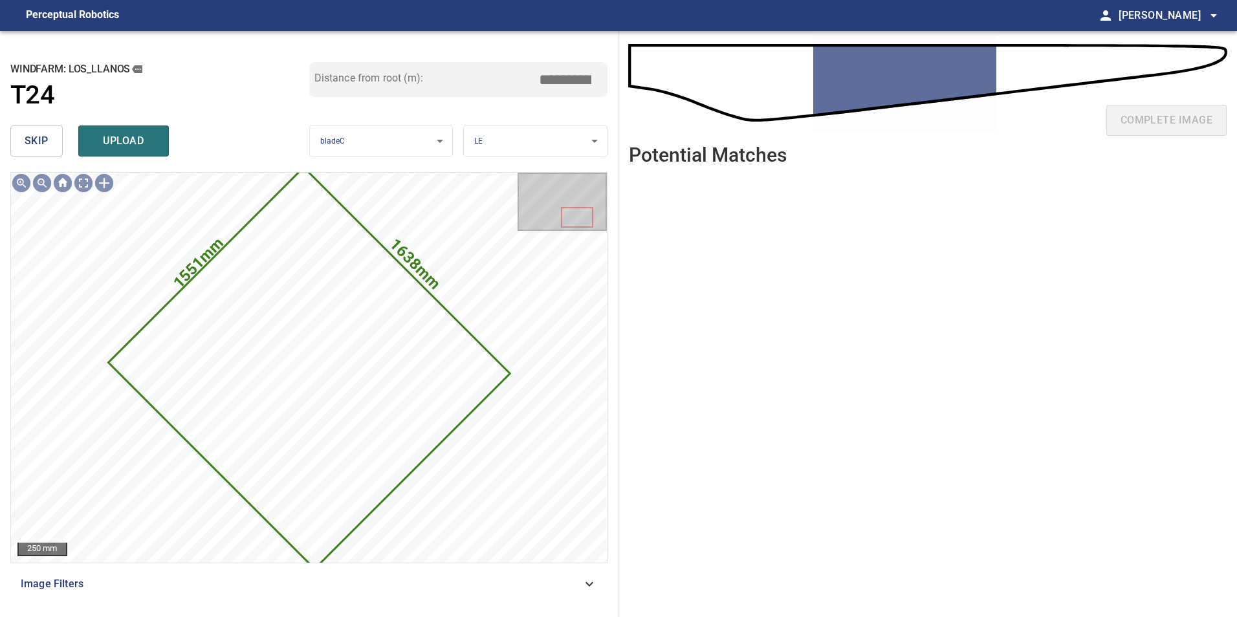
click at [36, 146] on span "skip" at bounding box center [37, 141] width 24 height 18
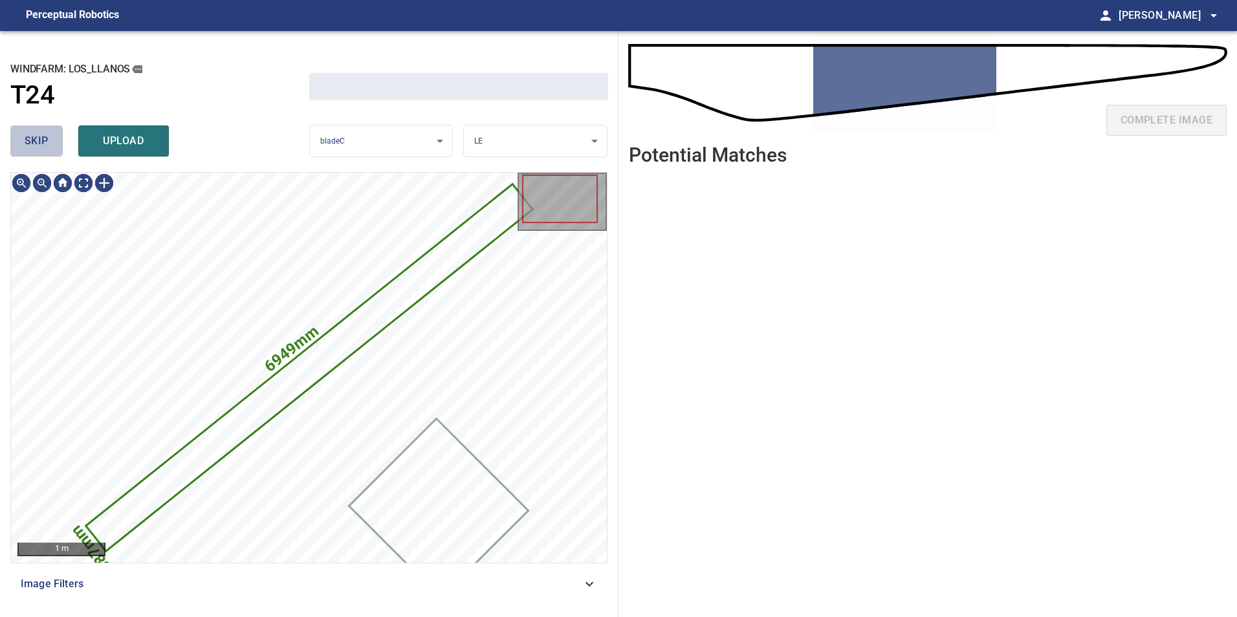
click at [36, 146] on span "skip" at bounding box center [37, 141] width 24 height 18
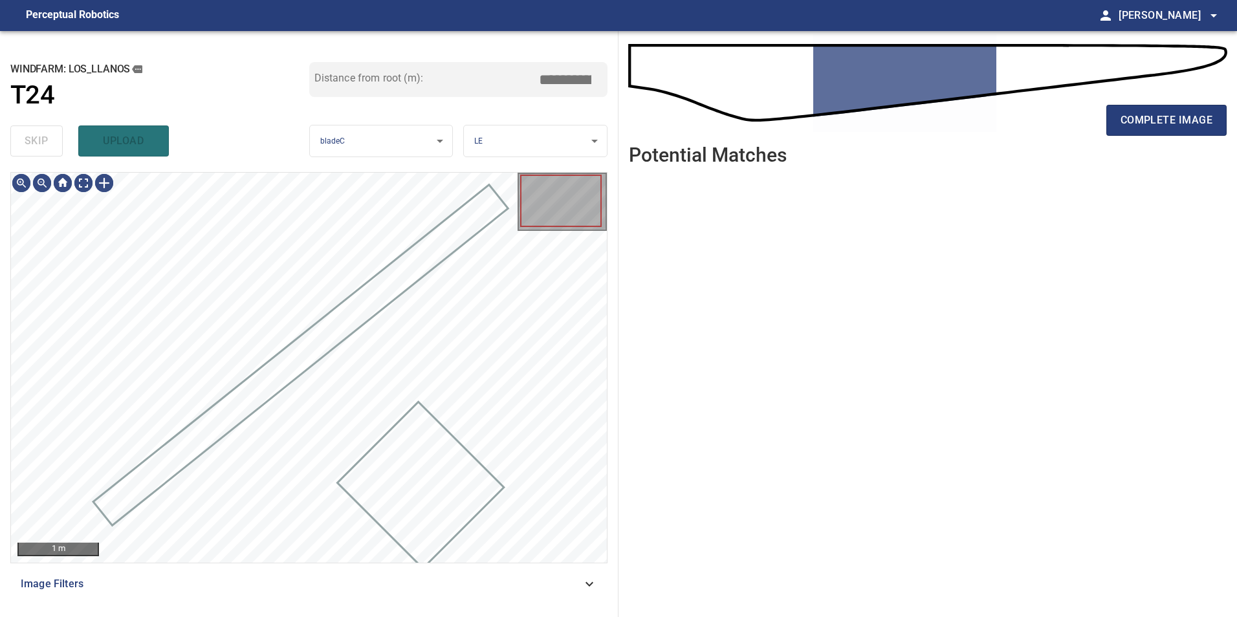
click at [36, 146] on div "skip upload" at bounding box center [159, 140] width 299 height 41
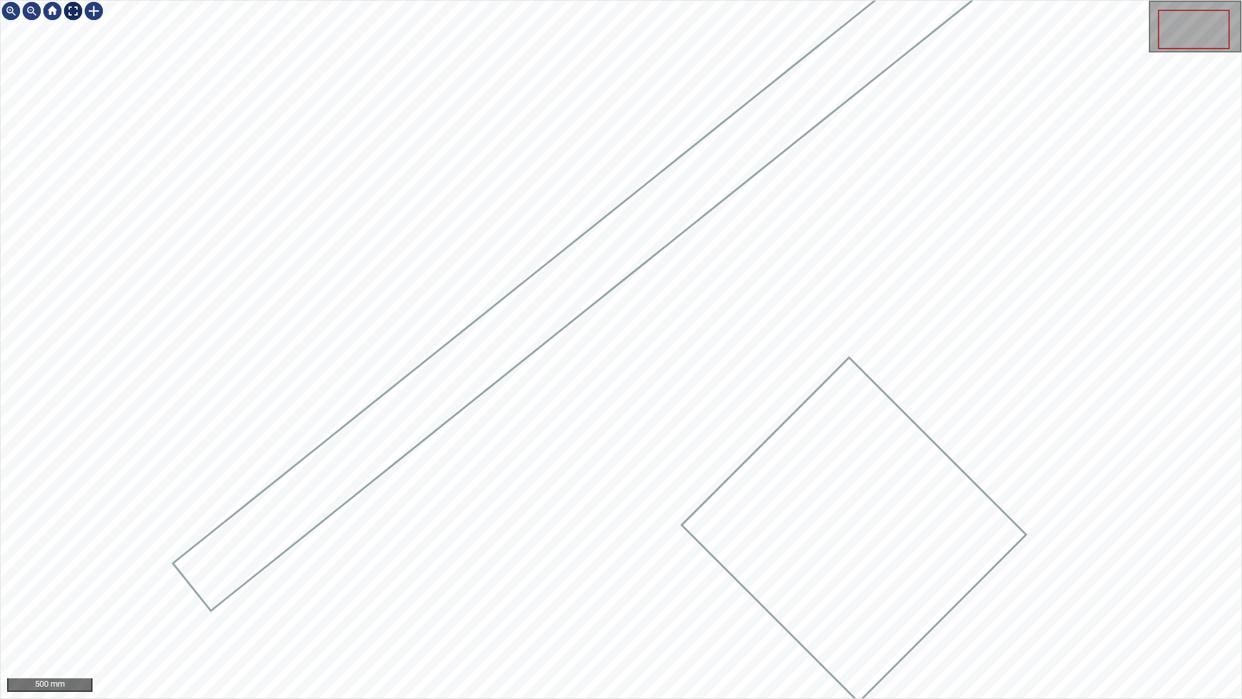
click at [67, 8] on div at bounding box center [73, 11] width 21 height 21
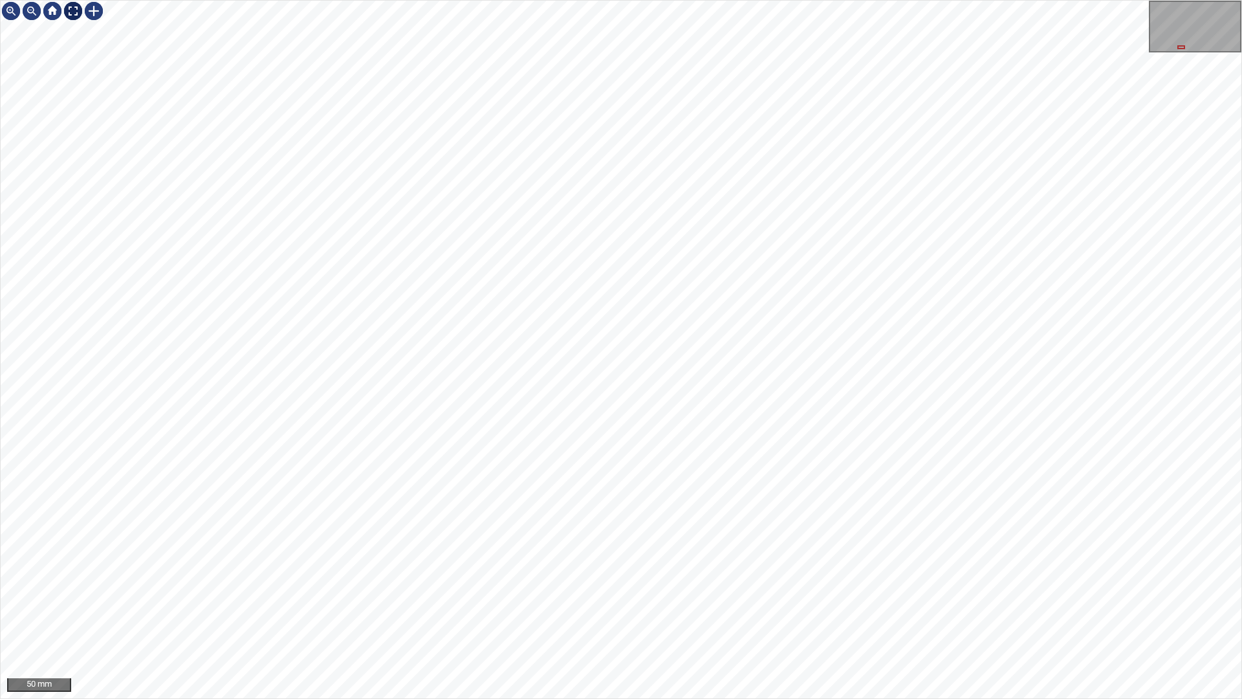
click at [67, 13] on div at bounding box center [73, 11] width 21 height 21
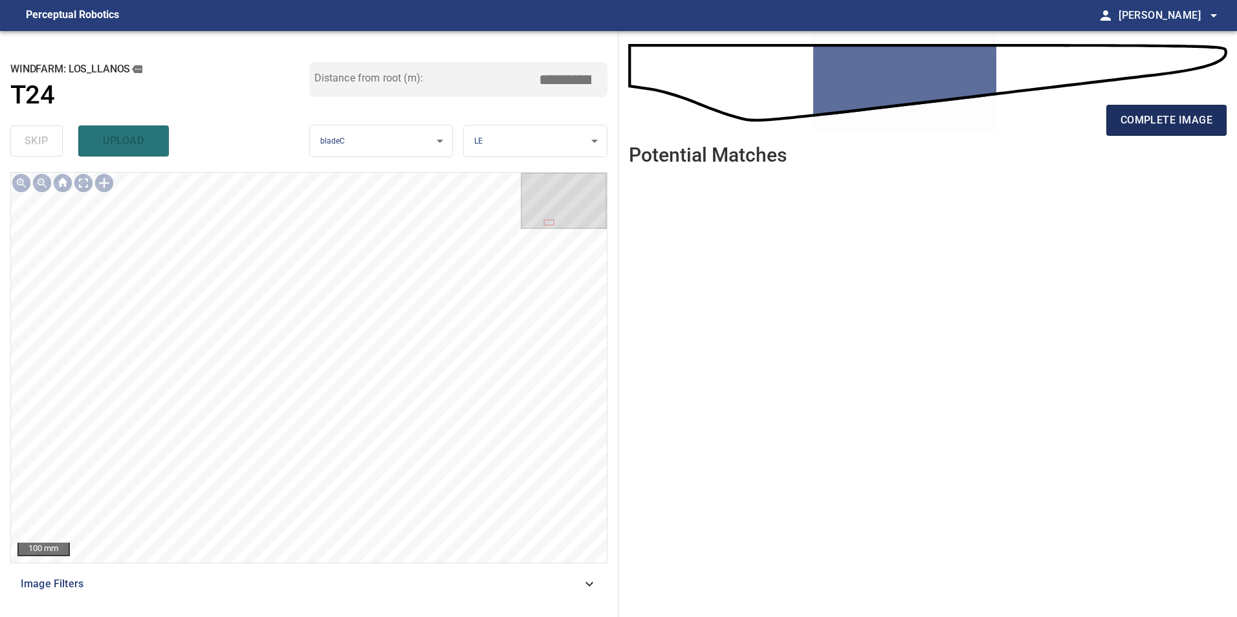
click at [1205, 116] on span "complete image" at bounding box center [1166, 120] width 92 height 18
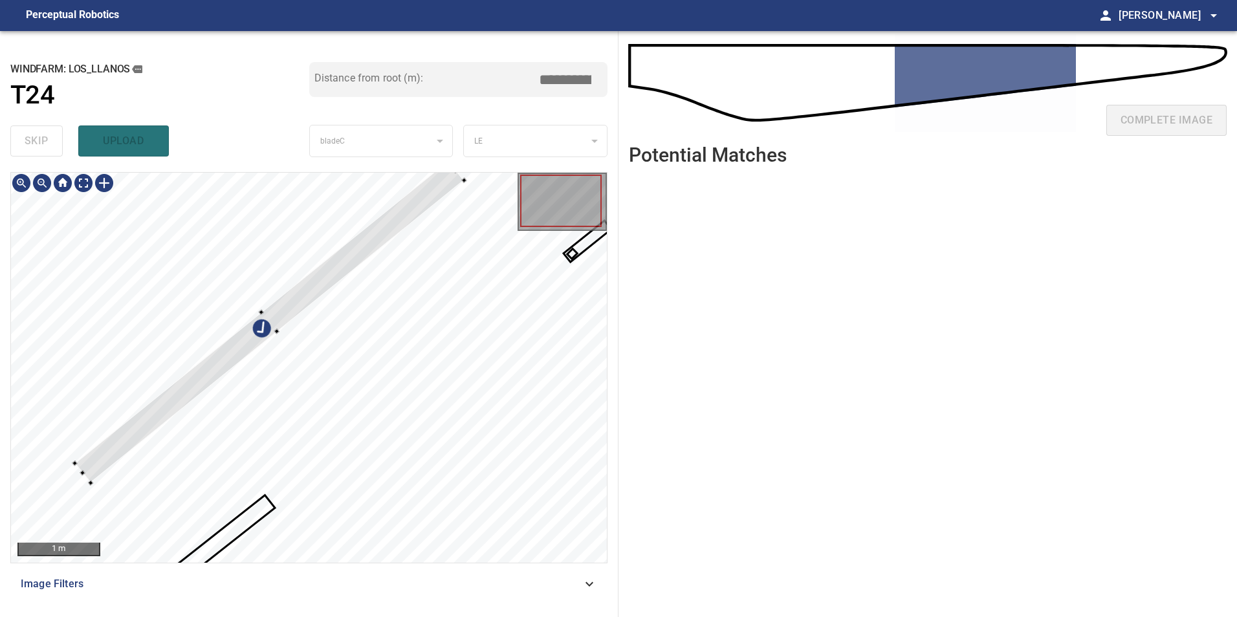
click at [216, 343] on div at bounding box center [309, 368] width 596 height 390
click at [258, 344] on div at bounding box center [267, 321] width 389 height 322
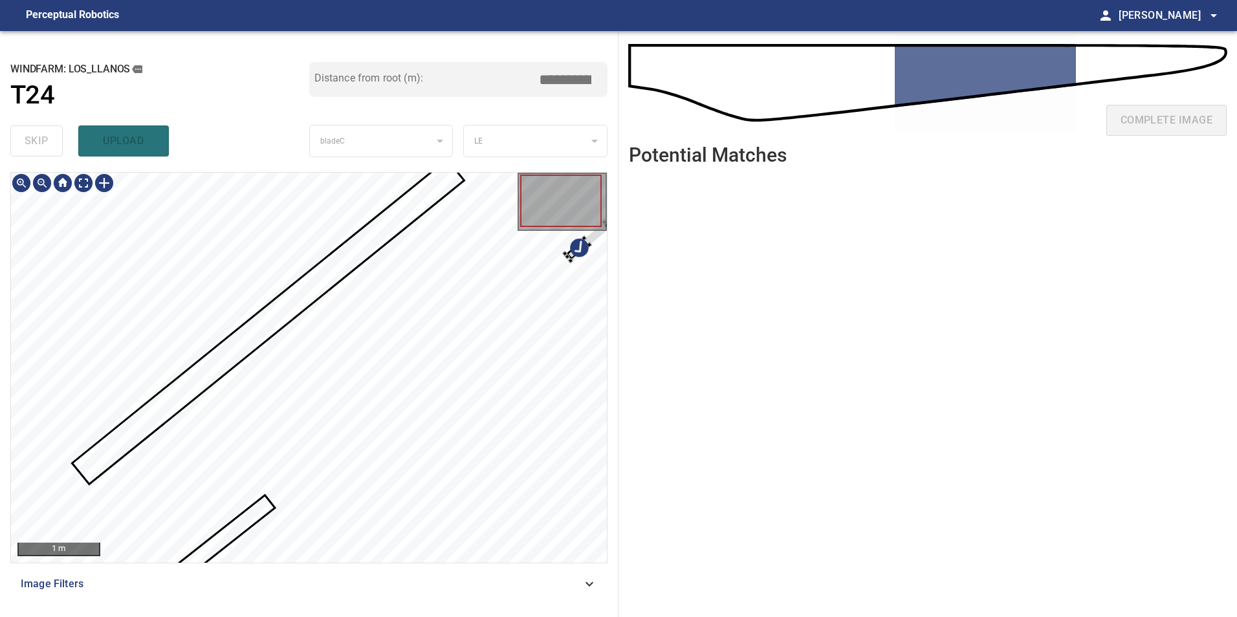
click at [609, 444] on div "**********" at bounding box center [309, 324] width 618 height 586
click at [336, 241] on div at bounding box center [309, 368] width 596 height 390
click at [291, 241] on div at bounding box center [302, 247] width 129 height 135
click at [307, 260] on div at bounding box center [302, 247] width 129 height 135
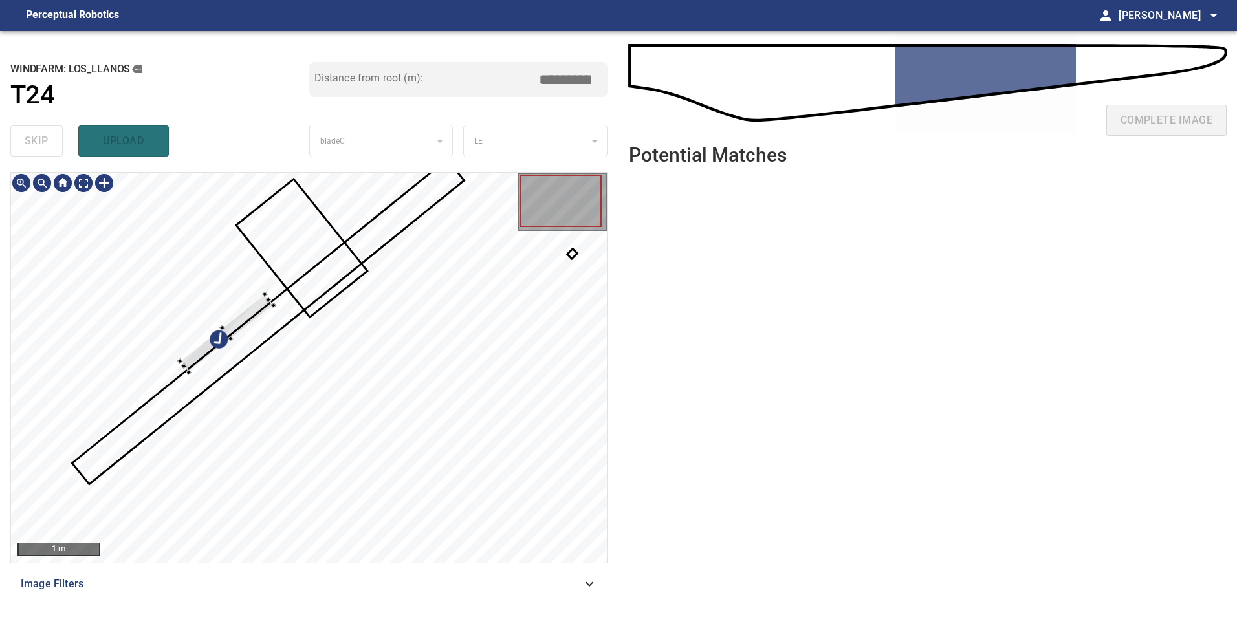
click at [245, 237] on div at bounding box center [309, 368] width 596 height 390
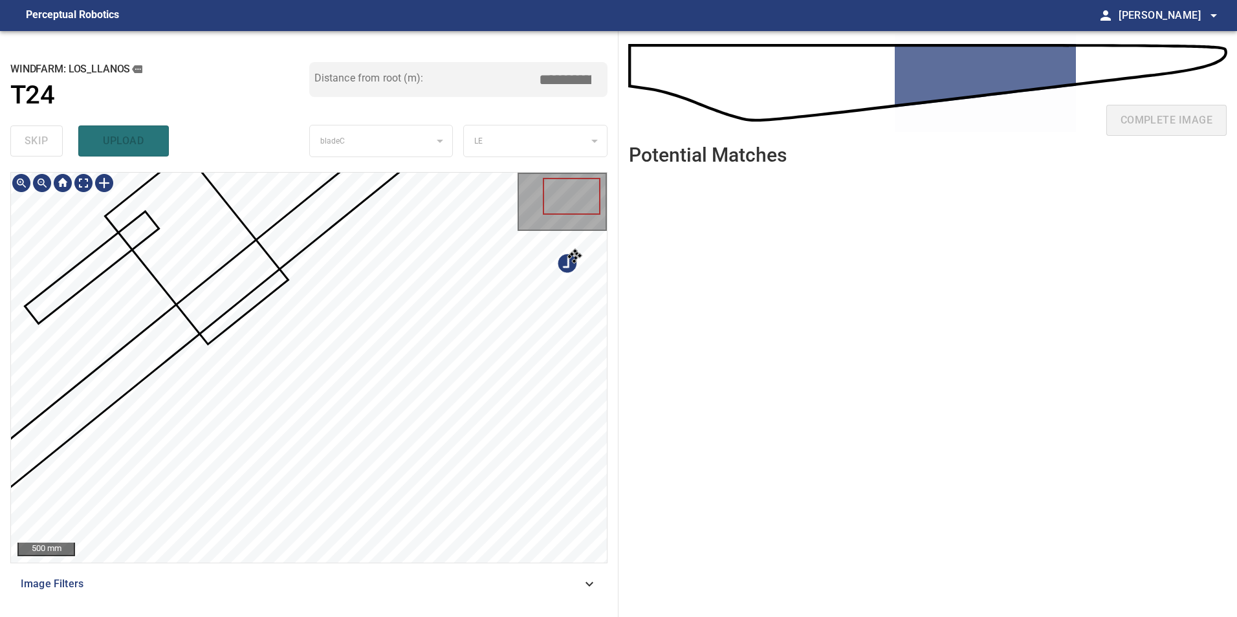
click at [604, 358] on div at bounding box center [309, 368] width 596 height 390
click at [560, 378] on div at bounding box center [309, 368] width 596 height 390
click at [530, 324] on div at bounding box center [309, 368] width 596 height 390
click at [207, 192] on div at bounding box center [309, 368] width 596 height 390
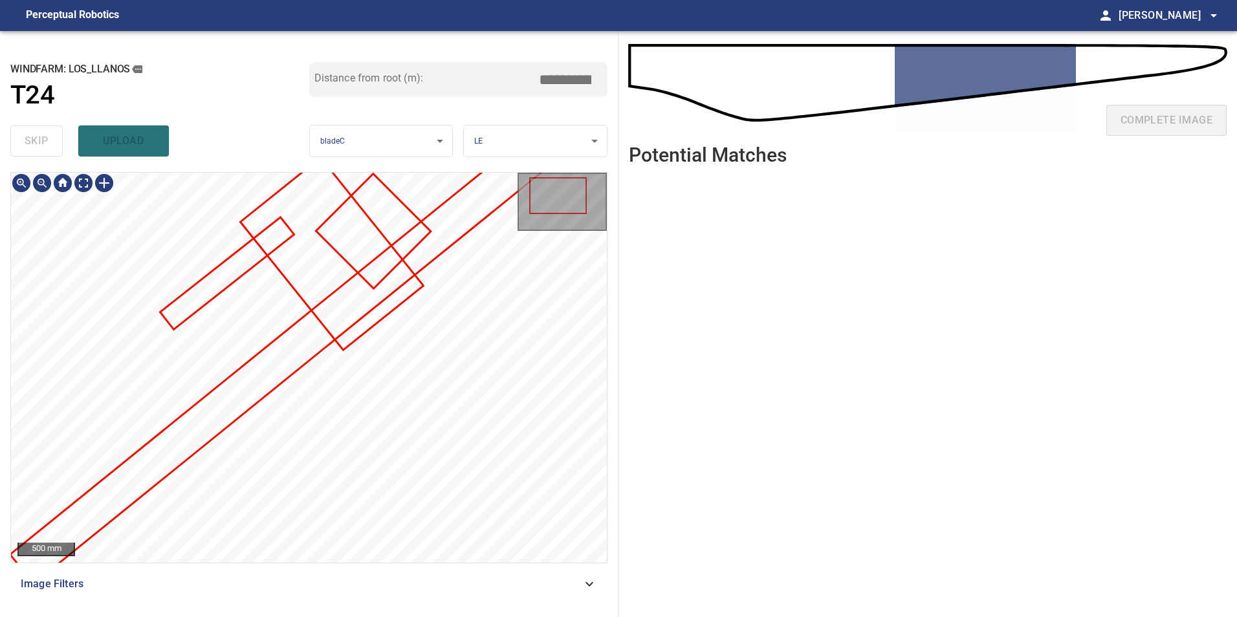
click at [352, 173] on div at bounding box center [309, 173] width 596 height 0
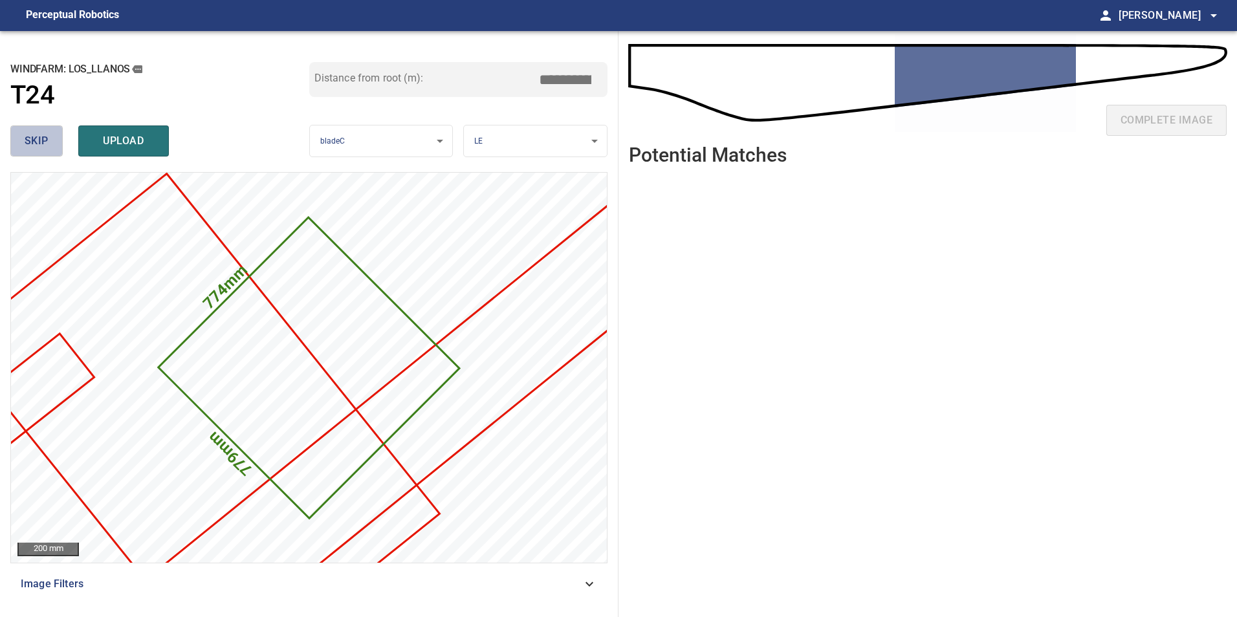
click at [22, 134] on button "skip" at bounding box center [36, 140] width 52 height 31
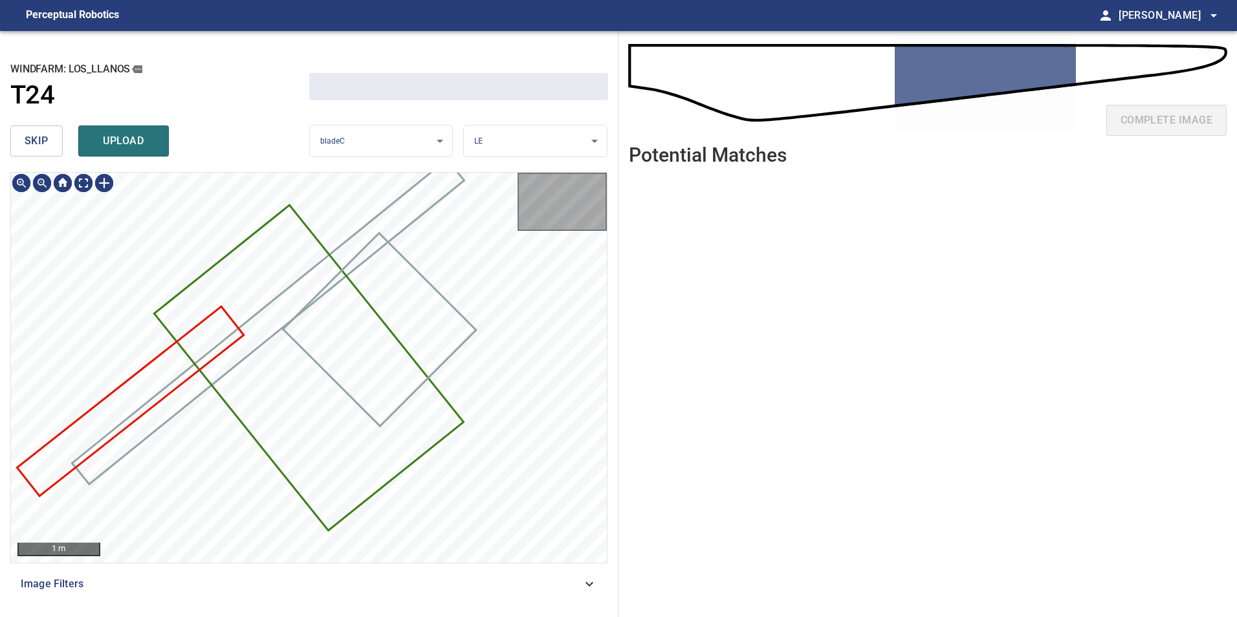
click at [22, 134] on button "skip" at bounding box center [36, 140] width 52 height 31
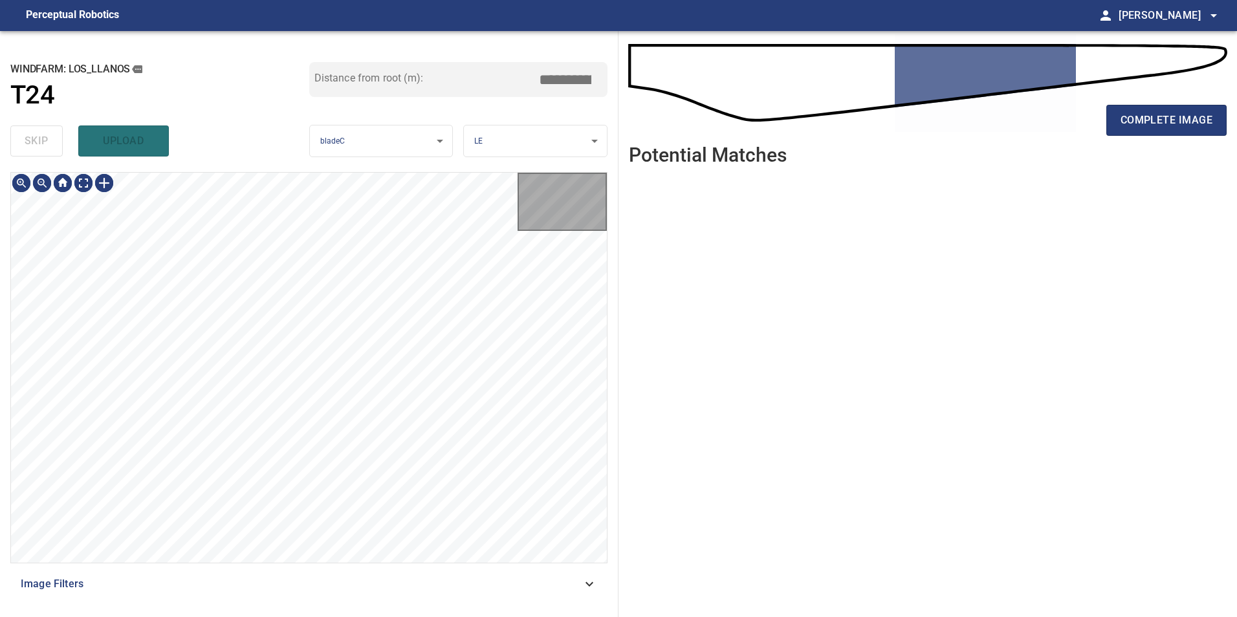
type input "*****"
click at [22, 134] on div "skip upload" at bounding box center [159, 140] width 299 height 41
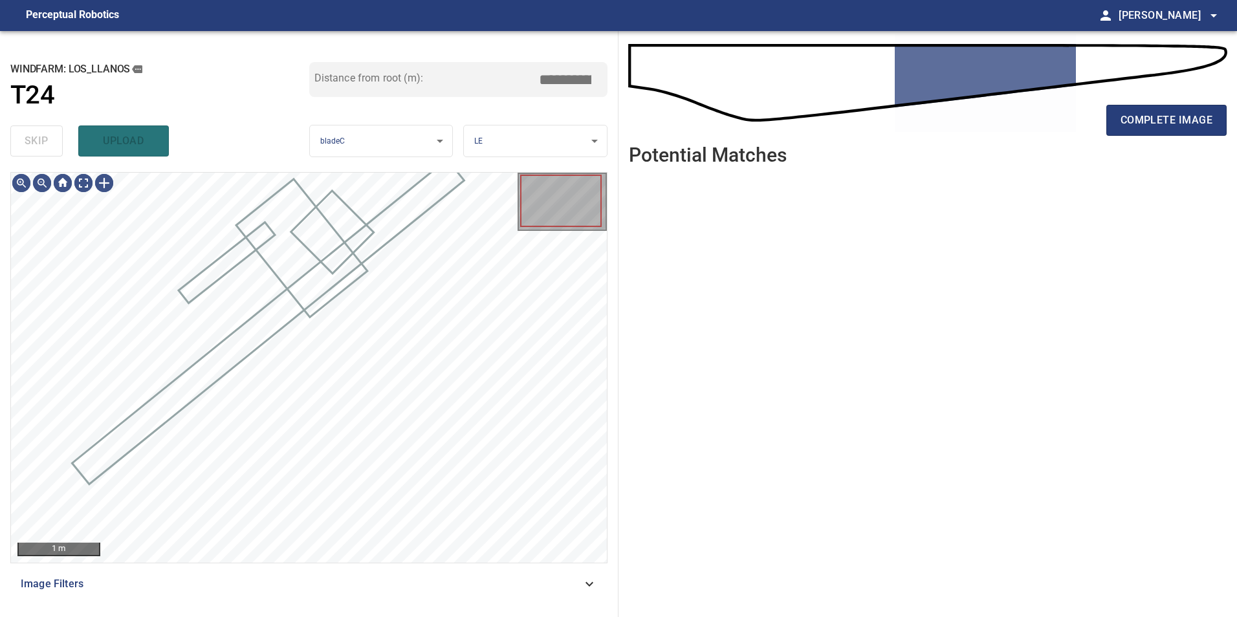
click at [22, 134] on div "skip upload" at bounding box center [159, 140] width 299 height 41
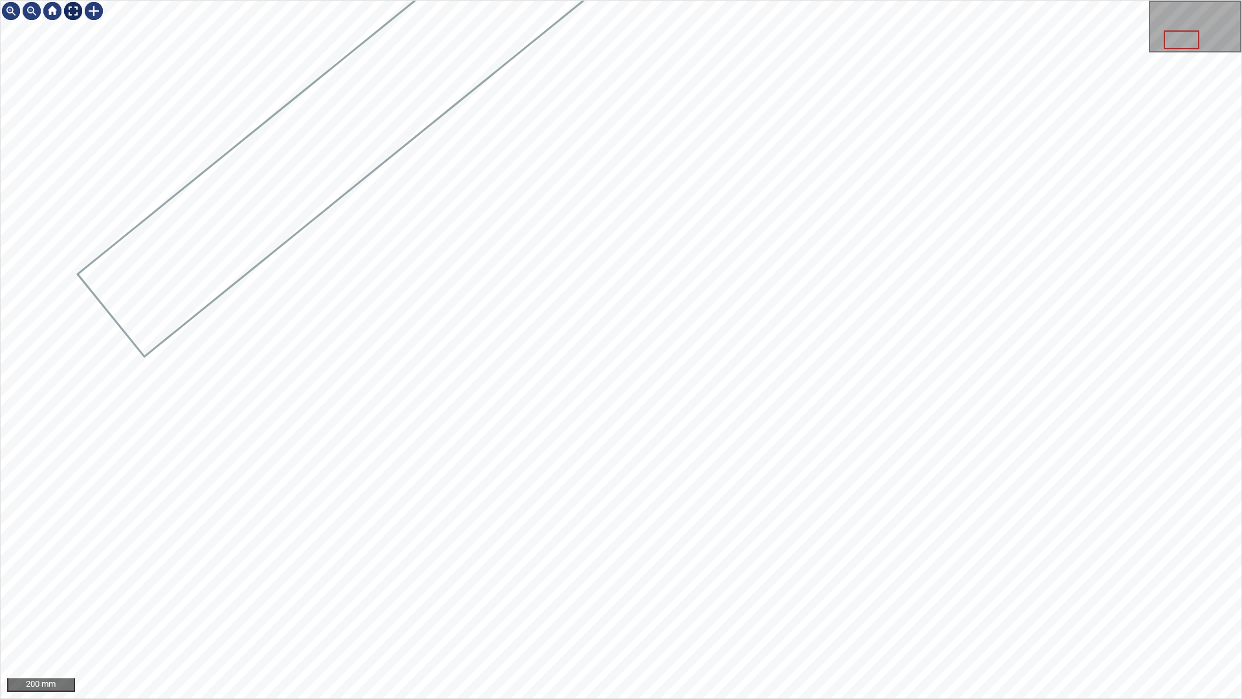
click at [65, 10] on div at bounding box center [73, 11] width 21 height 21
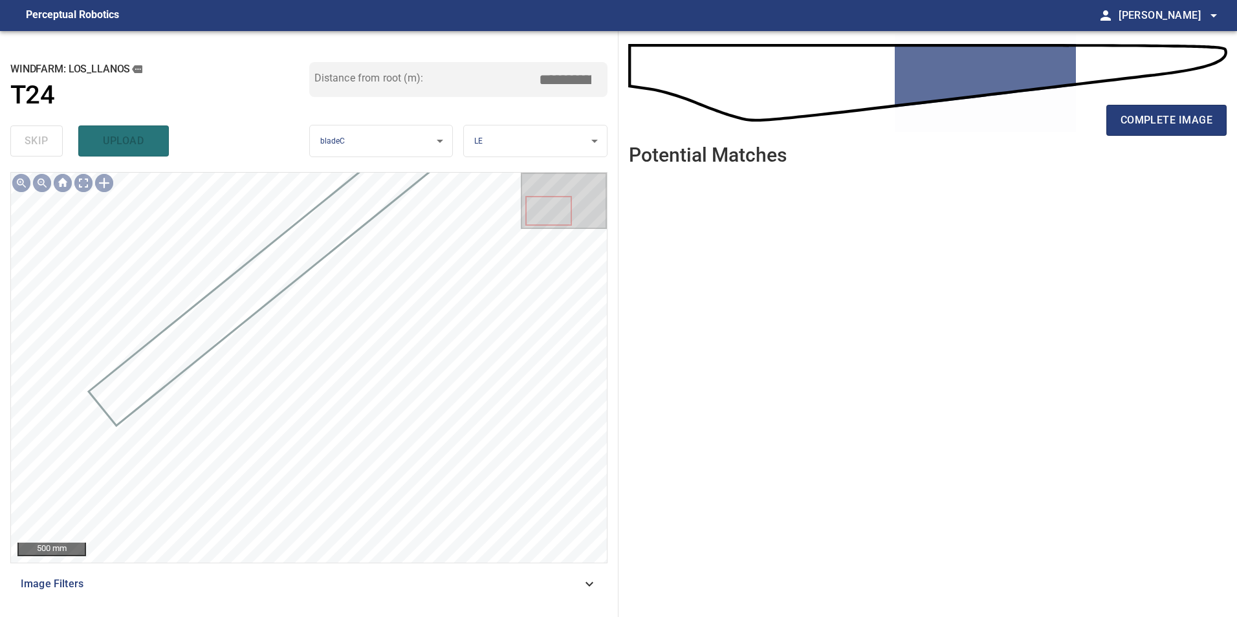
click at [1158, 103] on div "complete image" at bounding box center [928, 126] width 598 height 52
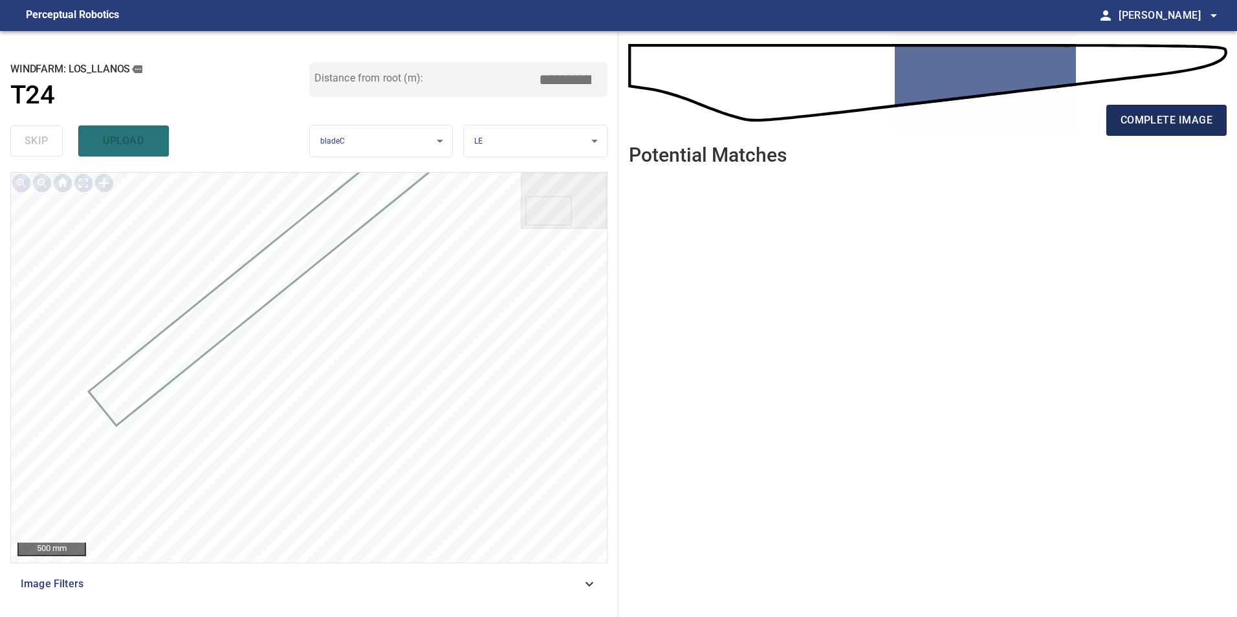
click at [1151, 122] on span "complete image" at bounding box center [1166, 120] width 92 height 18
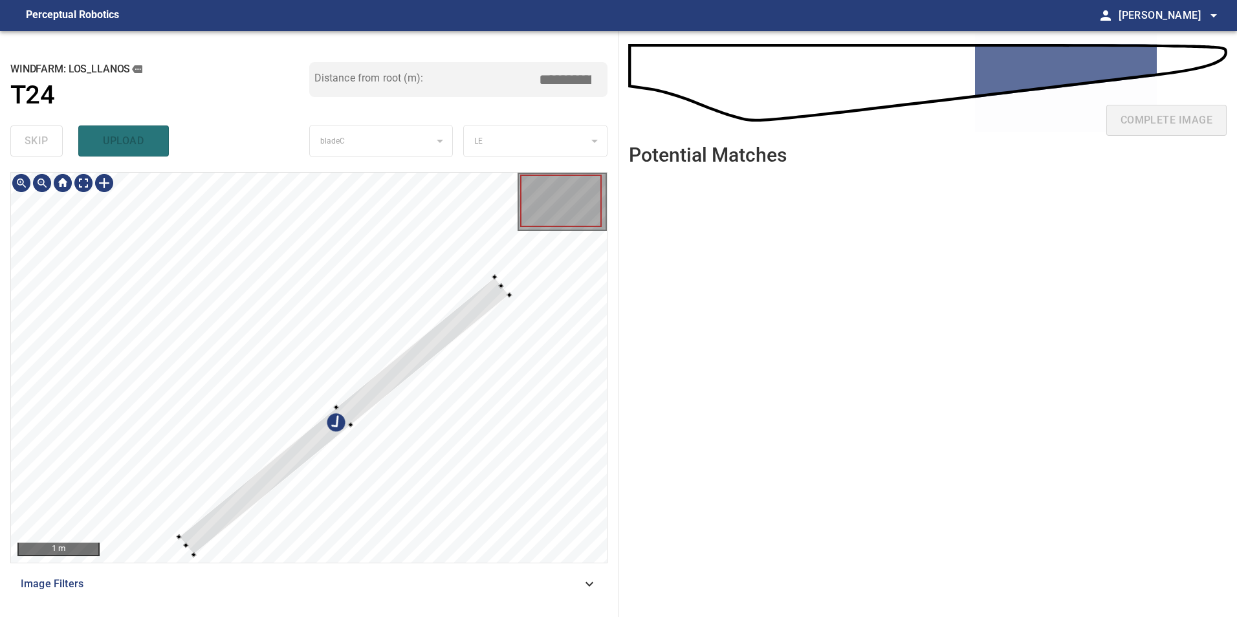
click at [288, 190] on div at bounding box center [309, 368] width 596 height 390
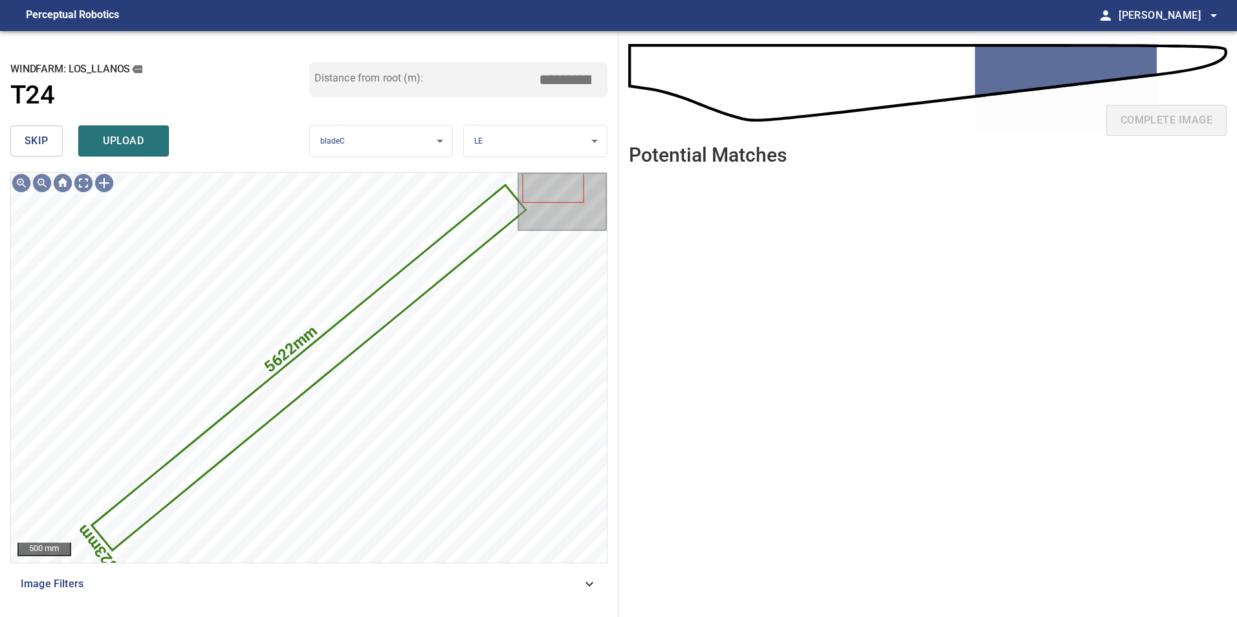
click at [41, 136] on span "skip" at bounding box center [37, 141] width 24 height 18
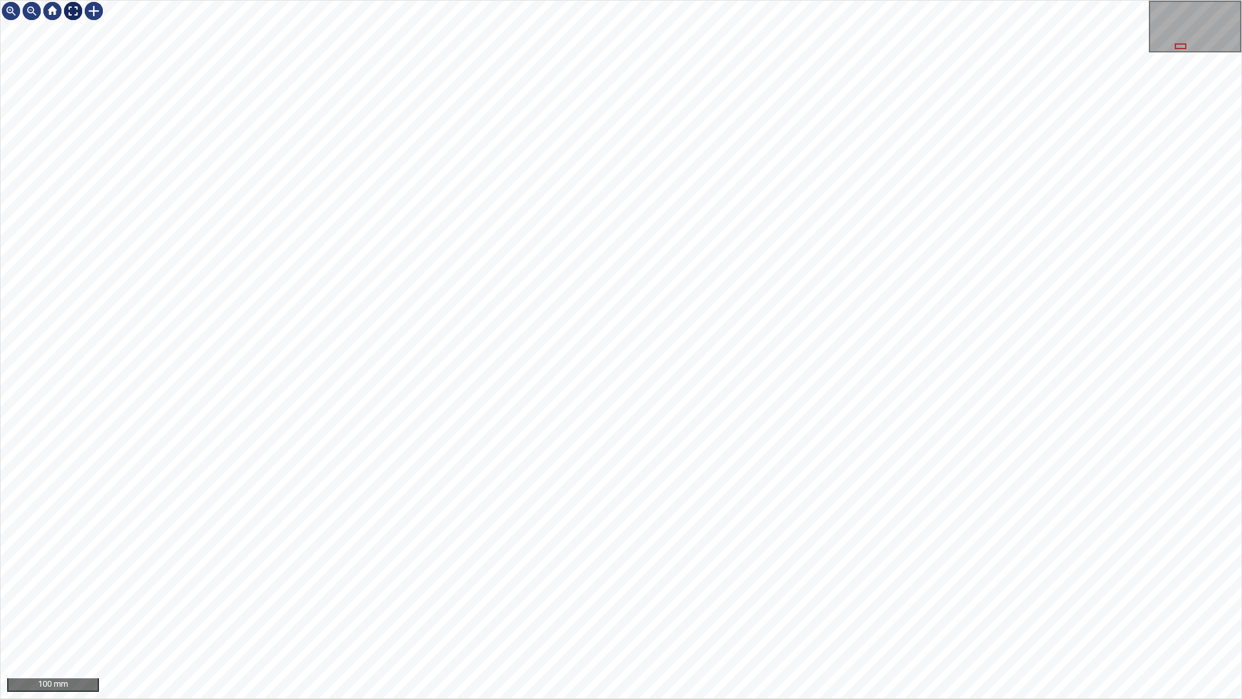
click at [71, 14] on div at bounding box center [73, 11] width 21 height 21
click at [91, 10] on div at bounding box center [93, 11] width 21 height 21
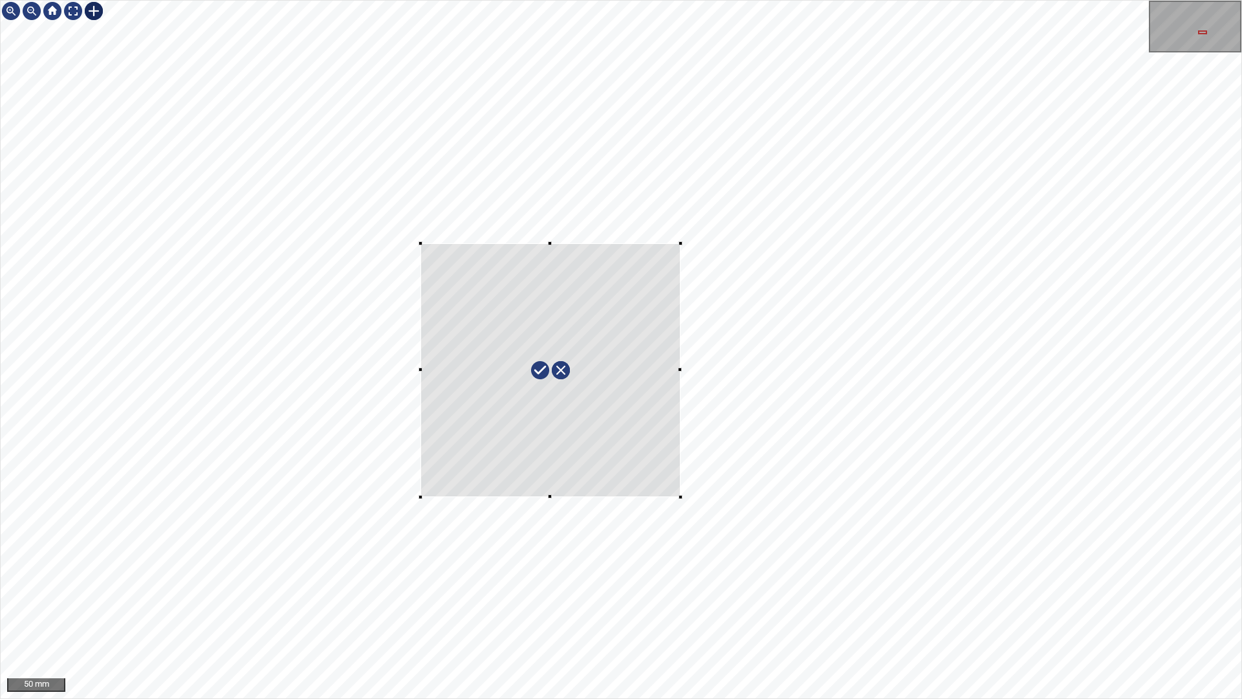
click at [682, 483] on div at bounding box center [621, 349] width 1241 height 697
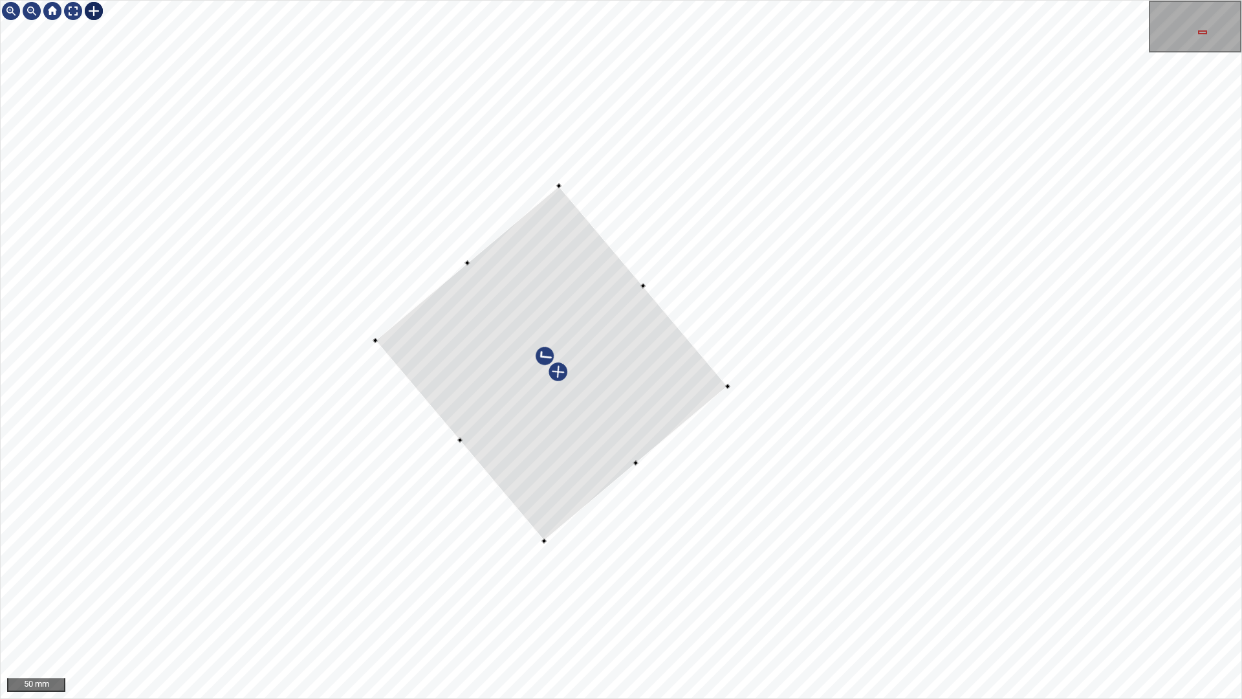
click at [607, 426] on div at bounding box center [621, 349] width 1241 height 697
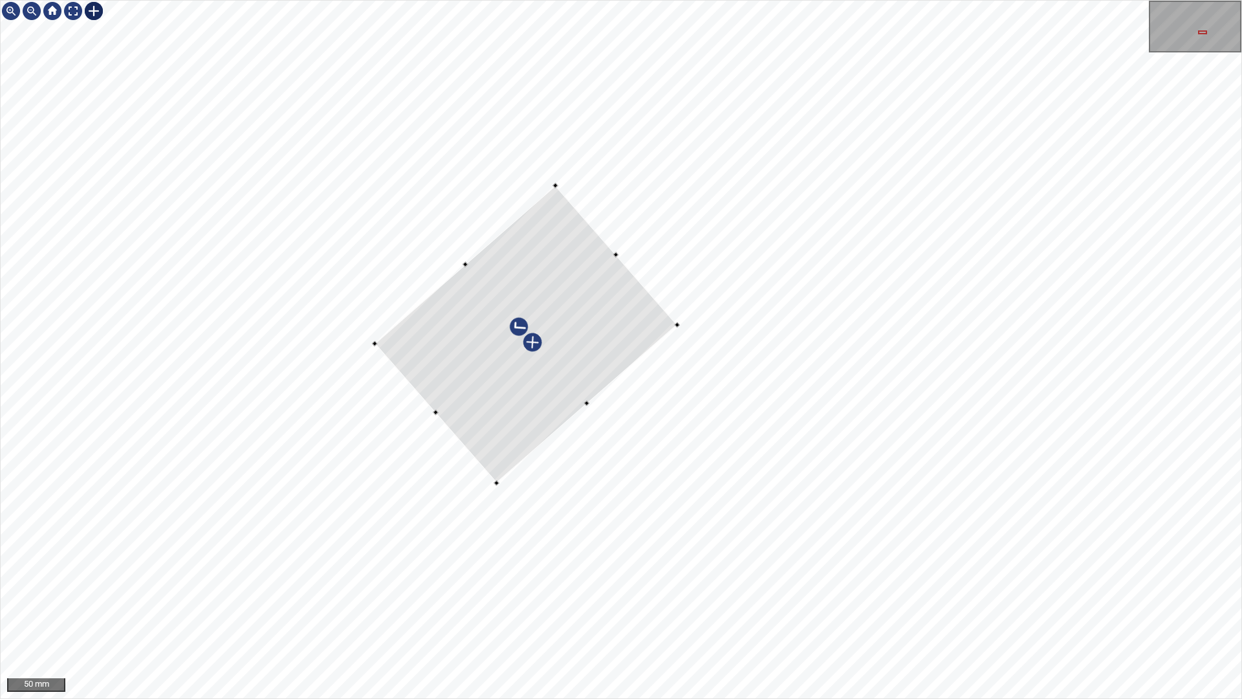
click at [588, 387] on div at bounding box center [526, 335] width 303 height 298
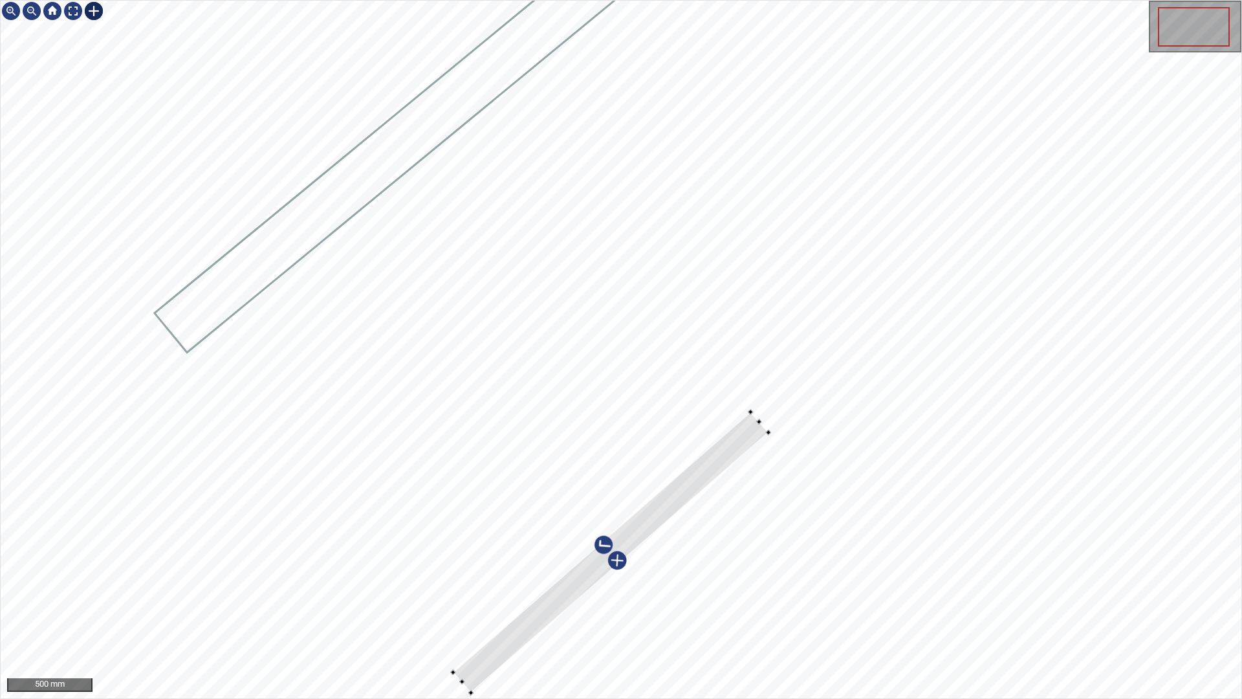
click at [441, 616] on div at bounding box center [621, 349] width 1241 height 697
click at [694, 475] on div at bounding box center [610, 551] width 320 height 276
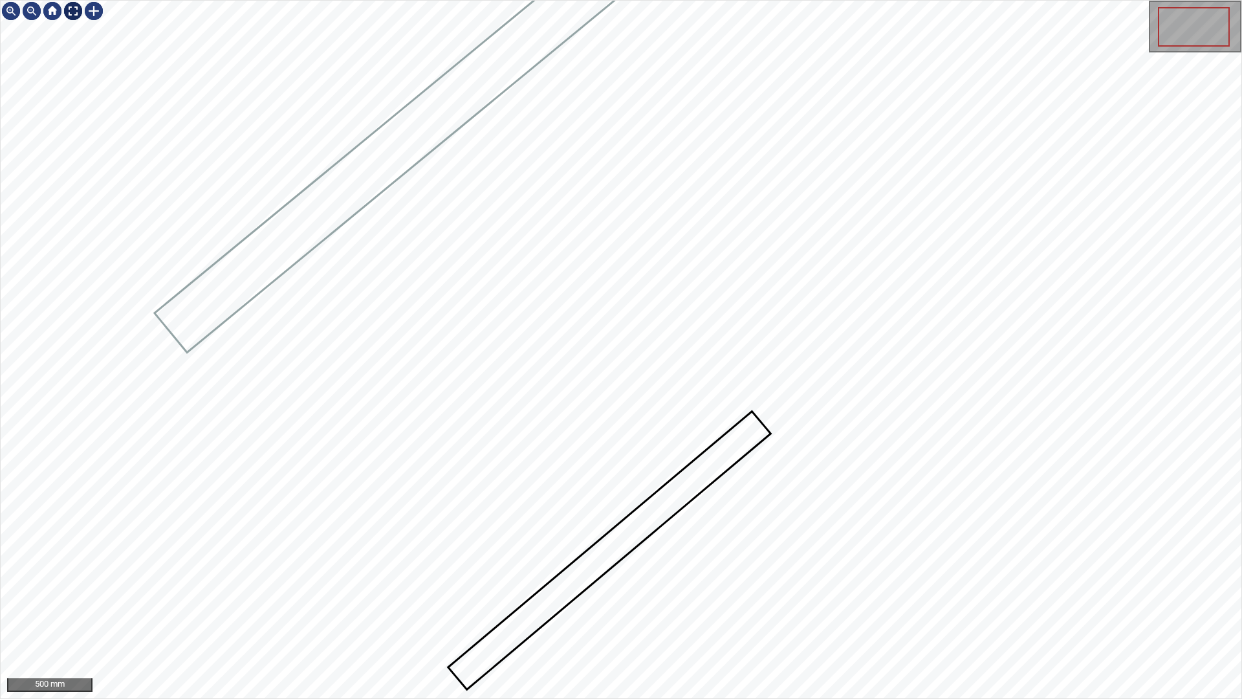
click at [71, 7] on div at bounding box center [73, 11] width 21 height 21
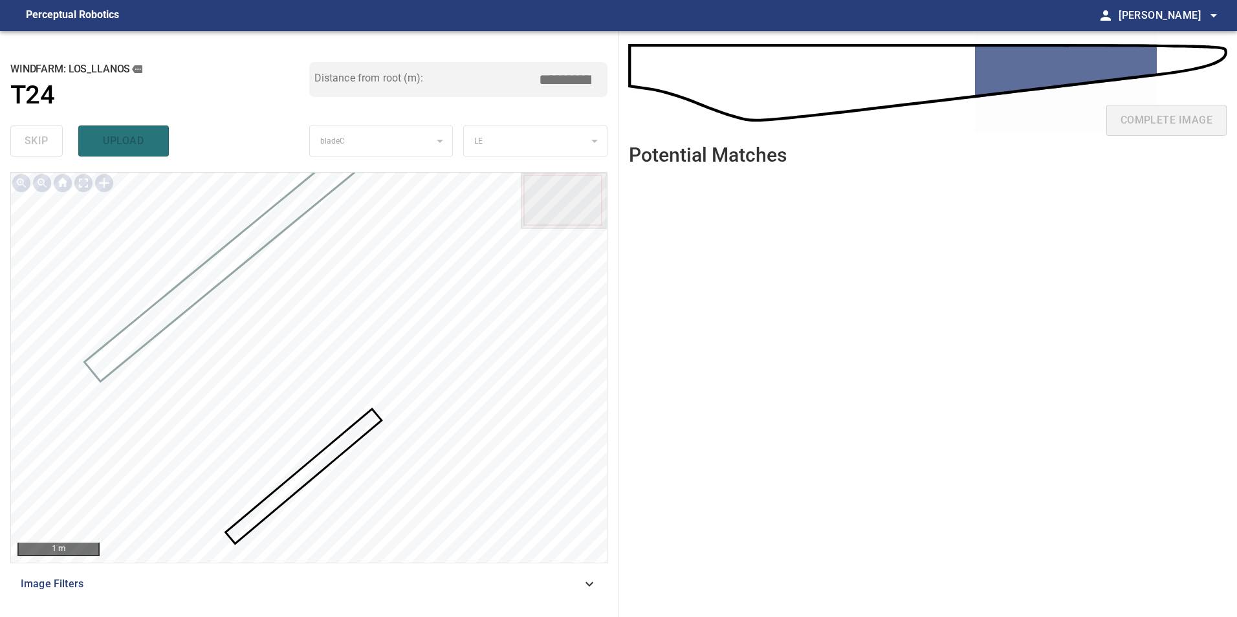
click at [584, 585] on icon at bounding box center [589, 584] width 16 height 16
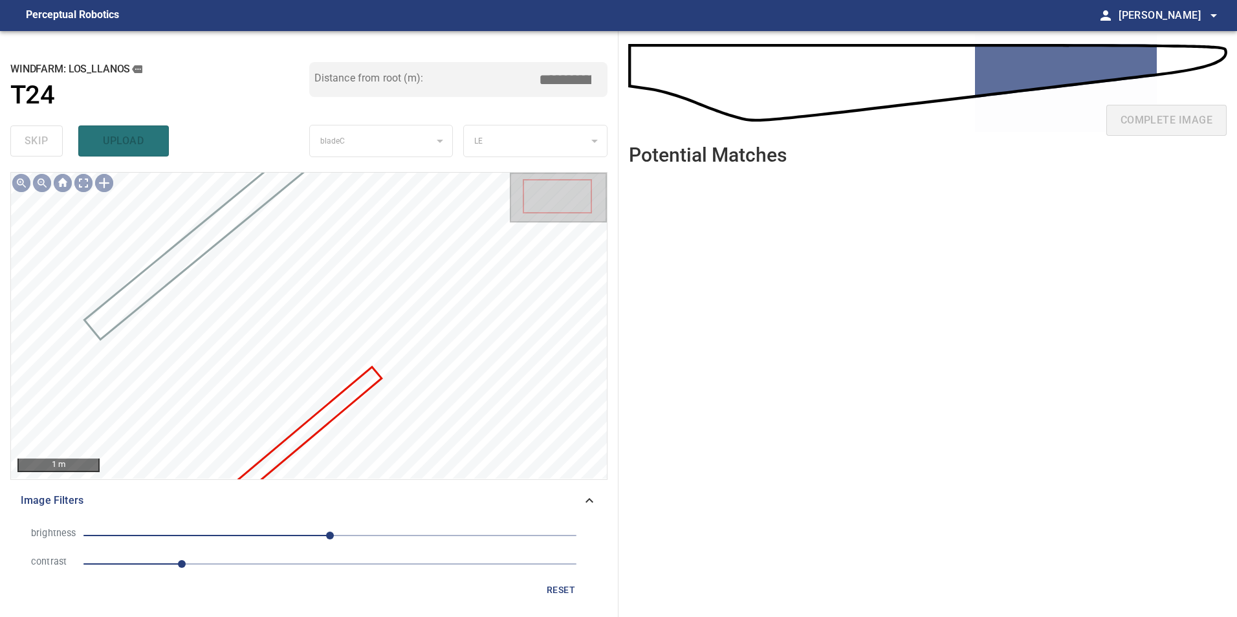
click at [581, 509] on div "Image Filters" at bounding box center [308, 500] width 597 height 31
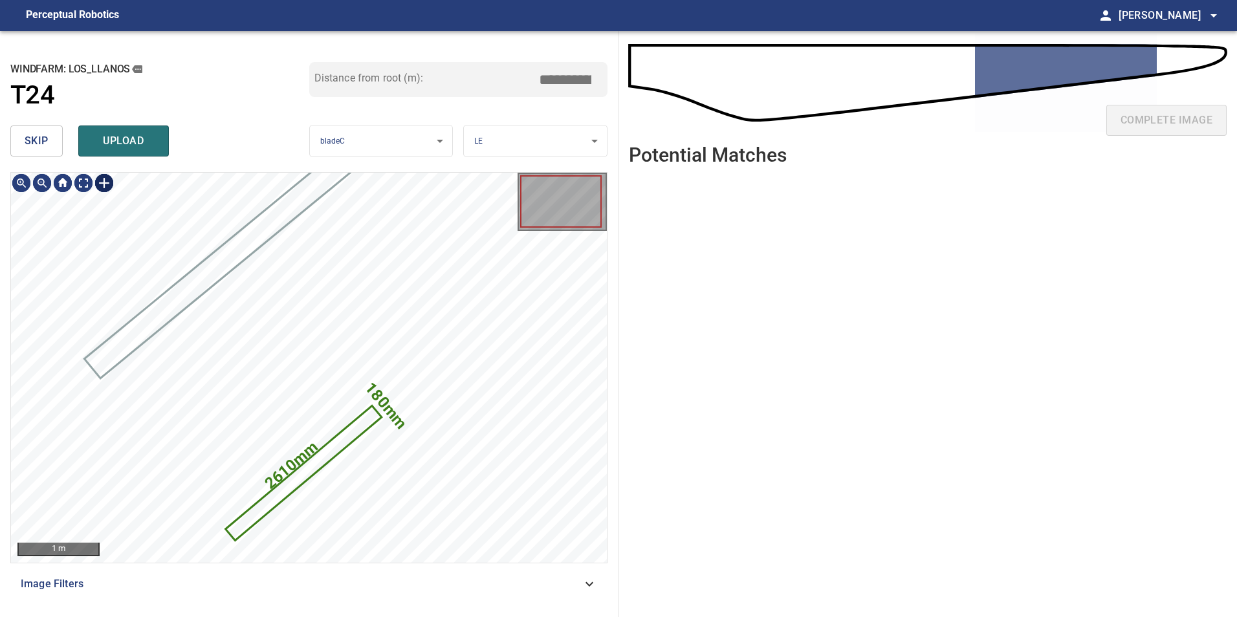
click at [101, 180] on div at bounding box center [104, 183] width 21 height 21
click at [352, 374] on div "180mm 2610mm" at bounding box center [309, 368] width 596 height 390
click at [430, 290] on div at bounding box center [399, 330] width 116 height 100
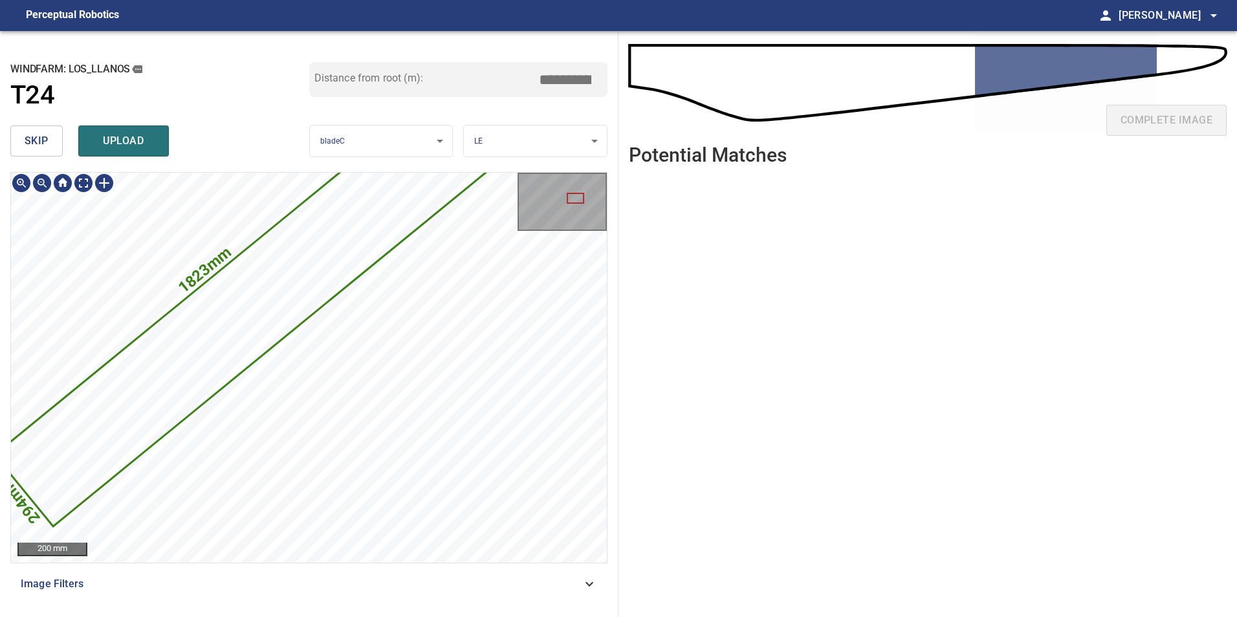
click at [277, 300] on icon at bounding box center [241, 312] width 492 height 425
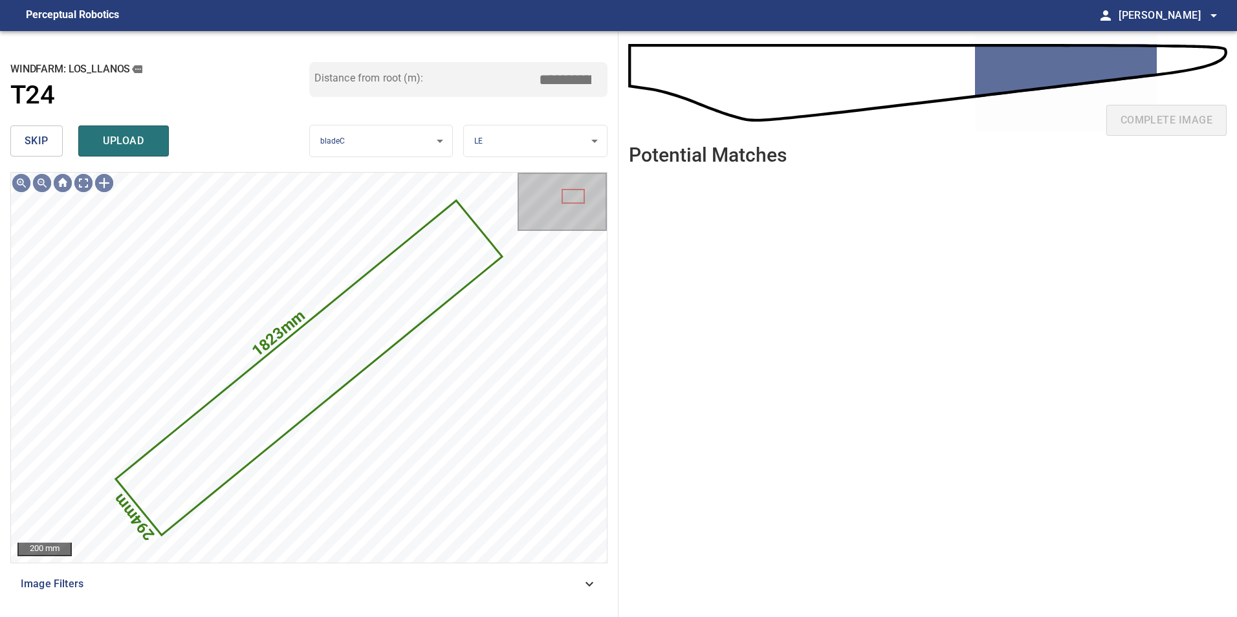
click at [23, 140] on button "skip" at bounding box center [36, 140] width 52 height 31
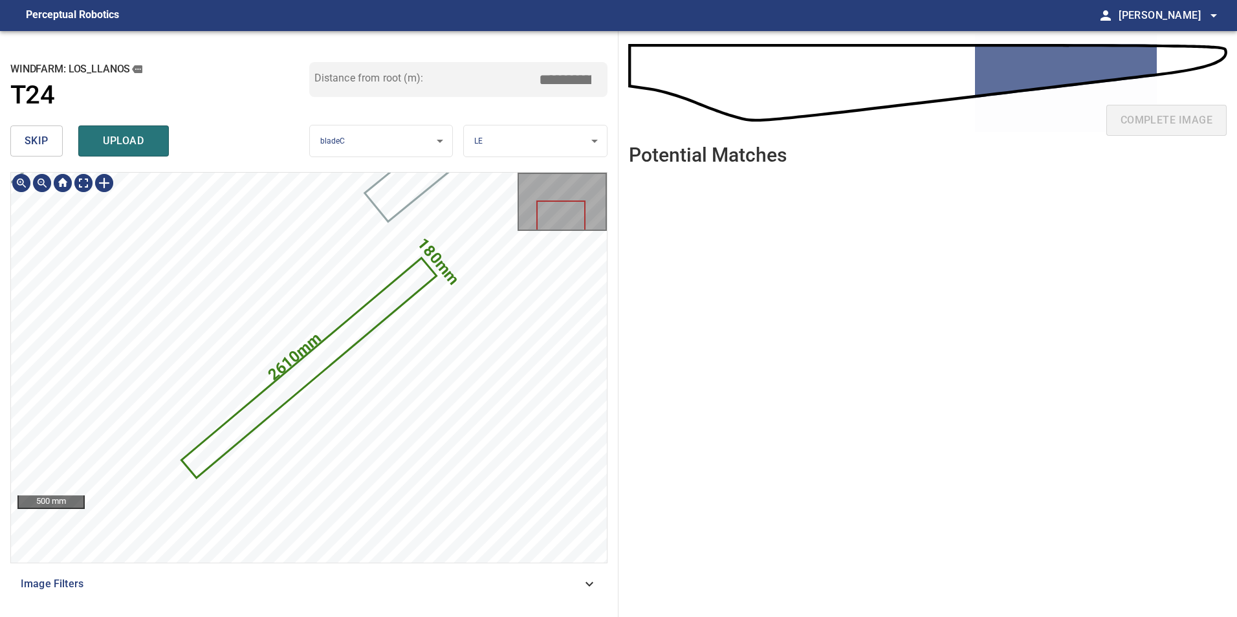
click at [335, 592] on div "180mm 2610mm 500 mm Image Filters" at bounding box center [308, 389] width 597 height 435
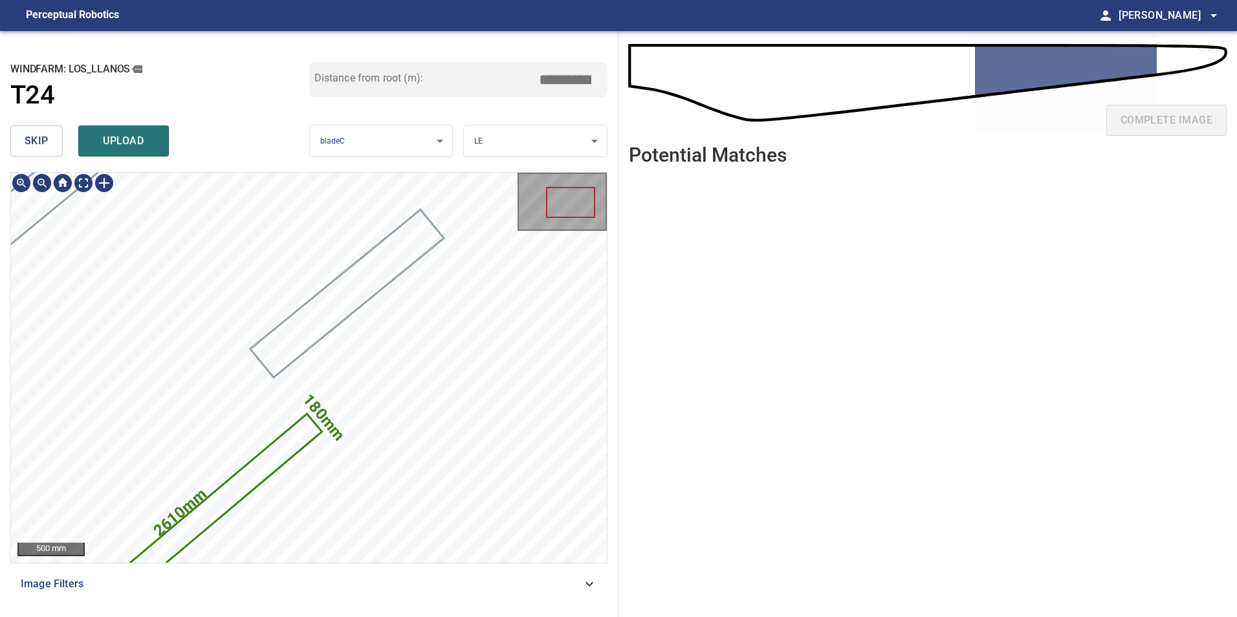
click at [272, 459] on icon at bounding box center [194, 523] width 252 height 217
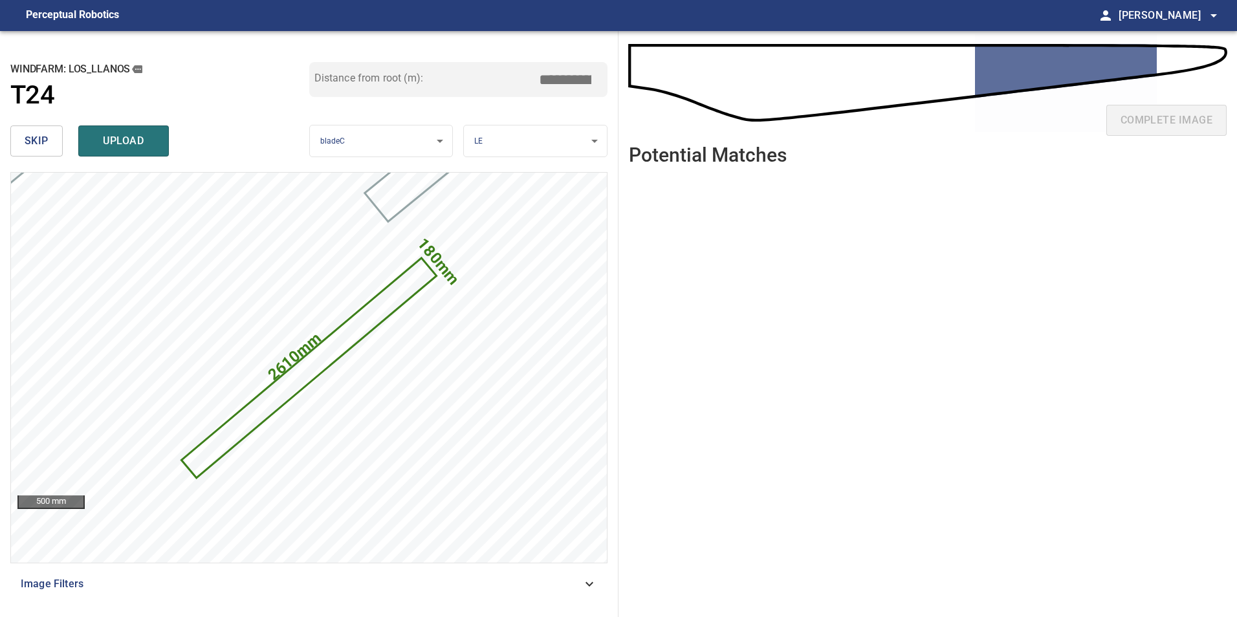
drag, startPoint x: 563, startPoint y: 82, endPoint x: 702, endPoint y: 112, distance: 142.2
click at [660, 103] on div "**********" at bounding box center [618, 324] width 1237 height 586
type input "*****"
click at [146, 138] on span "upload" at bounding box center [123, 141] width 62 height 18
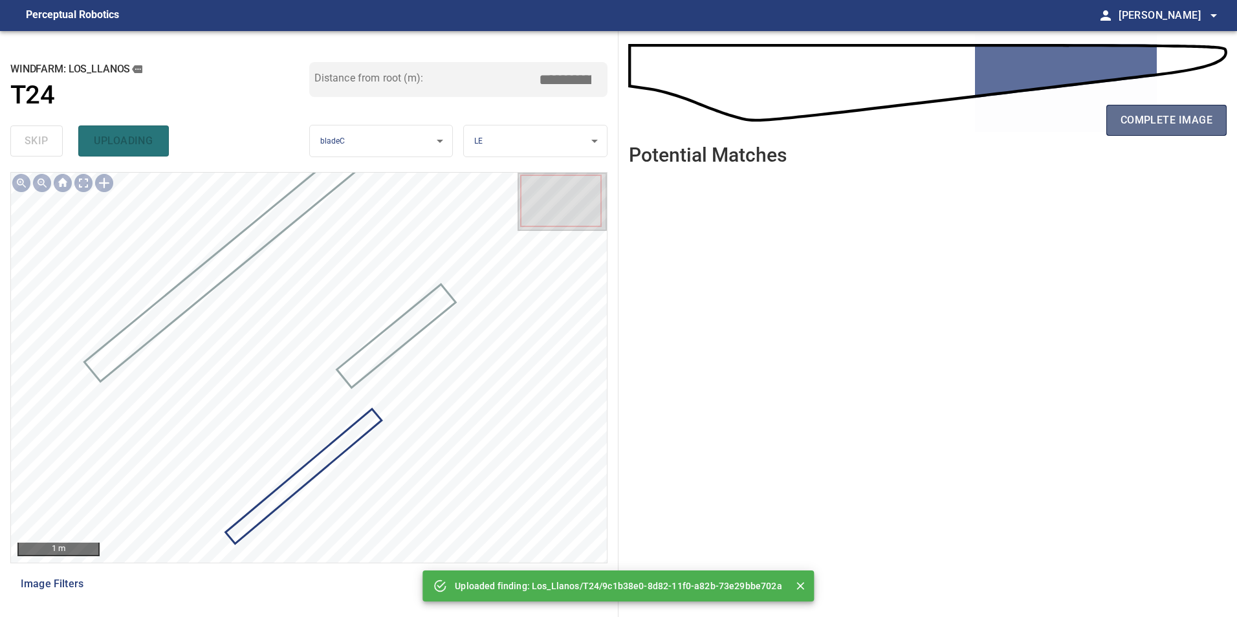
click at [1203, 111] on span "complete image" at bounding box center [1166, 120] width 92 height 18
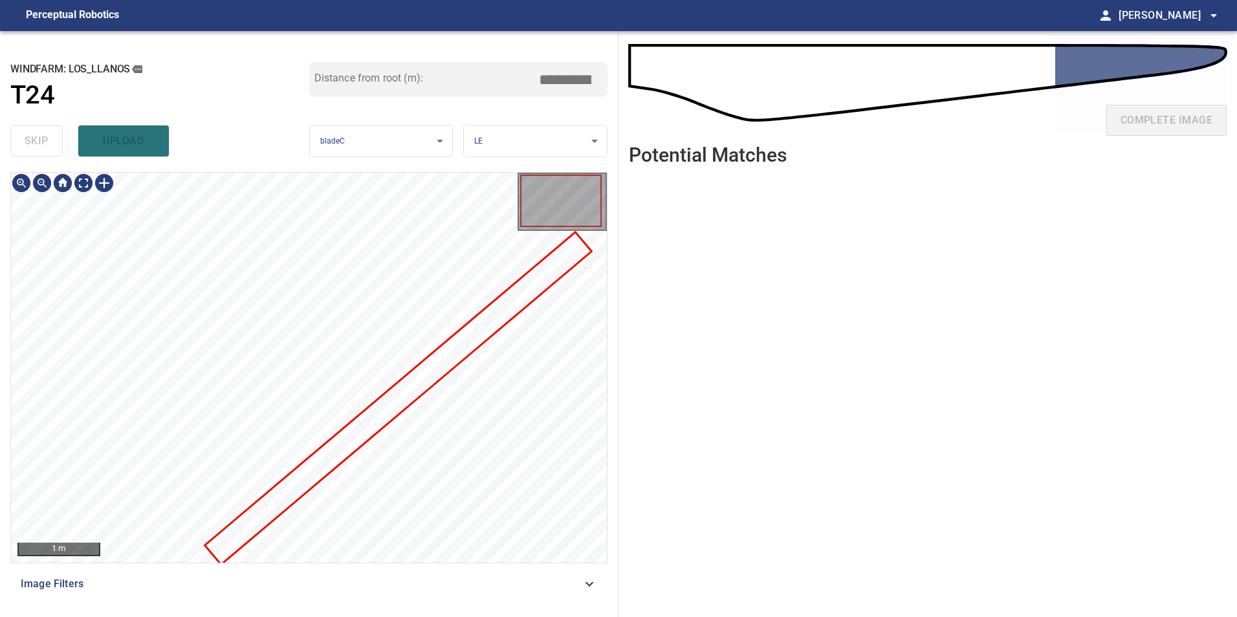
click at [400, 395] on div at bounding box center [309, 368] width 596 height 390
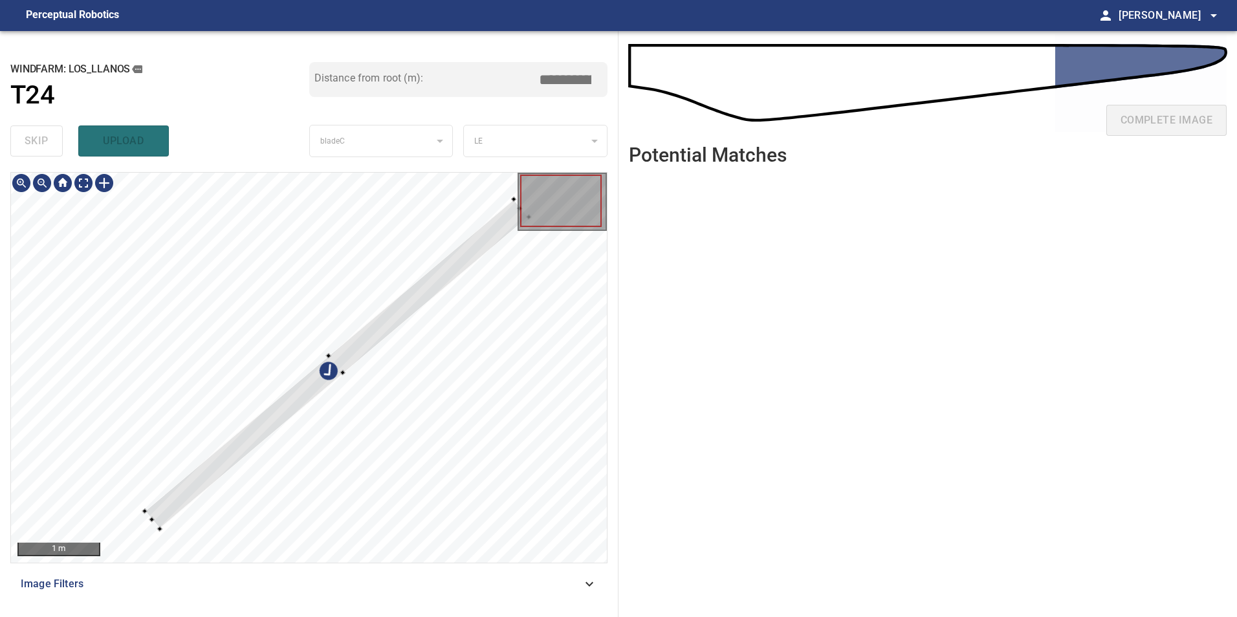
click at [249, 299] on div at bounding box center [309, 368] width 596 height 390
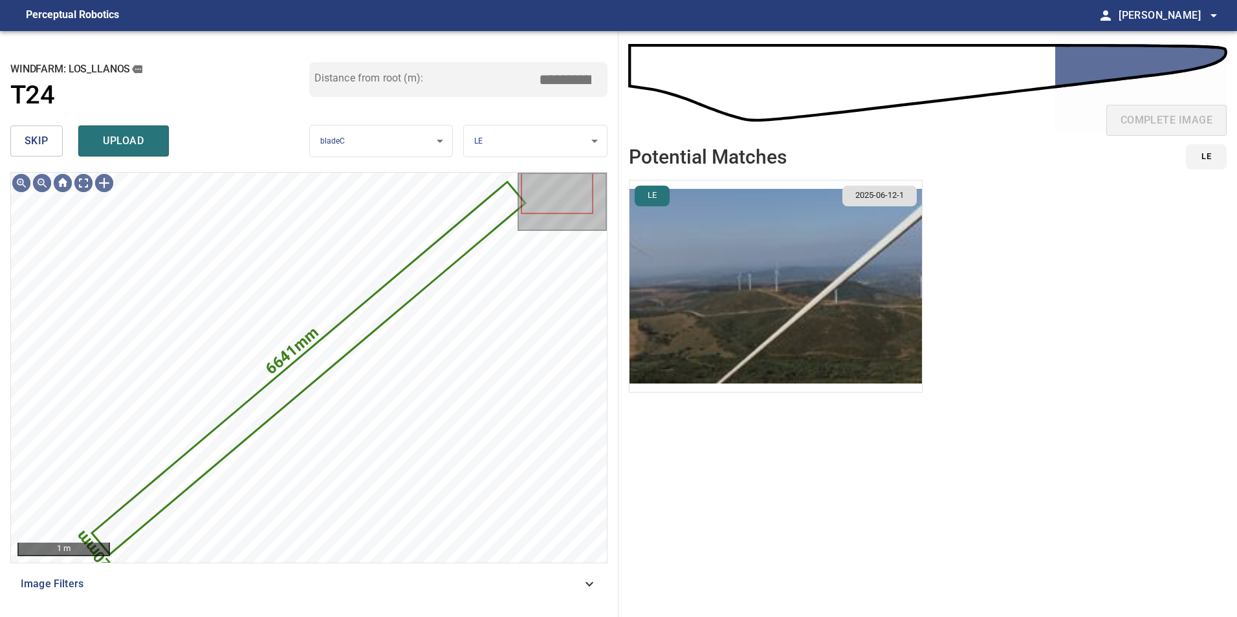
click at [39, 147] on span "skip" at bounding box center [37, 141] width 24 height 18
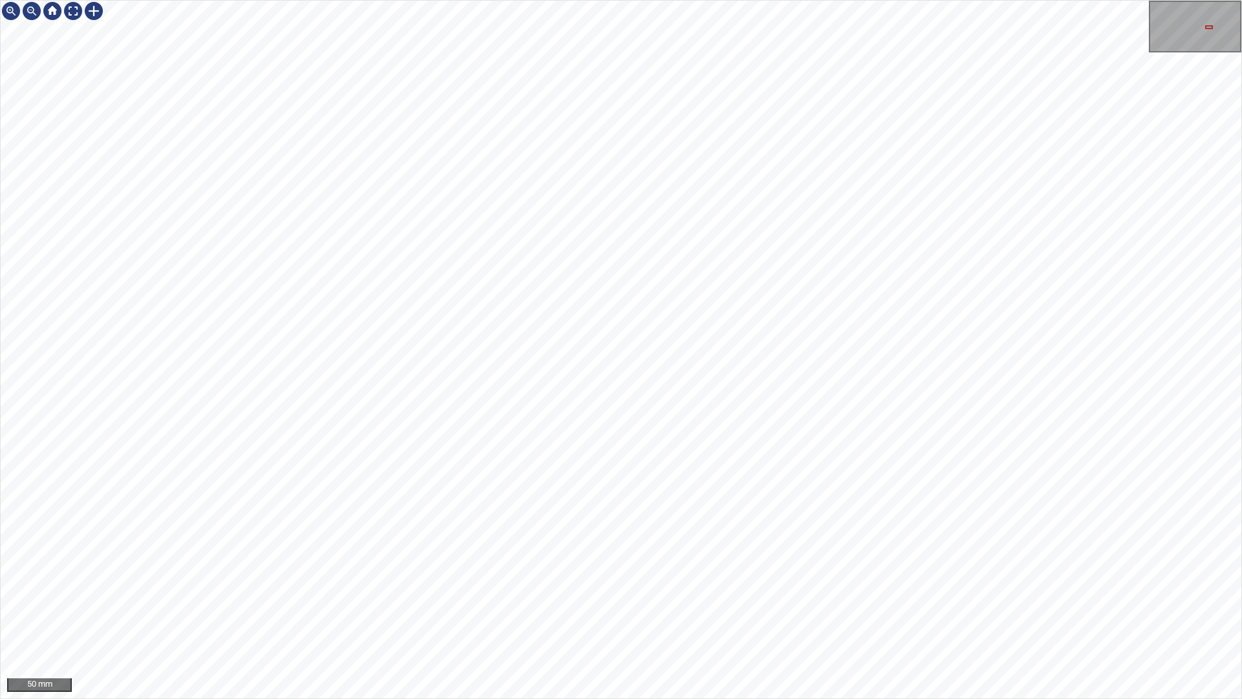
click at [548, 0] on div "50 mm" at bounding box center [621, 349] width 1242 height 699
click at [74, 13] on div at bounding box center [73, 11] width 21 height 21
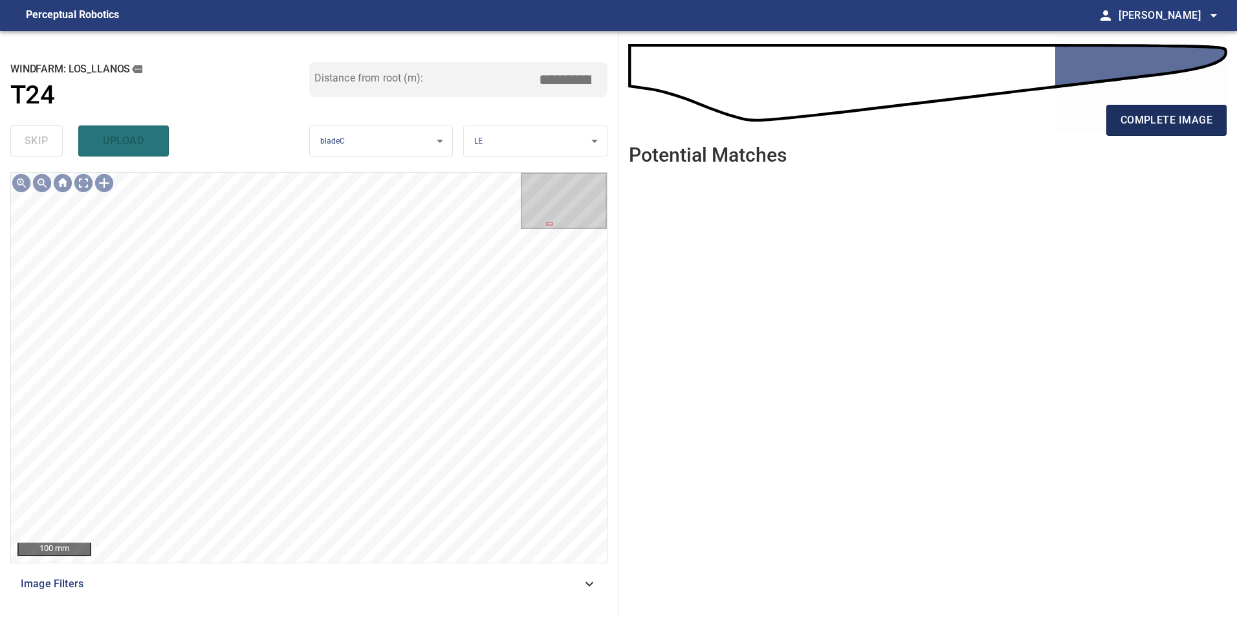
click at [1131, 116] on span "complete image" at bounding box center [1166, 120] width 92 height 18
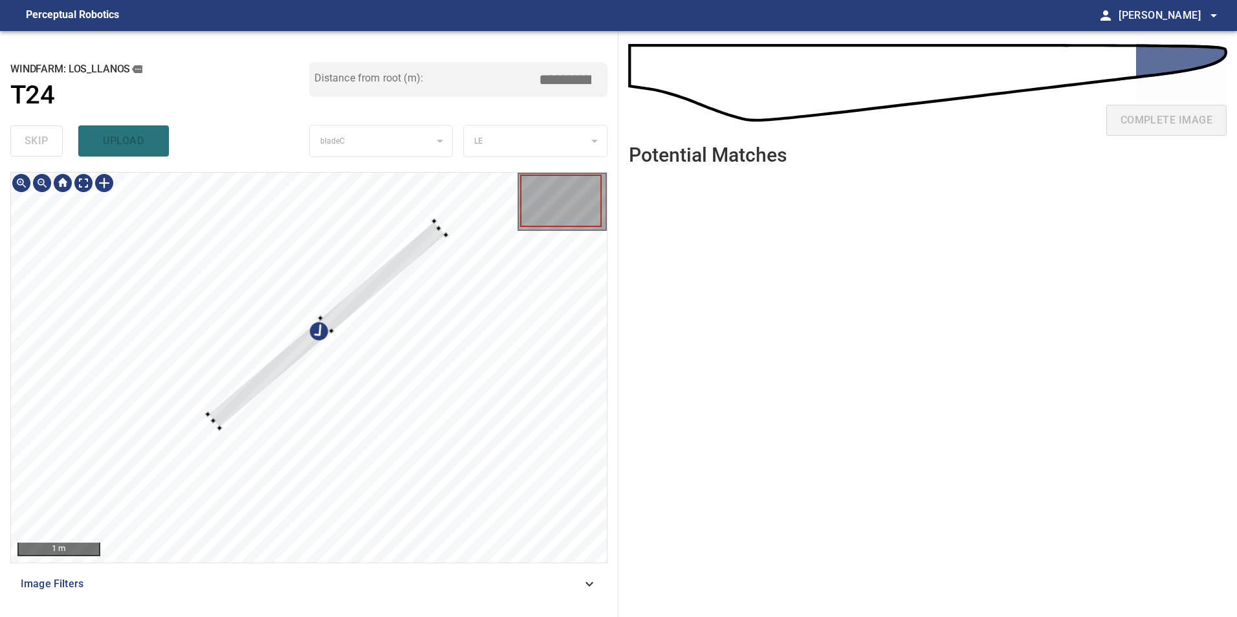
click at [272, 347] on div at bounding box center [309, 368] width 596 height 390
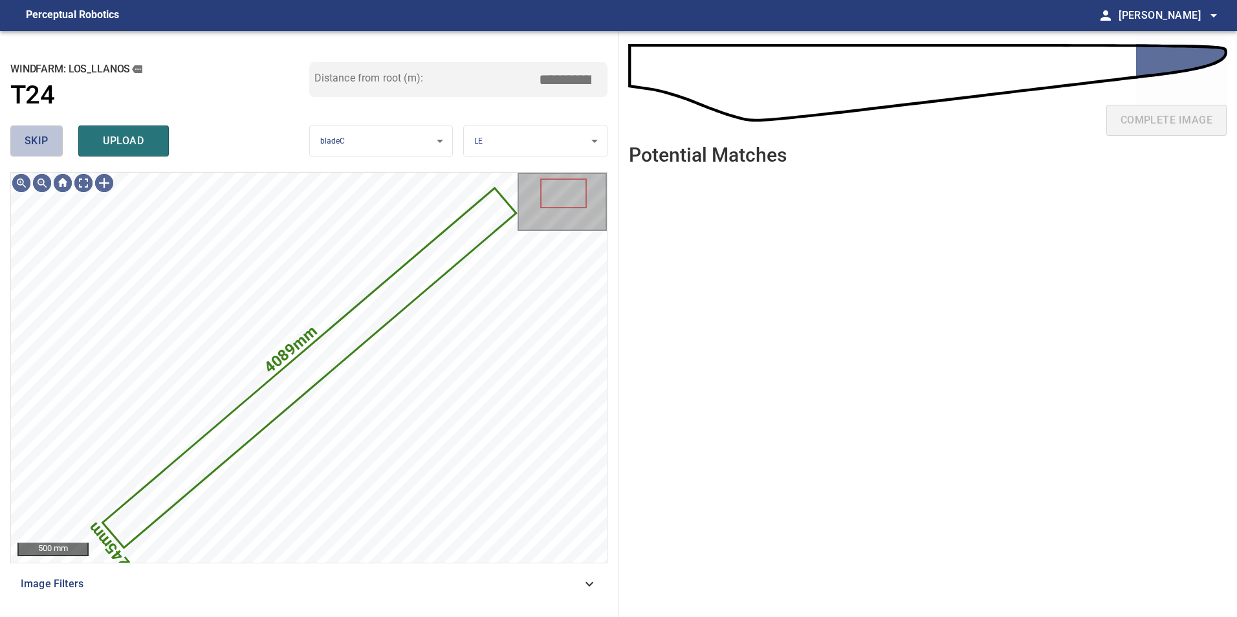
click at [28, 142] on span "skip" at bounding box center [37, 141] width 24 height 18
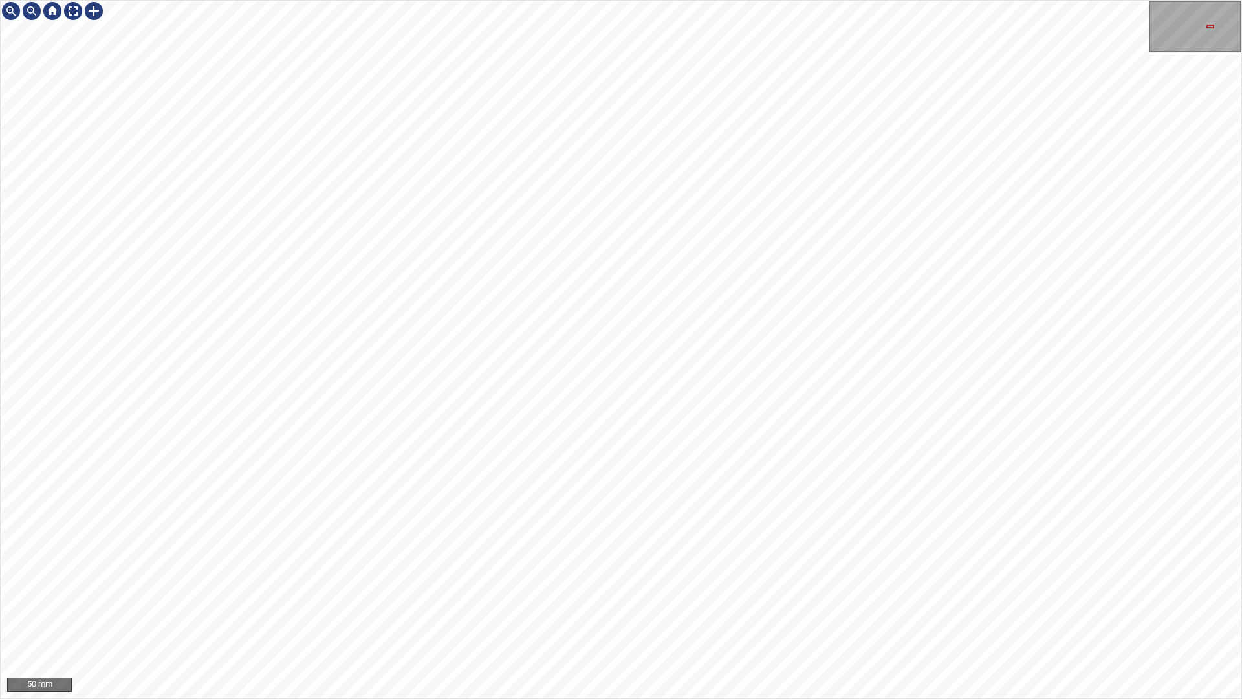
click at [936, 0] on div "50 mm" at bounding box center [621, 349] width 1242 height 699
click at [74, 1] on div at bounding box center [73, 11] width 21 height 21
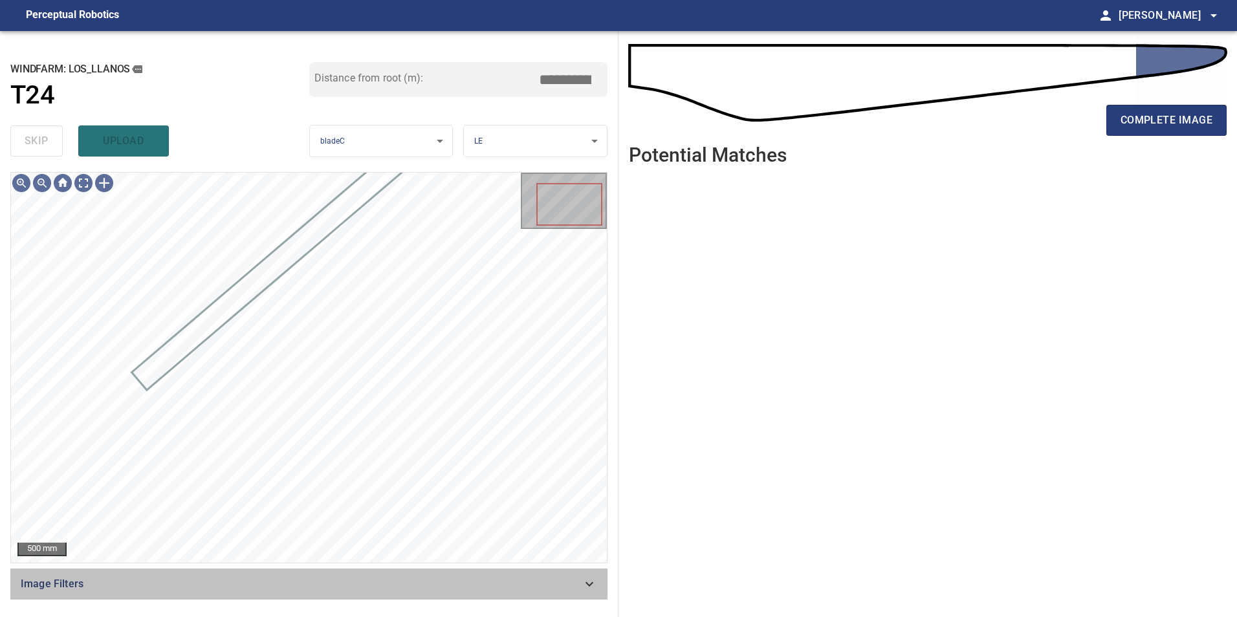
click at [576, 583] on span "Image Filters" at bounding box center [301, 584] width 561 height 16
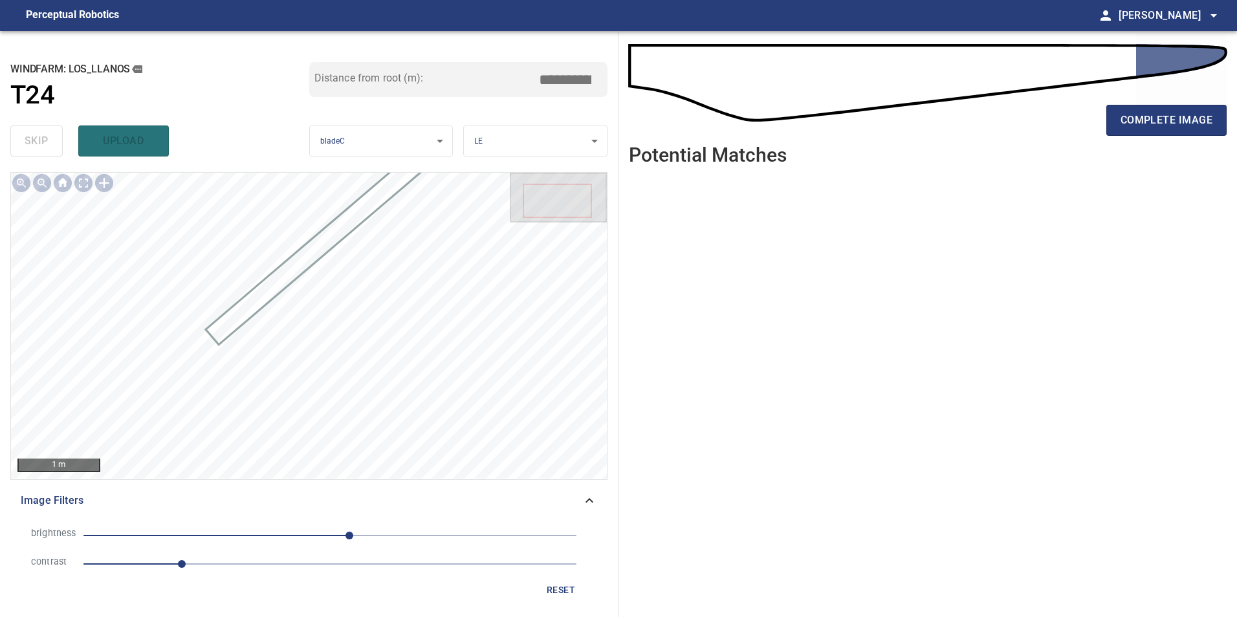
click at [236, 560] on span "1" at bounding box center [329, 564] width 493 height 18
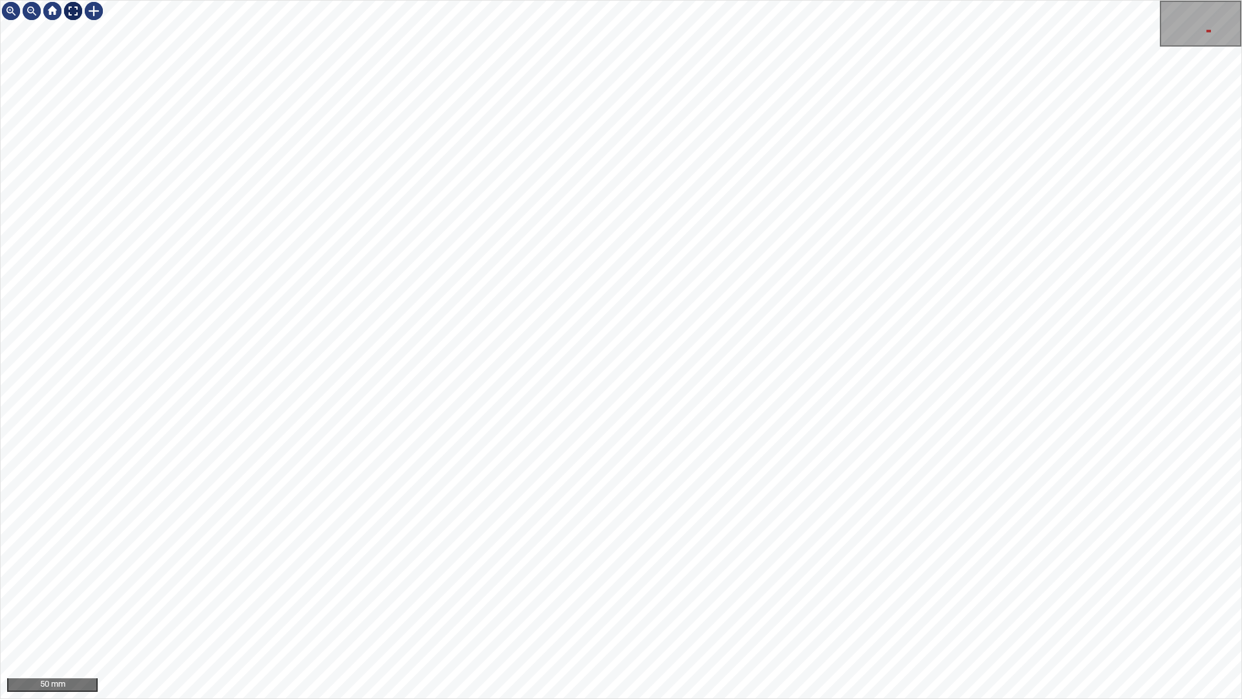
click at [76, 10] on div at bounding box center [73, 11] width 21 height 21
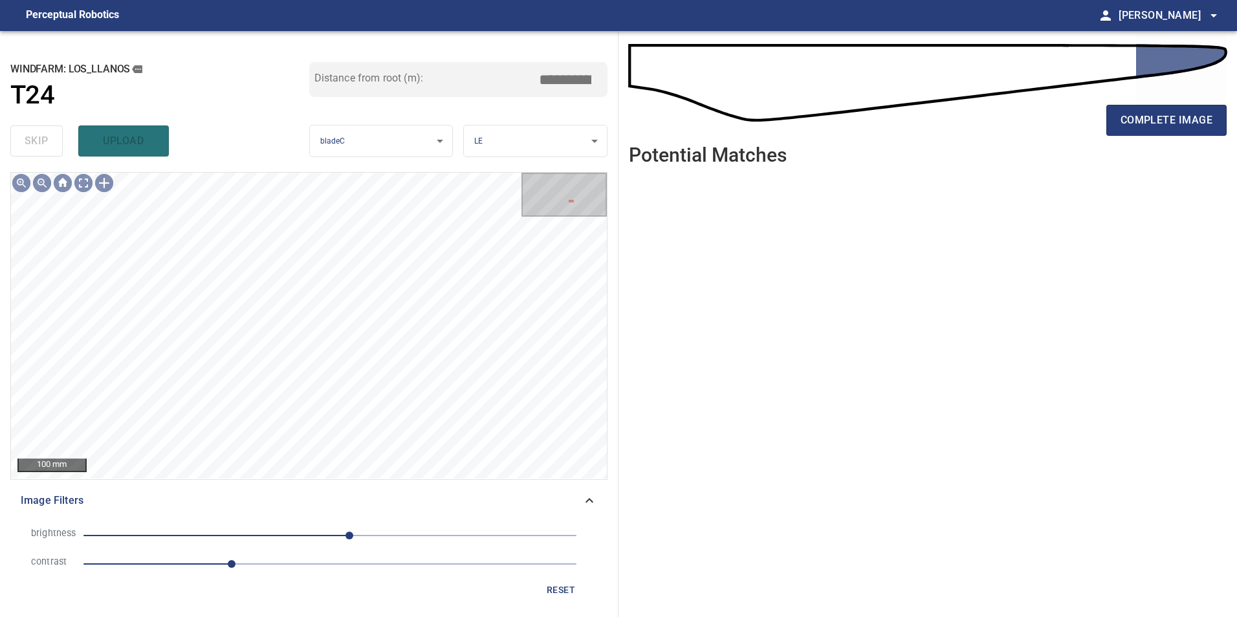
click at [554, 592] on span "reset" at bounding box center [560, 590] width 31 height 16
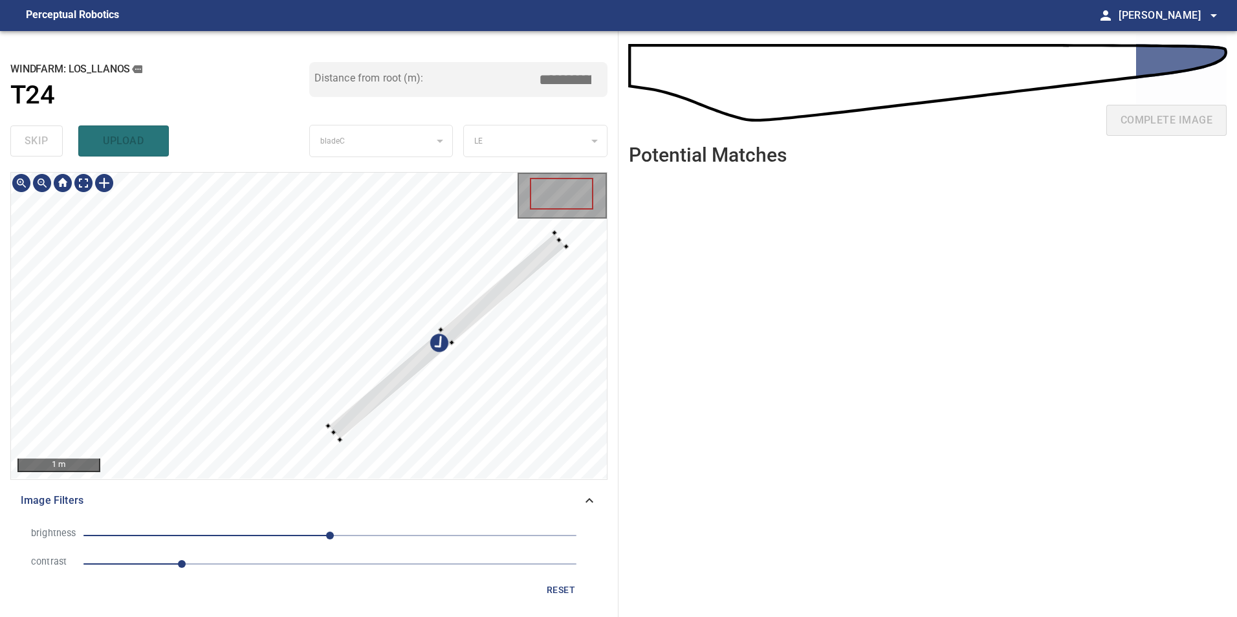
click at [527, 283] on div at bounding box center [309, 326] width 596 height 306
click at [363, 402] on div at bounding box center [309, 326] width 596 height 306
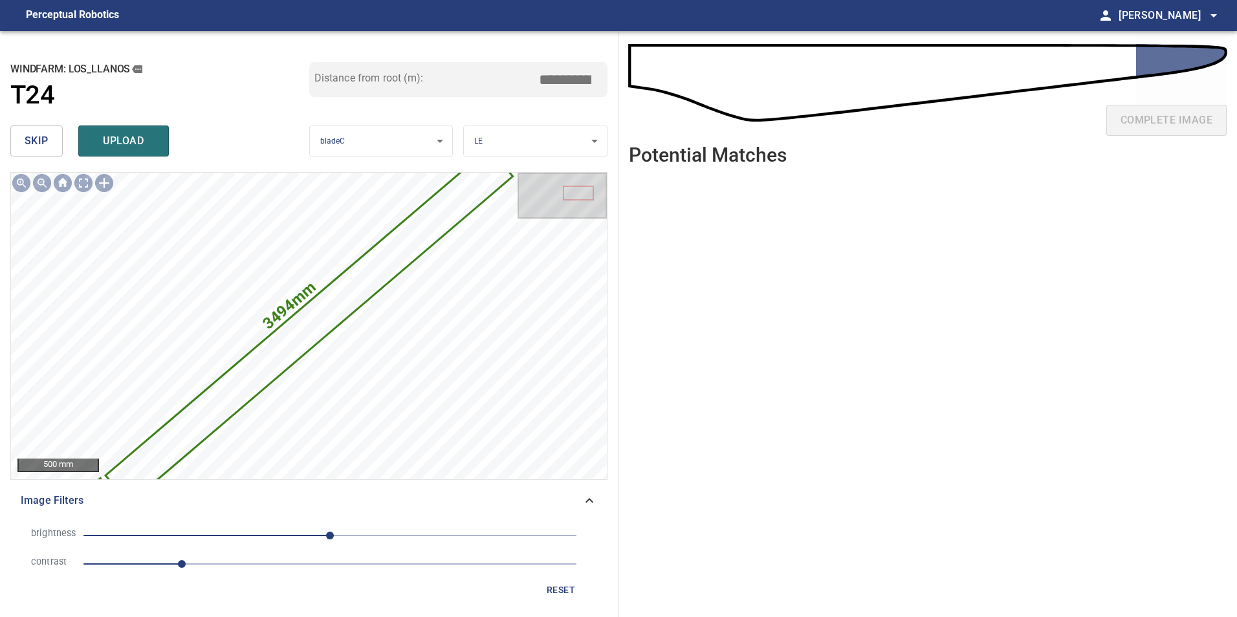
click at [562, 80] on input "*****" at bounding box center [570, 79] width 65 height 25
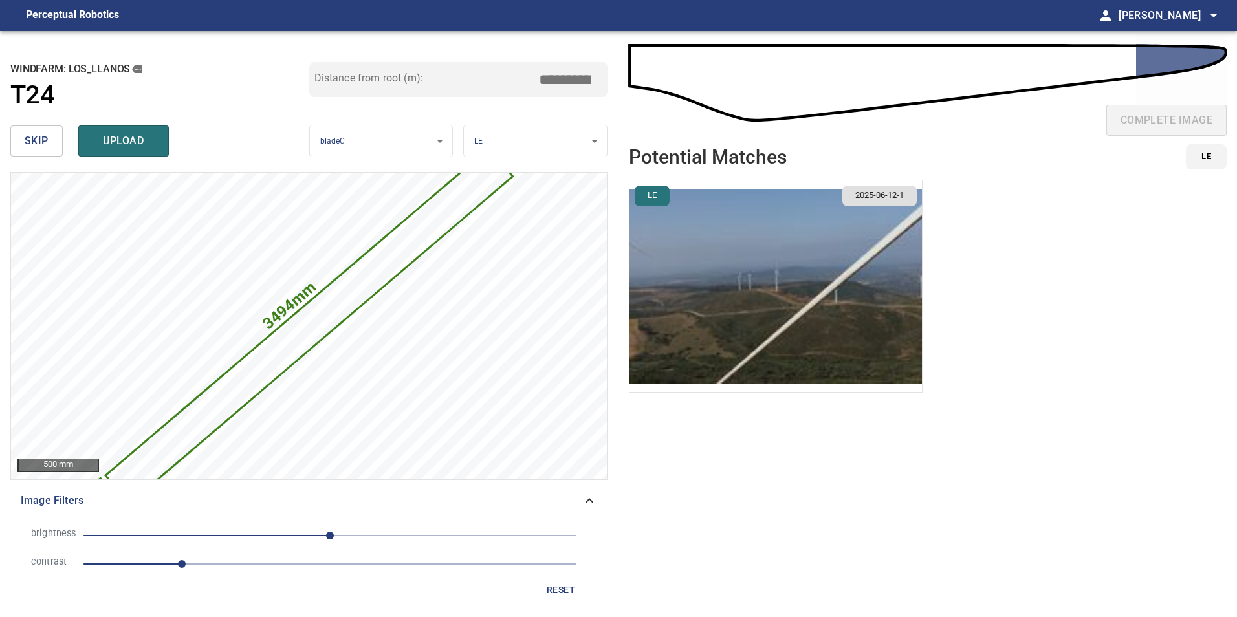
type input "*****"
click at [740, 228] on img "button" at bounding box center [775, 286] width 292 height 212
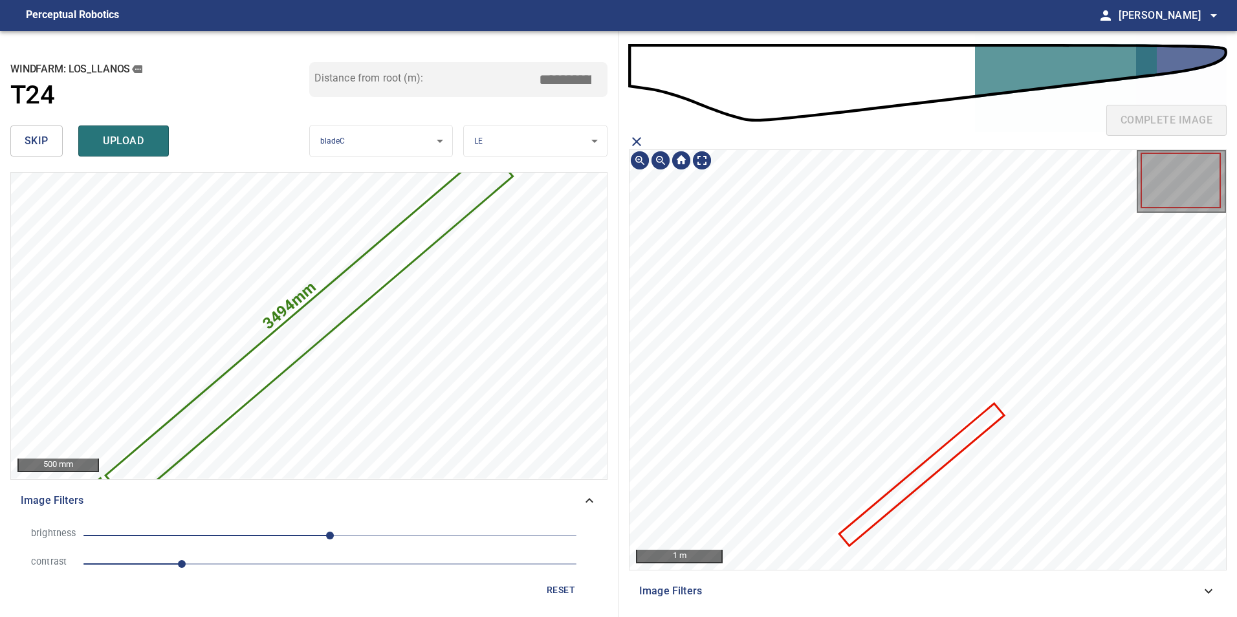
click at [975, 431] on icon at bounding box center [921, 475] width 162 height 140
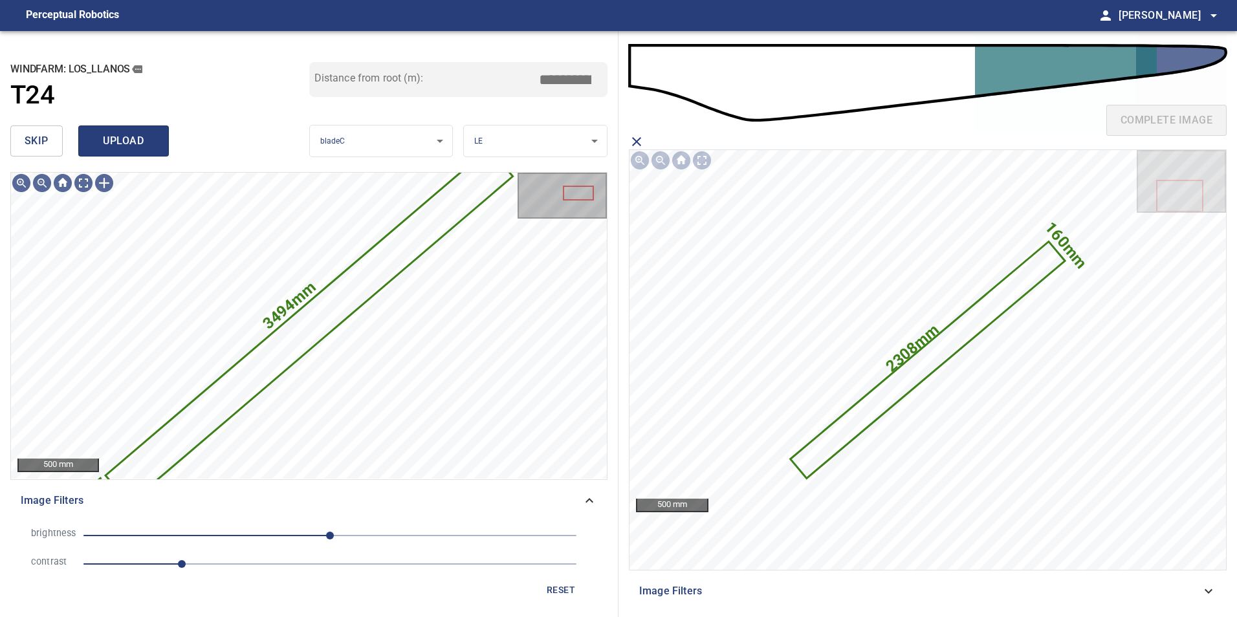
click at [142, 134] on span "upload" at bounding box center [123, 141] width 62 height 18
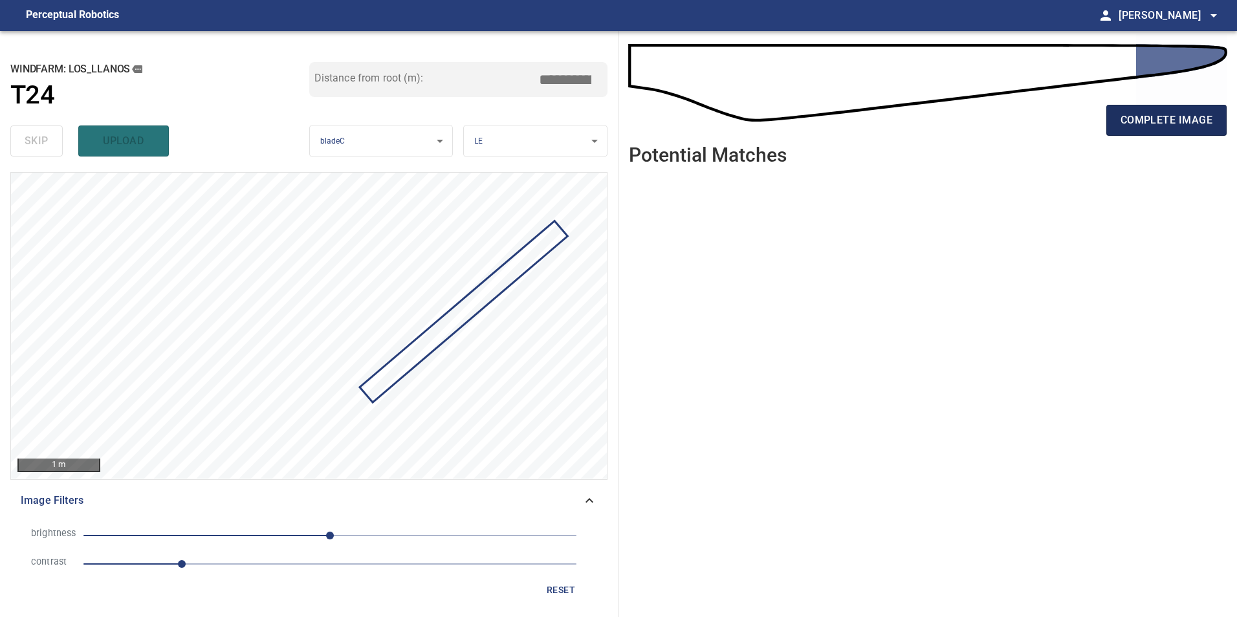
click at [1164, 119] on span "complete image" at bounding box center [1166, 120] width 92 height 18
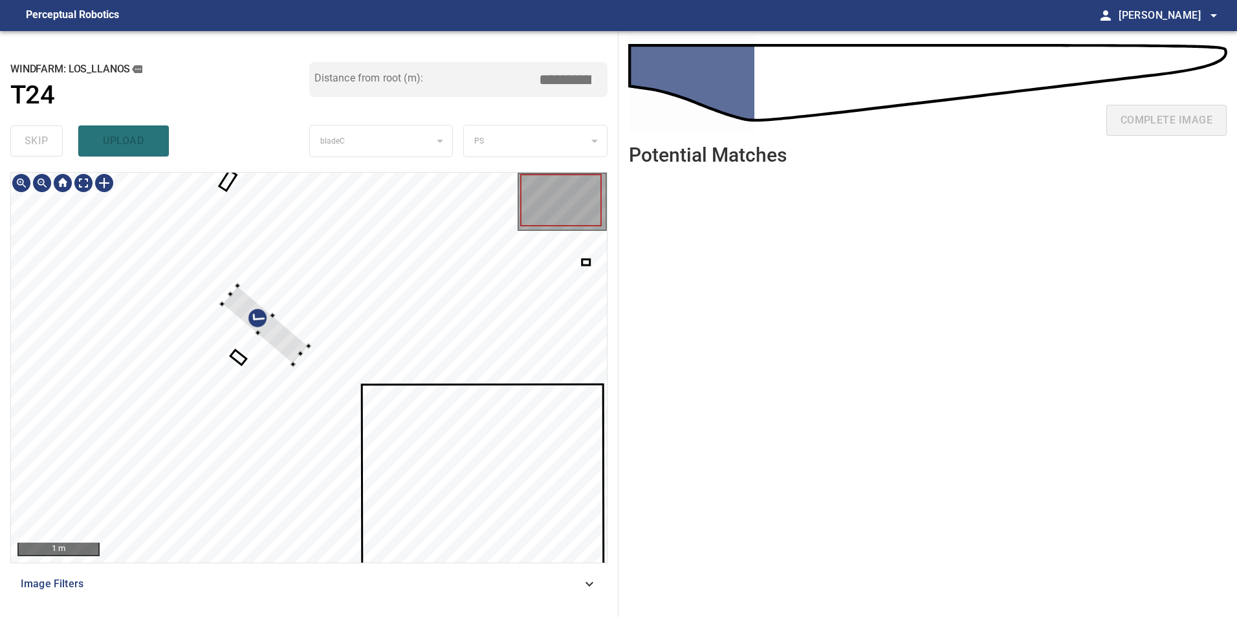
click at [329, 314] on div at bounding box center [309, 368] width 596 height 390
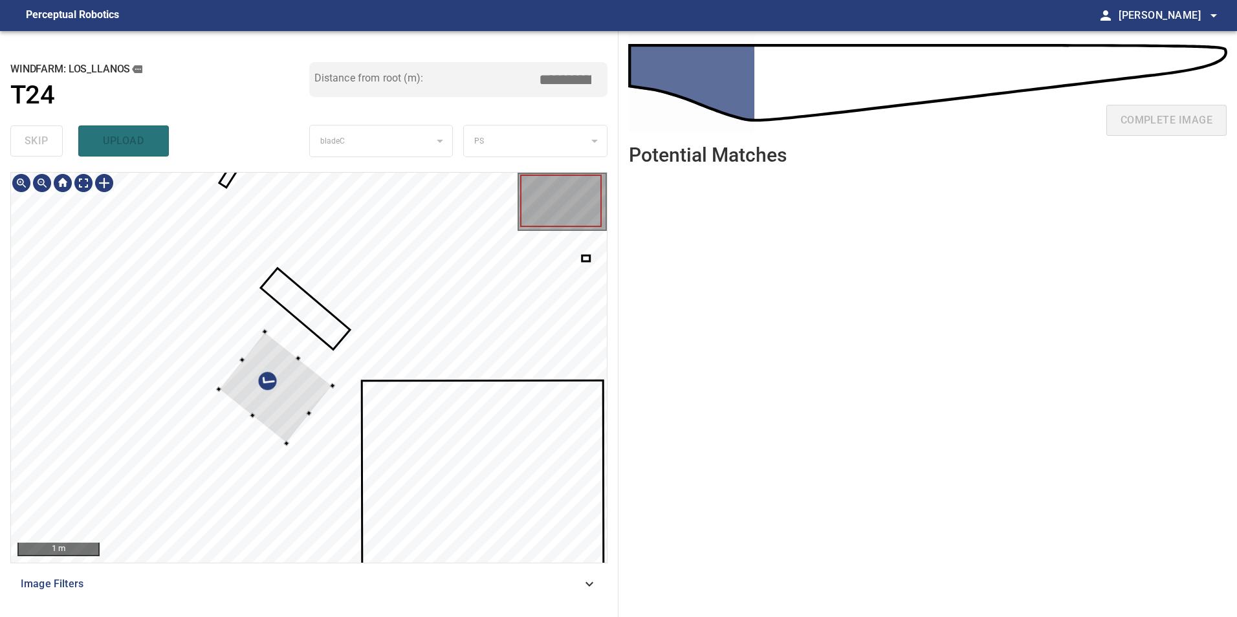
click at [332, 352] on div at bounding box center [276, 388] width 114 height 112
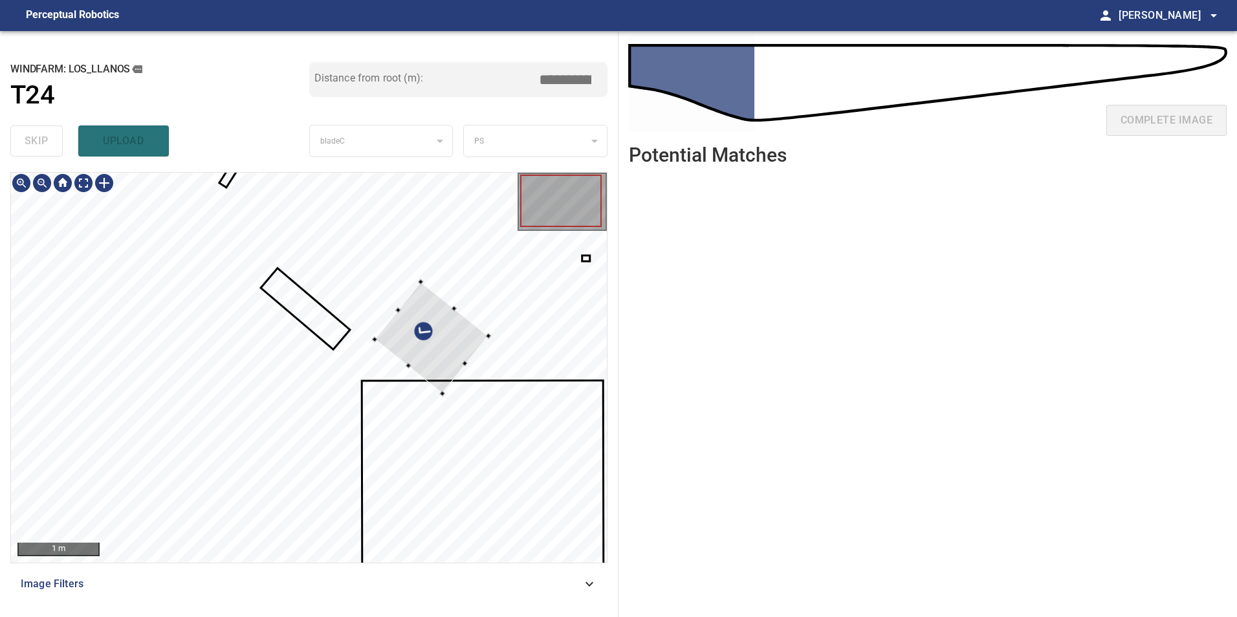
click at [414, 340] on div at bounding box center [432, 338] width 114 height 112
click at [420, 345] on div at bounding box center [432, 338] width 114 height 112
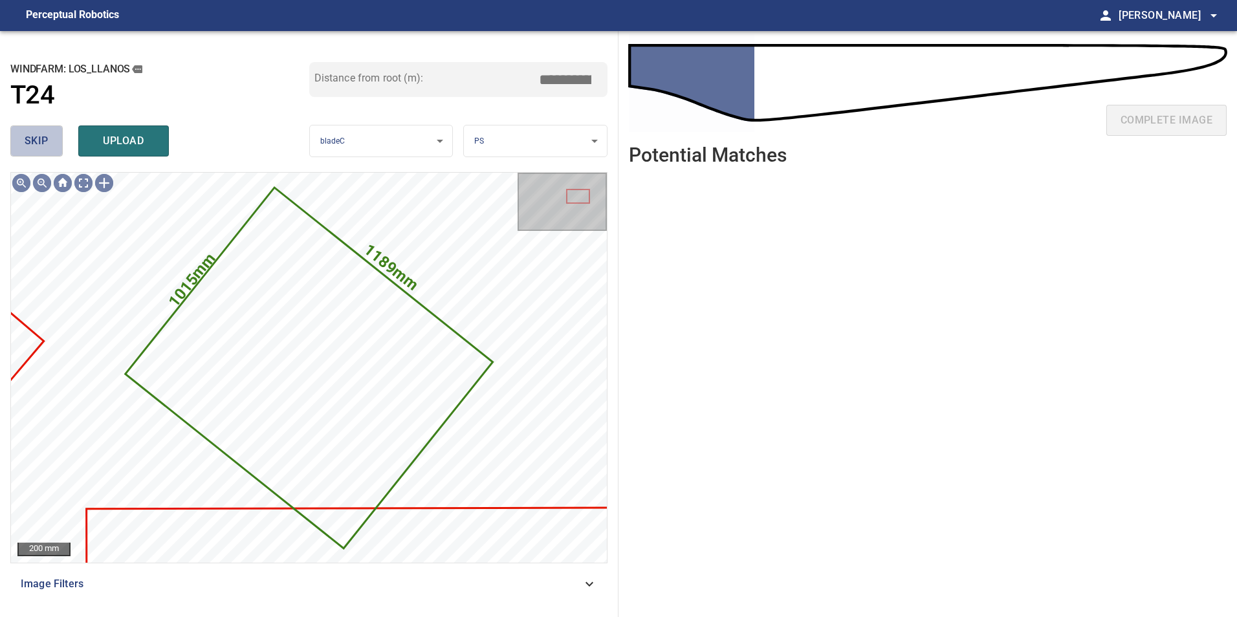
click at [54, 150] on button "skip" at bounding box center [36, 140] width 52 height 31
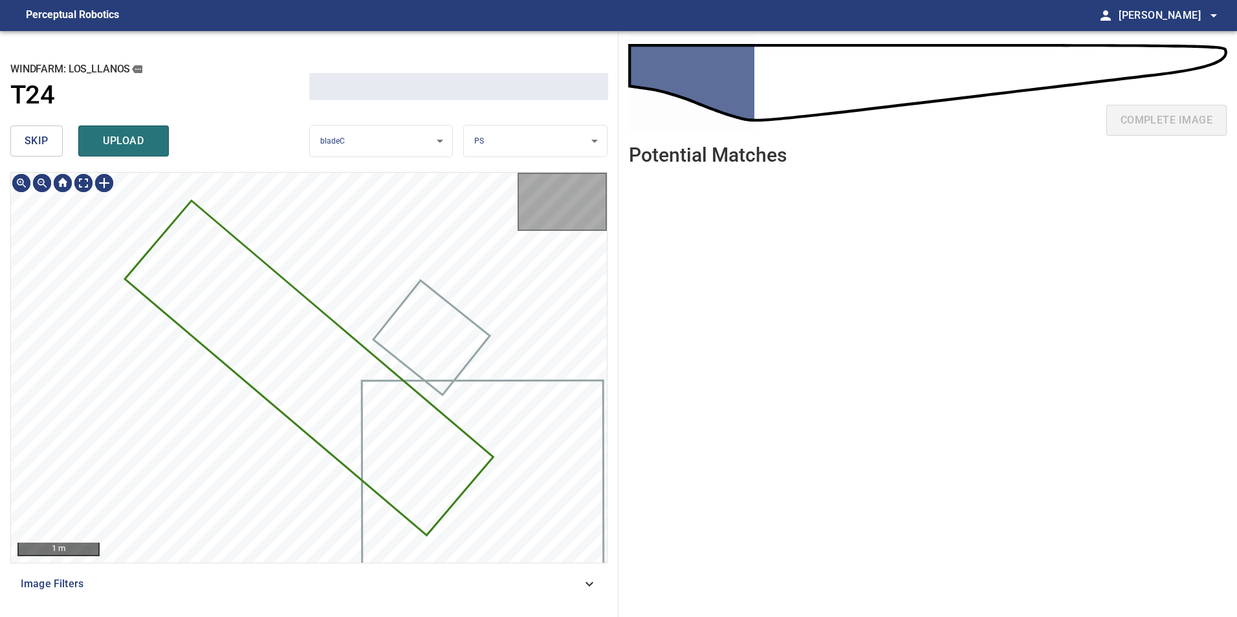
click at [54, 150] on button "skip" at bounding box center [36, 140] width 52 height 31
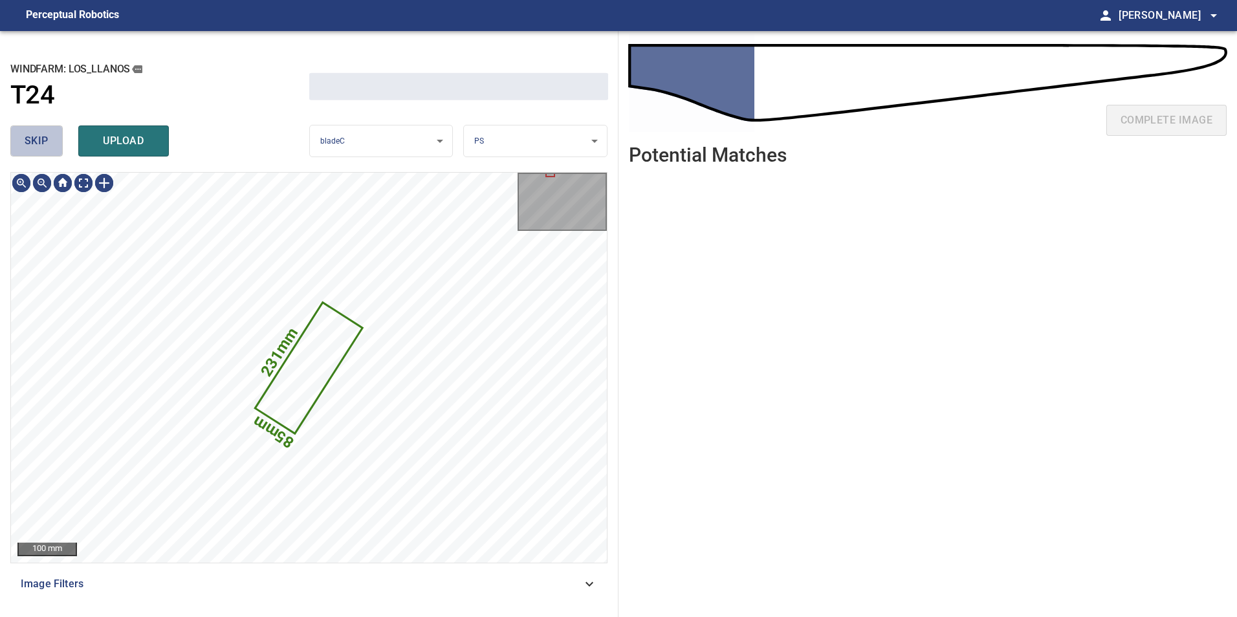
click at [54, 150] on button "skip" at bounding box center [36, 140] width 52 height 31
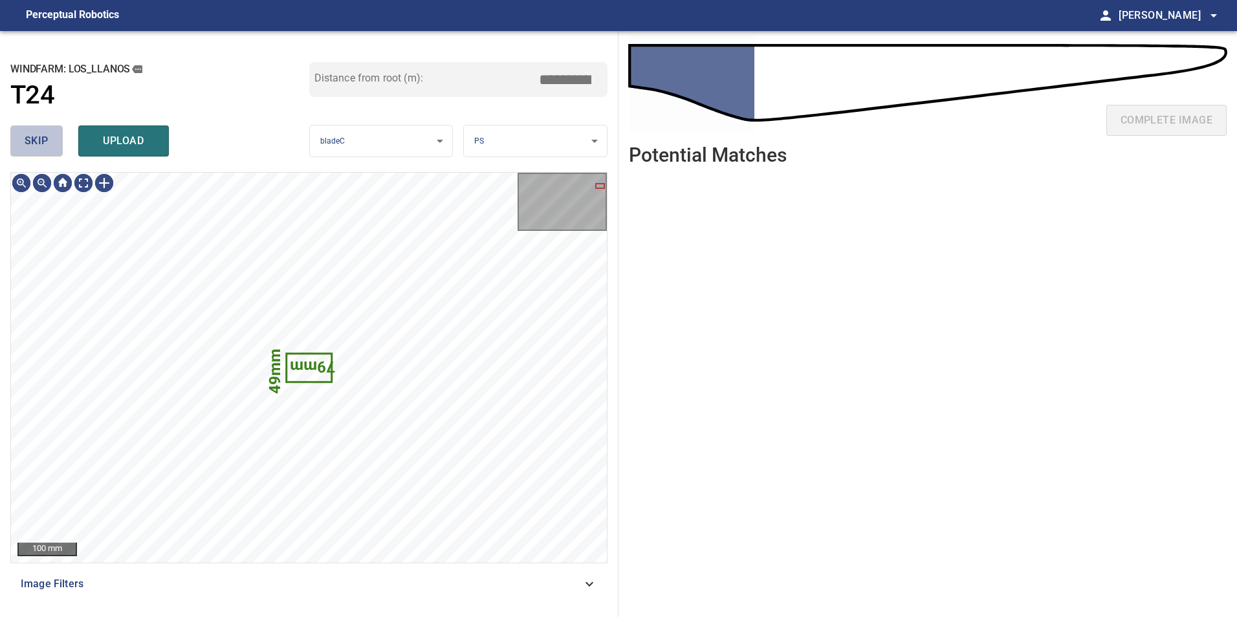
type input "****"
drag, startPoint x: 54, startPoint y: 150, endPoint x: 54, endPoint y: 159, distance: 9.1
click at [54, 151] on button "skip" at bounding box center [36, 140] width 52 height 31
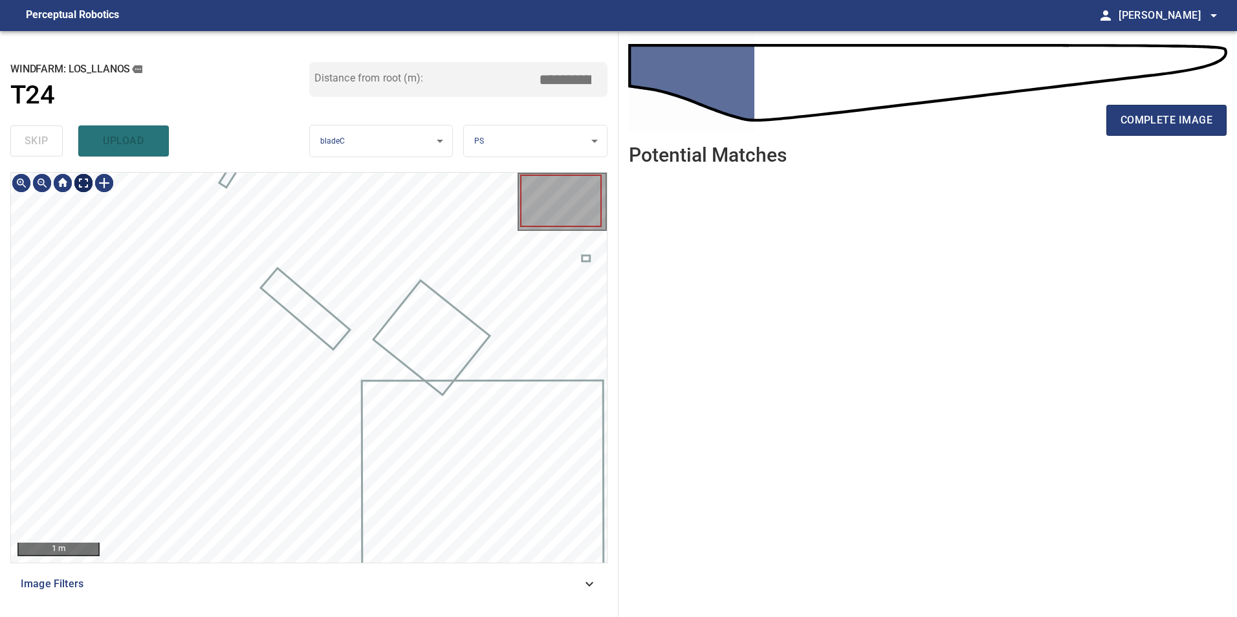
click at [82, 197] on div "1 m" at bounding box center [309, 368] width 596 height 390
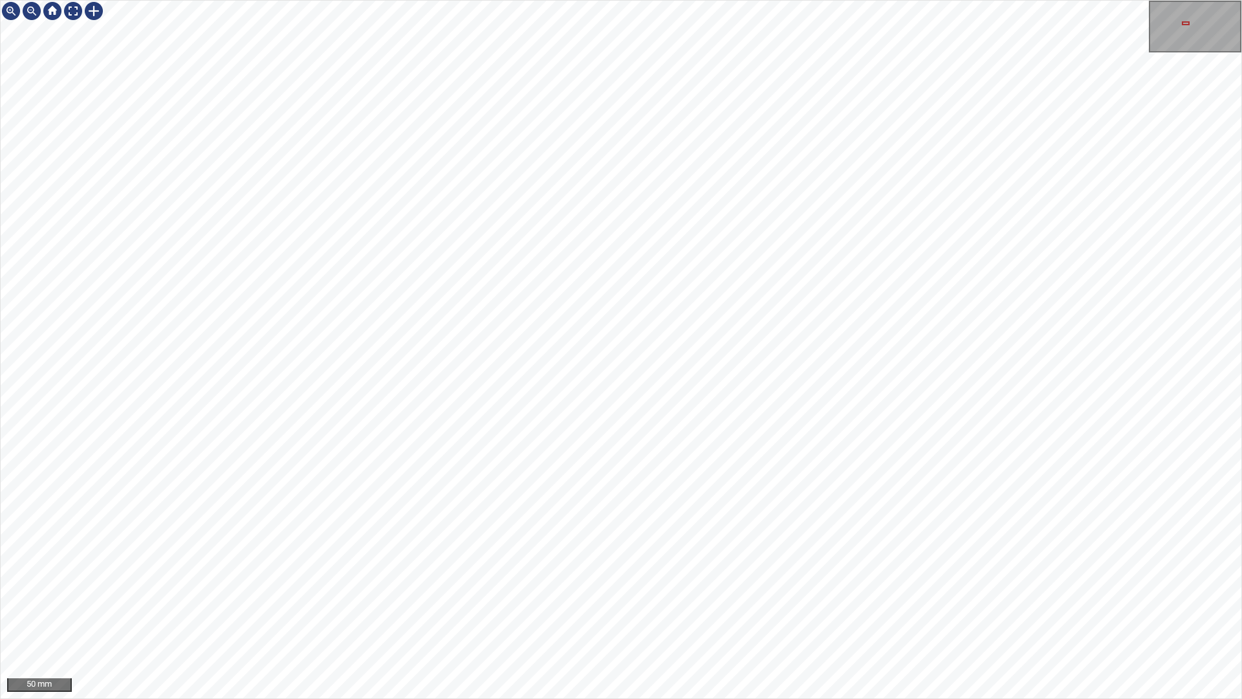
click at [1236, 0] on div "50 mm" at bounding box center [621, 349] width 1242 height 699
click at [1157, 0] on div "50 mm" at bounding box center [621, 349] width 1242 height 699
click at [527, 0] on div "50 mm" at bounding box center [621, 349] width 1242 height 699
click at [1129, 0] on div "50 mm" at bounding box center [621, 349] width 1242 height 699
click at [1093, 0] on div "50 mm" at bounding box center [621, 349] width 1242 height 699
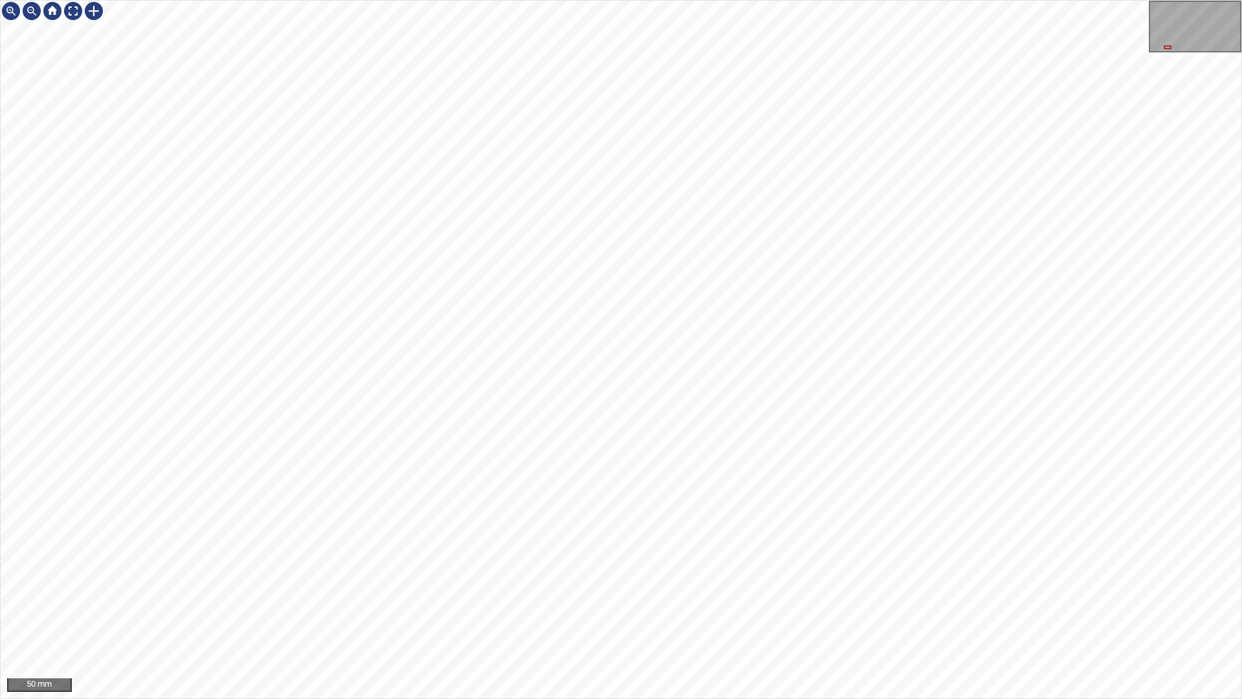
click at [798, 616] on div "50 mm" at bounding box center [621, 349] width 1242 height 699
click at [667, 616] on div "50 mm" at bounding box center [621, 349] width 1242 height 699
click at [868, 616] on div "50 mm" at bounding box center [621, 349] width 1242 height 699
click at [69, 10] on div at bounding box center [73, 11] width 21 height 21
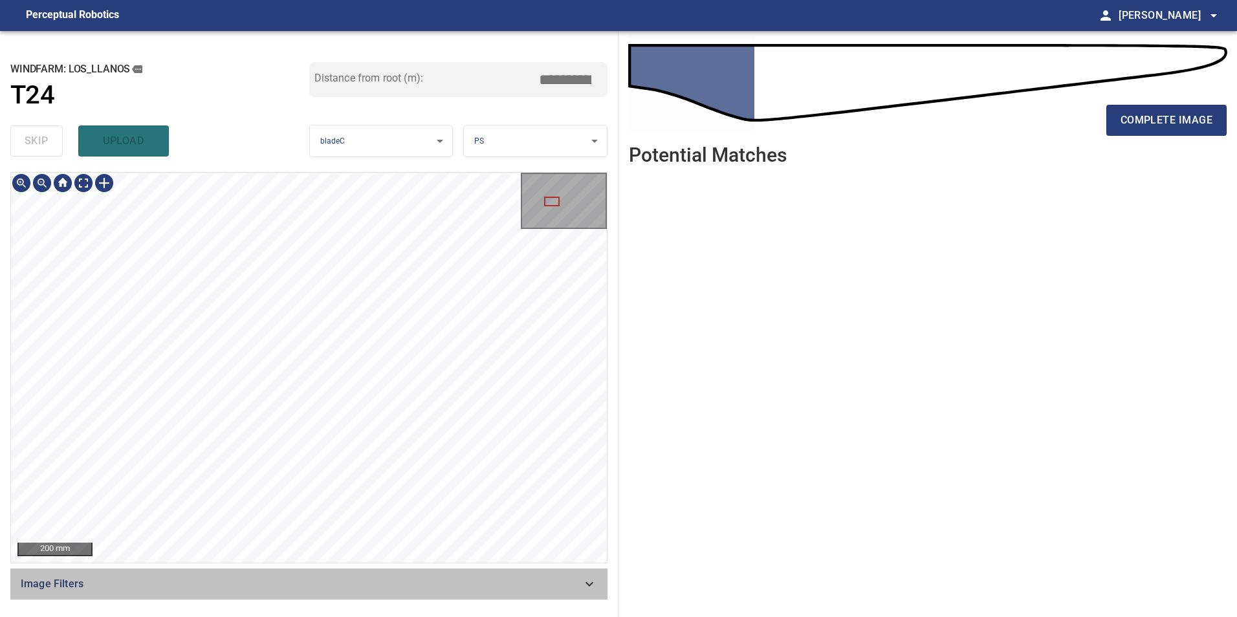
drag, startPoint x: 529, startPoint y: 592, endPoint x: 521, endPoint y: 591, distance: 8.4
click at [528, 591] on div "Image Filters" at bounding box center [308, 584] width 597 height 31
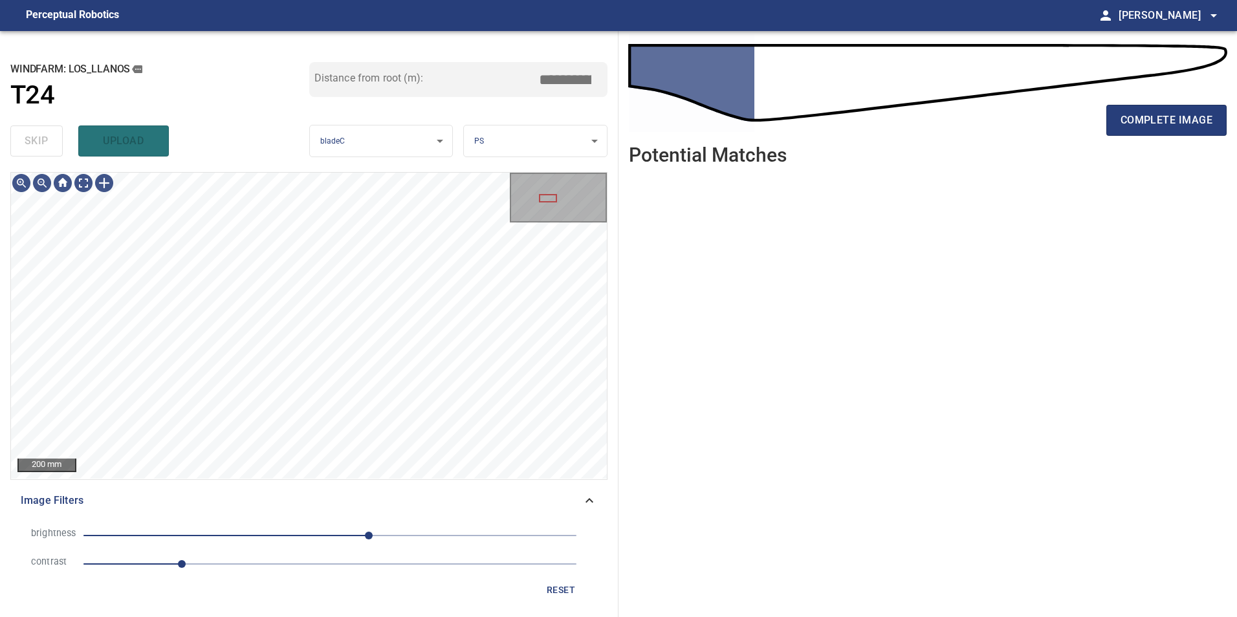
click at [285, 564] on span "1" at bounding box center [329, 564] width 493 height 18
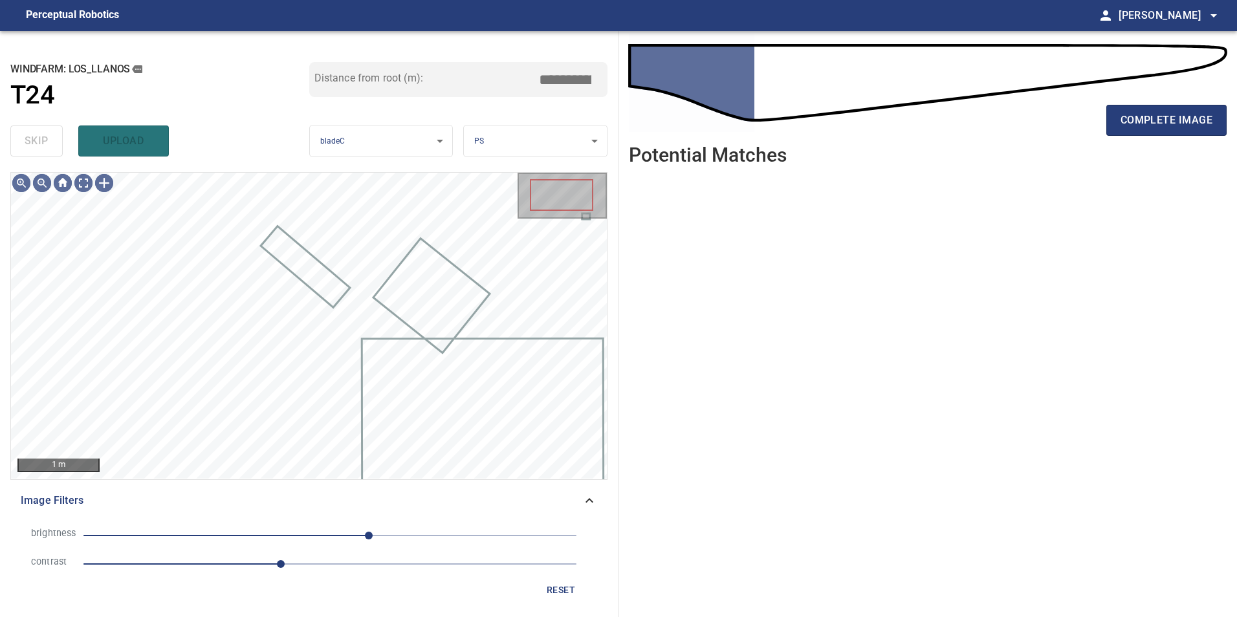
click at [266, 532] on span "40" at bounding box center [329, 536] width 493 height 18
click at [292, 536] on span "-39" at bounding box center [329, 536] width 493 height 18
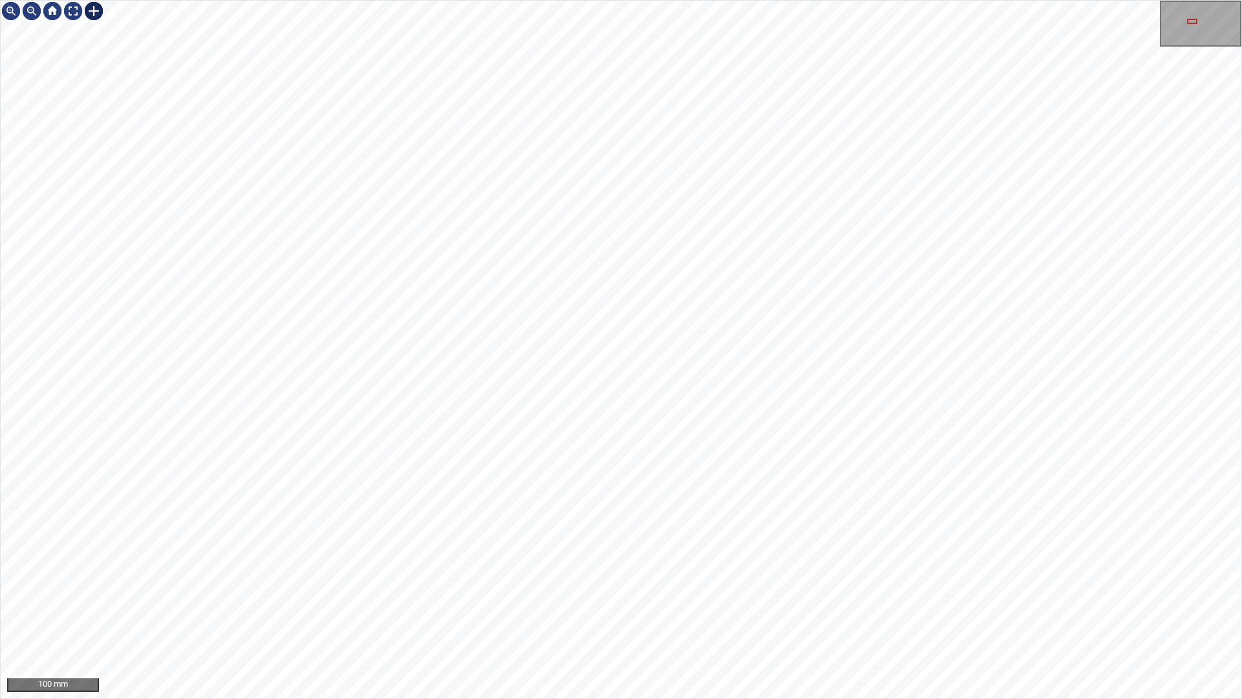
click at [98, 14] on div at bounding box center [93, 11] width 21 height 21
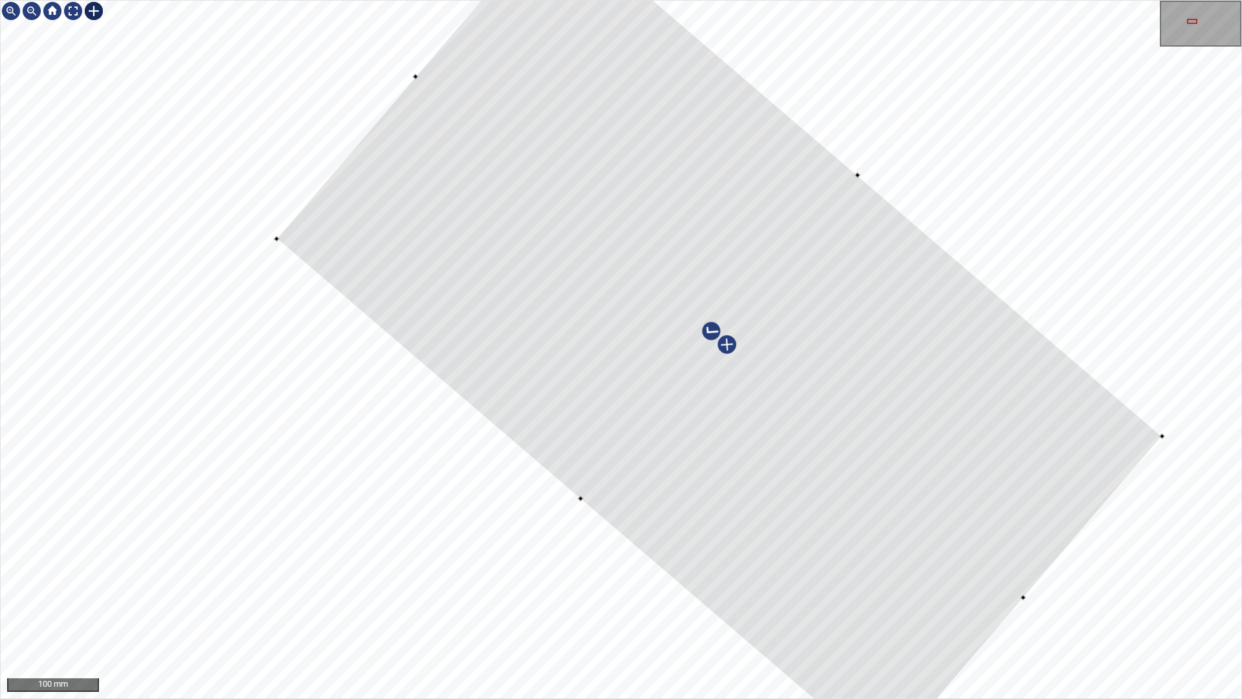
click at [1236, 459] on html "100 mm" at bounding box center [621, 349] width 1242 height 699
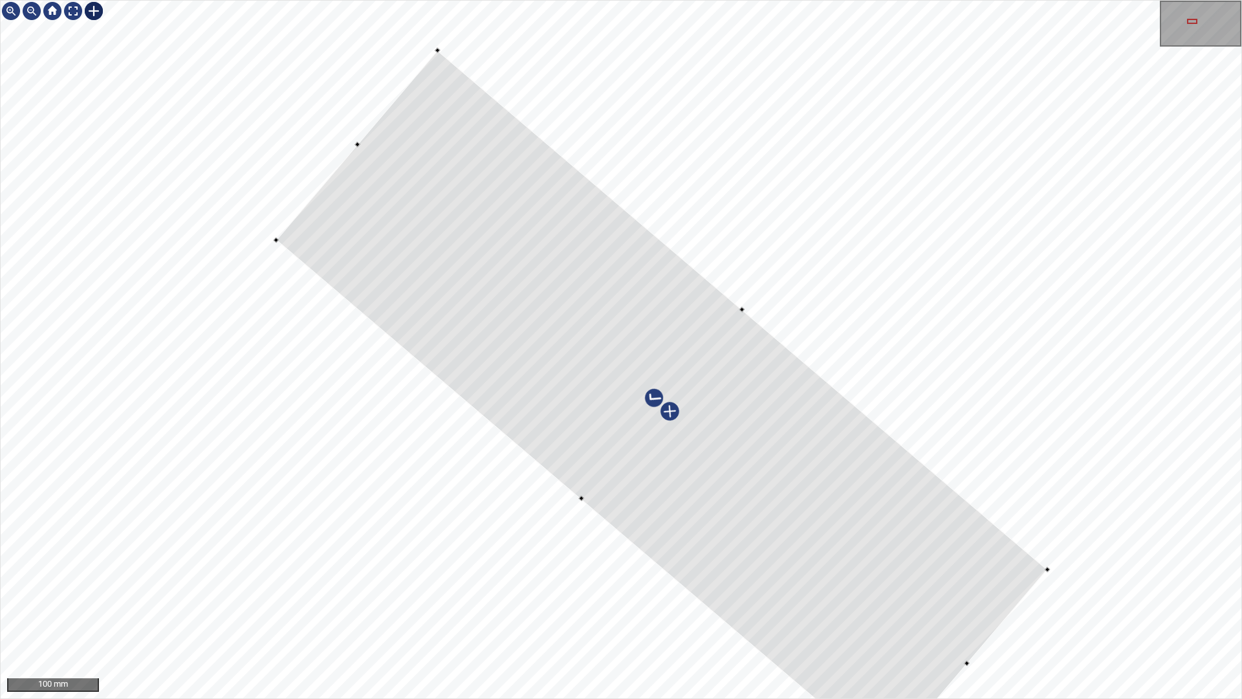
click at [788, 358] on div at bounding box center [661, 404] width 771 height 708
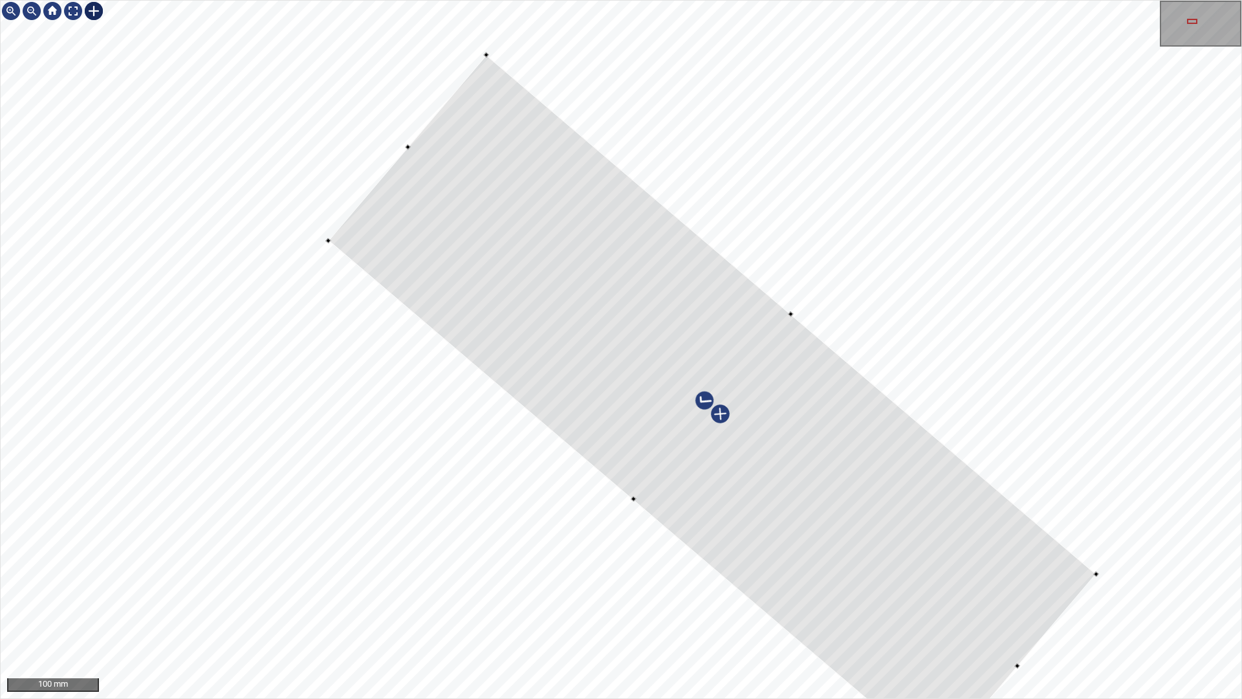
click at [1023, 616] on div at bounding box center [712, 406] width 768 height 704
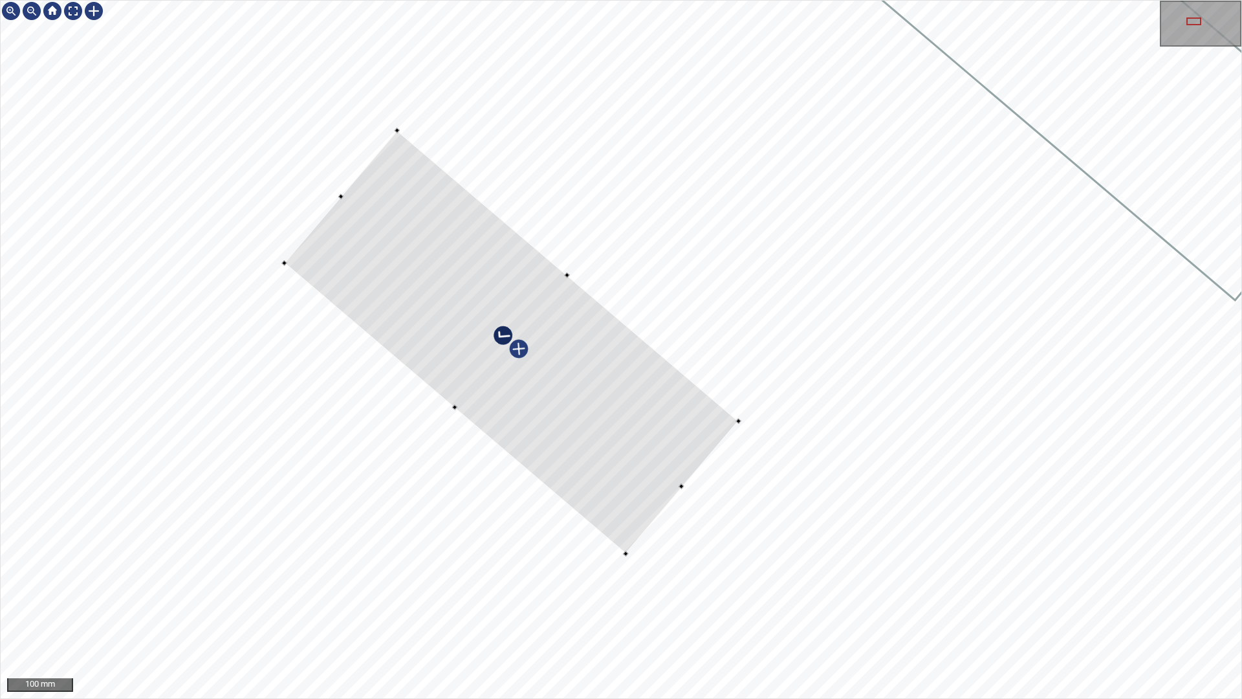
click at [695, 478] on div at bounding box center [621, 349] width 1241 height 697
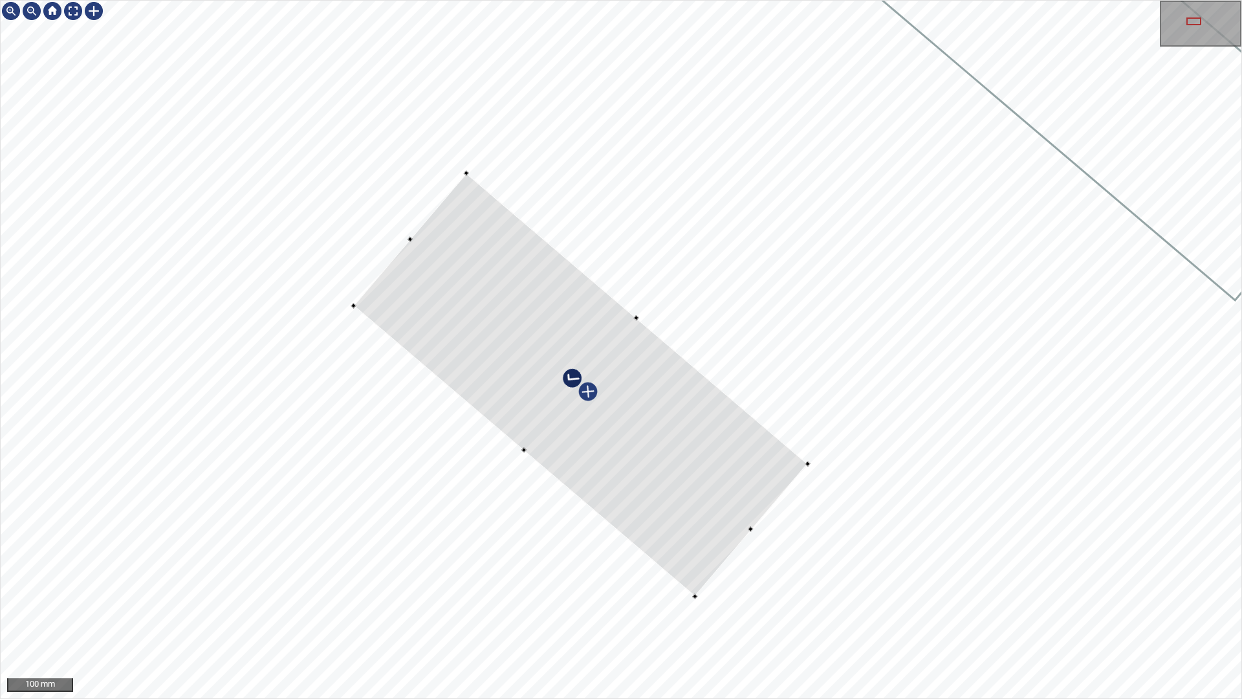
click at [409, 242] on div at bounding box center [580, 384] width 454 height 423
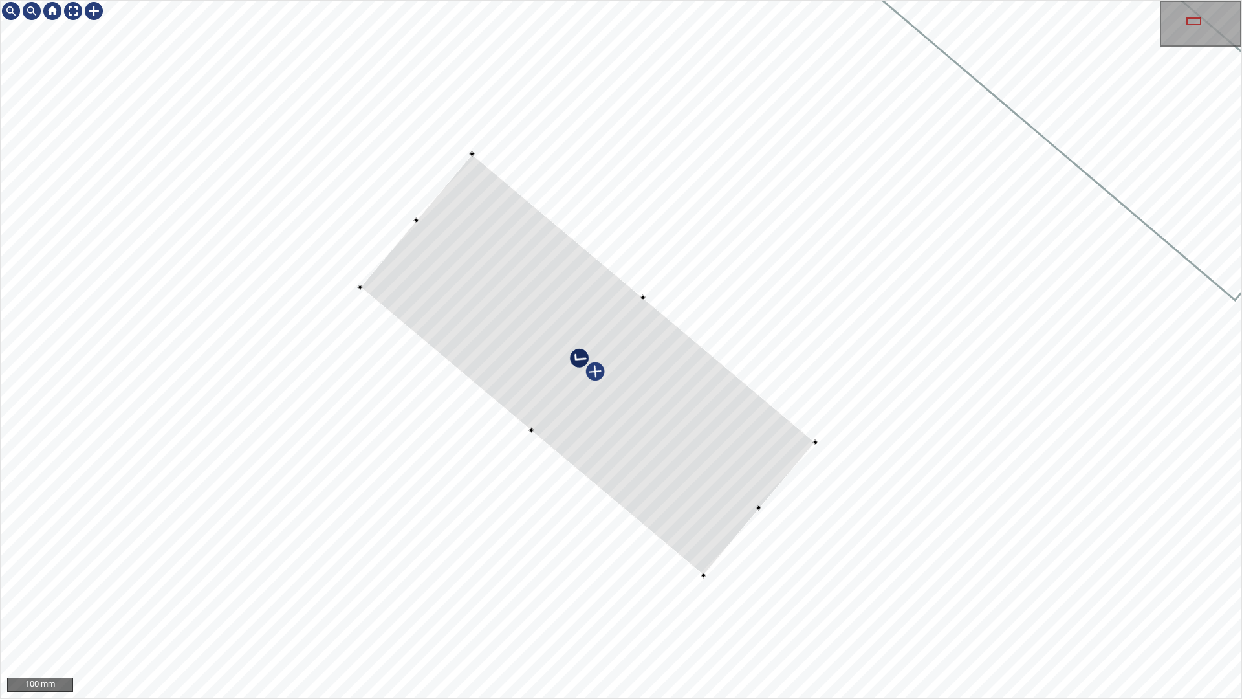
click at [727, 464] on div at bounding box center [587, 364] width 455 height 422
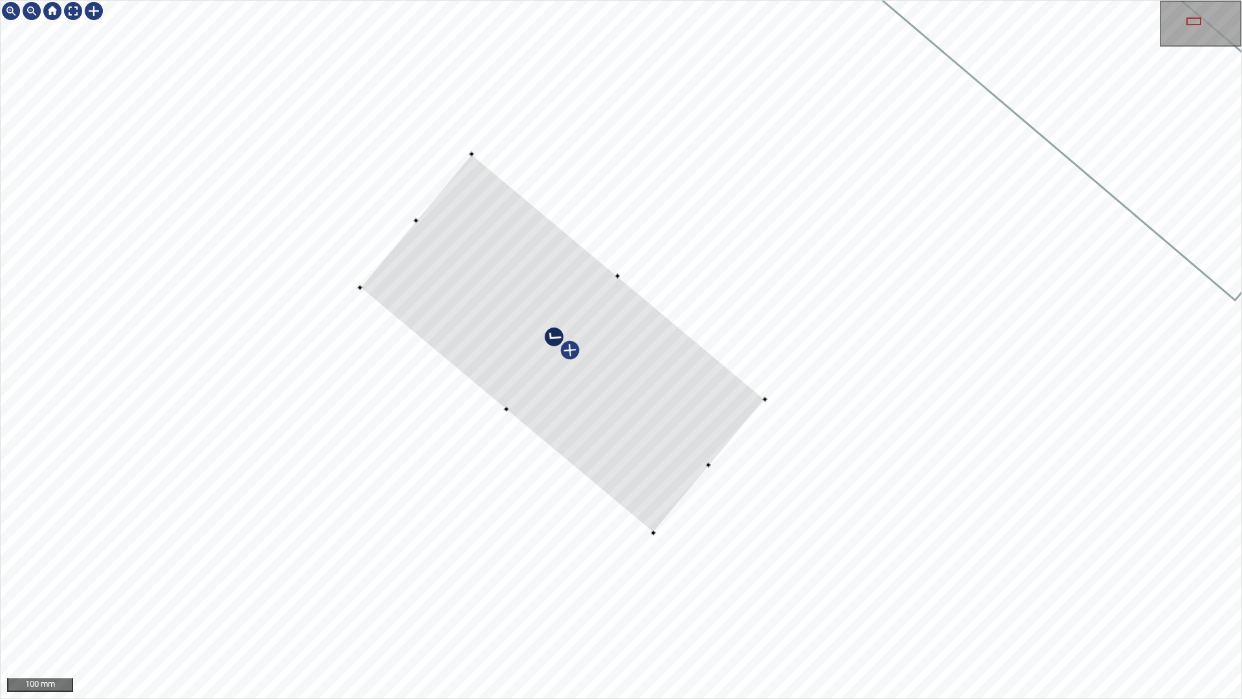
click at [723, 437] on div at bounding box center [562, 343] width 405 height 378
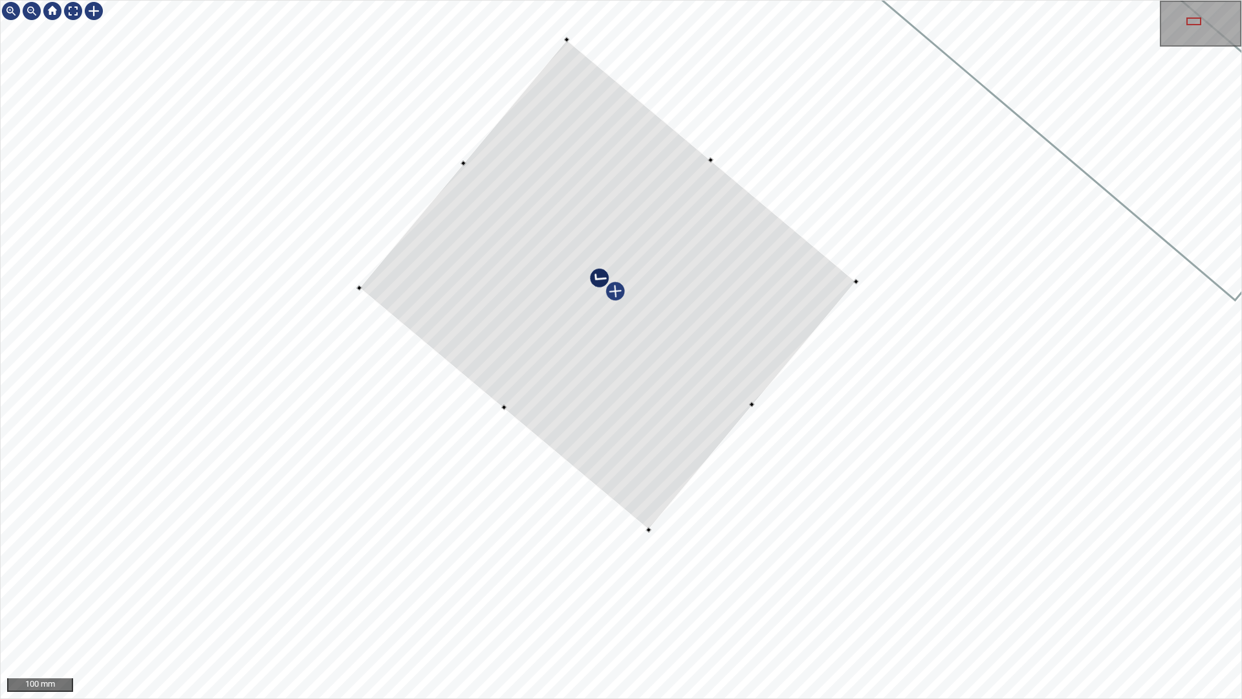
click at [695, 149] on div at bounding box center [608, 284] width 497 height 490
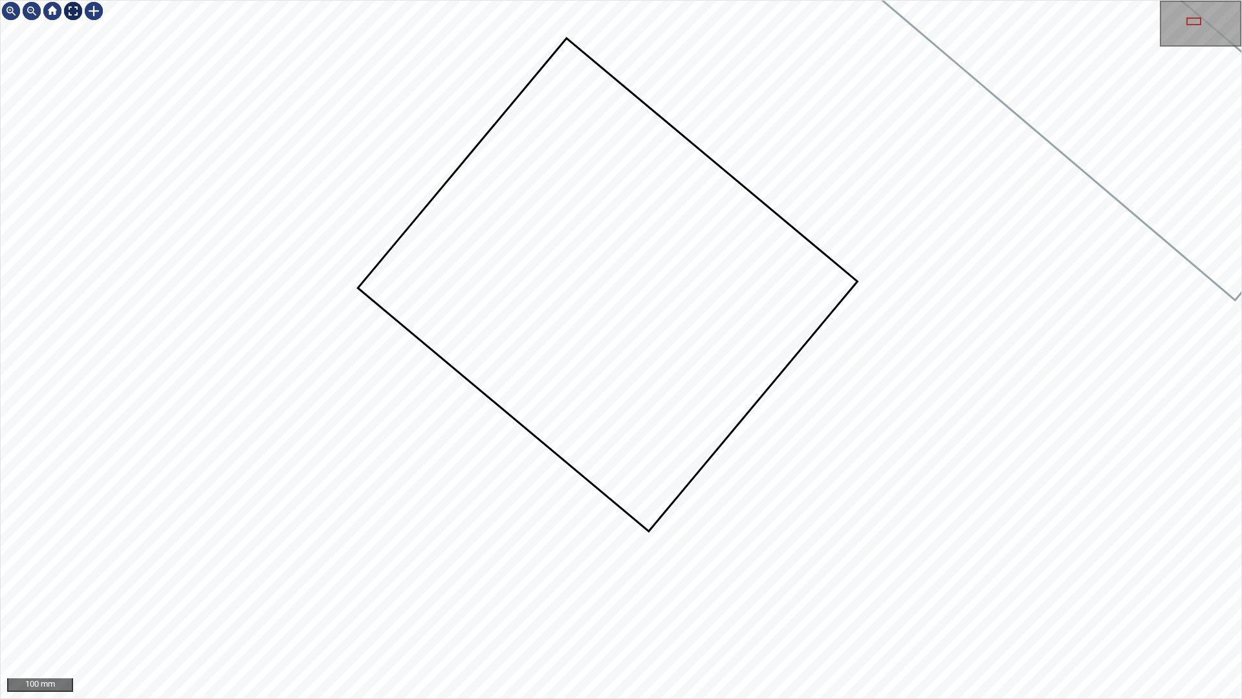
click at [64, 9] on div at bounding box center [73, 11] width 21 height 21
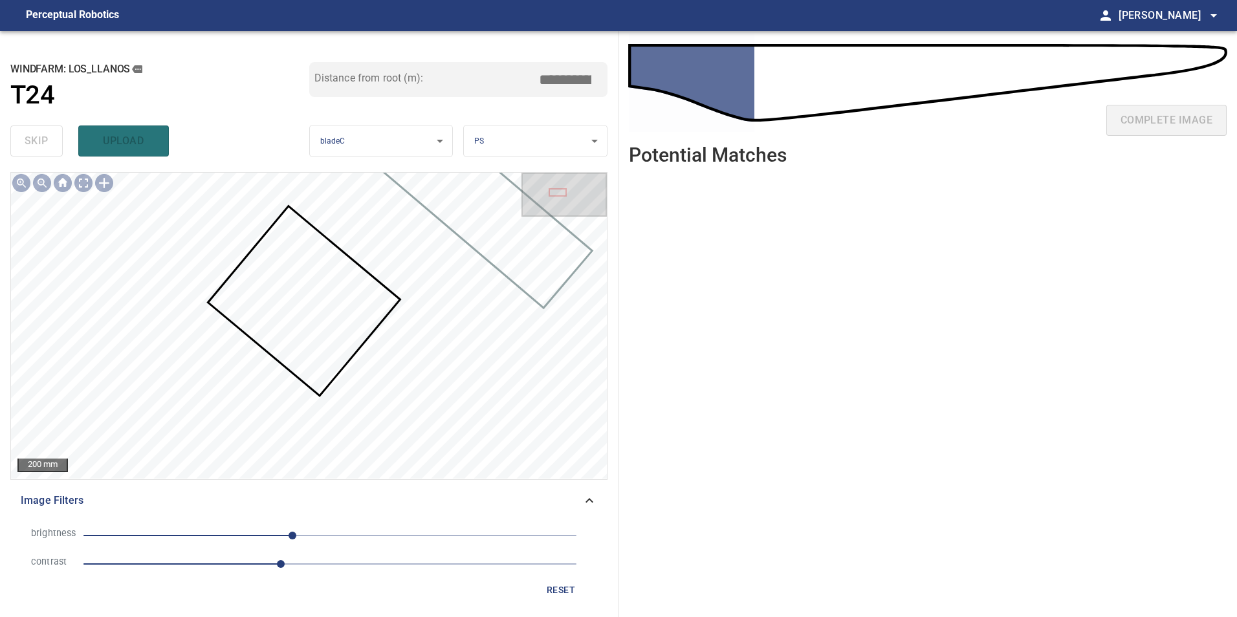
drag, startPoint x: 576, startPoint y: 79, endPoint x: 665, endPoint y: 69, distance: 89.1
click at [665, 69] on div "**********" at bounding box center [618, 324] width 1237 height 586
type input "****"
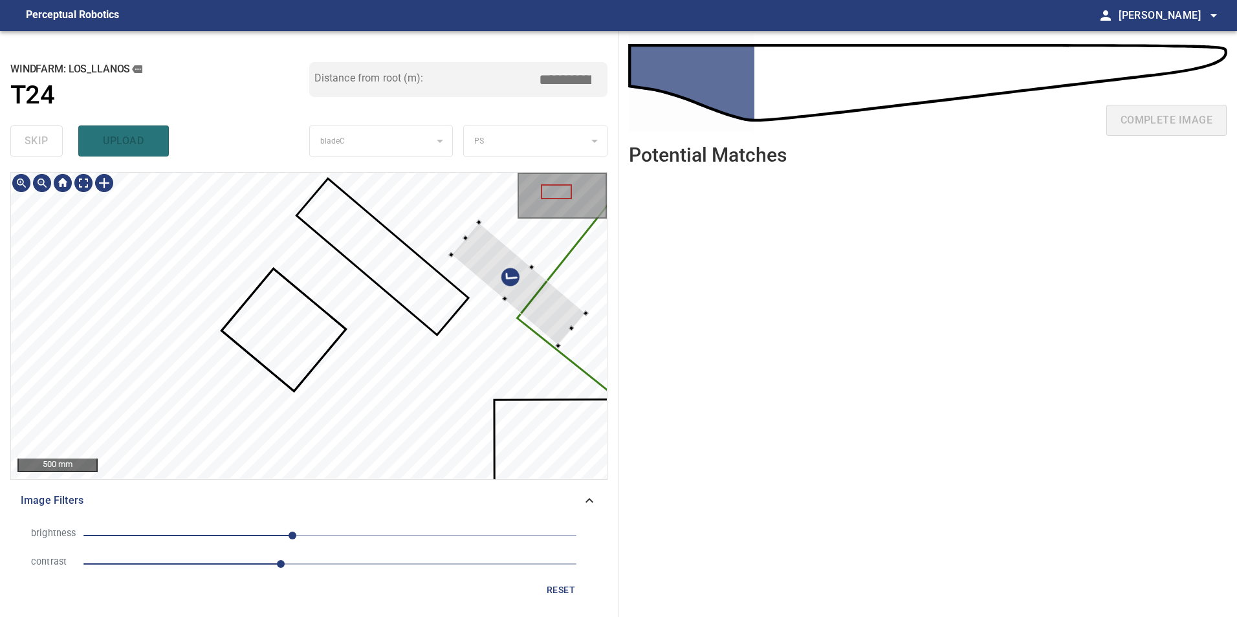
click at [581, 316] on div at bounding box center [309, 326] width 596 height 306
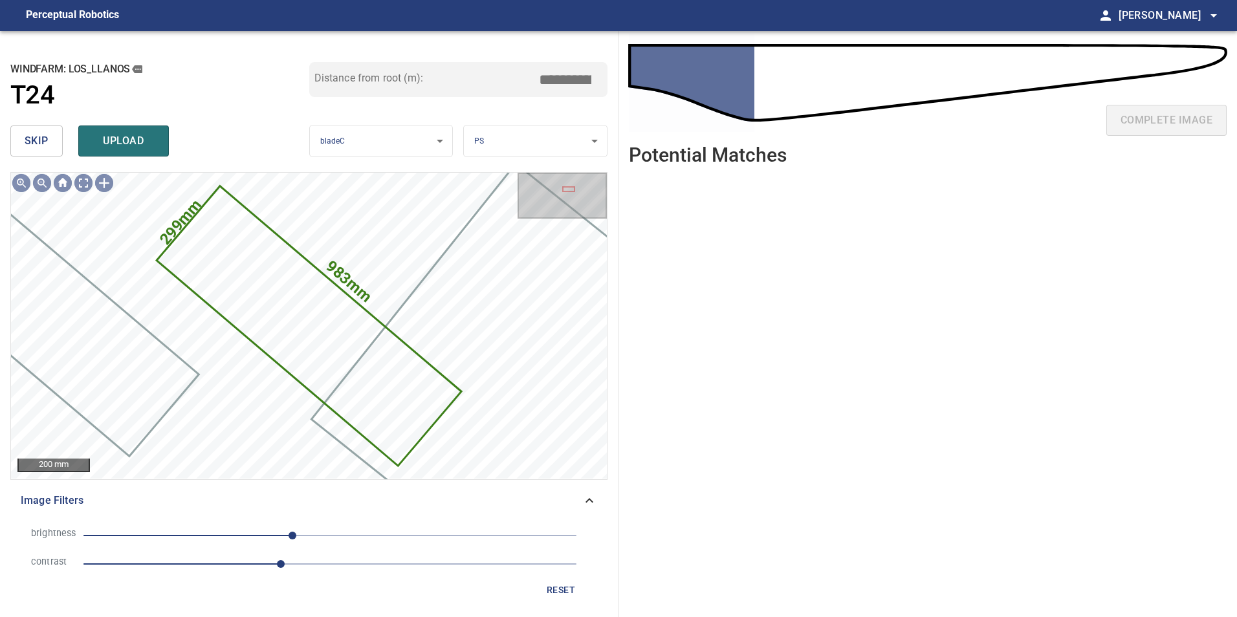
click at [52, 142] on button "skip" at bounding box center [36, 140] width 52 height 31
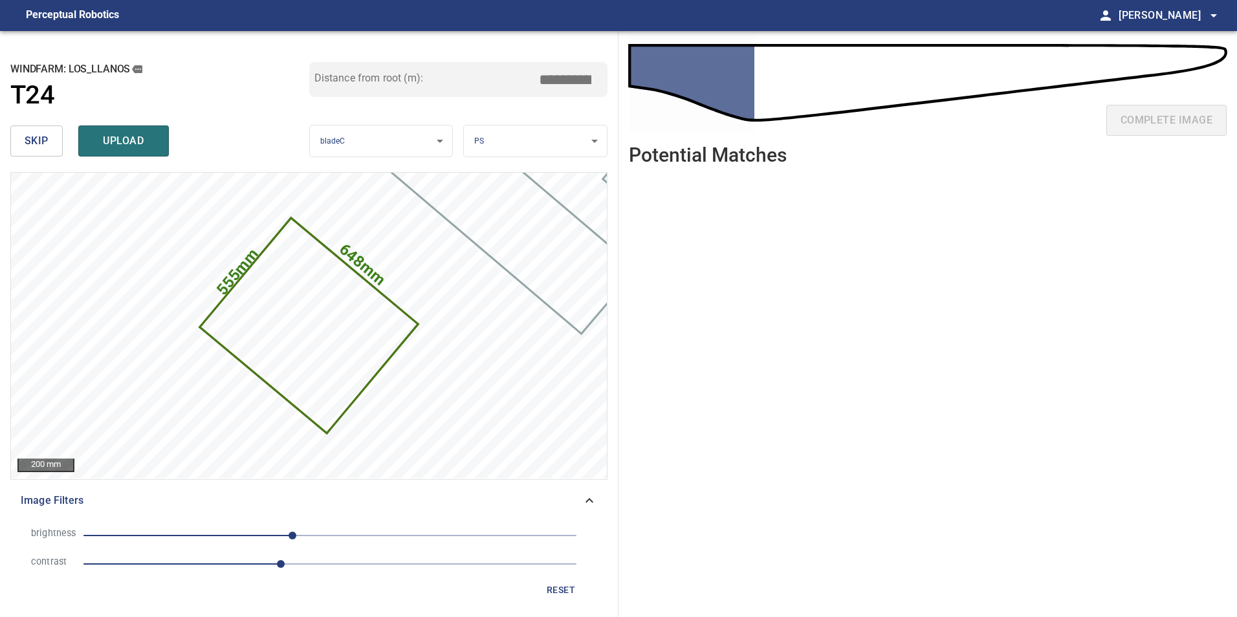
drag, startPoint x: 575, startPoint y: 82, endPoint x: 822, endPoint y: 100, distance: 247.8
click at [729, 84] on div "**********" at bounding box center [618, 324] width 1237 height 586
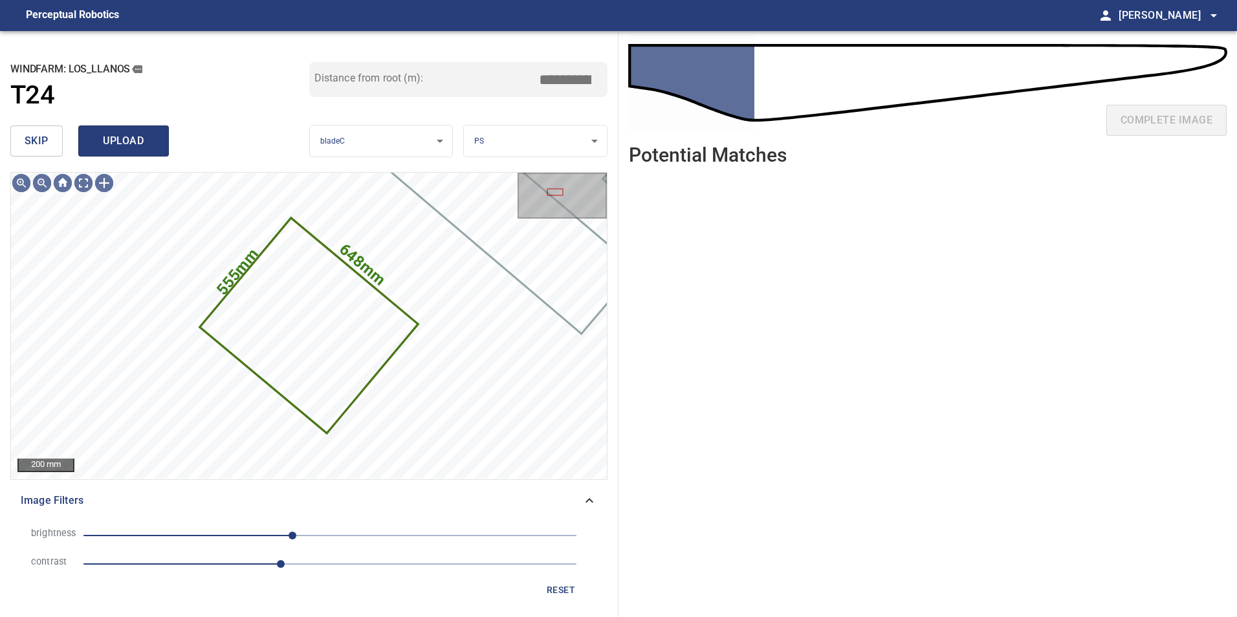
type input "****"
click at [141, 135] on span "upload" at bounding box center [123, 141] width 62 height 18
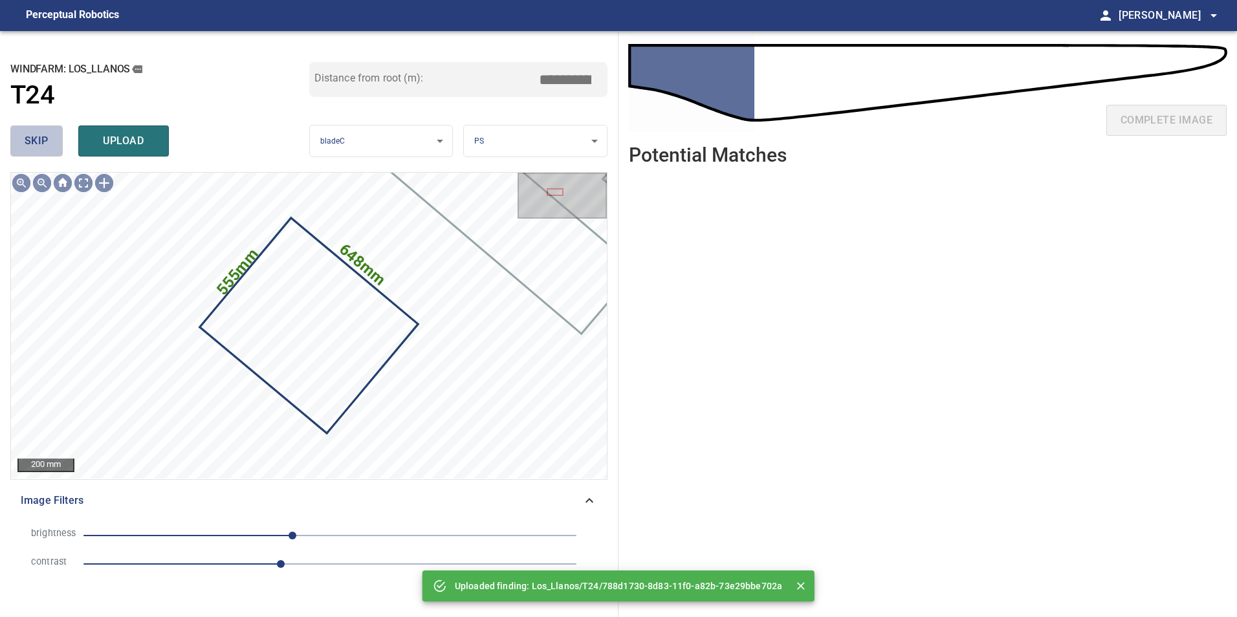
click at [48, 135] on span "skip" at bounding box center [37, 141] width 24 height 18
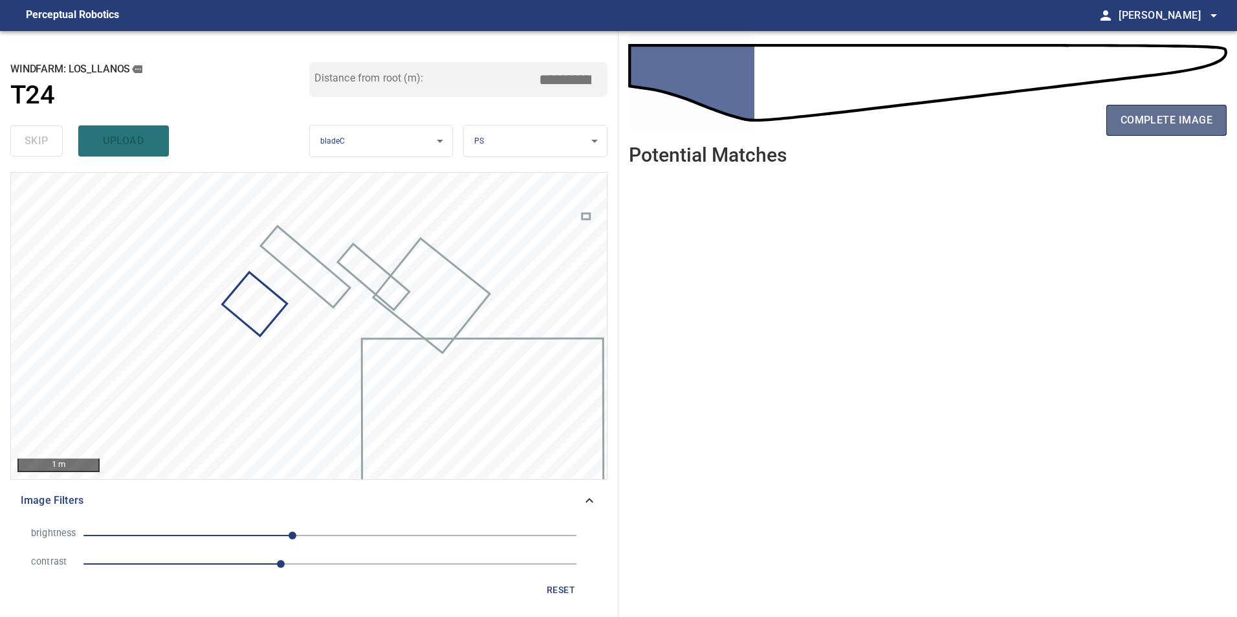
click at [1180, 120] on span "complete image" at bounding box center [1166, 120] width 92 height 18
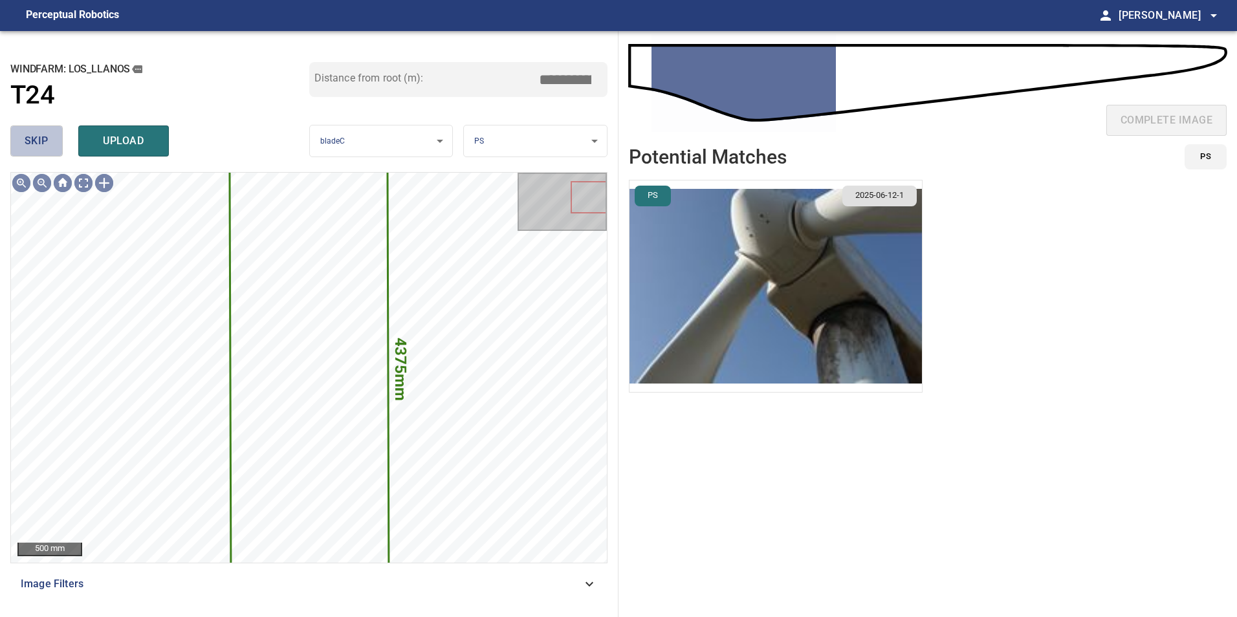
click at [28, 153] on button "skip" at bounding box center [36, 140] width 52 height 31
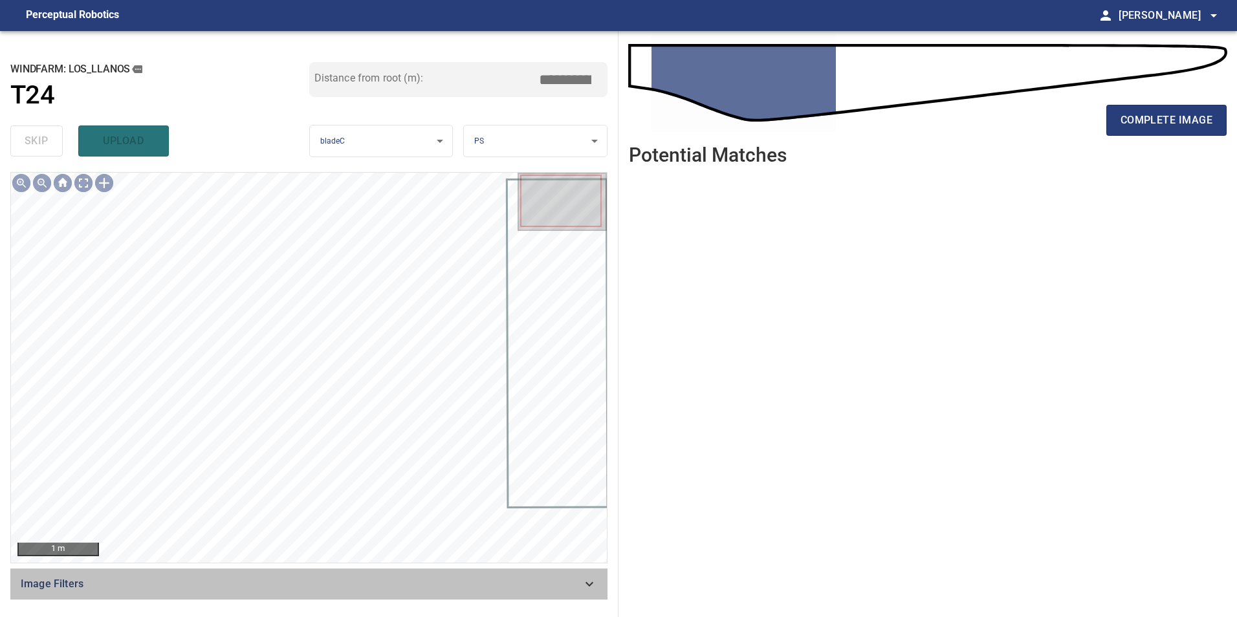
drag, startPoint x: 541, startPoint y: 578, endPoint x: 353, endPoint y: 554, distance: 189.0
click at [539, 578] on span "Image Filters" at bounding box center [301, 584] width 561 height 16
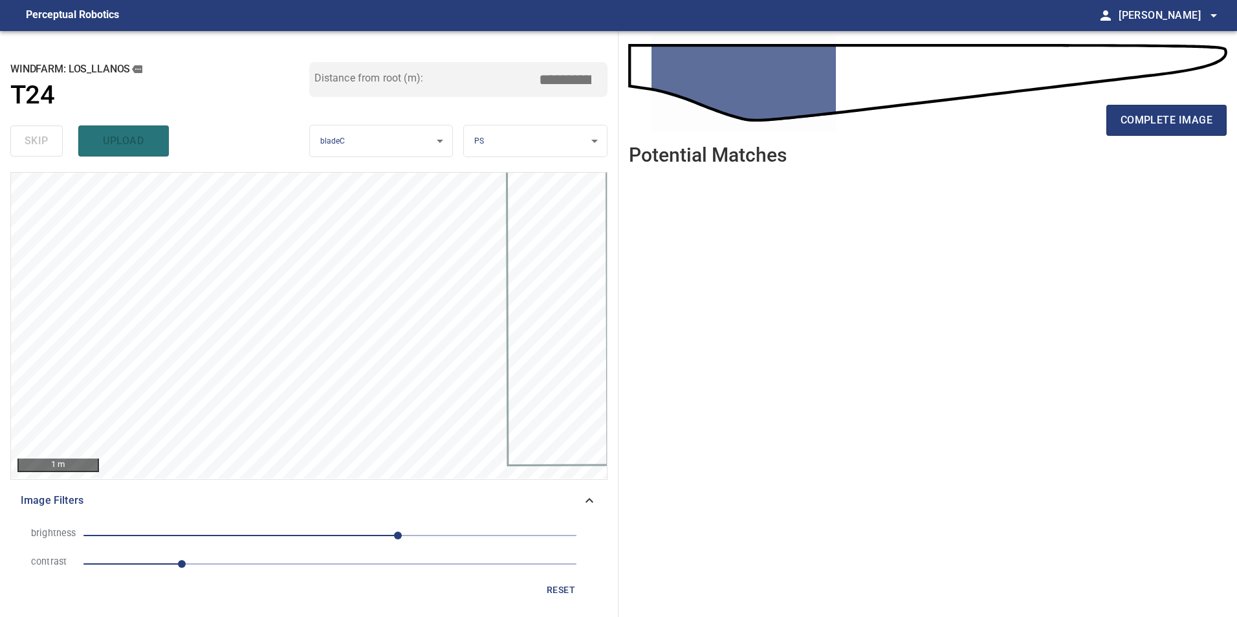
drag, startPoint x: 249, startPoint y: 563, endPoint x: 375, endPoint y: 554, distance: 126.5
click at [259, 567] on span "1" at bounding box center [329, 564] width 493 height 18
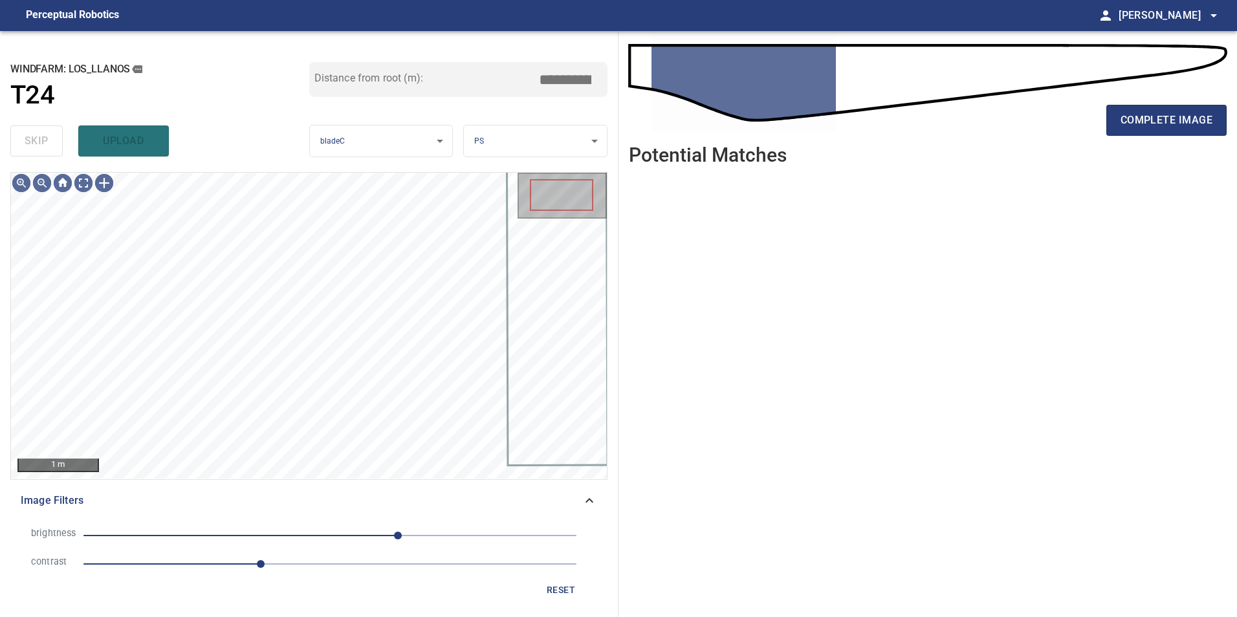
drag, startPoint x: 378, startPoint y: 545, endPoint x: 343, endPoint y: 536, distance: 36.3
click at [376, 545] on li "brightness 70" at bounding box center [309, 535] width 576 height 28
click at [323, 532] on span "70" at bounding box center [329, 536] width 493 height 18
click at [288, 531] on span "-44" at bounding box center [329, 536] width 493 height 18
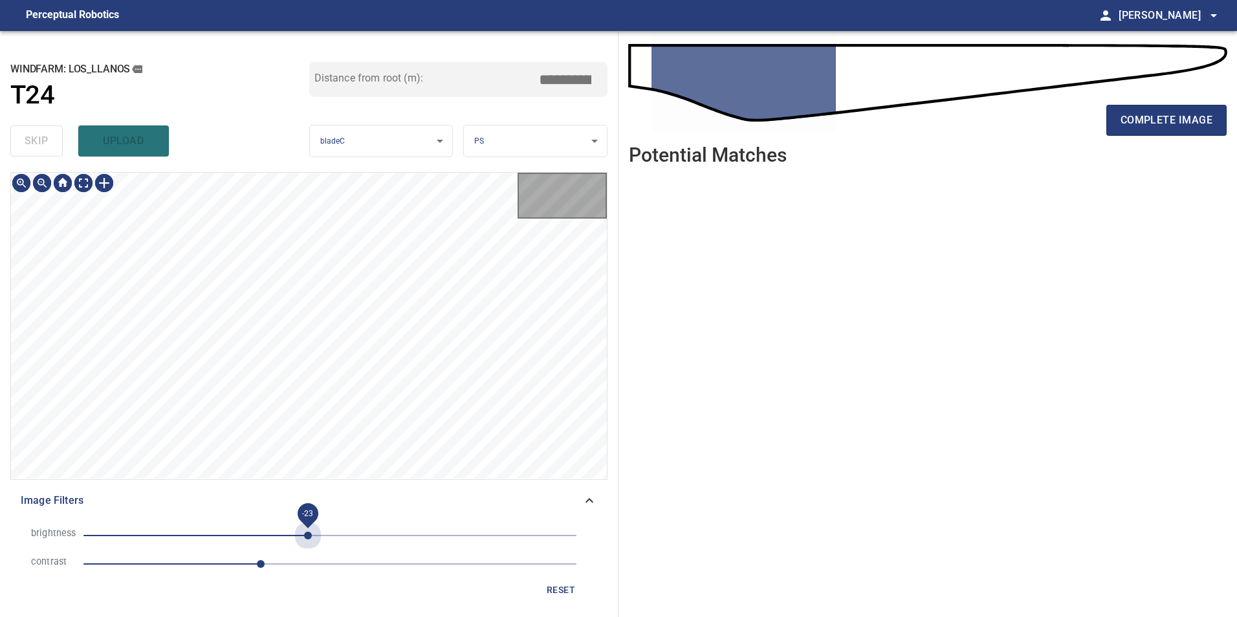
click at [308, 536] on span "-23" at bounding box center [329, 536] width 493 height 18
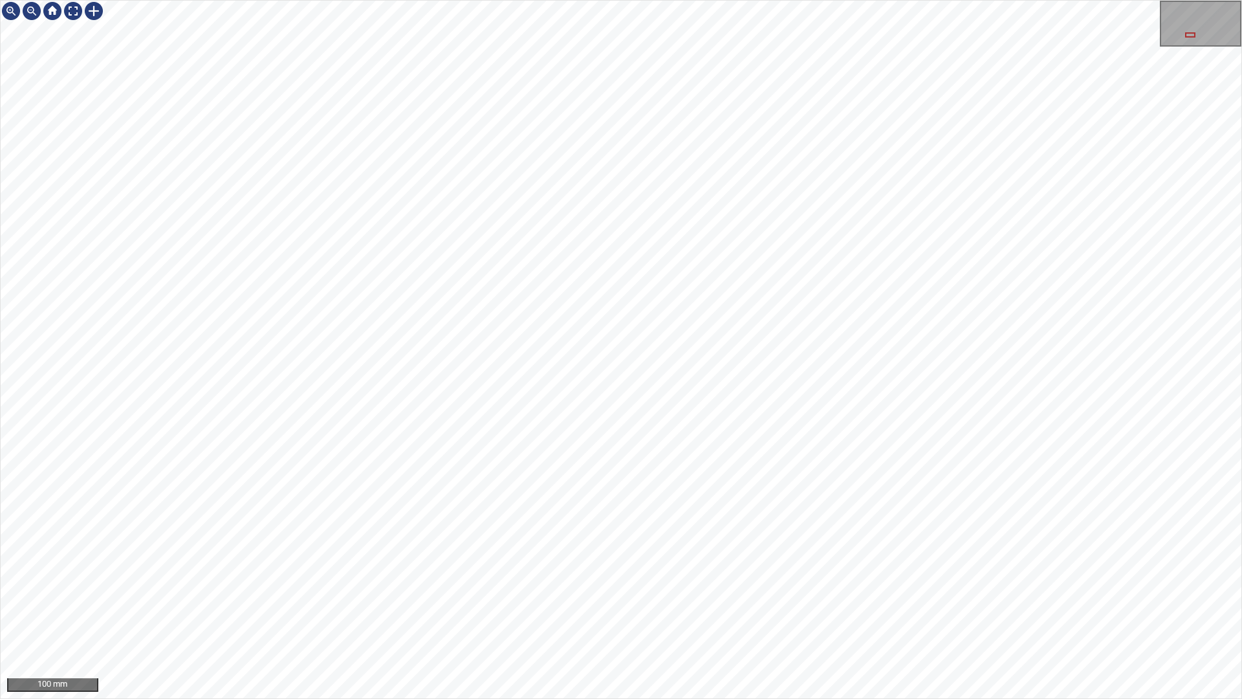
click at [853, 0] on div "100 mm" at bounding box center [621, 349] width 1242 height 699
click at [655, 616] on div "100 mm" at bounding box center [621, 349] width 1242 height 699
click at [576, 616] on div "100 mm" at bounding box center [621, 349] width 1242 height 699
click at [739, 616] on div "100 mm" at bounding box center [621, 349] width 1242 height 699
click at [646, 616] on div "100 mm" at bounding box center [621, 349] width 1242 height 699
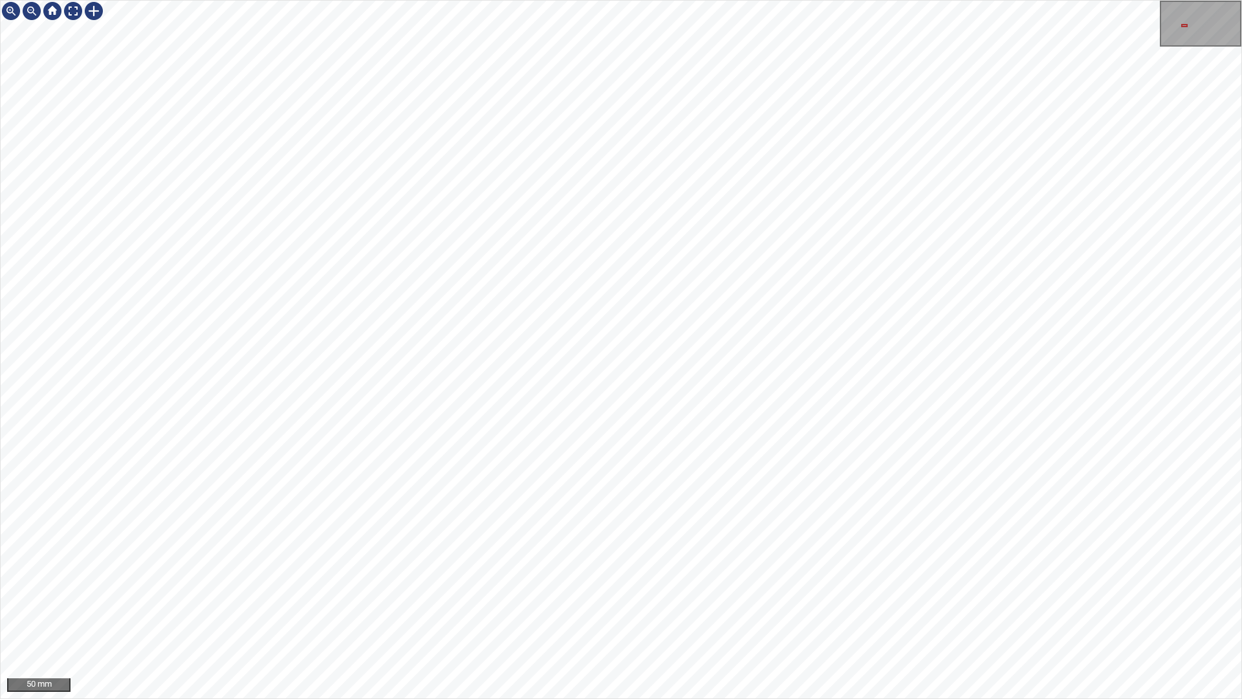
click at [879, 0] on div "50 mm" at bounding box center [621, 349] width 1242 height 699
click at [1009, 0] on div "50 mm" at bounding box center [621, 349] width 1242 height 699
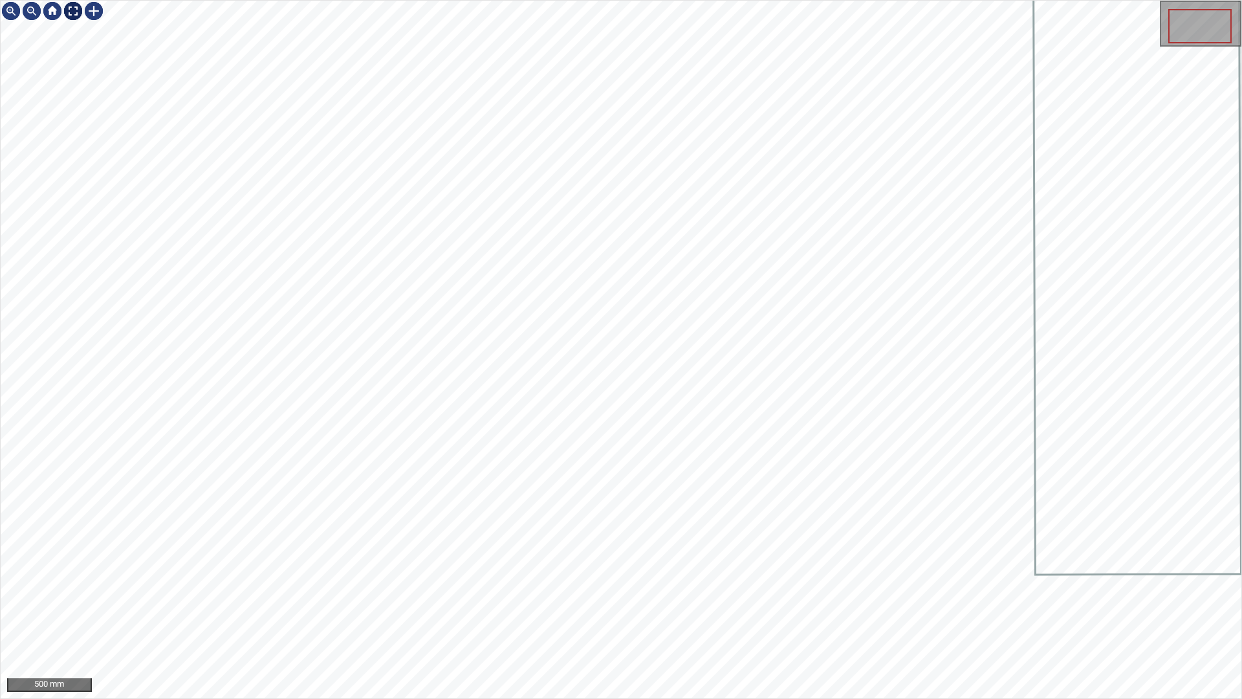
click at [72, 6] on div at bounding box center [73, 11] width 21 height 21
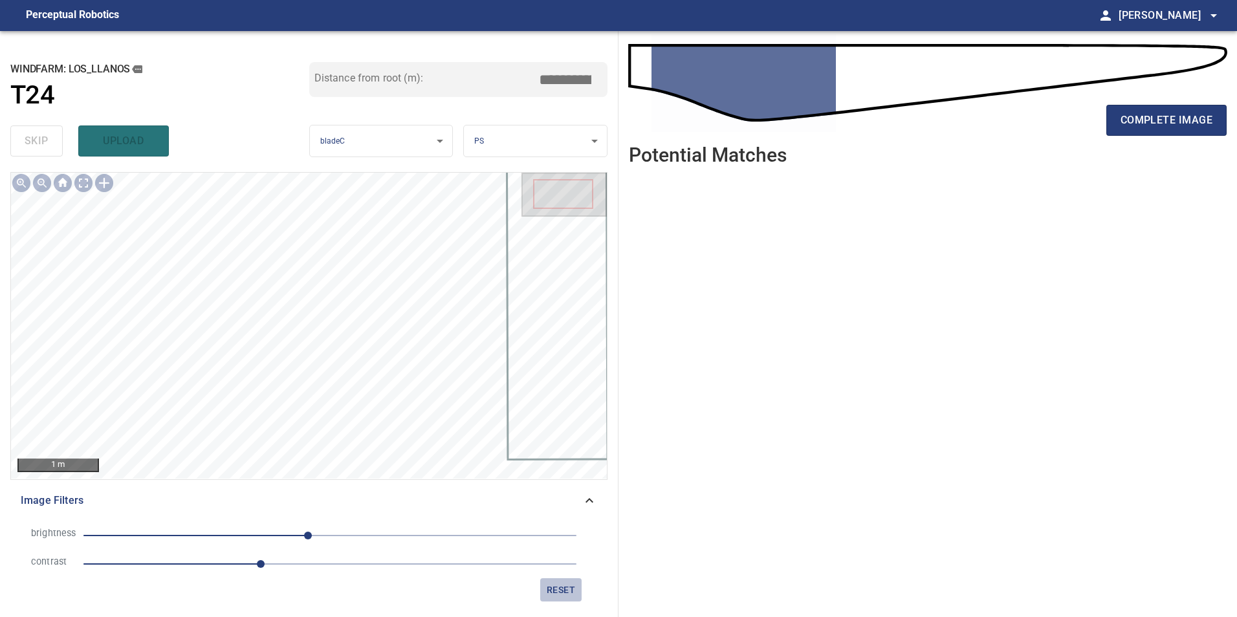
click at [551, 589] on span "reset" at bounding box center [560, 590] width 31 height 16
click at [571, 592] on span "reset" at bounding box center [560, 590] width 31 height 16
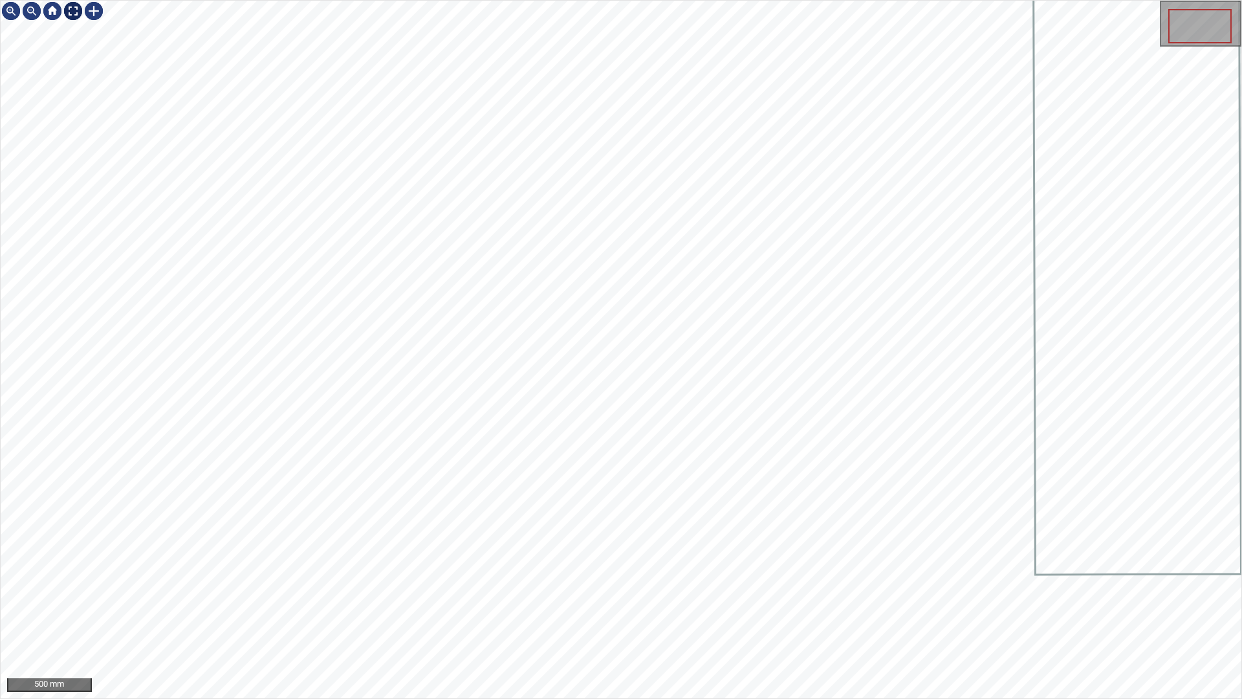
click at [71, 11] on div at bounding box center [73, 11] width 21 height 21
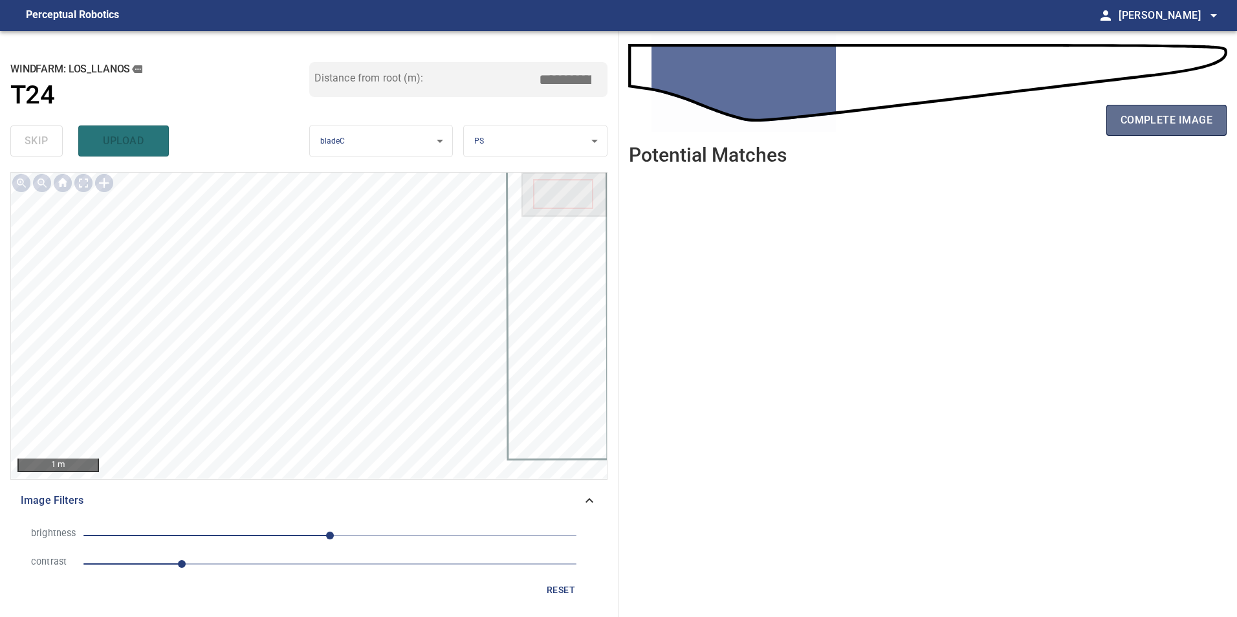
click at [1160, 114] on span "complete image" at bounding box center [1166, 120] width 92 height 18
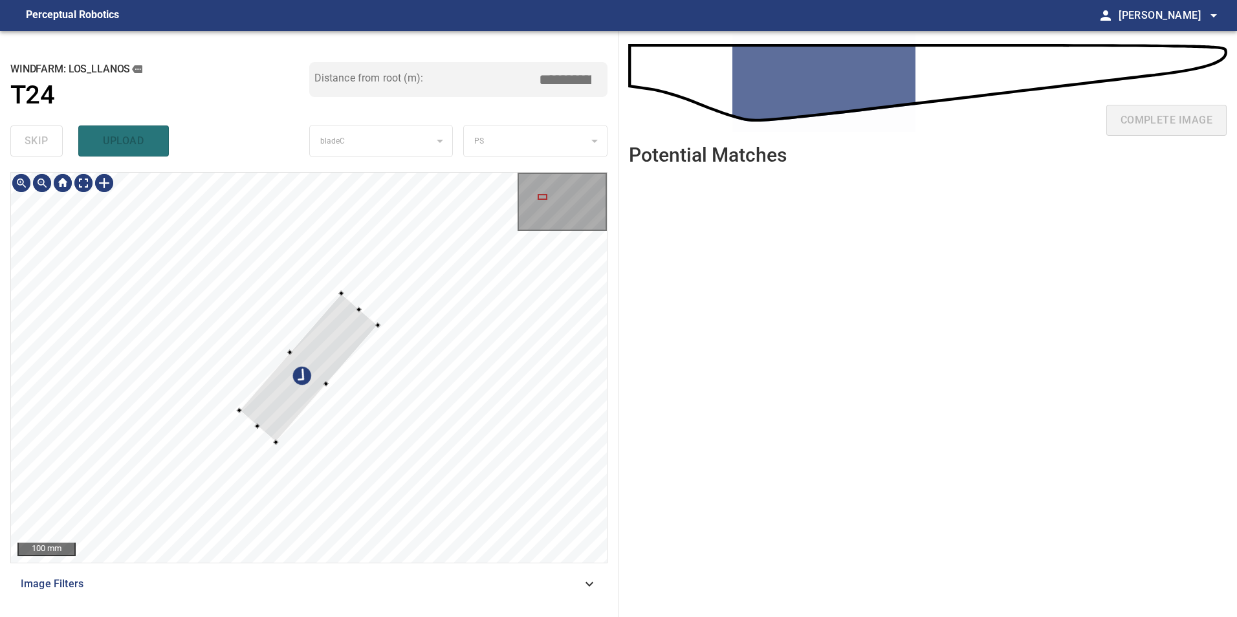
click at [326, 333] on div at bounding box center [308, 367] width 139 height 149
click at [229, 250] on div at bounding box center [309, 368] width 596 height 390
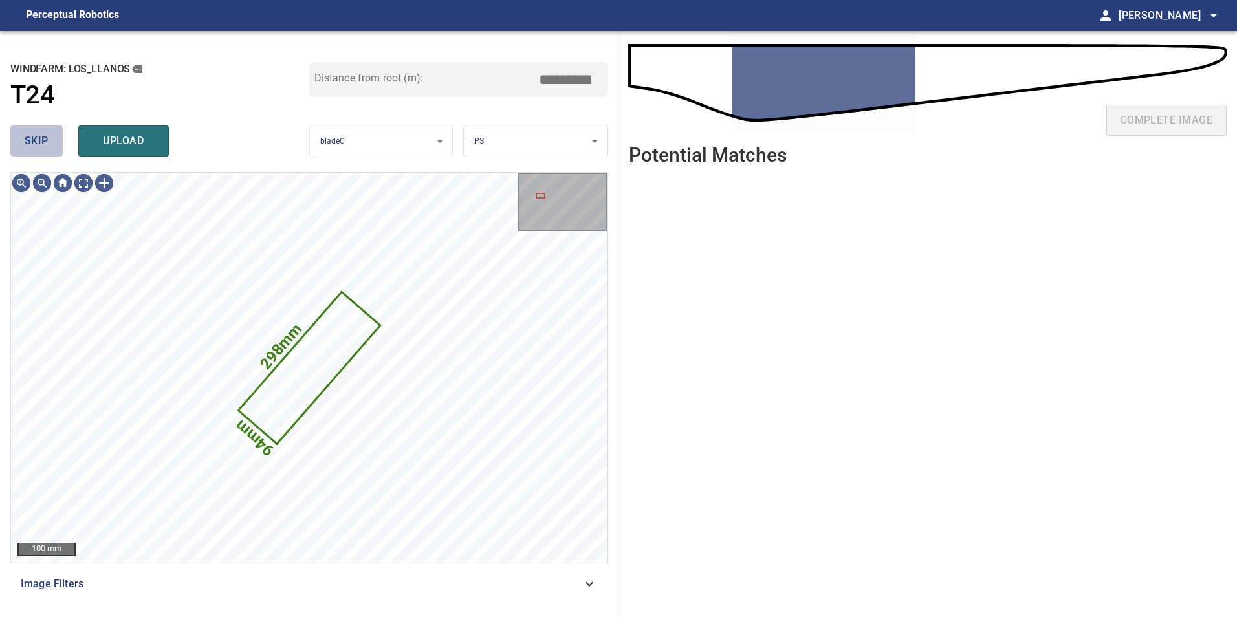
click at [29, 127] on button "skip" at bounding box center [36, 140] width 52 height 31
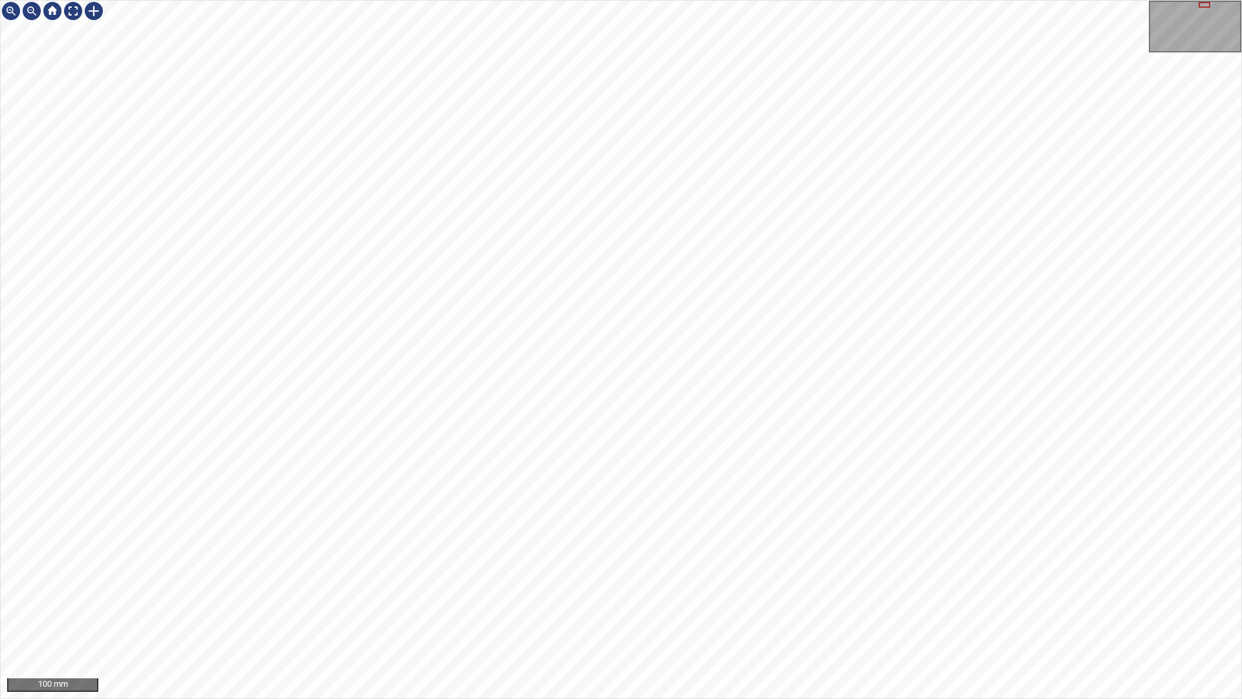
click at [721, 616] on div "100 mm" at bounding box center [621, 349] width 1242 height 699
click at [1018, 0] on div "100 mm" at bounding box center [621, 349] width 1242 height 699
click at [877, 0] on div "100 mm" at bounding box center [621, 349] width 1242 height 699
click at [501, 616] on div "100 mm" at bounding box center [621, 349] width 1242 height 699
click at [348, 616] on div "100 mm" at bounding box center [621, 349] width 1242 height 699
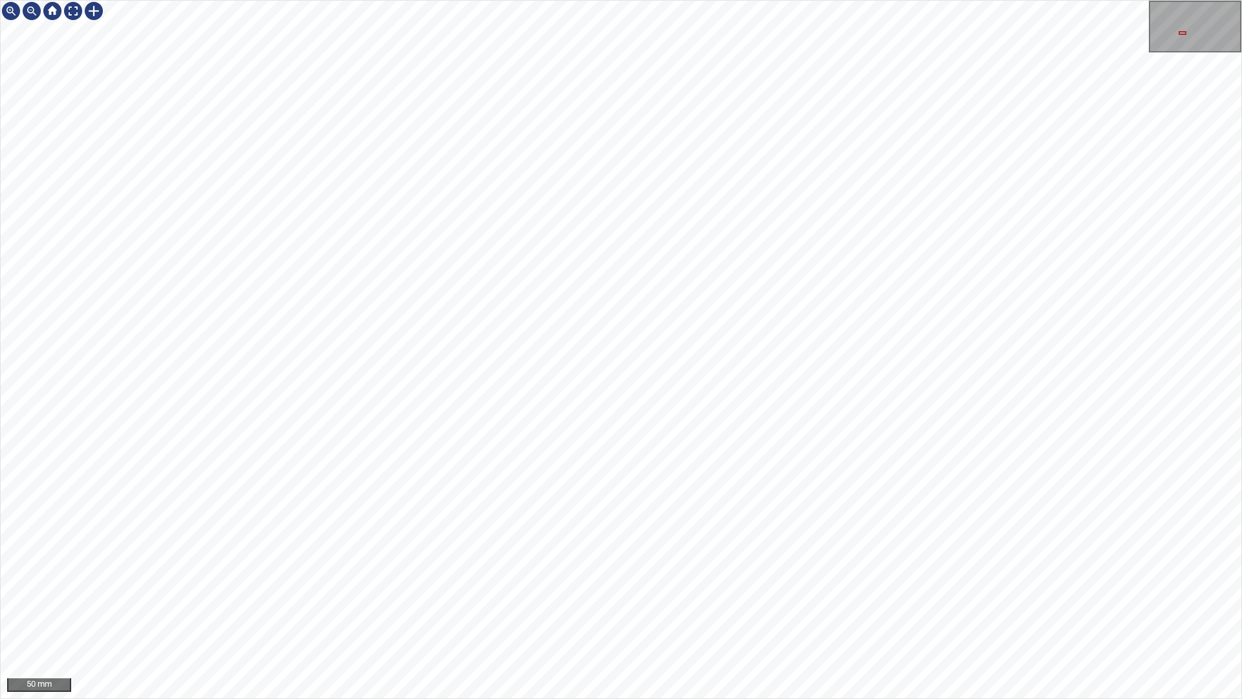
click at [757, 616] on div "50 mm" at bounding box center [621, 349] width 1242 height 699
click at [731, 616] on div "500 mm" at bounding box center [621, 349] width 1242 height 699
click at [722, 616] on div "500 mm" at bounding box center [621, 349] width 1242 height 699
click at [671, 616] on div "500 mm" at bounding box center [621, 349] width 1242 height 699
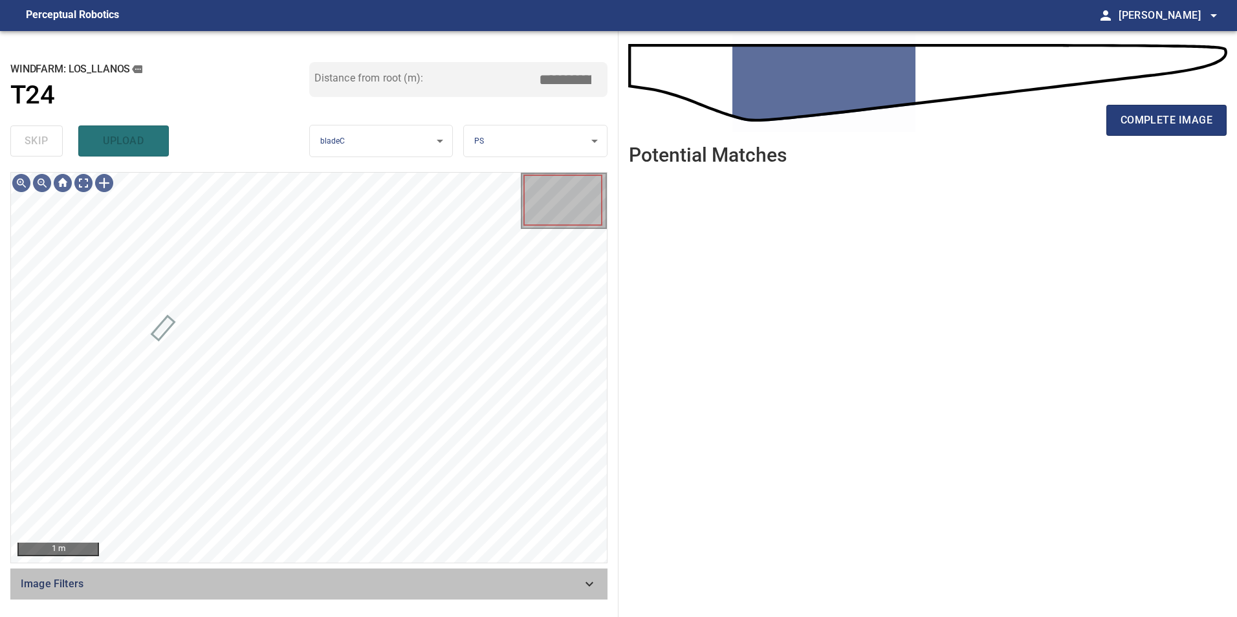
click at [426, 573] on div "Image Filters" at bounding box center [308, 584] width 597 height 31
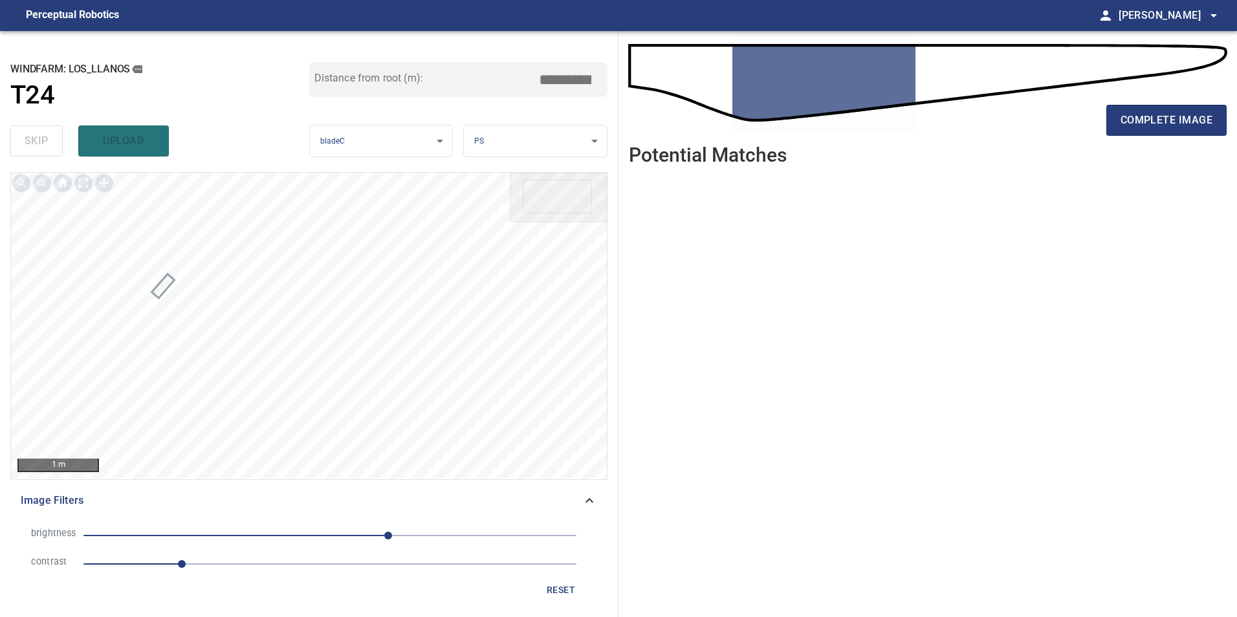
drag, startPoint x: 263, startPoint y: 563, endPoint x: 274, endPoint y: 556, distance: 13.1
click at [264, 563] on span "1" at bounding box center [329, 564] width 493 height 18
click at [312, 534] on span "60" at bounding box center [329, 536] width 493 height 18
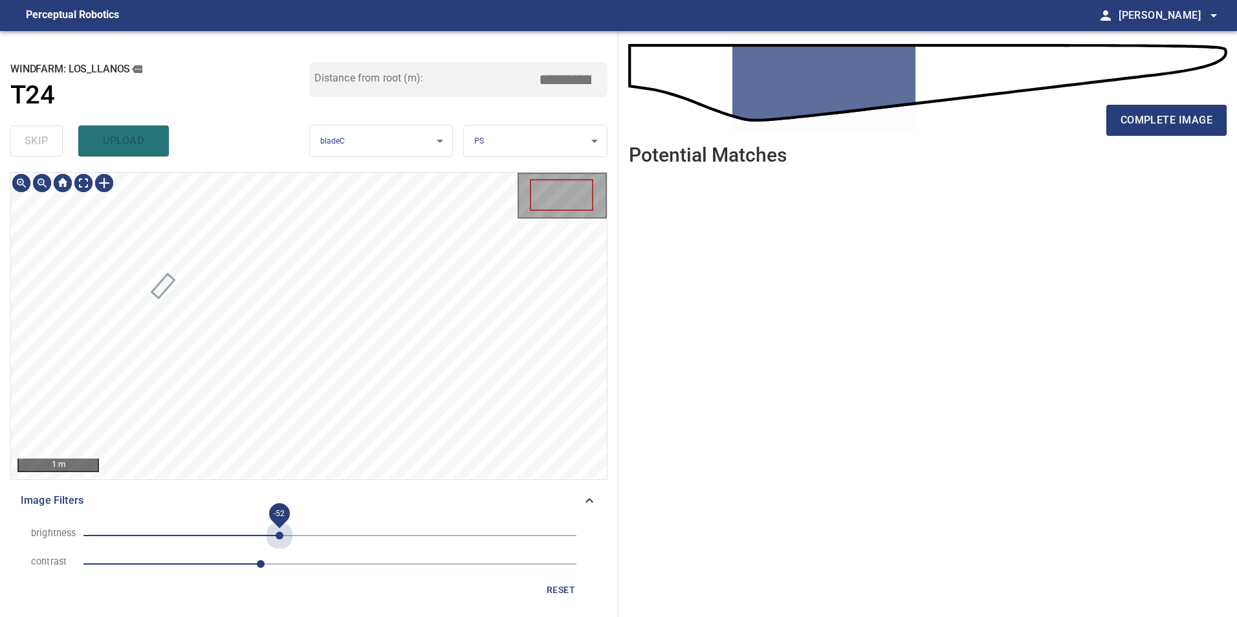
click at [279, 535] on span "-52" at bounding box center [329, 536] width 493 height 18
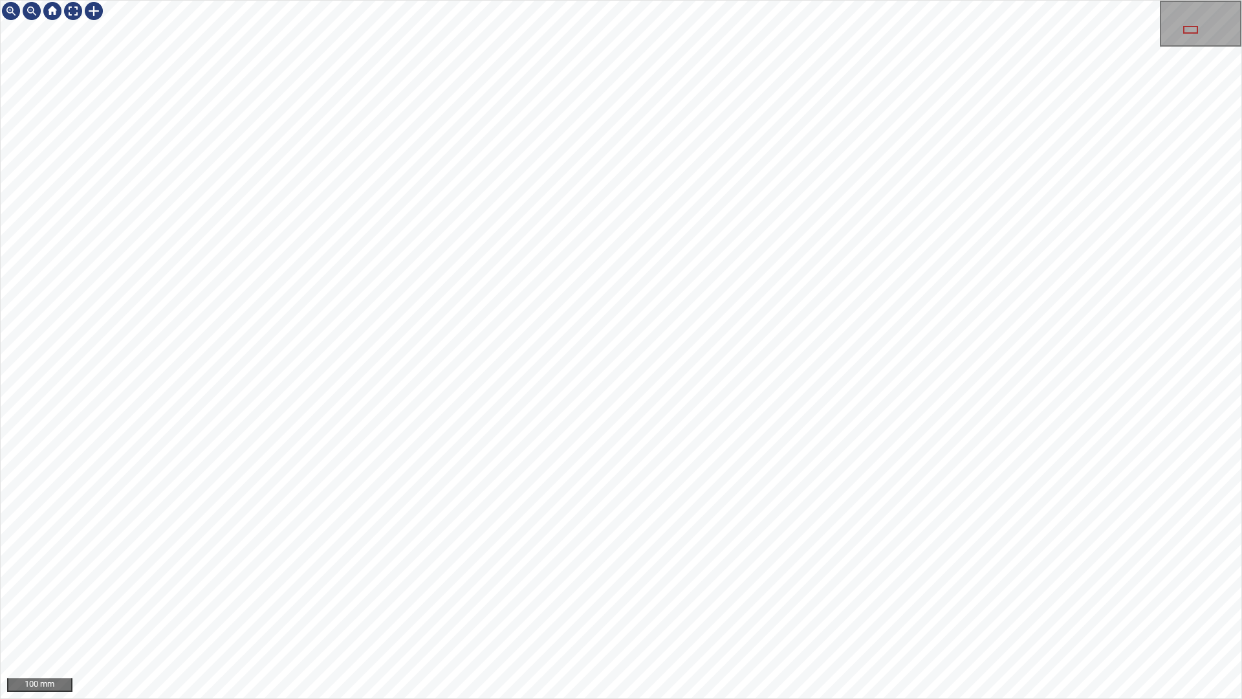
click at [618, 464] on div "100 mm" at bounding box center [621, 349] width 1242 height 699
click at [89, 8] on div at bounding box center [93, 11] width 21 height 21
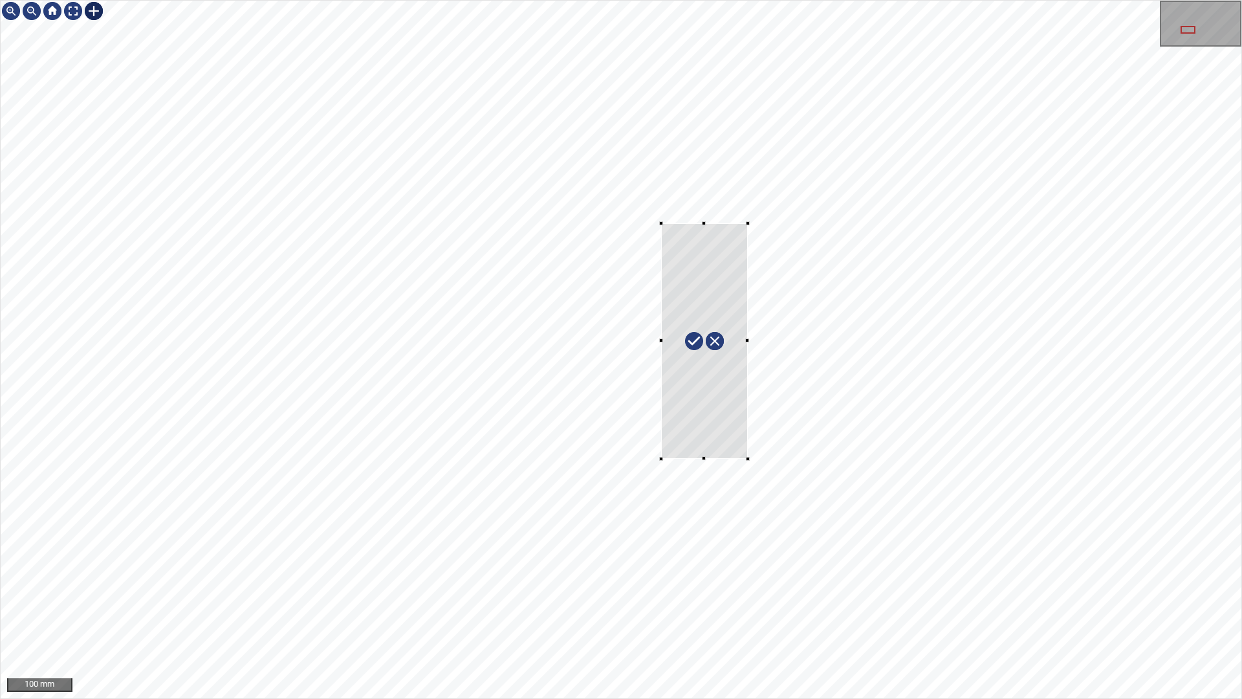
click at [749, 459] on div at bounding box center [621, 349] width 1241 height 697
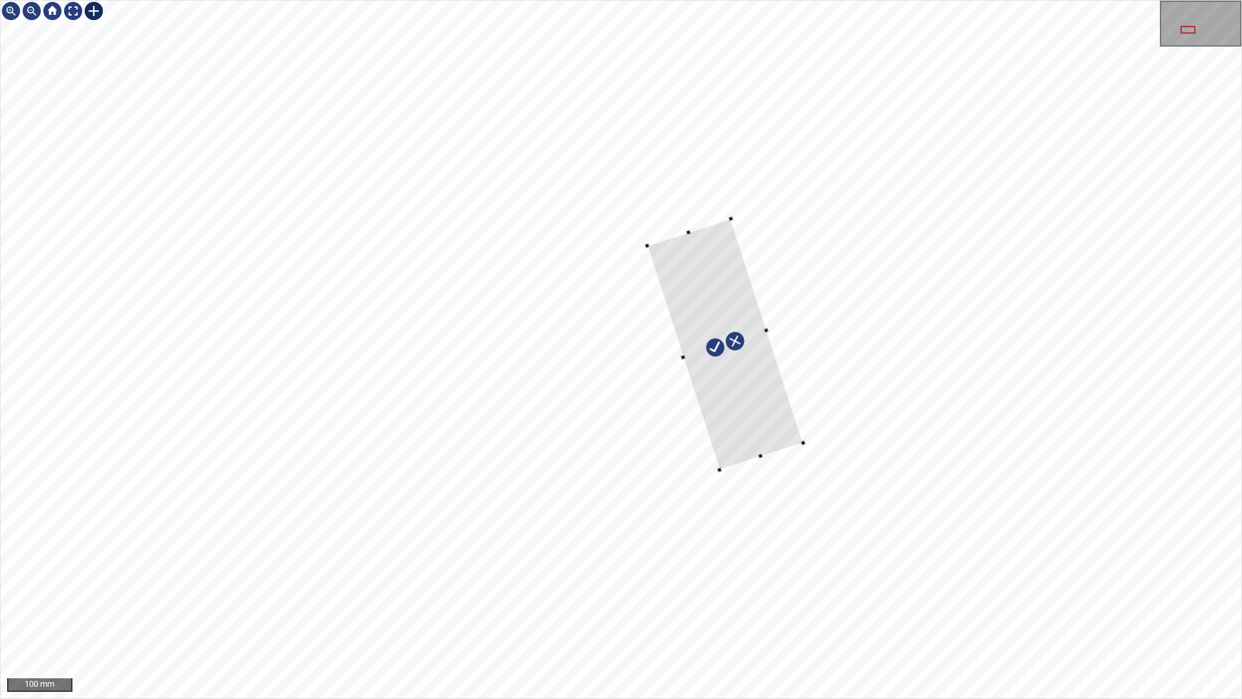
click at [734, 368] on div at bounding box center [725, 344] width 156 height 251
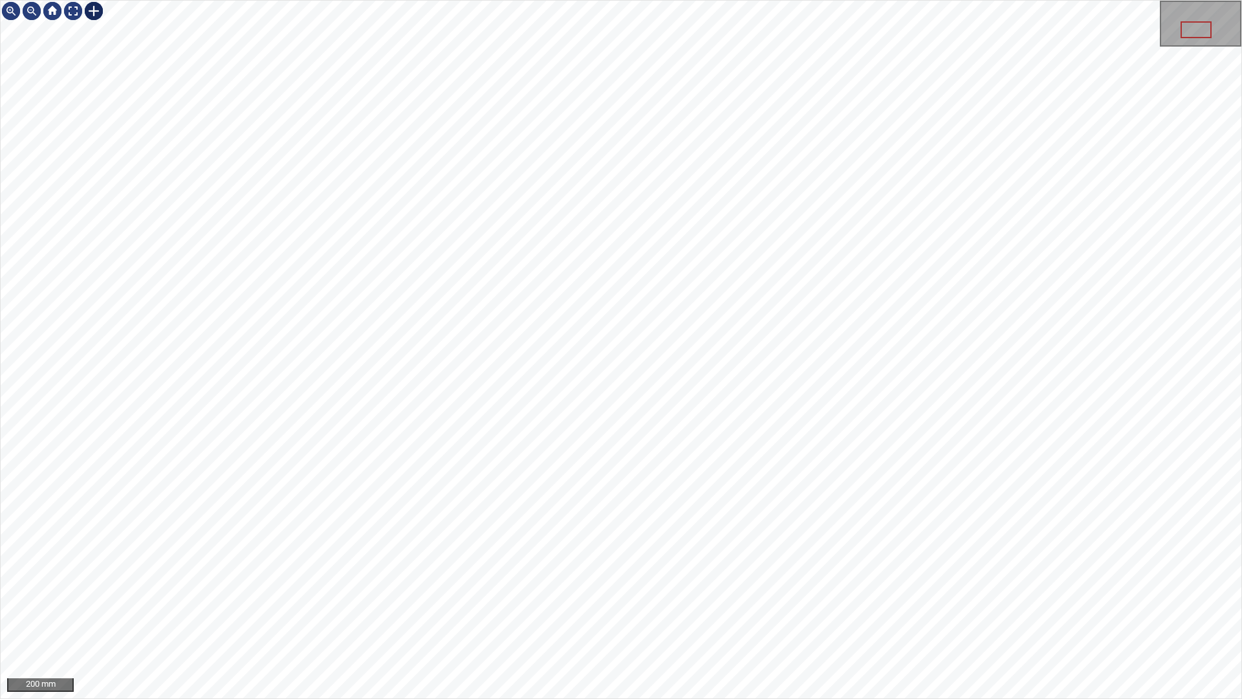
click at [94, 15] on div at bounding box center [93, 11] width 21 height 21
click at [387, 420] on div at bounding box center [621, 349] width 1241 height 697
click at [388, 401] on div at bounding box center [375, 364] width 72 height 149
click at [378, 409] on div at bounding box center [378, 411] width 5 height 5
click at [393, 416] on div at bounding box center [393, 418] width 5 height 5
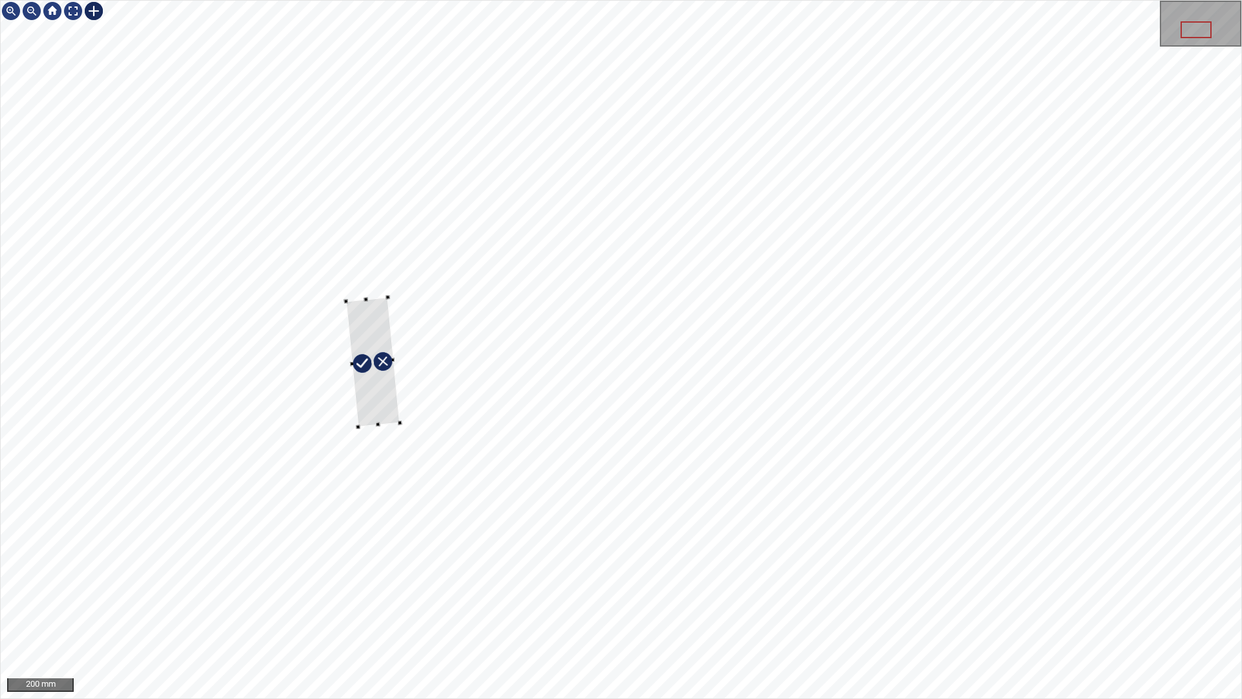
click at [385, 415] on div at bounding box center [372, 363] width 54 height 130
click at [76, 6] on div at bounding box center [73, 11] width 21 height 21
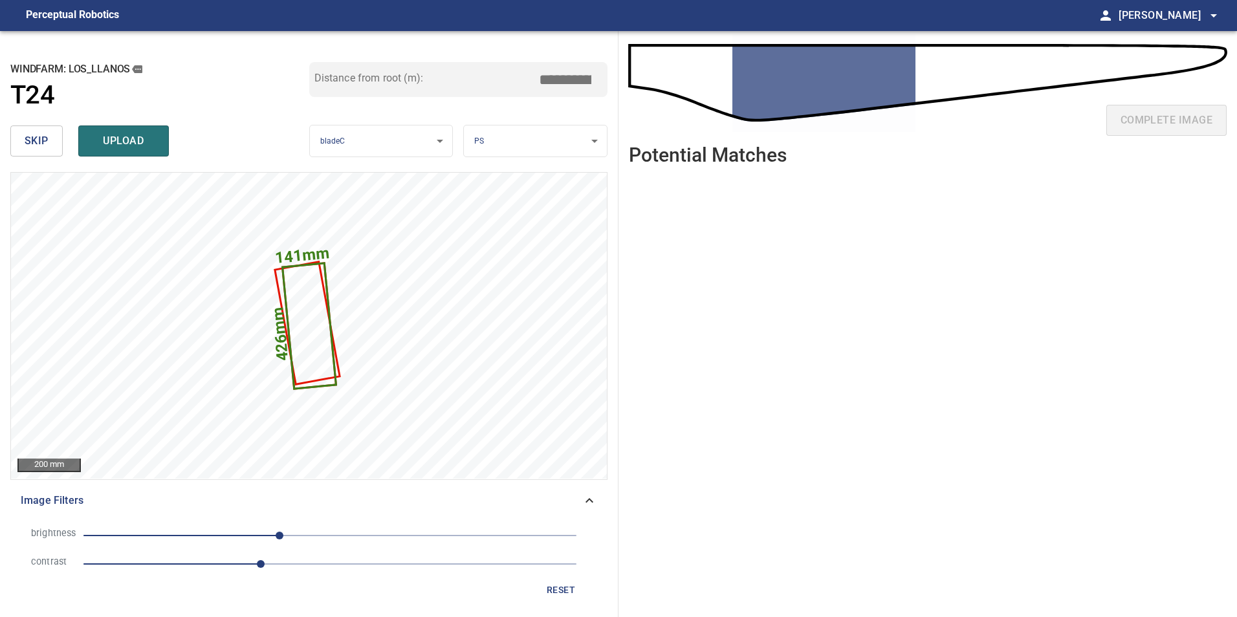
drag, startPoint x: 576, startPoint y: 81, endPoint x: 621, endPoint y: 76, distance: 45.5
click at [616, 77] on div "**********" at bounding box center [309, 324] width 618 height 586
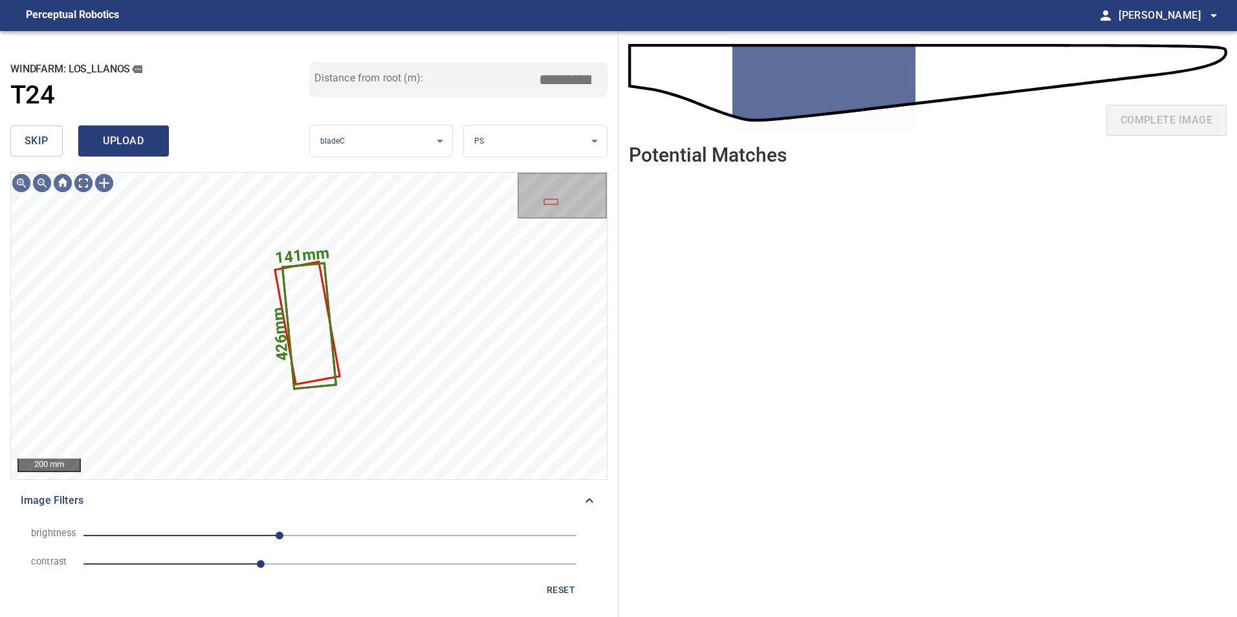
type input "****"
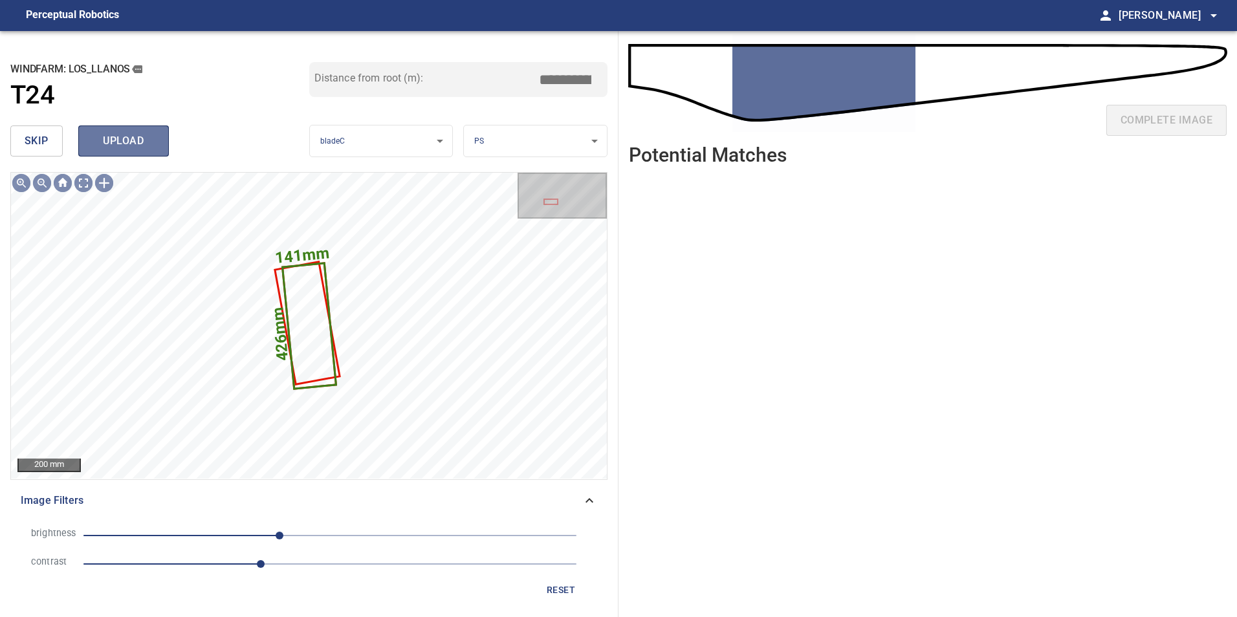
click at [133, 137] on span "upload" at bounding box center [123, 141] width 62 height 18
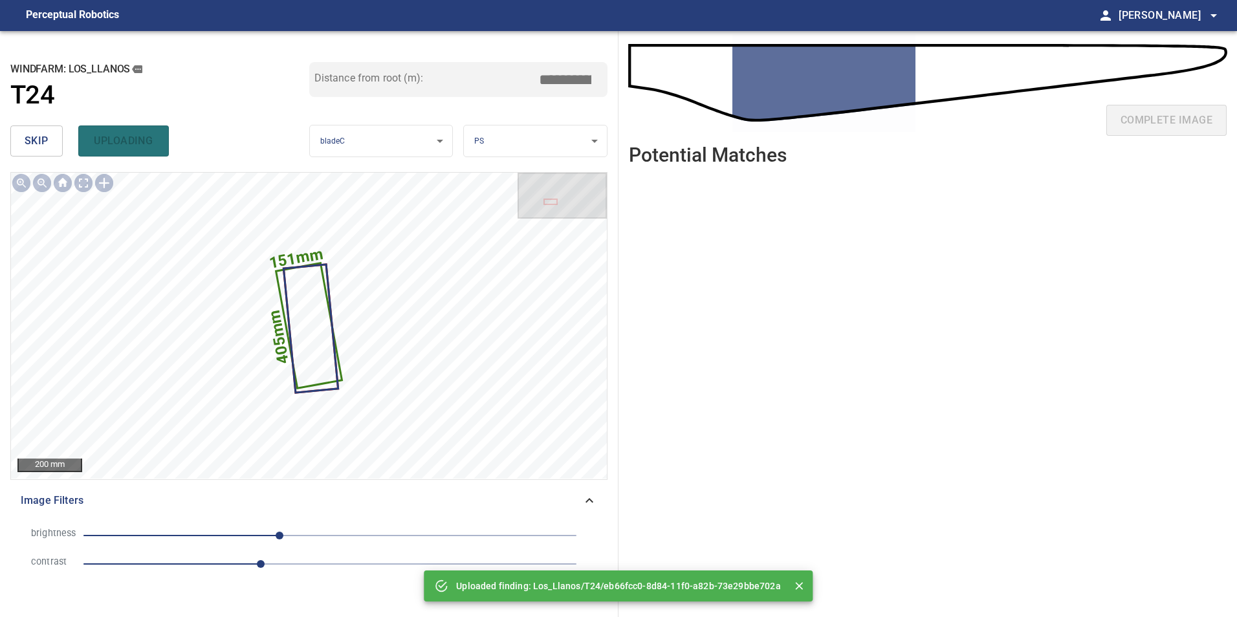
click at [26, 137] on span "skip" at bounding box center [37, 141] width 24 height 18
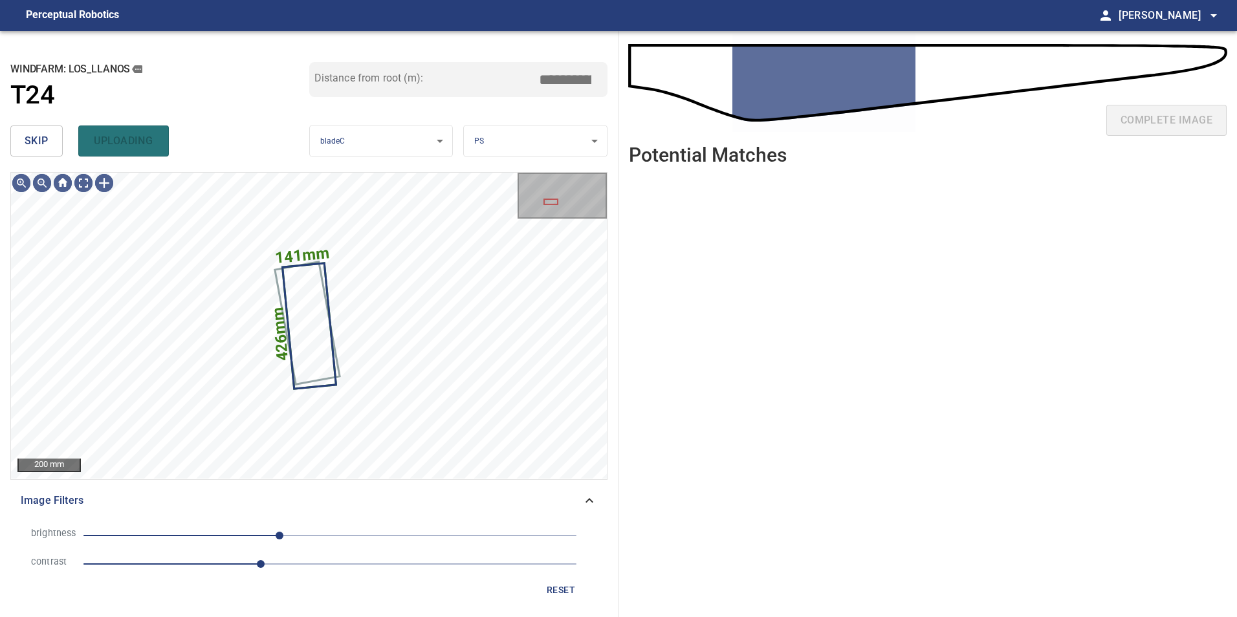
click at [26, 137] on span "skip" at bounding box center [37, 141] width 24 height 18
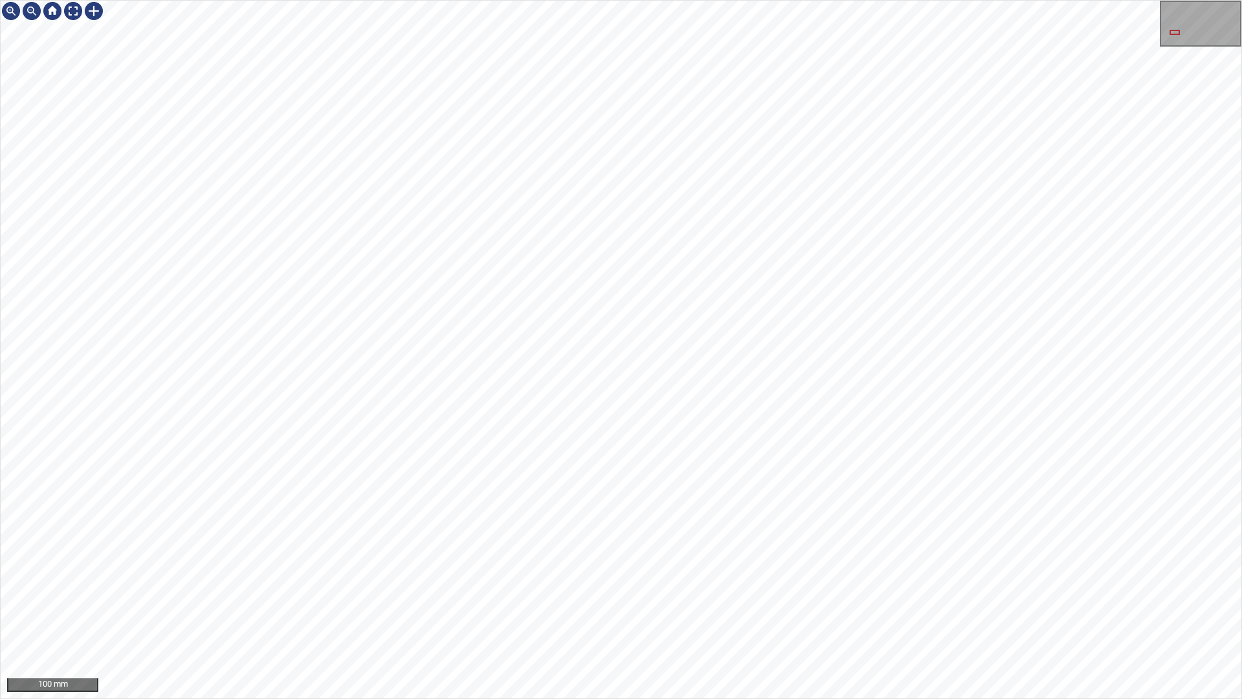
click at [950, 616] on div "100 mm" at bounding box center [621, 349] width 1242 height 699
drag, startPoint x: 71, startPoint y: 0, endPoint x: 77, endPoint y: 20, distance: 20.9
click at [77, 20] on div "100 mm" at bounding box center [621, 349] width 1242 height 699
click at [76, 18] on div at bounding box center [73, 11] width 21 height 21
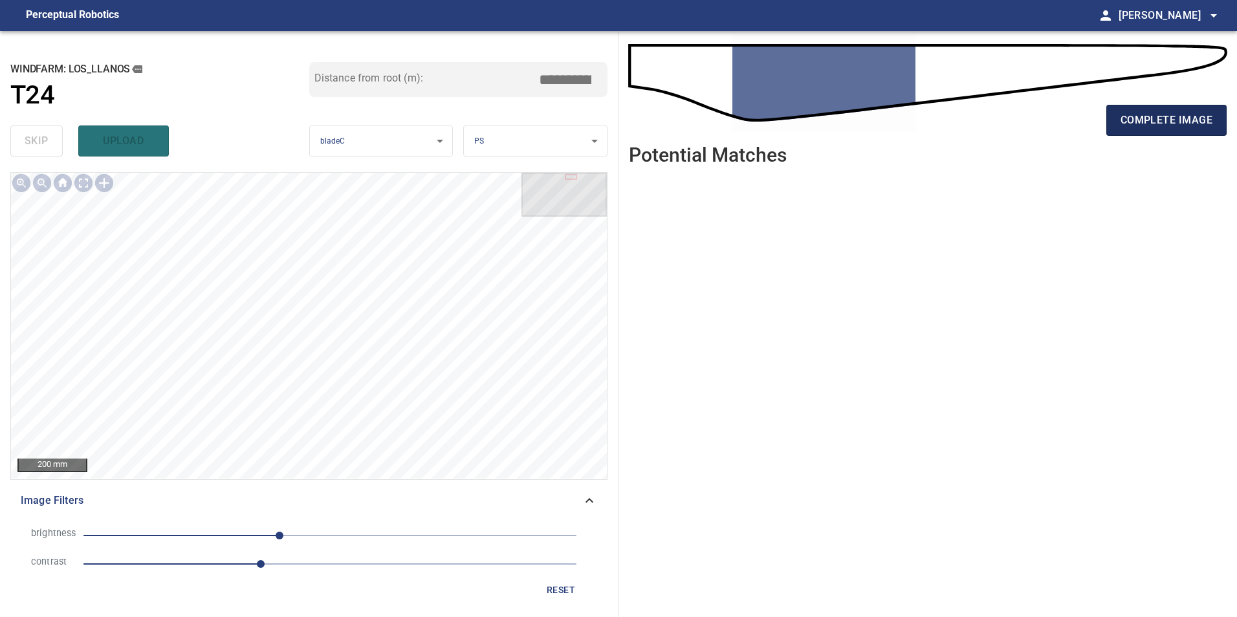
drag, startPoint x: 1139, startPoint y: 98, endPoint x: 1154, endPoint y: 127, distance: 33.3
click at [1154, 127] on div "complete image" at bounding box center [928, 87] width 598 height 92
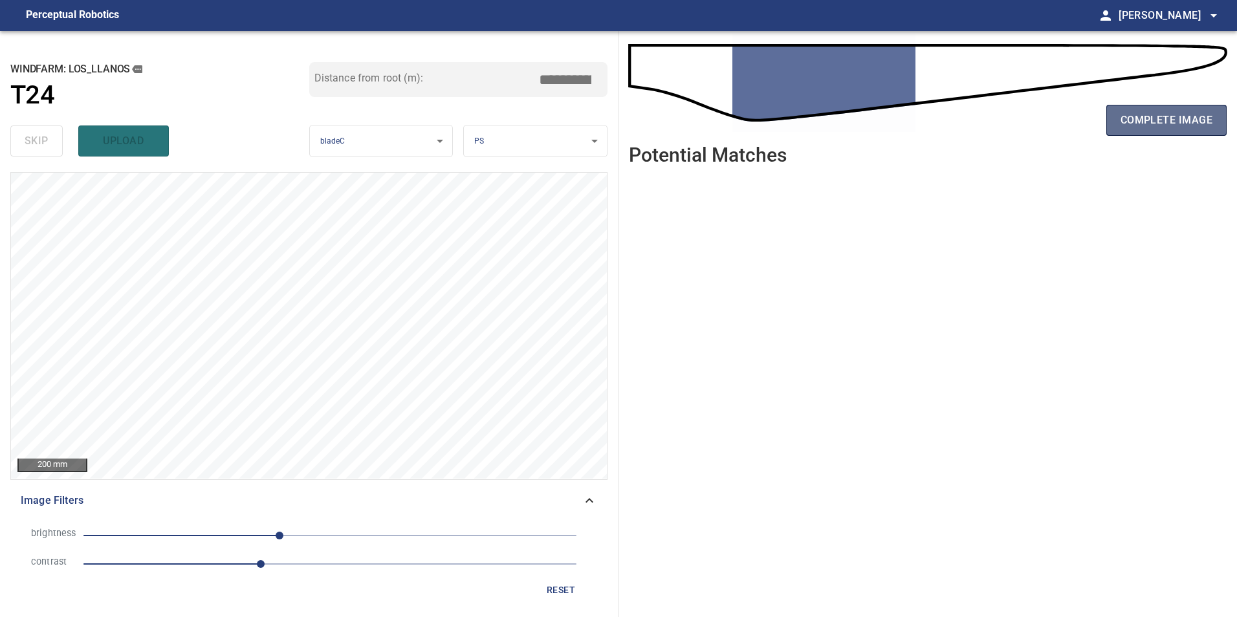
click at [1156, 124] on span "complete image" at bounding box center [1166, 120] width 92 height 18
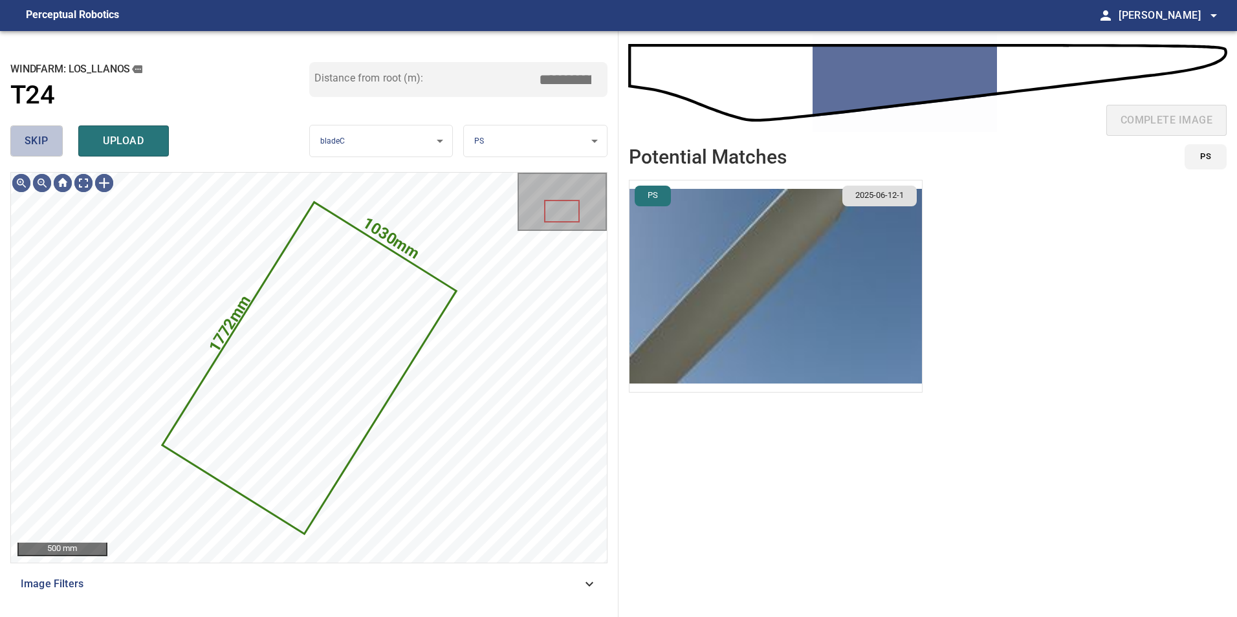
drag, startPoint x: 38, startPoint y: 135, endPoint x: 38, endPoint y: 147, distance: 11.7
click at [38, 138] on span "skip" at bounding box center [37, 141] width 24 height 18
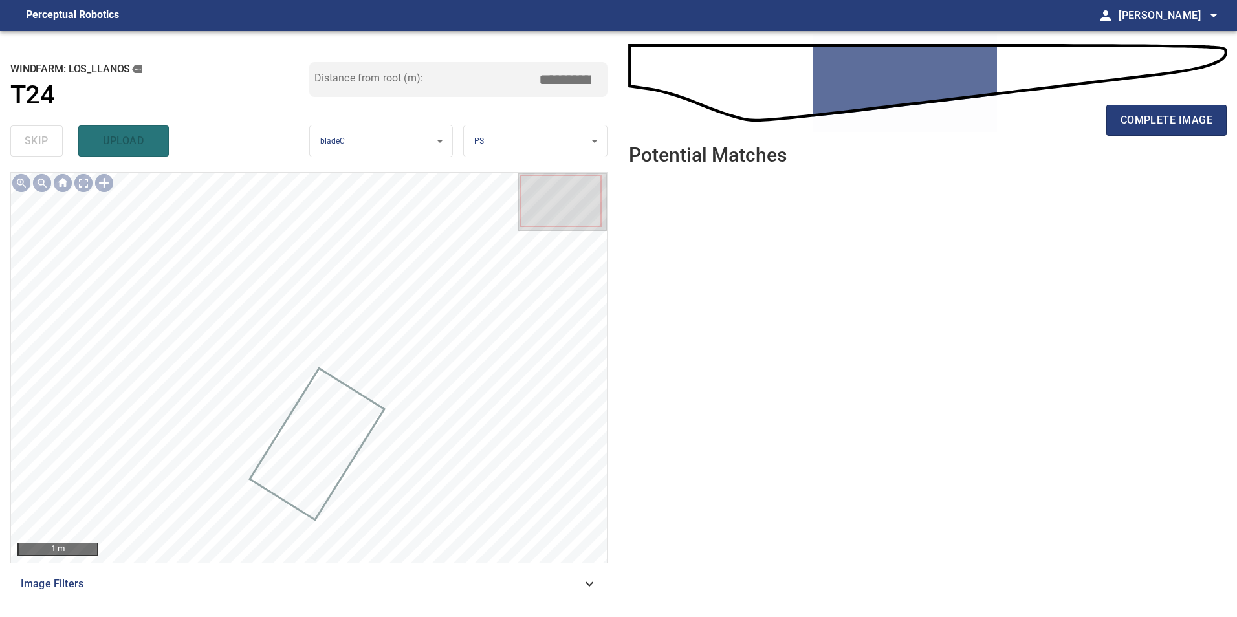
click at [384, 587] on span "Image Filters" at bounding box center [301, 584] width 561 height 16
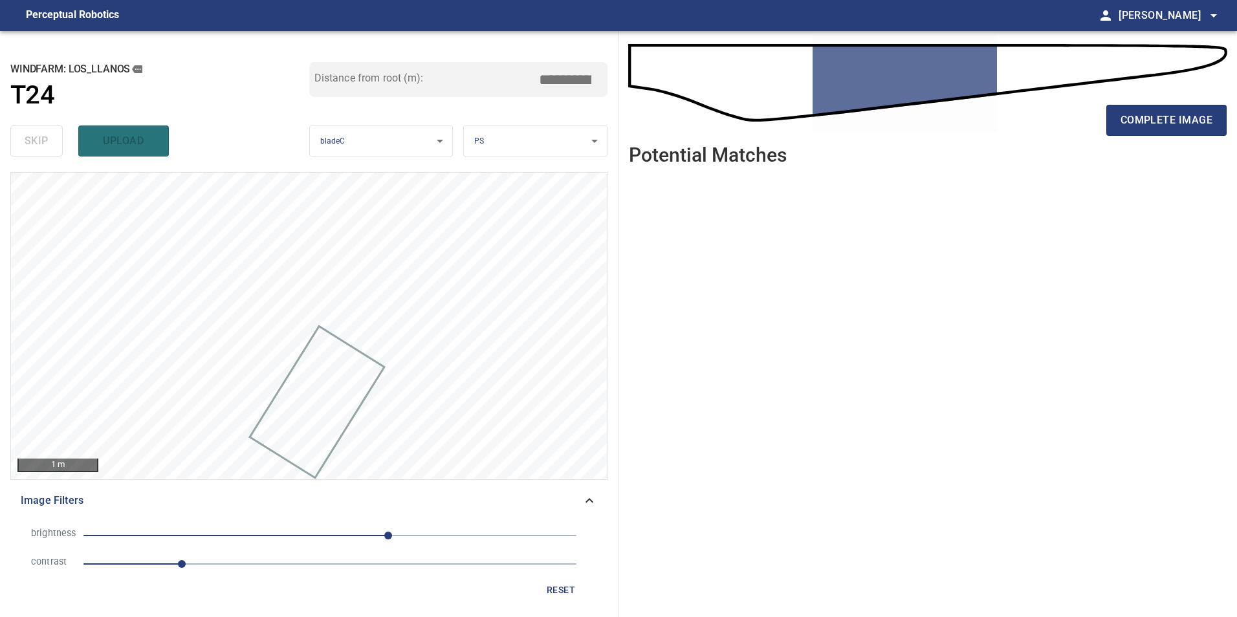
click at [249, 565] on span "1" at bounding box center [329, 564] width 493 height 18
drag, startPoint x: 325, startPoint y: 541, endPoint x: 312, endPoint y: 539, distance: 13.1
click at [324, 541] on span "60" at bounding box center [329, 536] width 493 height 18
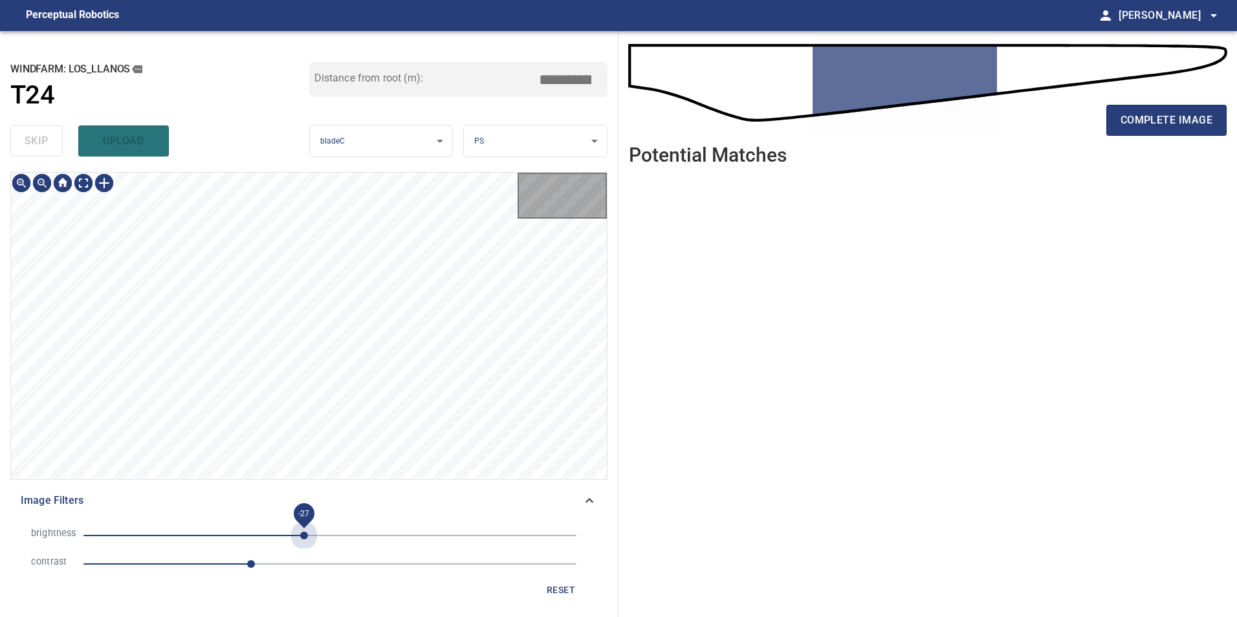
click at [304, 539] on span "-27" at bounding box center [329, 536] width 493 height 18
click at [265, 539] on span "-68" at bounding box center [329, 536] width 493 height 18
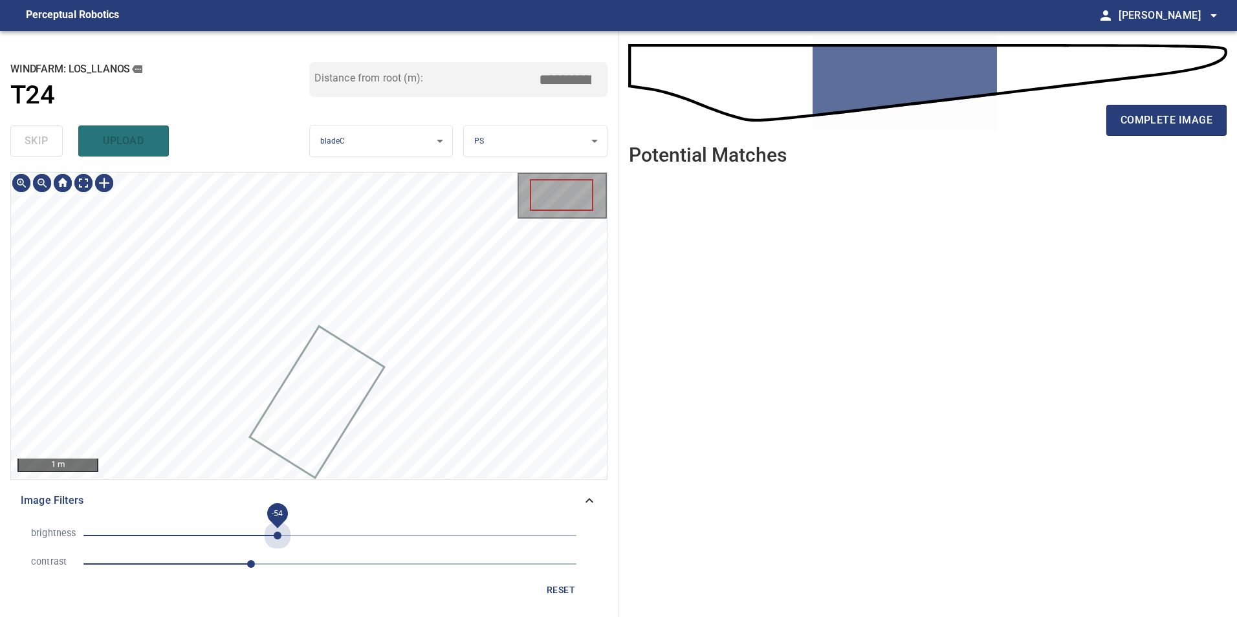
click at [277, 538] on span "-54" at bounding box center [329, 536] width 493 height 18
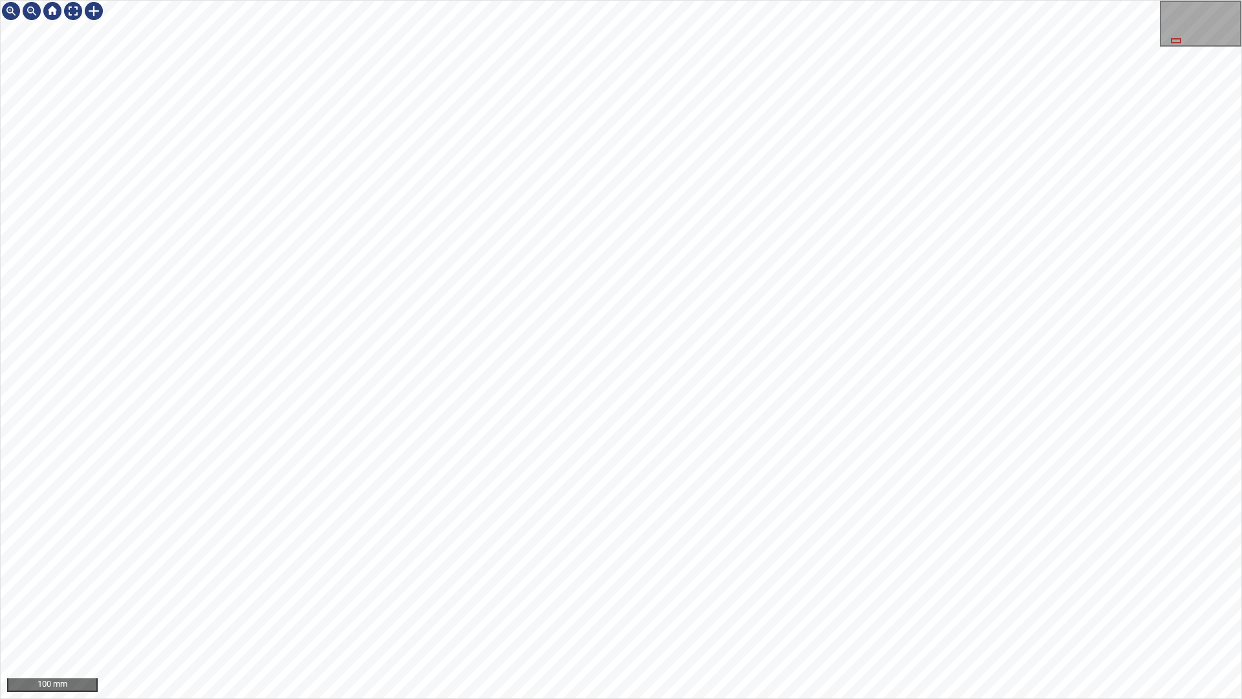
click at [718, 616] on div "100 mm" at bounding box center [621, 349] width 1242 height 699
click at [512, 616] on div "100 mm" at bounding box center [621, 349] width 1242 height 699
click at [684, 616] on div "100 mm" at bounding box center [621, 349] width 1242 height 699
click at [346, 616] on div "100 mm" at bounding box center [621, 349] width 1242 height 699
click at [274, 616] on div "100 mm" at bounding box center [621, 349] width 1242 height 699
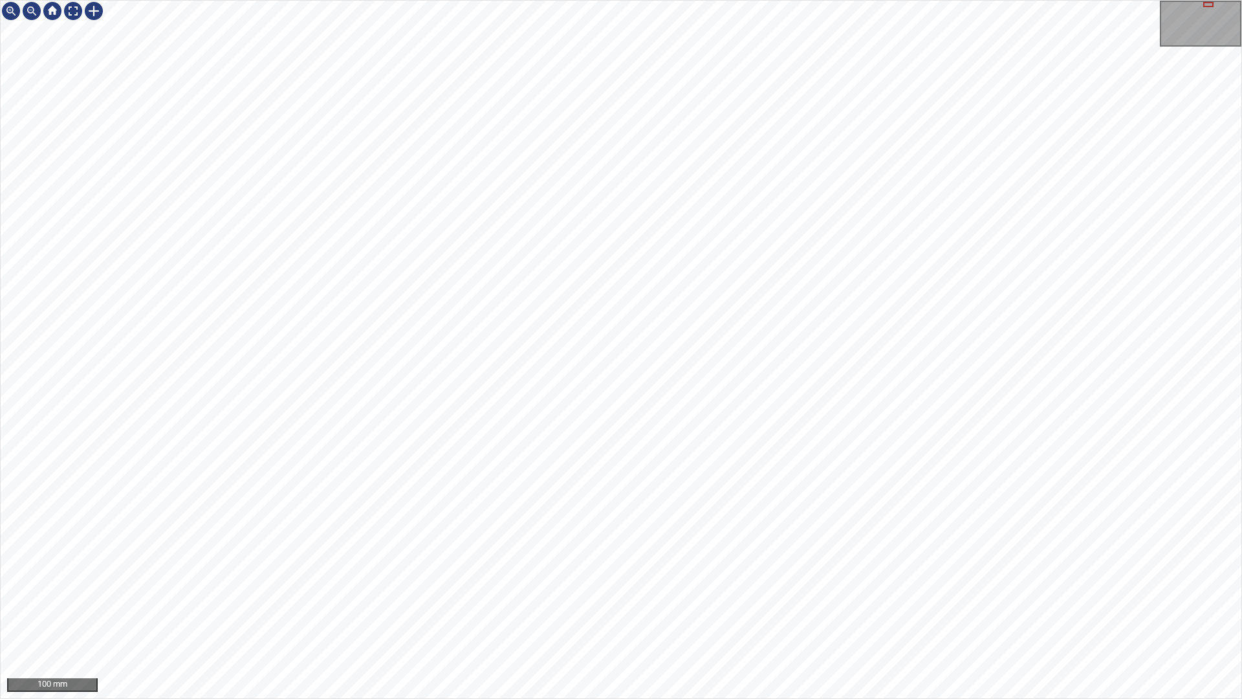
click at [695, 616] on div "100 mm" at bounding box center [621, 349] width 1242 height 699
click at [546, 616] on div "100 mm" at bounding box center [621, 349] width 1242 height 699
click at [746, 616] on div "100 mm" at bounding box center [621, 349] width 1242 height 699
click at [812, 0] on div "50 mm" at bounding box center [621, 349] width 1242 height 699
click at [456, 616] on div "50 mm" at bounding box center [621, 349] width 1242 height 699
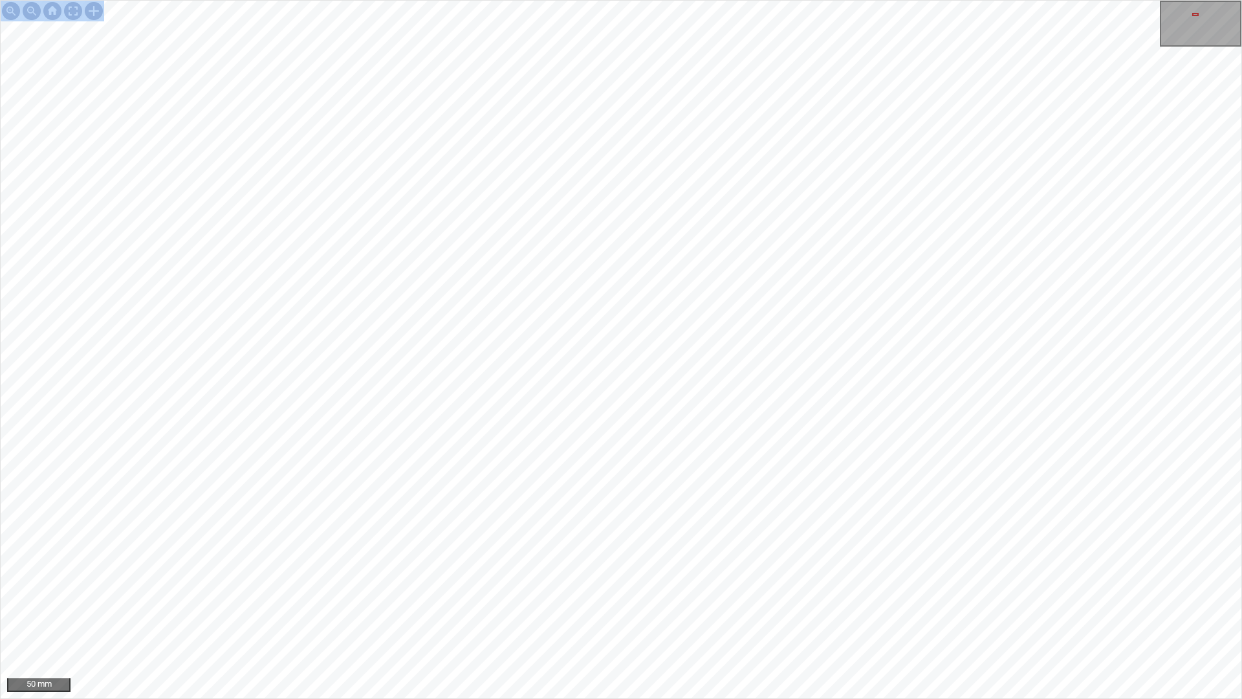
click at [575, 115] on div "50 mm" at bounding box center [621, 349] width 1242 height 699
click at [974, 0] on div "50 mm" at bounding box center [621, 349] width 1242 height 699
click at [720, 616] on div "50 mm" at bounding box center [621, 349] width 1242 height 699
click at [962, 616] on div "50 mm" at bounding box center [621, 349] width 1242 height 699
click at [98, 14] on div at bounding box center [93, 11] width 21 height 21
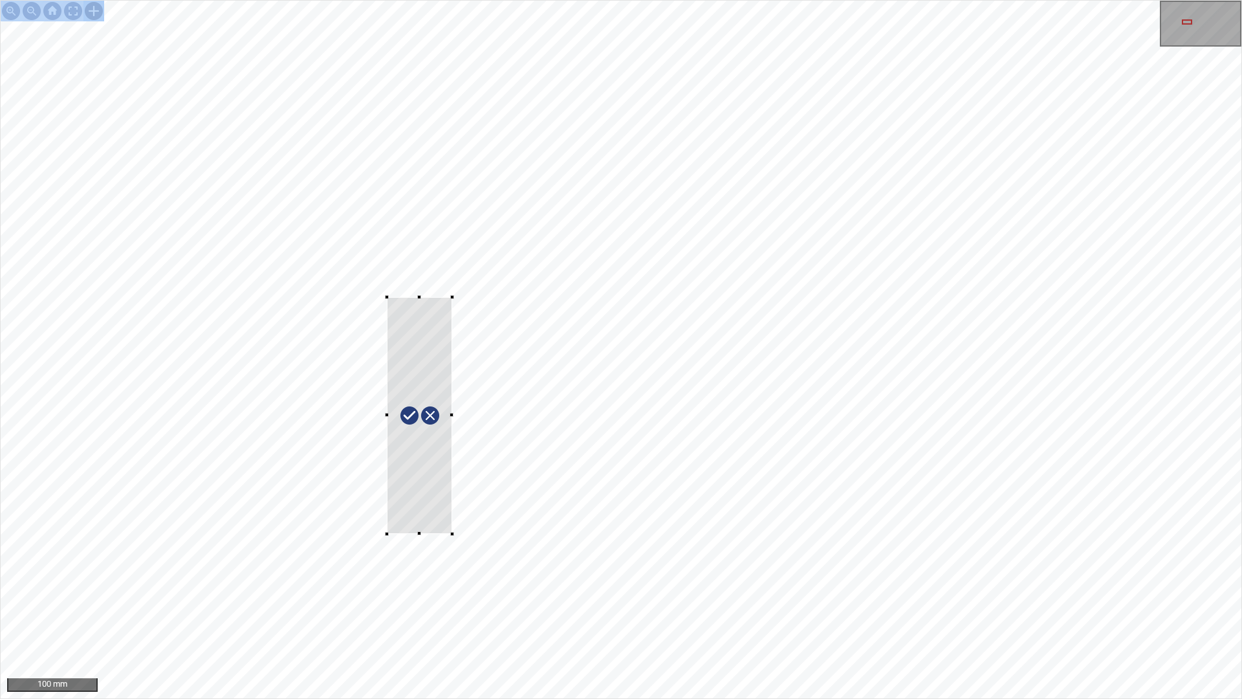
click at [452, 534] on div at bounding box center [621, 349] width 1241 height 697
click at [429, 479] on div at bounding box center [419, 410] width 109 height 245
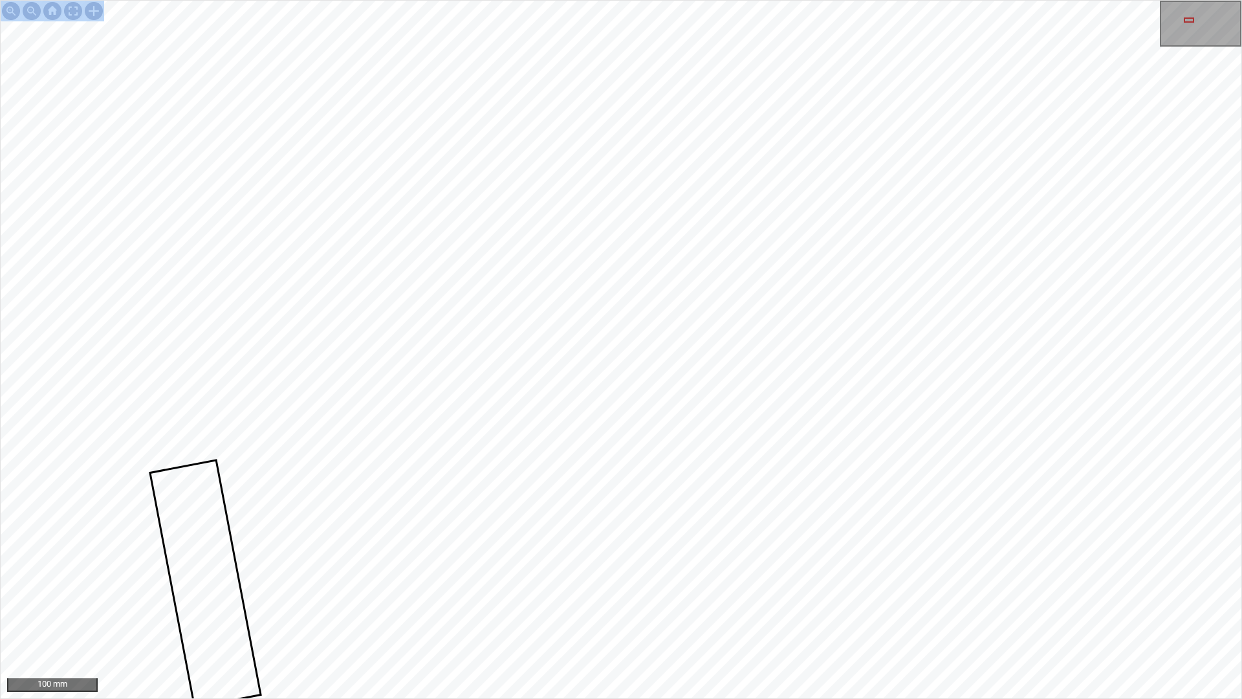
click at [342, 616] on div "100 mm" at bounding box center [621, 349] width 1242 height 699
click at [431, 616] on div "100 mm" at bounding box center [621, 349] width 1242 height 699
click at [473, 616] on div "100 mm" at bounding box center [621, 349] width 1242 height 699
click at [510, 616] on div "100 mm" at bounding box center [621, 349] width 1242 height 699
click at [902, 0] on div "100 mm" at bounding box center [621, 349] width 1242 height 699
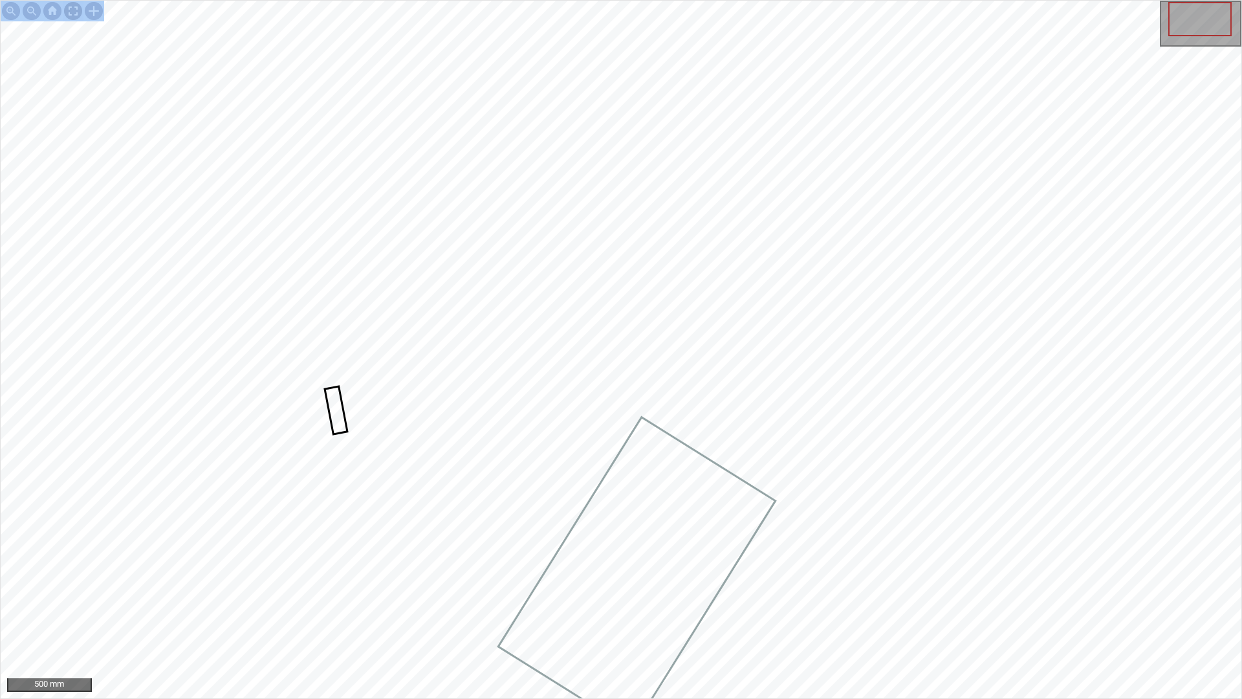
click at [72, 6] on div at bounding box center [73, 11] width 21 height 21
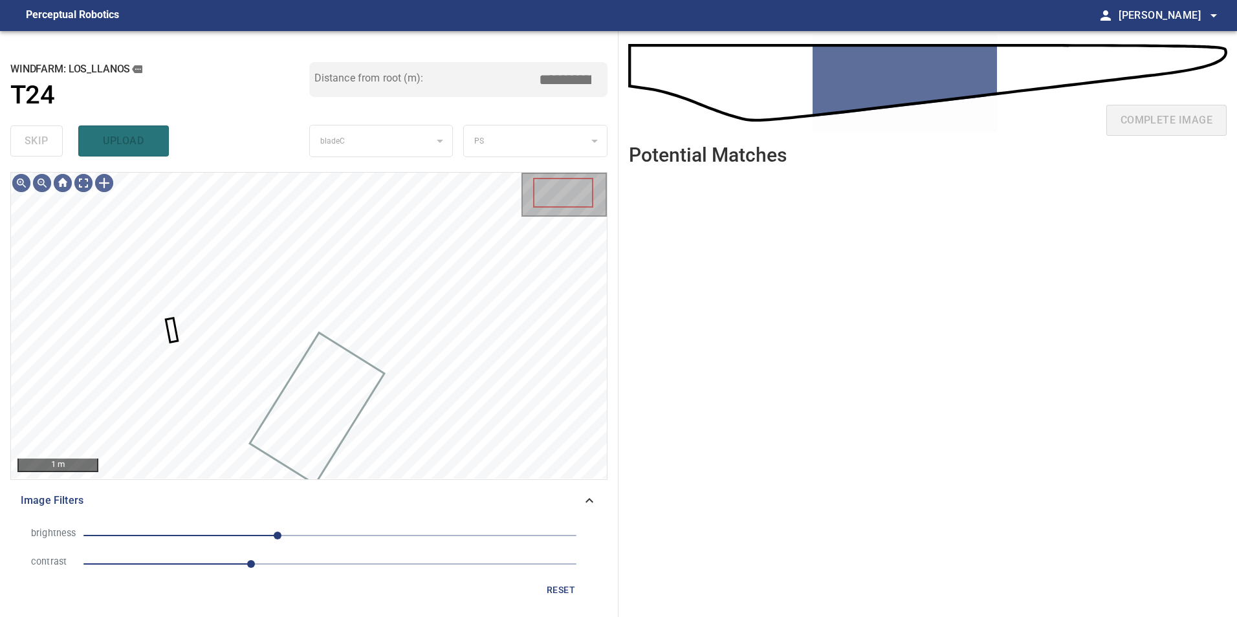
click at [578, 501] on span "Image Filters" at bounding box center [301, 501] width 561 height 16
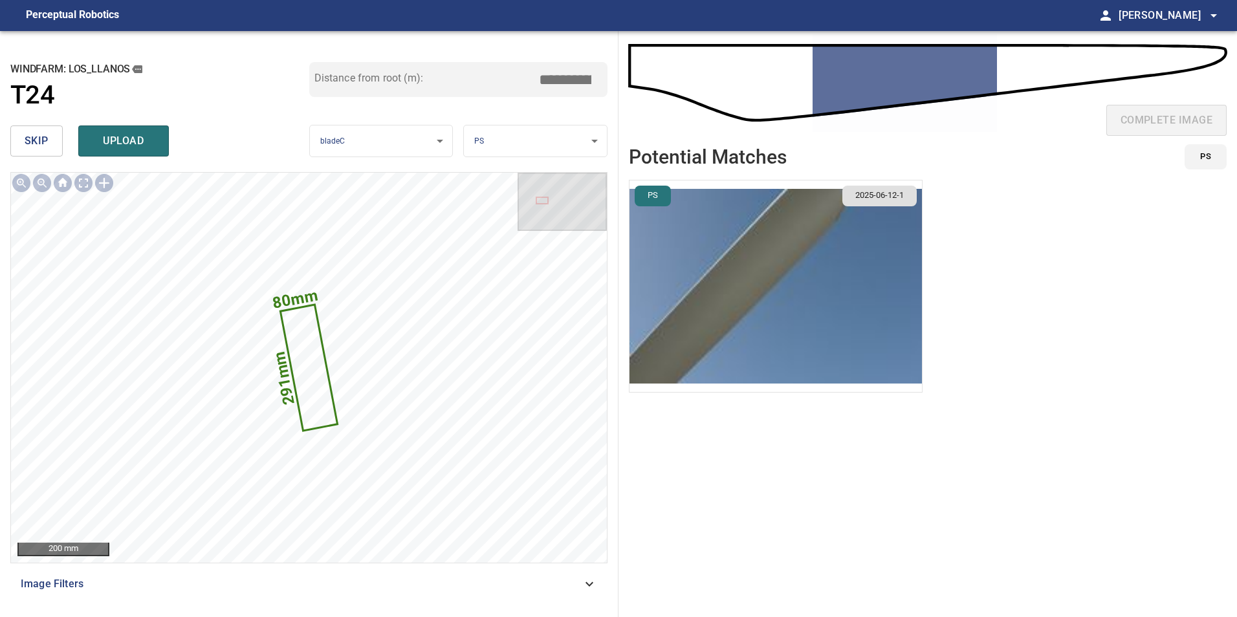
drag, startPoint x: 576, startPoint y: 78, endPoint x: 776, endPoint y: 59, distance: 200.8
click at [776, 59] on div "**********" at bounding box center [618, 324] width 1237 height 586
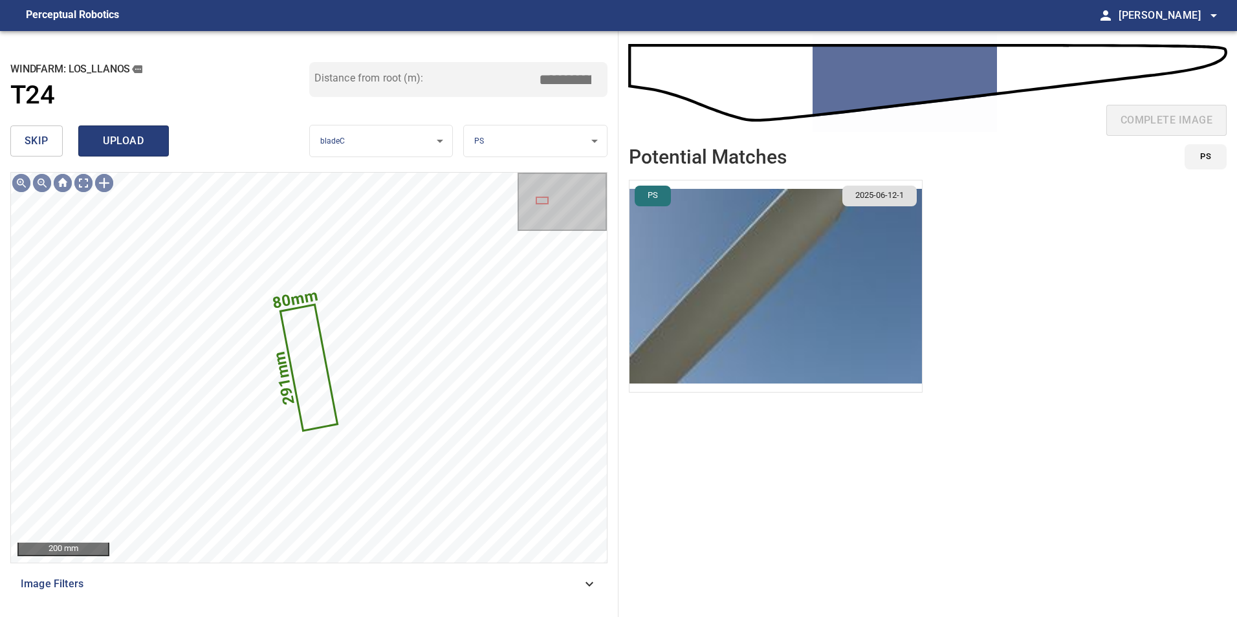
type input "*****"
click at [144, 140] on span "upload" at bounding box center [123, 141] width 62 height 18
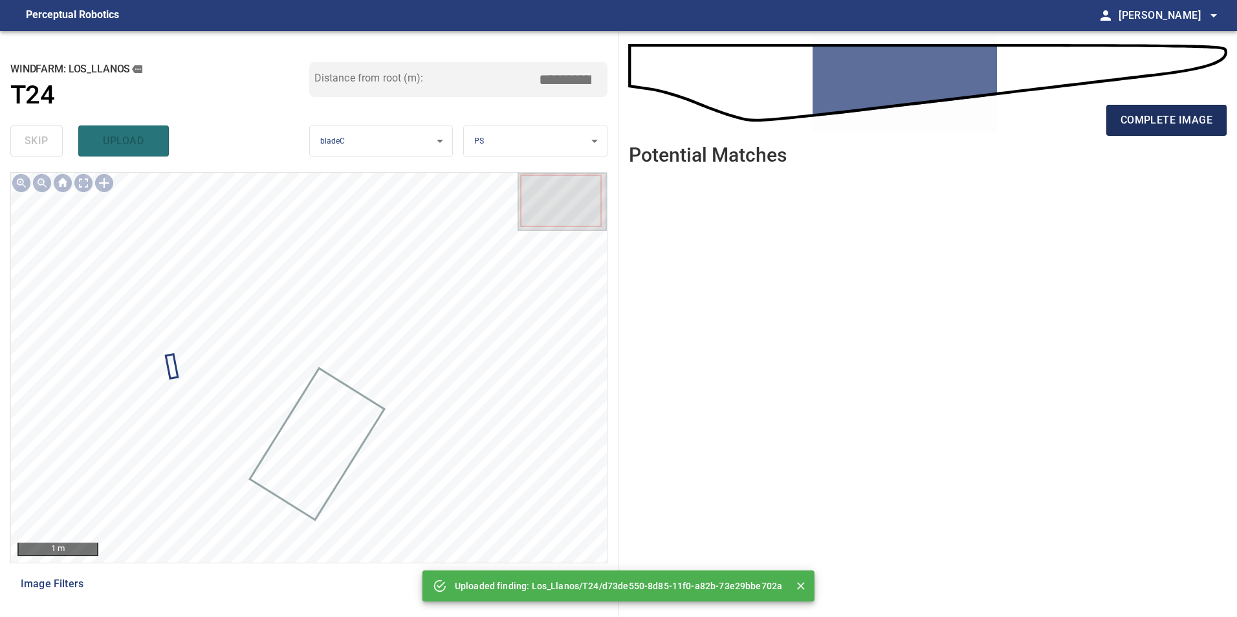
click at [1195, 112] on span "complete image" at bounding box center [1166, 120] width 92 height 18
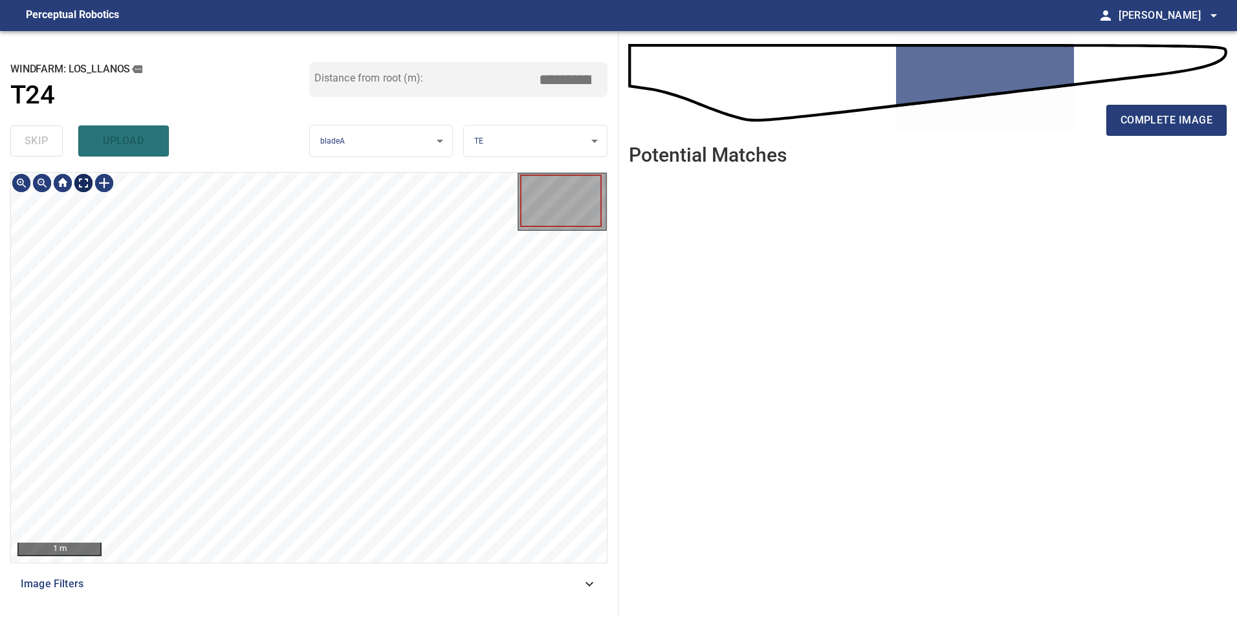
click at [88, 197] on div "1 m" at bounding box center [309, 368] width 596 height 390
click at [537, 233] on div "100 mm" at bounding box center [309, 368] width 596 height 390
click at [627, 345] on div "**********" at bounding box center [618, 324] width 1237 height 586
click at [856, 161] on div "**********" at bounding box center [618, 324] width 1237 height 586
click at [1114, 122] on button "complete image" at bounding box center [1166, 120] width 120 height 31
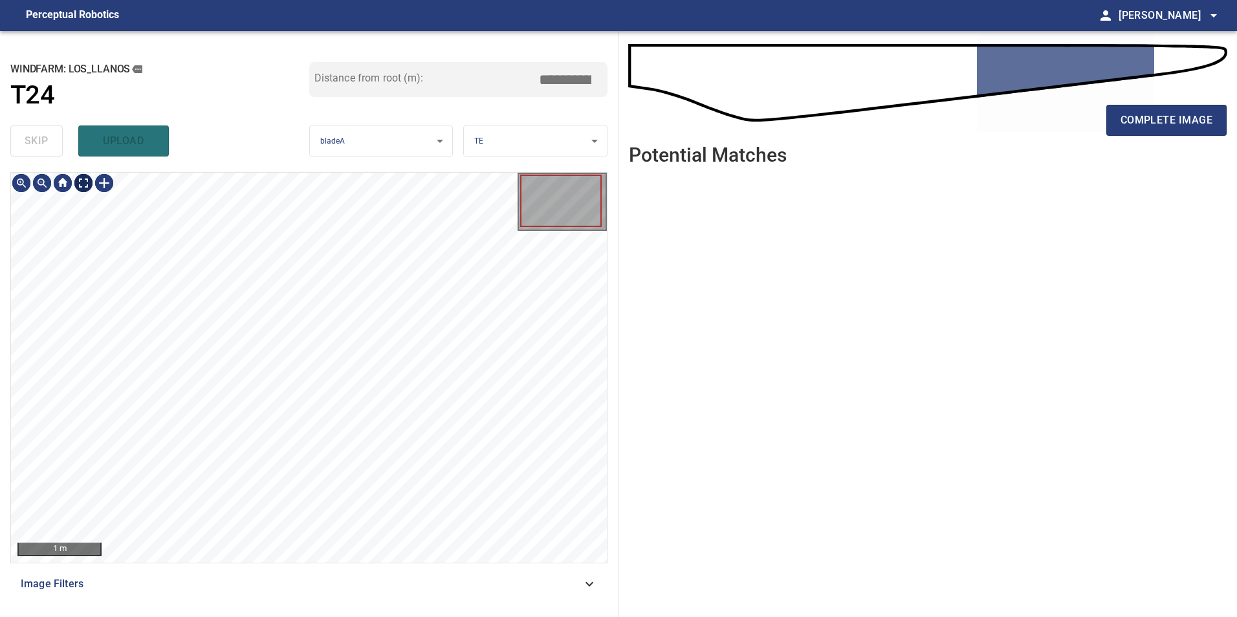
click at [67, 190] on div at bounding box center [62, 183] width 21 height 21
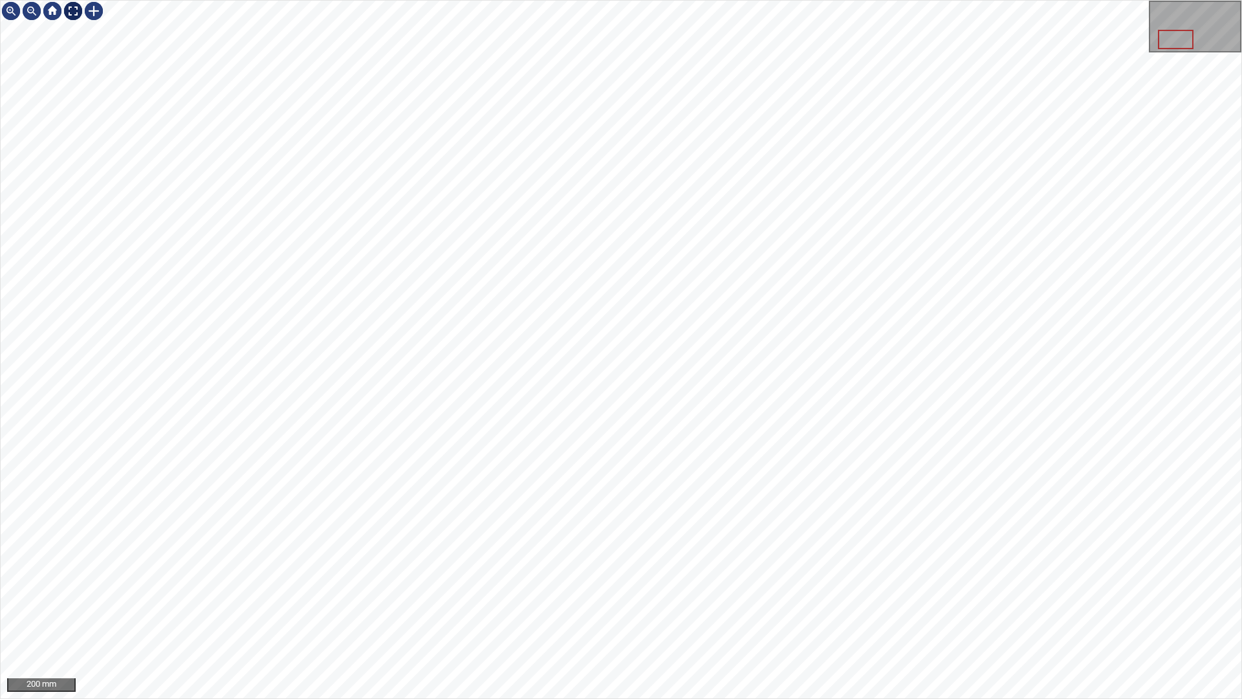
click at [75, 12] on div at bounding box center [73, 11] width 21 height 21
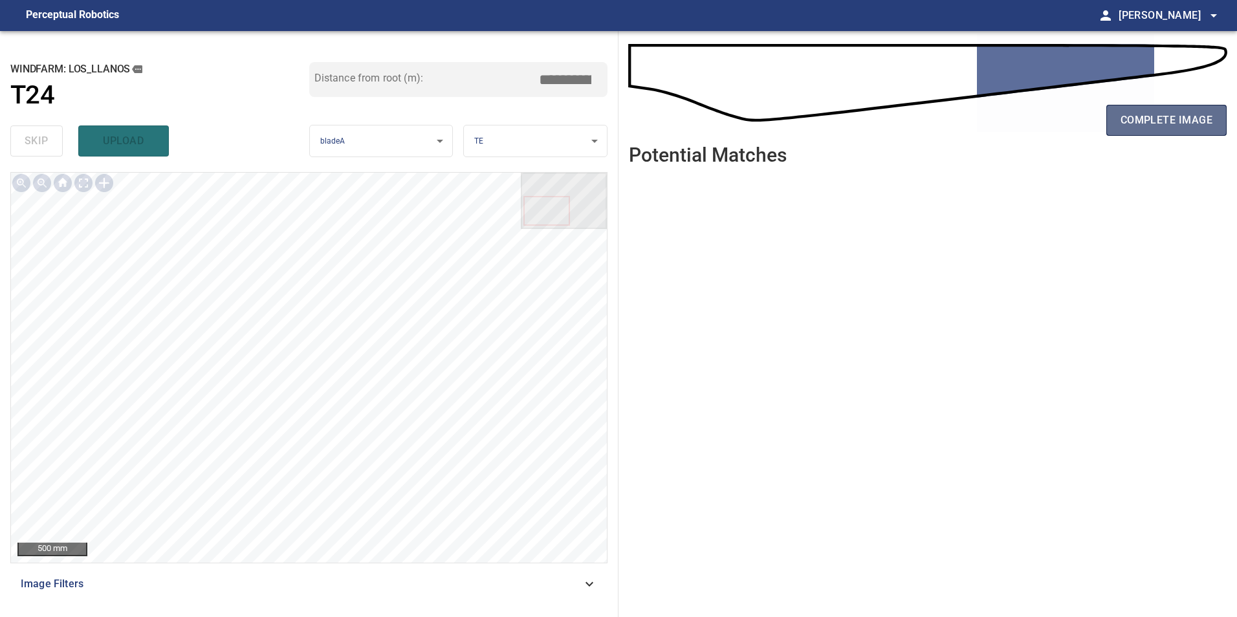
click at [1178, 118] on span "complete image" at bounding box center [1166, 120] width 92 height 18
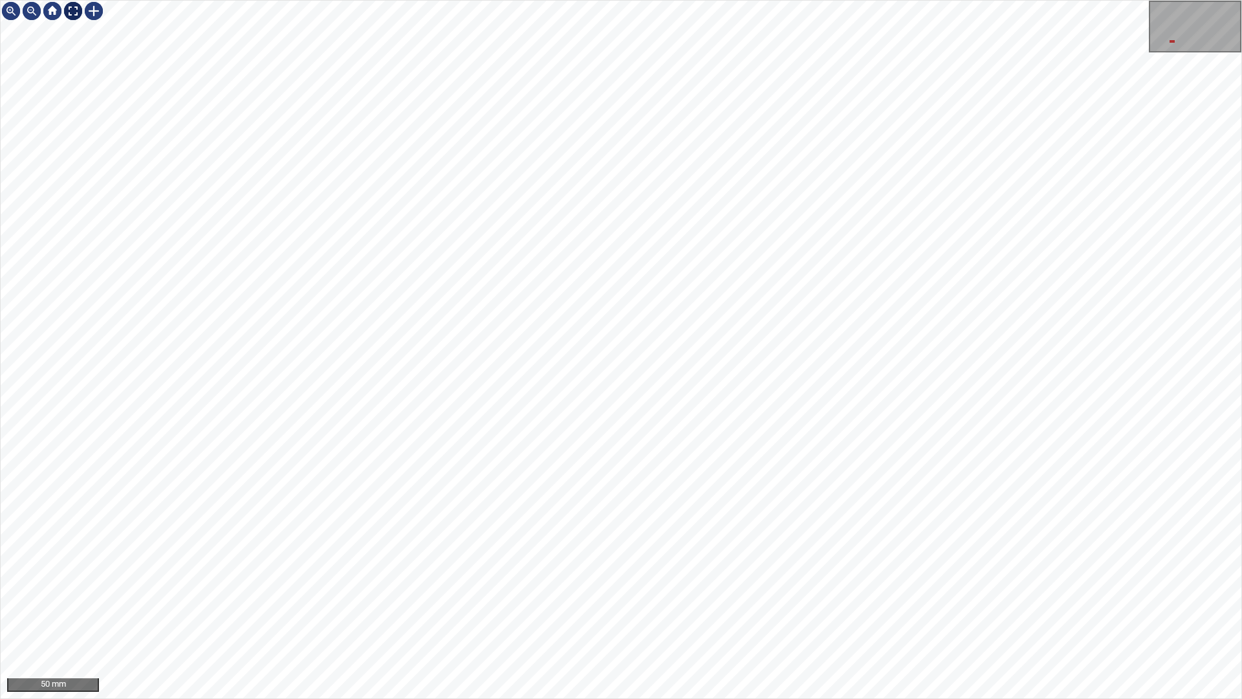
click at [73, 6] on div at bounding box center [73, 11] width 21 height 21
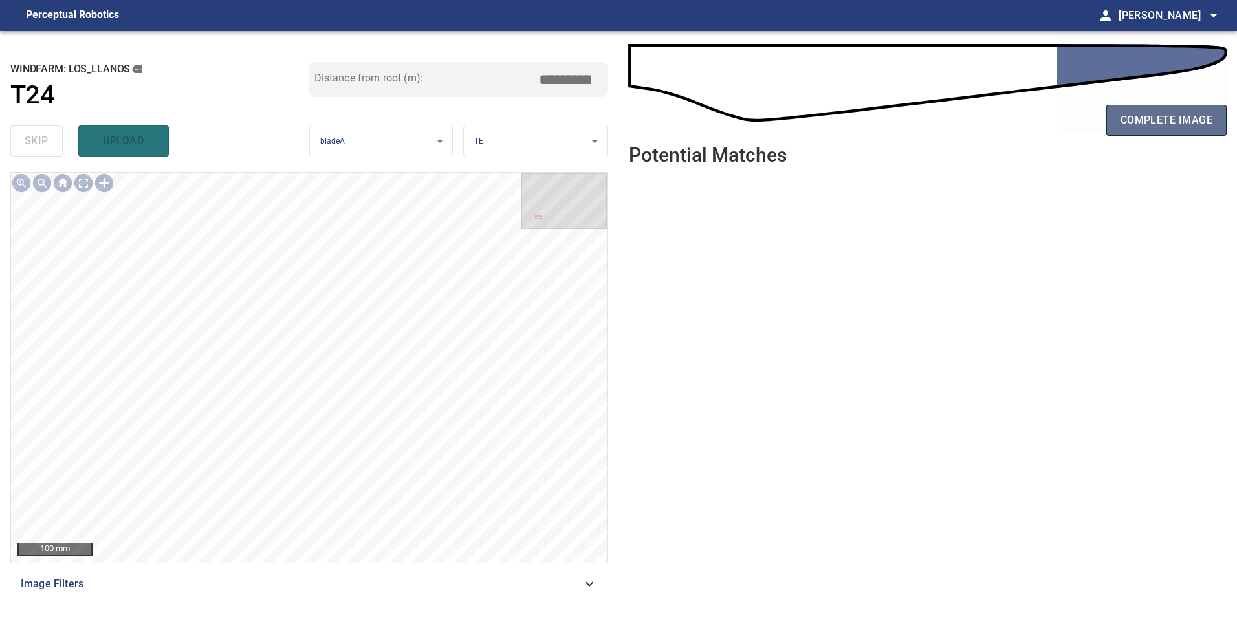
click at [1137, 125] on span "complete image" at bounding box center [1166, 120] width 92 height 18
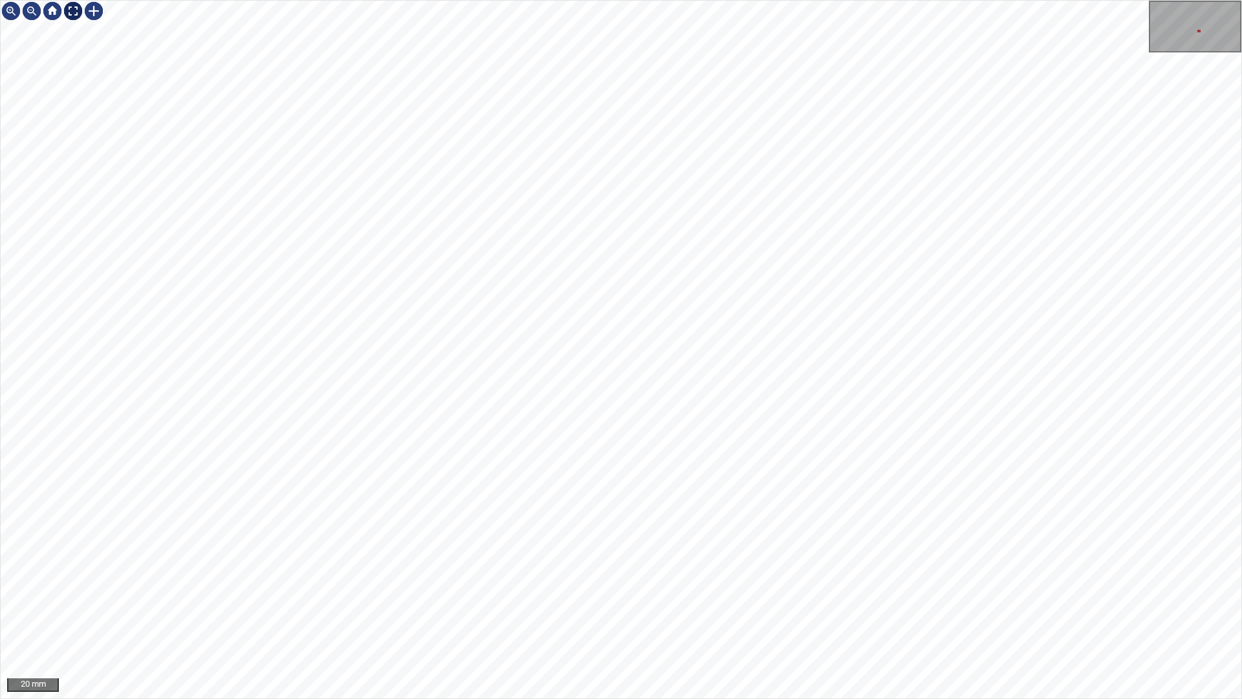
click at [78, 5] on div at bounding box center [73, 11] width 21 height 21
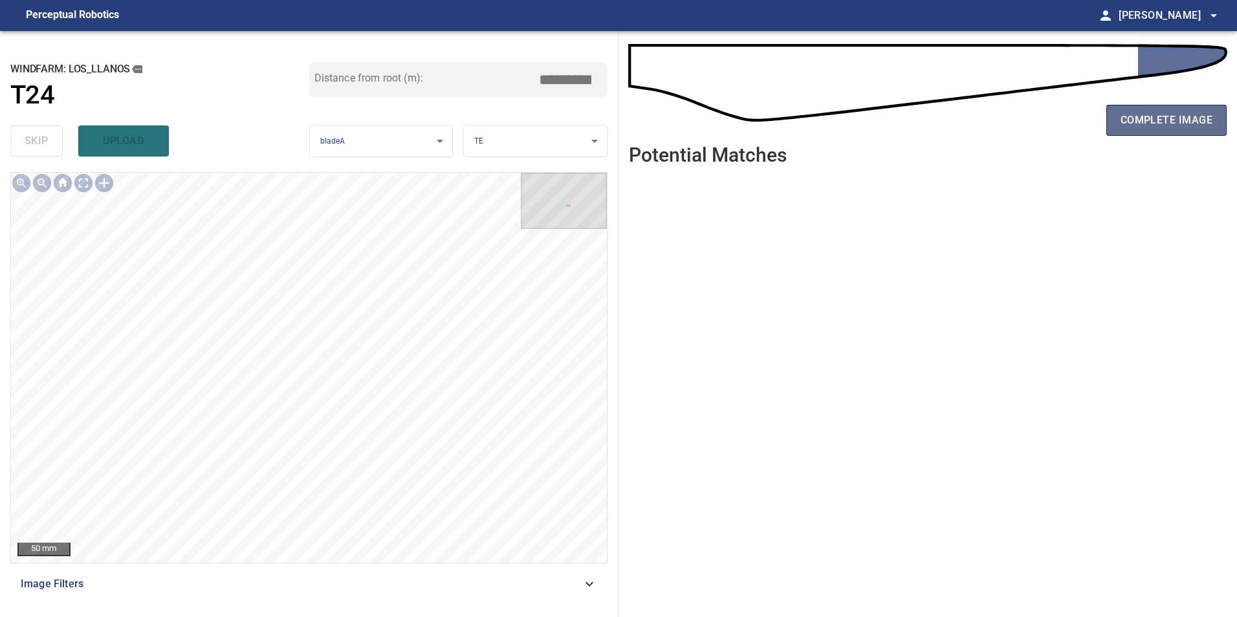
click at [1134, 120] on span "complete image" at bounding box center [1166, 120] width 92 height 18
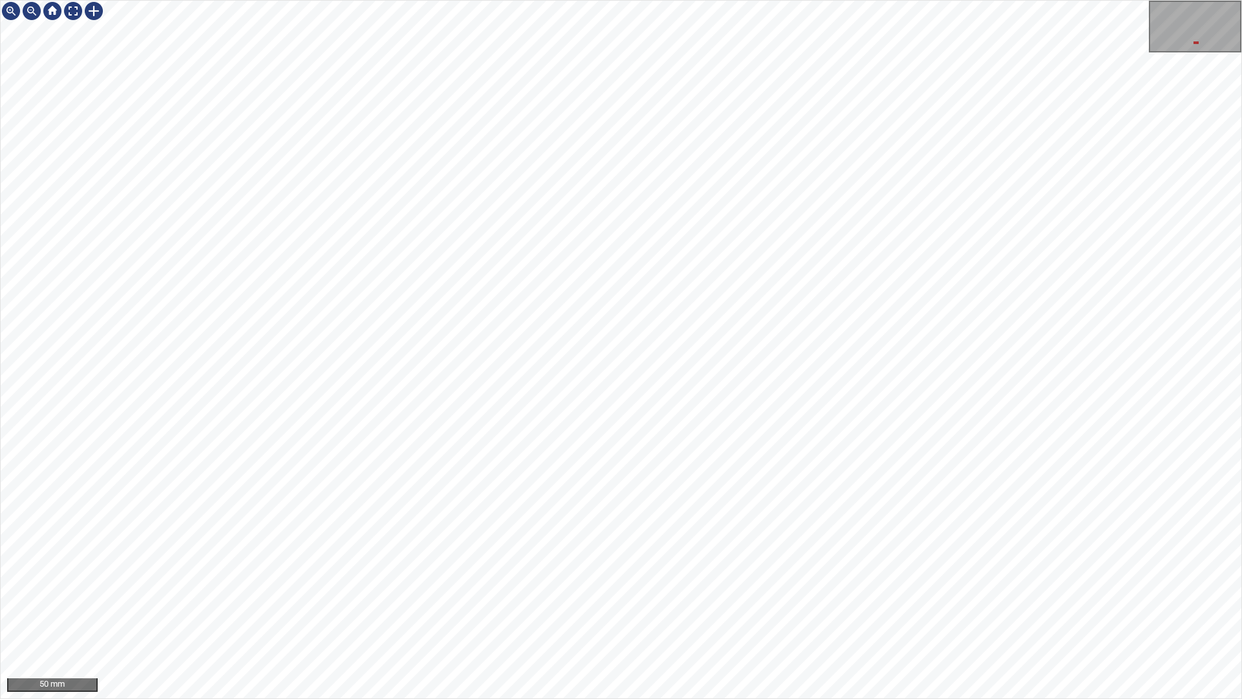
click at [953, 616] on div "50 mm" at bounding box center [621, 349] width 1242 height 699
click at [587, 616] on div "50 mm" at bounding box center [621, 349] width 1242 height 699
click at [618, 616] on div "50 mm" at bounding box center [621, 349] width 1242 height 699
click at [554, 616] on div "50 mm" at bounding box center [621, 349] width 1242 height 699
click at [735, 616] on div "50 mm" at bounding box center [621, 349] width 1242 height 699
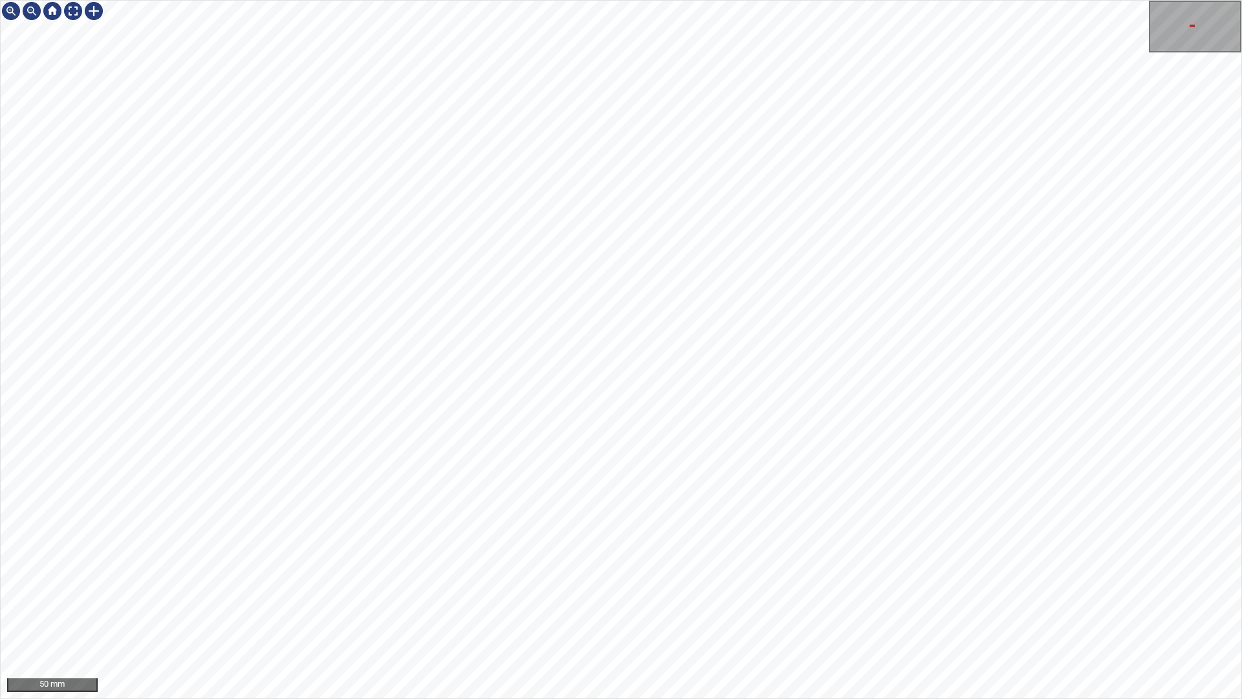
click at [752, 616] on div "50 mm" at bounding box center [621, 349] width 1242 height 699
click at [700, 616] on div "50 mm" at bounding box center [621, 349] width 1242 height 699
click at [695, 616] on div "50 mm" at bounding box center [621, 349] width 1242 height 699
click at [73, 20] on div at bounding box center [73, 11] width 21 height 21
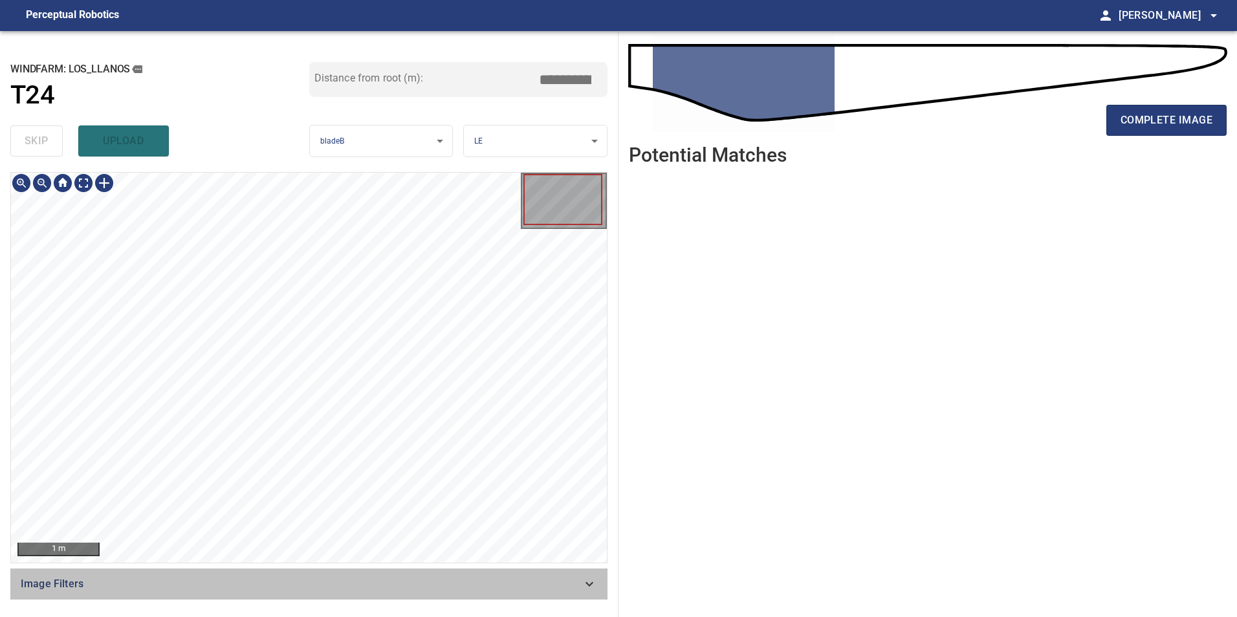
drag, startPoint x: 543, startPoint y: 585, endPoint x: 526, endPoint y: 585, distance: 17.5
click at [543, 585] on span "Image Filters" at bounding box center [301, 584] width 561 height 16
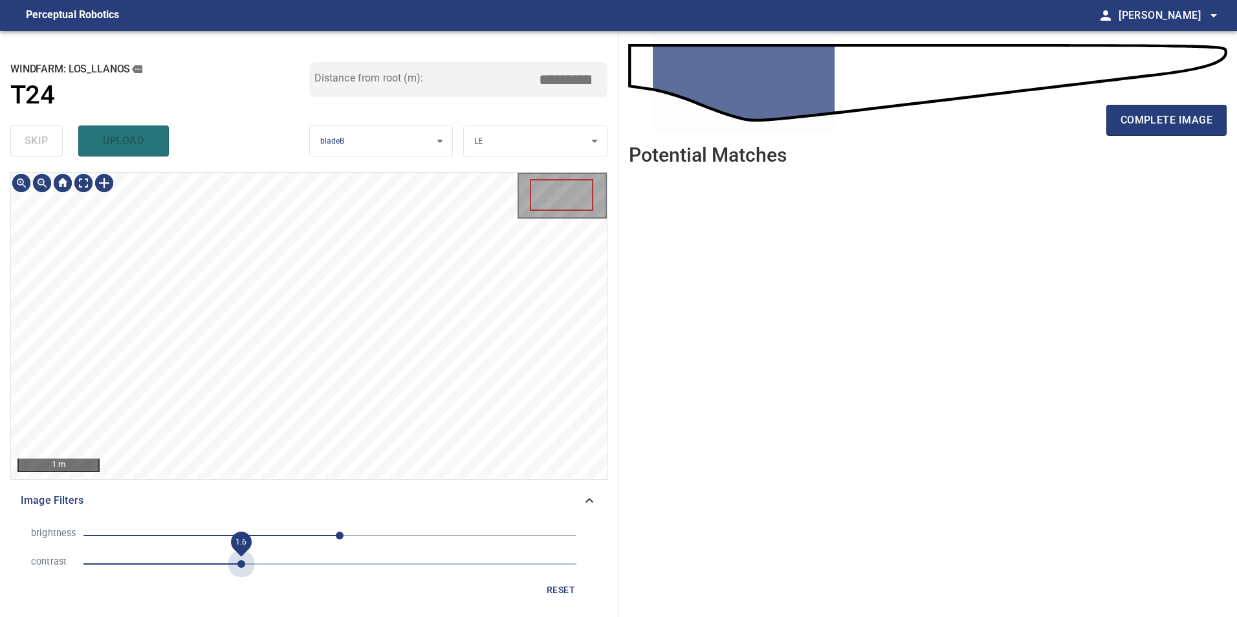
click at [242, 568] on span "1.6" at bounding box center [329, 564] width 493 height 18
click at [337, 565] on span "2.6" at bounding box center [329, 564] width 493 height 18
click at [277, 541] on span "-55" at bounding box center [329, 536] width 493 height 18
click at [259, 538] on span "-55" at bounding box center [329, 536] width 493 height 18
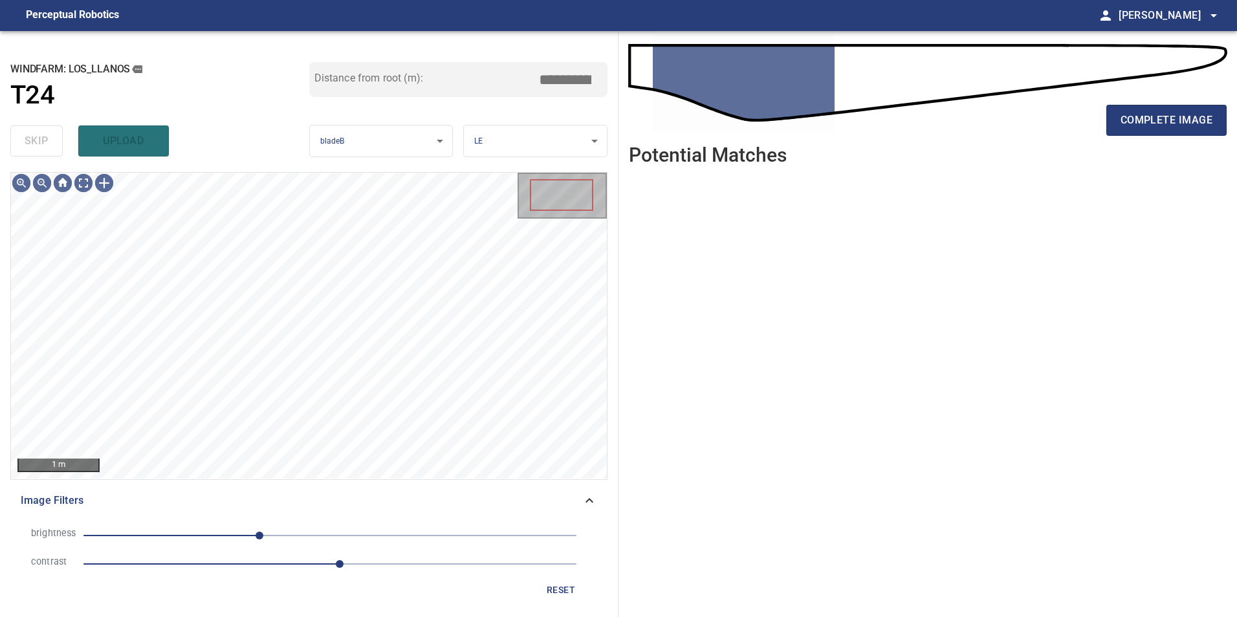
drag, startPoint x: 245, startPoint y: 531, endPoint x: 257, endPoint y: 543, distance: 16.9
click at [248, 536] on span "-73" at bounding box center [329, 536] width 493 height 18
drag, startPoint x: 310, startPoint y: 572, endPoint x: 292, endPoint y: 570, distance: 18.2
click at [310, 573] on span "2.6" at bounding box center [329, 564] width 493 height 18
drag, startPoint x: 290, startPoint y: 569, endPoint x: 260, endPoint y: 559, distance: 31.3
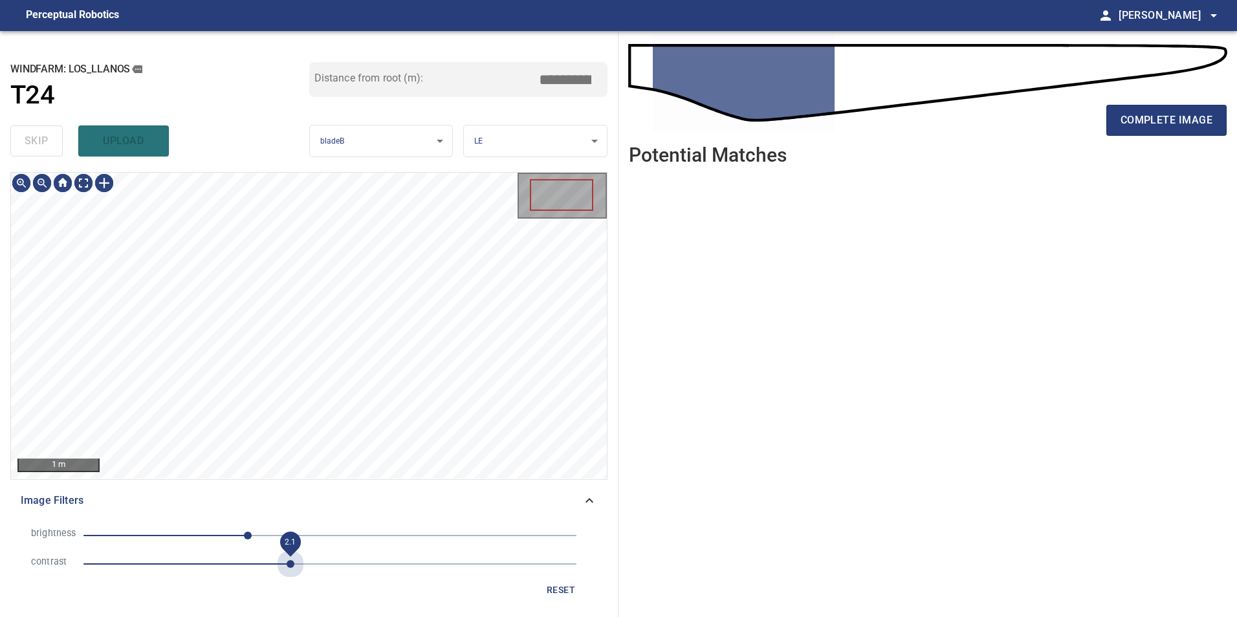
click at [289, 569] on span "2.1" at bounding box center [329, 564] width 493 height 18
click at [261, 560] on span "2.1" at bounding box center [329, 564] width 493 height 18
click at [279, 533] on span "-52" at bounding box center [329, 536] width 493 height 18
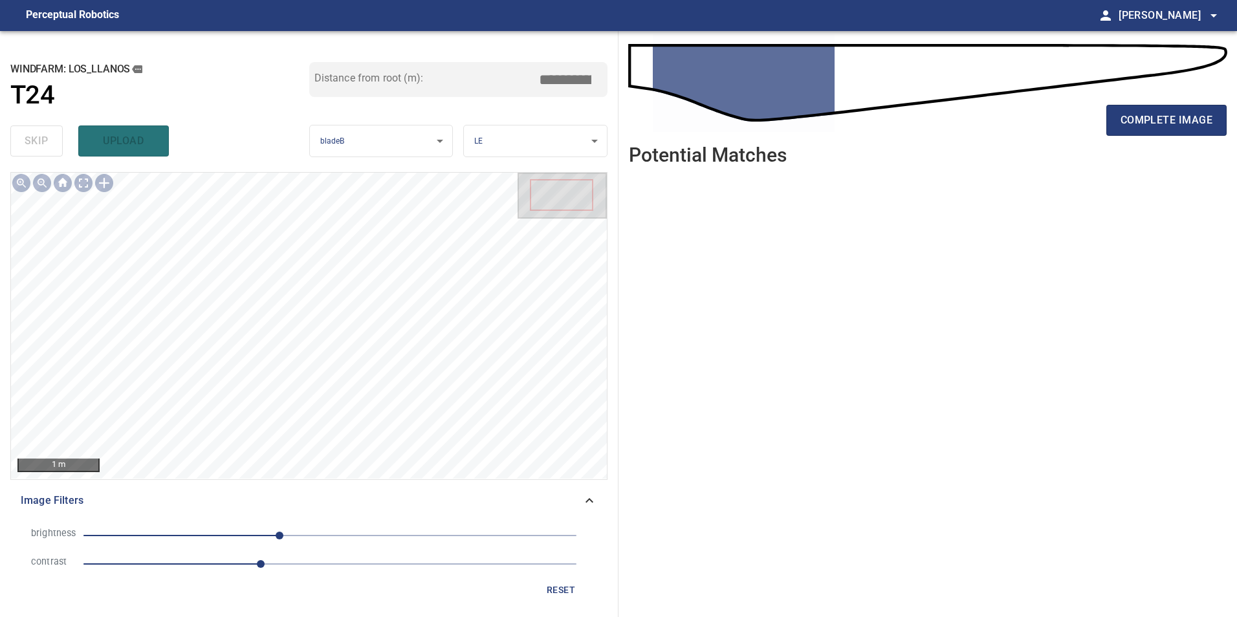
click at [177, 539] on span "-52" at bounding box center [329, 536] width 493 height 18
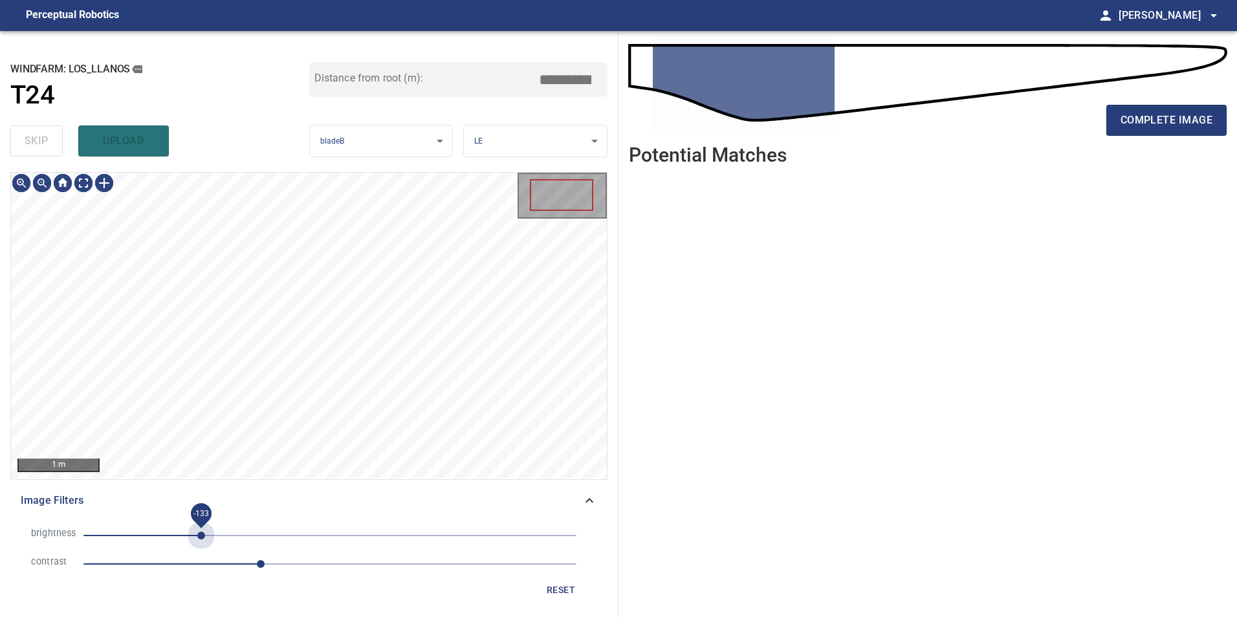
click at [202, 537] on span "-133" at bounding box center [329, 536] width 493 height 18
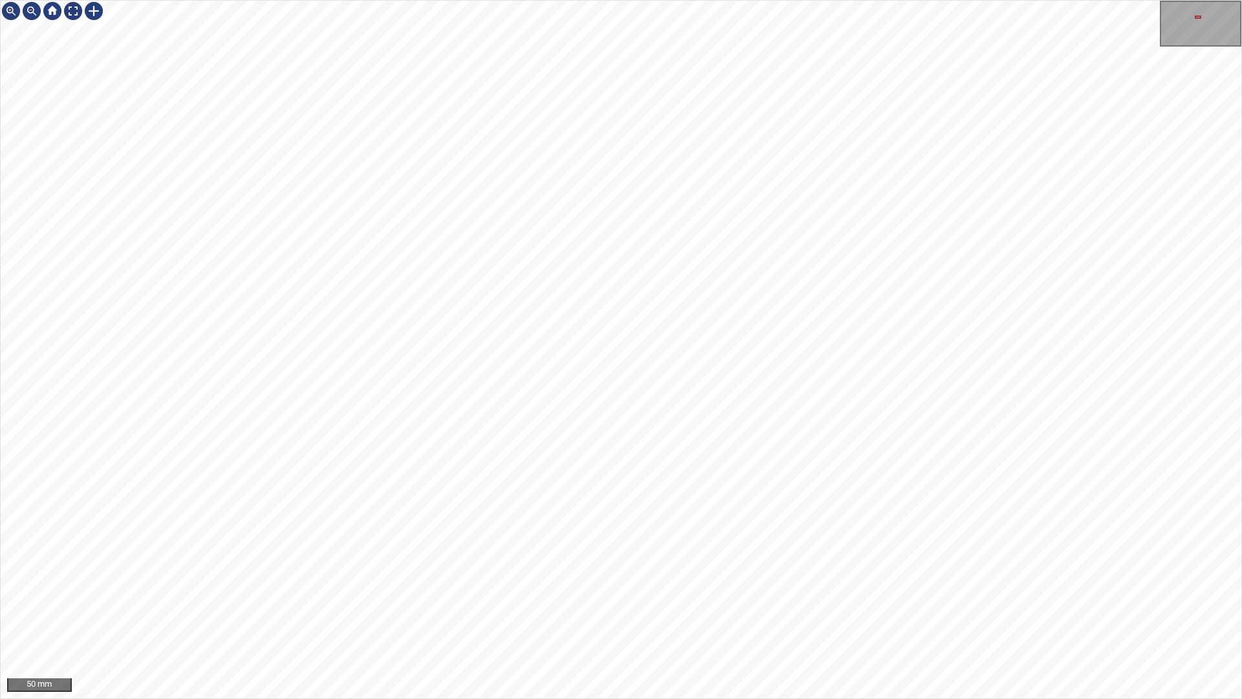
click at [642, 616] on div "50 mm" at bounding box center [621, 349] width 1242 height 699
click at [467, 616] on div "50 mm" at bounding box center [621, 349] width 1242 height 699
click at [69, 17] on div at bounding box center [73, 11] width 21 height 21
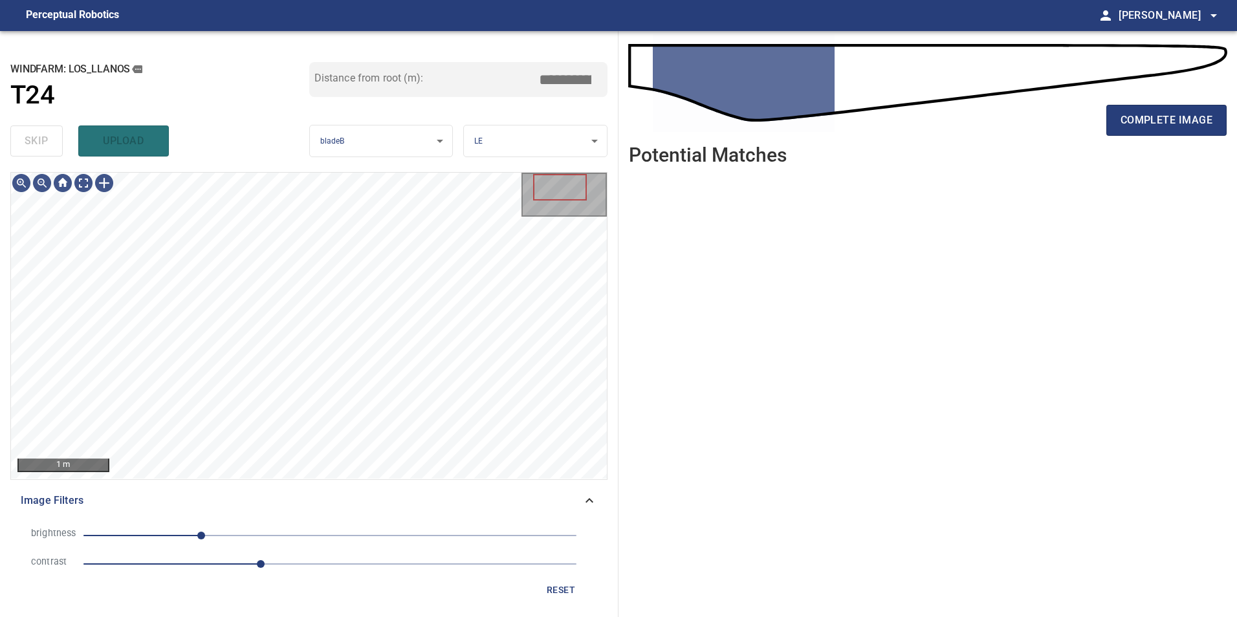
click at [578, 585] on button "reset" at bounding box center [560, 590] width 41 height 24
click at [82, 199] on div "1 m" at bounding box center [309, 326] width 596 height 306
click at [96, 255] on div "**********" at bounding box center [309, 324] width 618 height 586
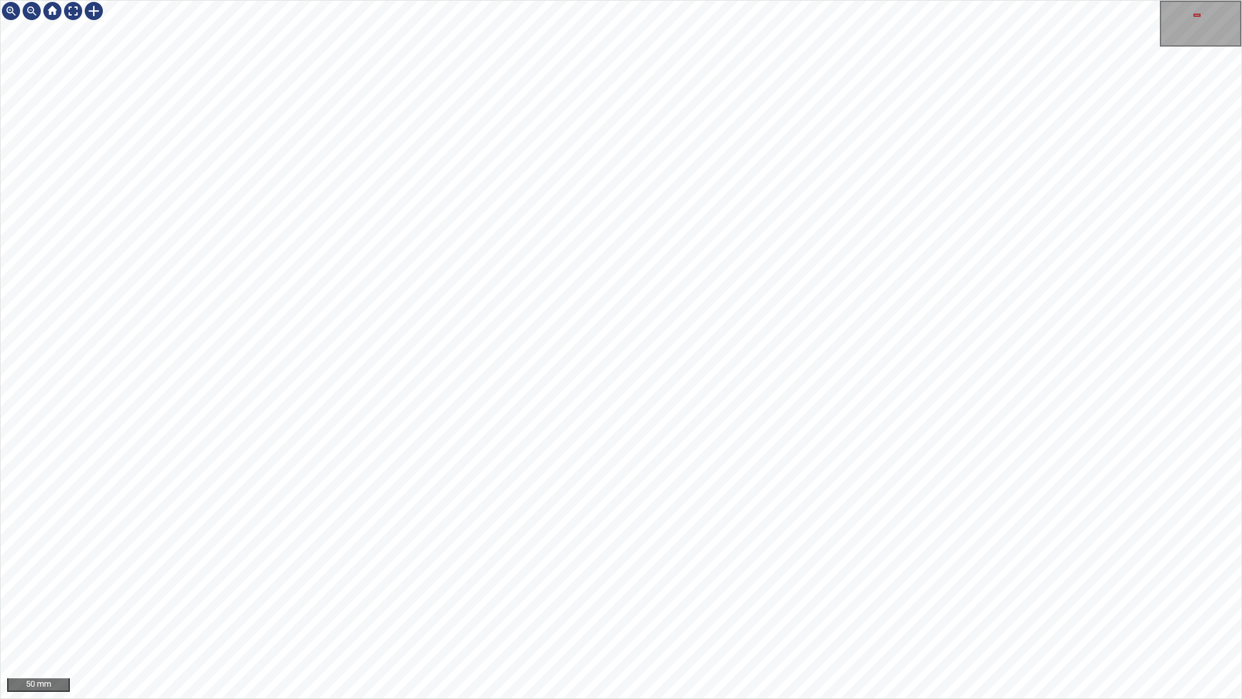
click at [843, 616] on div "50 mm" at bounding box center [621, 349] width 1242 height 699
click at [935, 616] on div "50 mm" at bounding box center [621, 349] width 1242 height 699
click at [723, 616] on div "50 mm" at bounding box center [621, 349] width 1242 height 699
click at [638, 616] on div "50 mm" at bounding box center [621, 349] width 1242 height 699
click at [81, 10] on div at bounding box center [73, 11] width 21 height 21
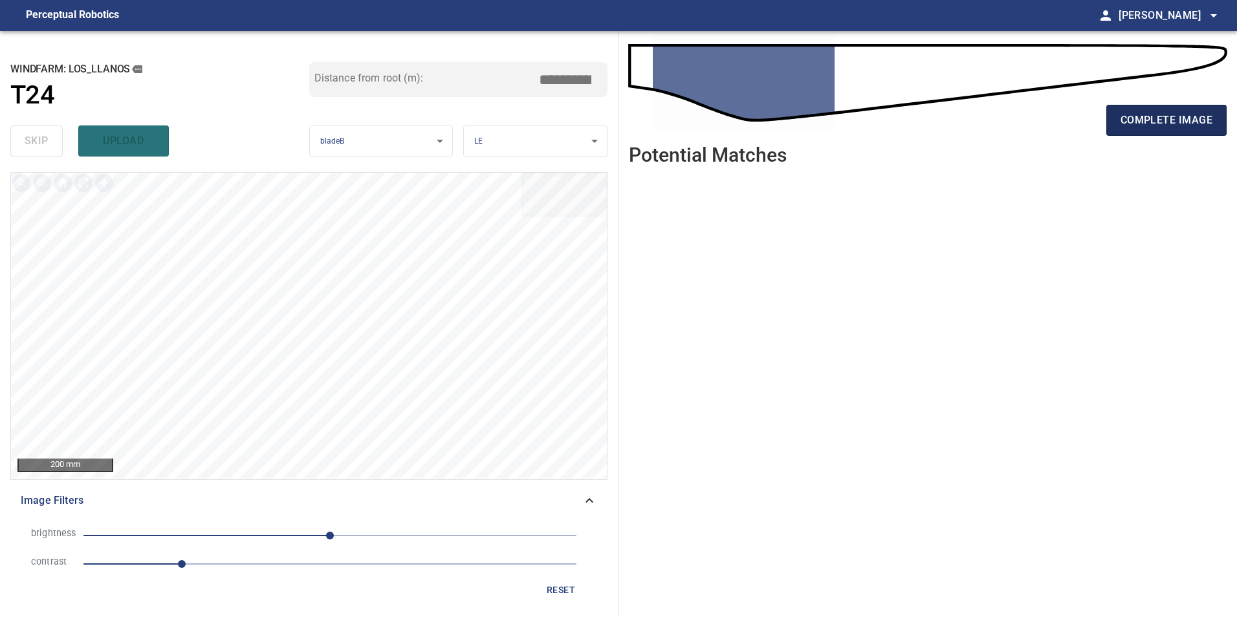
click at [1179, 131] on button "complete image" at bounding box center [1166, 120] width 120 height 31
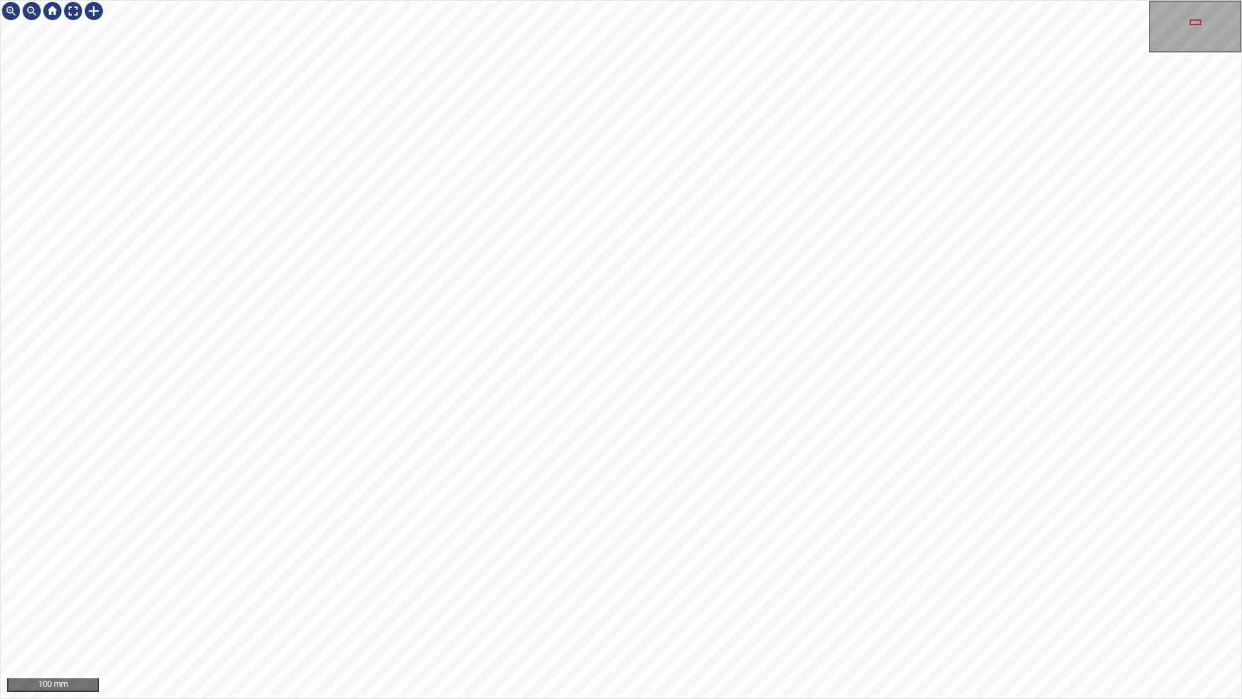
click at [895, 616] on div "100 mm" at bounding box center [621, 349] width 1242 height 699
click at [875, 616] on div "100 mm" at bounding box center [621, 349] width 1242 height 699
click at [755, 616] on div "100 mm" at bounding box center [621, 349] width 1242 height 699
click at [545, 616] on div "100 mm" at bounding box center [621, 349] width 1242 height 699
click at [481, 326] on div "100 mm" at bounding box center [621, 349] width 1242 height 699
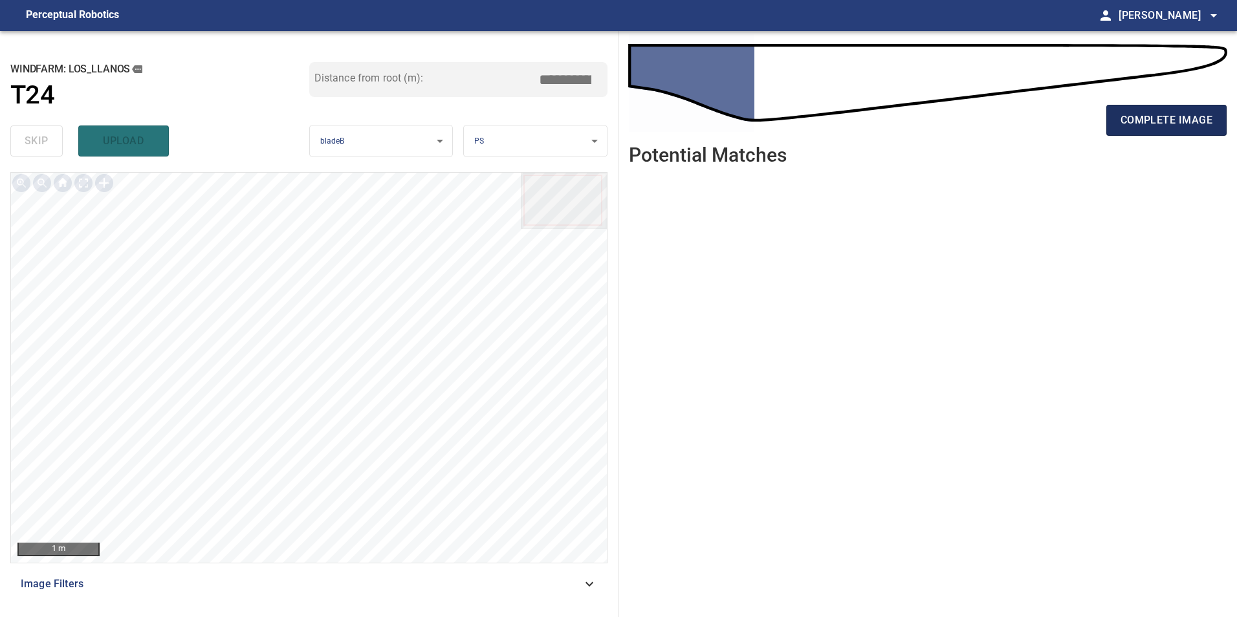
click at [1181, 114] on span "complete image" at bounding box center [1166, 120] width 92 height 18
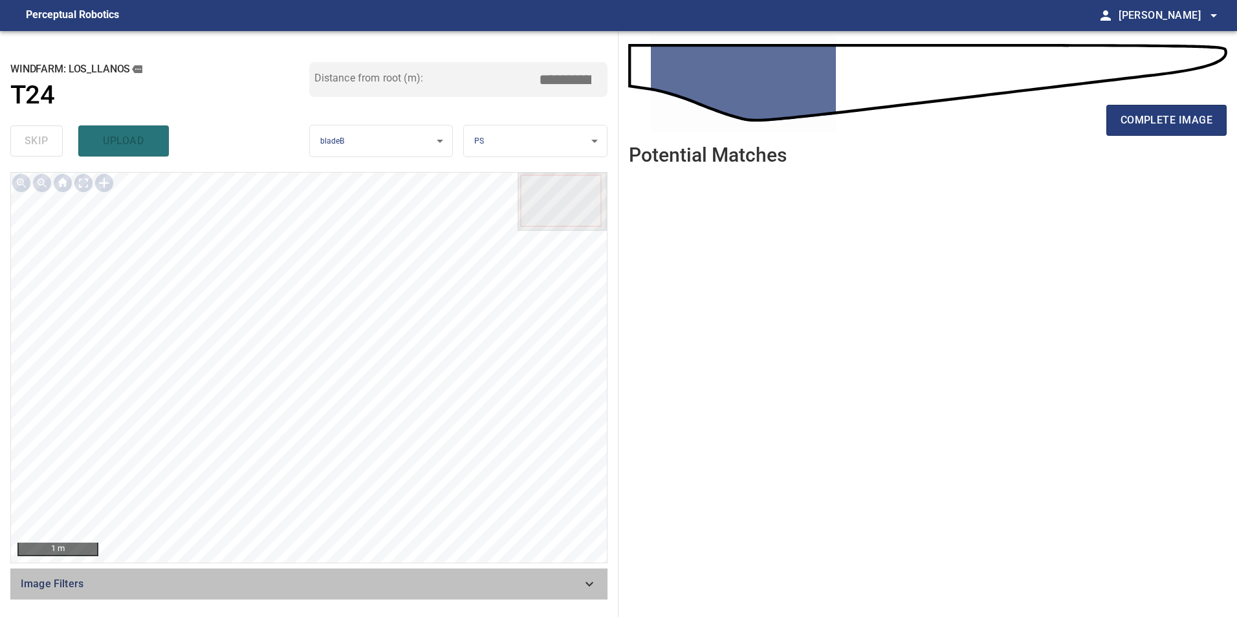
click at [573, 592] on div "Image Filters" at bounding box center [308, 584] width 597 height 31
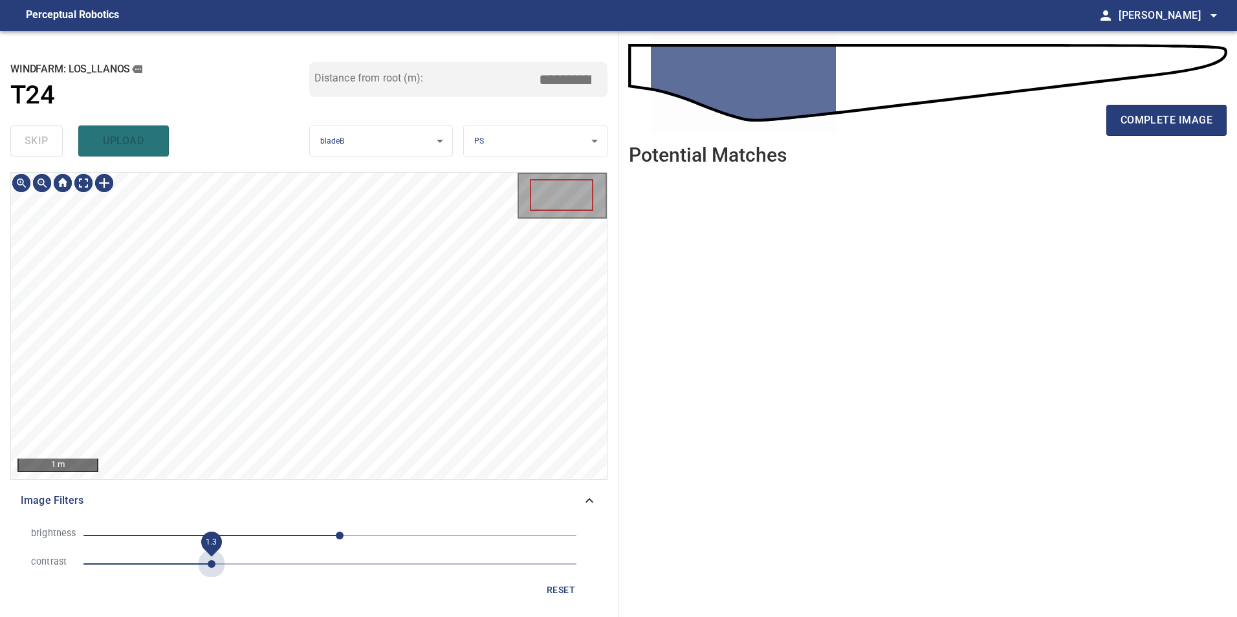
click at [216, 563] on span "1.3" at bounding box center [329, 564] width 493 height 18
drag, startPoint x: 244, startPoint y: 562, endPoint x: 252, endPoint y: 564, distance: 8.0
click at [245, 565] on span "1.3" at bounding box center [329, 564] width 493 height 18
drag, startPoint x: 293, startPoint y: 546, endPoint x: 284, endPoint y: 545, distance: 9.1
click at [292, 546] on li "brightness 10" at bounding box center [309, 535] width 576 height 28
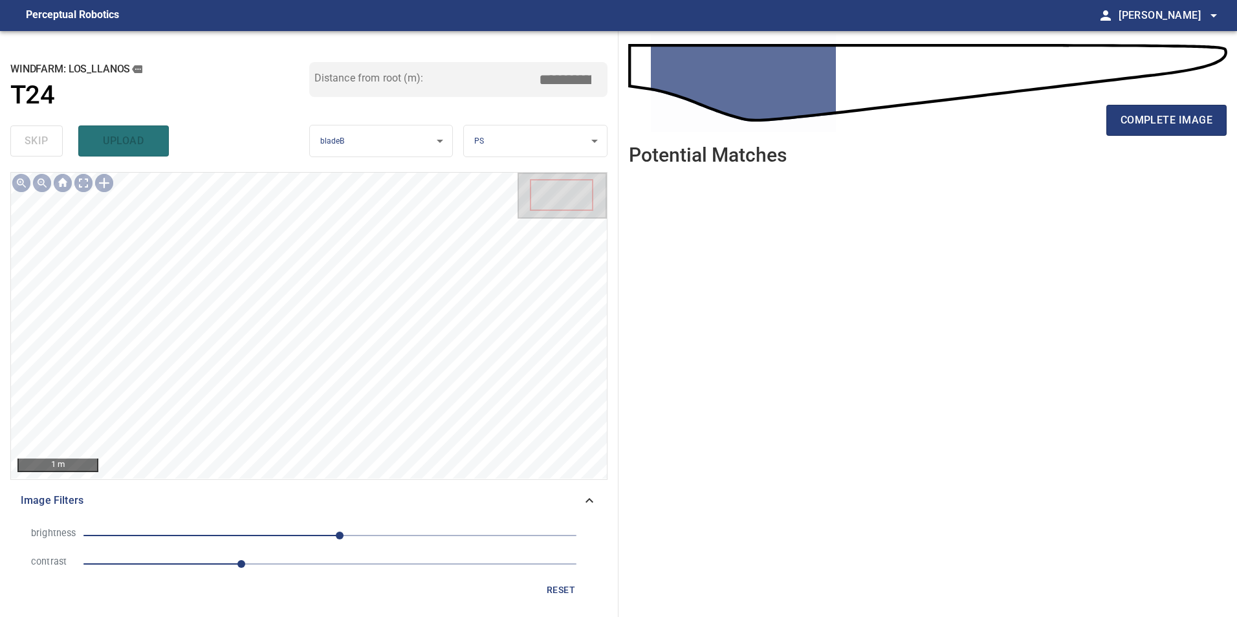
drag, startPoint x: 245, startPoint y: 531, endPoint x: 245, endPoint y: 538, distance: 7.1
click at [245, 538] on span "10" at bounding box center [329, 536] width 493 height 18
click at [221, 539] on span "-112" at bounding box center [329, 536] width 493 height 18
drag, startPoint x: 229, startPoint y: 532, endPoint x: 243, endPoint y: 532, distance: 13.6
click at [226, 532] on span "-112" at bounding box center [222, 536] width 8 height 8
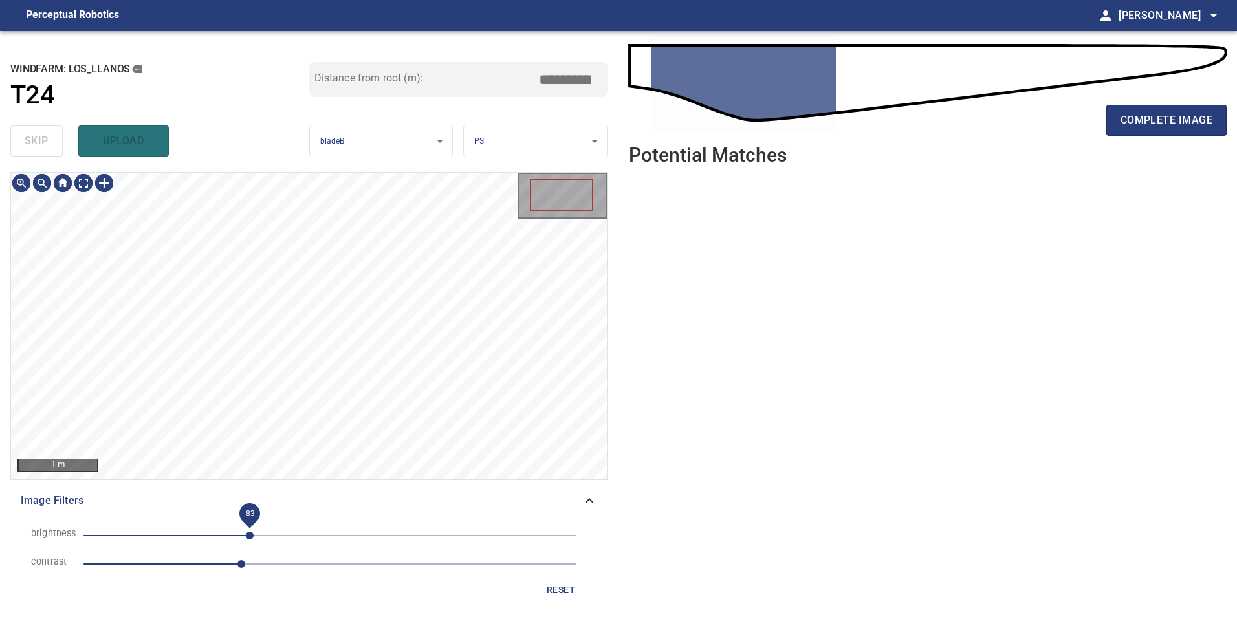
click at [250, 534] on span "-83" at bounding box center [329, 536] width 493 height 18
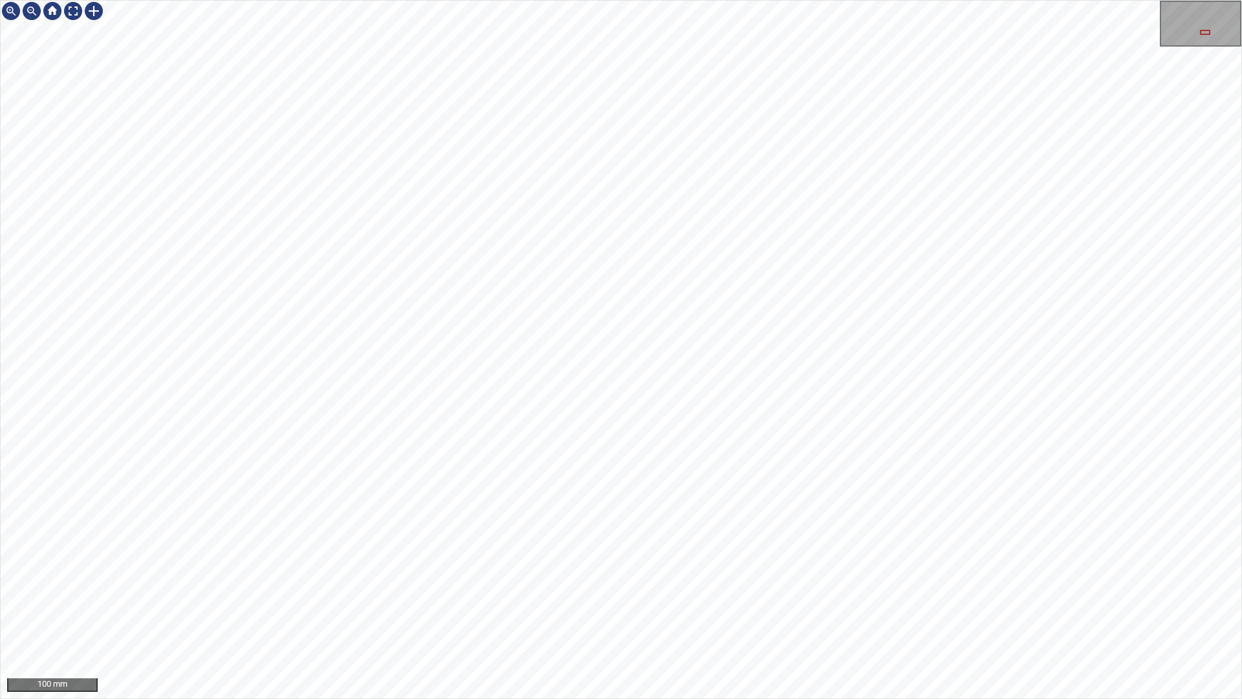
click at [869, 616] on div "100 mm" at bounding box center [621, 349] width 1242 height 699
click at [722, 616] on div "100 mm" at bounding box center [621, 349] width 1242 height 699
click at [745, 616] on div "100 mm" at bounding box center [621, 349] width 1242 height 699
click at [1105, 616] on div "100 mm" at bounding box center [621, 349] width 1242 height 699
click at [997, 616] on div "100 mm" at bounding box center [621, 349] width 1242 height 699
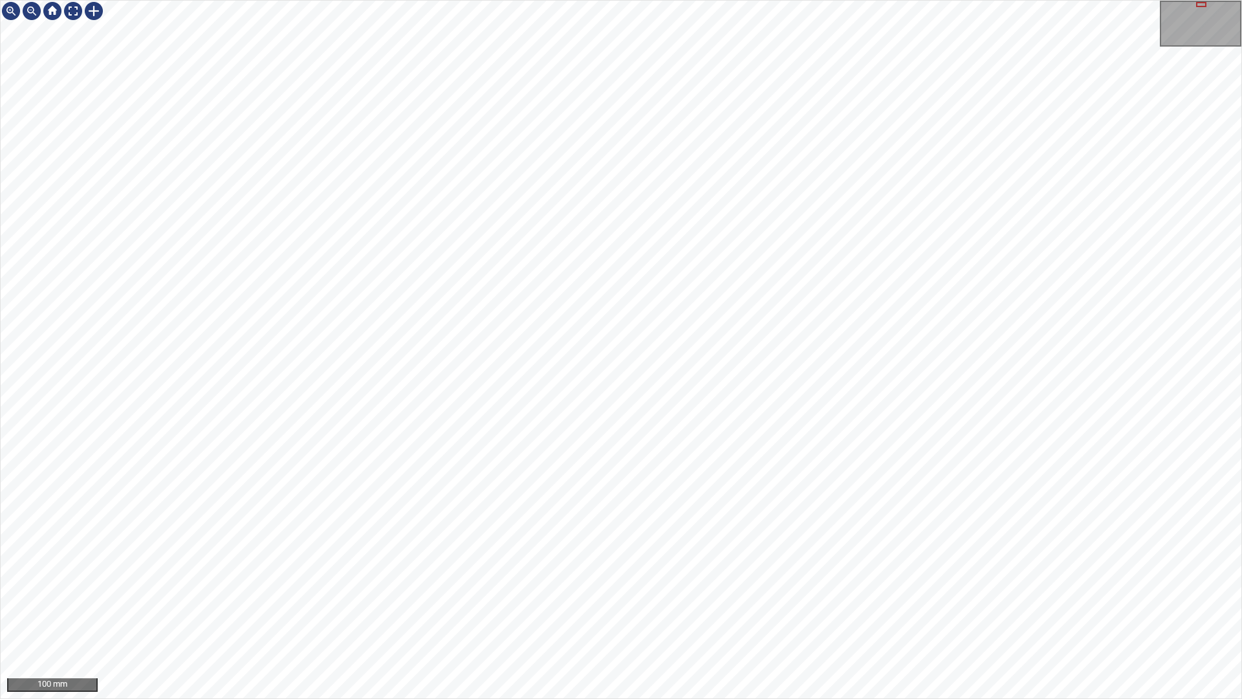
click at [627, 616] on div "100 mm" at bounding box center [621, 349] width 1242 height 699
click at [899, 616] on div "100 mm" at bounding box center [621, 349] width 1242 height 699
click at [770, 616] on div "100 mm" at bounding box center [621, 349] width 1242 height 699
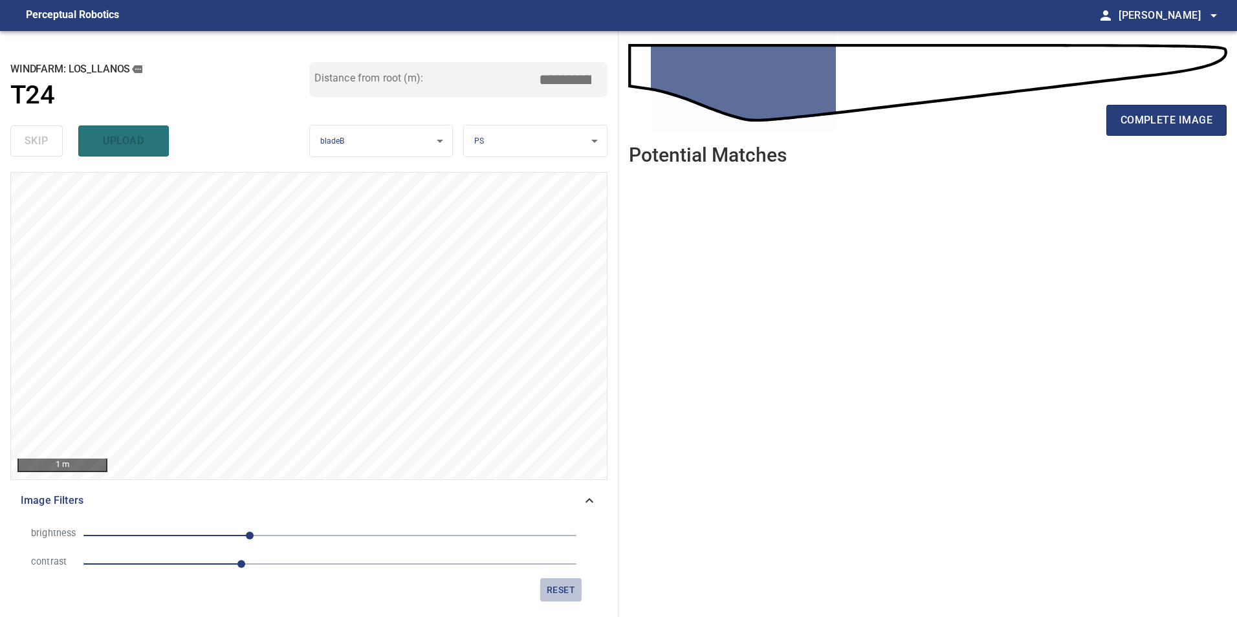
click at [566, 592] on span "reset" at bounding box center [560, 590] width 31 height 16
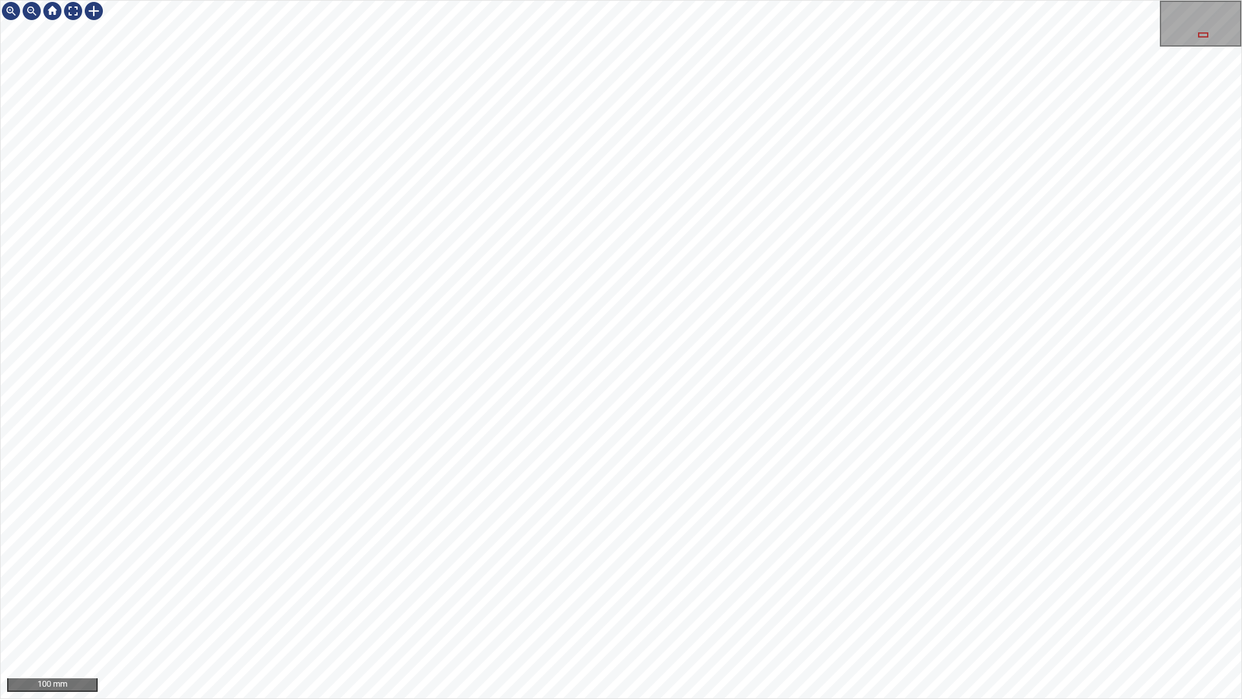
click at [814, 616] on div "100 mm" at bounding box center [621, 349] width 1242 height 699
click at [568, 616] on div "100 mm" at bounding box center [621, 349] width 1242 height 699
click at [317, 0] on div "100 mm" at bounding box center [621, 349] width 1242 height 699
click at [691, 616] on div "100 mm" at bounding box center [621, 349] width 1242 height 699
click at [376, 616] on div "50 mm" at bounding box center [621, 349] width 1242 height 699
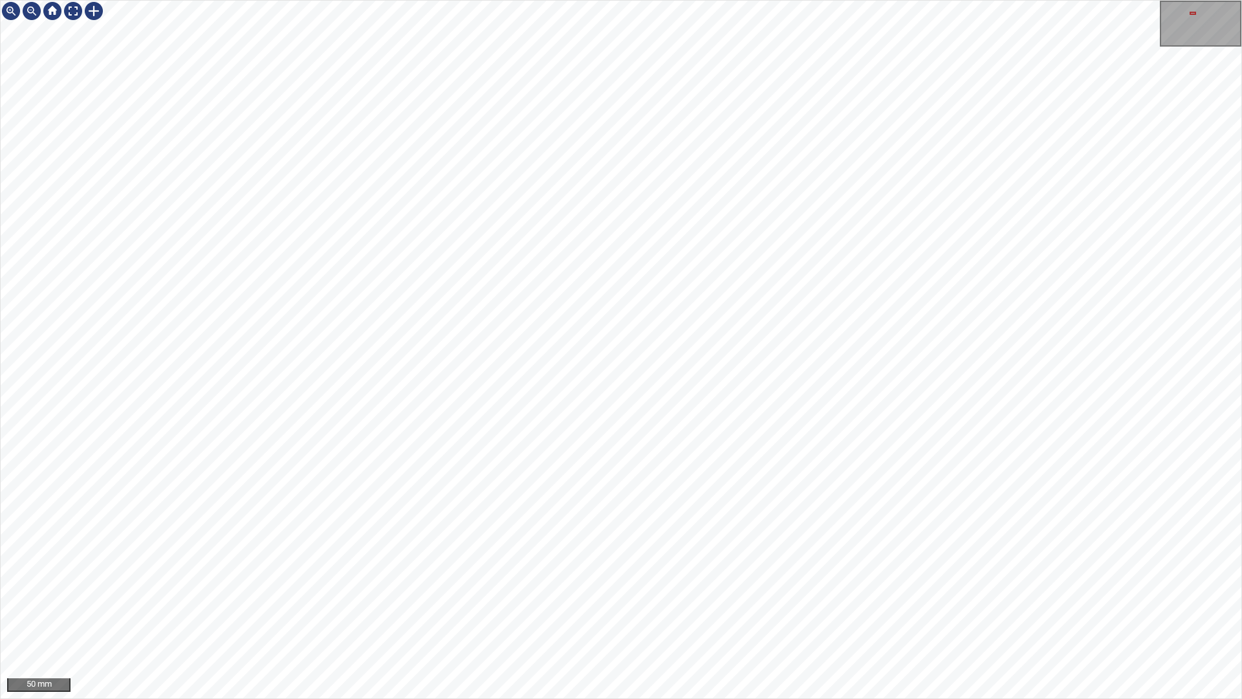
click at [417, 616] on div "50 mm" at bounding box center [621, 349] width 1242 height 699
click at [367, 29] on div "100 mm" at bounding box center [621, 349] width 1242 height 699
click at [309, 0] on div "100 mm" at bounding box center [621, 349] width 1242 height 699
click at [532, 616] on div "100 mm" at bounding box center [621, 349] width 1242 height 699
click at [422, 616] on div "50 mm" at bounding box center [621, 349] width 1242 height 699
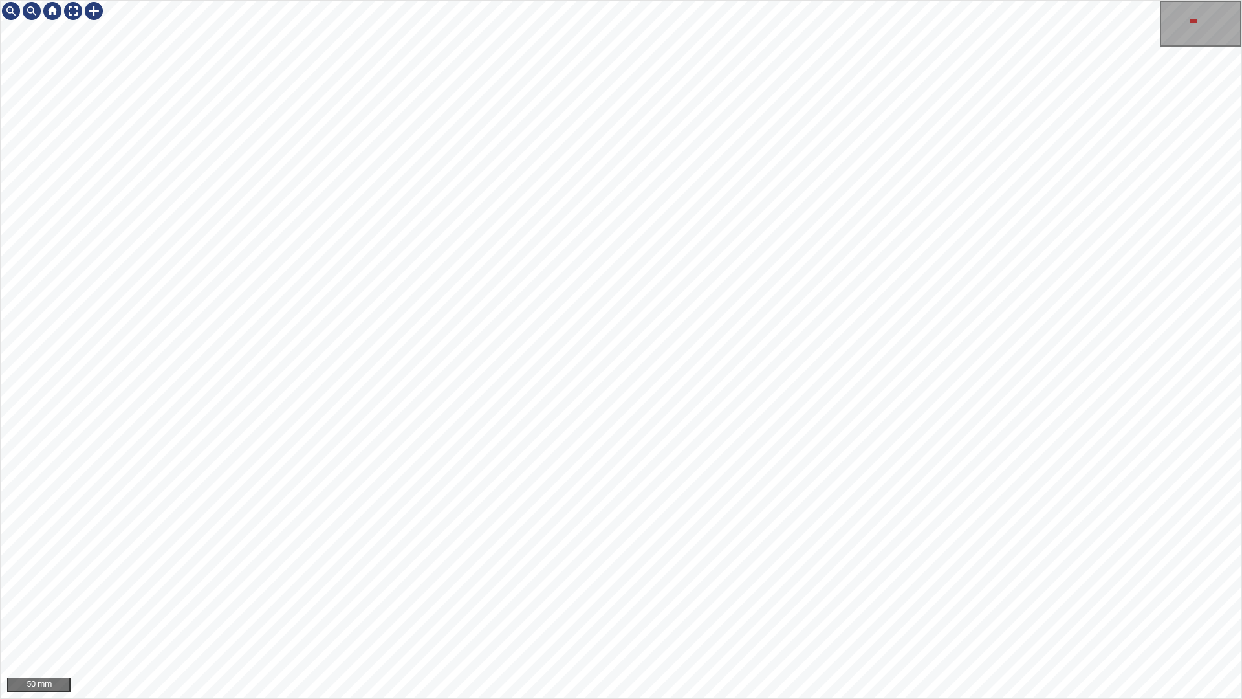
click at [247, 616] on div "50 mm" at bounding box center [621, 349] width 1242 height 699
click at [439, 616] on div "50 mm" at bounding box center [621, 349] width 1242 height 699
click at [468, 616] on div "50 mm" at bounding box center [621, 349] width 1242 height 699
click at [801, 0] on div "50 mm" at bounding box center [621, 349] width 1242 height 699
click at [830, 0] on div "50 mm" at bounding box center [621, 349] width 1242 height 699
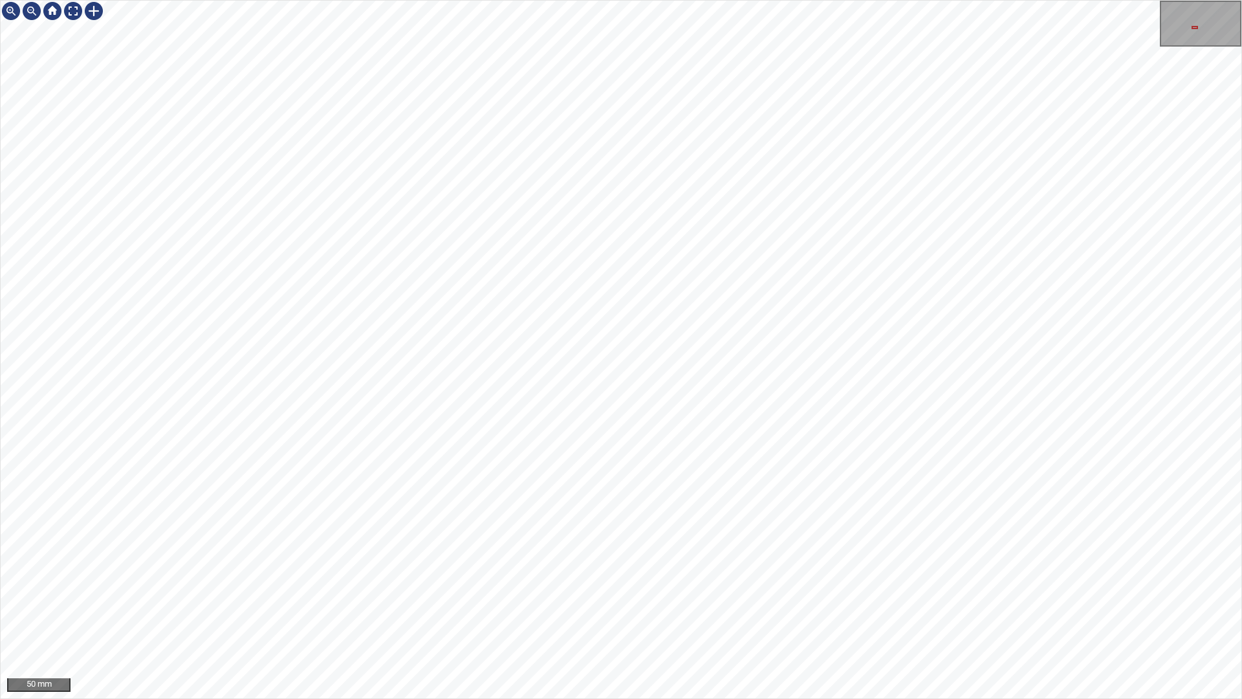
click at [838, 0] on div "50 mm" at bounding box center [621, 349] width 1242 height 699
click at [704, 0] on div "50 mm" at bounding box center [621, 349] width 1242 height 699
click at [708, 0] on div "50 mm" at bounding box center [621, 349] width 1242 height 699
click at [647, 0] on div "50 mm" at bounding box center [621, 349] width 1242 height 699
click at [907, 616] on div "50 mm" at bounding box center [621, 349] width 1242 height 699
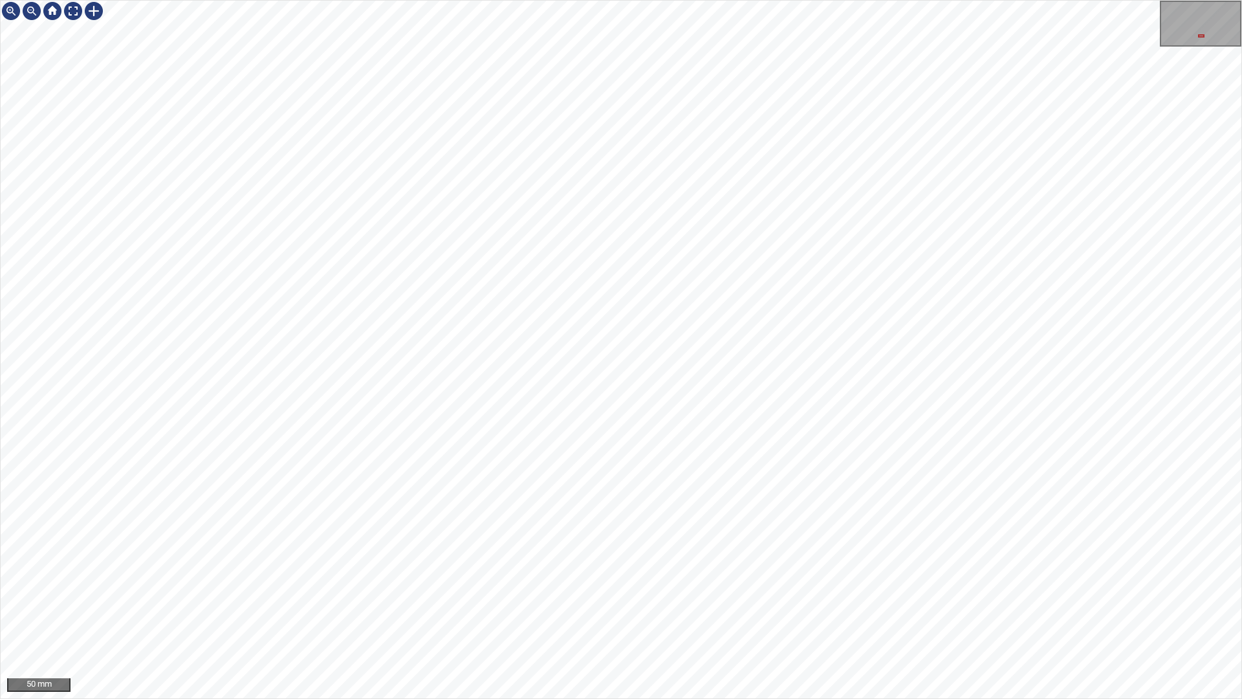
click at [773, 616] on div "50 mm" at bounding box center [621, 349] width 1242 height 699
click at [462, 616] on div "50 mm" at bounding box center [621, 349] width 1242 height 699
click at [522, 616] on div "50 mm" at bounding box center [621, 349] width 1242 height 699
click at [584, 616] on div "50 mm" at bounding box center [621, 349] width 1242 height 699
click at [820, 616] on div "50 mm" at bounding box center [621, 349] width 1242 height 699
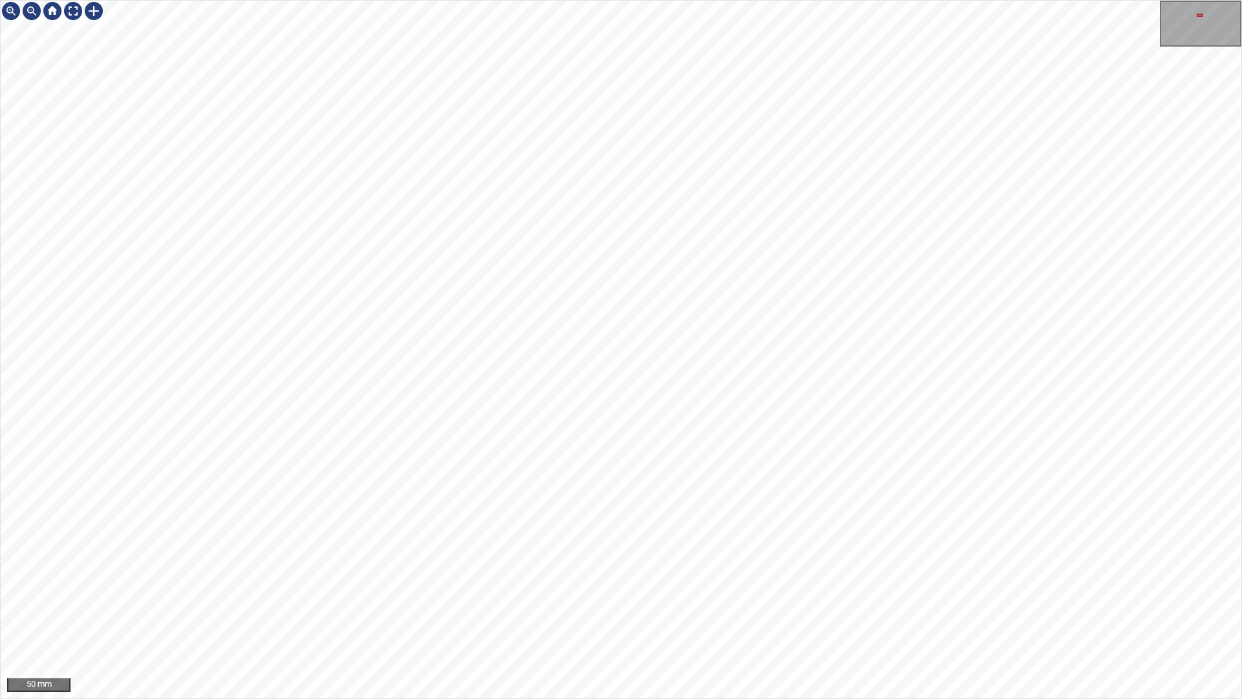
click at [718, 616] on div "50 mm" at bounding box center [621, 349] width 1242 height 699
click at [663, 616] on div "50 mm" at bounding box center [621, 349] width 1242 height 699
click at [655, 616] on div "50 mm" at bounding box center [621, 349] width 1242 height 699
click at [805, 0] on div "50 mm" at bounding box center [621, 349] width 1242 height 699
click at [992, 85] on div "50 mm" at bounding box center [621, 349] width 1242 height 699
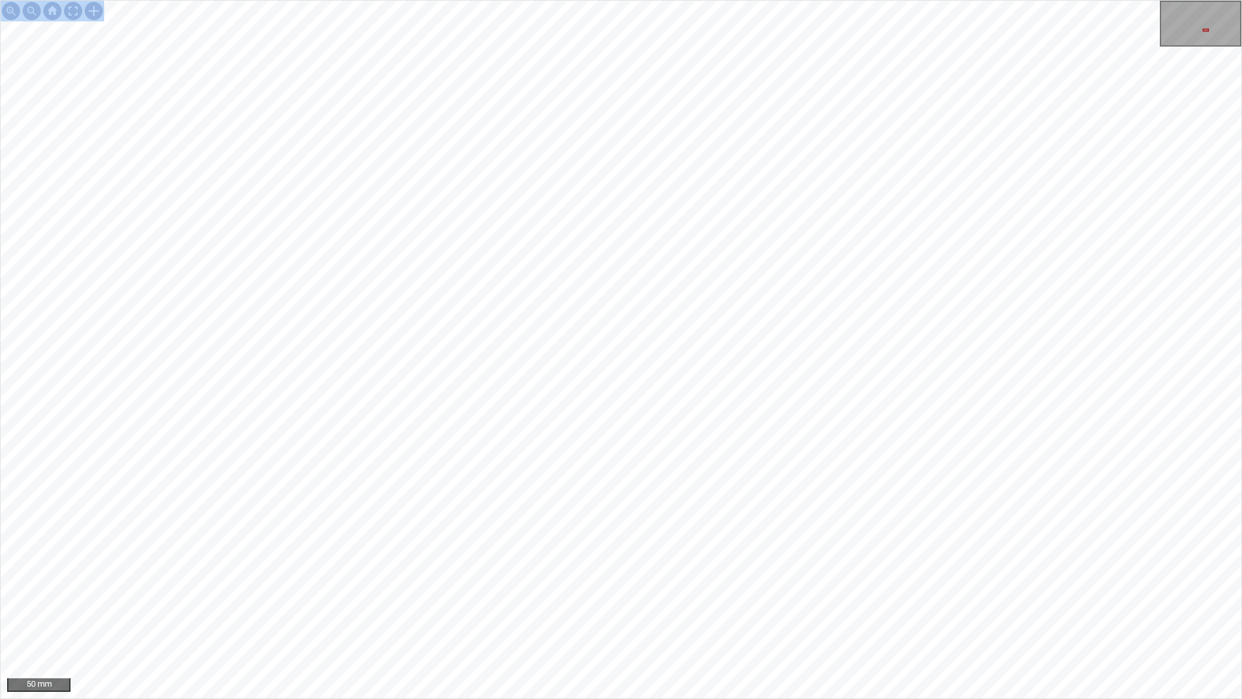
click at [781, 195] on div "50 mm" at bounding box center [621, 349] width 1242 height 699
click at [780, 179] on div "50 mm" at bounding box center [621, 349] width 1242 height 699
click at [631, 0] on div "50 mm" at bounding box center [621, 349] width 1242 height 699
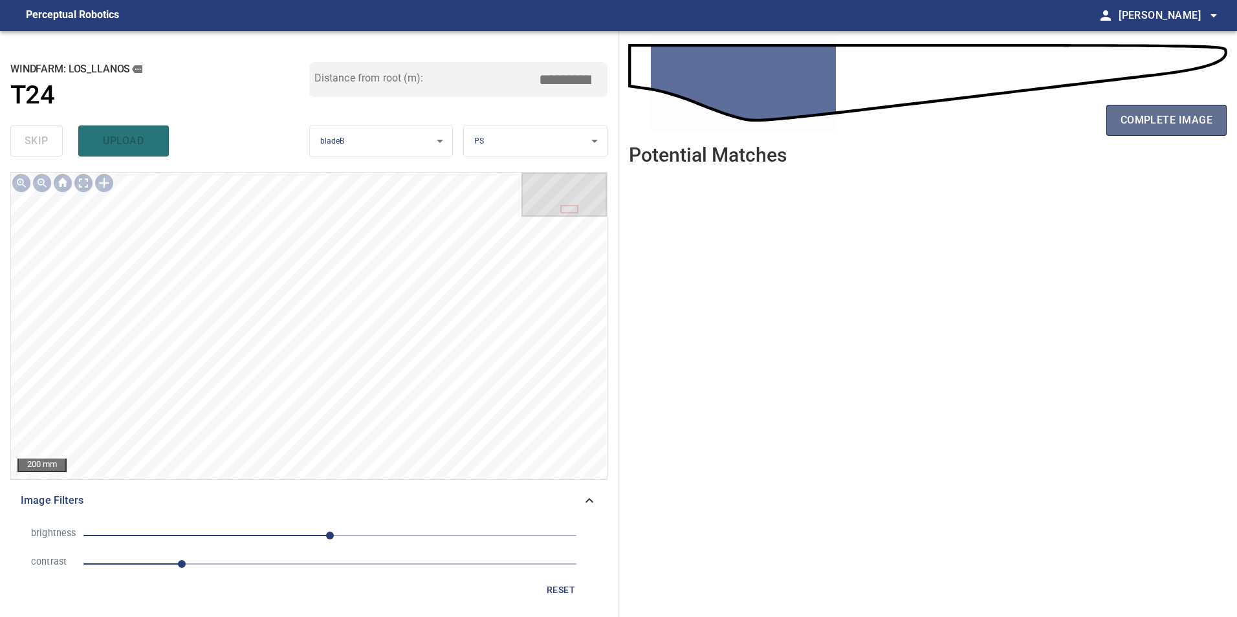
click at [1153, 122] on span "complete image" at bounding box center [1166, 120] width 92 height 18
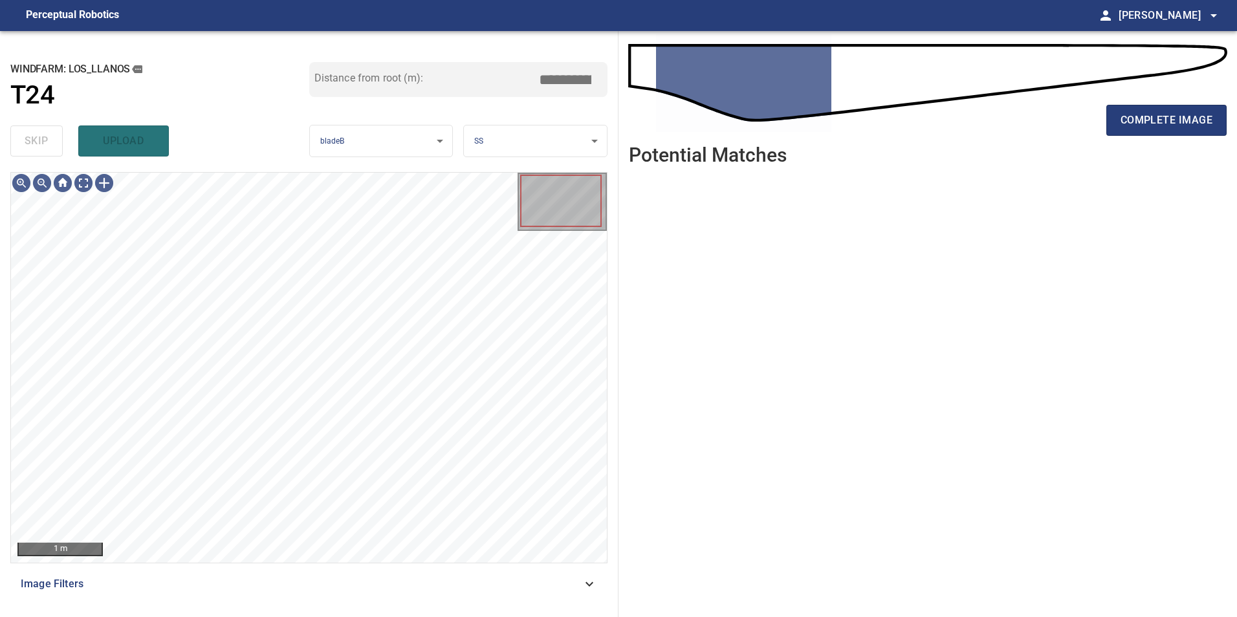
click at [532, 577] on span "Image Filters" at bounding box center [301, 584] width 561 height 16
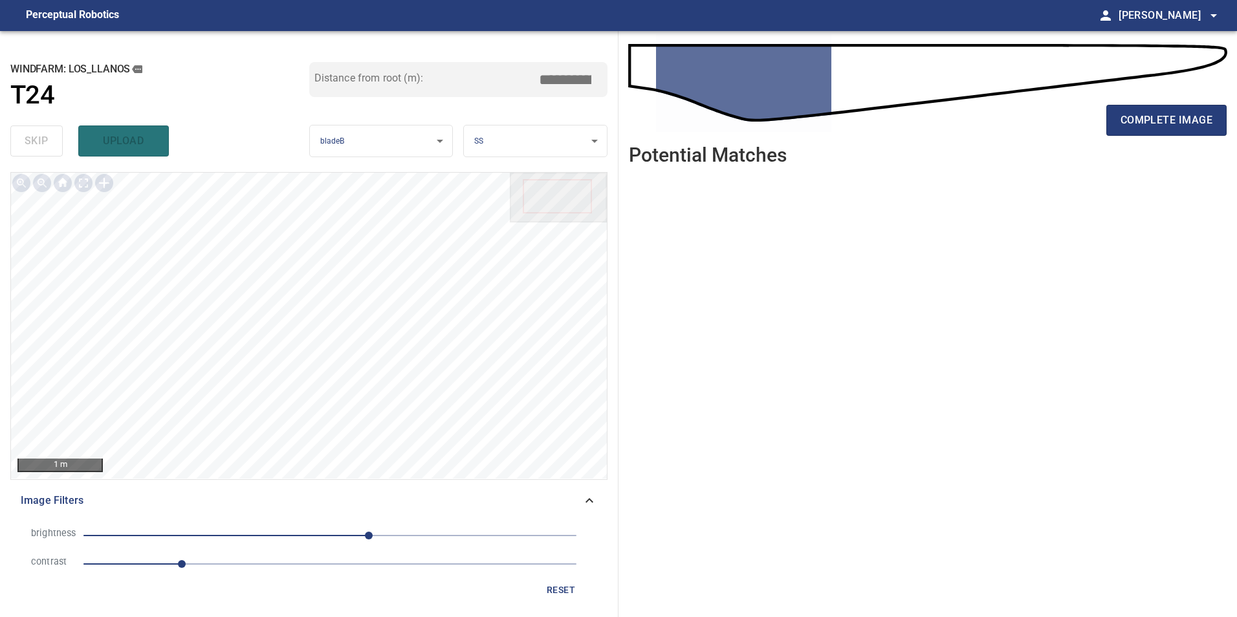
click at [263, 572] on span "1" at bounding box center [329, 564] width 493 height 18
click at [283, 532] on span "40" at bounding box center [329, 536] width 493 height 18
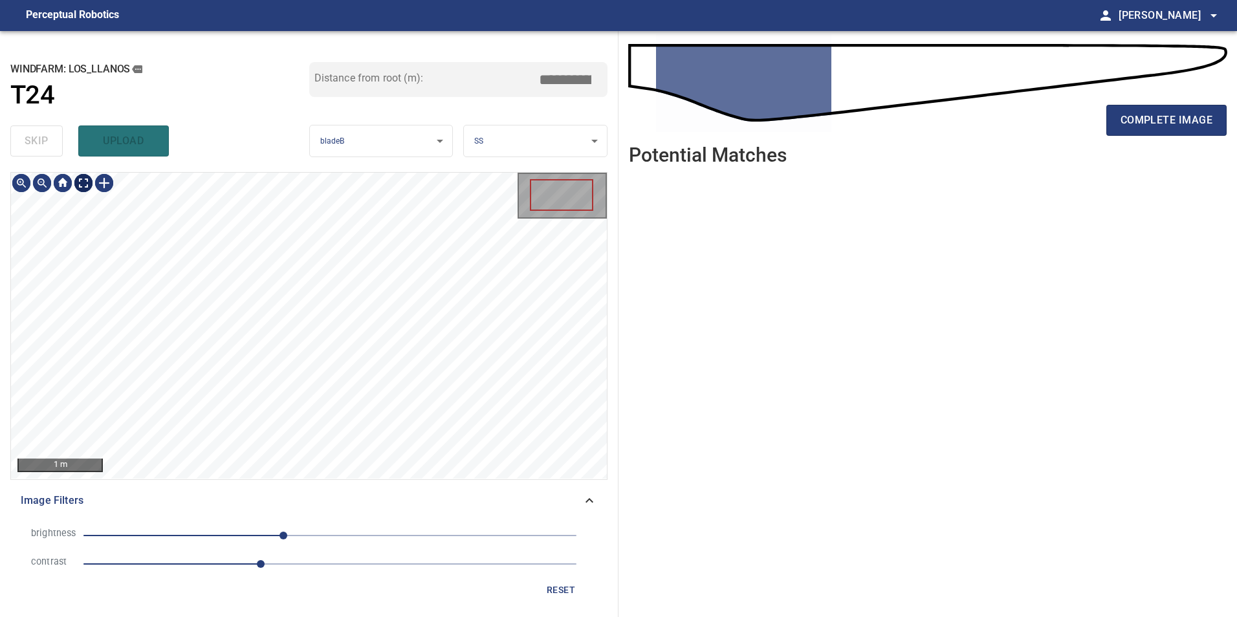
click at [87, 200] on div "1 m" at bounding box center [309, 326] width 596 height 306
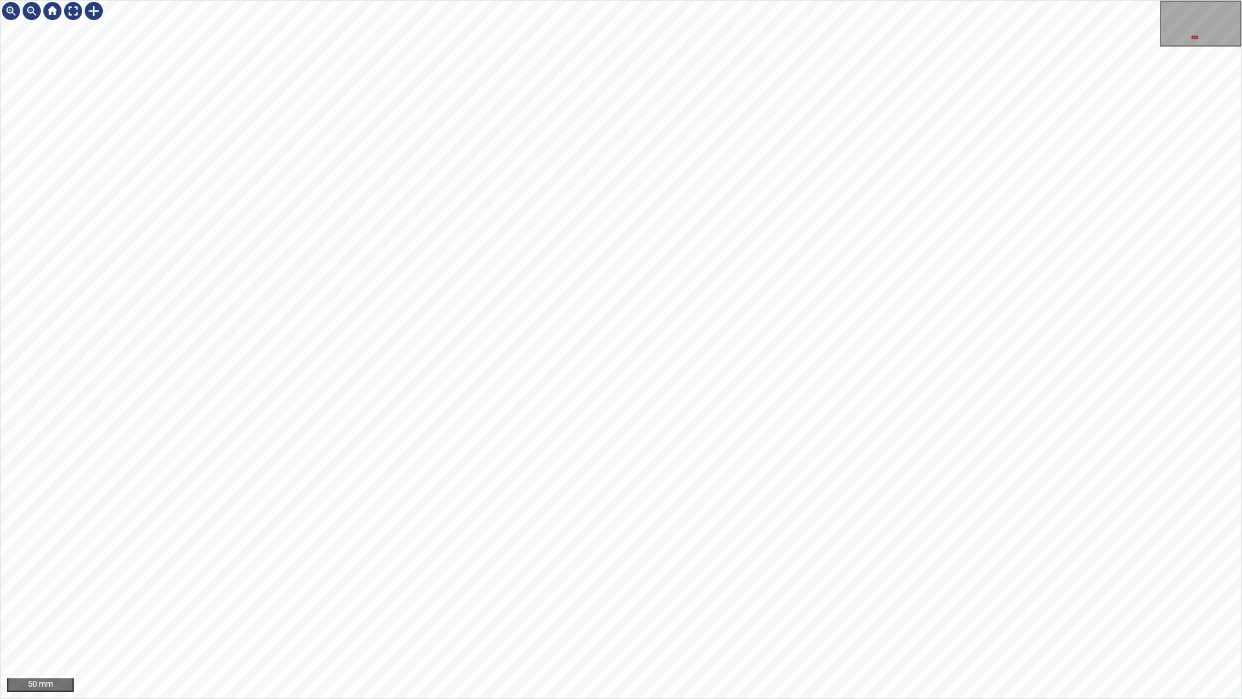
click at [470, 616] on div "50 mm" at bounding box center [621, 349] width 1242 height 699
click at [609, 616] on div "50 mm" at bounding box center [621, 349] width 1242 height 699
click at [925, 241] on div "50 mm" at bounding box center [621, 349] width 1242 height 699
click at [695, 157] on div "50 mm" at bounding box center [621, 349] width 1242 height 699
click at [724, 616] on div "50 mm" at bounding box center [621, 349] width 1242 height 699
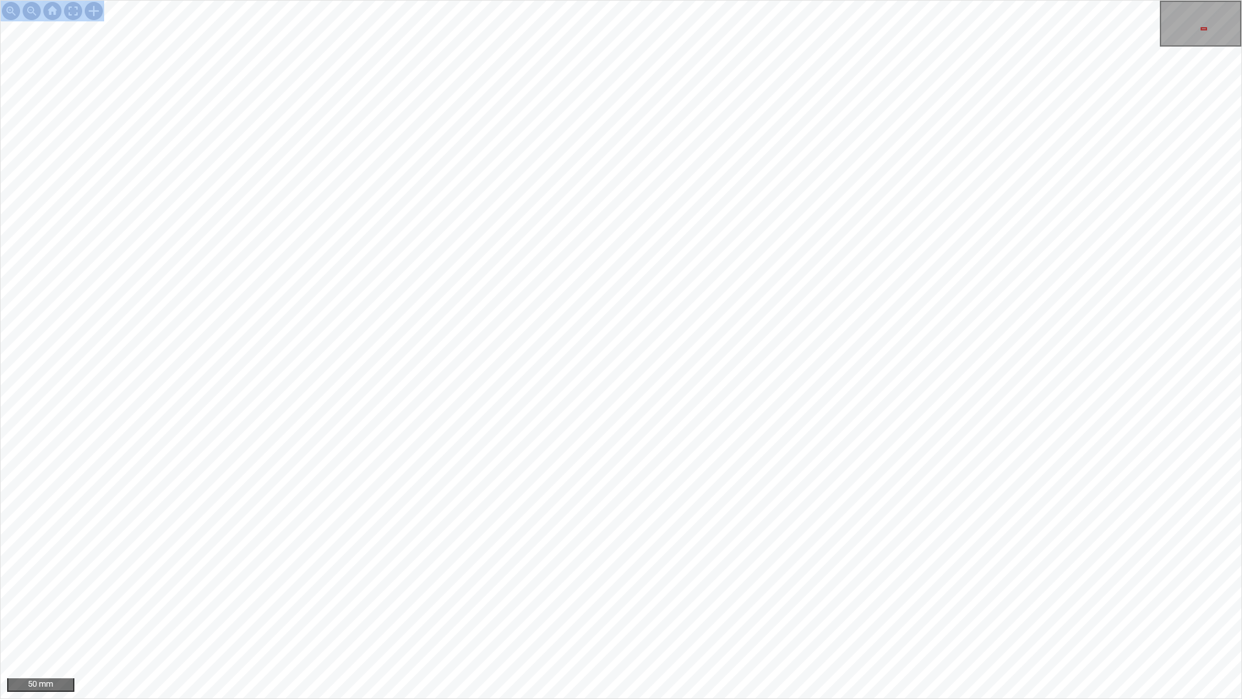
click at [678, 616] on div "50 mm" at bounding box center [621, 349] width 1242 height 699
click at [580, 616] on div "50 mm" at bounding box center [621, 349] width 1242 height 699
click at [769, 616] on div "50 mm" at bounding box center [621, 349] width 1242 height 699
click at [819, 616] on div "50 mm" at bounding box center [621, 349] width 1242 height 699
click at [826, 616] on div "50 mm" at bounding box center [621, 349] width 1242 height 699
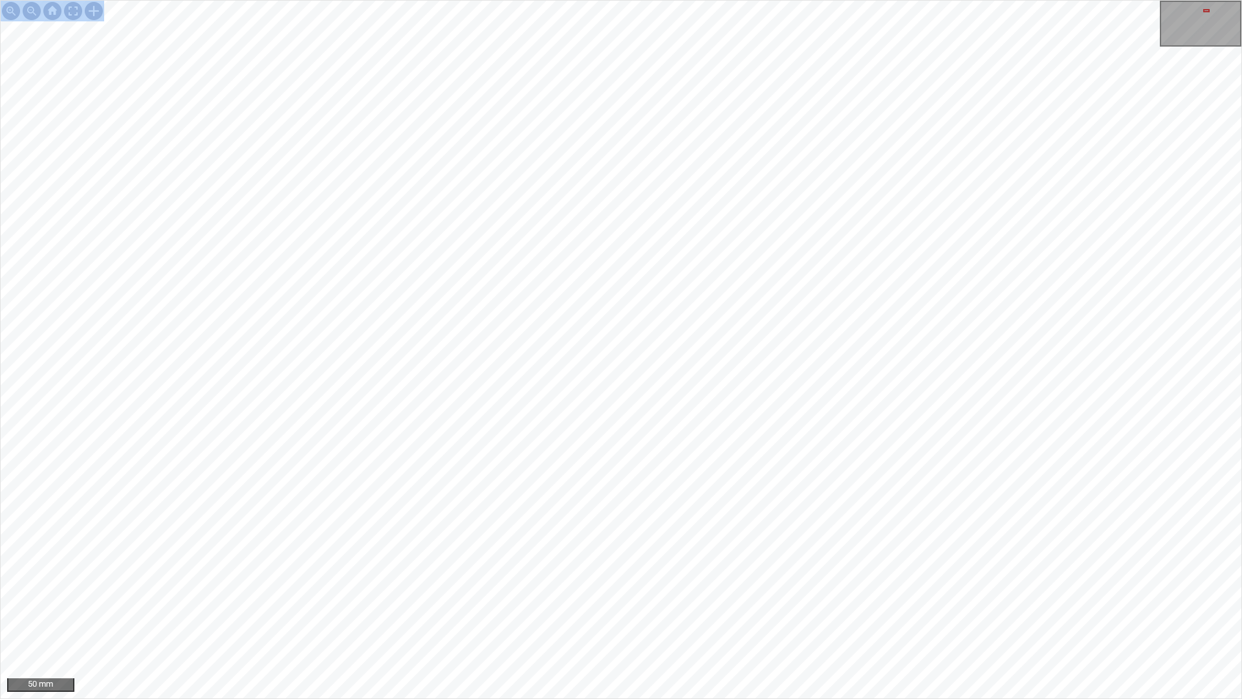
click at [809, 616] on div "50 mm" at bounding box center [621, 349] width 1242 height 699
click at [745, 616] on div "50 mm" at bounding box center [621, 349] width 1242 height 699
click at [836, 616] on div "50 mm" at bounding box center [621, 349] width 1242 height 699
click at [402, 616] on div "50 mm" at bounding box center [621, 349] width 1242 height 699
click at [741, 0] on div "50 mm" at bounding box center [621, 349] width 1242 height 699
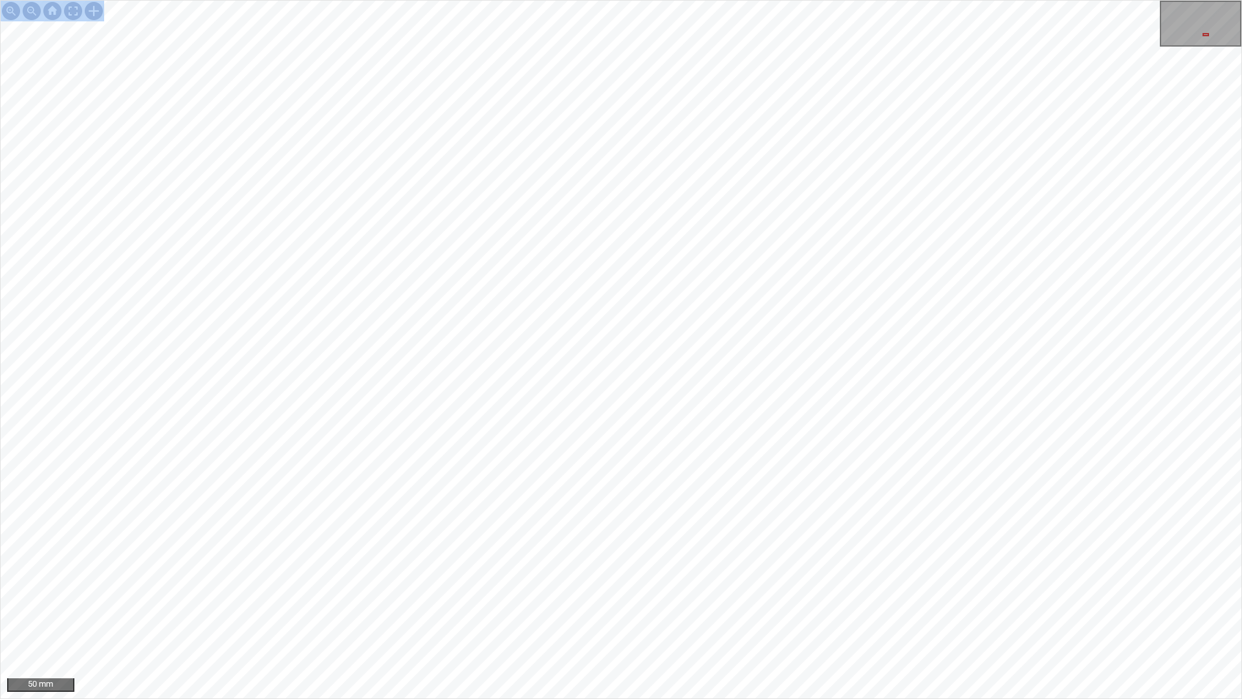
click at [1173, 9] on div "50 mm" at bounding box center [621, 349] width 1241 height 697
click at [1075, 0] on div "50 mm" at bounding box center [621, 349] width 1242 height 699
click at [1176, 22] on div "50 mm" at bounding box center [621, 349] width 1241 height 697
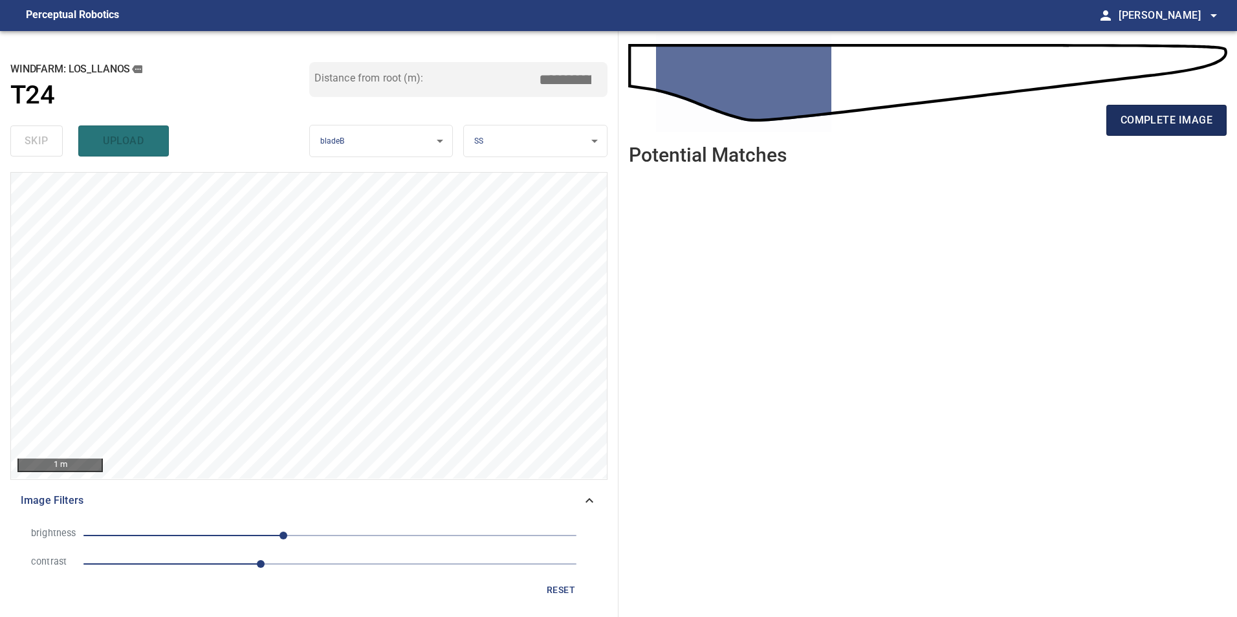
click at [1162, 124] on span "complete image" at bounding box center [1166, 120] width 92 height 18
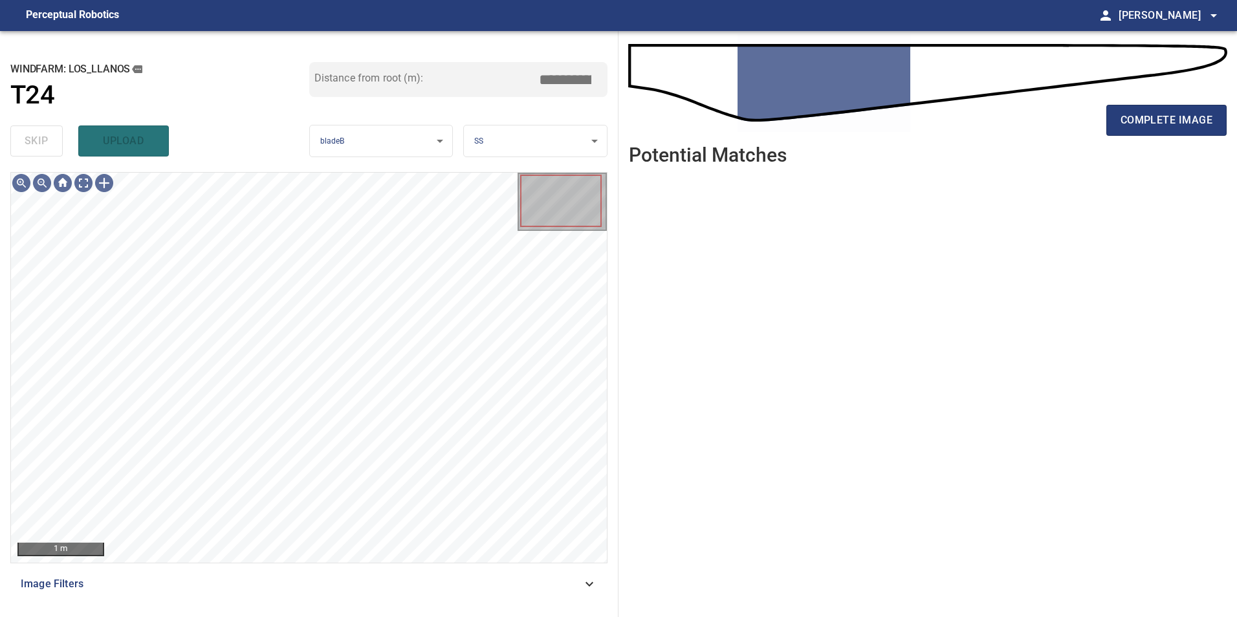
click at [558, 590] on span "Image Filters" at bounding box center [301, 584] width 561 height 16
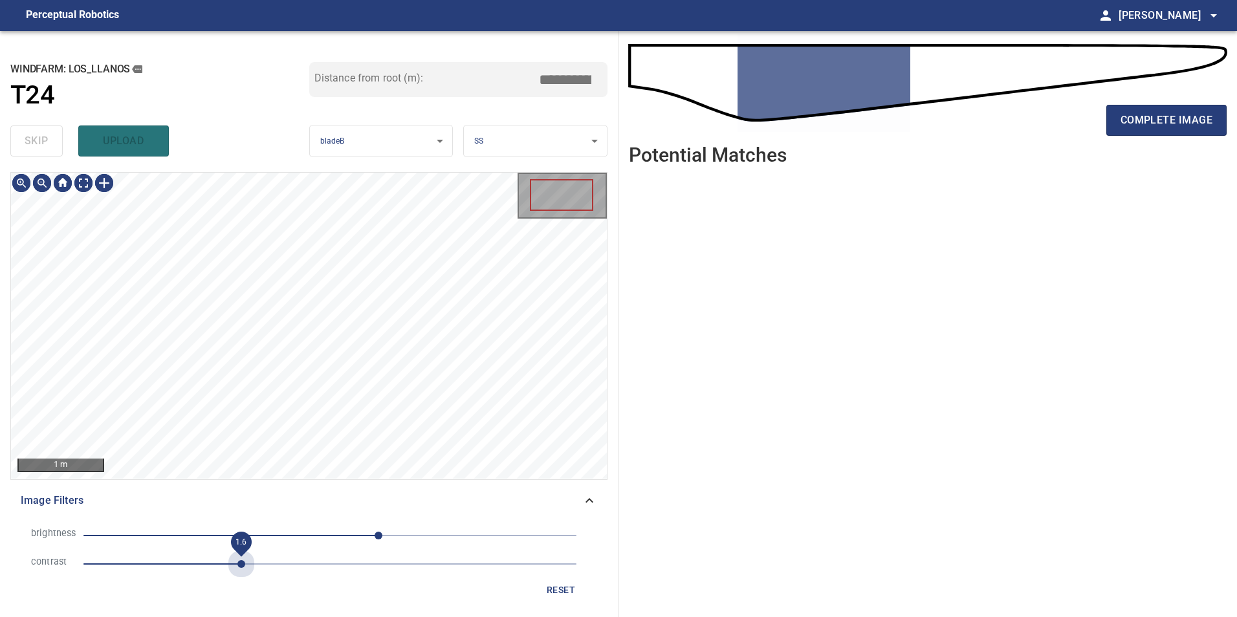
click at [238, 556] on span "1.6" at bounding box center [329, 564] width 493 height 18
click at [285, 535] on span "50" at bounding box center [329, 536] width 493 height 18
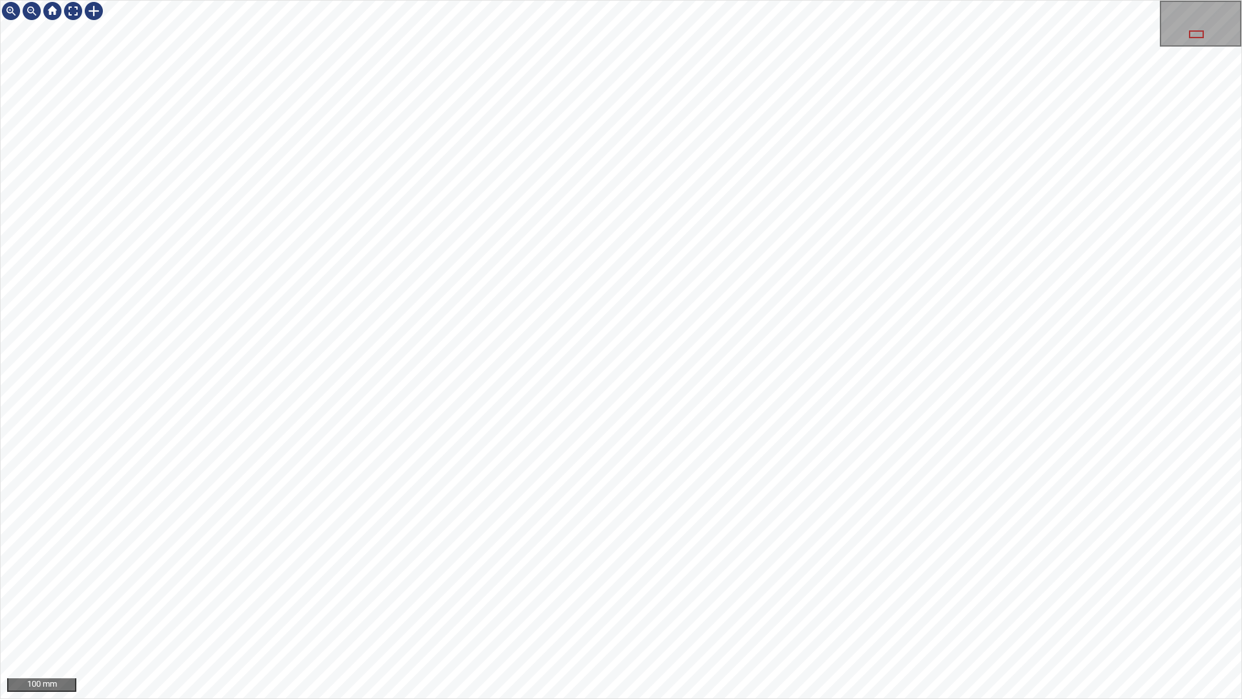
click at [245, 616] on div "100 mm" at bounding box center [621, 349] width 1242 height 699
click at [154, 616] on div "100 mm" at bounding box center [621, 349] width 1242 height 699
click at [265, 616] on div "100 mm" at bounding box center [621, 349] width 1242 height 699
click at [301, 616] on div "100 mm" at bounding box center [621, 349] width 1242 height 699
click at [398, 616] on div "100 mm" at bounding box center [621, 349] width 1242 height 699
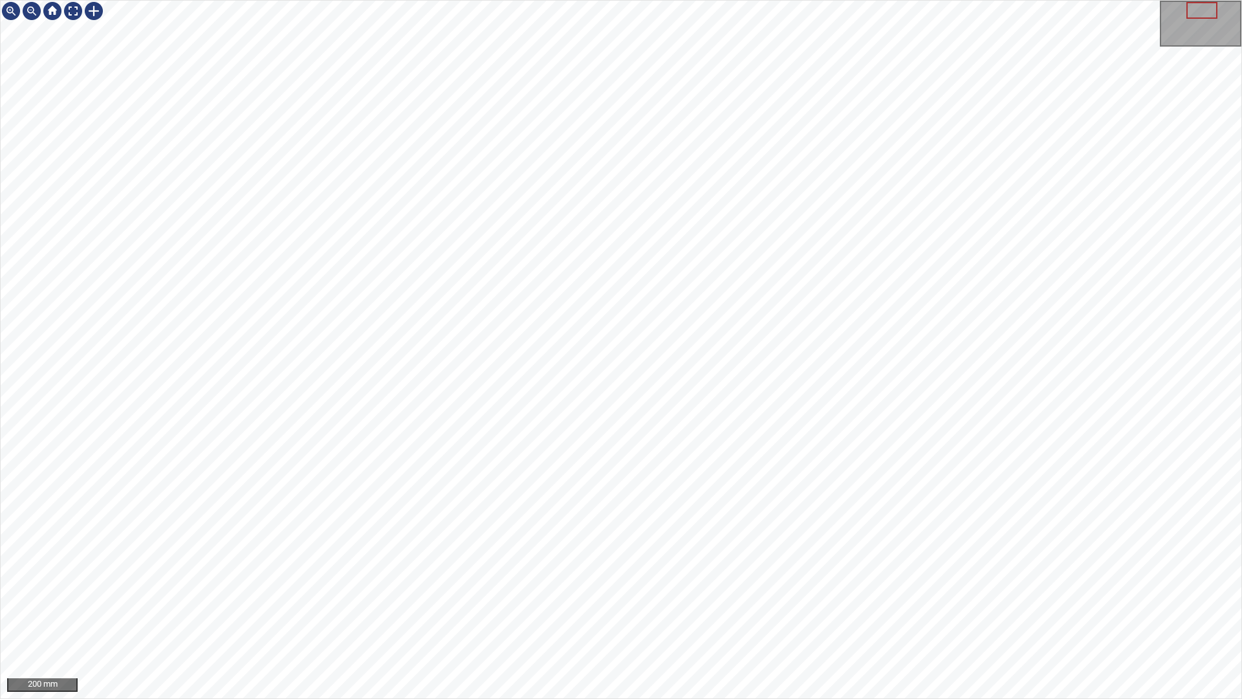
click at [389, 616] on div "200 mm" at bounding box center [621, 349] width 1242 height 699
click at [359, 0] on div "50 mm" at bounding box center [621, 349] width 1242 height 699
click at [722, 616] on div "100 mm" at bounding box center [621, 349] width 1242 height 699
click at [638, 0] on div "50 mm" at bounding box center [621, 349] width 1242 height 699
click at [803, 0] on div "50 mm" at bounding box center [621, 349] width 1242 height 699
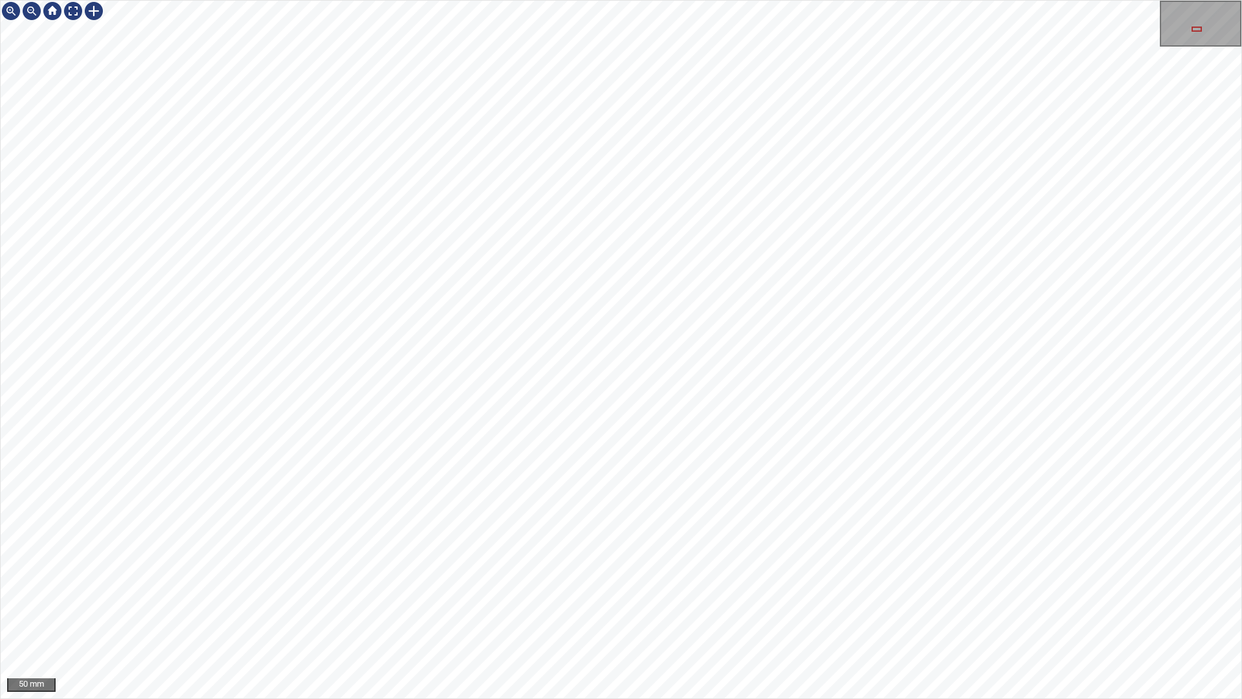
click at [472, 0] on div "50 mm" at bounding box center [621, 349] width 1242 height 699
click at [483, 616] on div "50 mm" at bounding box center [621, 349] width 1242 height 699
click at [68, 3] on div at bounding box center [73, 11] width 21 height 21
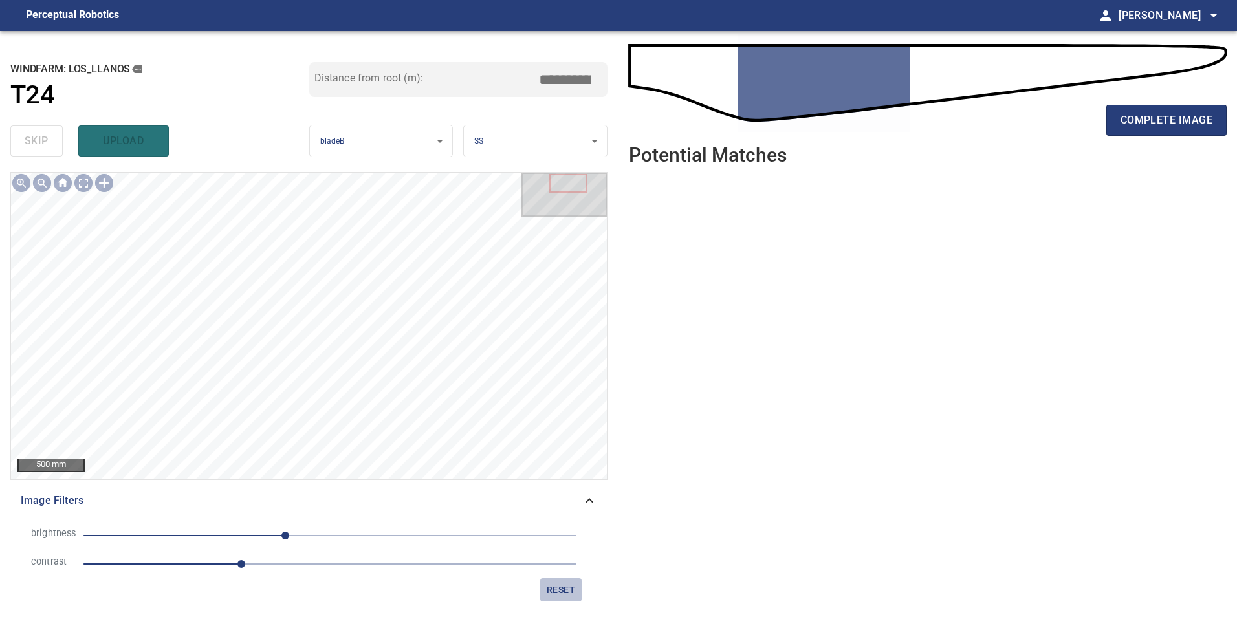
click at [564, 592] on span "reset" at bounding box center [560, 590] width 31 height 16
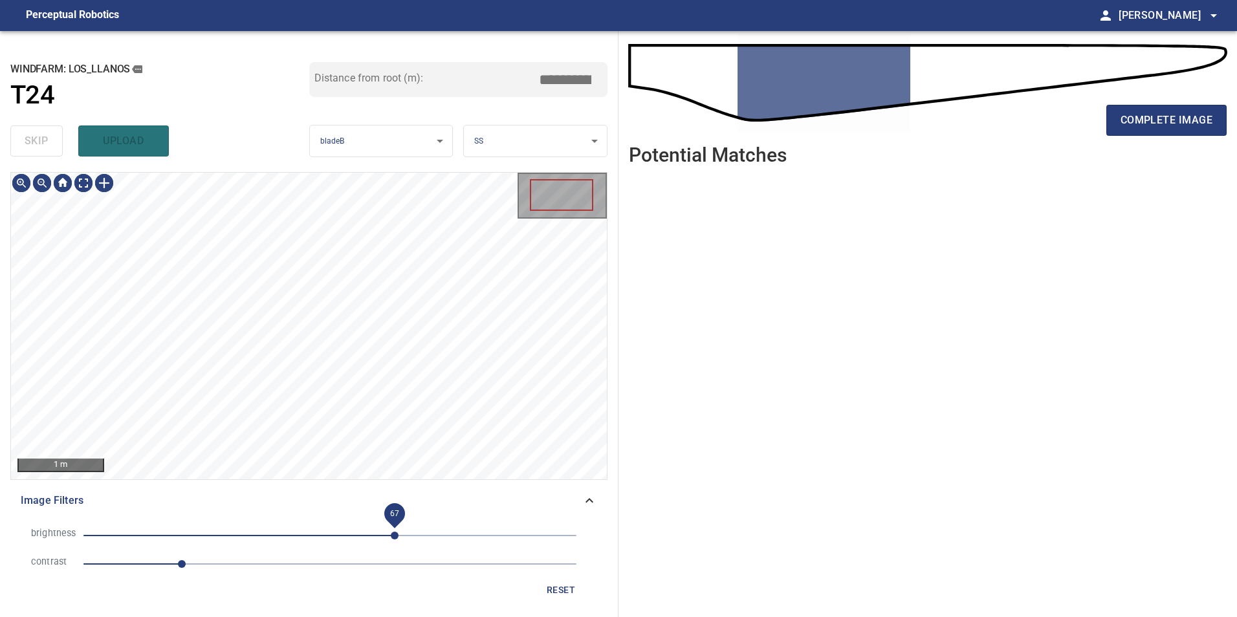
click at [395, 539] on span "67" at bounding box center [329, 536] width 493 height 18
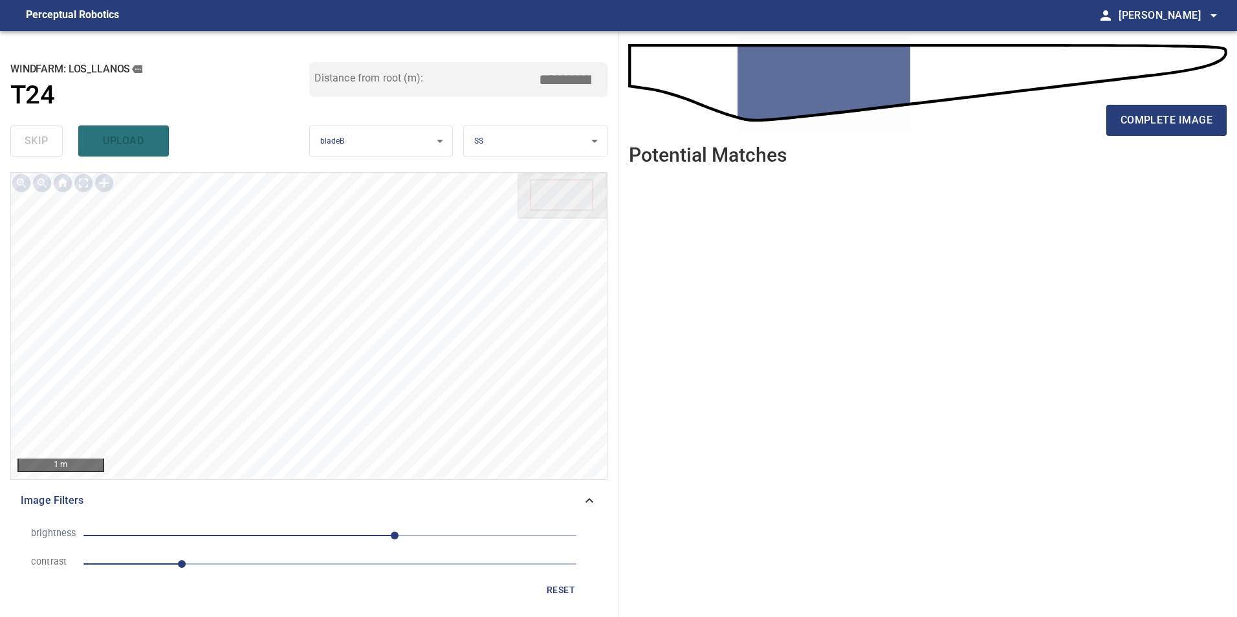
click at [285, 568] on span "1" at bounding box center [329, 564] width 493 height 18
click at [287, 534] on span "67" at bounding box center [329, 536] width 493 height 18
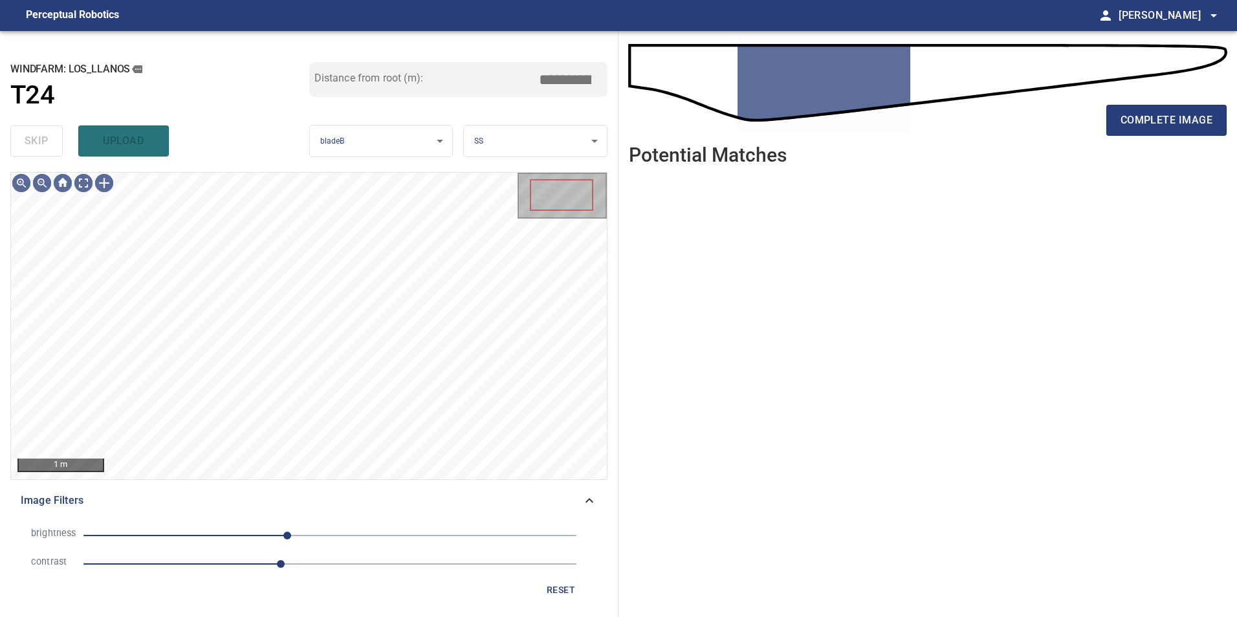
click at [256, 530] on span "-44" at bounding box center [329, 536] width 493 height 18
drag, startPoint x: 277, startPoint y: 539, endPoint x: 273, endPoint y: 530, distance: 9.3
click at [276, 539] on span "-55" at bounding box center [329, 536] width 493 height 18
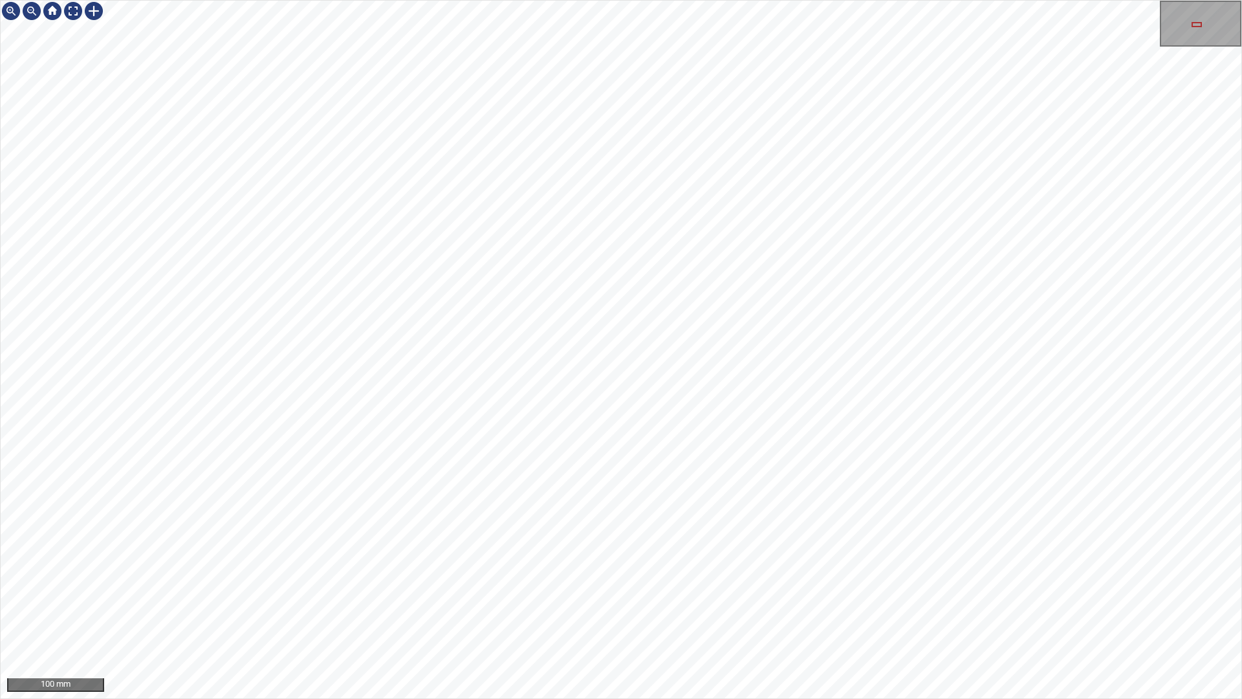
click at [849, 616] on div "100 mm" at bounding box center [621, 349] width 1242 height 699
click at [895, 616] on div "50 mm" at bounding box center [621, 349] width 1242 height 699
click at [1106, 0] on div "50 mm" at bounding box center [621, 349] width 1242 height 699
click at [825, 616] on div "100 mm" at bounding box center [621, 349] width 1242 height 699
click at [75, 5] on div at bounding box center [73, 11] width 21 height 21
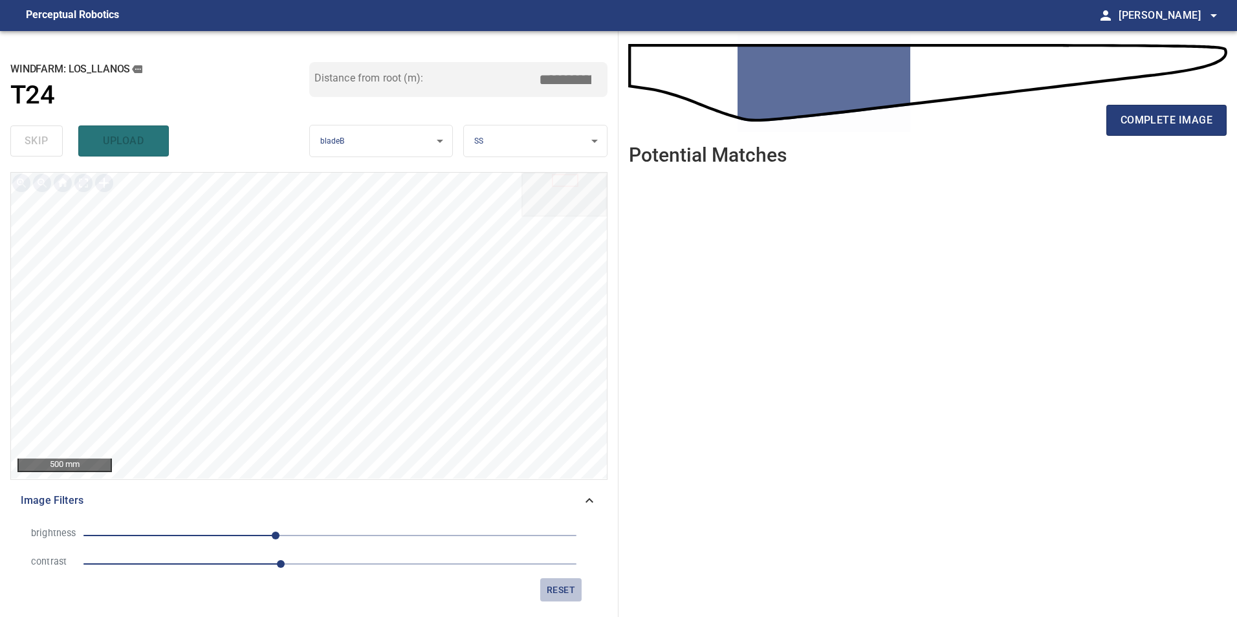
click at [580, 594] on button "reset" at bounding box center [560, 590] width 41 height 24
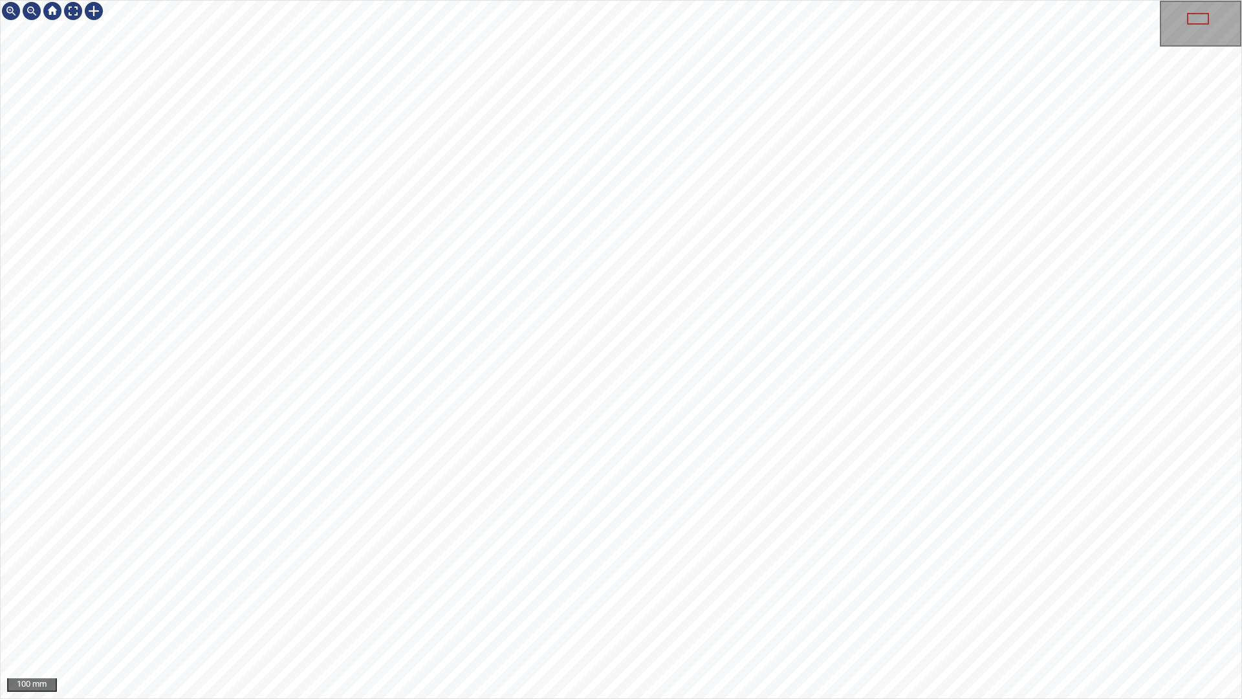
click at [628, 616] on div "100 mm" at bounding box center [621, 349] width 1242 height 699
click at [796, 246] on div "50 mm" at bounding box center [621, 349] width 1242 height 699
click at [618, 616] on div "50 mm" at bounding box center [621, 349] width 1242 height 699
click at [748, 616] on div "50 mm" at bounding box center [621, 349] width 1242 height 699
click at [796, 616] on div "50 mm" at bounding box center [621, 349] width 1242 height 699
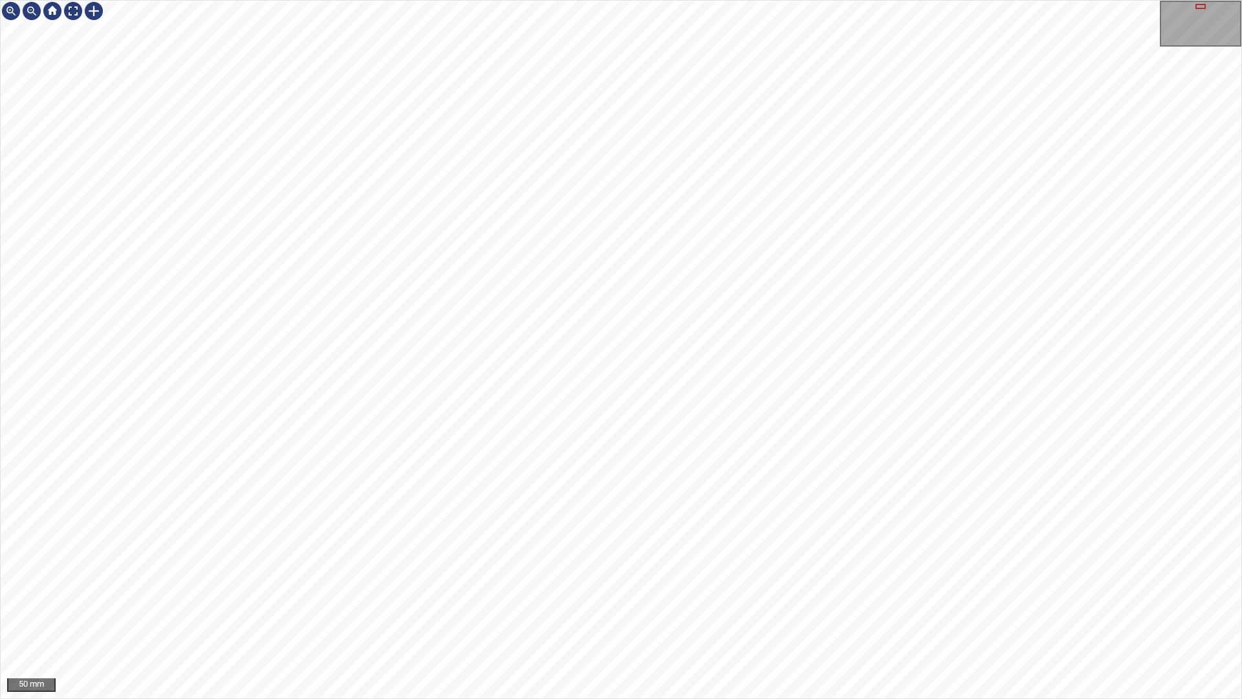
click at [719, 616] on div "50 mm" at bounding box center [621, 349] width 1242 height 699
click at [752, 323] on div "50 mm" at bounding box center [621, 349] width 1242 height 699
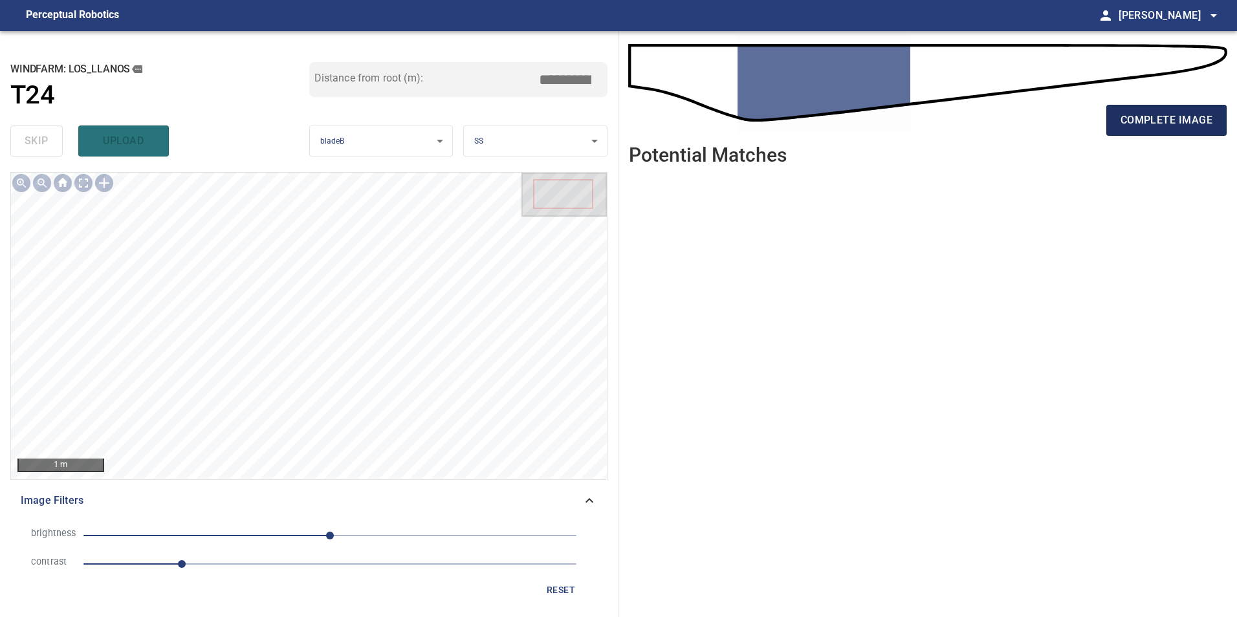
drag, startPoint x: 1131, startPoint y: 114, endPoint x: 1124, endPoint y: 109, distance: 8.7
click at [1130, 113] on span "complete image" at bounding box center [1166, 120] width 92 height 18
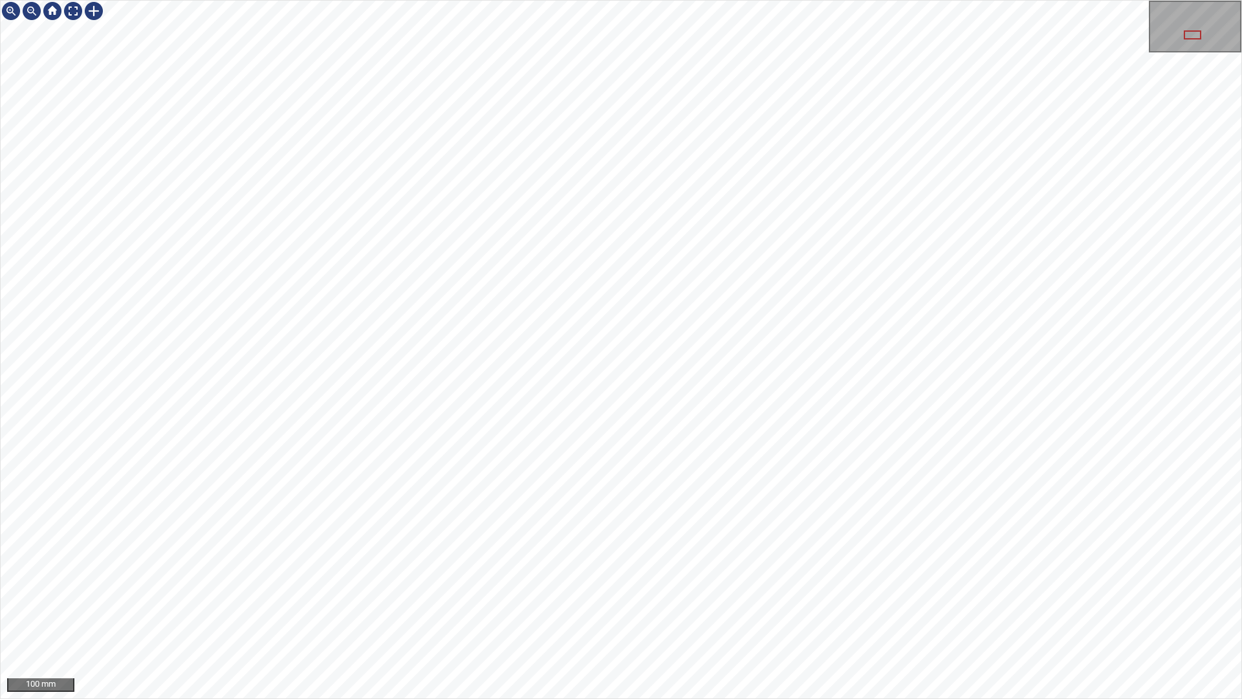
click at [855, 616] on div "100 mm" at bounding box center [621, 349] width 1242 height 699
drag, startPoint x: 897, startPoint y: 0, endPoint x: 668, endPoint y: 698, distance: 734.5
click at [668, 616] on div "100 mm" at bounding box center [621, 349] width 1242 height 699
click at [803, 404] on div "50 mm" at bounding box center [621, 349] width 1242 height 699
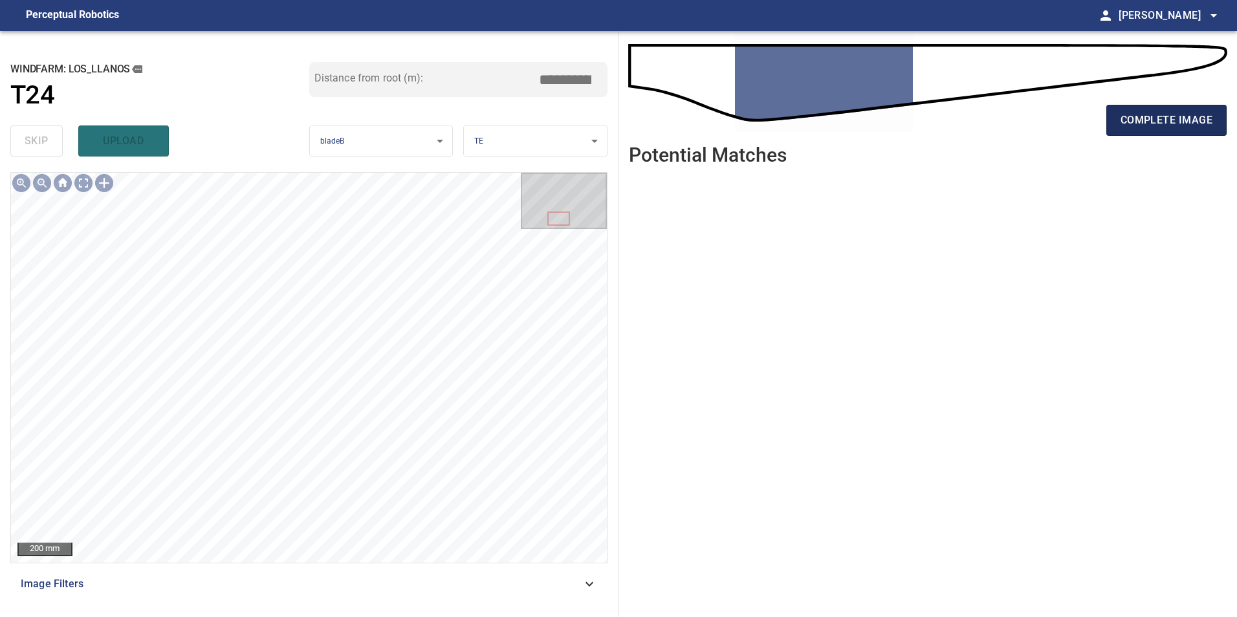
click at [1125, 131] on button "complete image" at bounding box center [1166, 120] width 120 height 31
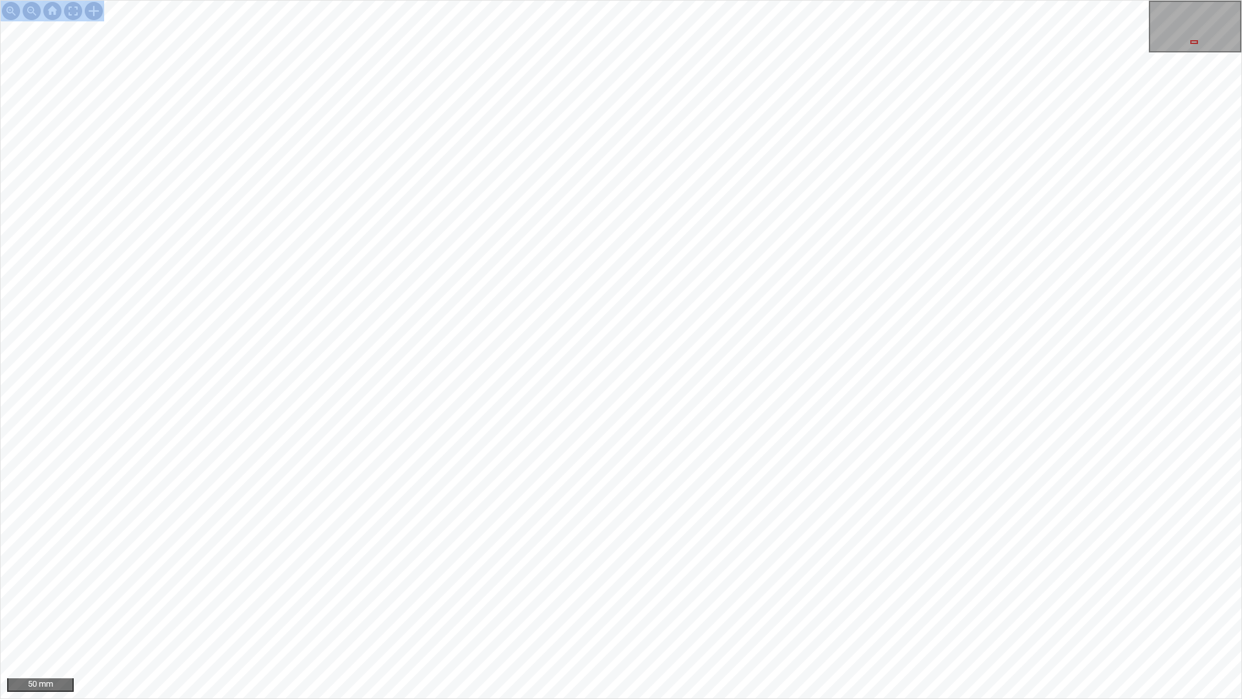
drag, startPoint x: 611, startPoint y: 698, endPoint x: 887, endPoint y: 0, distance: 750.6
click at [887, 0] on div "50 mm" at bounding box center [621, 349] width 1242 height 699
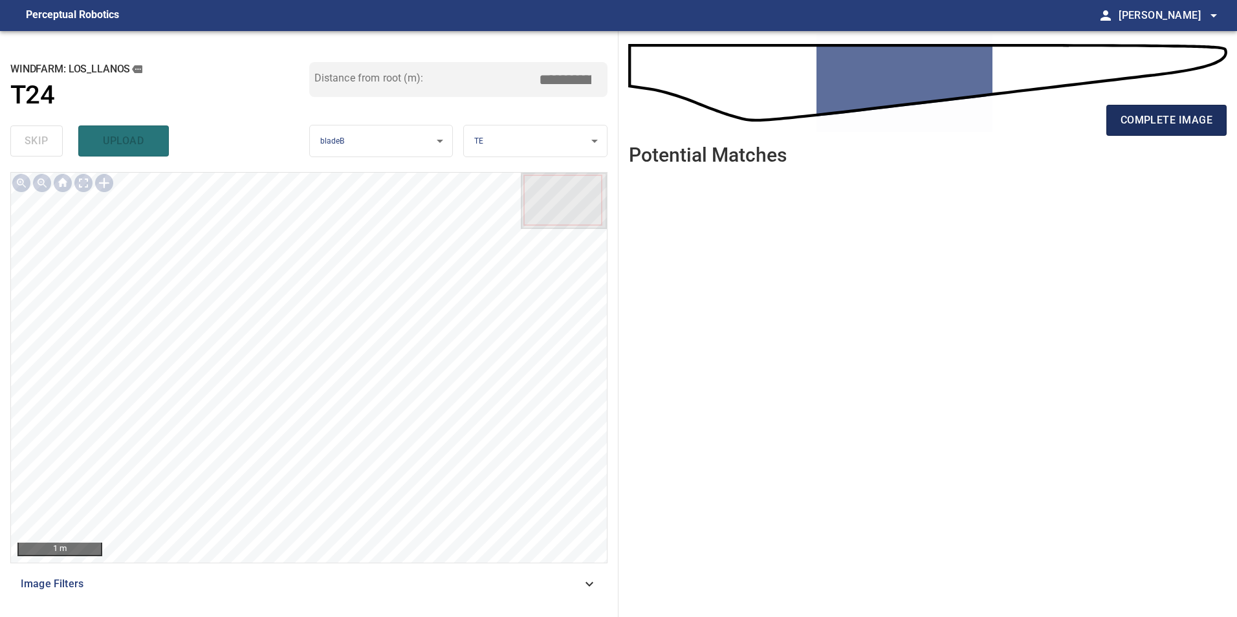
click at [1153, 114] on span "complete image" at bounding box center [1166, 120] width 92 height 18
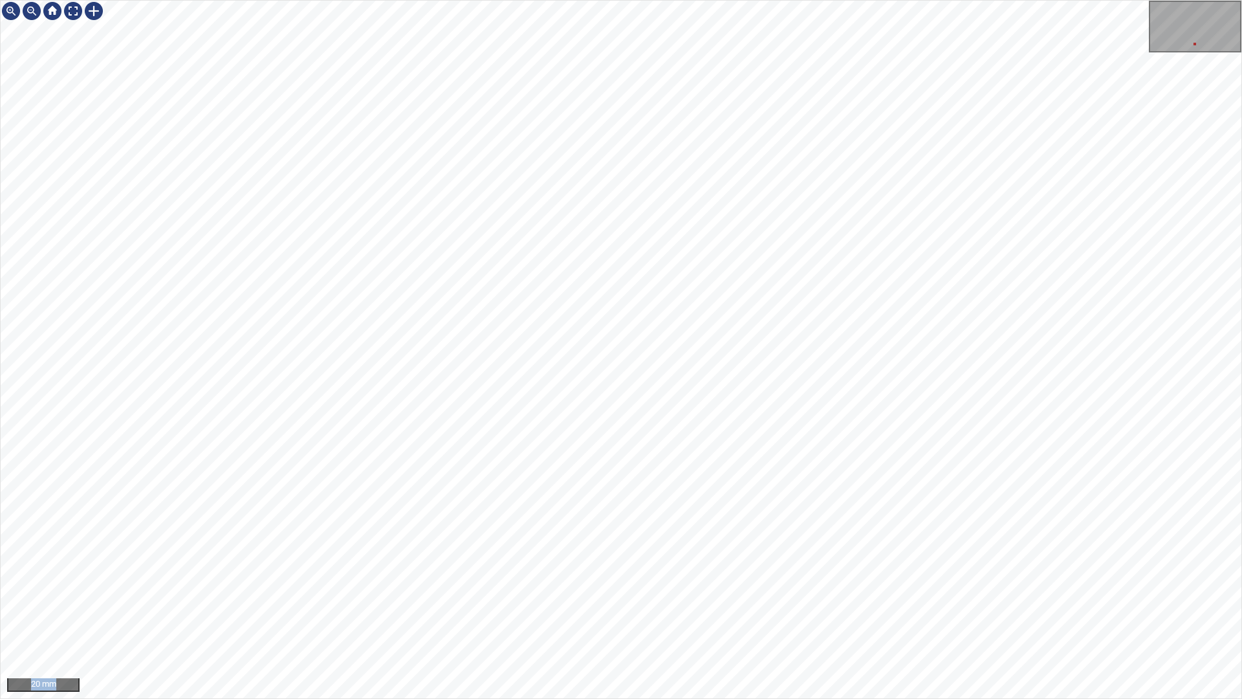
click at [810, 616] on div "20 mm" at bounding box center [621, 349] width 1242 height 699
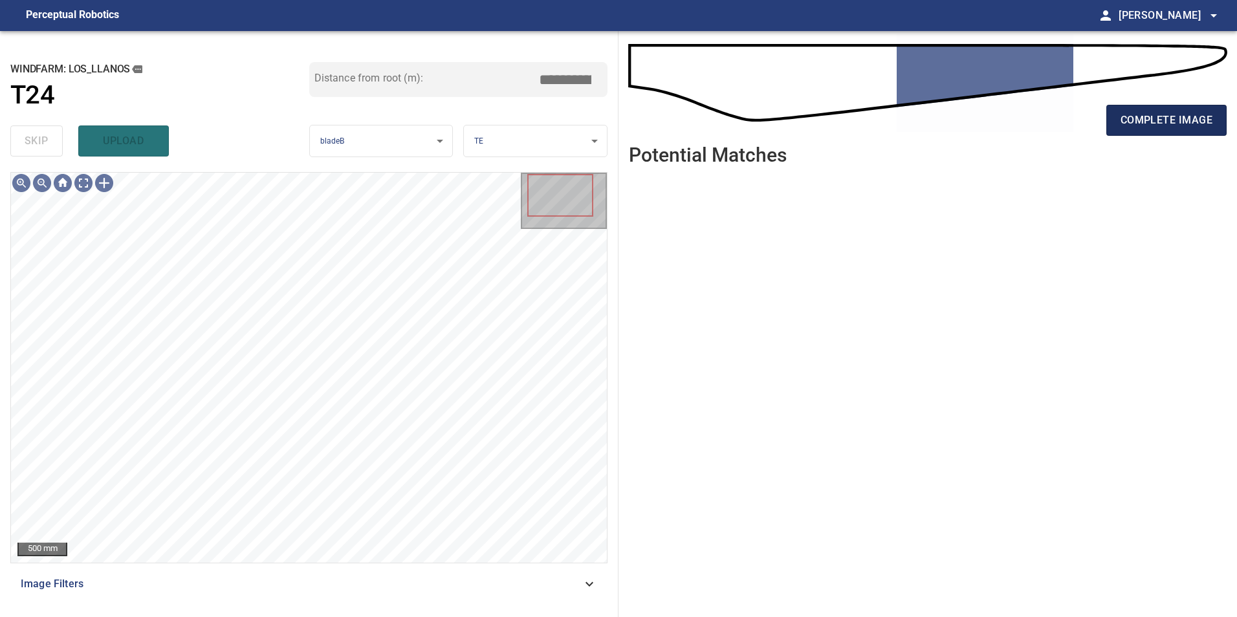
click at [1186, 108] on button "complete image" at bounding box center [1166, 120] width 120 height 31
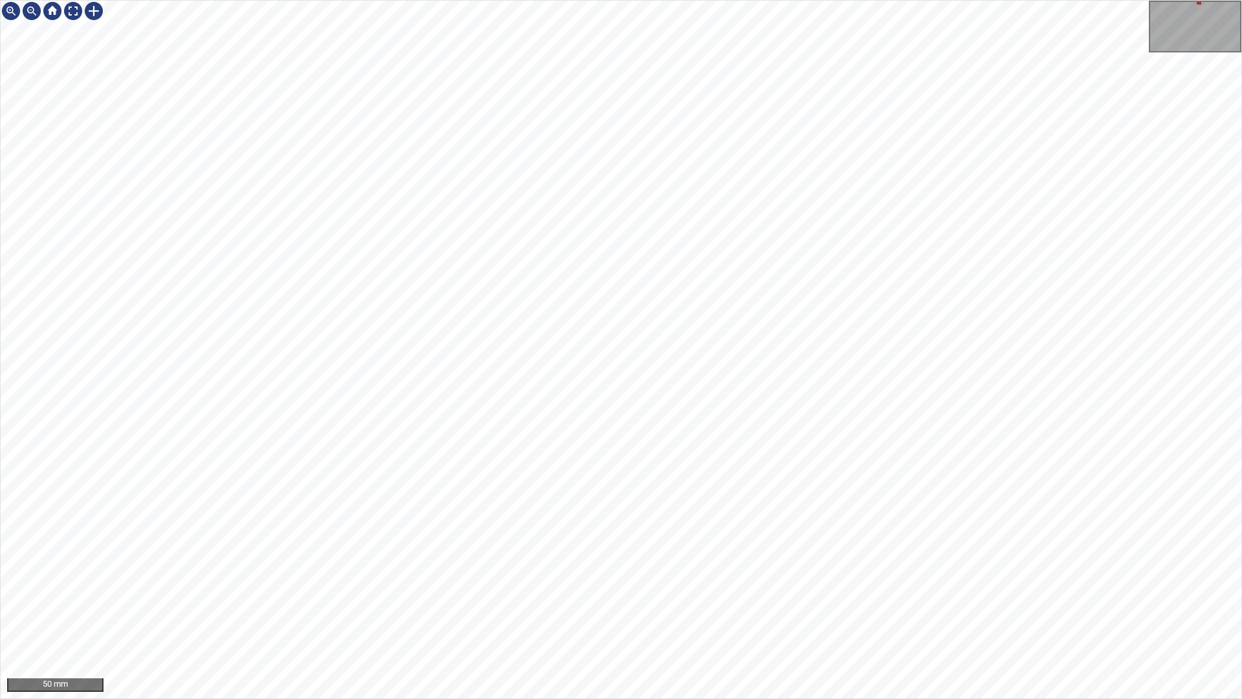
click at [924, 616] on div "50 mm" at bounding box center [621, 349] width 1242 height 699
click at [605, 616] on div "50 mm" at bounding box center [621, 349] width 1242 height 699
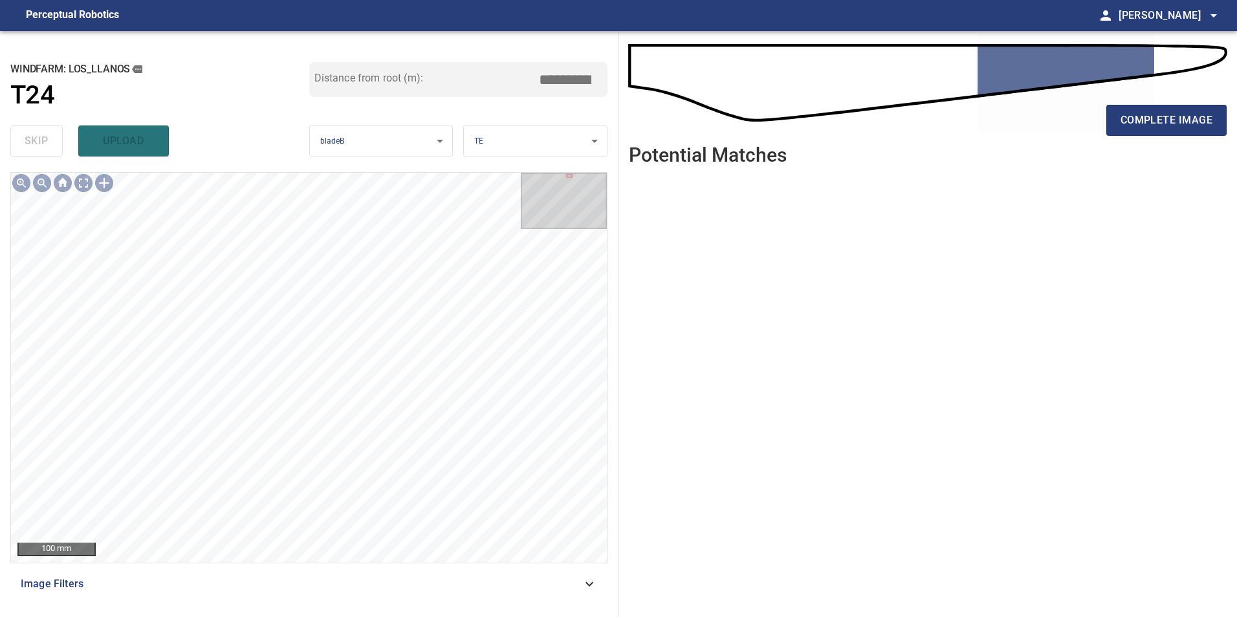
drag, startPoint x: 1137, startPoint y: 114, endPoint x: 1149, endPoint y: 102, distance: 17.4
click at [1149, 103] on div "complete image" at bounding box center [928, 126] width 598 height 52
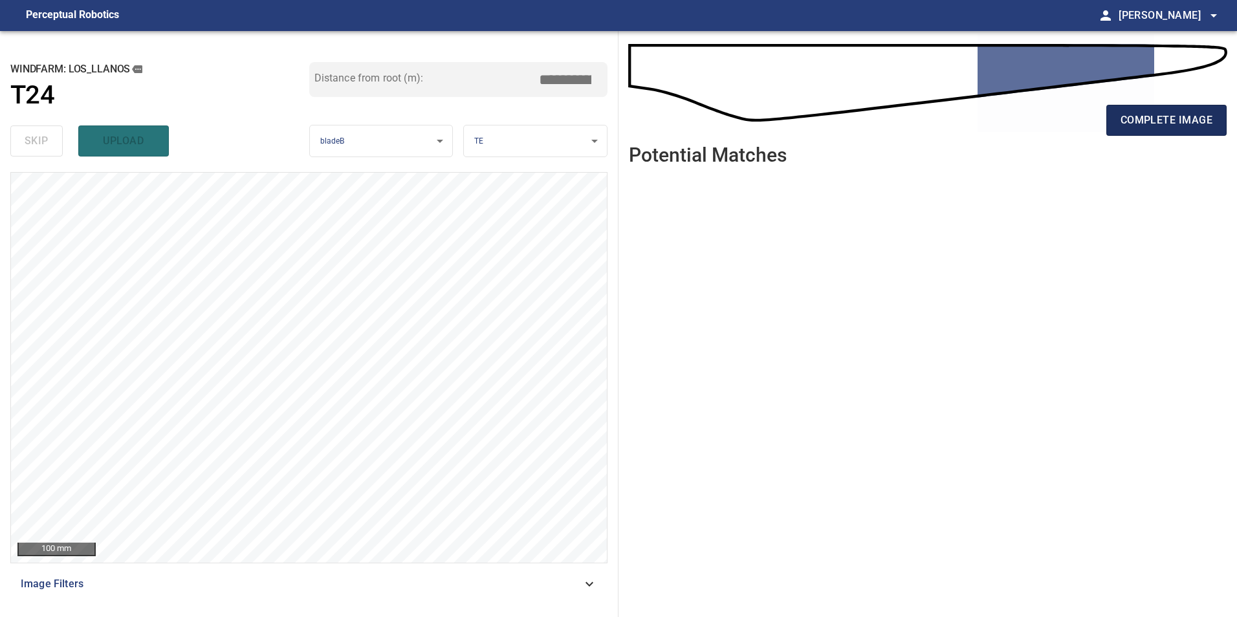
click at [1148, 126] on span "complete image" at bounding box center [1166, 120] width 92 height 18
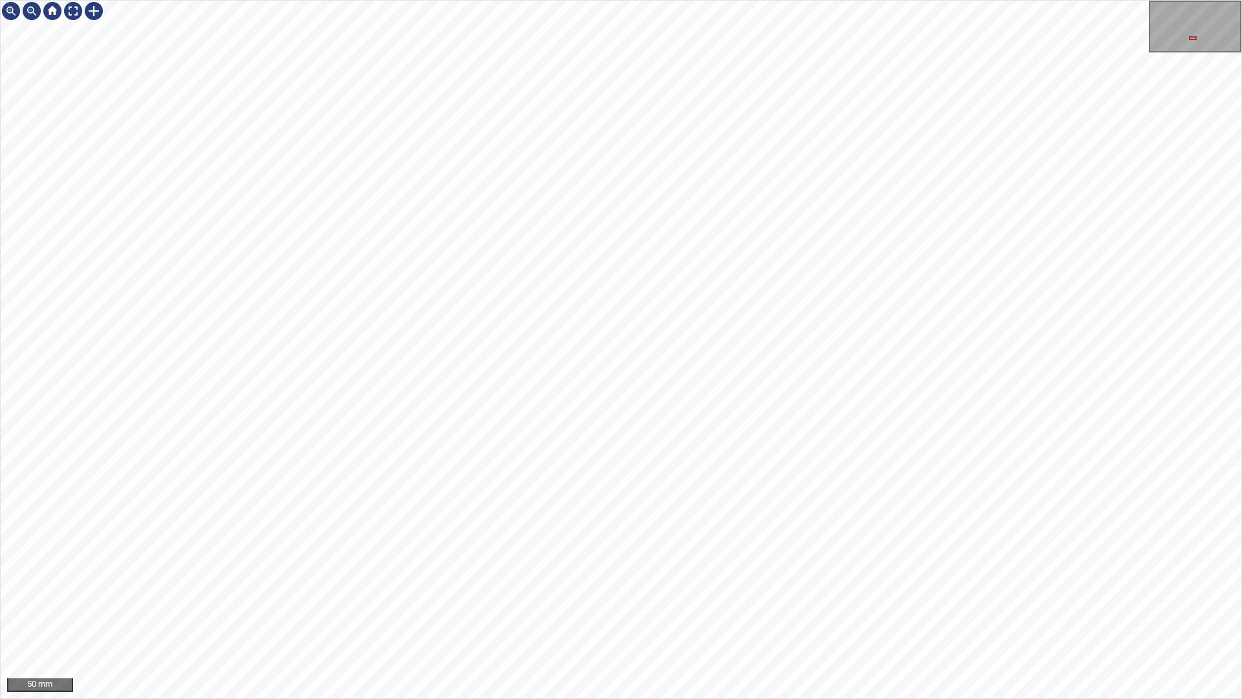
click at [728, 616] on div "50 mm" at bounding box center [621, 349] width 1242 height 699
click at [715, 616] on div "50 mm" at bounding box center [621, 349] width 1242 height 699
click at [713, 616] on div "50 mm" at bounding box center [621, 349] width 1242 height 699
click at [706, 616] on div "50 mm" at bounding box center [621, 349] width 1242 height 699
click at [793, 616] on div "50 mm" at bounding box center [621, 349] width 1242 height 699
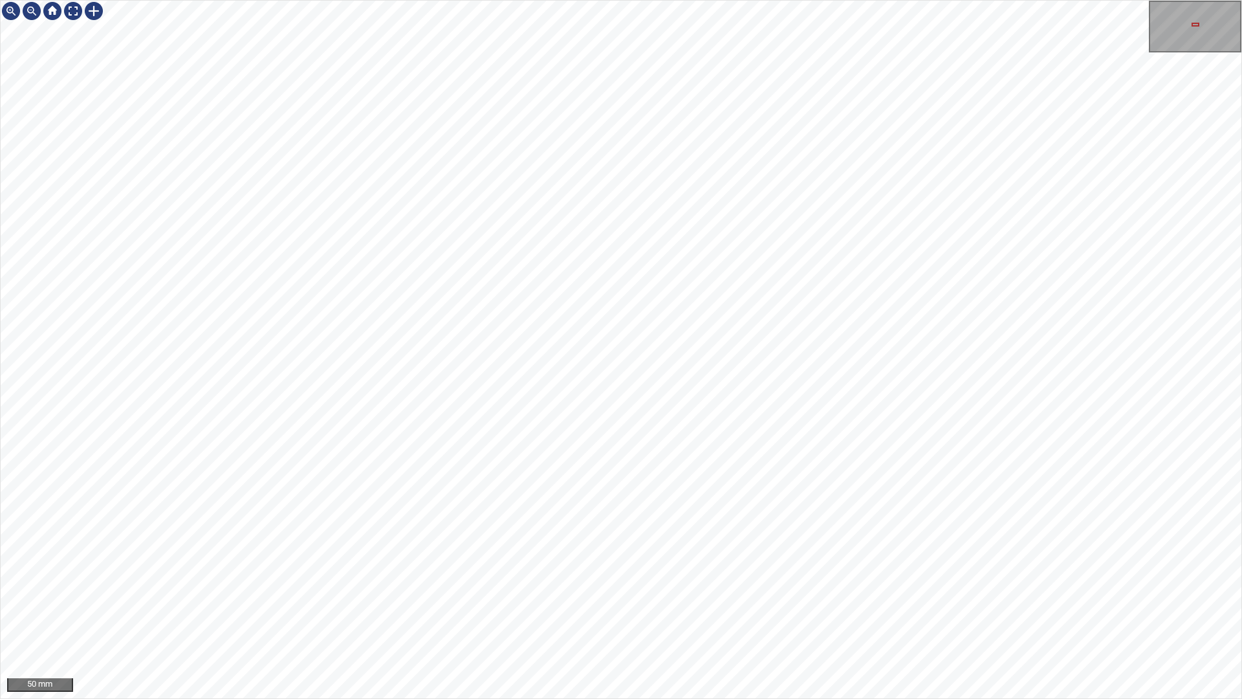
click at [755, 616] on div "50 mm" at bounding box center [621, 349] width 1242 height 699
click at [715, 616] on div "50 mm" at bounding box center [621, 349] width 1242 height 699
click at [679, 616] on div "50 mm" at bounding box center [621, 349] width 1242 height 699
click at [675, 616] on div "50 mm" at bounding box center [621, 349] width 1242 height 699
click at [558, 616] on div "50 mm" at bounding box center [621, 349] width 1242 height 699
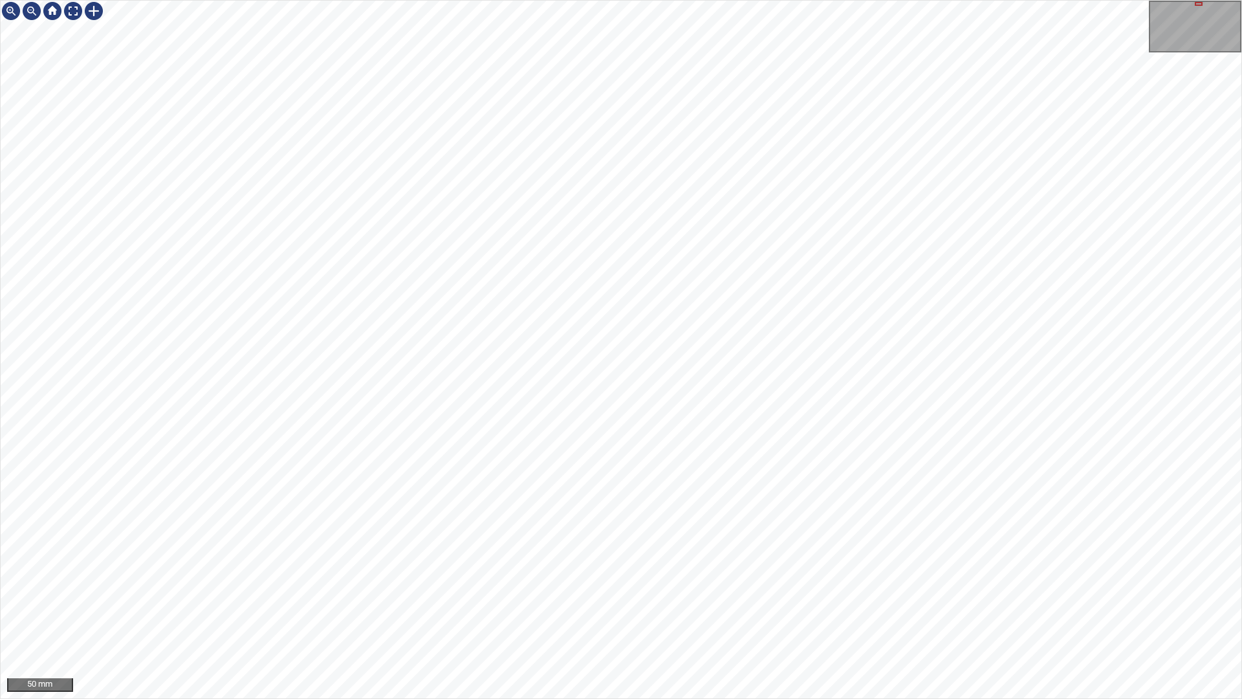
click at [626, 616] on div "50 mm" at bounding box center [621, 349] width 1242 height 699
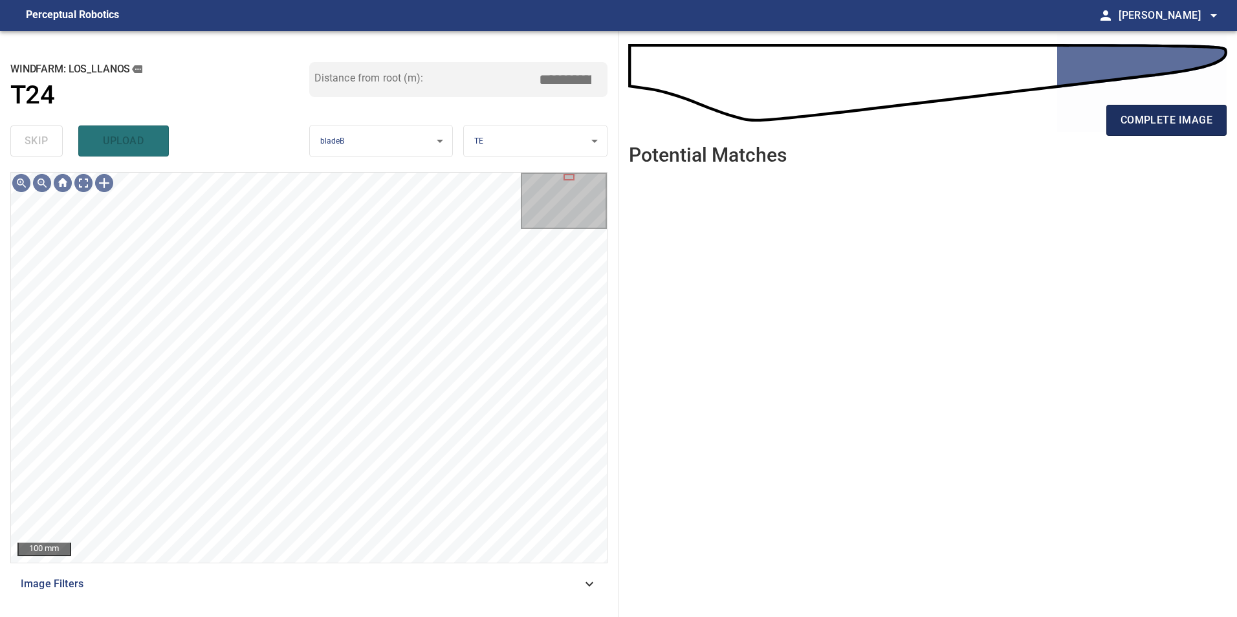
click at [1161, 119] on span "complete image" at bounding box center [1166, 120] width 92 height 18
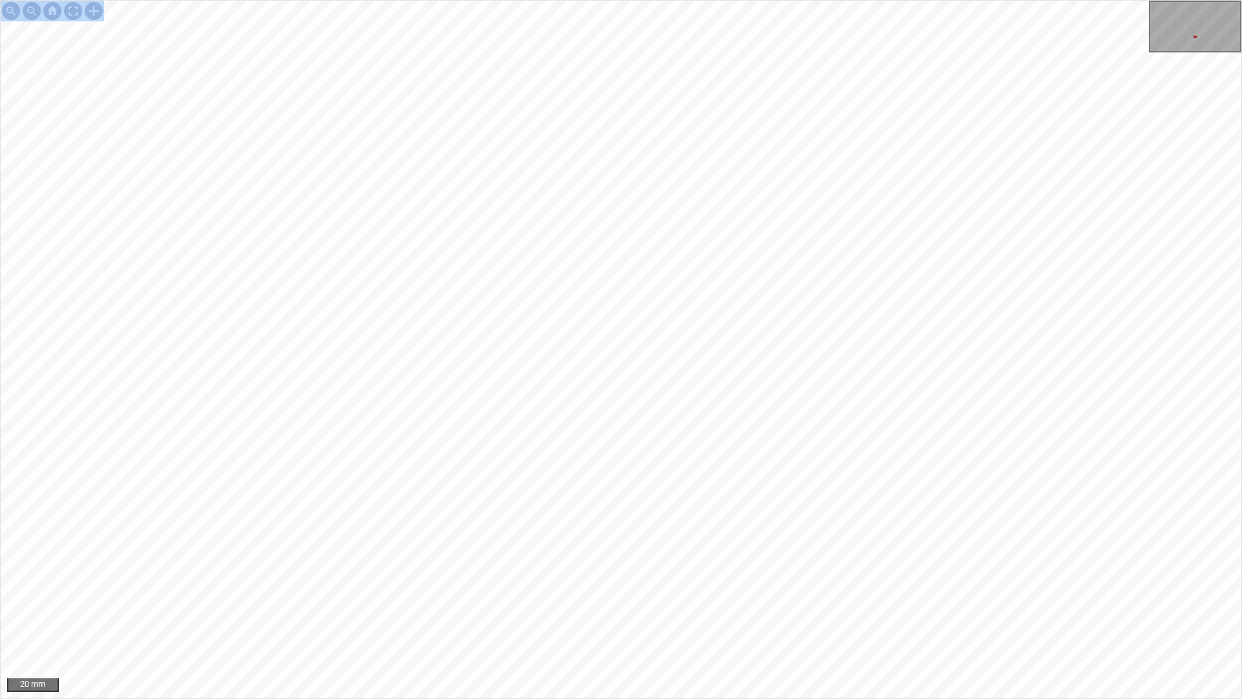
click at [744, 176] on div "20 mm" at bounding box center [621, 349] width 1242 height 699
click at [703, 199] on div "20 mm" at bounding box center [621, 349] width 1242 height 699
click at [675, 0] on div "20 mm" at bounding box center [621, 349] width 1242 height 699
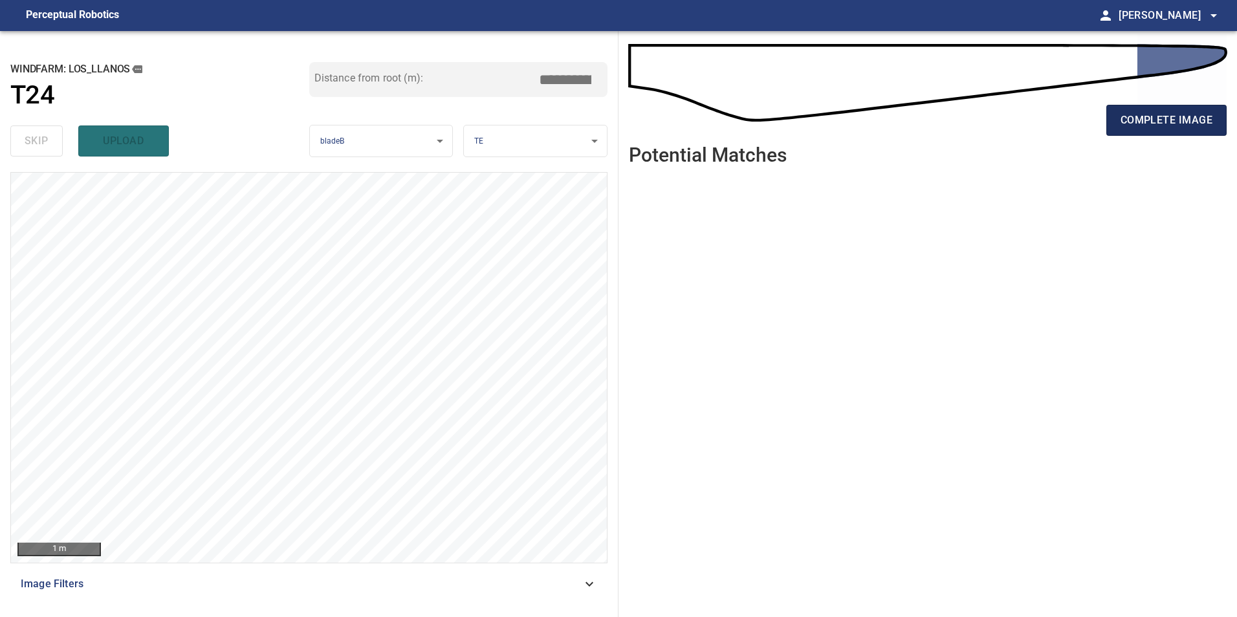
click at [1174, 118] on span "complete image" at bounding box center [1166, 120] width 92 height 18
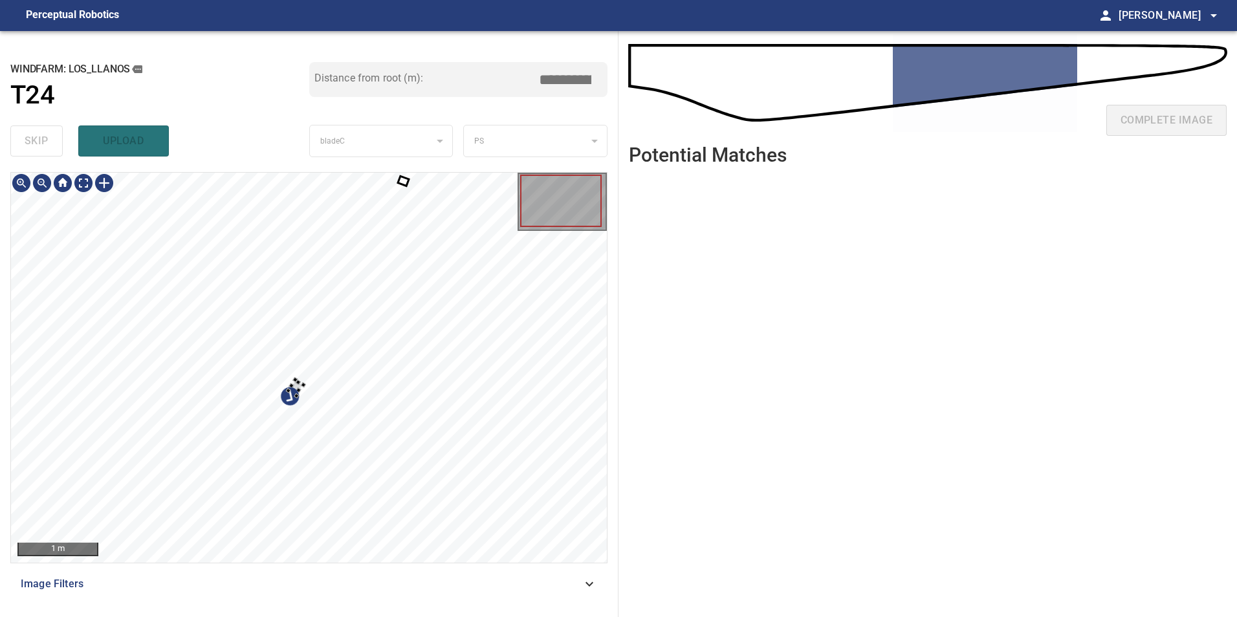
click at [612, 530] on div "**********" at bounding box center [309, 324] width 618 height 586
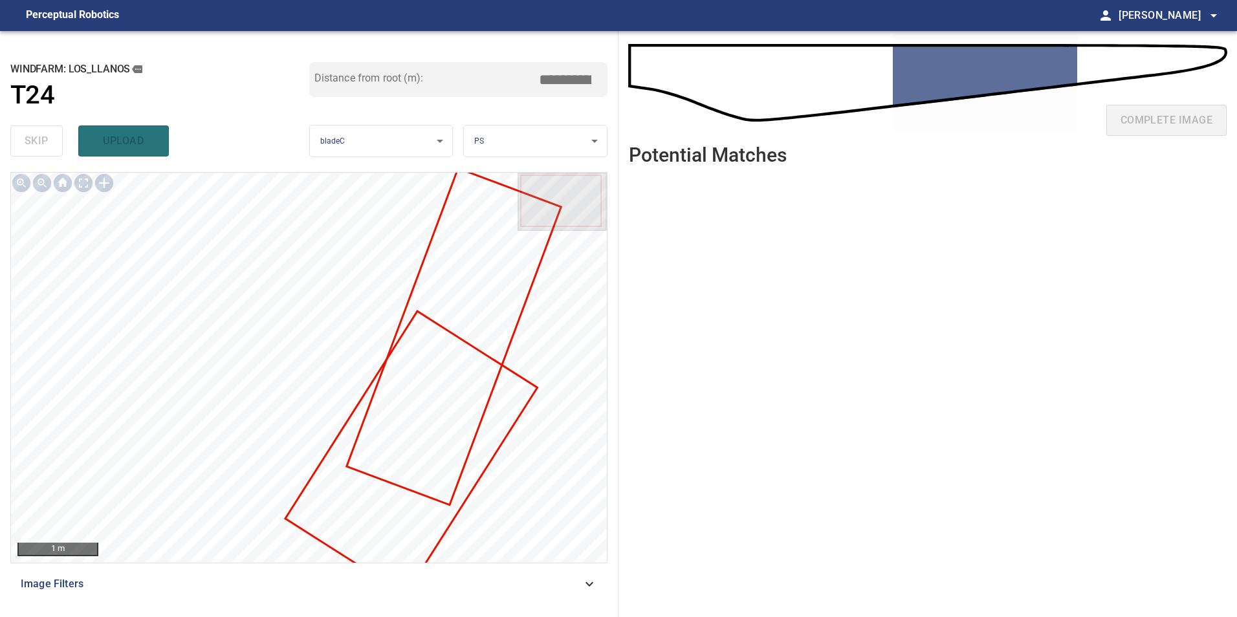
click at [519, 235] on div at bounding box center [561, 204] width 89 height 63
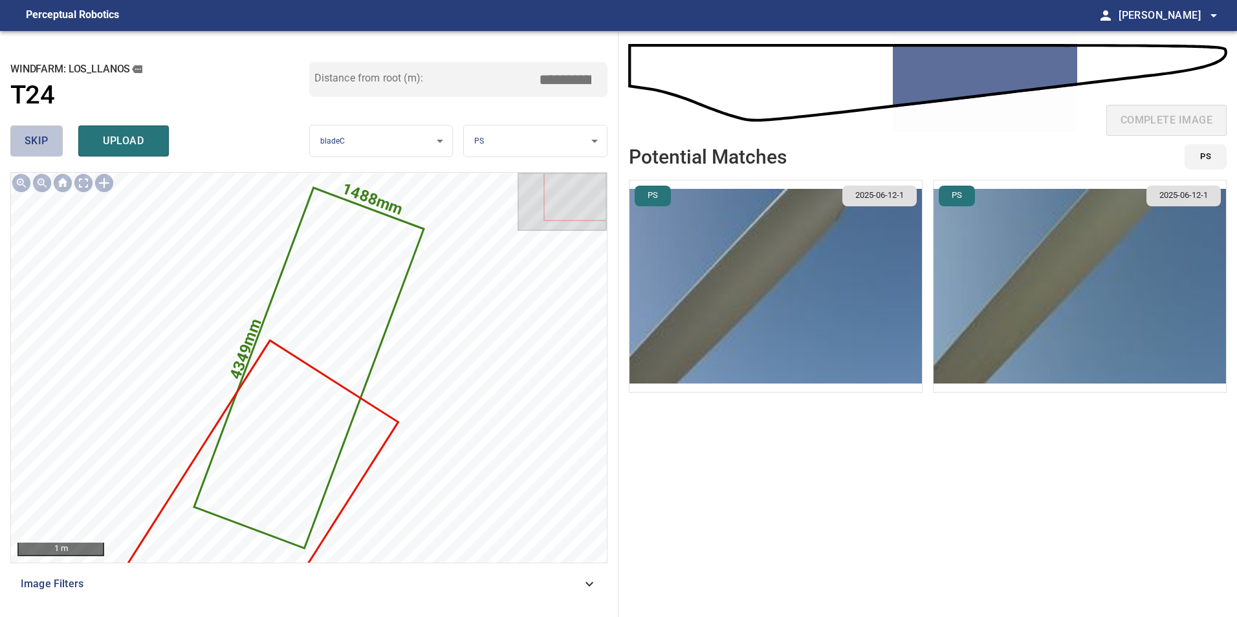
click at [34, 147] on span "skip" at bounding box center [37, 141] width 24 height 18
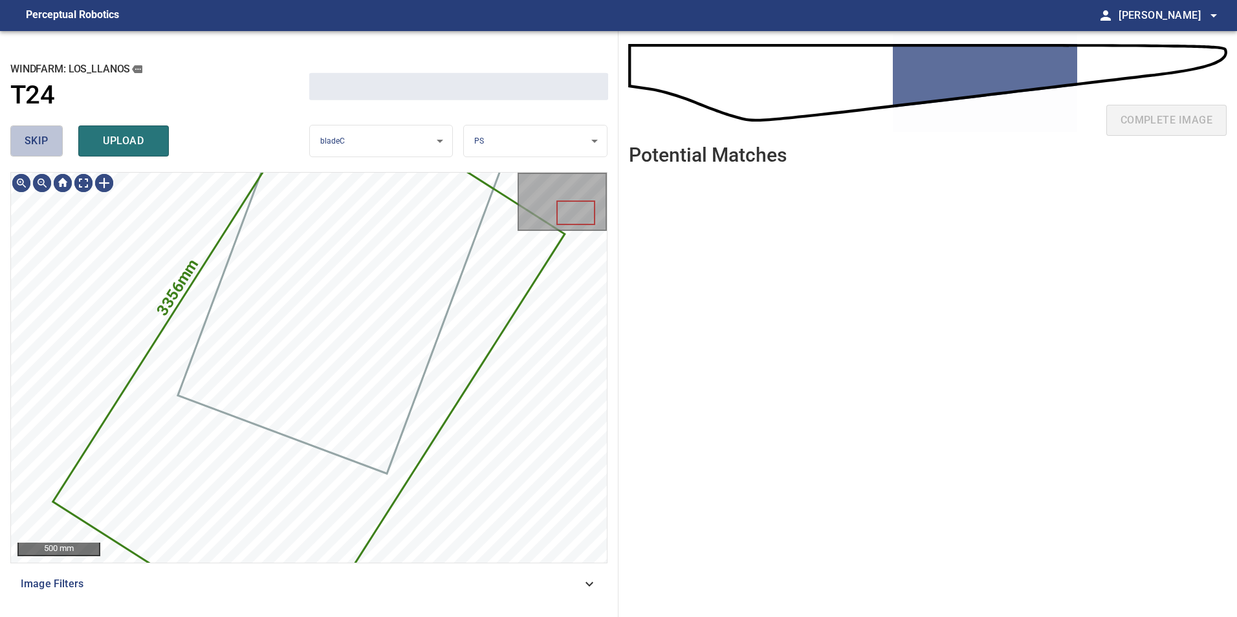
click at [34, 147] on span "skip" at bounding box center [37, 141] width 24 height 18
click at [34, 147] on div "skip upload" at bounding box center [159, 140] width 299 height 41
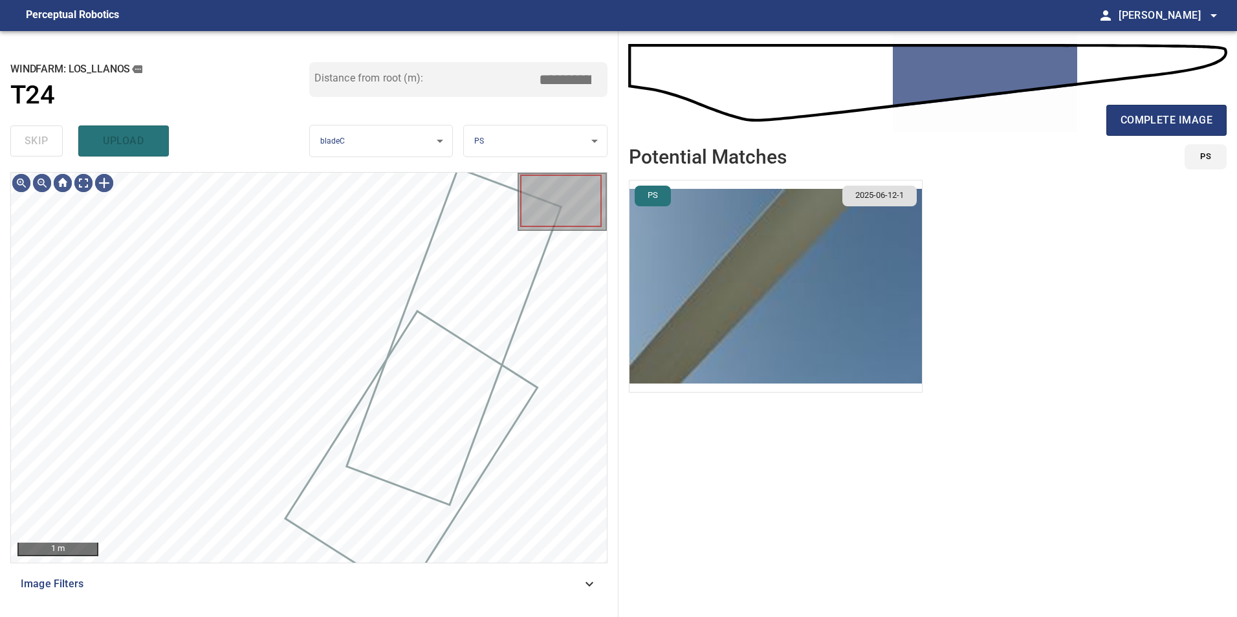
click at [34, 147] on div "skip upload" at bounding box center [159, 140] width 299 height 41
drag, startPoint x: 34, startPoint y: 147, endPoint x: 54, endPoint y: 186, distance: 43.7
click at [35, 147] on div "skip upload" at bounding box center [159, 140] width 299 height 41
click at [598, 580] on div "Image Filters" at bounding box center [308, 584] width 597 height 31
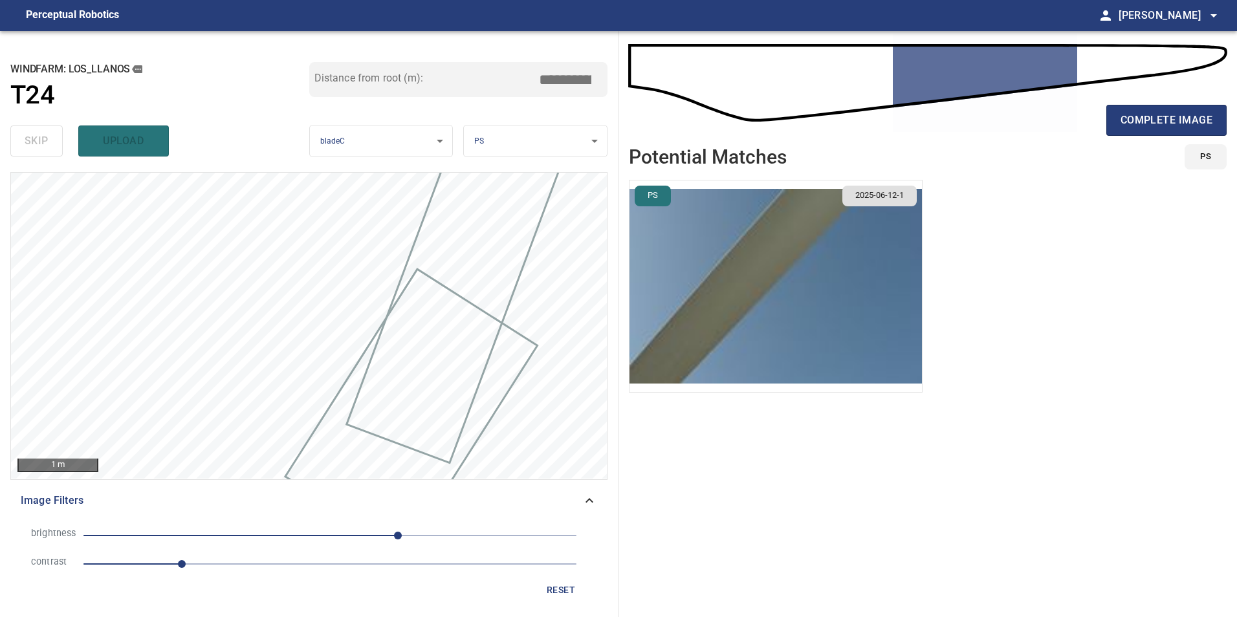
drag, startPoint x: 223, startPoint y: 553, endPoint x: 335, endPoint y: 591, distance: 118.6
click at [226, 557] on li "contrast 1" at bounding box center [309, 564] width 576 height 28
drag, startPoint x: 235, startPoint y: 569, endPoint x: 245, endPoint y: 570, distance: 9.1
click at [236, 569] on span "1" at bounding box center [329, 564] width 493 height 18
click at [307, 538] on span "70" at bounding box center [329, 536] width 493 height 18
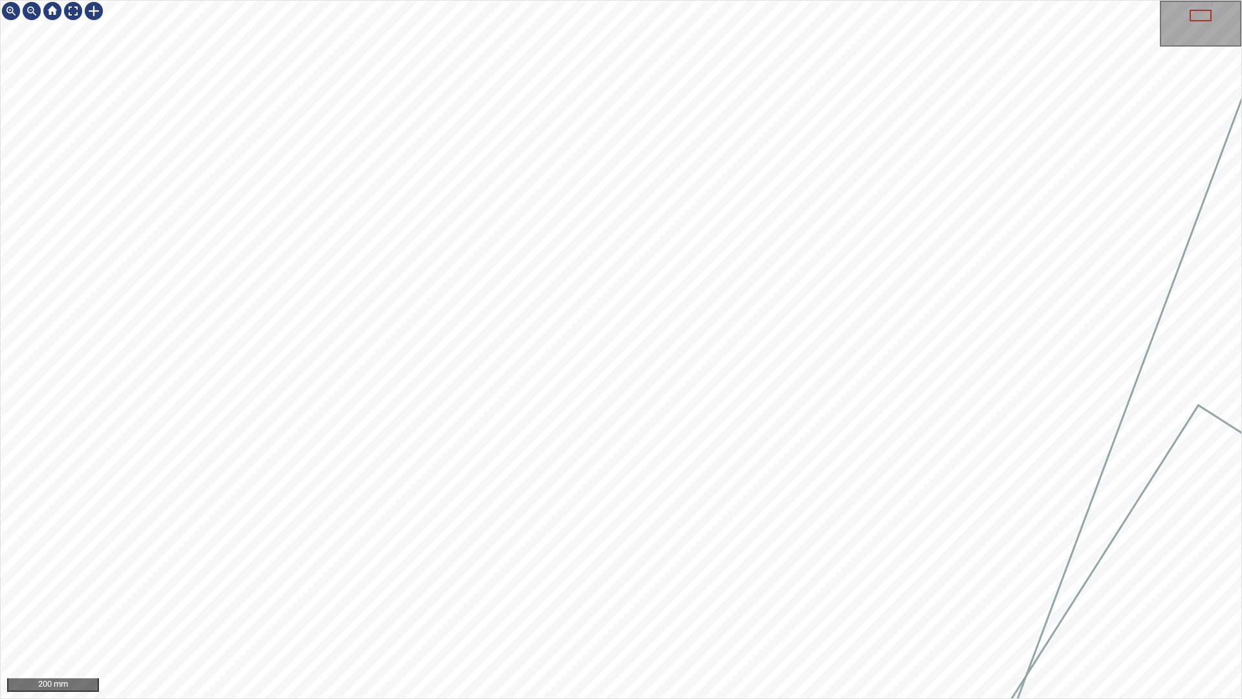
click at [555, 616] on div "200 mm" at bounding box center [621, 349] width 1242 height 699
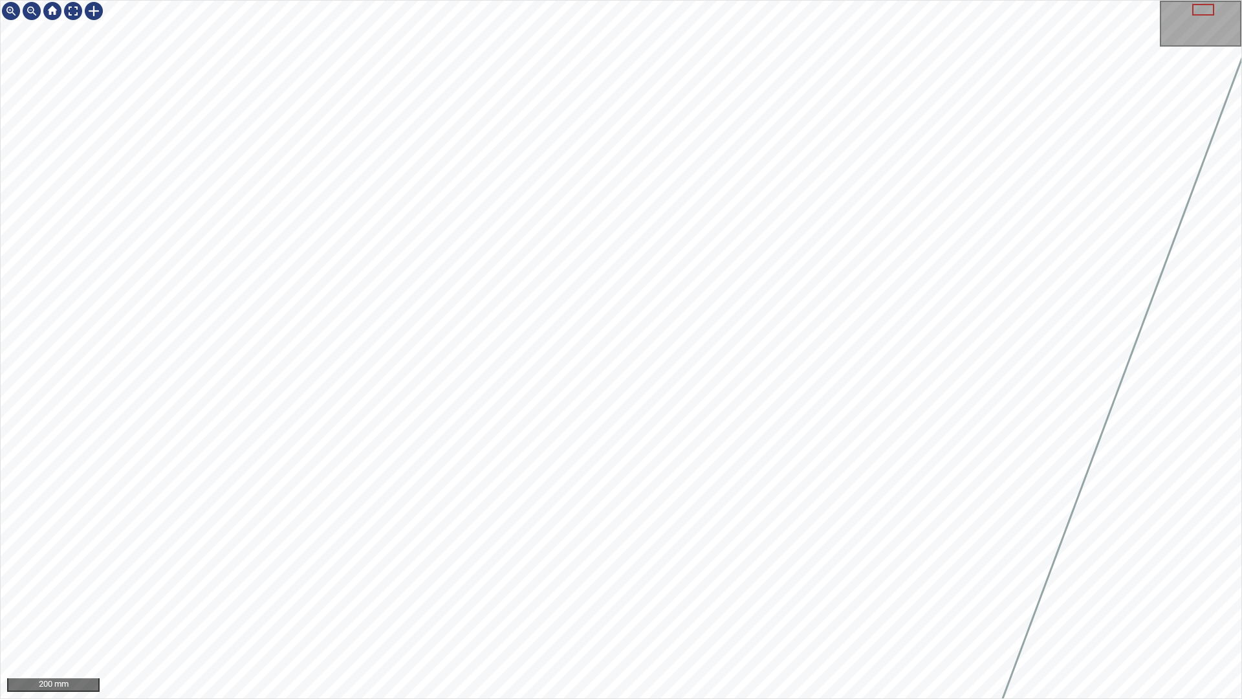
click at [791, 616] on div "200 mm" at bounding box center [621, 349] width 1242 height 699
click at [889, 616] on div "200 mm" at bounding box center [621, 349] width 1242 height 699
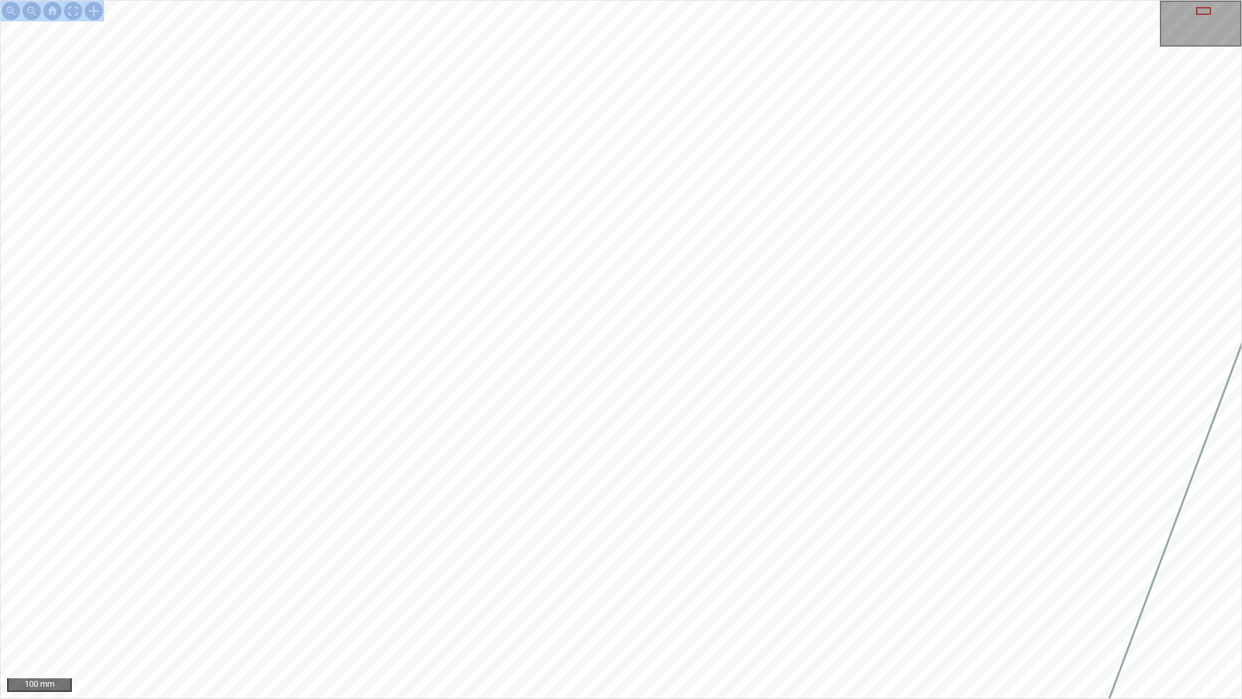
click at [811, 32] on div "100 mm" at bounding box center [621, 349] width 1242 height 699
click at [697, 616] on div "100 mm" at bounding box center [621, 349] width 1242 height 699
click at [715, 616] on div "100 mm" at bounding box center [621, 349] width 1242 height 699
click at [649, 616] on div "100 mm" at bounding box center [621, 349] width 1242 height 699
click at [671, 616] on div "100 mm" at bounding box center [621, 349] width 1242 height 699
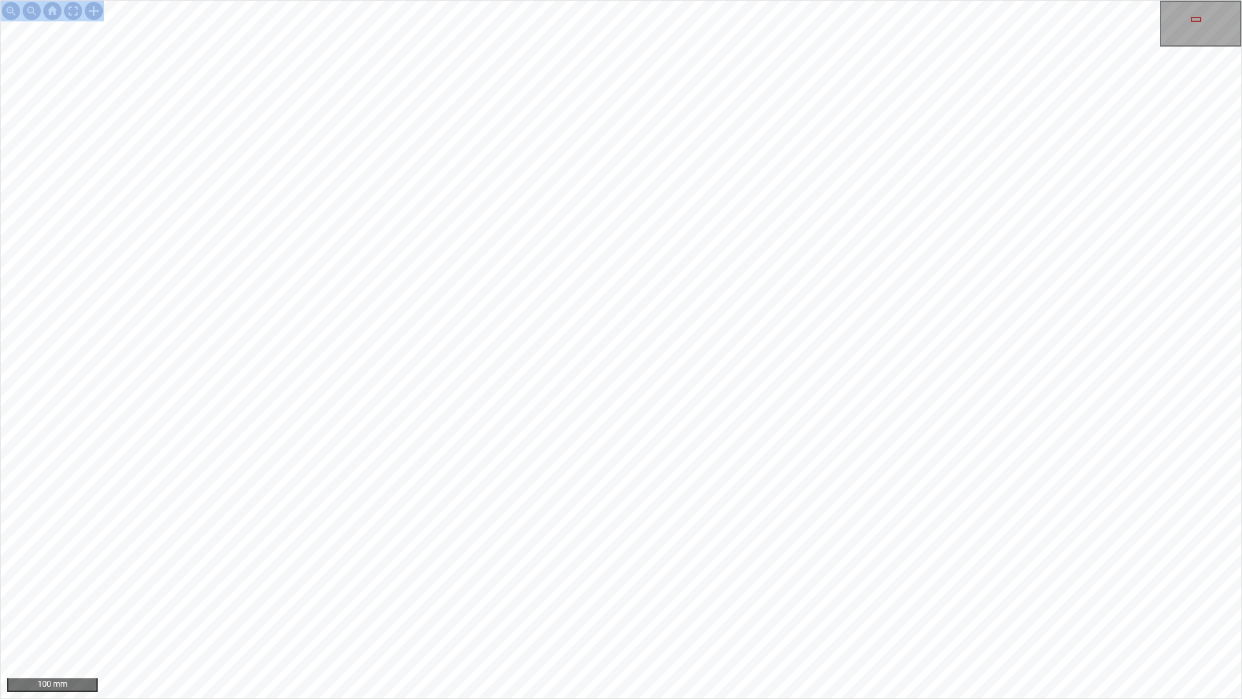
click at [737, 616] on div "100 mm" at bounding box center [621, 349] width 1242 height 699
click at [698, 616] on div "100 mm" at bounding box center [621, 349] width 1242 height 699
click at [550, 616] on div "100 mm" at bounding box center [621, 349] width 1242 height 699
click at [792, 224] on div "100 mm" at bounding box center [621, 349] width 1242 height 699
click at [924, 0] on div "100 mm" at bounding box center [621, 349] width 1242 height 699
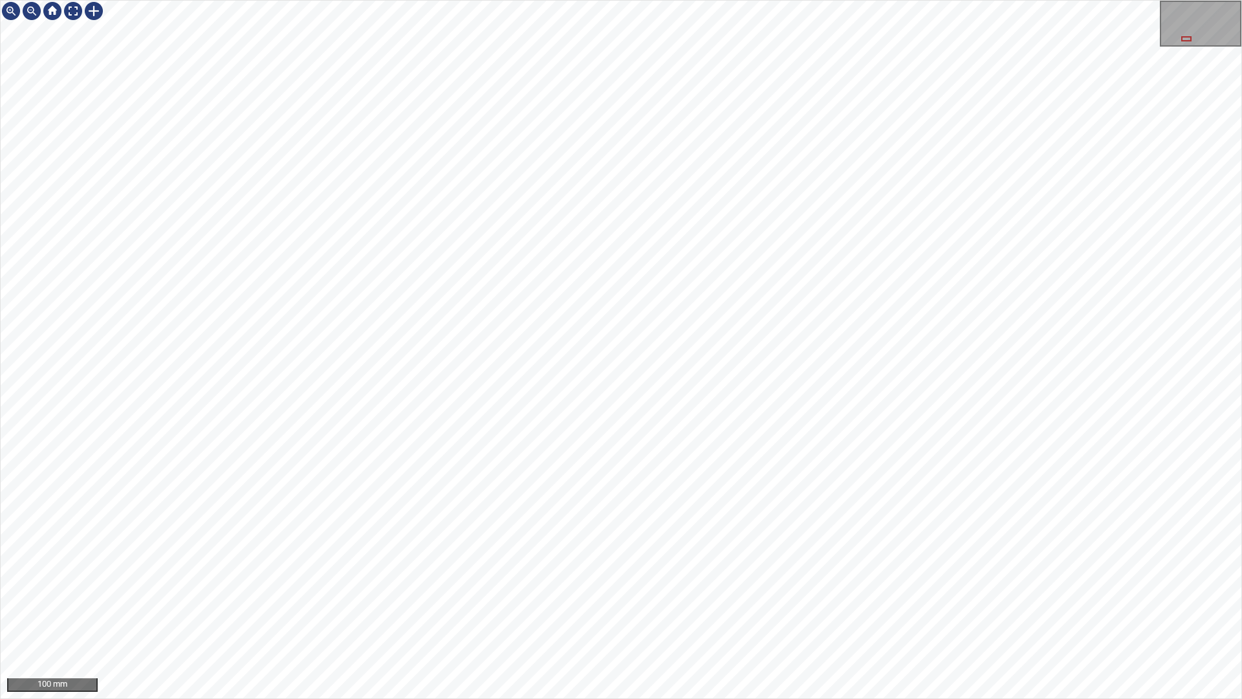
click at [460, 616] on div "100 mm" at bounding box center [621, 349] width 1242 height 699
click at [389, 616] on div "100 mm" at bounding box center [621, 349] width 1242 height 699
click at [843, 616] on div "50 mm" at bounding box center [621, 349] width 1242 height 699
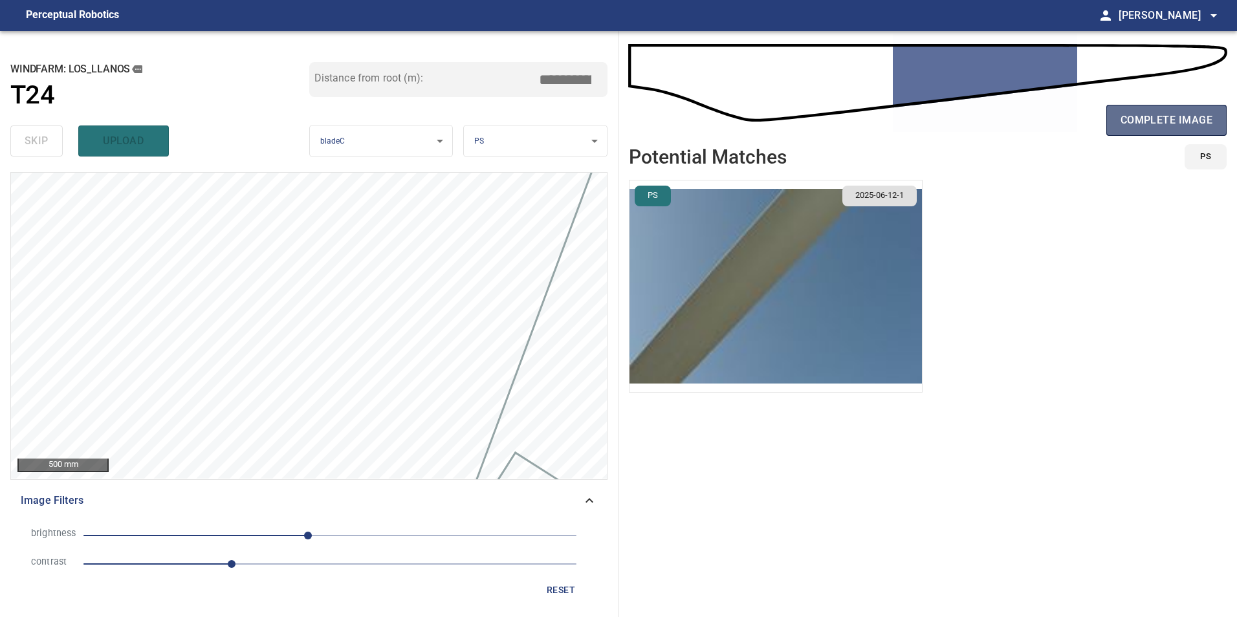
click at [1120, 120] on button "complete image" at bounding box center [1166, 120] width 120 height 31
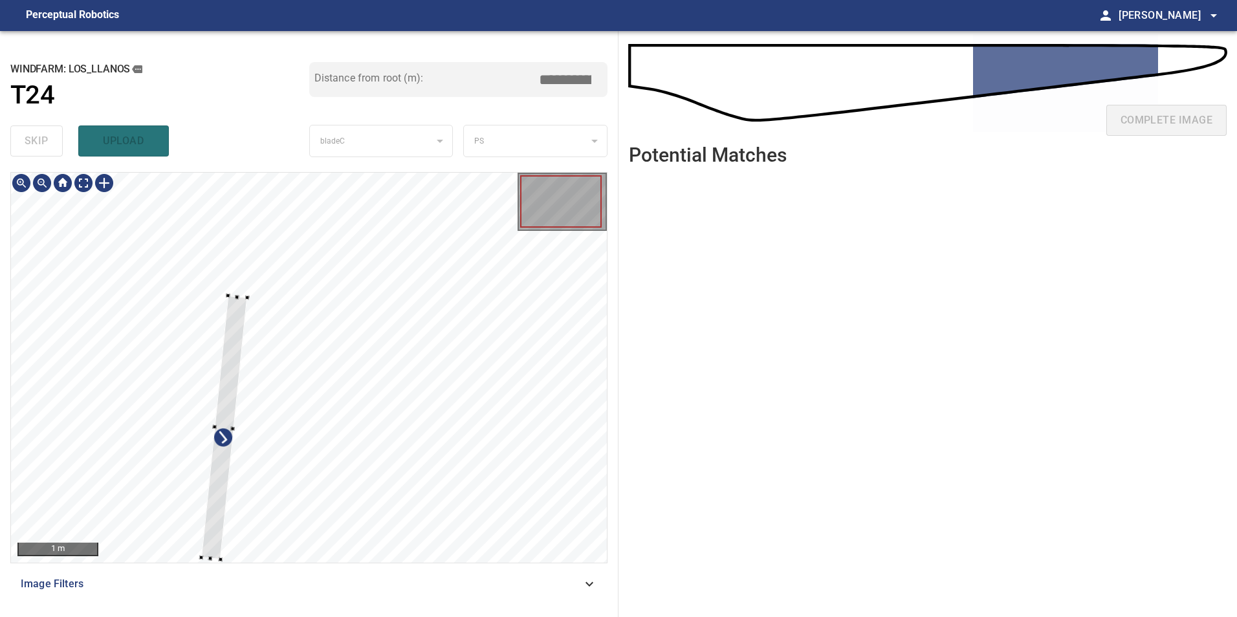
click at [113, 361] on div at bounding box center [309, 368] width 596 height 390
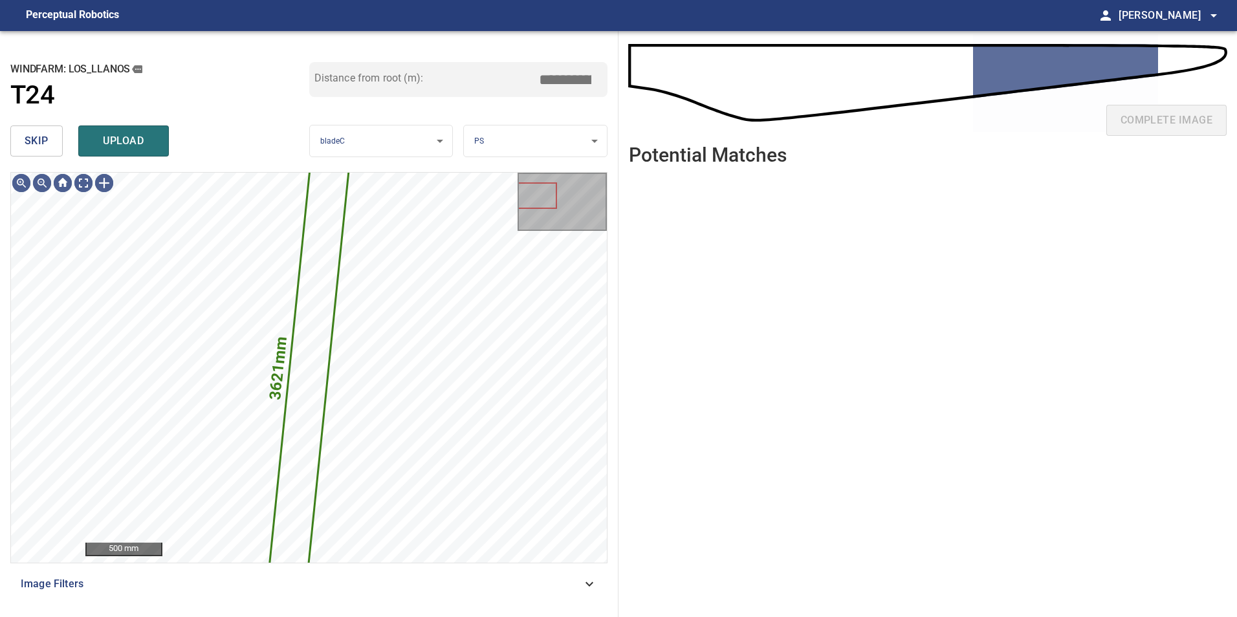
drag, startPoint x: 47, startPoint y: 135, endPoint x: 51, endPoint y: 145, distance: 10.7
click at [47, 136] on span "skip" at bounding box center [37, 141] width 24 height 18
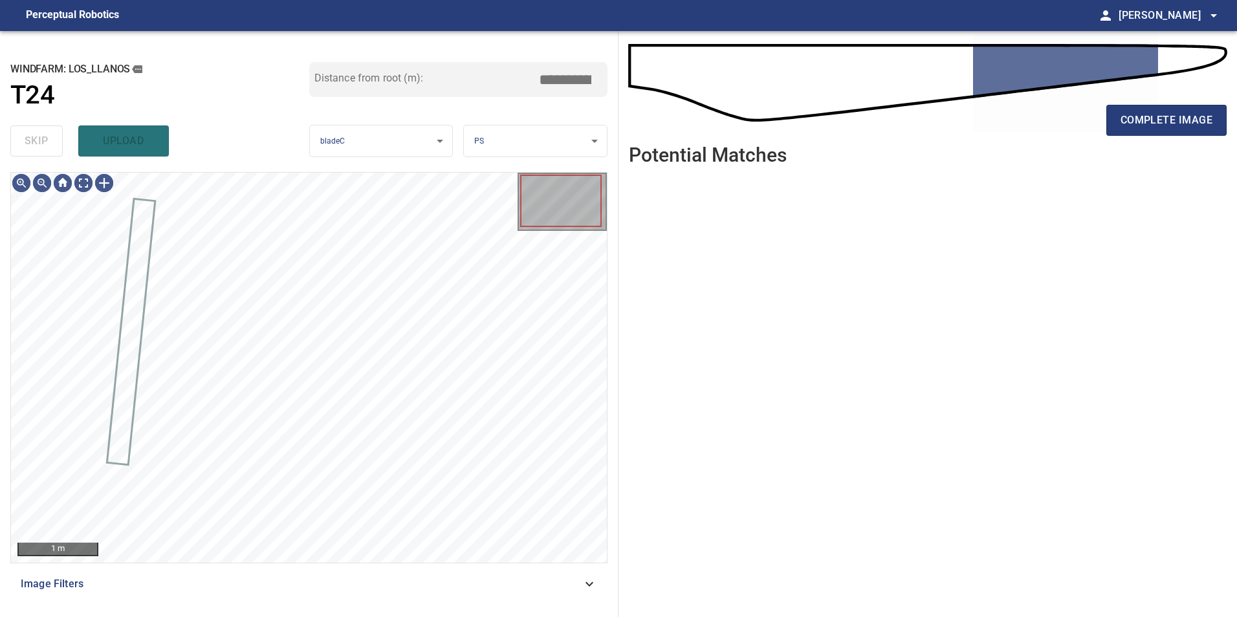
click at [560, 594] on div "Image Filters" at bounding box center [308, 584] width 597 height 31
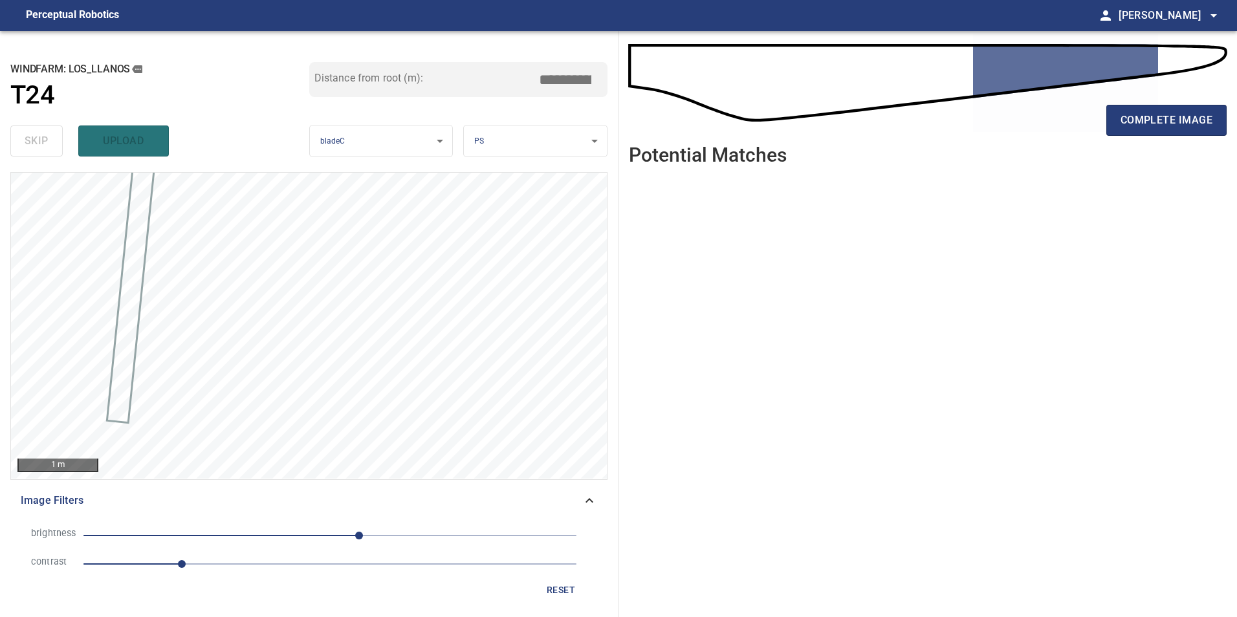
click at [254, 567] on span "1" at bounding box center [329, 564] width 493 height 18
drag, startPoint x: 317, startPoint y: 545, endPoint x: 309, endPoint y: 543, distance: 8.5
click at [316, 544] on li "brightness 30" at bounding box center [309, 535] width 576 height 28
drag, startPoint x: 307, startPoint y: 541, endPoint x: 287, endPoint y: 545, distance: 20.4
click at [298, 545] on span "30" at bounding box center [329, 536] width 493 height 18
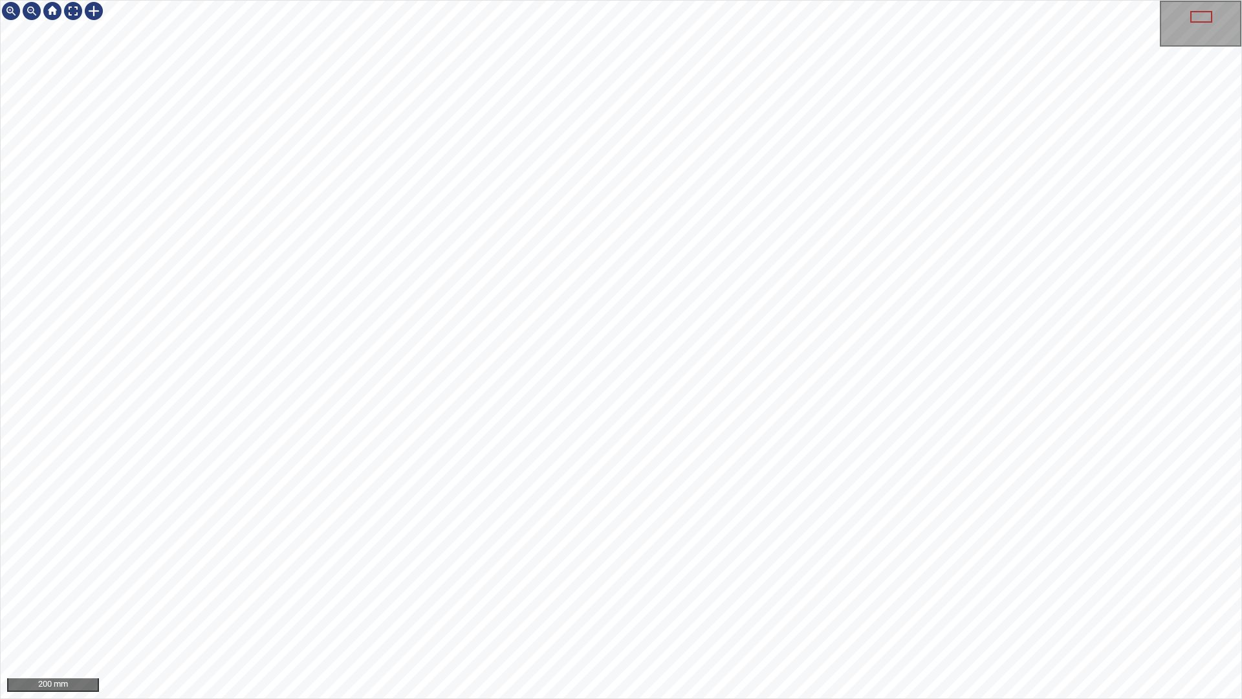
click at [721, 616] on div "200 mm" at bounding box center [621, 349] width 1242 height 699
click at [774, 616] on div "200 mm" at bounding box center [621, 349] width 1242 height 699
click at [670, 616] on div "100 mm" at bounding box center [621, 349] width 1242 height 699
click at [506, 616] on div "100 mm" at bounding box center [621, 349] width 1242 height 699
click at [638, 616] on div "100 mm" at bounding box center [621, 349] width 1242 height 699
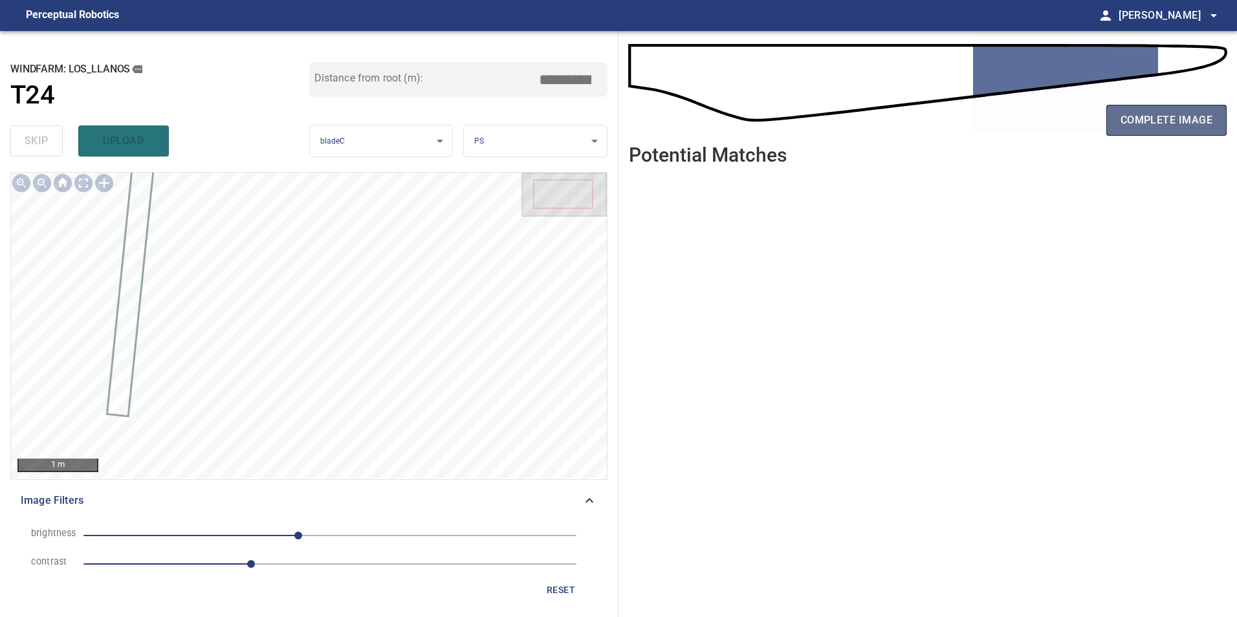
click at [1150, 126] on span "complete image" at bounding box center [1166, 120] width 92 height 18
